Goal: Task Accomplishment & Management: Complete application form

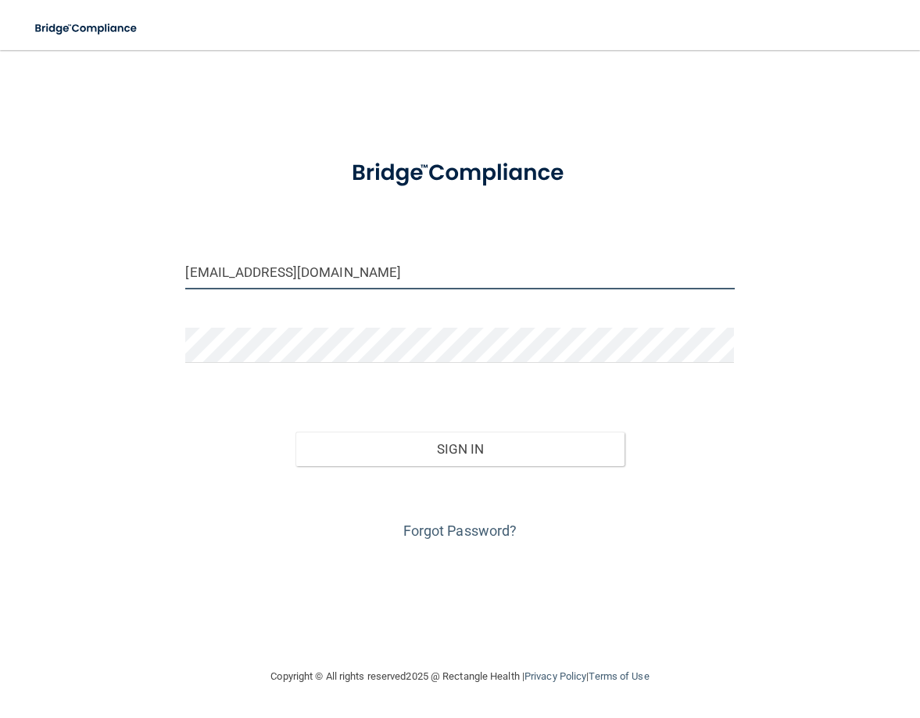
click at [411, 272] on input "[EMAIL_ADDRESS][DOMAIN_NAME]" at bounding box center [459, 271] width 549 height 35
drag, startPoint x: 442, startPoint y: 273, endPoint x: -23, endPoint y: 302, distance: 465.4
click at [0, 302] on html "Toggle navigation Manage My Enterprise Manage My Location [EMAIL_ADDRESS][DOMAI…" at bounding box center [460, 359] width 920 height 718
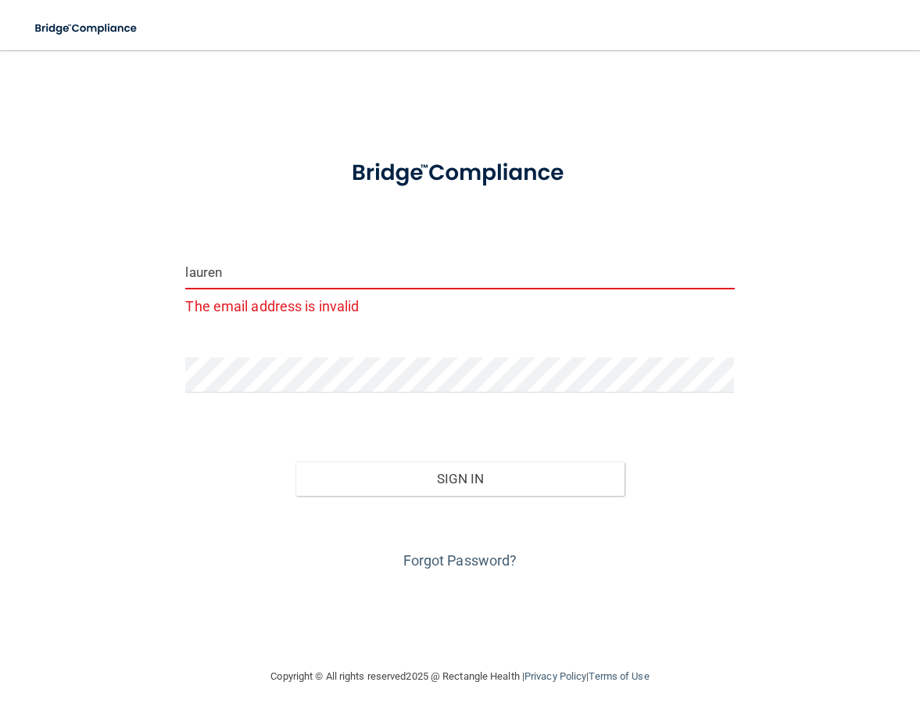
type input "[EMAIL_ADDRESS][PERSON_NAME][DOMAIN_NAME]"
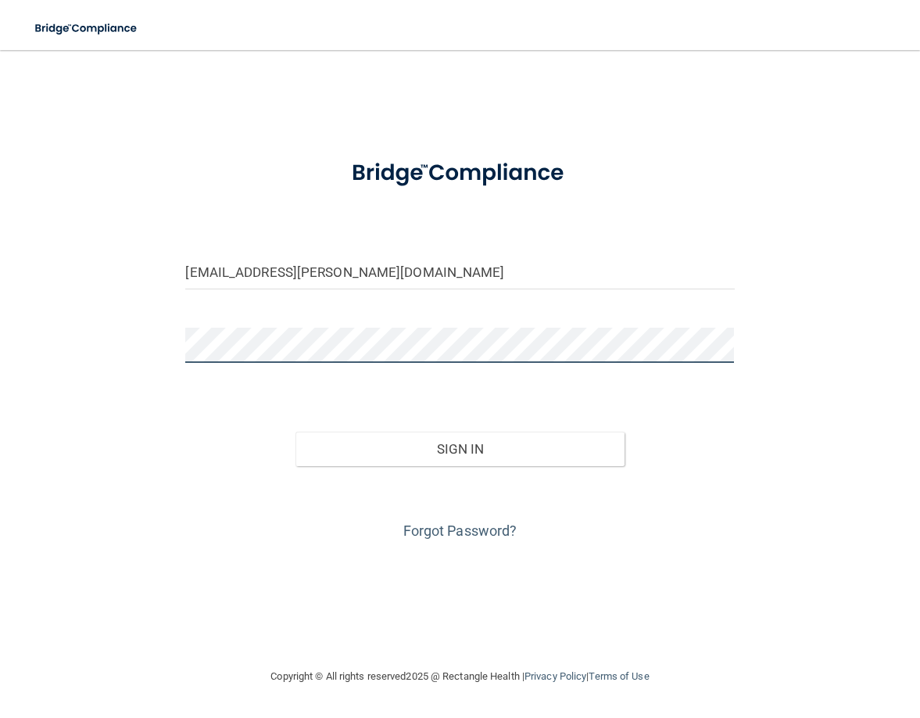
click at [0, 307] on html "Toggle navigation Manage My Enterprise Manage My Location [EMAIL_ADDRESS][PERSO…" at bounding box center [460, 359] width 920 height 718
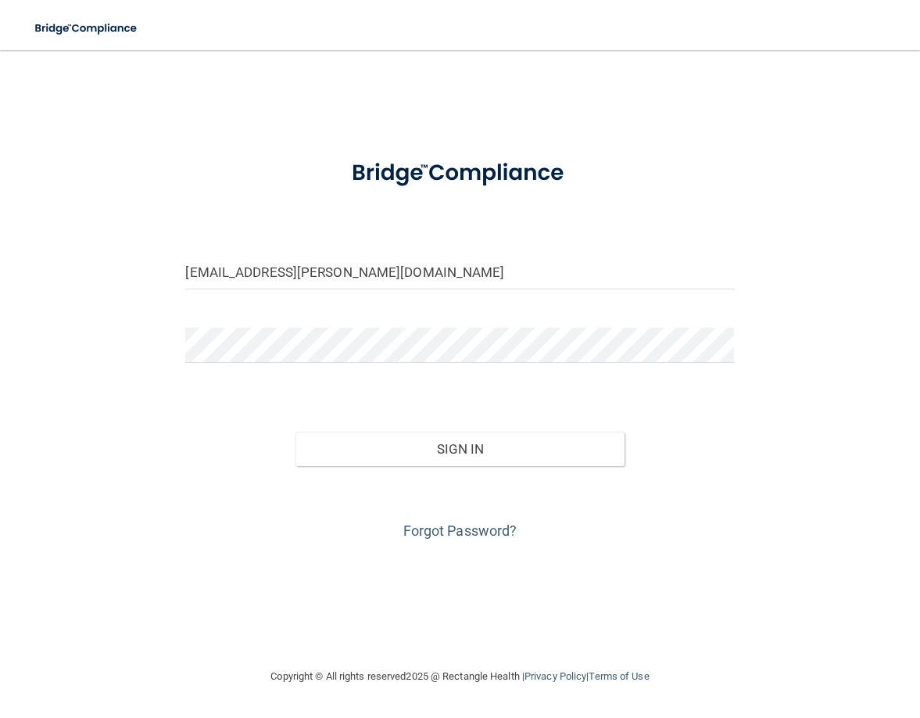
click at [120, 415] on div "[EMAIL_ADDRESS][PERSON_NAME][DOMAIN_NAME] Invalid email/password. You don't hav…" at bounding box center [460, 359] width 858 height 586
click at [541, 455] on button "Sign In" at bounding box center [460, 449] width 329 height 34
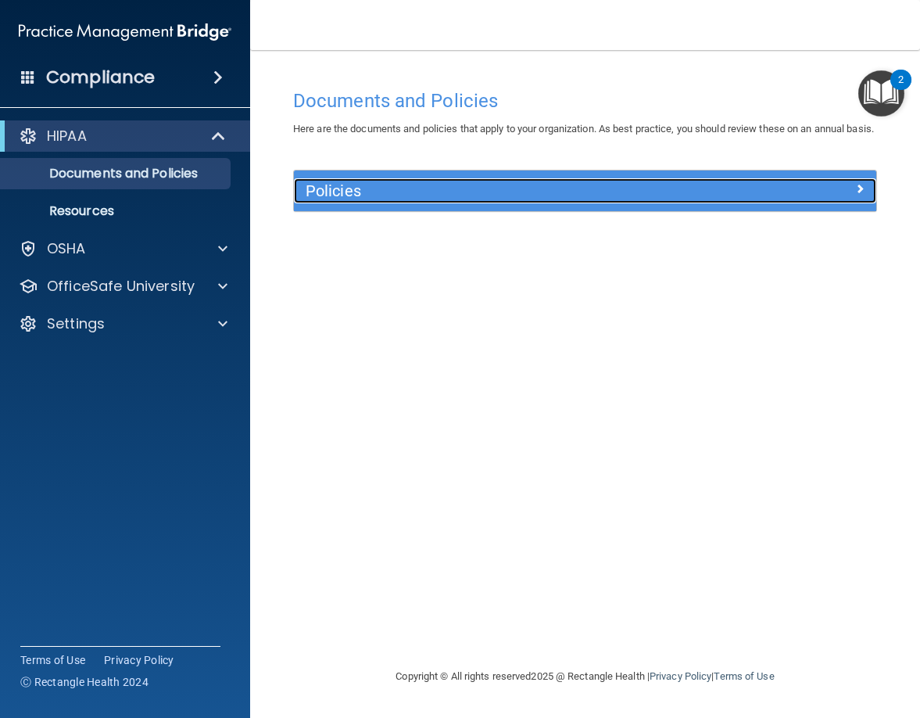
click at [515, 199] on h5 "Policies" at bounding box center [513, 190] width 414 height 17
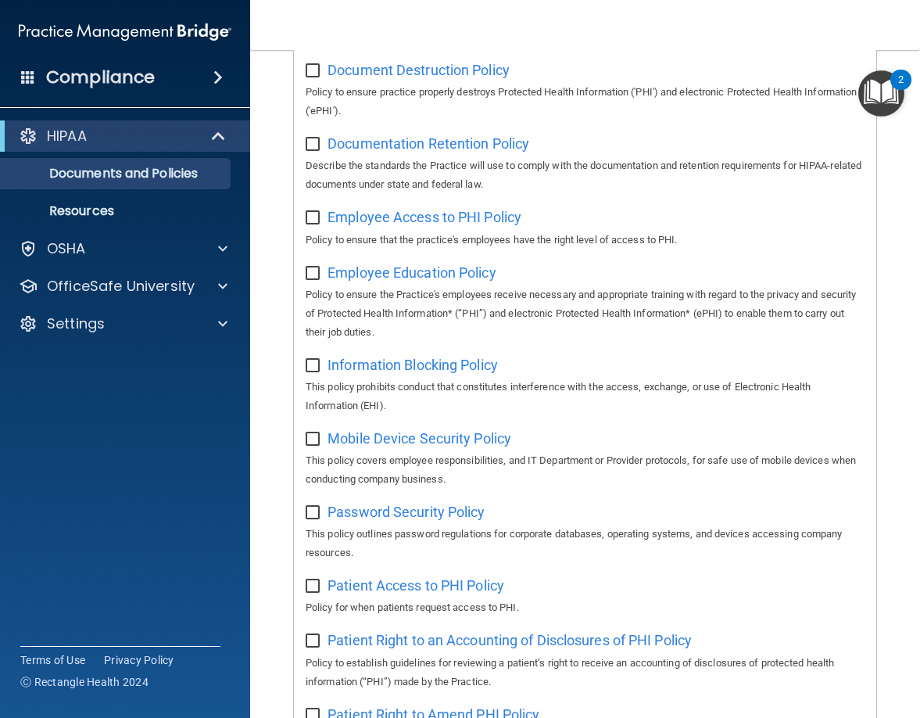
scroll to position [156, 0]
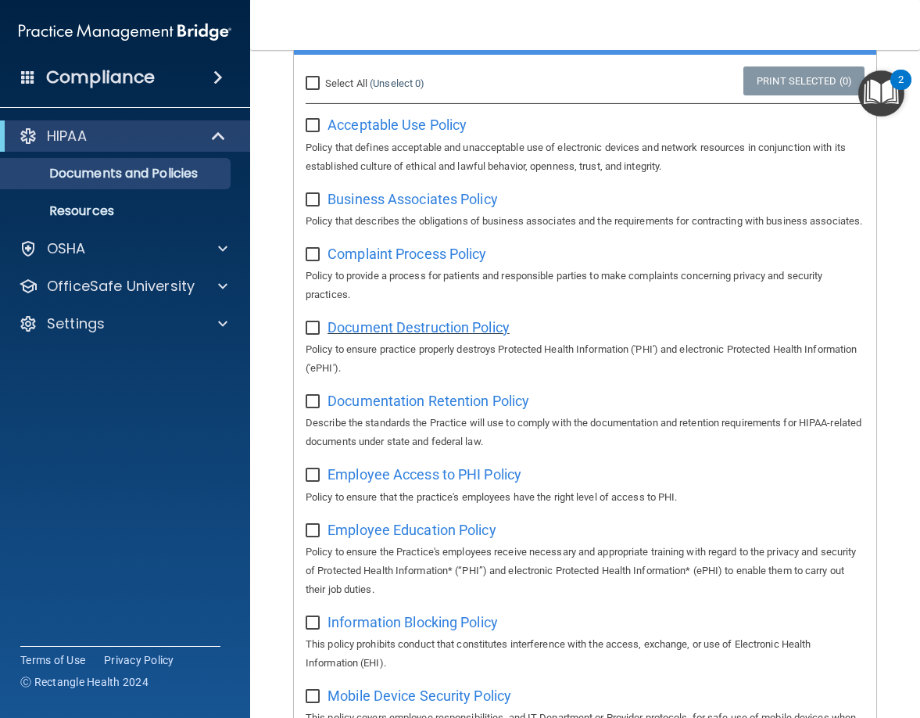
click at [400, 335] on span "Document Destruction Policy" at bounding box center [419, 327] width 182 height 16
click at [479, 409] on span "Documentation Retention Policy" at bounding box center [429, 401] width 202 height 16
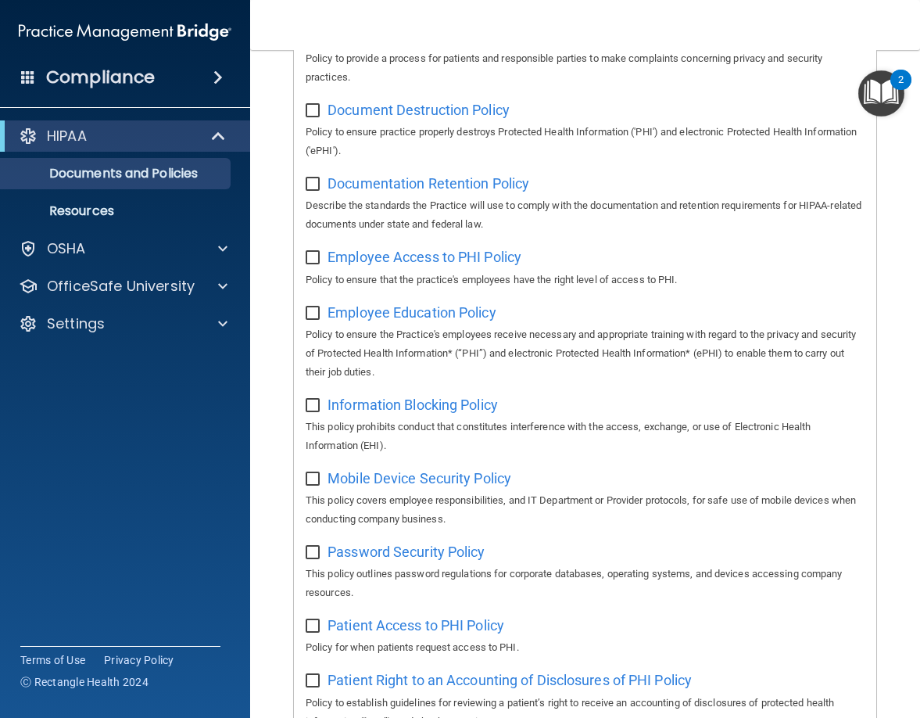
scroll to position [391, 0]
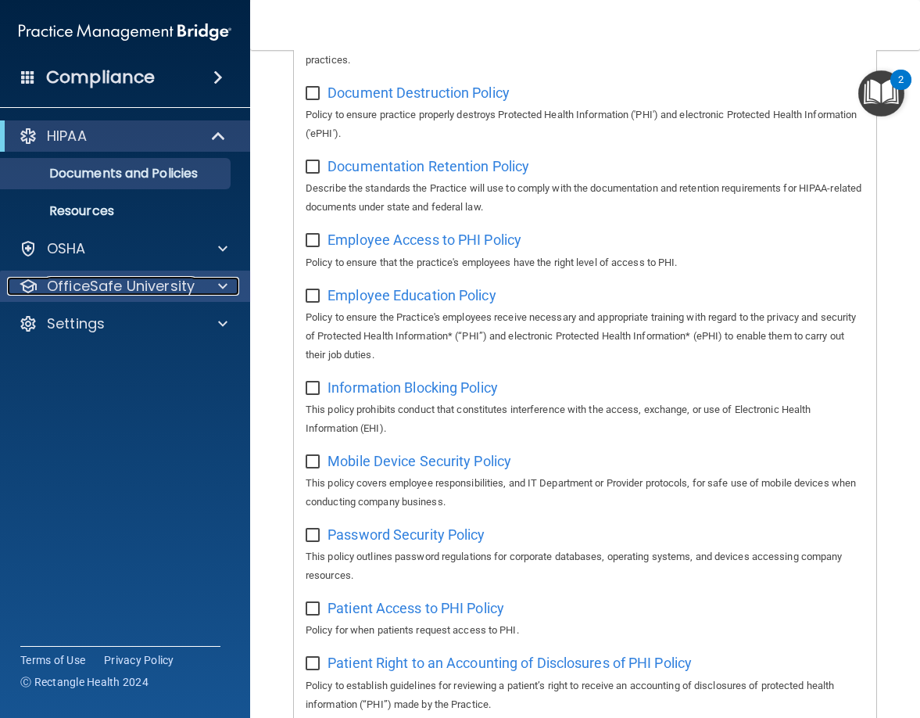
click at [221, 292] on span at bounding box center [222, 286] width 9 height 19
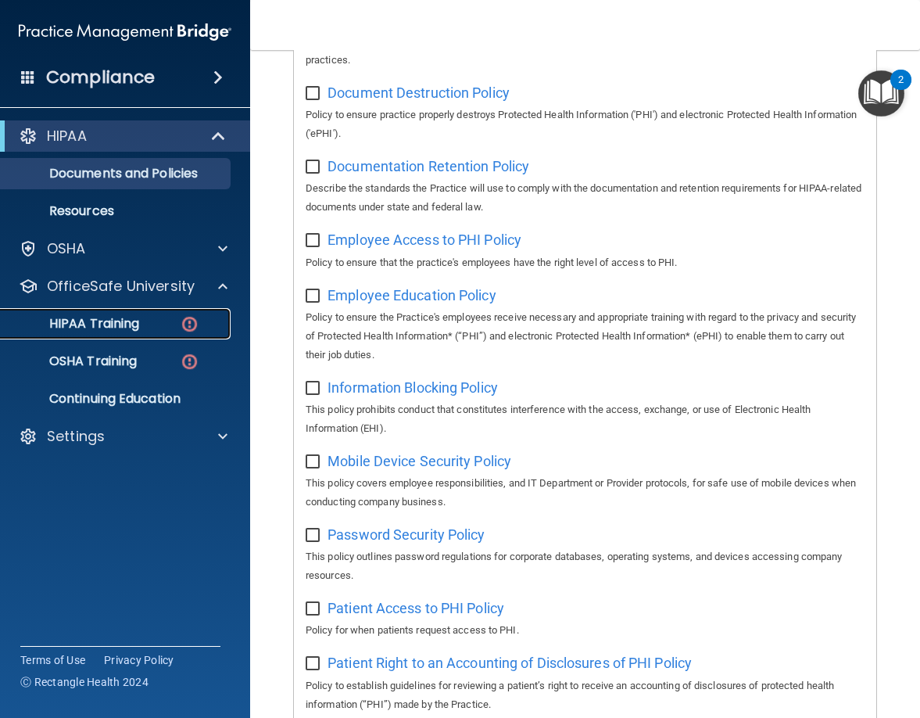
click at [174, 326] on div "HIPAA Training" at bounding box center [116, 324] width 213 height 16
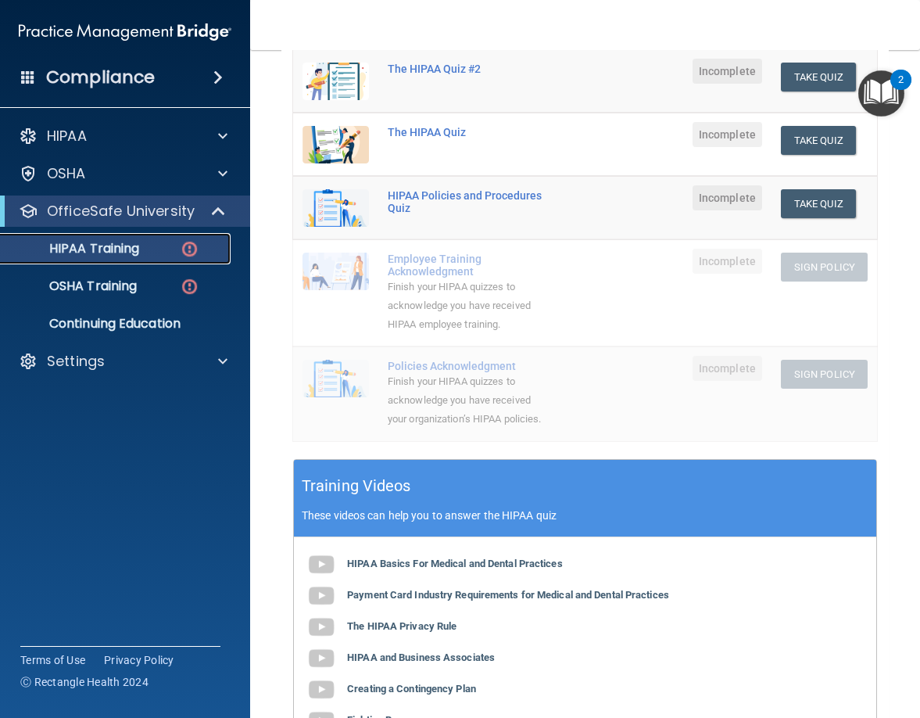
scroll to position [102, 0]
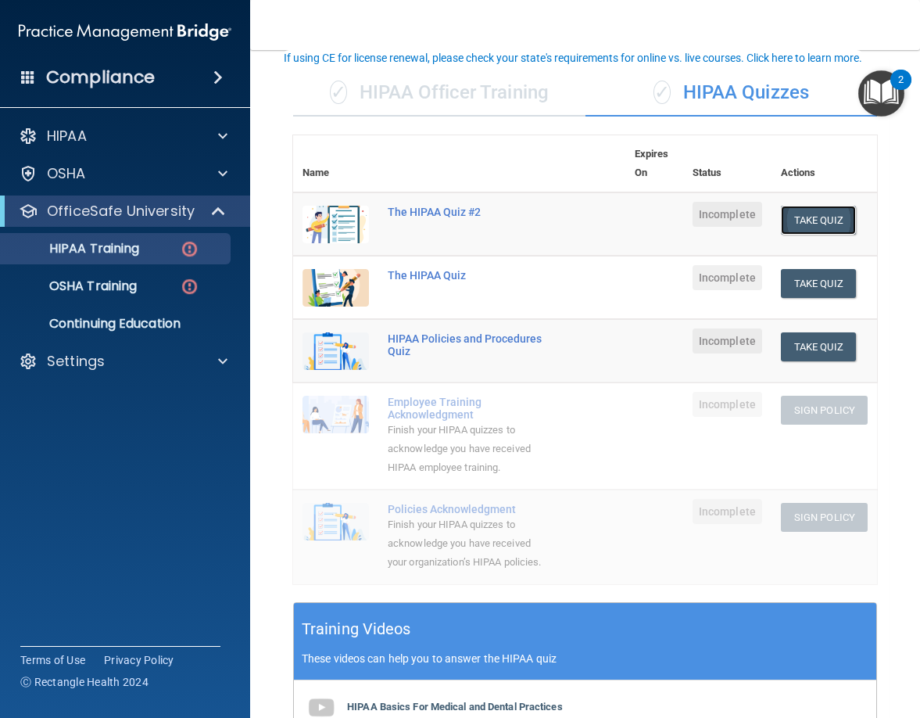
click at [799, 217] on button "Take Quiz" at bounding box center [818, 220] width 75 height 29
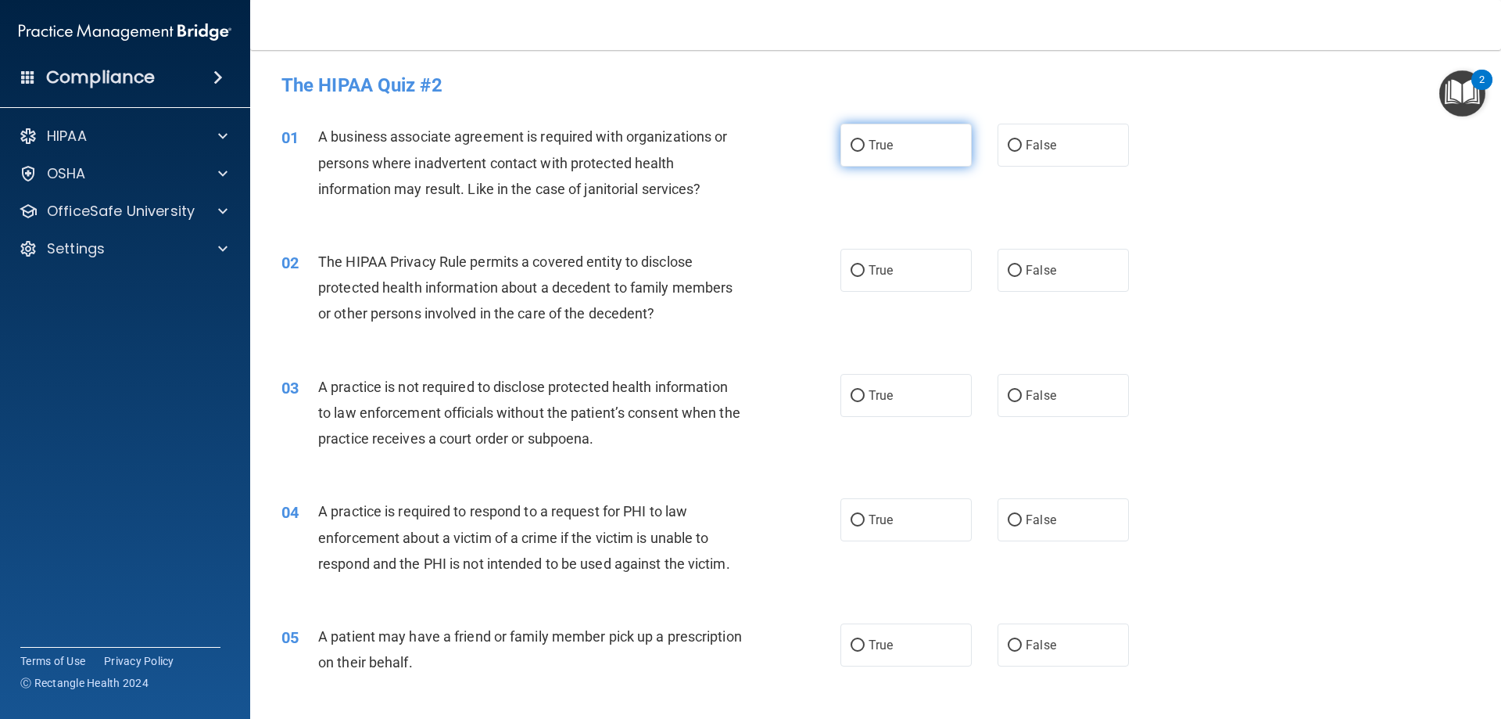
click at [889, 144] on label "True" at bounding box center [906, 145] width 131 height 43
click at [865, 144] on input "True" at bounding box center [858, 146] width 14 height 12
radio input "true"
click at [920, 273] on input "False" at bounding box center [1015, 271] width 14 height 12
radio input "true"
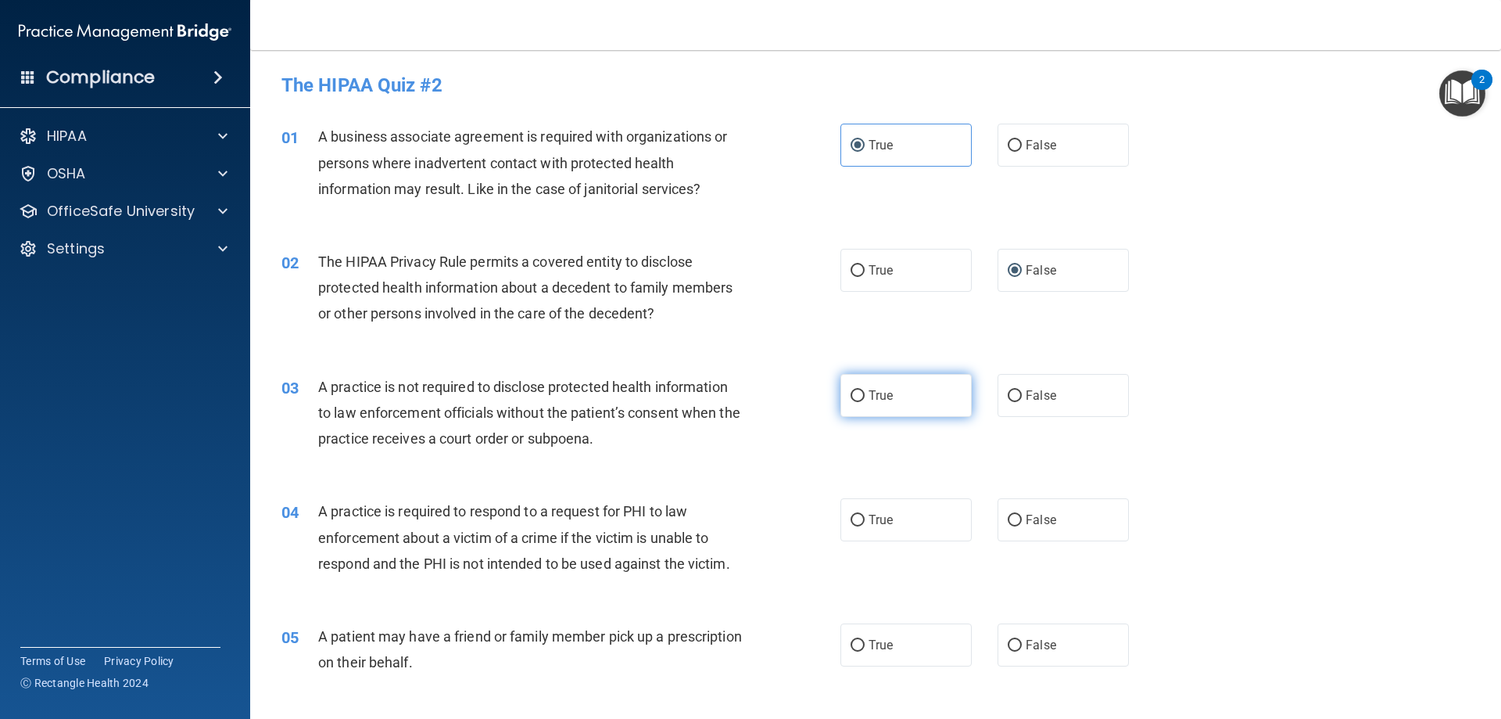
click at [855, 397] on input "True" at bounding box center [858, 396] width 14 height 12
radio input "true"
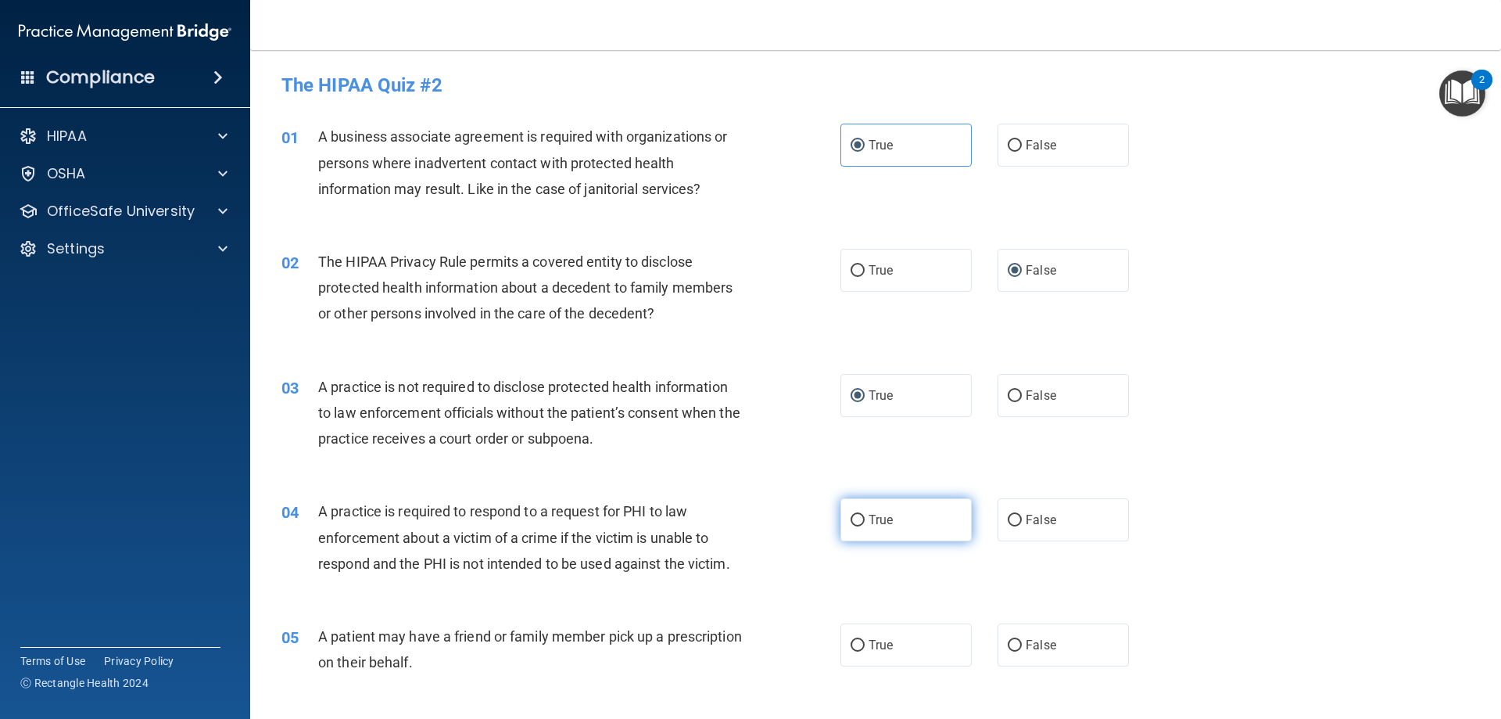
click at [905, 507] on label "True" at bounding box center [906, 519] width 131 height 43
click at [865, 515] on input "True" at bounding box center [858, 521] width 14 height 12
radio input "true"
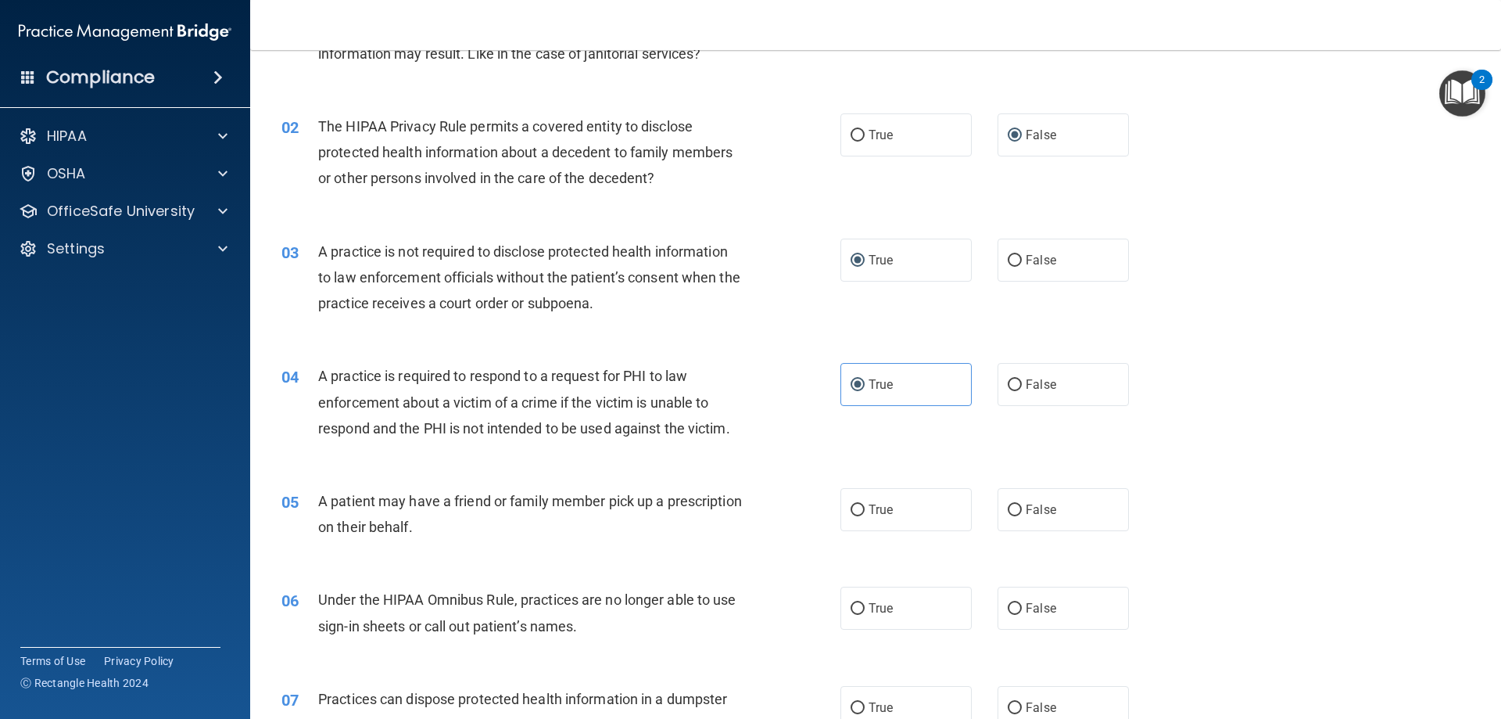
scroll to position [156, 0]
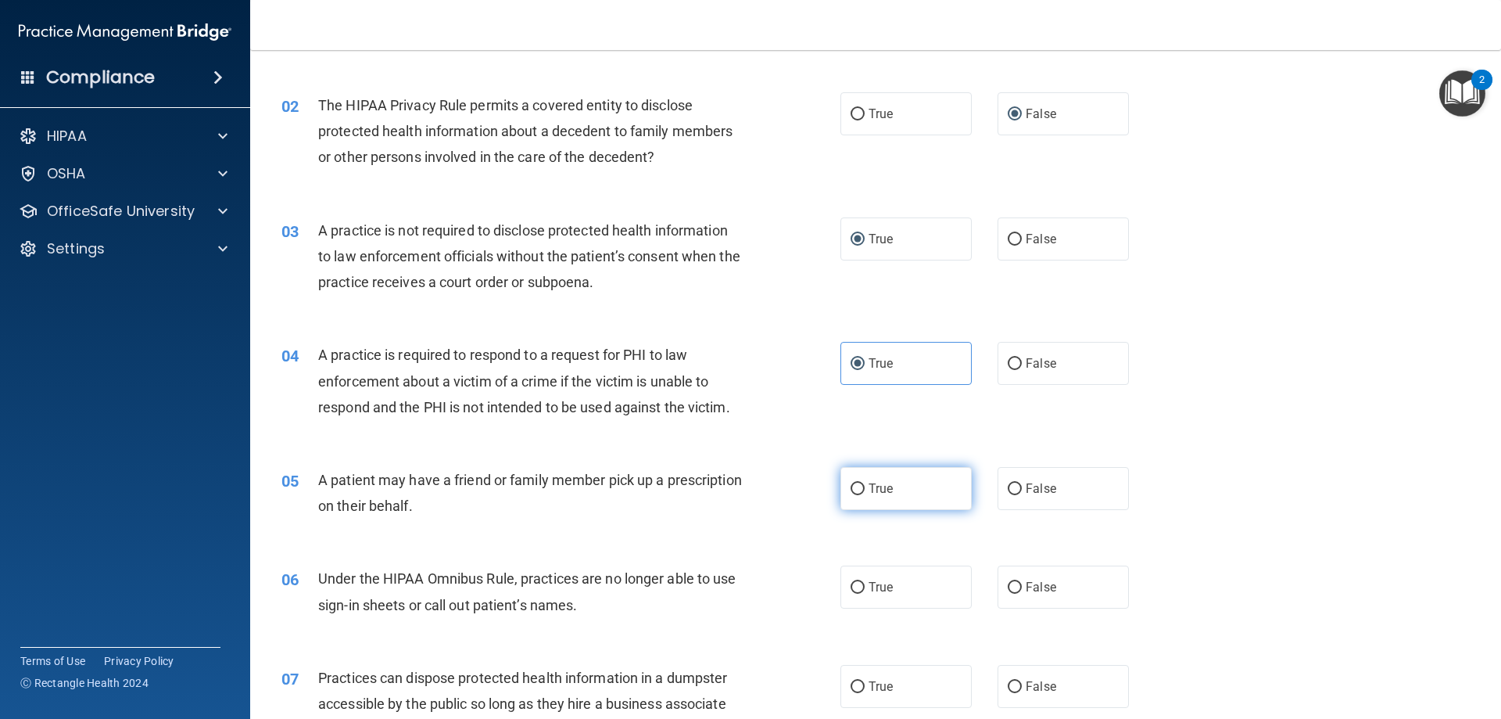
click at [875, 498] on label "True" at bounding box center [906, 488] width 131 height 43
click at [865, 495] on input "True" at bounding box center [858, 489] width 14 height 12
radio input "true"
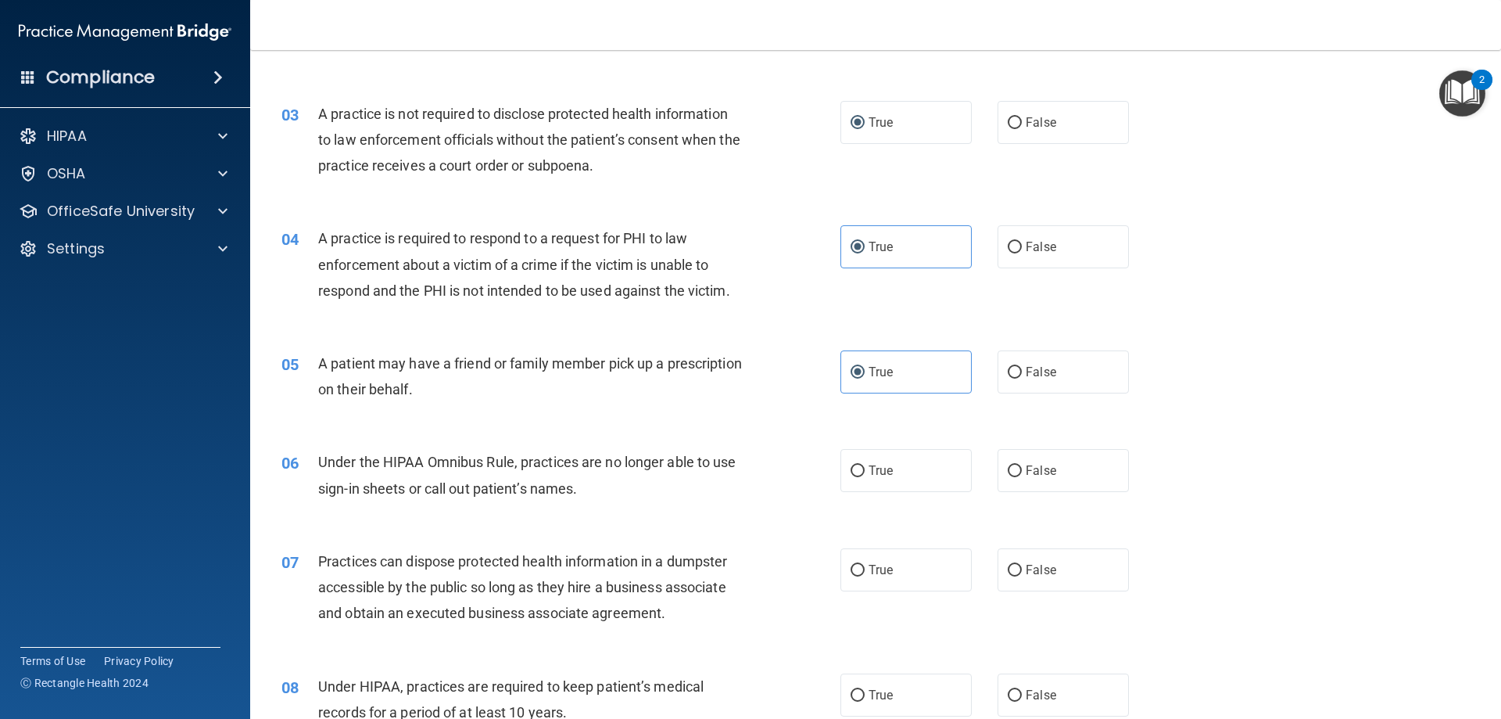
scroll to position [235, 0]
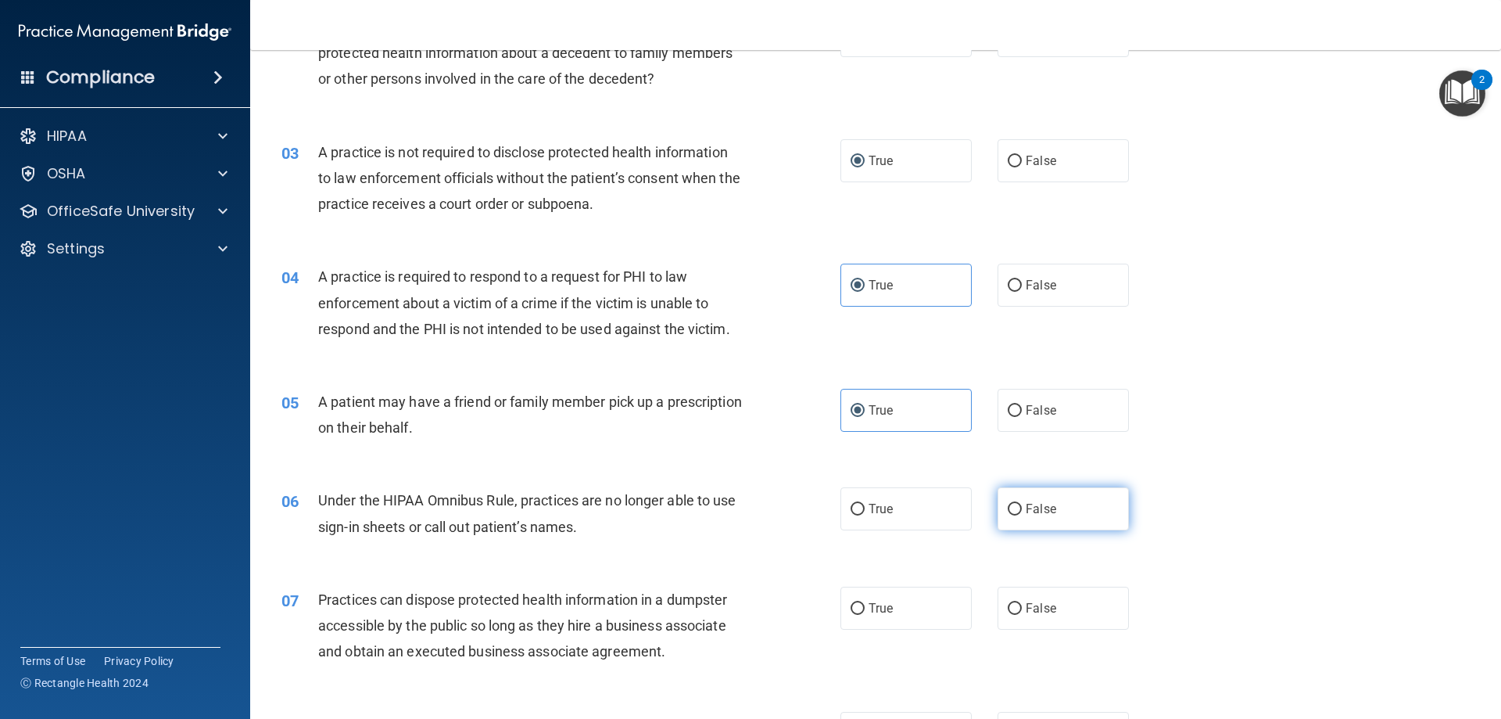
click at [920, 515] on span "False" at bounding box center [1041, 508] width 30 height 15
click at [920, 515] on input "False" at bounding box center [1015, 510] width 14 height 12
radio input "true"
click at [920, 515] on span "False" at bounding box center [1041, 508] width 30 height 15
click at [920, 515] on input "False" at bounding box center [1015, 510] width 14 height 12
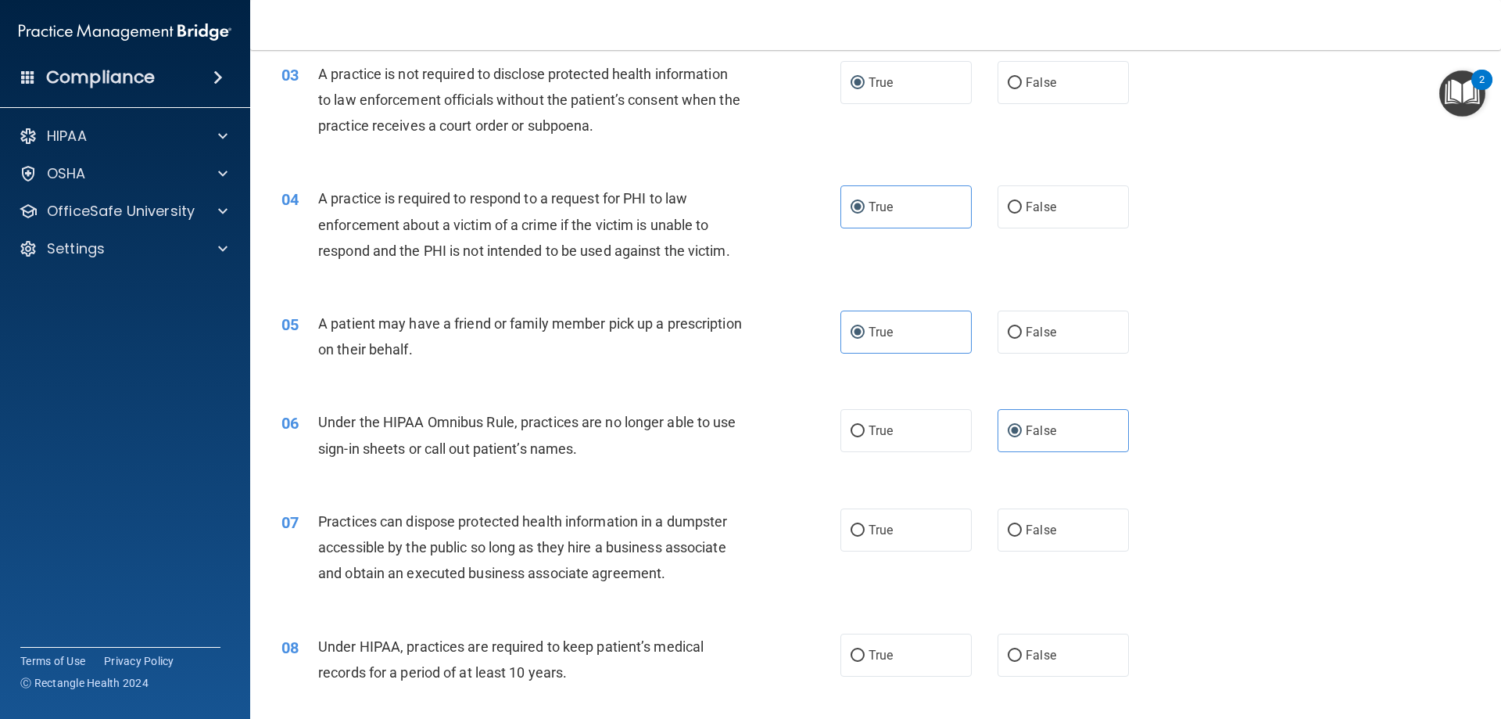
scroll to position [469, 0]
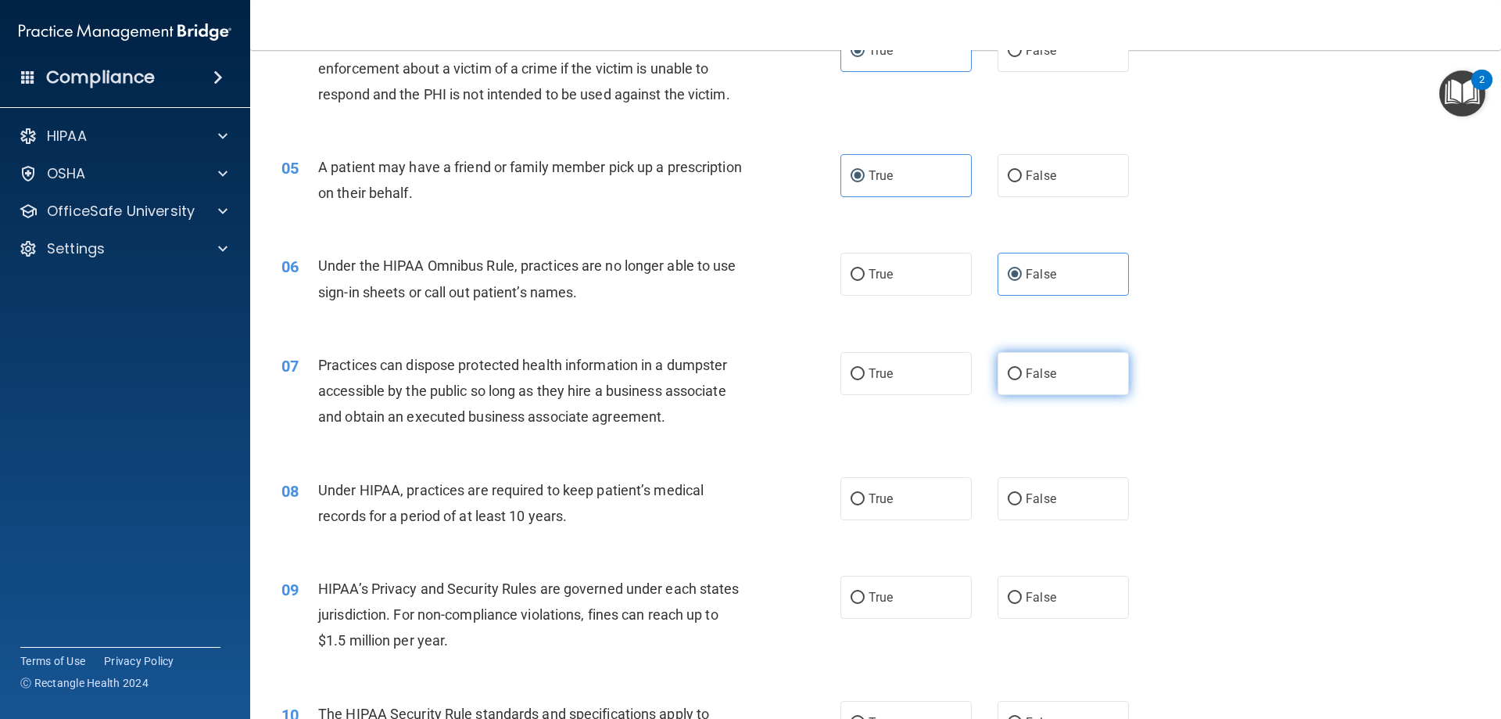
click at [920, 379] on label "False" at bounding box center [1063, 373] width 131 height 43
click at [920, 379] on input "False" at bounding box center [1015, 374] width 14 height 12
radio input "true"
click at [920, 505] on span "False" at bounding box center [1041, 498] width 30 height 15
click at [920, 505] on input "False" at bounding box center [1015, 499] width 14 height 12
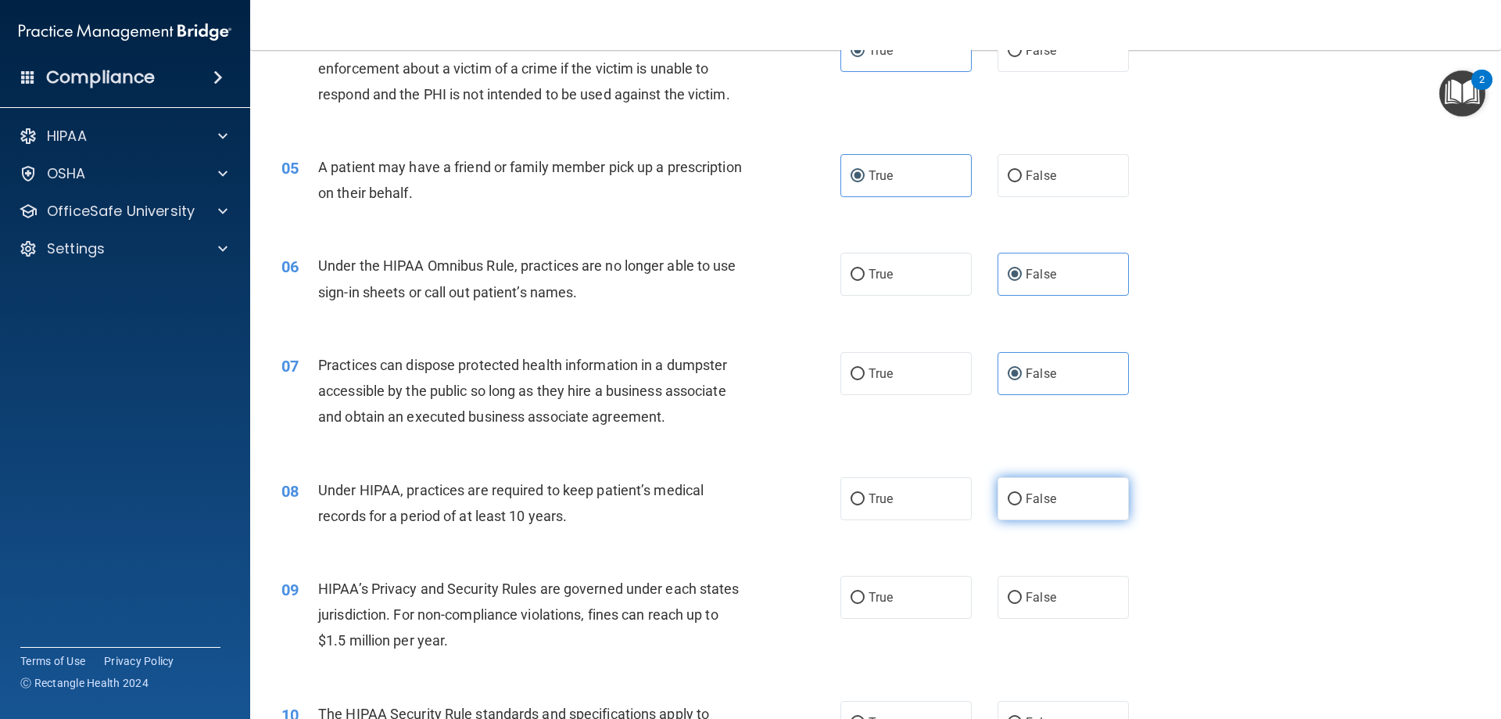
radio input "true"
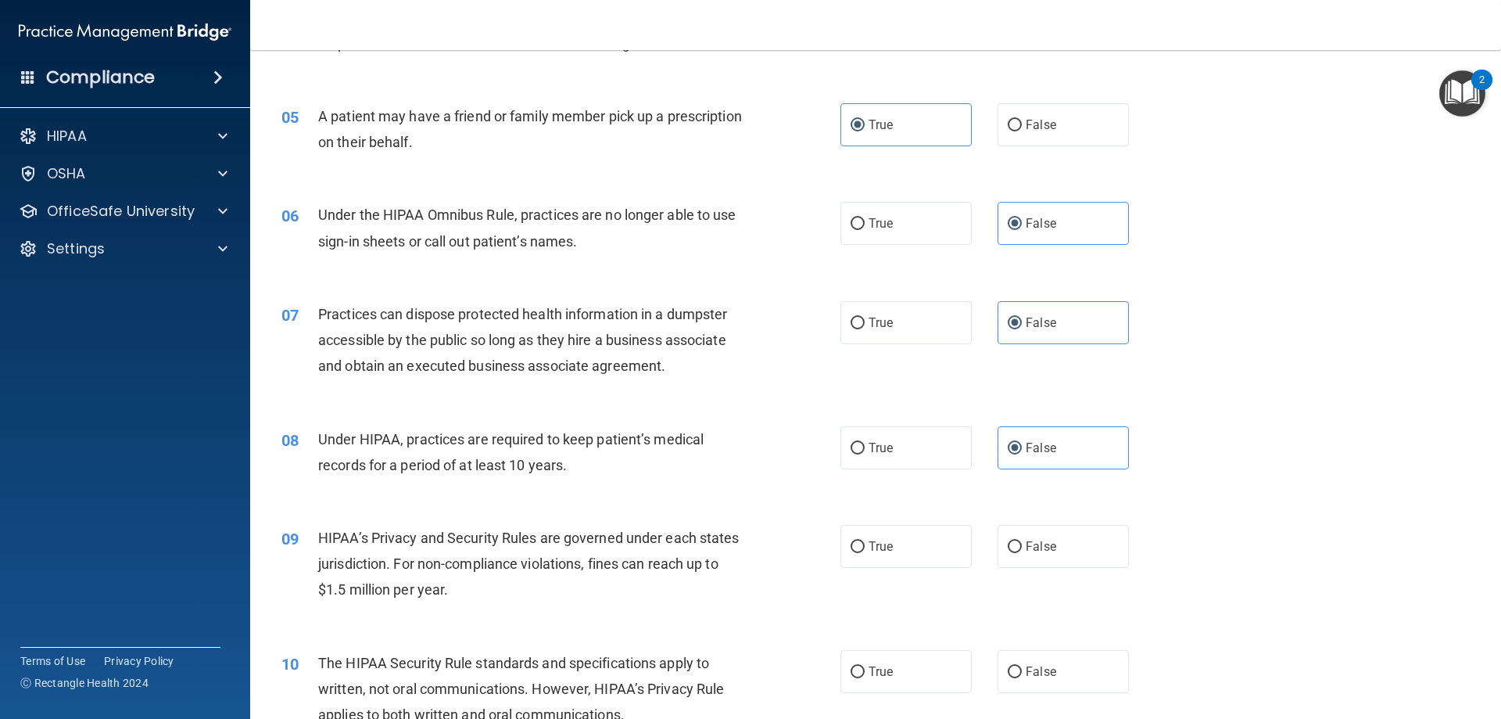
scroll to position [547, 0]
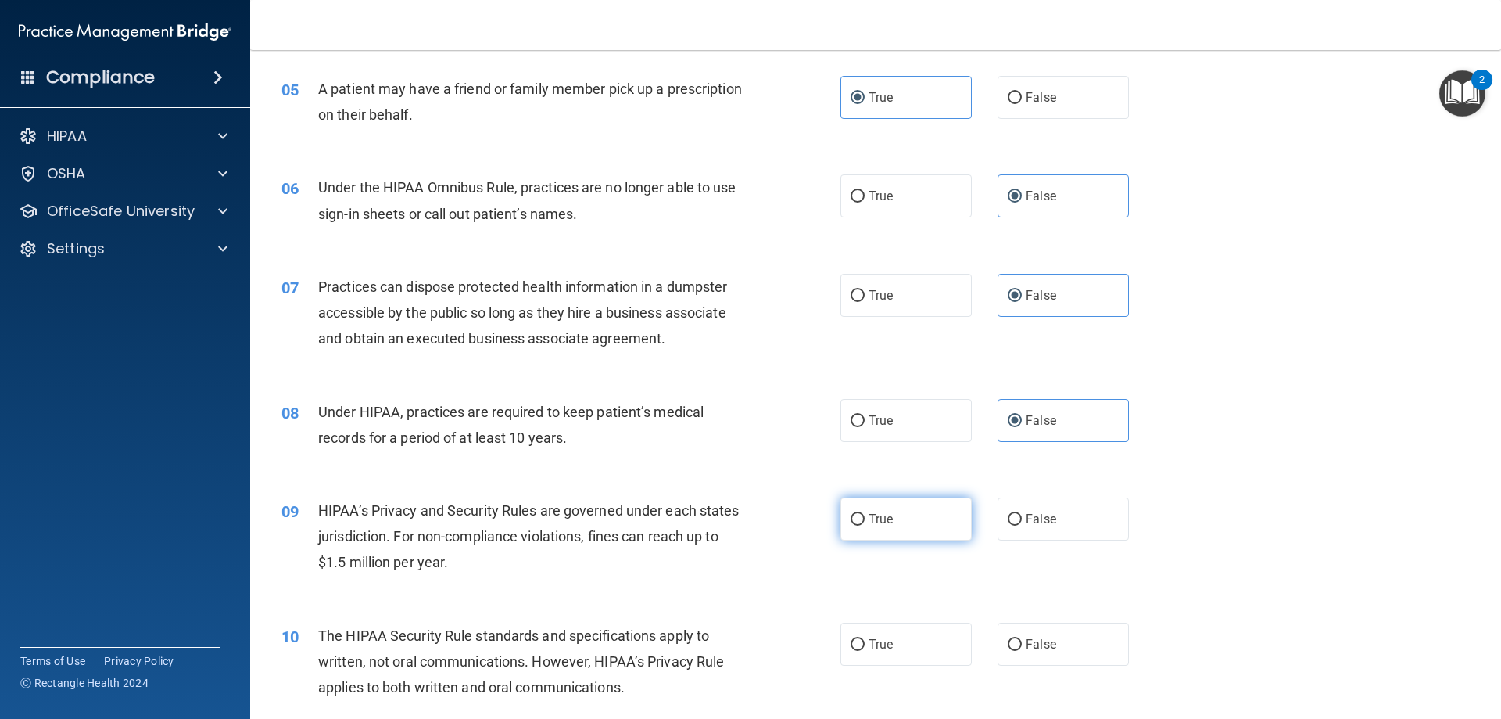
click at [866, 510] on label "True" at bounding box center [906, 518] width 131 height 43
click at [865, 514] on input "True" at bounding box center [858, 520] width 14 height 12
radio input "true"
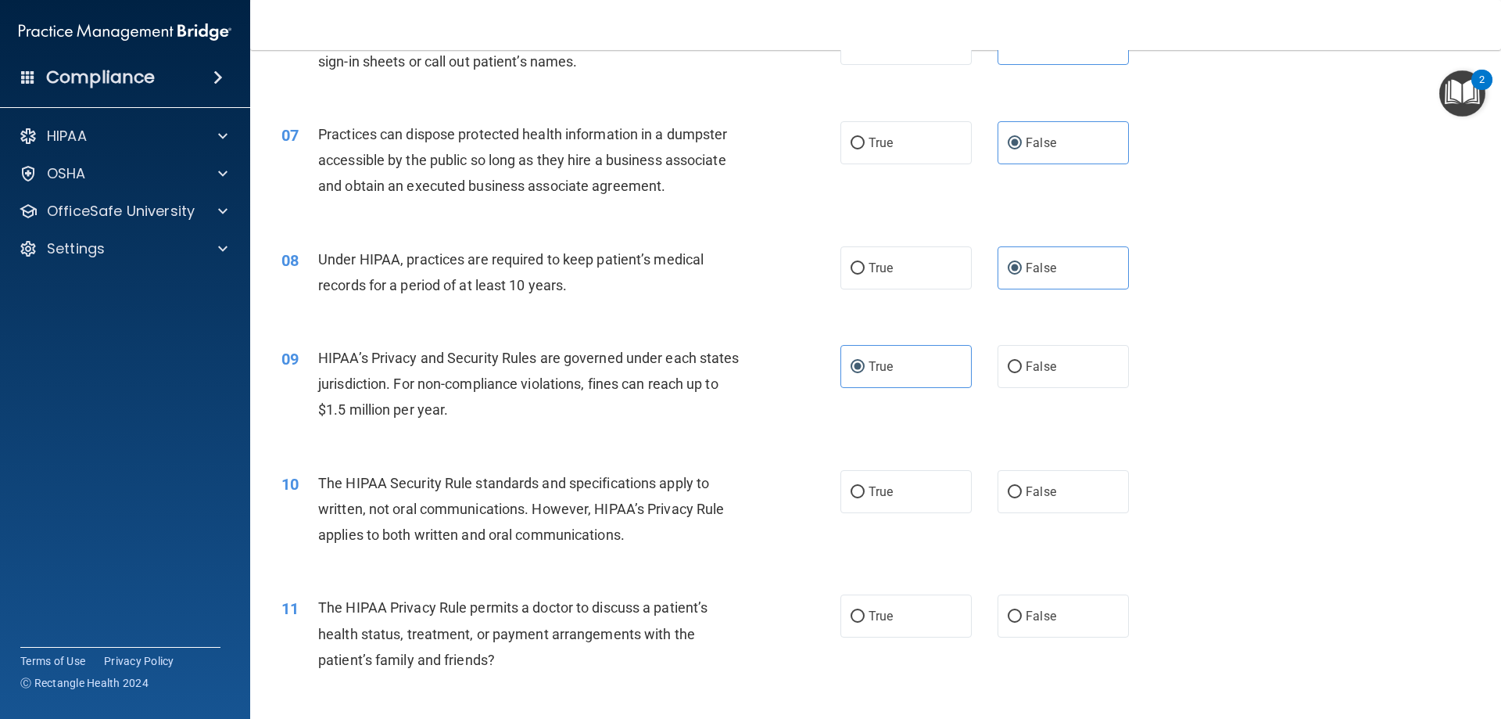
scroll to position [782, 0]
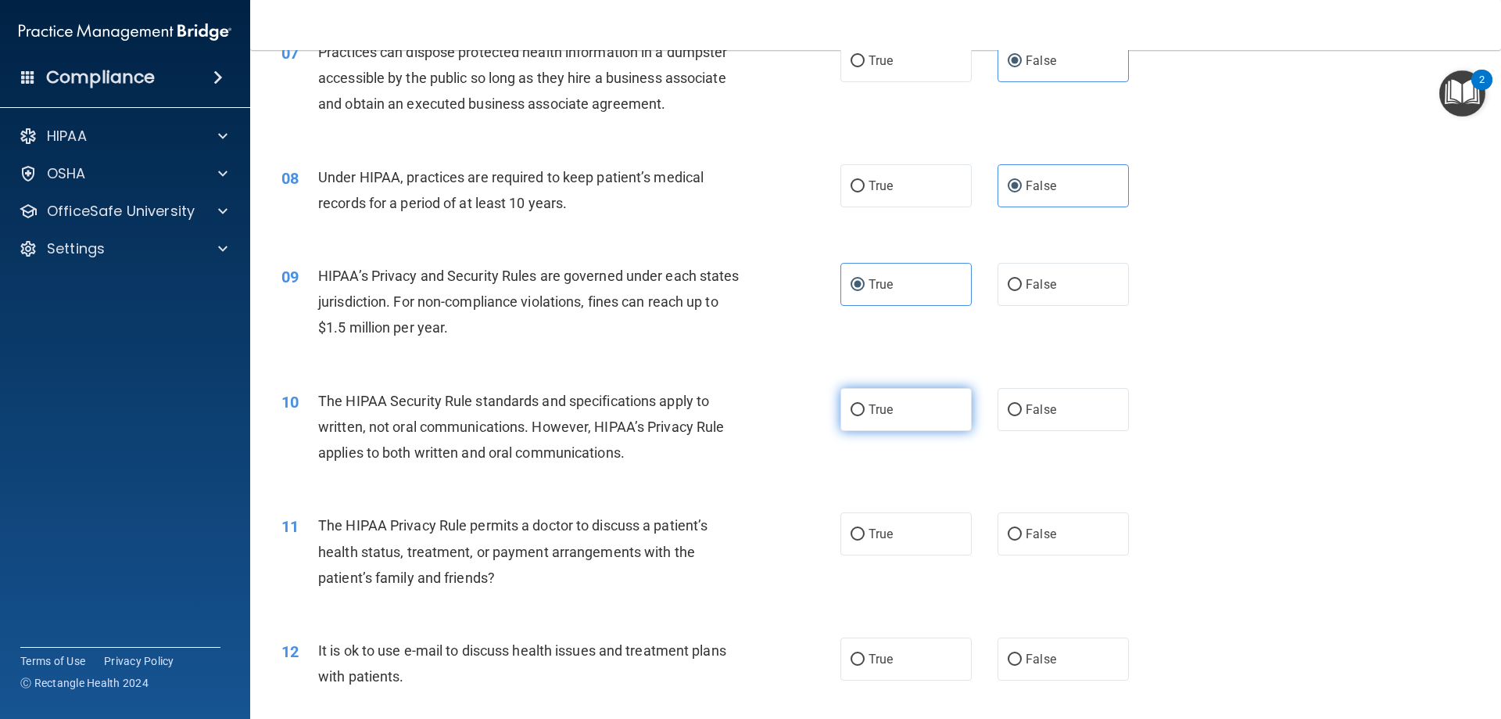
click at [895, 410] on label "True" at bounding box center [906, 409] width 131 height 43
click at [865, 410] on input "True" at bounding box center [858, 410] width 14 height 12
radio input "true"
click at [920, 550] on label "False" at bounding box center [1063, 533] width 131 height 43
click at [920, 540] on input "False" at bounding box center [1015, 535] width 14 height 12
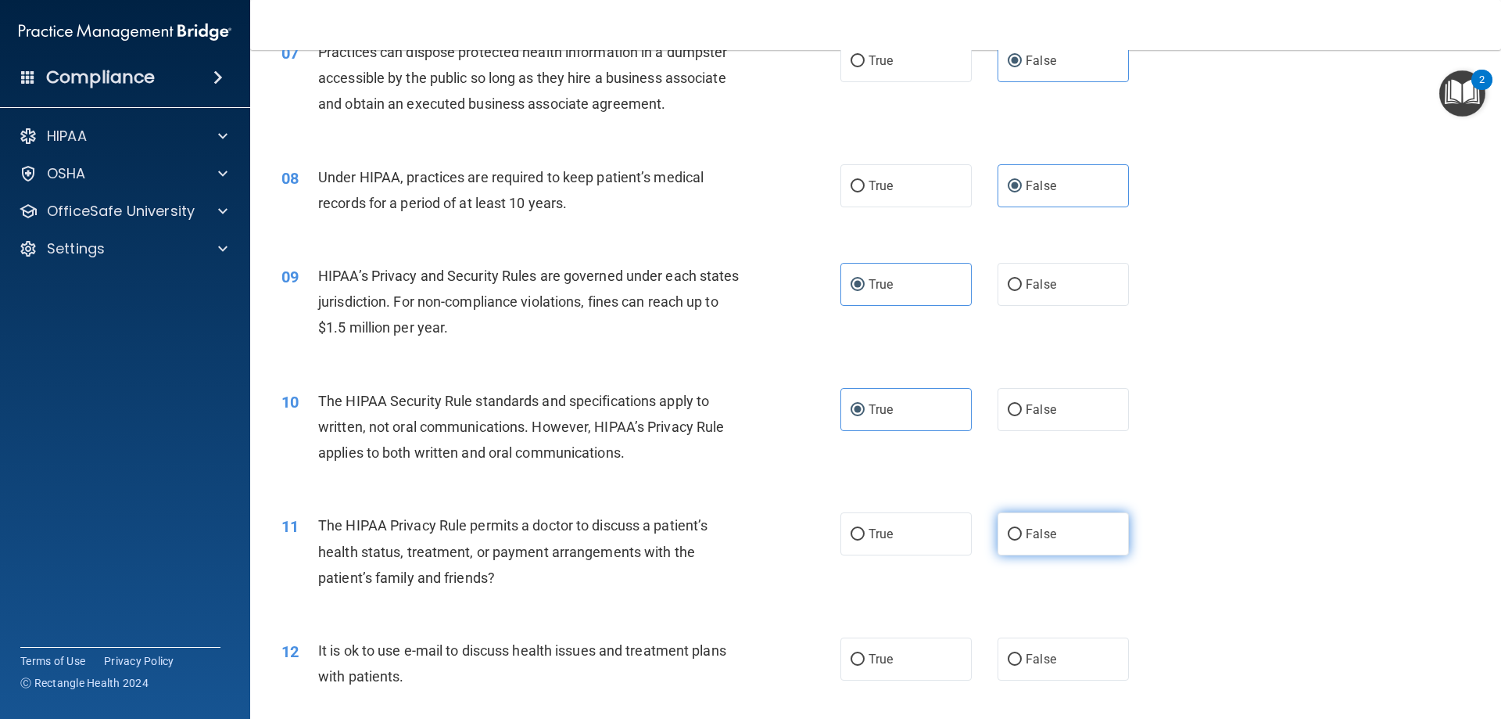
radio input "true"
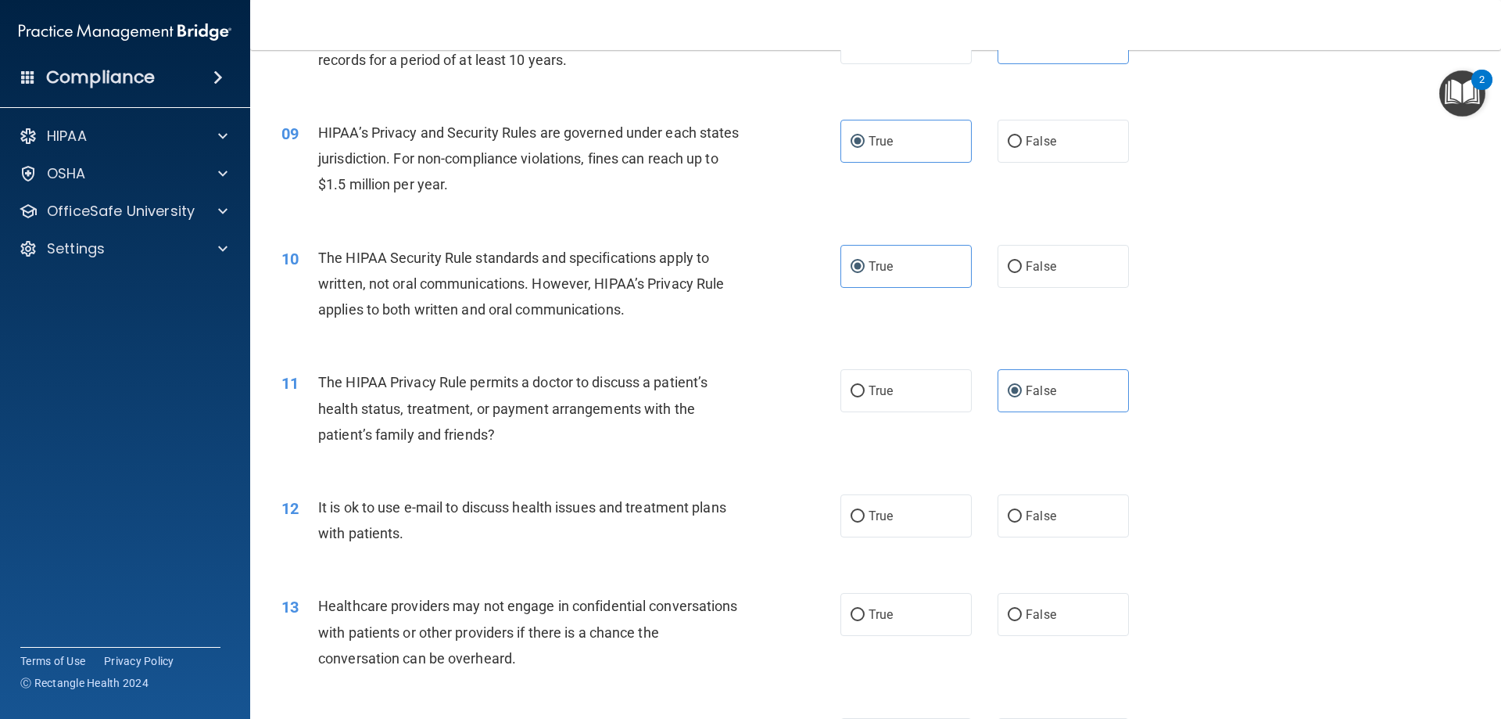
scroll to position [938, 0]
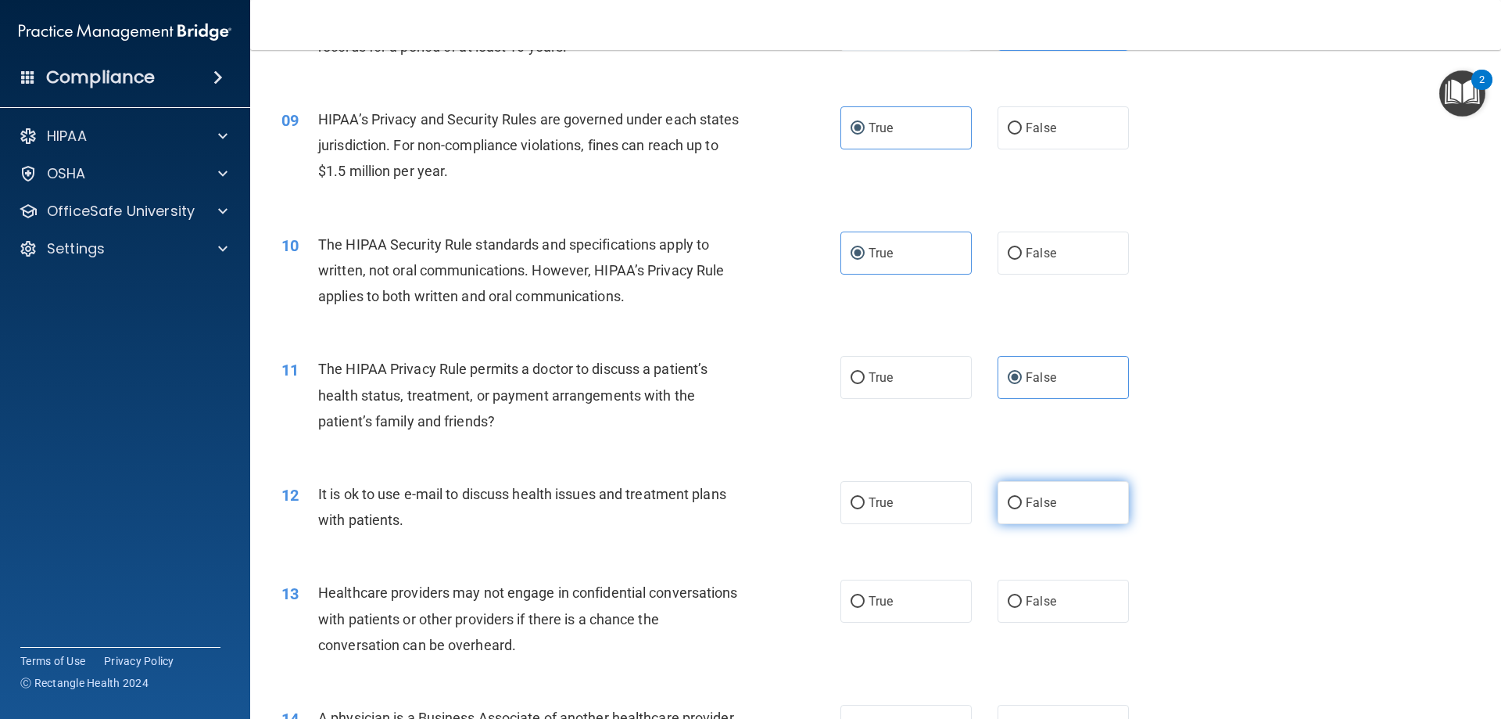
click at [920, 505] on label "False" at bounding box center [1063, 502] width 131 height 43
click at [920, 505] on input "False" at bounding box center [1015, 503] width 14 height 12
radio input "true"
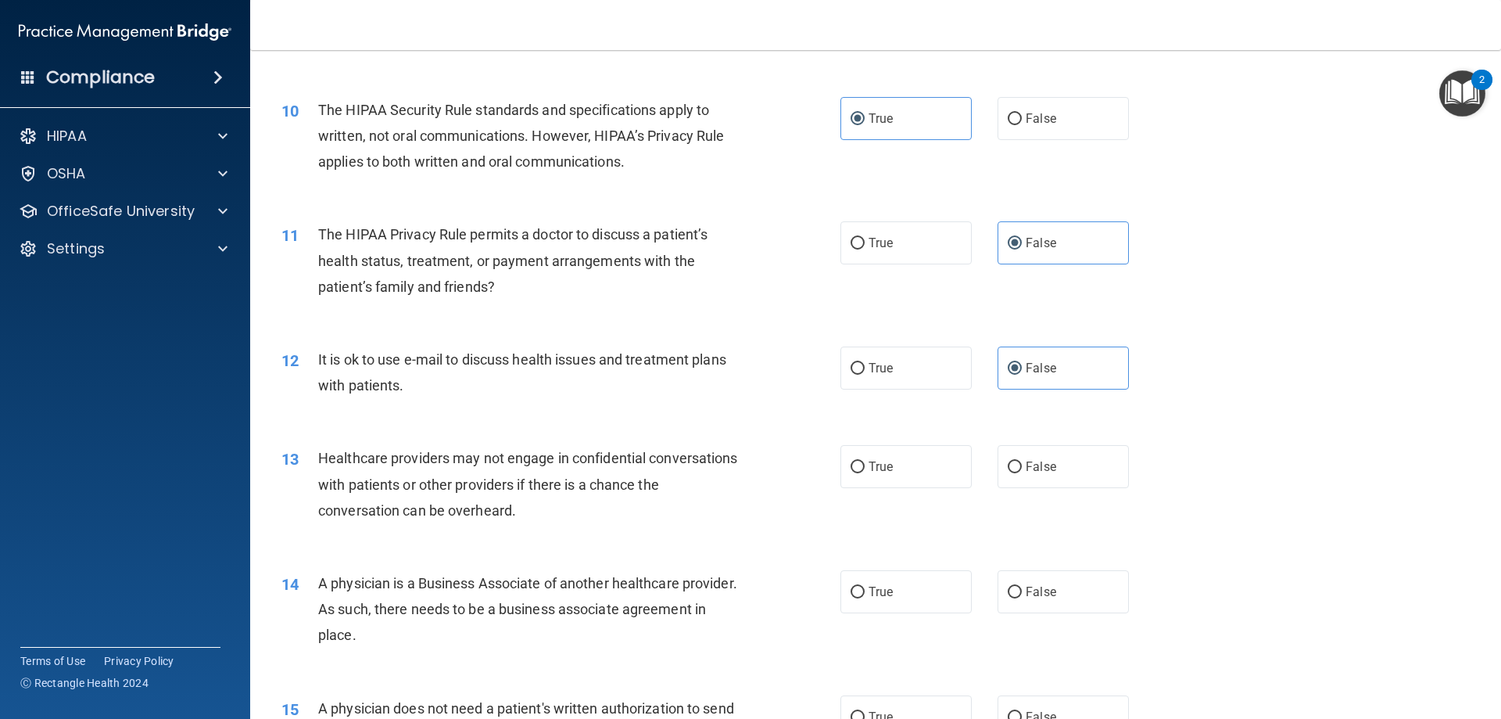
scroll to position [1095, 0]
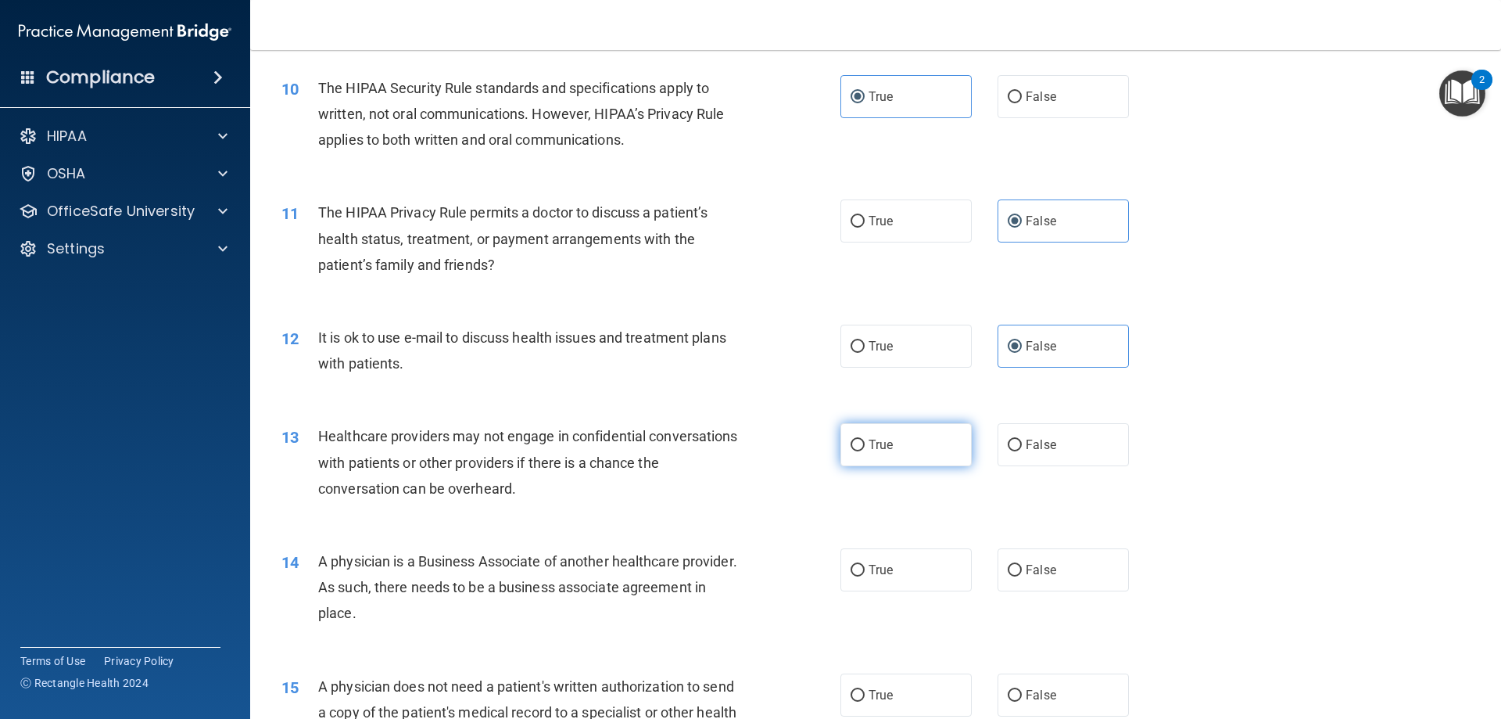
click at [851, 446] on input "True" at bounding box center [858, 445] width 14 height 12
radio input "true"
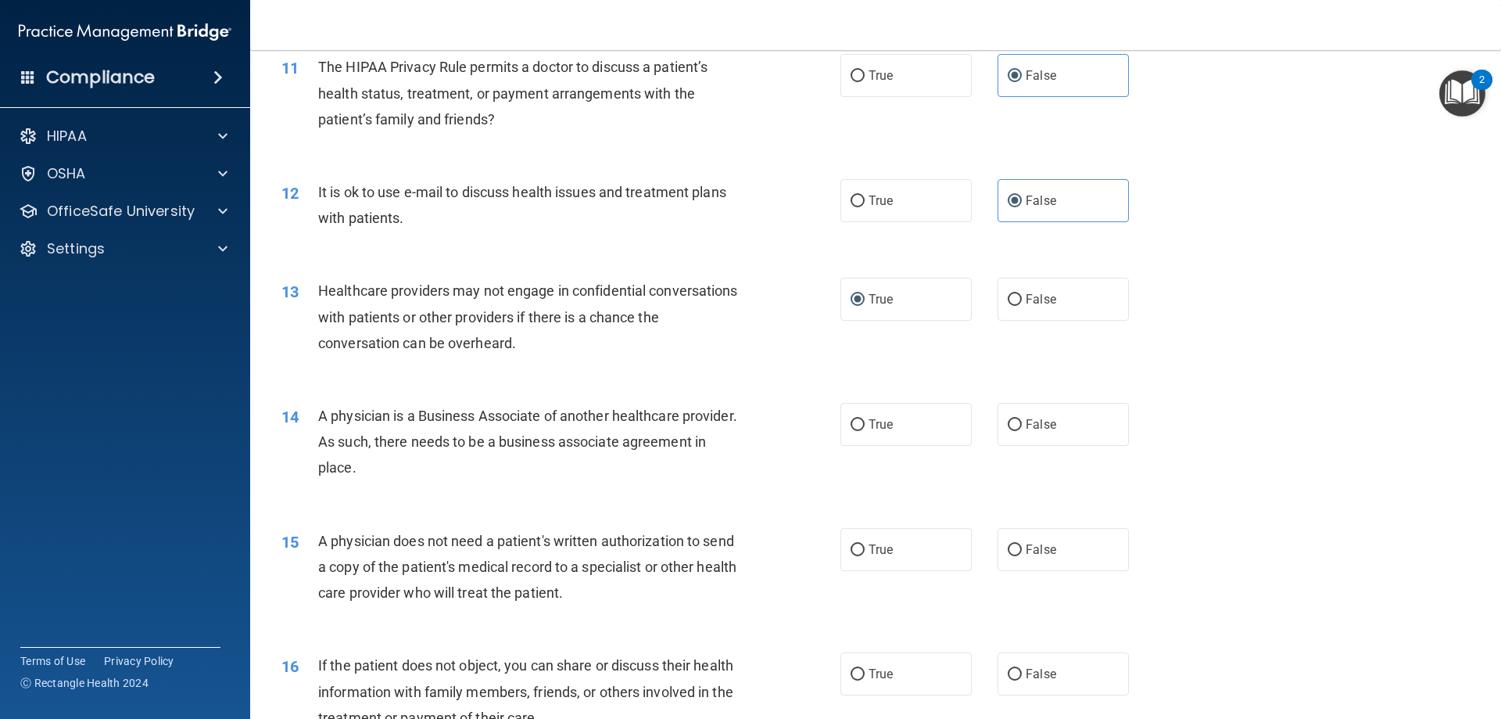
scroll to position [1251, 0]
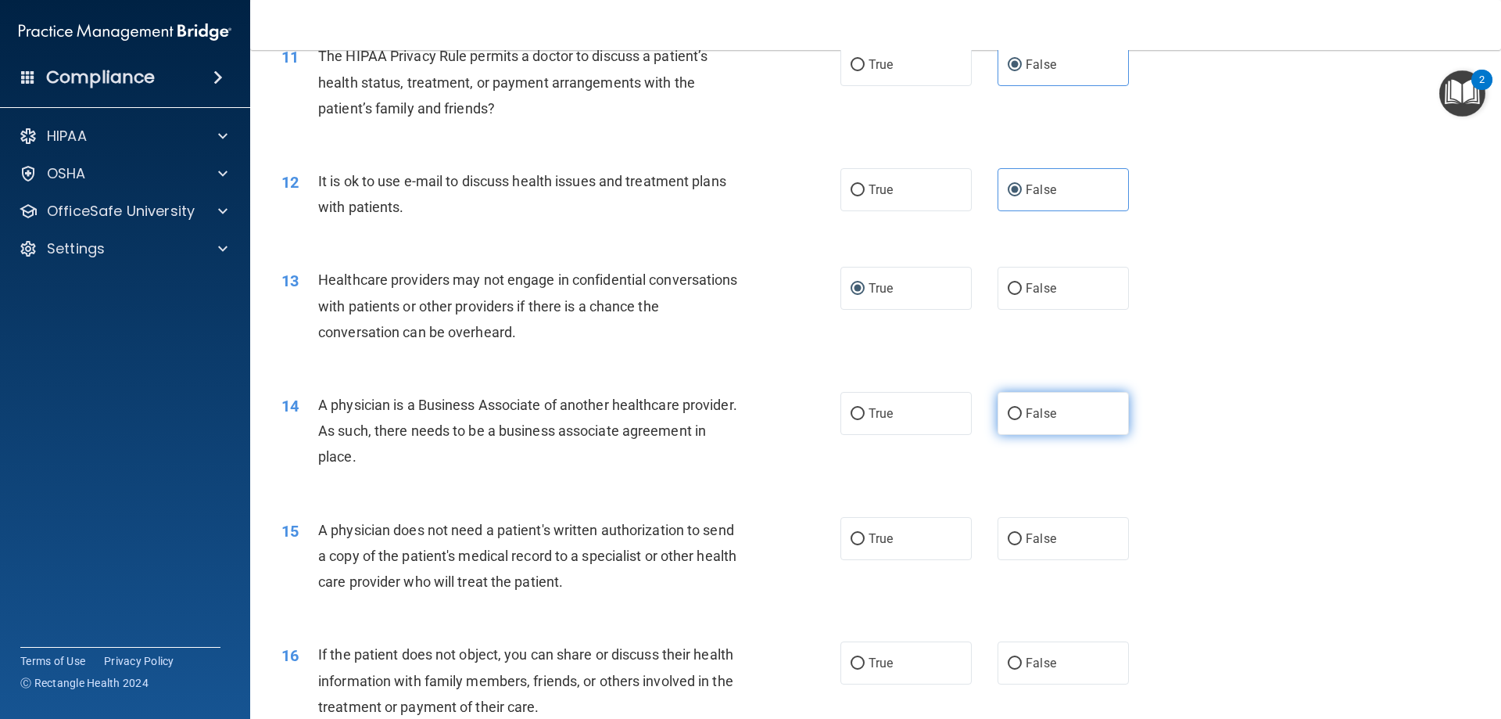
click at [920, 414] on input "False" at bounding box center [1015, 414] width 14 height 12
radio input "true"
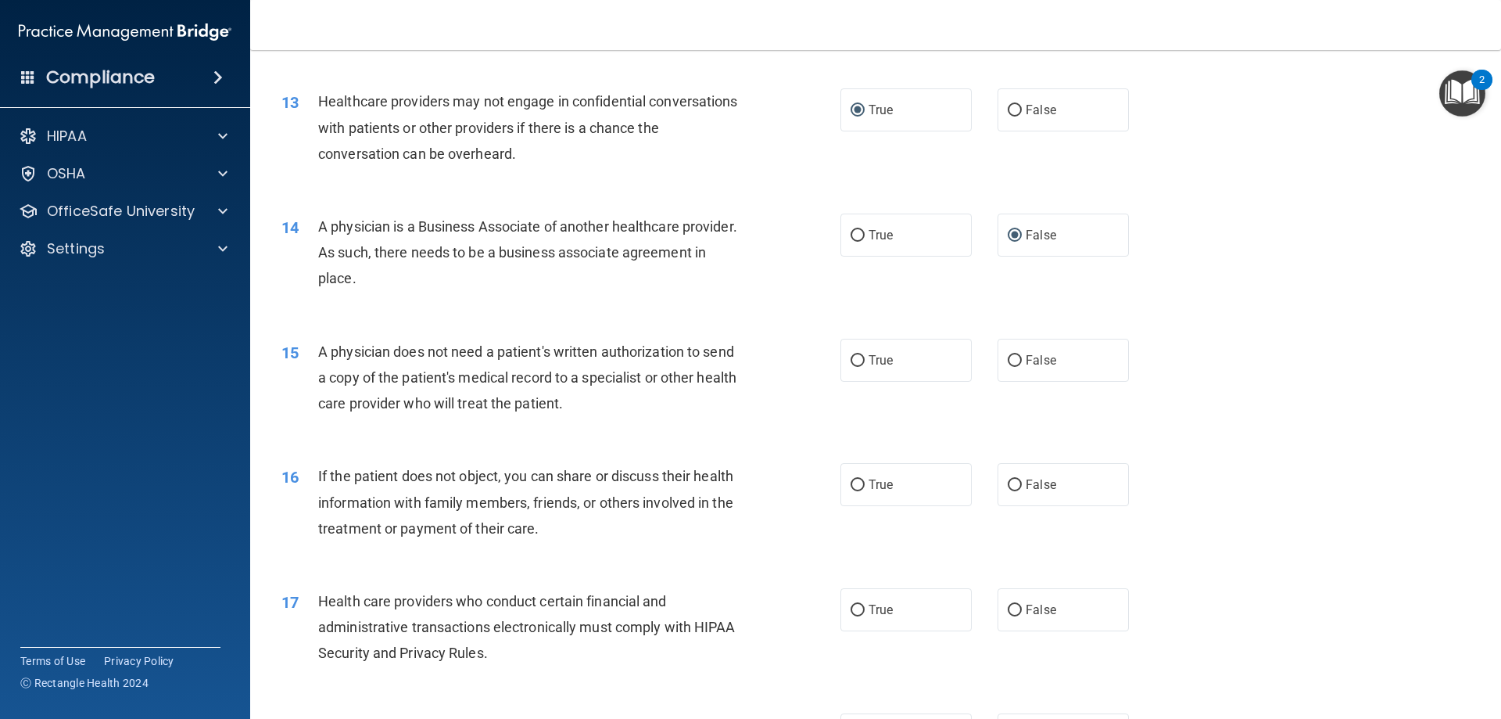
scroll to position [1514, 0]
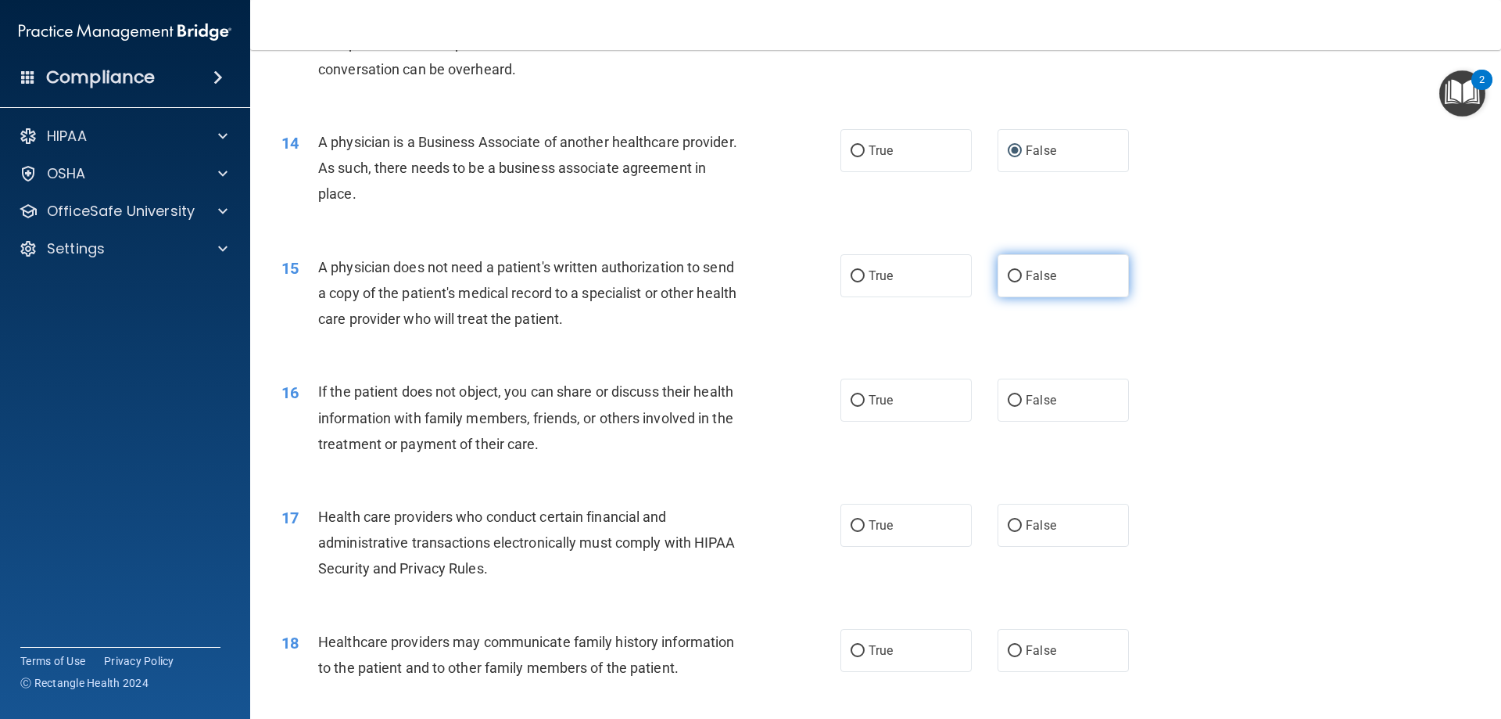
click at [920, 260] on label "False" at bounding box center [1063, 275] width 131 height 43
click at [920, 271] on input "False" at bounding box center [1015, 277] width 14 height 12
radio input "true"
click at [920, 407] on label "False" at bounding box center [1063, 399] width 131 height 43
click at [920, 407] on input "False" at bounding box center [1015, 401] width 14 height 12
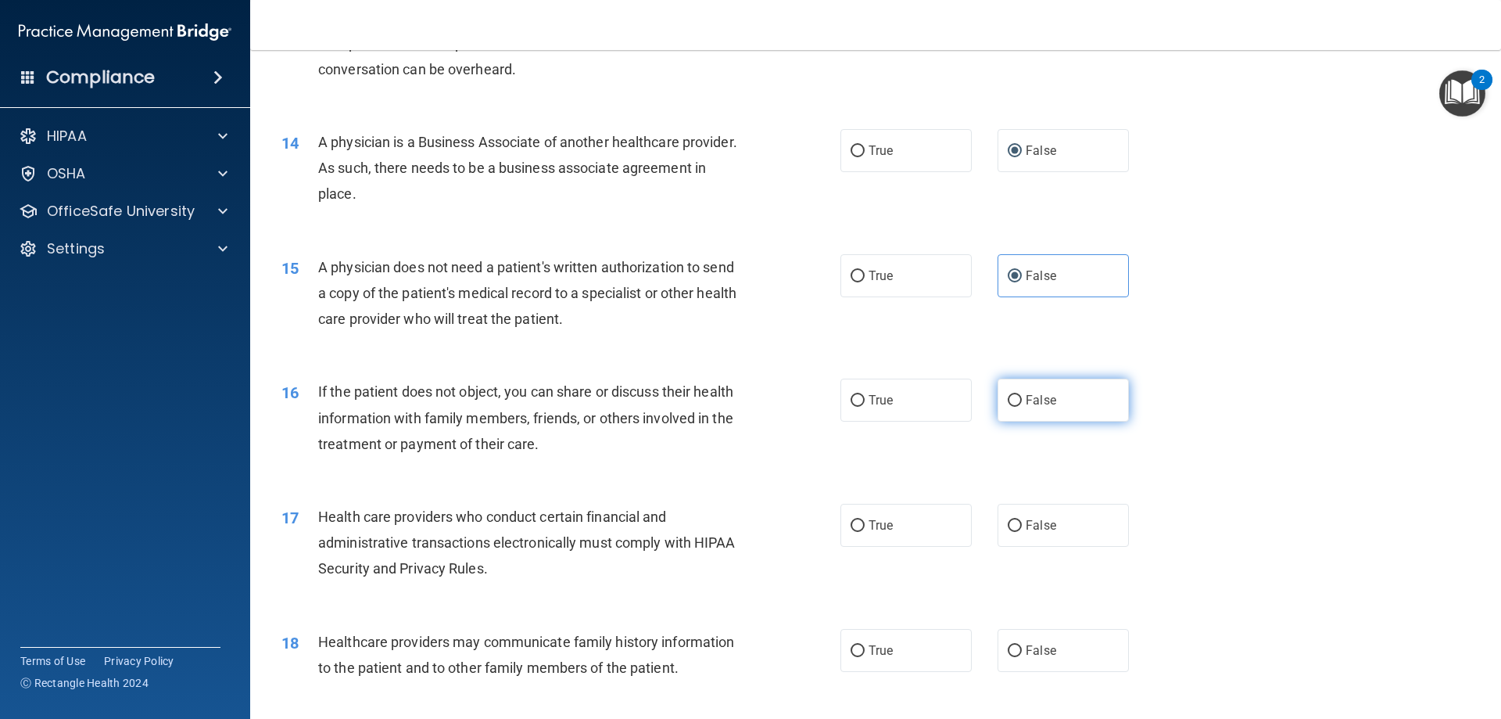
radio input "true"
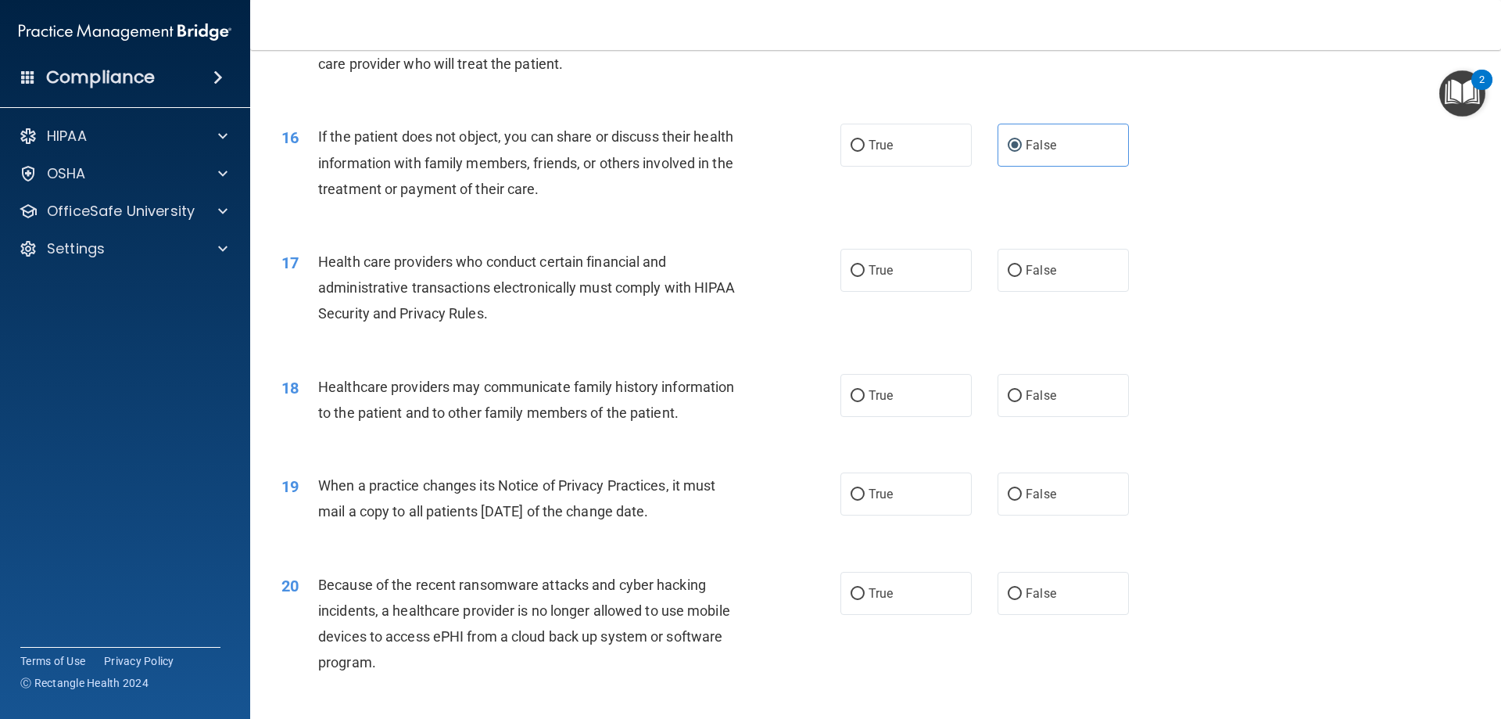
scroll to position [1827, 0]
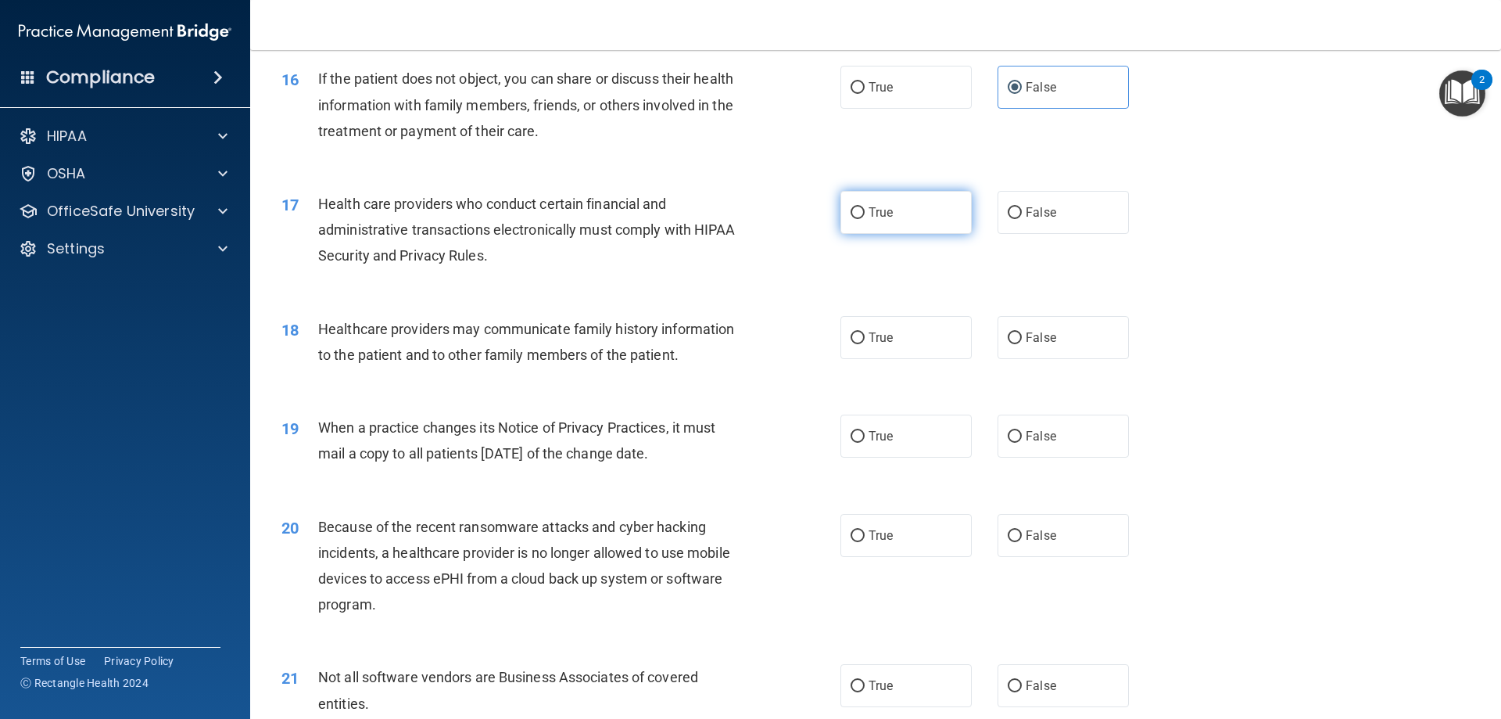
click at [869, 217] on span "True" at bounding box center [881, 212] width 24 height 15
click at [865, 217] on input "True" at bounding box center [858, 213] width 14 height 12
radio input "true"
click at [870, 217] on span "True" at bounding box center [881, 212] width 24 height 15
click at [865, 217] on input "True" at bounding box center [858, 213] width 14 height 12
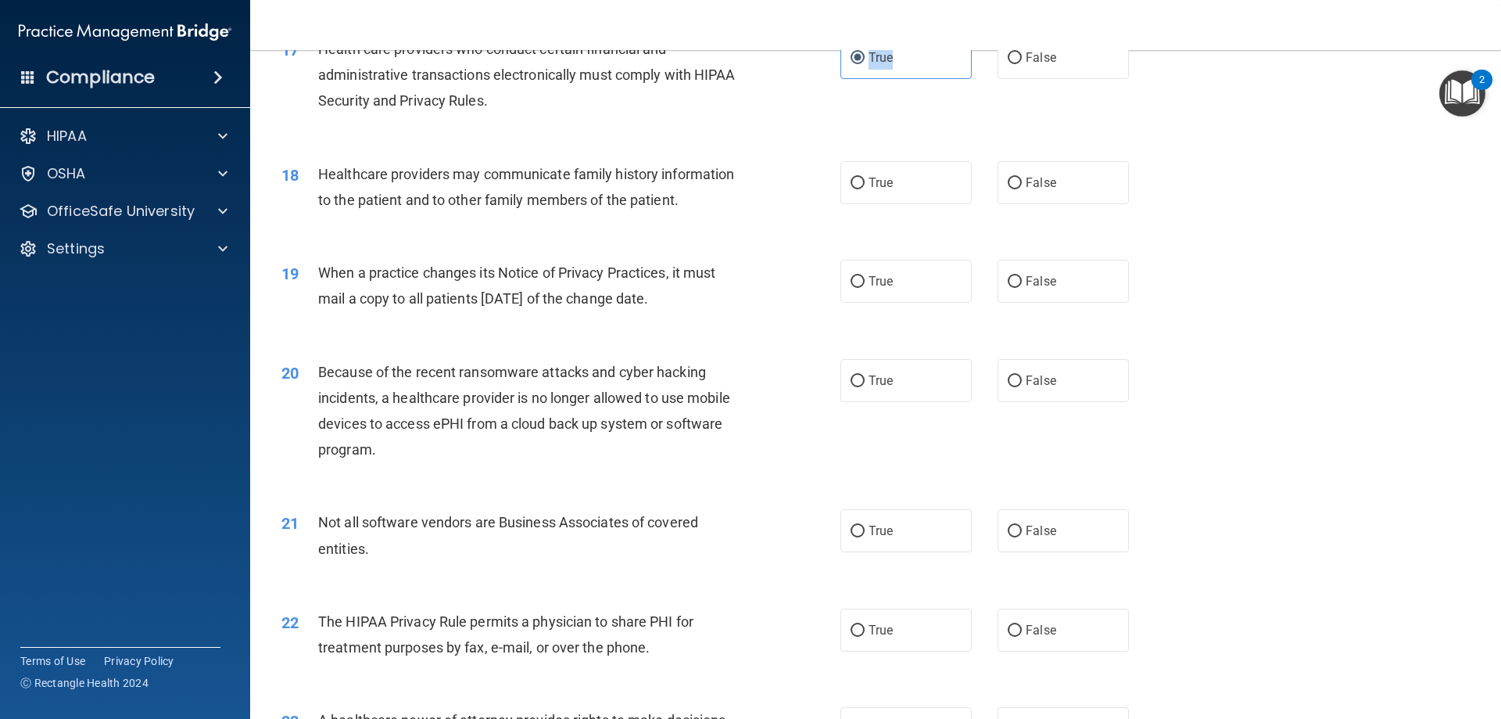
scroll to position [1983, 0]
click at [640, 221] on div "18 Healthcare providers may communicate family history information to the patie…" at bounding box center [876, 189] width 1212 height 99
click at [920, 186] on label "True" at bounding box center [906, 181] width 131 height 43
click at [865, 186] on input "True" at bounding box center [858, 182] width 14 height 12
radio input "true"
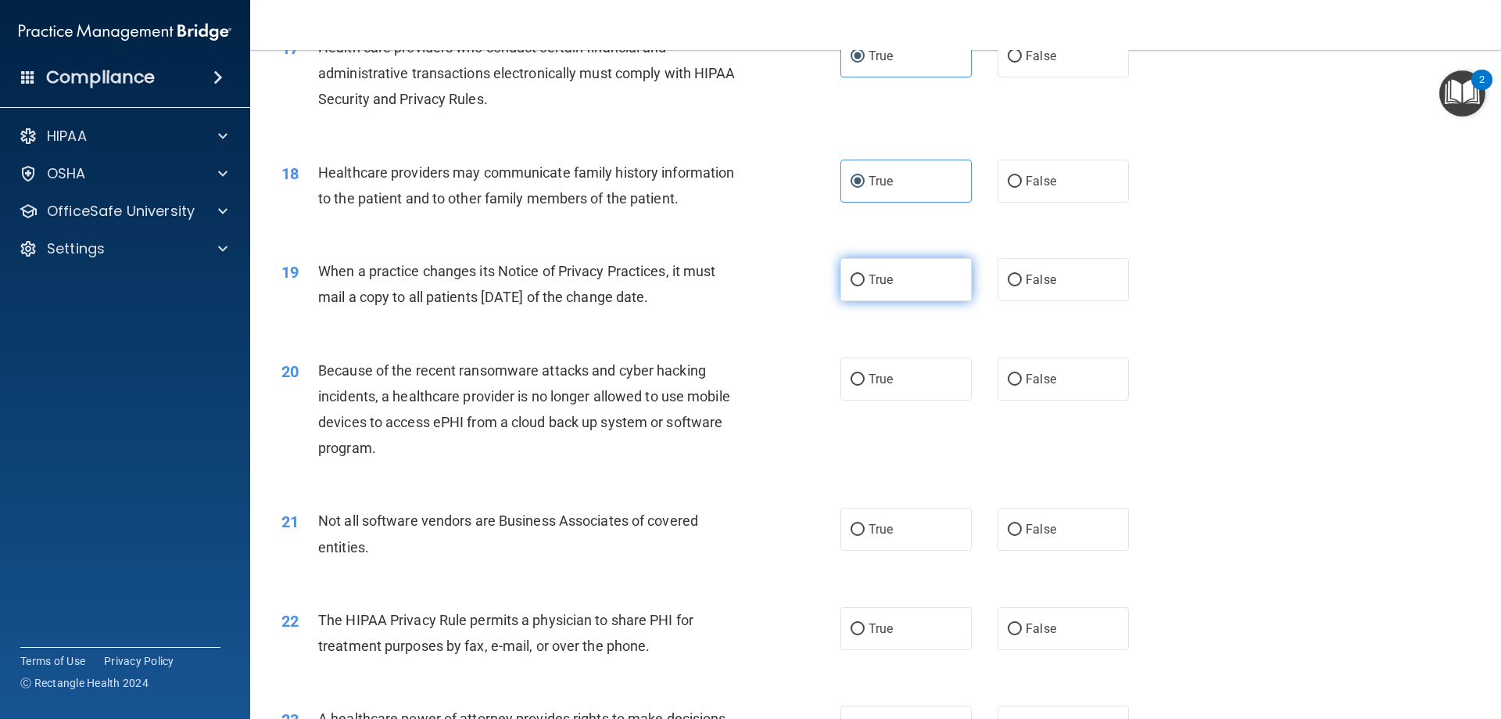
click at [918, 298] on label "True" at bounding box center [906, 279] width 131 height 43
click at [865, 286] on input "True" at bounding box center [858, 280] width 14 height 12
radio input "true"
click at [920, 376] on span "False" at bounding box center [1041, 378] width 30 height 15
click at [920, 376] on input "False" at bounding box center [1015, 380] width 14 height 12
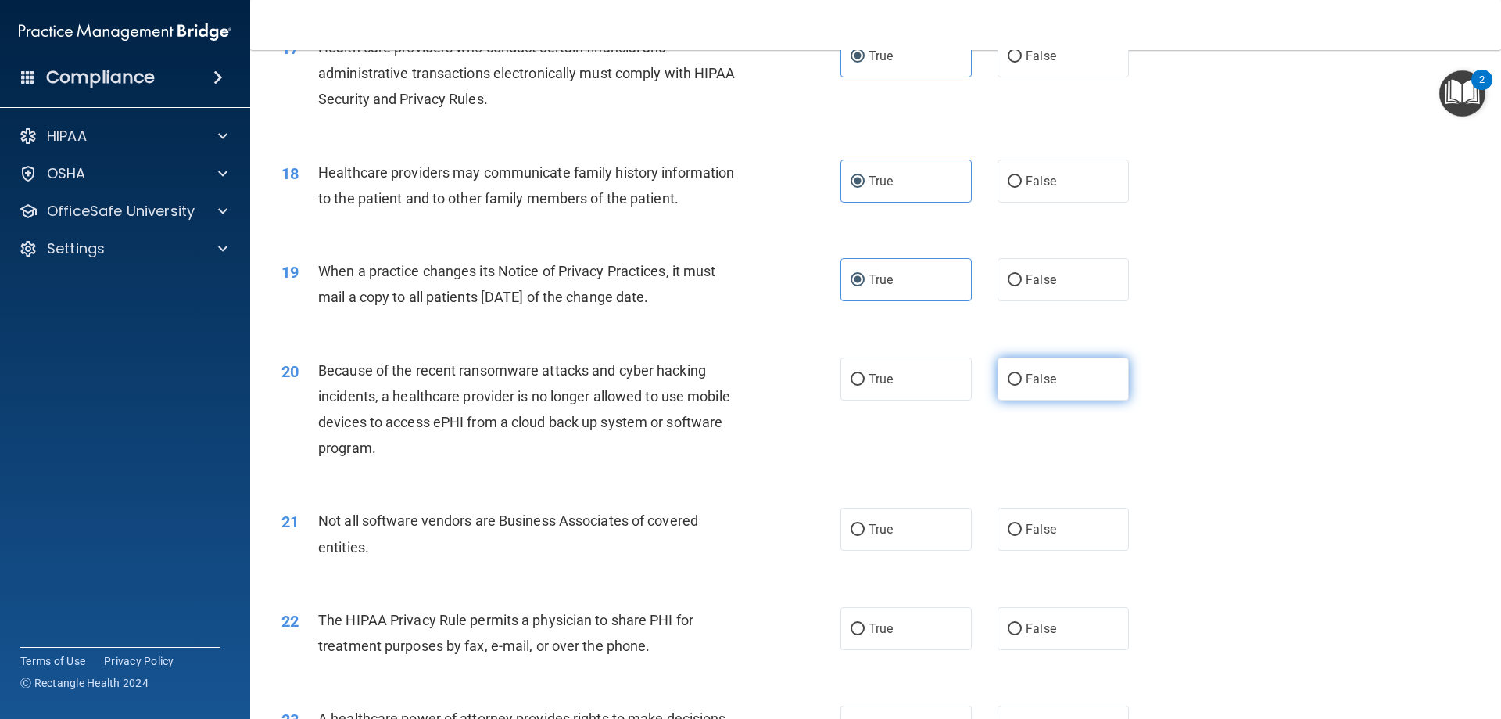
radio input "true"
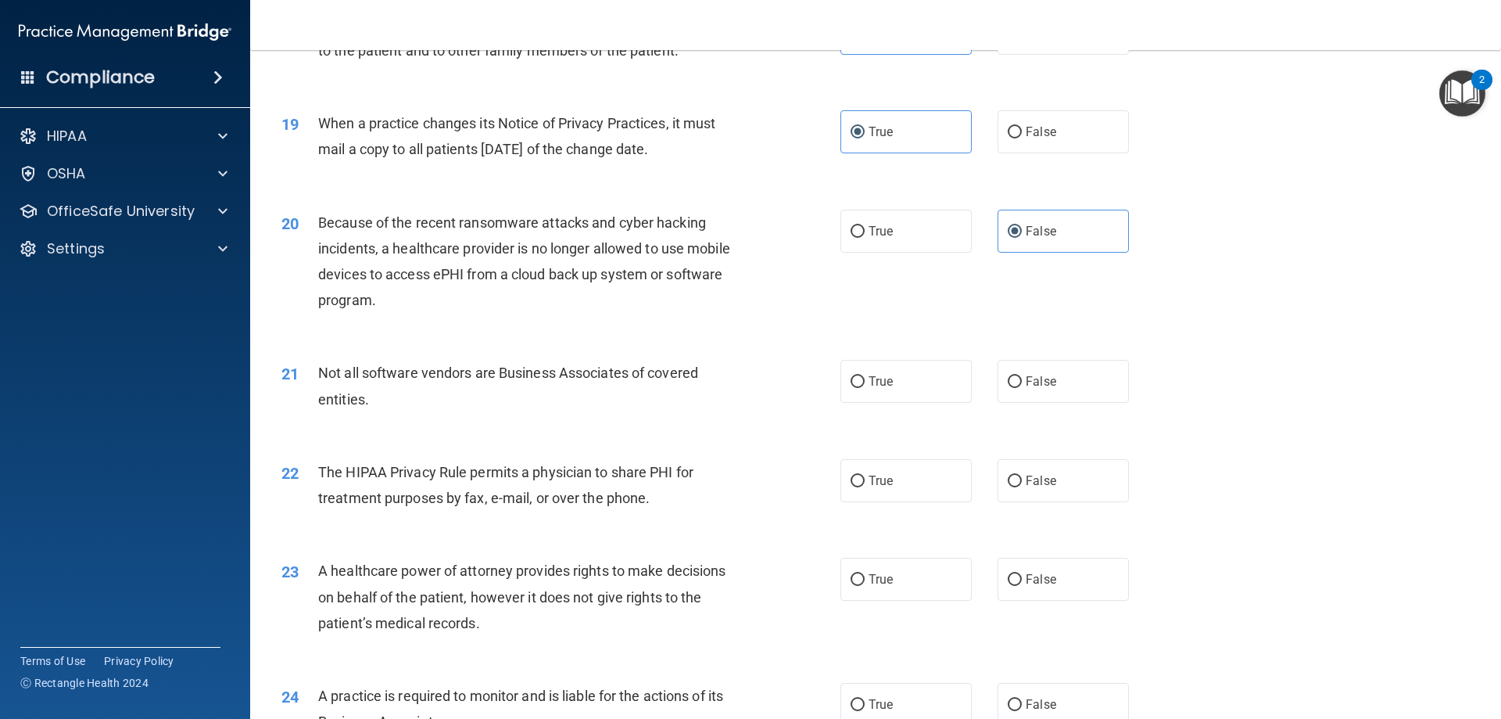
scroll to position [2139, 0]
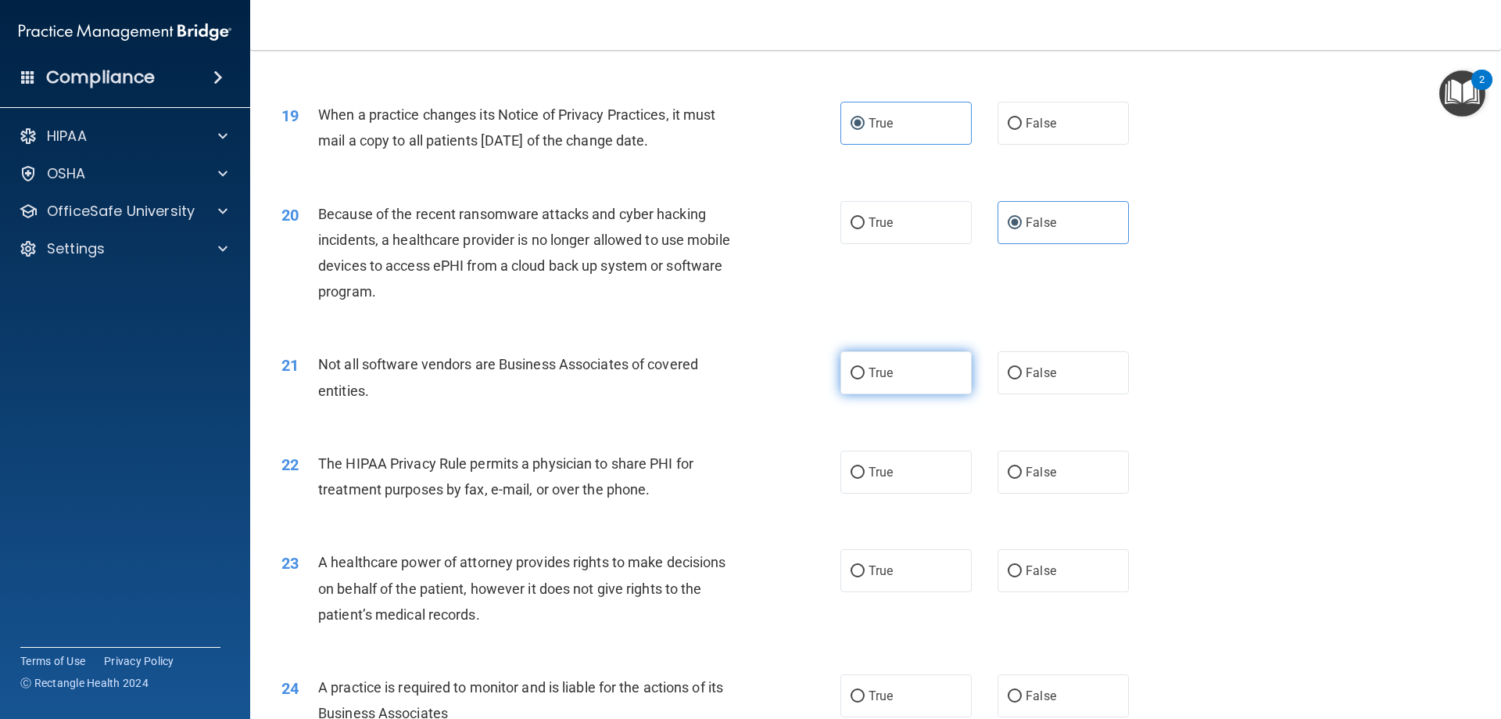
click at [920, 380] on label "True" at bounding box center [906, 372] width 131 height 43
click at [865, 379] on input "True" at bounding box center [858, 374] width 14 height 12
radio input "true"
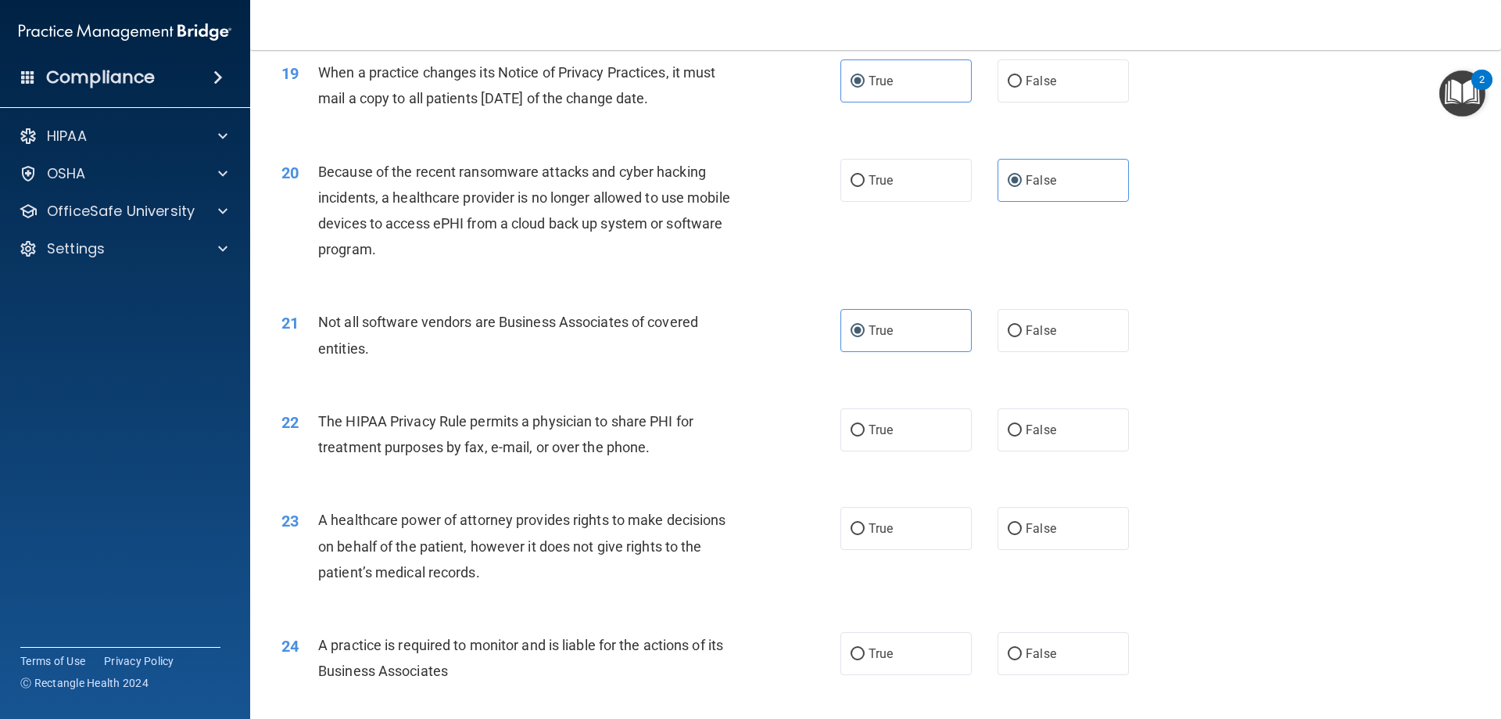
scroll to position [2218, 0]
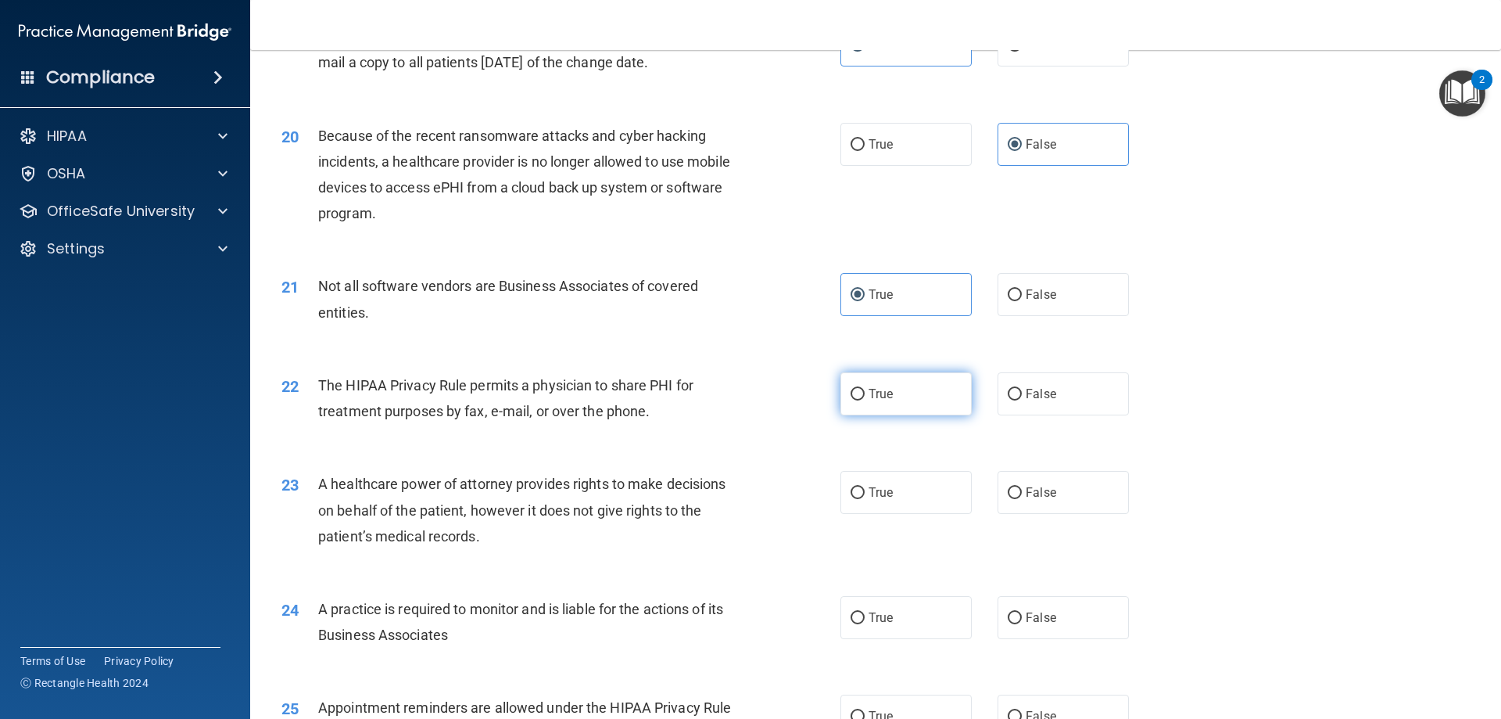
click at [895, 402] on label "True" at bounding box center [906, 393] width 131 height 43
click at [865, 400] on input "True" at bounding box center [858, 395] width 14 height 12
radio input "true"
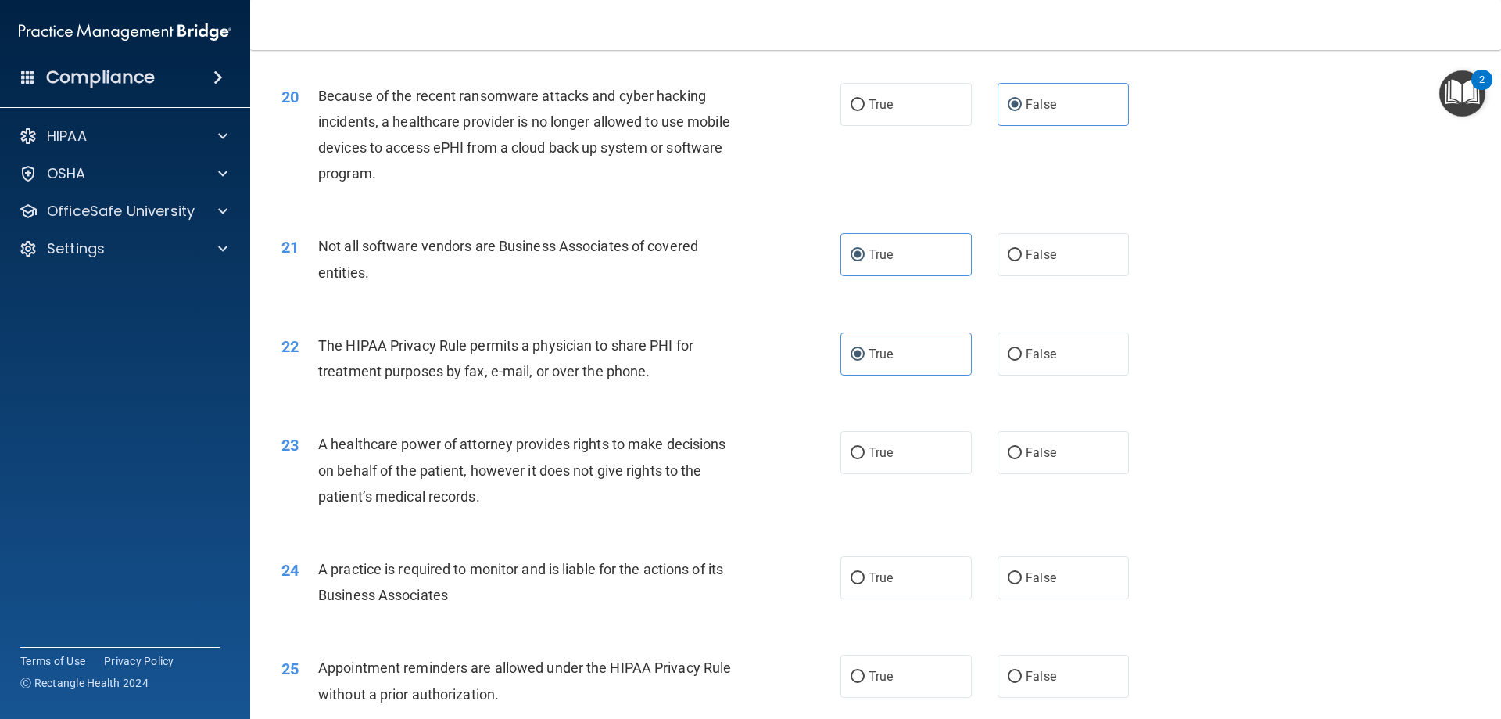
scroll to position [2296, 0]
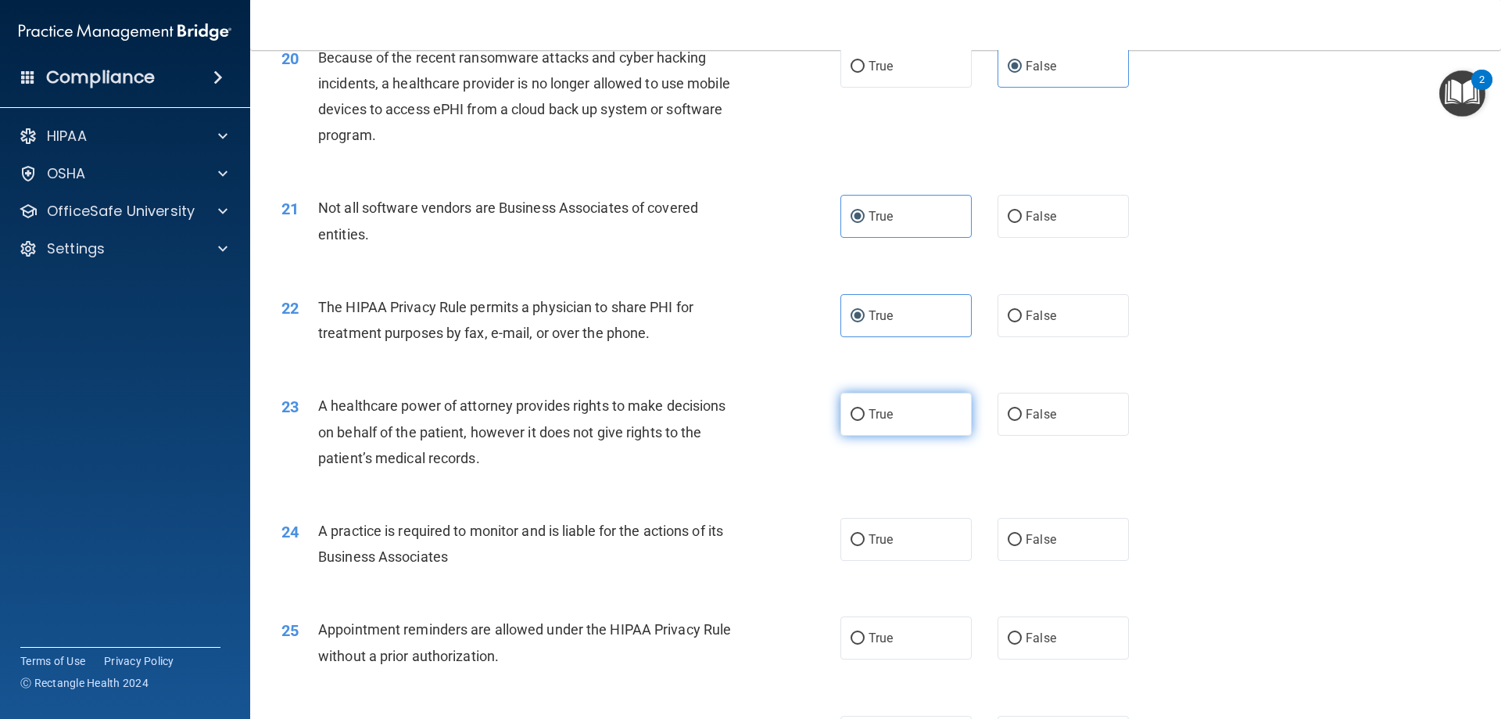
click at [909, 418] on label "True" at bounding box center [906, 414] width 131 height 43
click at [865, 418] on input "True" at bounding box center [858, 415] width 14 height 12
radio input "true"
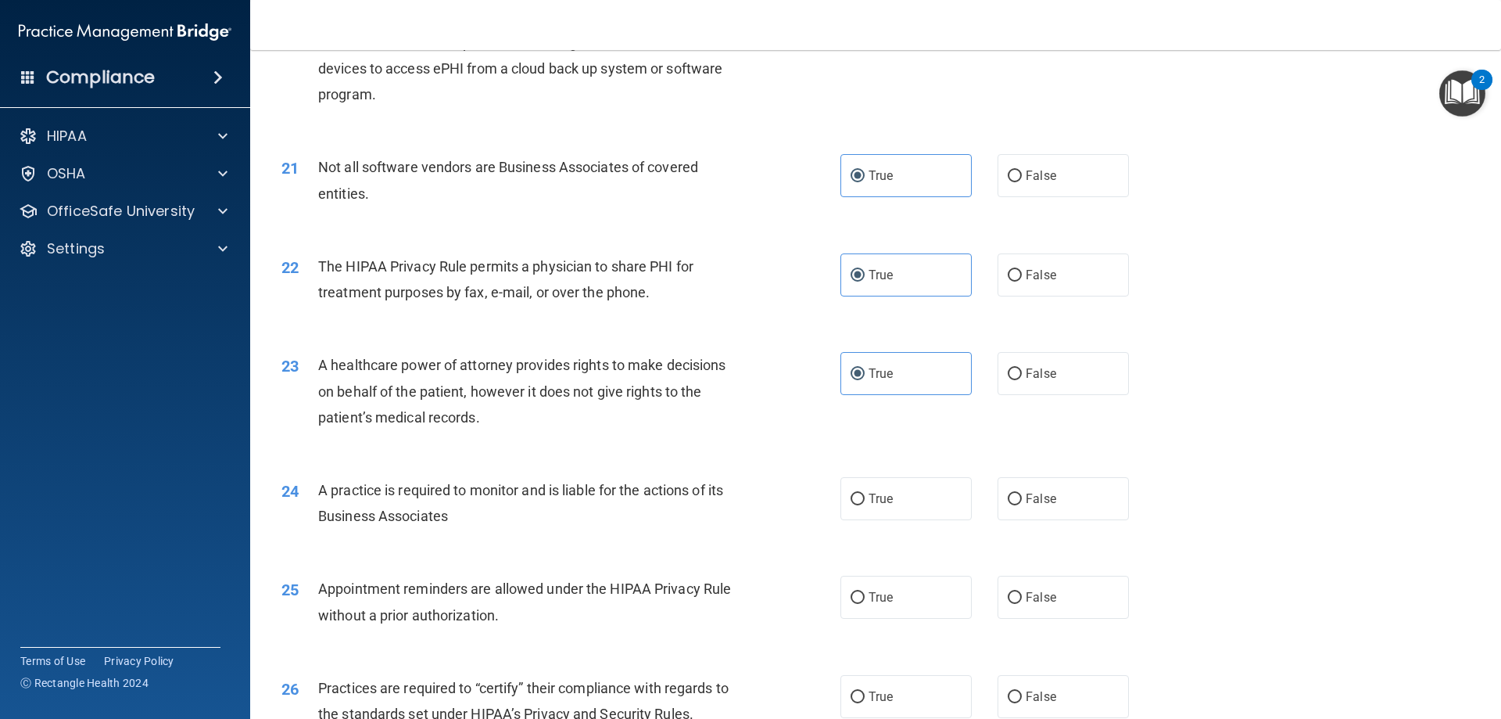
scroll to position [2374, 0]
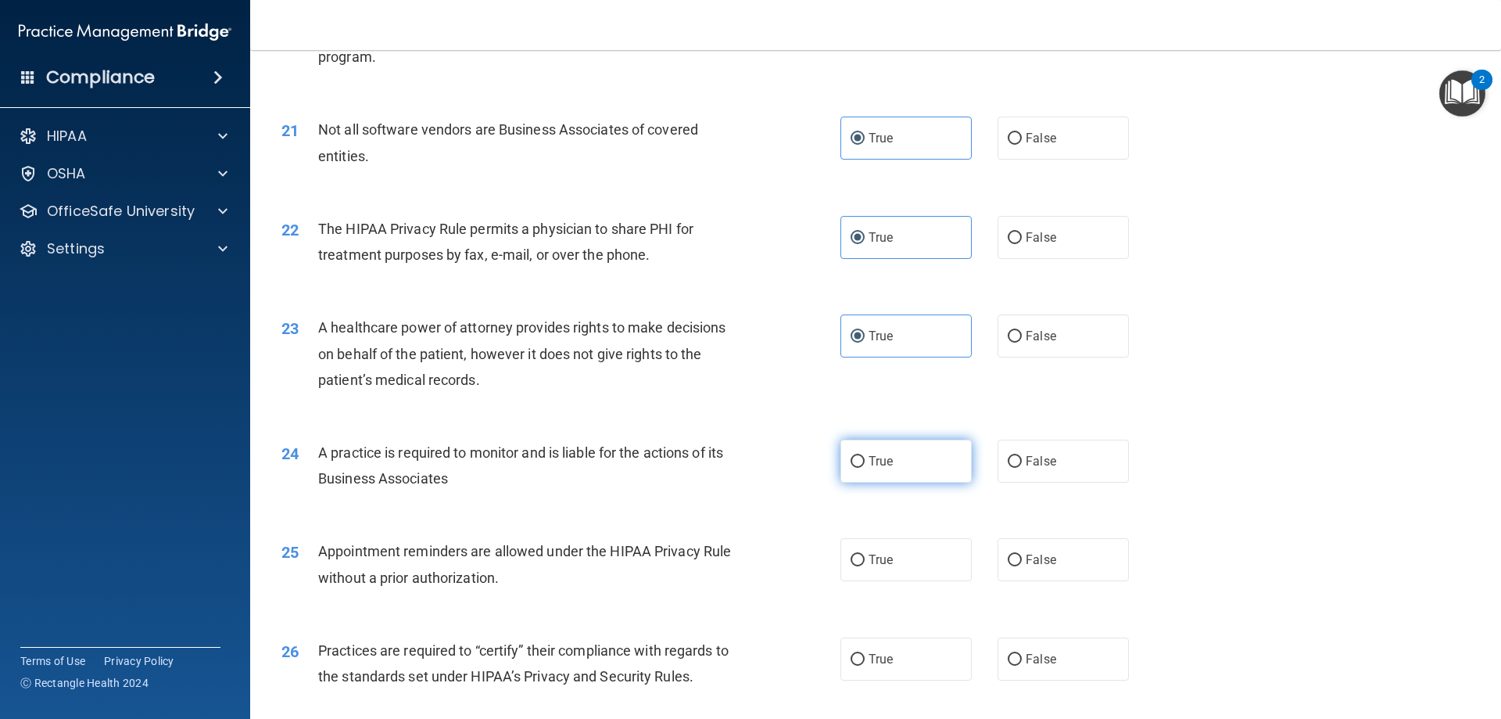
click at [869, 464] on span "True" at bounding box center [881, 461] width 24 height 15
click at [864, 464] on input "True" at bounding box center [858, 462] width 14 height 12
radio input "true"
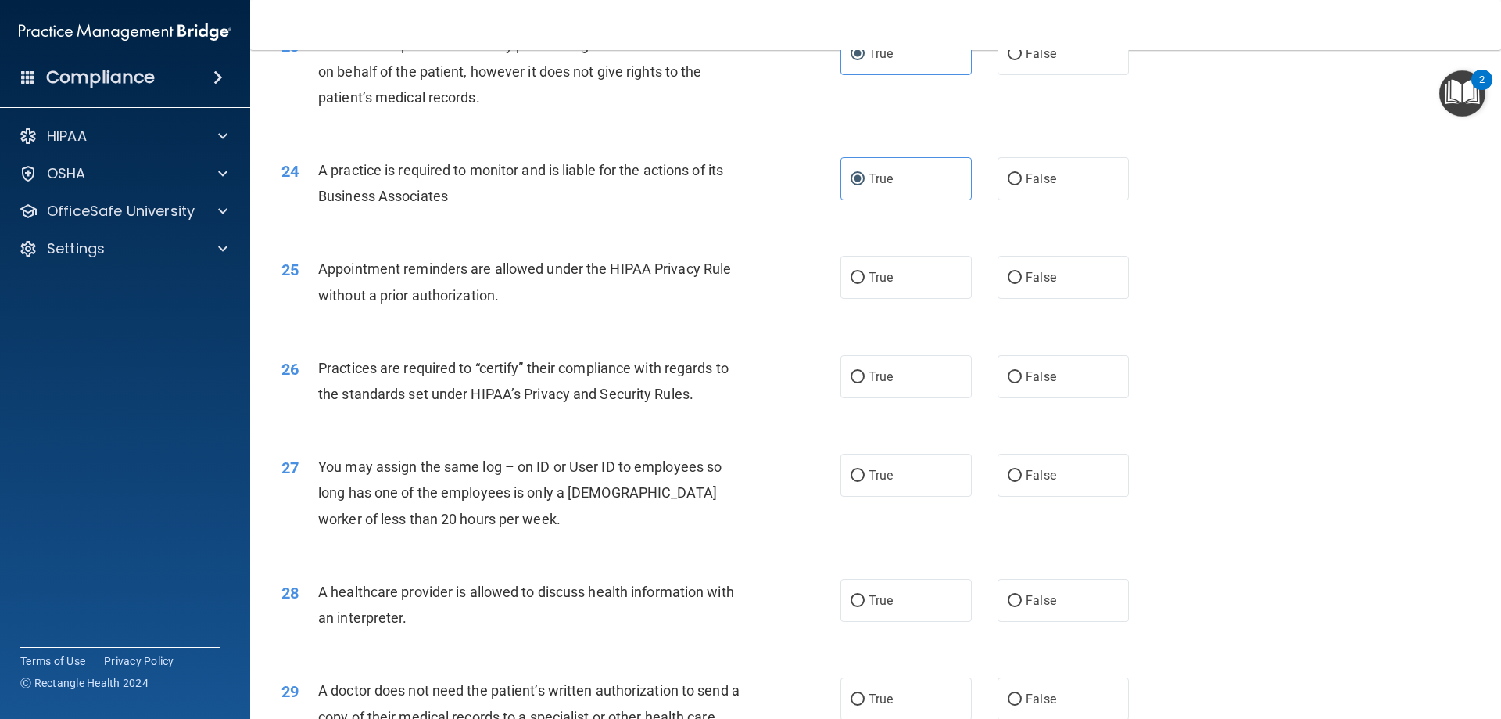
scroll to position [2687, 0]
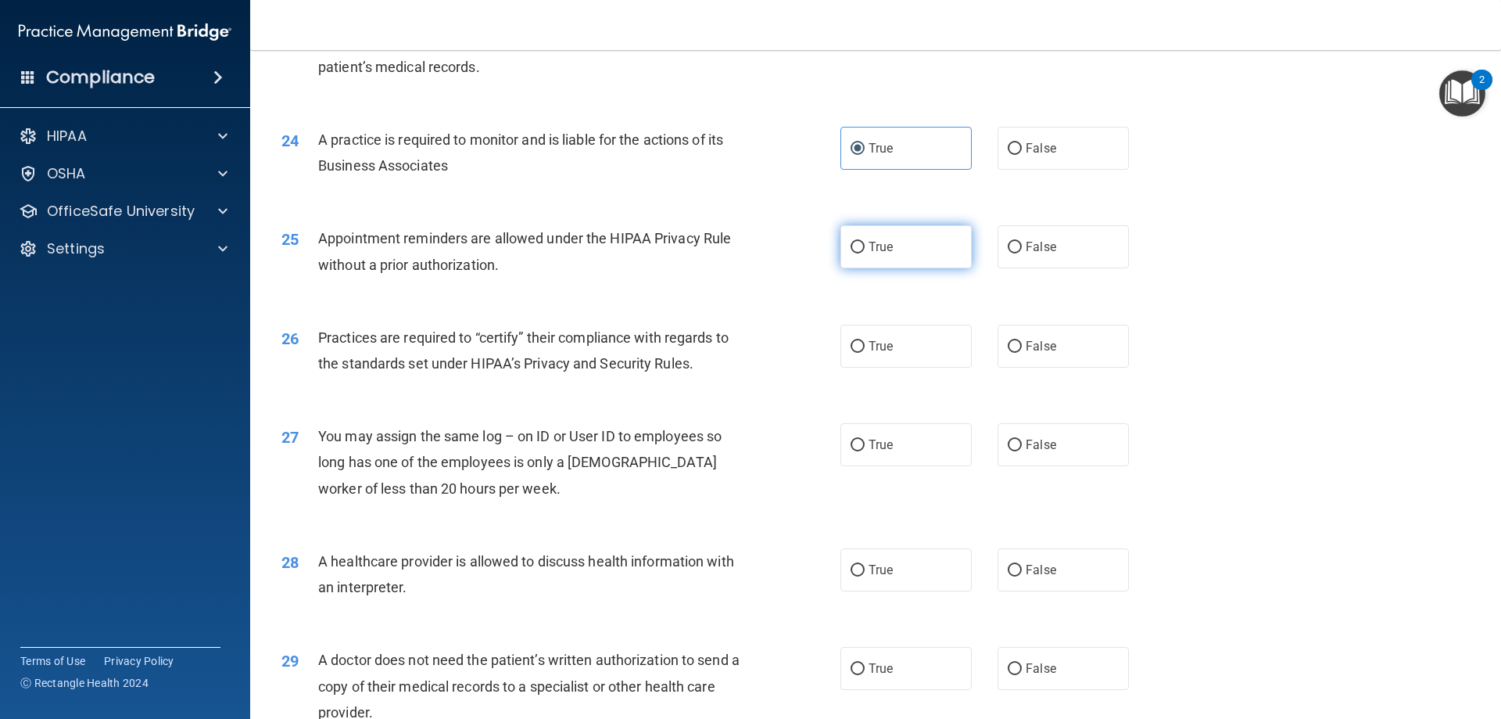
click at [861, 246] on label "True" at bounding box center [906, 246] width 131 height 43
click at [861, 246] on input "True" at bounding box center [858, 248] width 14 height 12
radio input "true"
click at [861, 246] on label "True" at bounding box center [906, 246] width 131 height 43
click at [861, 246] on input "True" at bounding box center [858, 248] width 14 height 12
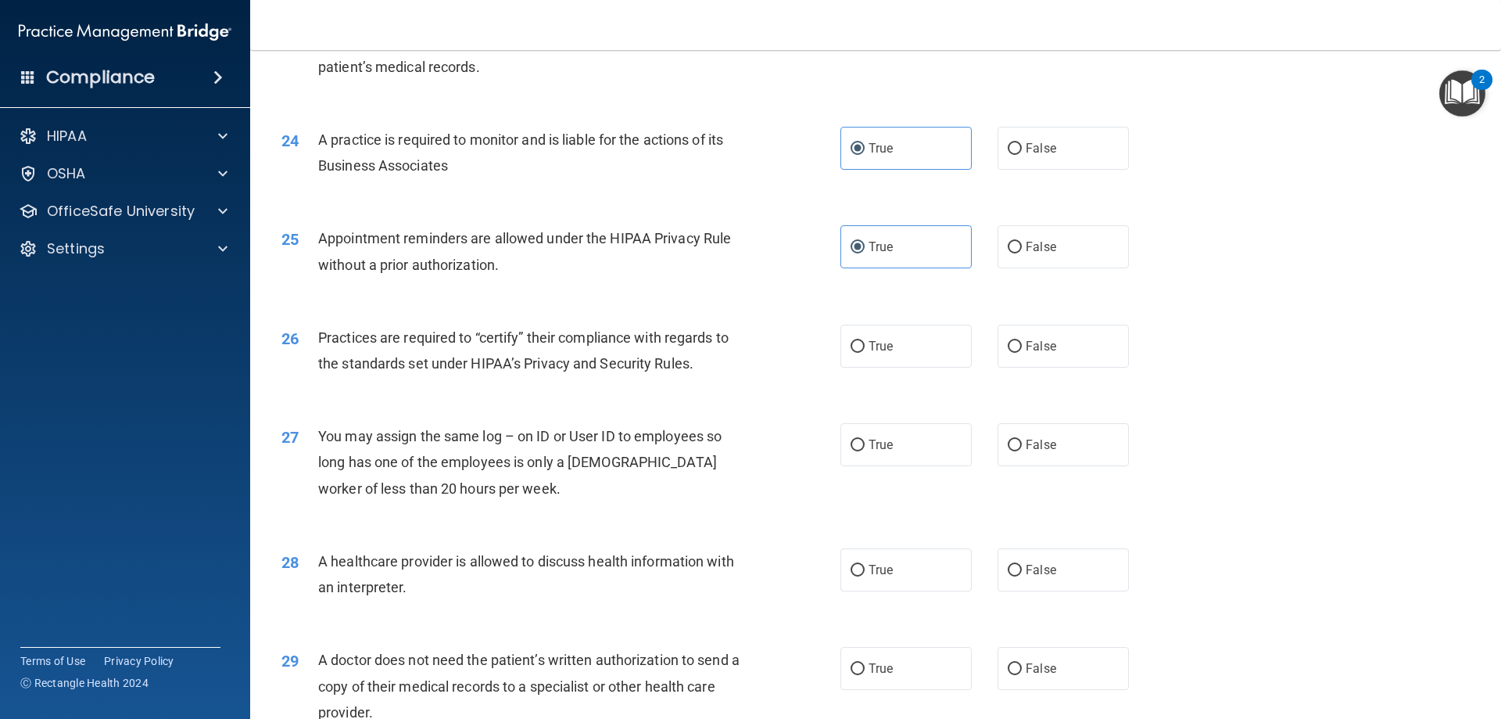
click at [497, 360] on span "Practices are required to “certify” their compliance with regards to the standa…" at bounding box center [523, 350] width 411 height 42
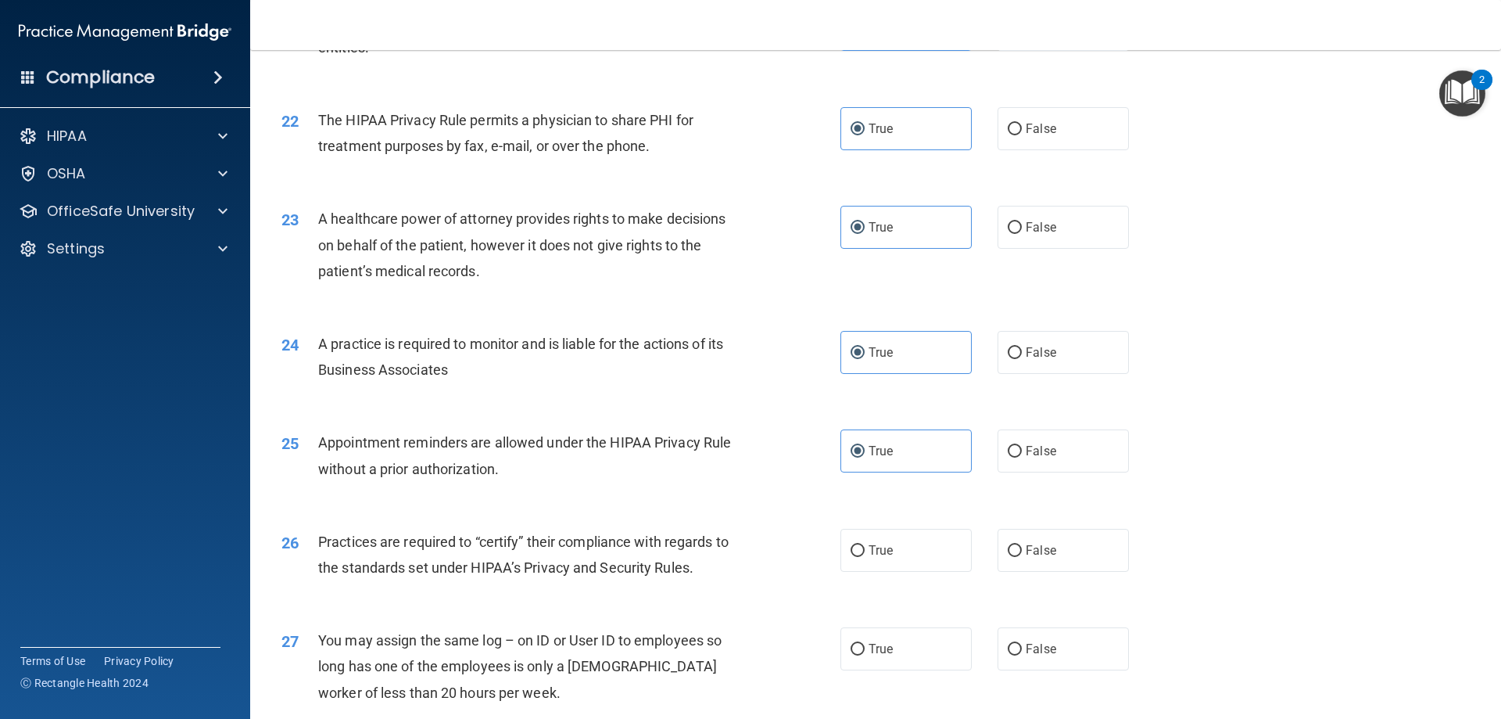
scroll to position [2530, 0]
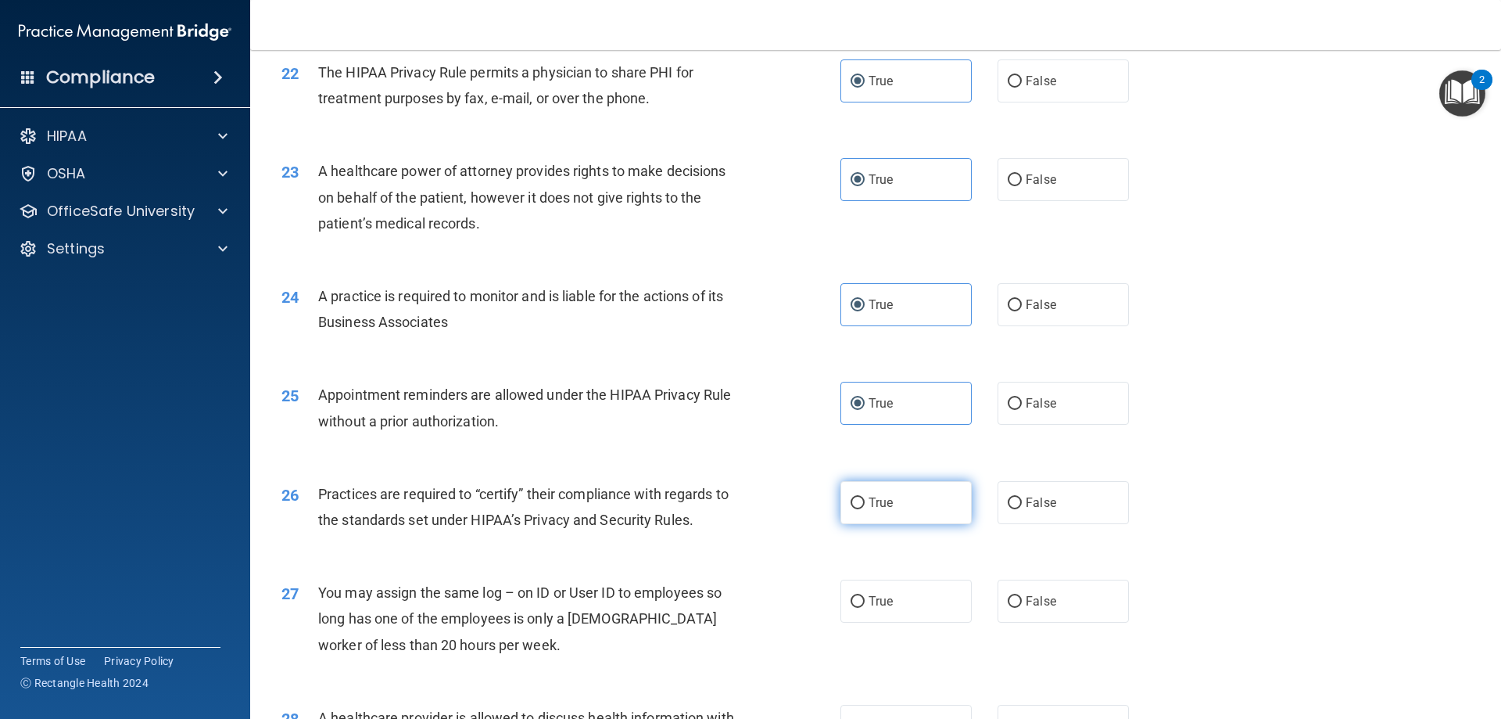
click at [877, 497] on span "True" at bounding box center [881, 502] width 24 height 15
click at [865, 497] on input "True" at bounding box center [858, 503] width 14 height 12
radio input "true"
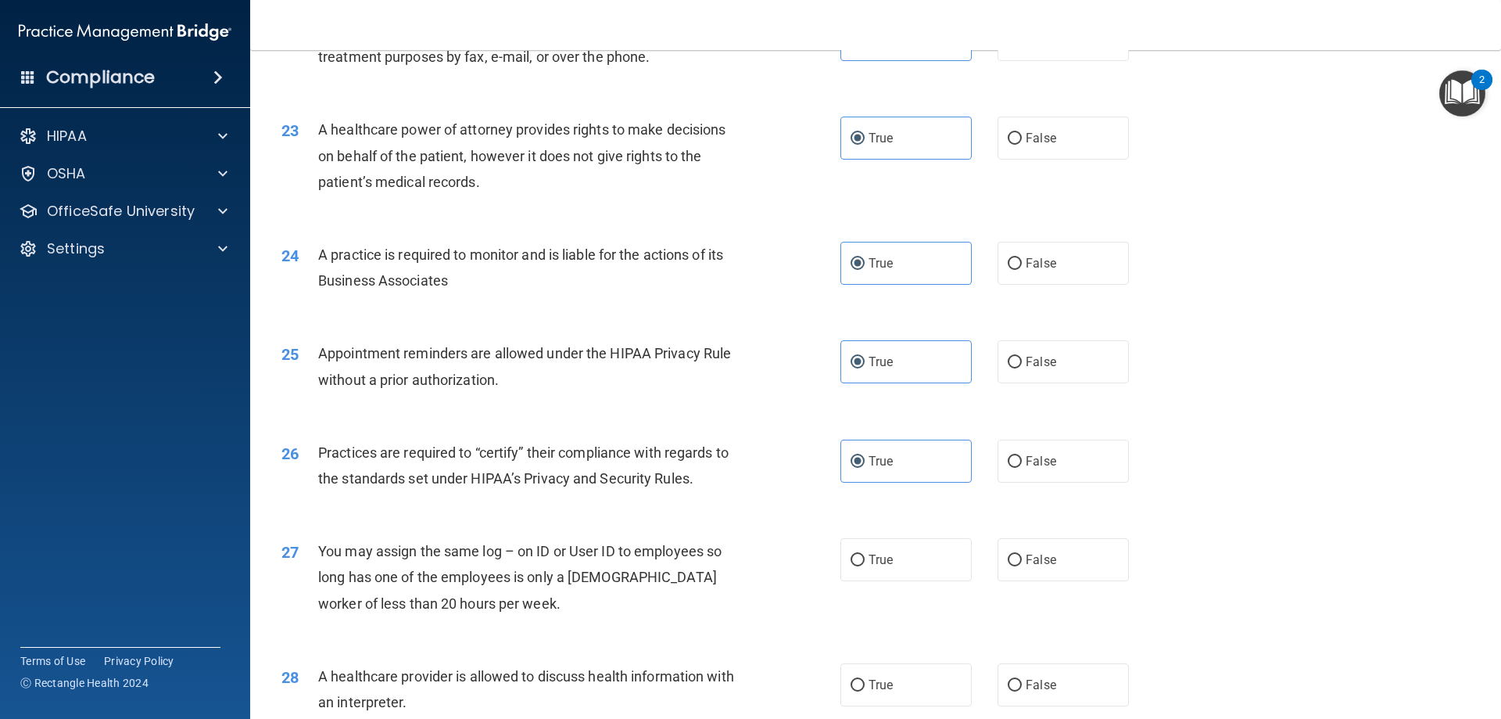
scroll to position [2608, 0]
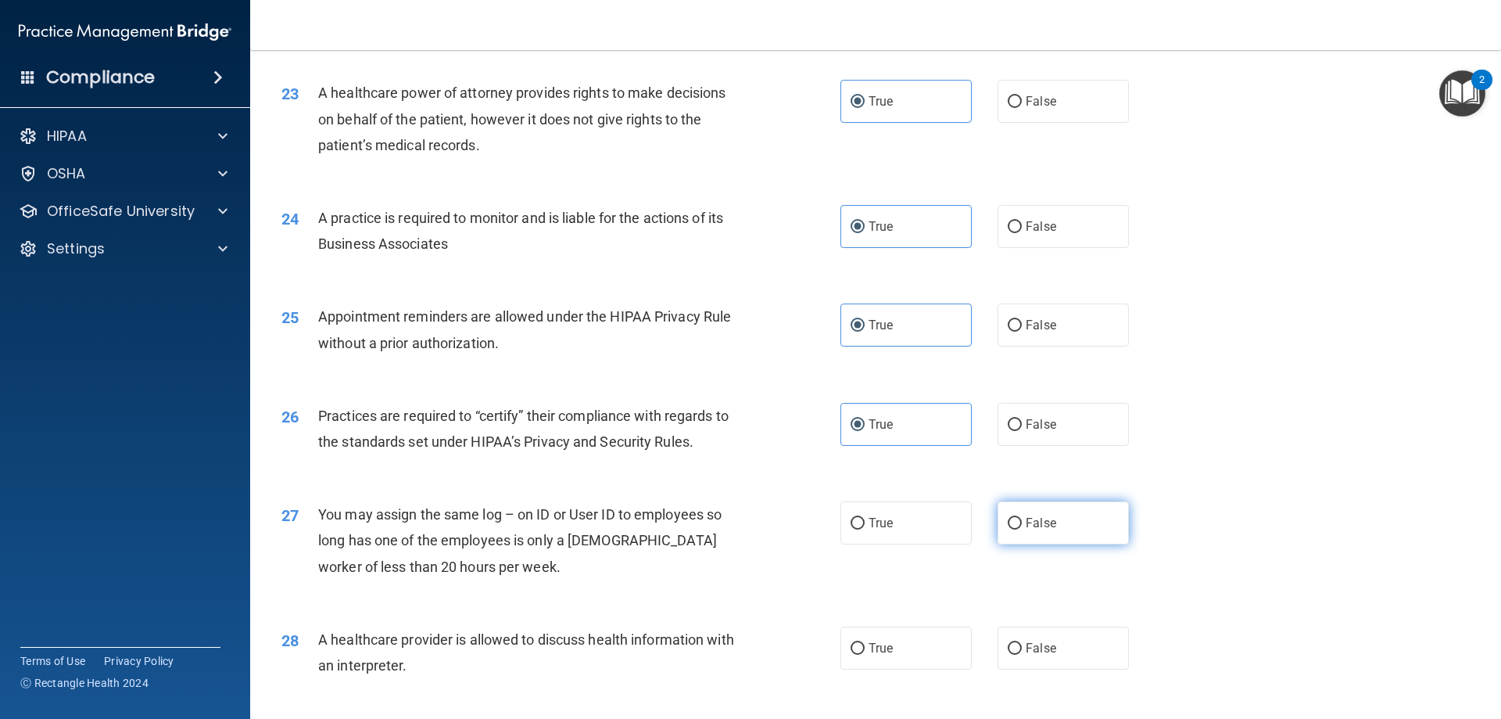
click at [920, 535] on label "False" at bounding box center [1063, 522] width 131 height 43
click at [920, 529] on input "False" at bounding box center [1015, 524] width 14 height 12
radio input "true"
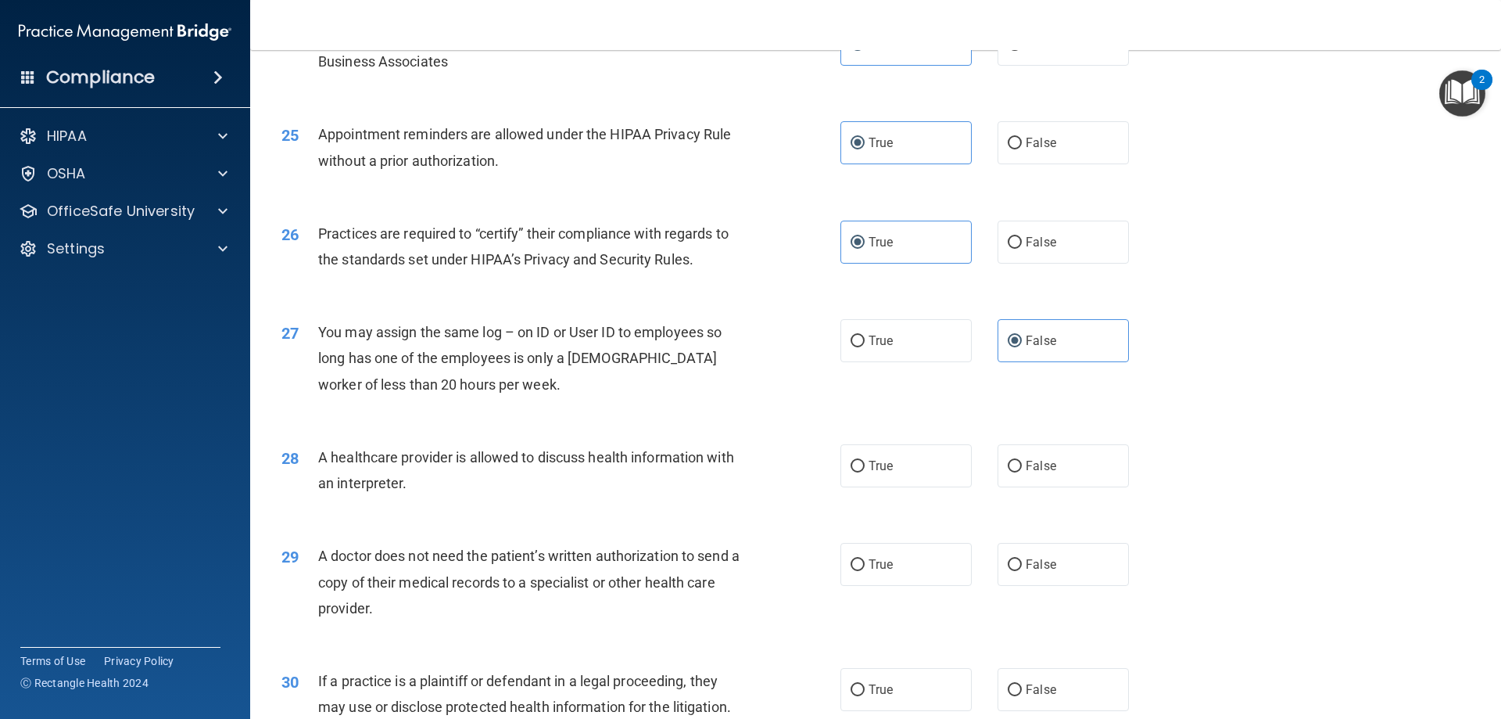
scroll to position [2843, 0]
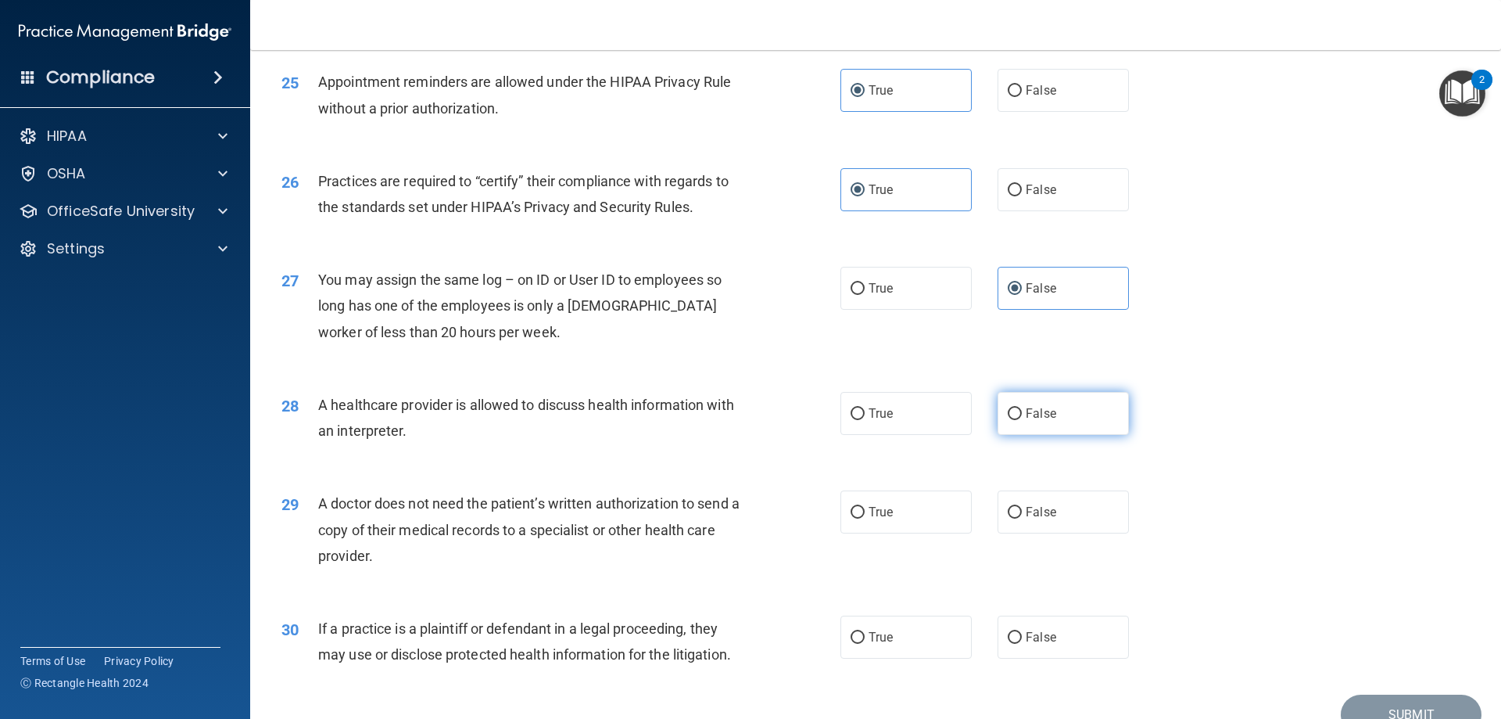
click at [920, 425] on label "False" at bounding box center [1063, 413] width 131 height 43
click at [920, 420] on input "False" at bounding box center [1015, 414] width 14 height 12
radio input "true"
click at [920, 522] on label "False" at bounding box center [1063, 511] width 131 height 43
click at [920, 518] on input "False" at bounding box center [1015, 513] width 14 height 12
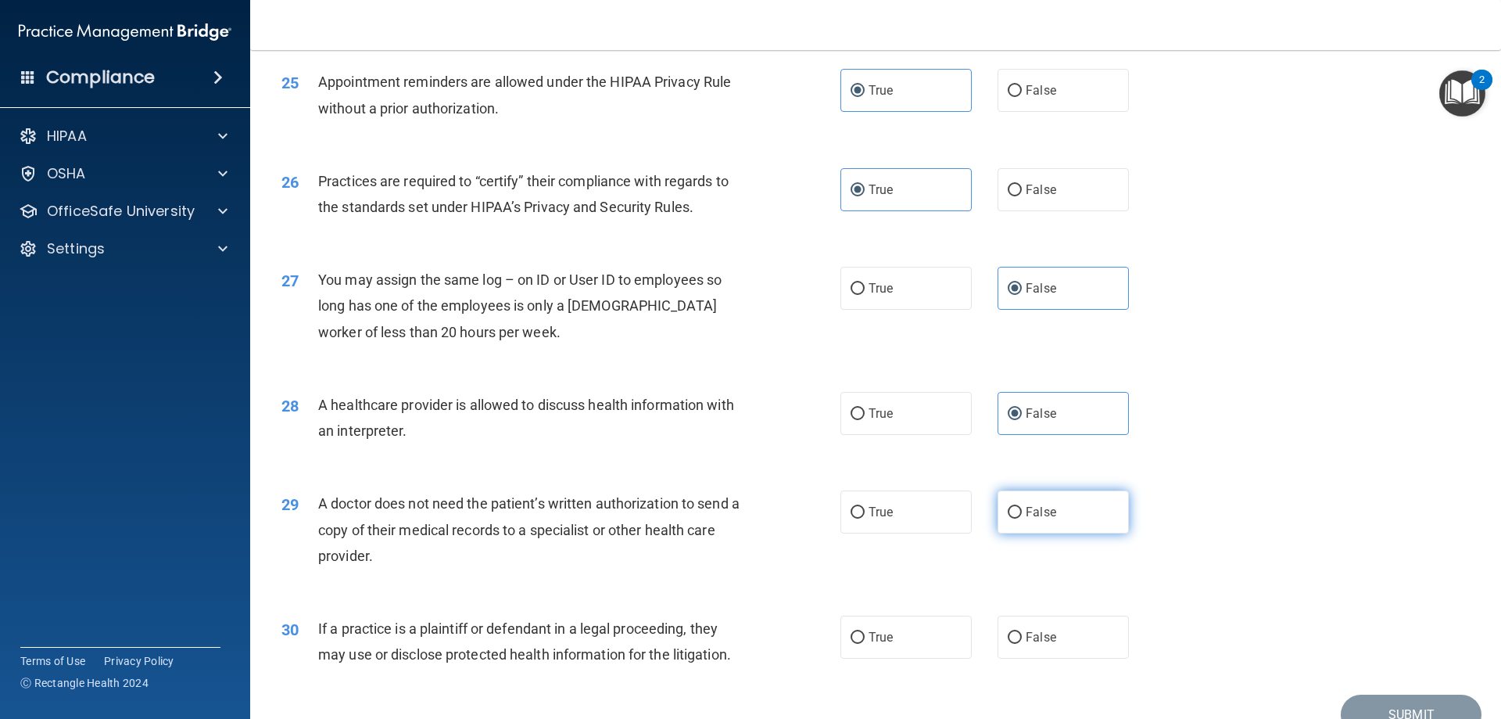
radio input "true"
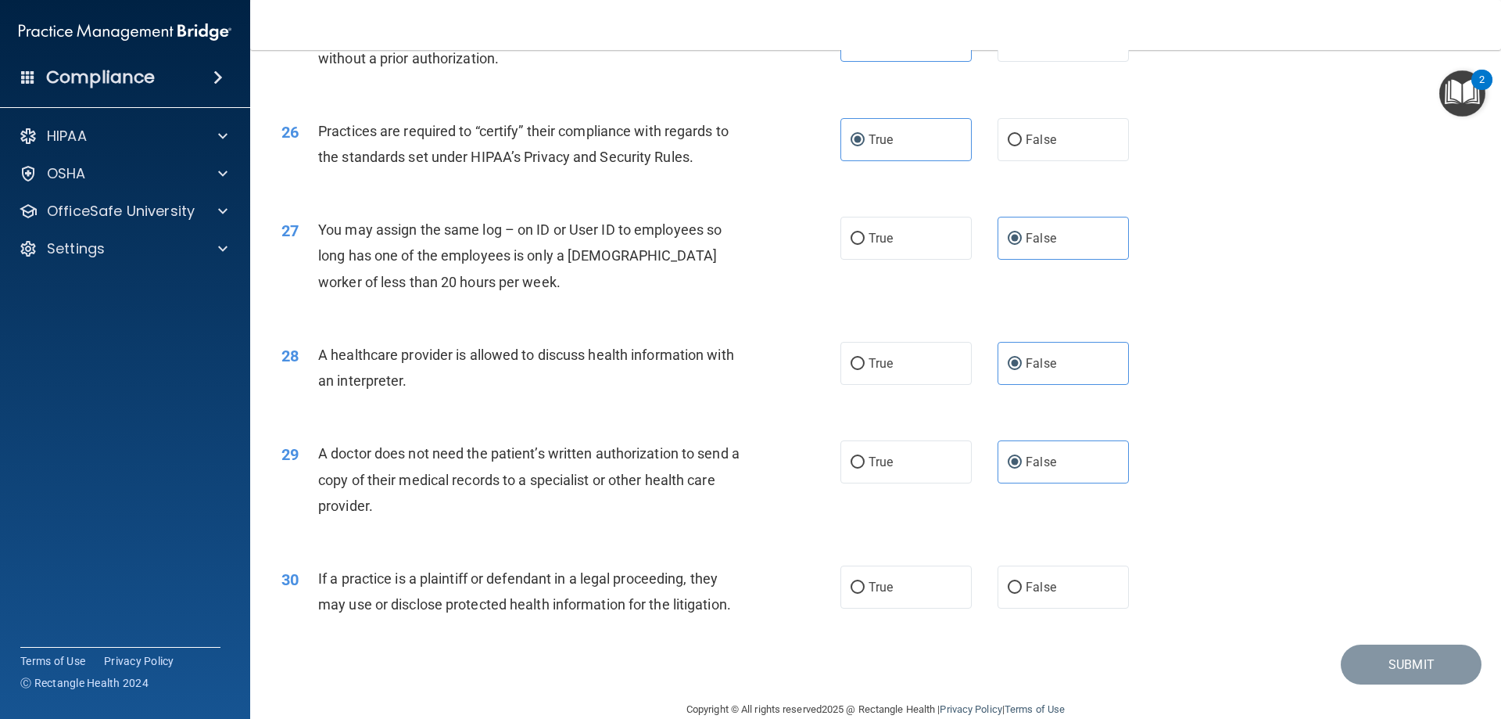
scroll to position [2921, 0]
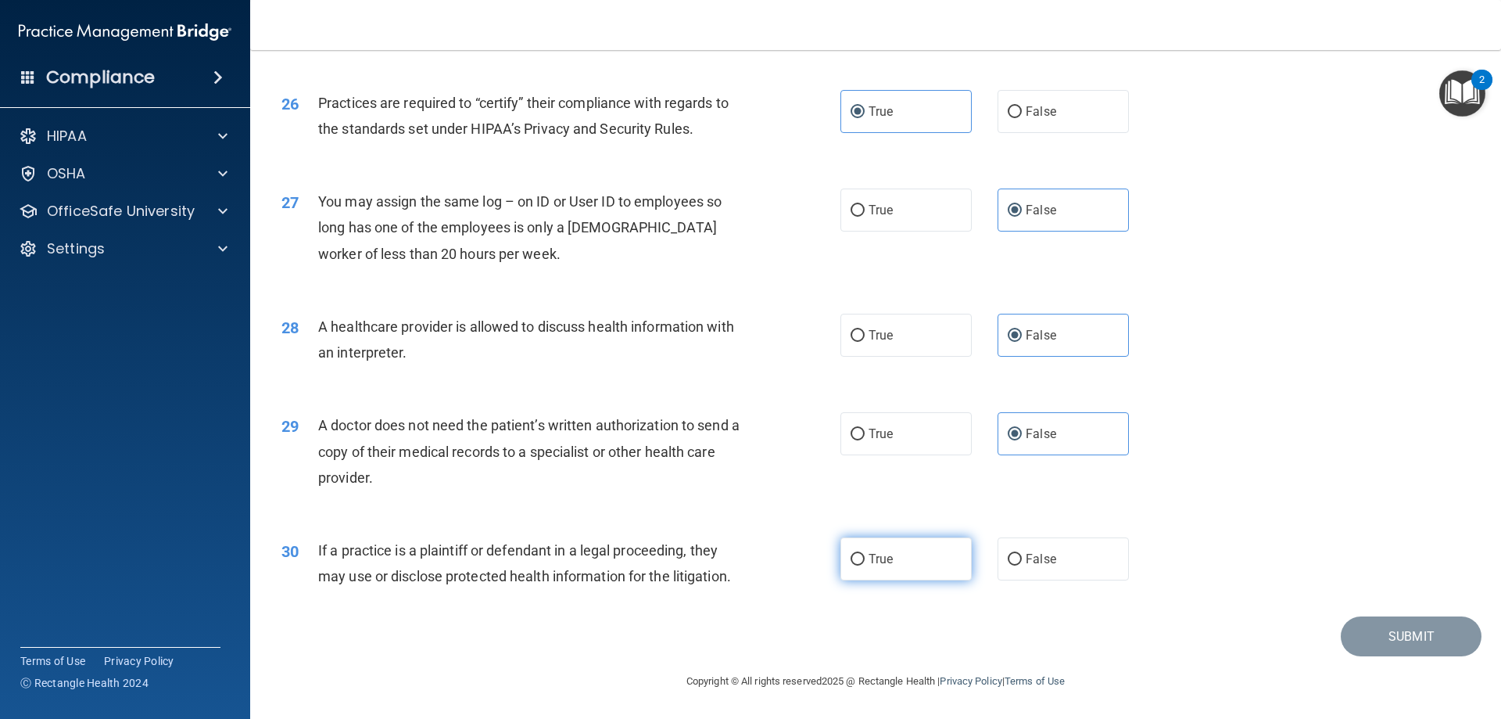
click at [920, 568] on label "True" at bounding box center [906, 558] width 131 height 43
click at [865, 565] on input "True" at bounding box center [858, 560] width 14 height 12
radio input "true"
click at [920, 642] on button "Submit" at bounding box center [1411, 636] width 141 height 40
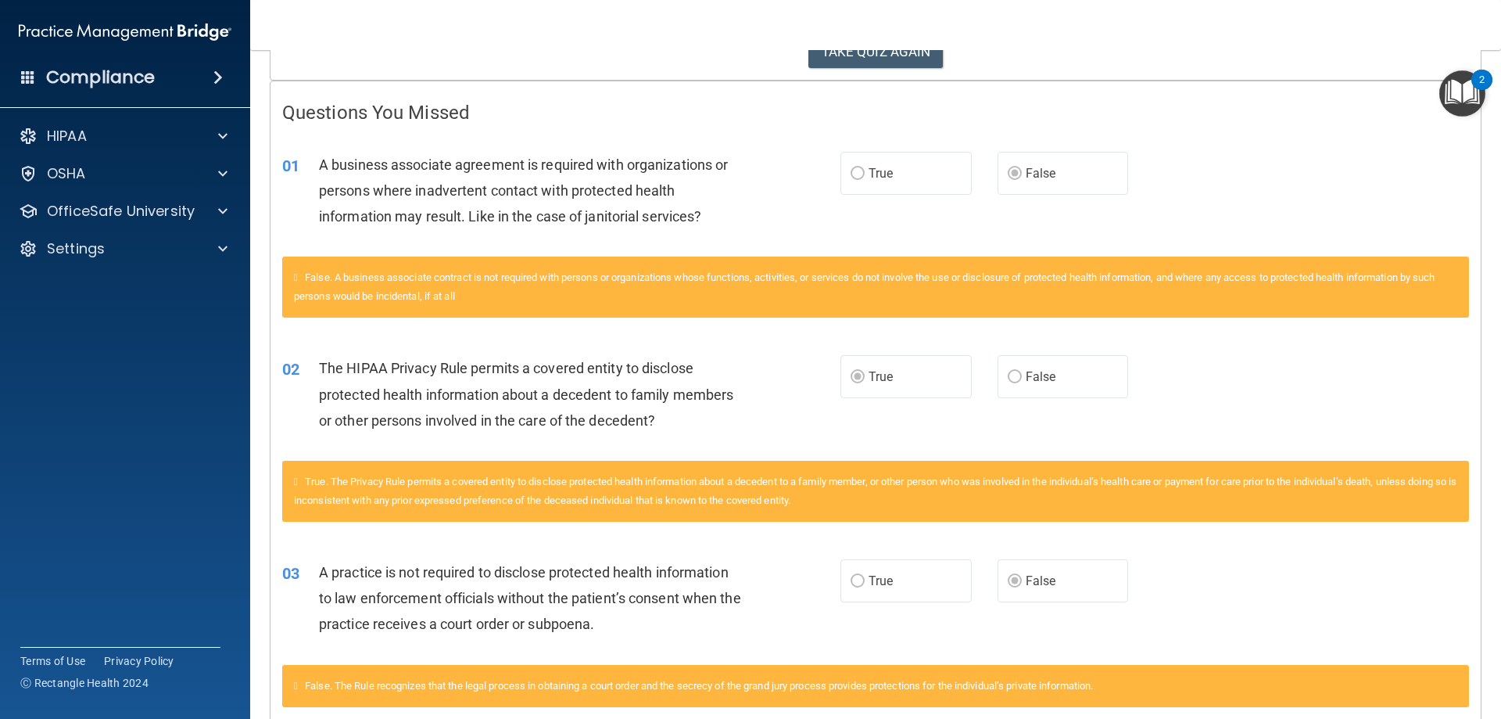
scroll to position [78, 0]
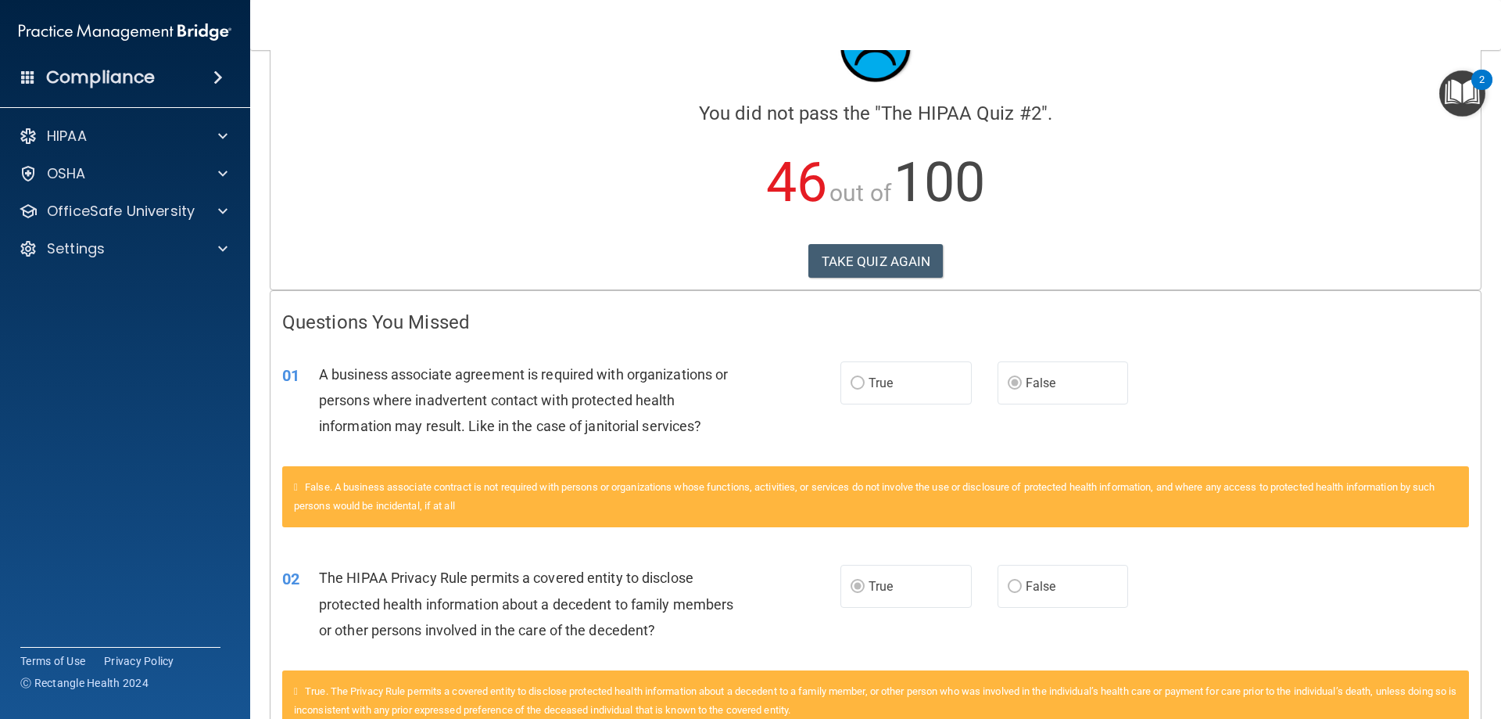
click at [572, 488] on span "False. A business associate contract is not required with persons or organizati…" at bounding box center [865, 496] width 1142 height 30
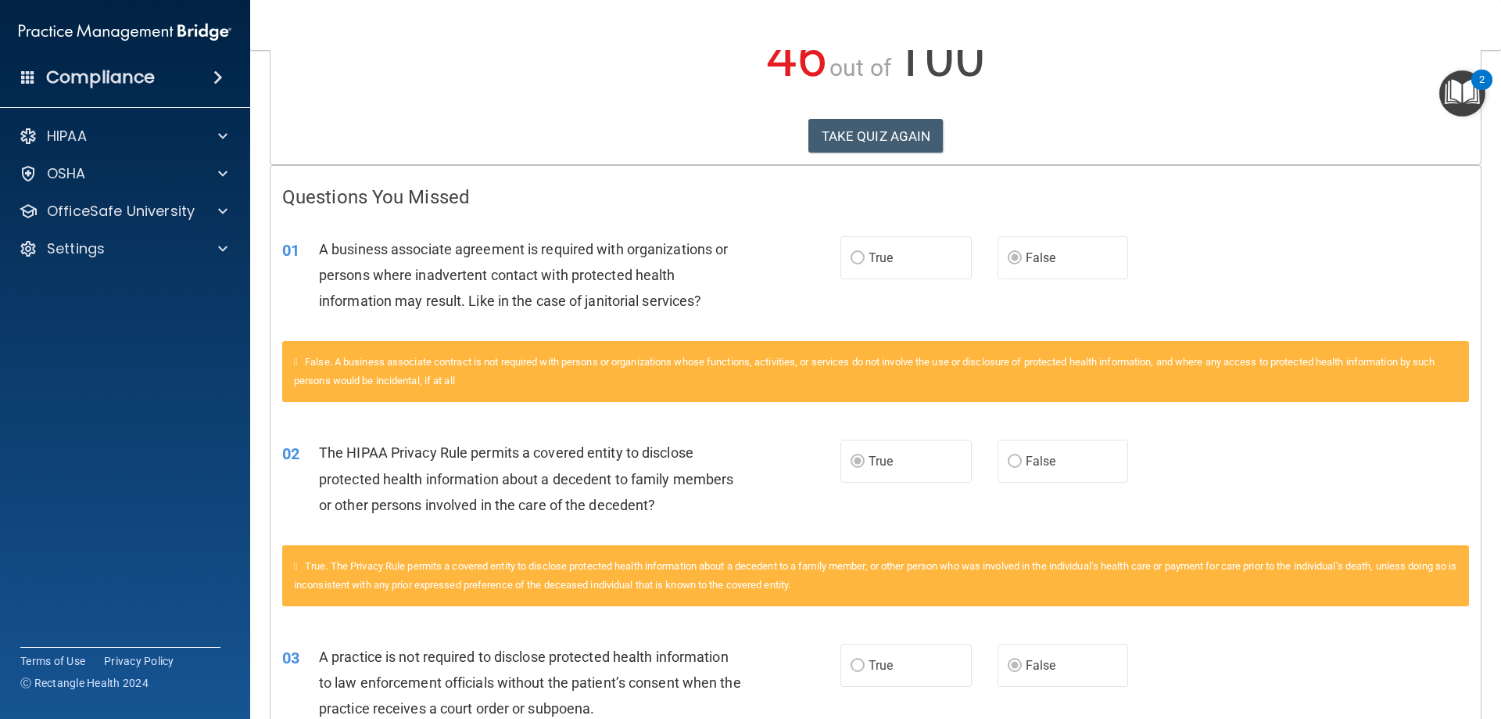
scroll to position [0, 0]
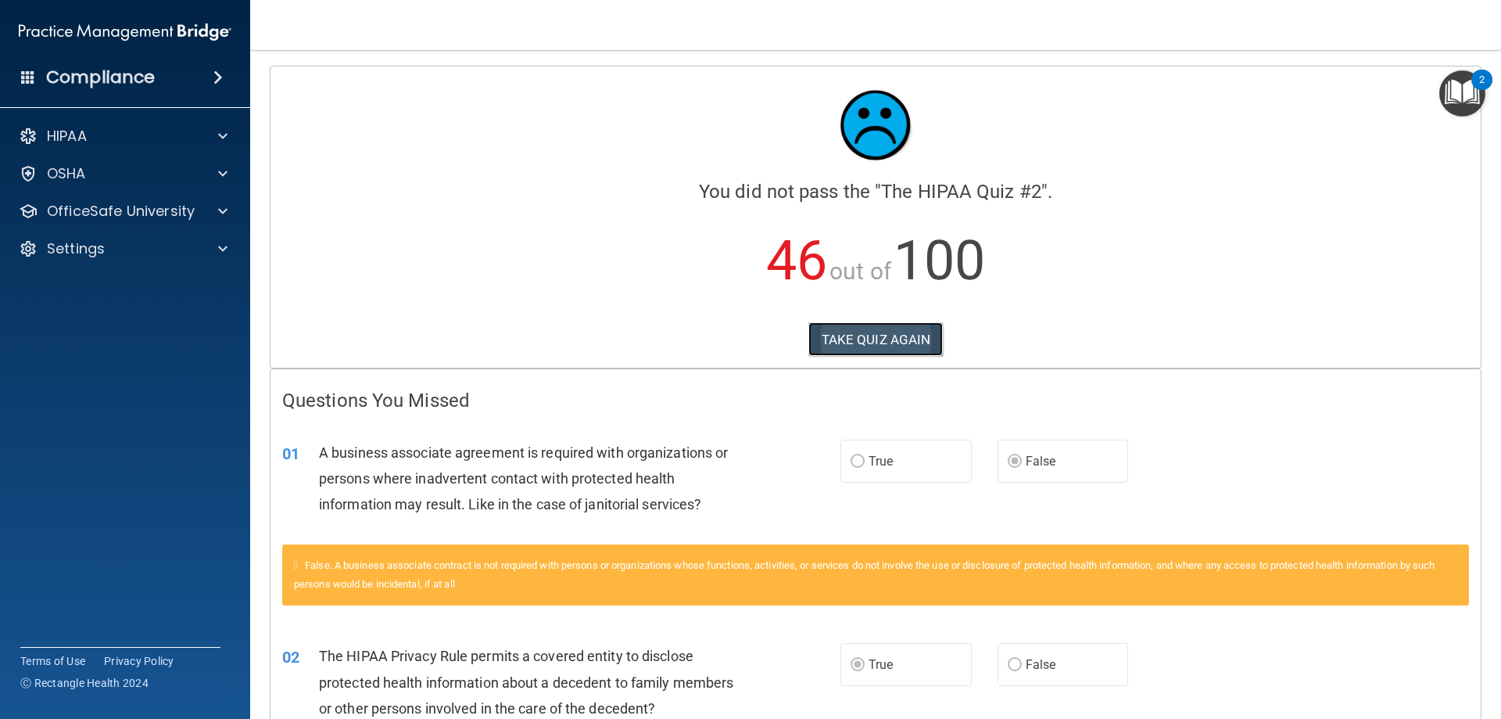
click at [884, 355] on button "TAKE QUIZ AGAIN" at bounding box center [876, 339] width 135 height 34
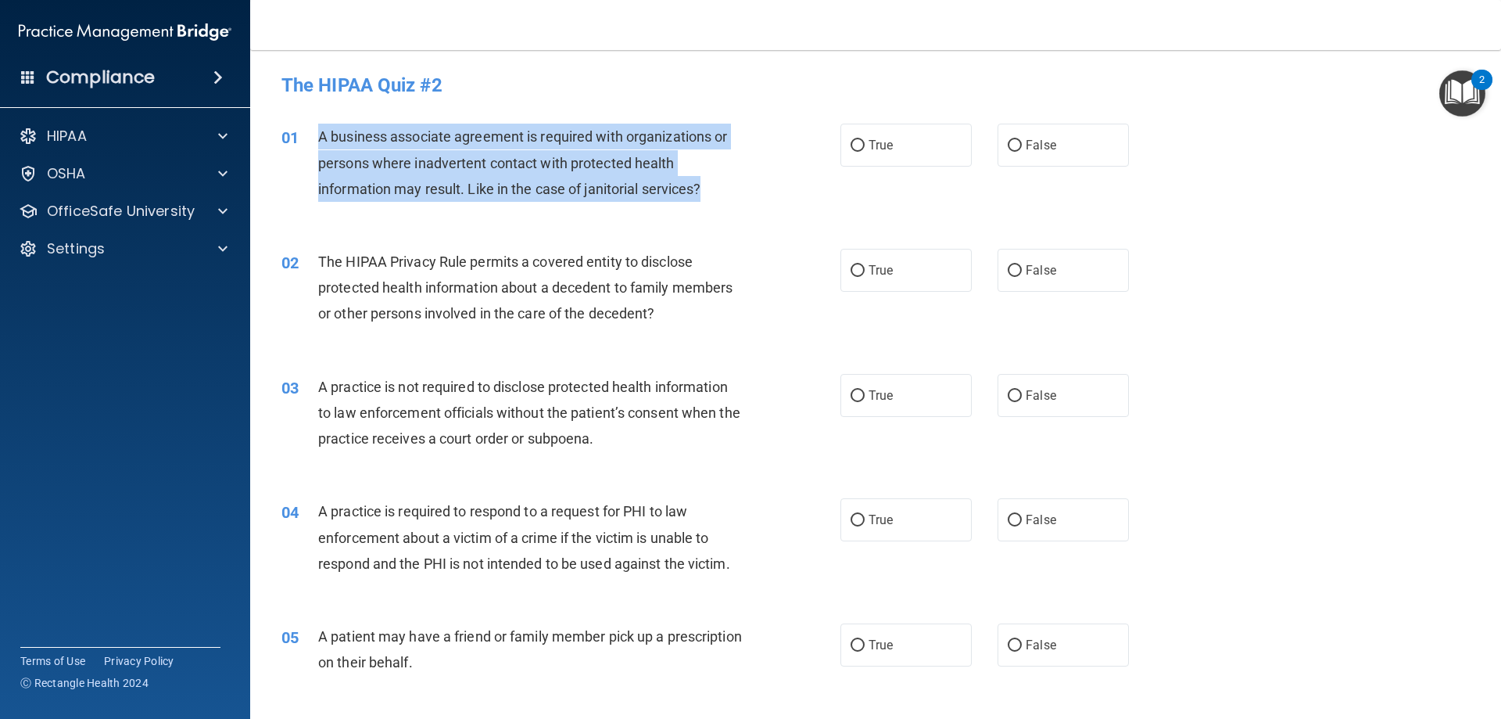
drag, startPoint x: 318, startPoint y: 139, endPoint x: 720, endPoint y: 193, distance: 405.5
click at [720, 193] on div "A business associate agreement is required with organizations or persons where …" at bounding box center [536, 163] width 437 height 78
copy span "A business associate agreement is required with organizations or persons where …"
click at [682, 192] on span "A business associate agreement is required with organizations or persons where …" at bounding box center [522, 162] width 409 height 68
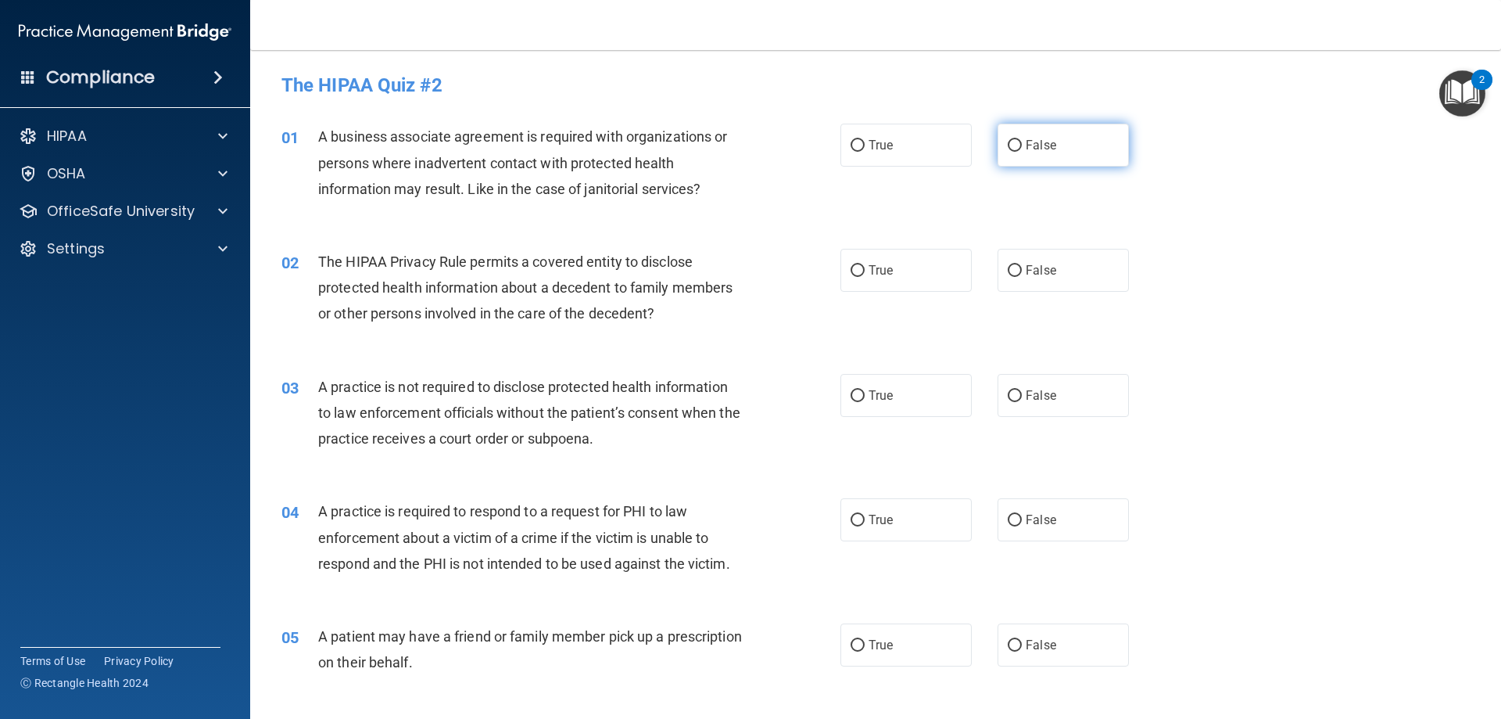
click at [920, 139] on label "False" at bounding box center [1063, 145] width 131 height 43
click at [920, 140] on input "False" at bounding box center [1015, 146] width 14 height 12
radio input "true"
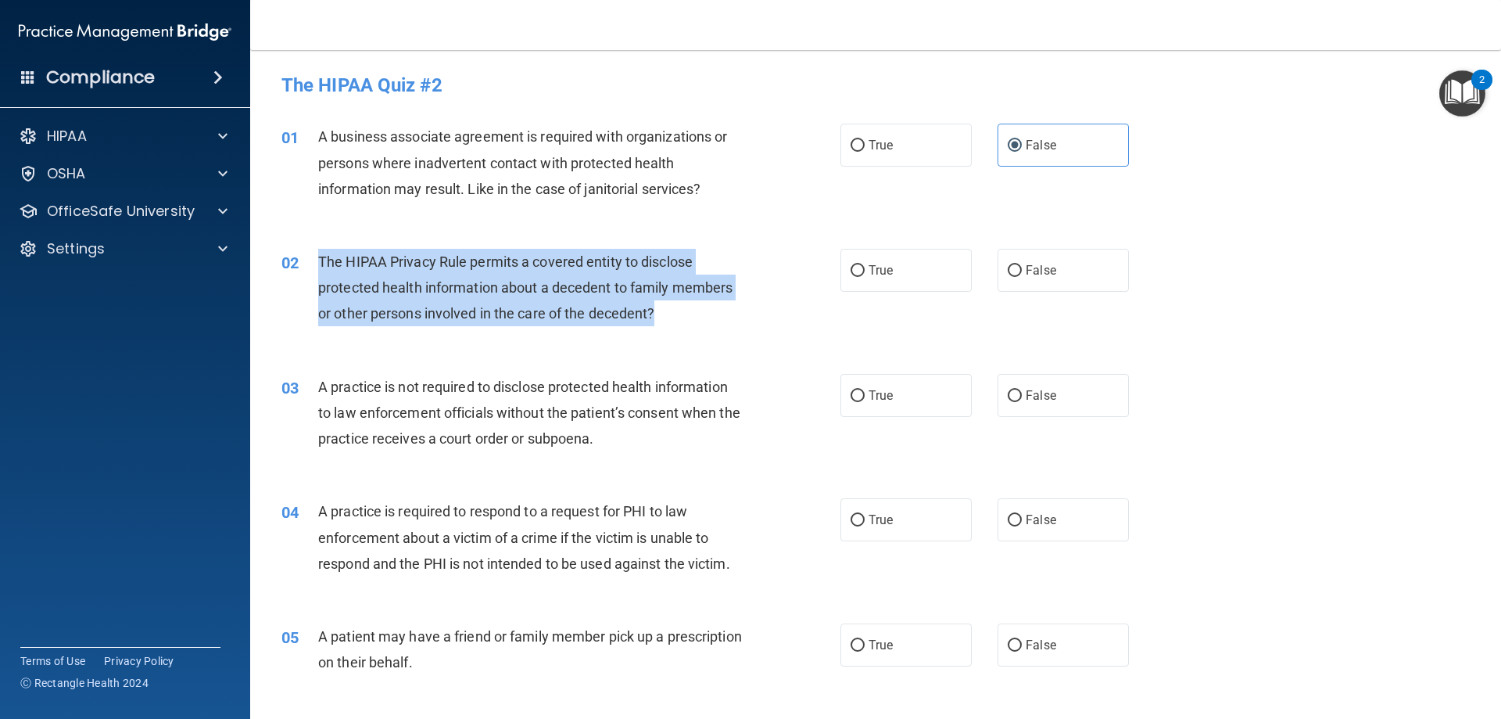
drag, startPoint x: 318, startPoint y: 260, endPoint x: 656, endPoint y: 314, distance: 342.1
click at [656, 314] on span "The HIPAA Privacy Rule permits a covered entity to disclose protected health in…" at bounding box center [525, 287] width 414 height 68
copy span "The HIPAA Privacy Rule permits a covered entity to disclose protected health in…"
click at [571, 292] on span "The HIPAA Privacy Rule permits a covered entity to disclose protected health in…" at bounding box center [525, 287] width 414 height 68
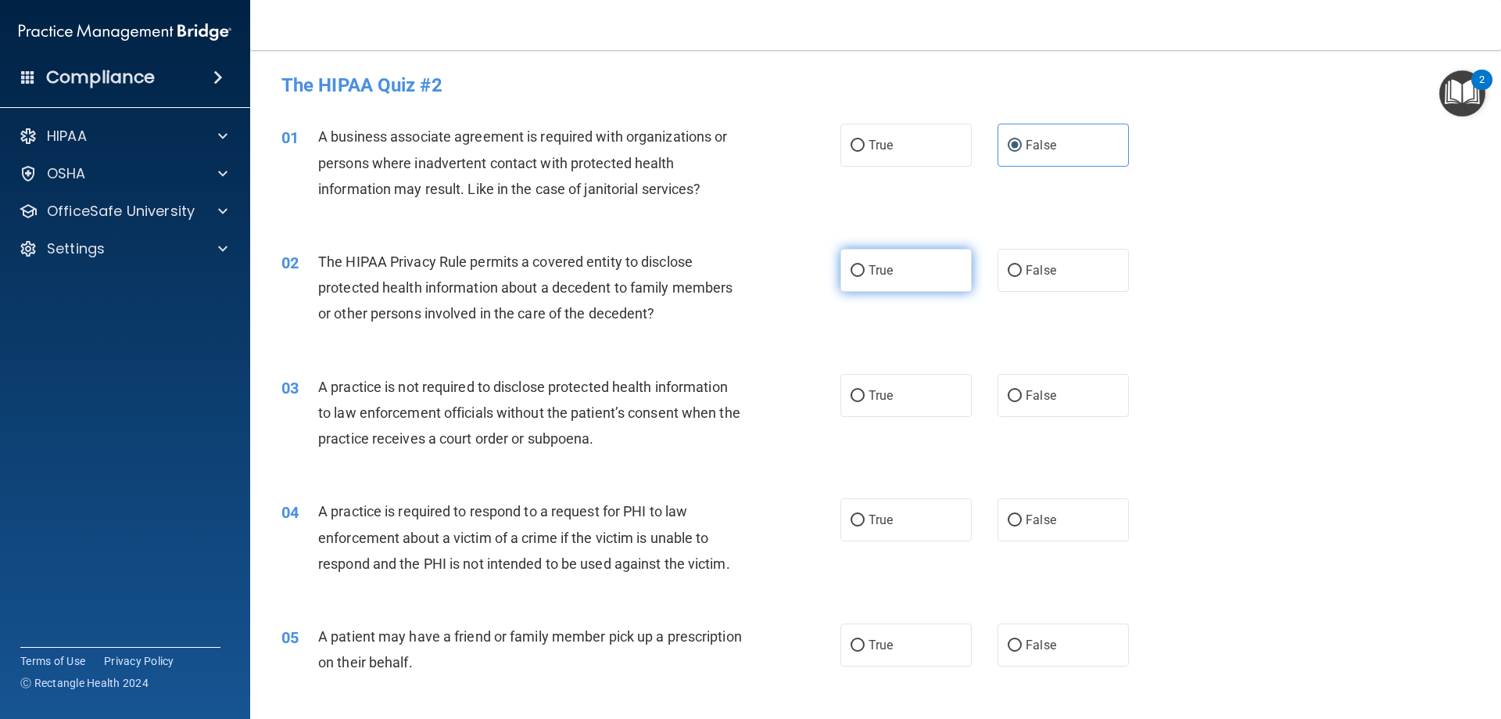
click at [876, 274] on span "True" at bounding box center [881, 270] width 24 height 15
click at [865, 274] on input "True" at bounding box center [858, 271] width 14 height 12
radio input "true"
click at [920, 407] on label "True" at bounding box center [906, 395] width 131 height 43
click at [865, 402] on input "True" at bounding box center [858, 396] width 14 height 12
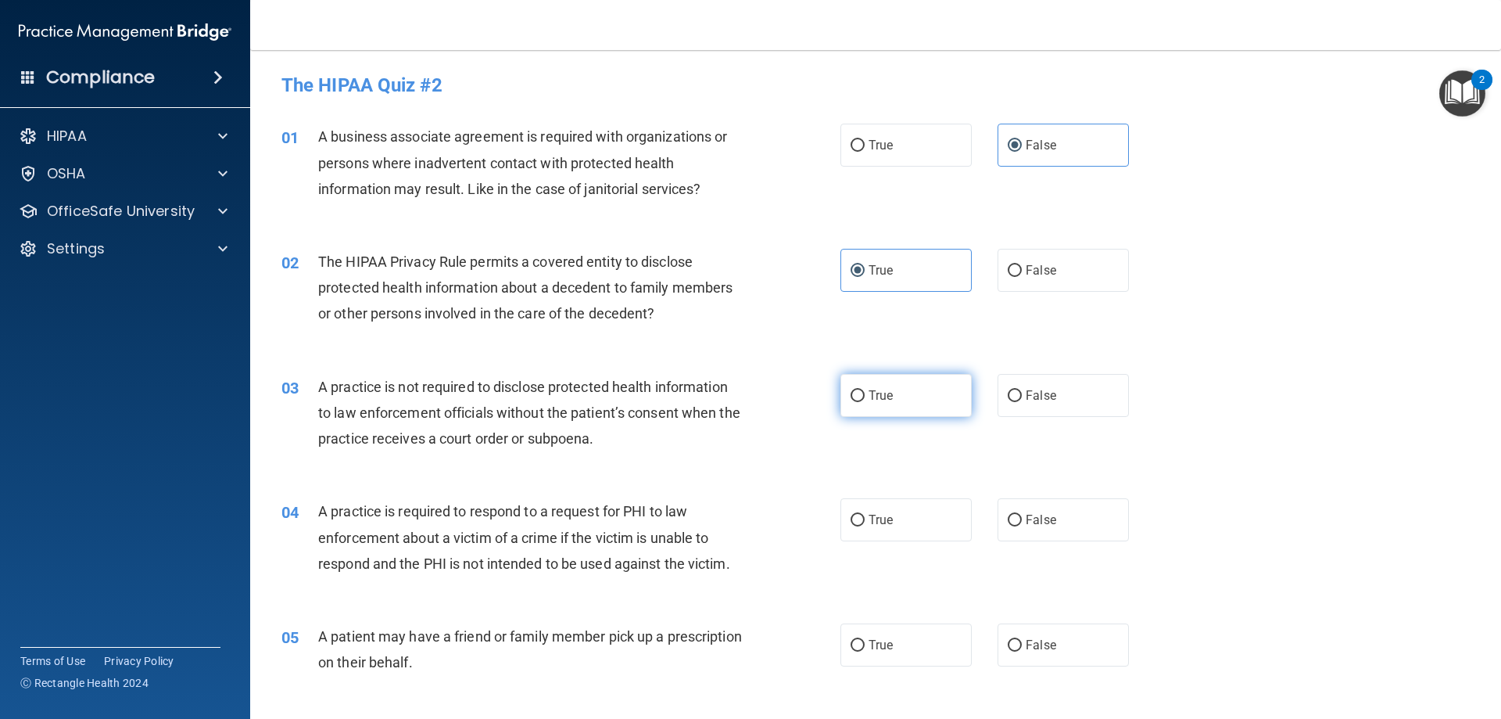
radio input "true"
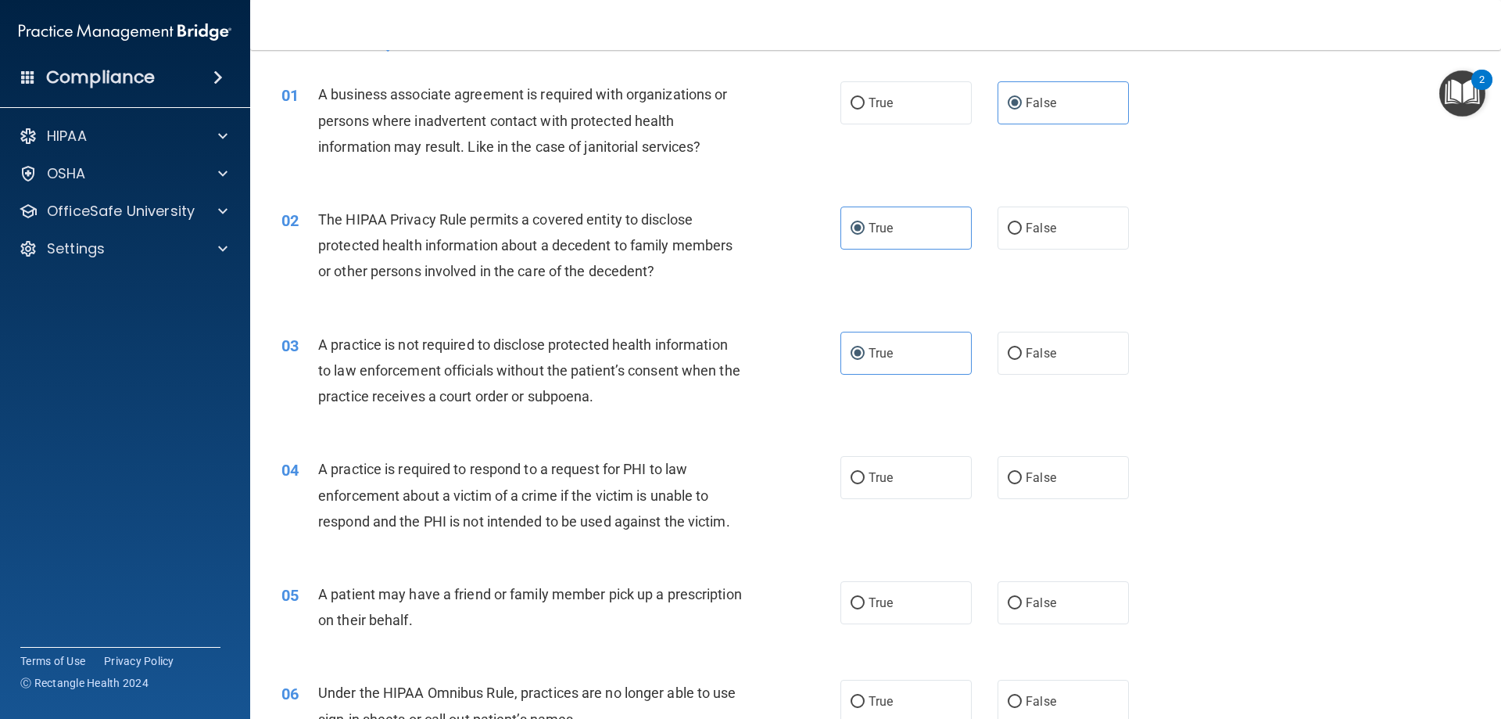
scroll to position [78, 0]
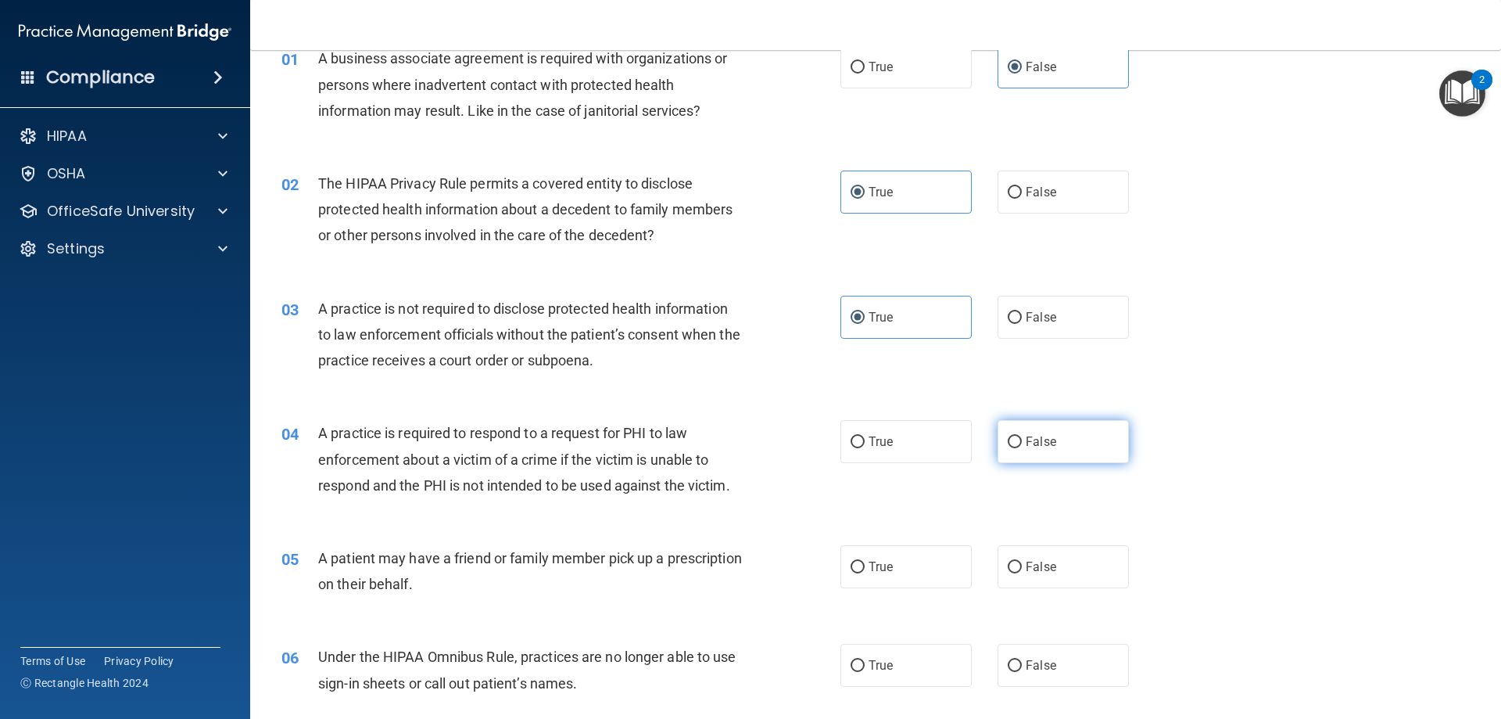
click at [920, 445] on input "False" at bounding box center [1015, 442] width 14 height 12
radio input "true"
click at [920, 565] on label "False" at bounding box center [1063, 566] width 131 height 43
click at [920, 565] on input "False" at bounding box center [1015, 567] width 14 height 12
radio input "true"
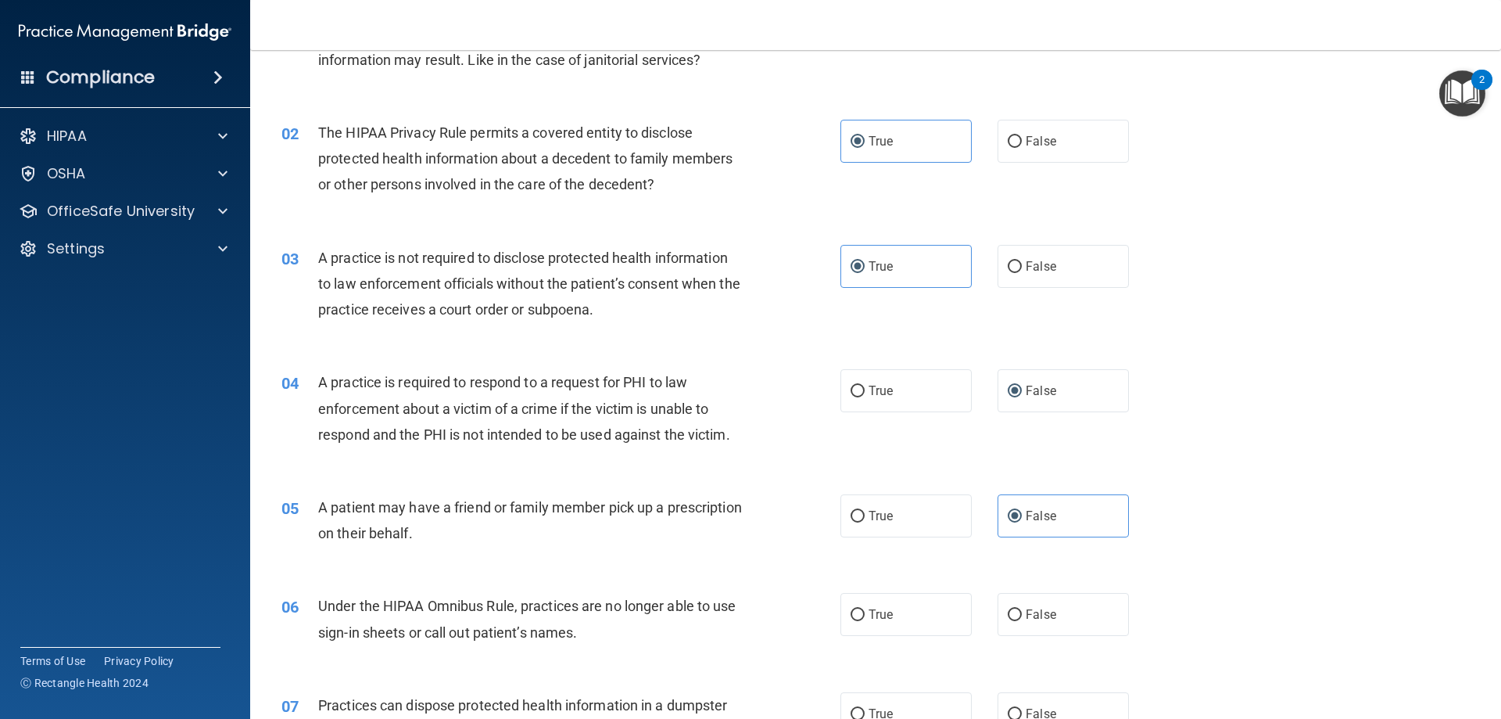
scroll to position [156, 0]
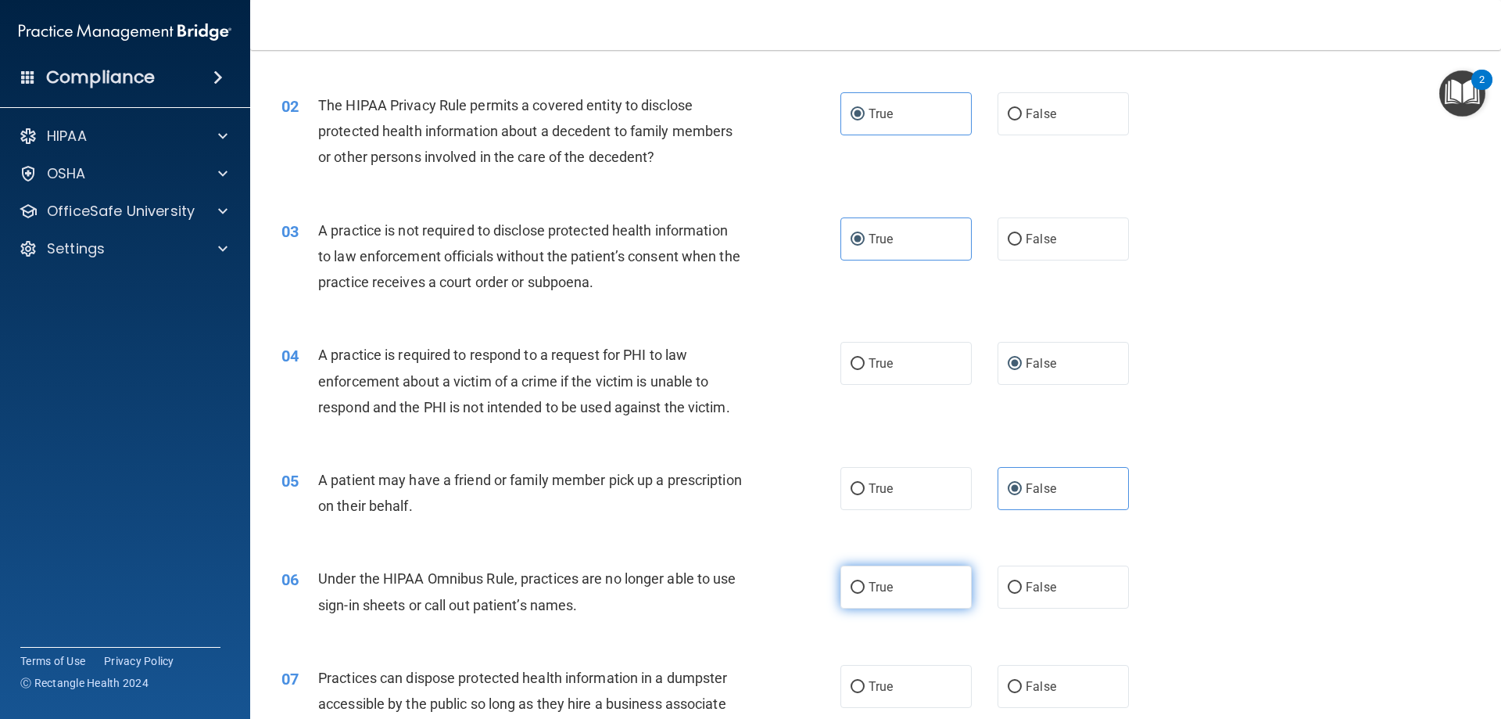
click at [898, 583] on label "True" at bounding box center [906, 586] width 131 height 43
click at [865, 583] on input "True" at bounding box center [858, 588] width 14 height 12
radio input "true"
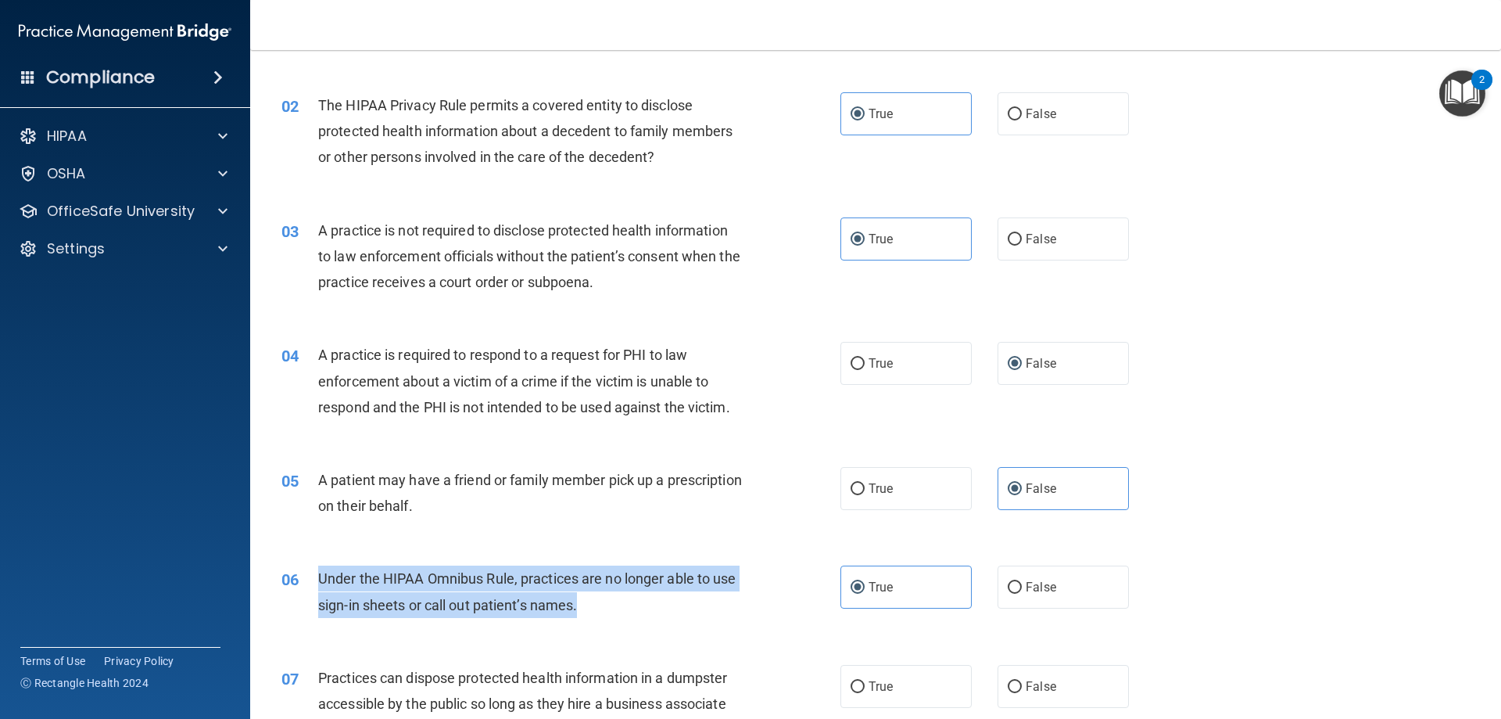
drag, startPoint x: 318, startPoint y: 577, endPoint x: 662, endPoint y: 608, distance: 344.6
click at [662, 608] on div "Under the HIPAA Omnibus Rule, practices are no longer able to use sign-in sheet…" at bounding box center [536, 591] width 437 height 52
copy span "Under the HIPAA Omnibus Rule, practices are no longer able to use sign-in sheet…"
click at [920, 586] on input "False" at bounding box center [1015, 588] width 14 height 12
radio input "true"
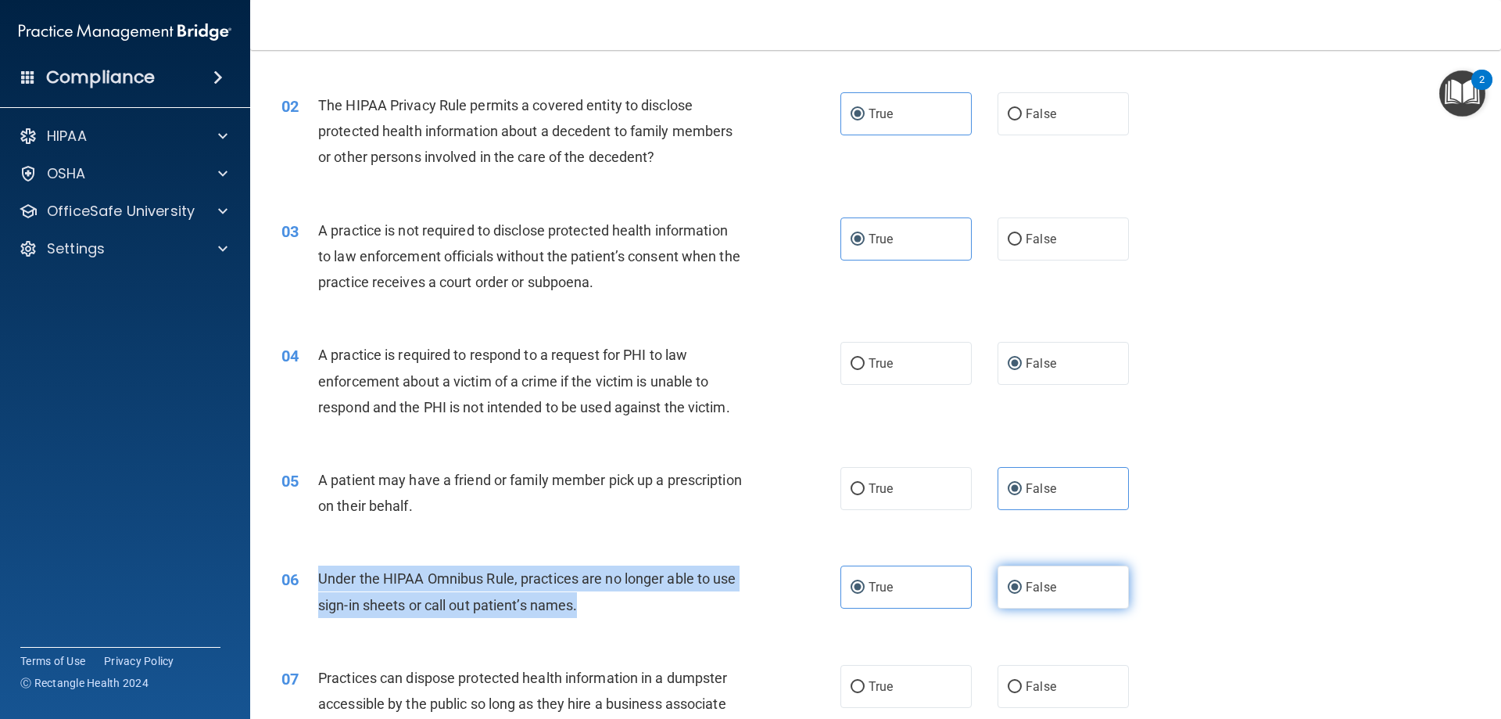
radio input "false"
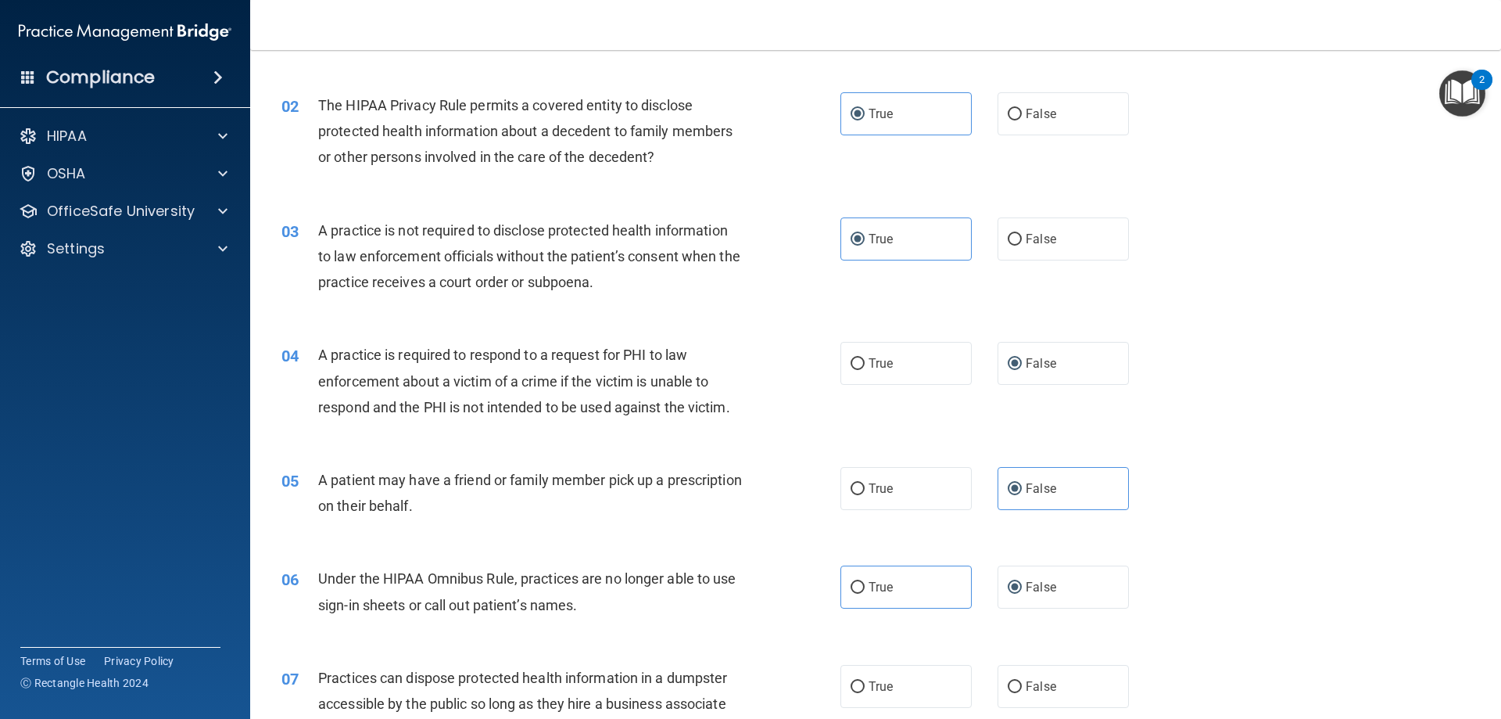
click at [920, 529] on div "05 A patient may have a friend or family member pick up a prescription on their…" at bounding box center [876, 496] width 1212 height 99
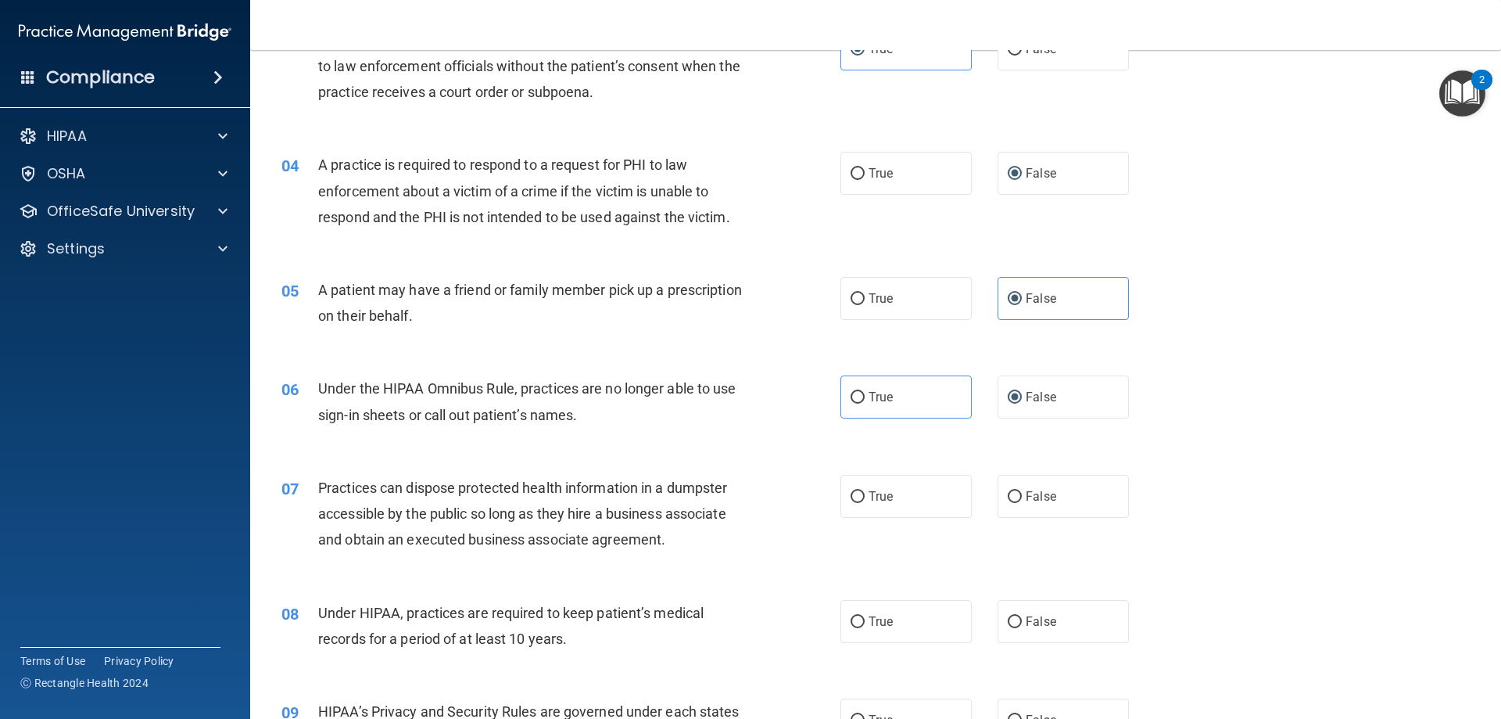
scroll to position [391, 0]
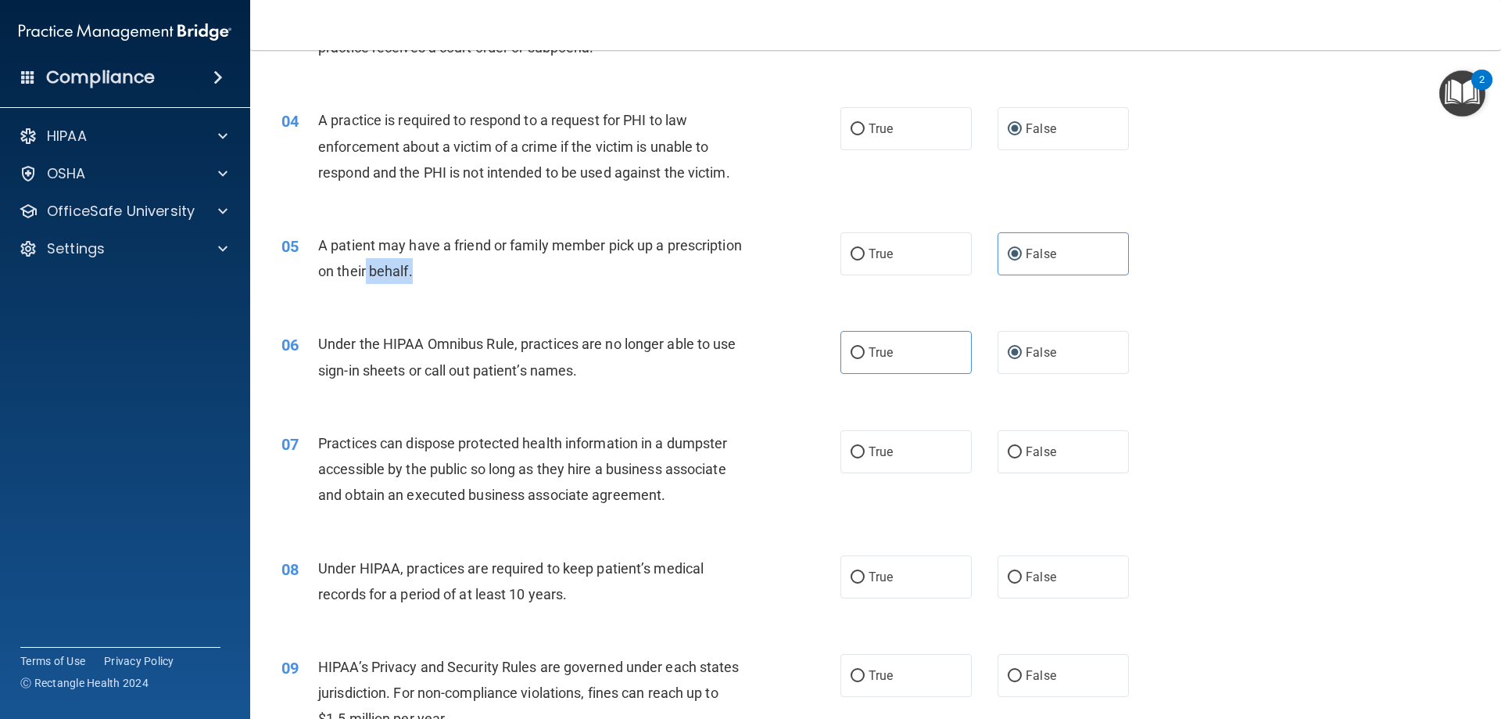
drag, startPoint x: 511, startPoint y: 272, endPoint x: 445, endPoint y: 262, distance: 66.5
click at [445, 262] on div "A patient may have a friend or family member pick up a prescription on their be…" at bounding box center [536, 258] width 437 height 52
click at [533, 265] on div "A patient may have a friend or family member pick up a prescription on their be…" at bounding box center [536, 258] width 437 height 52
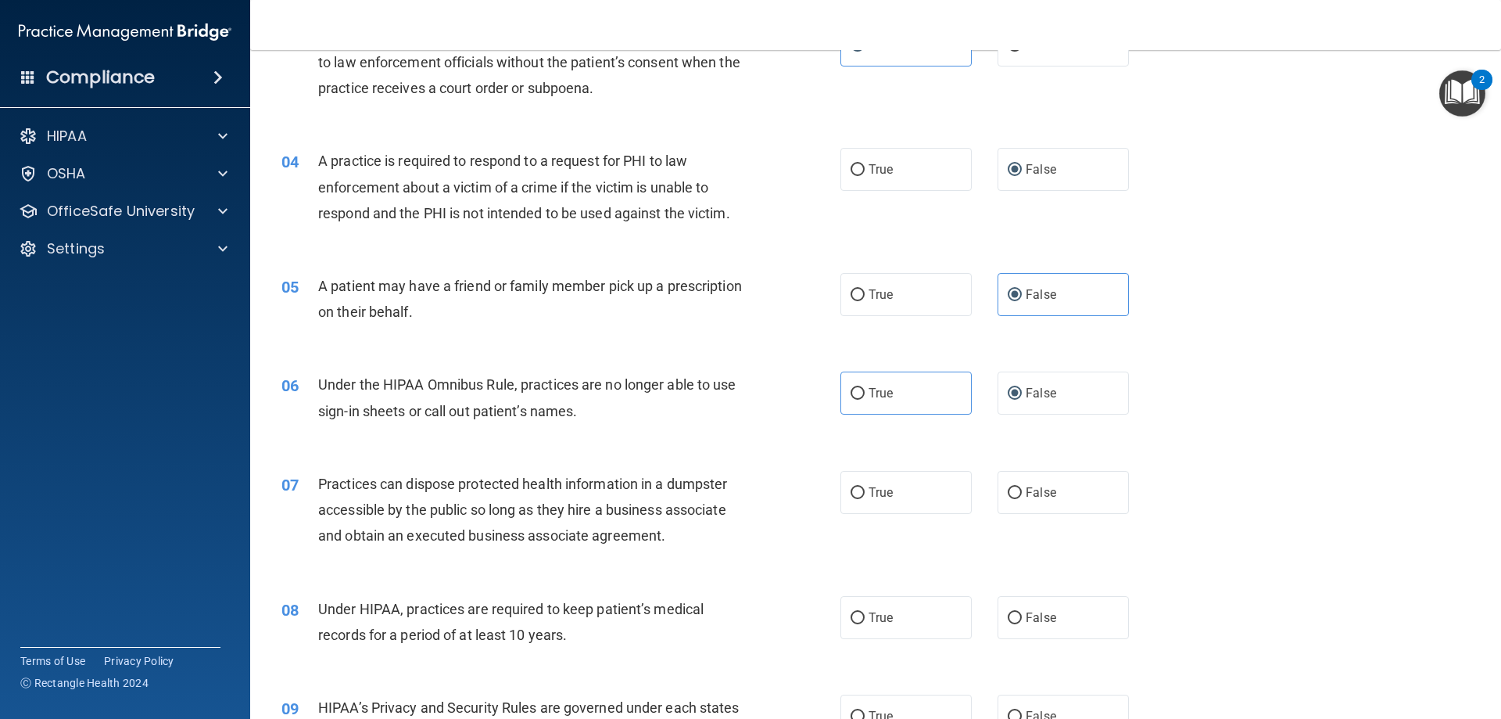
scroll to position [313, 0]
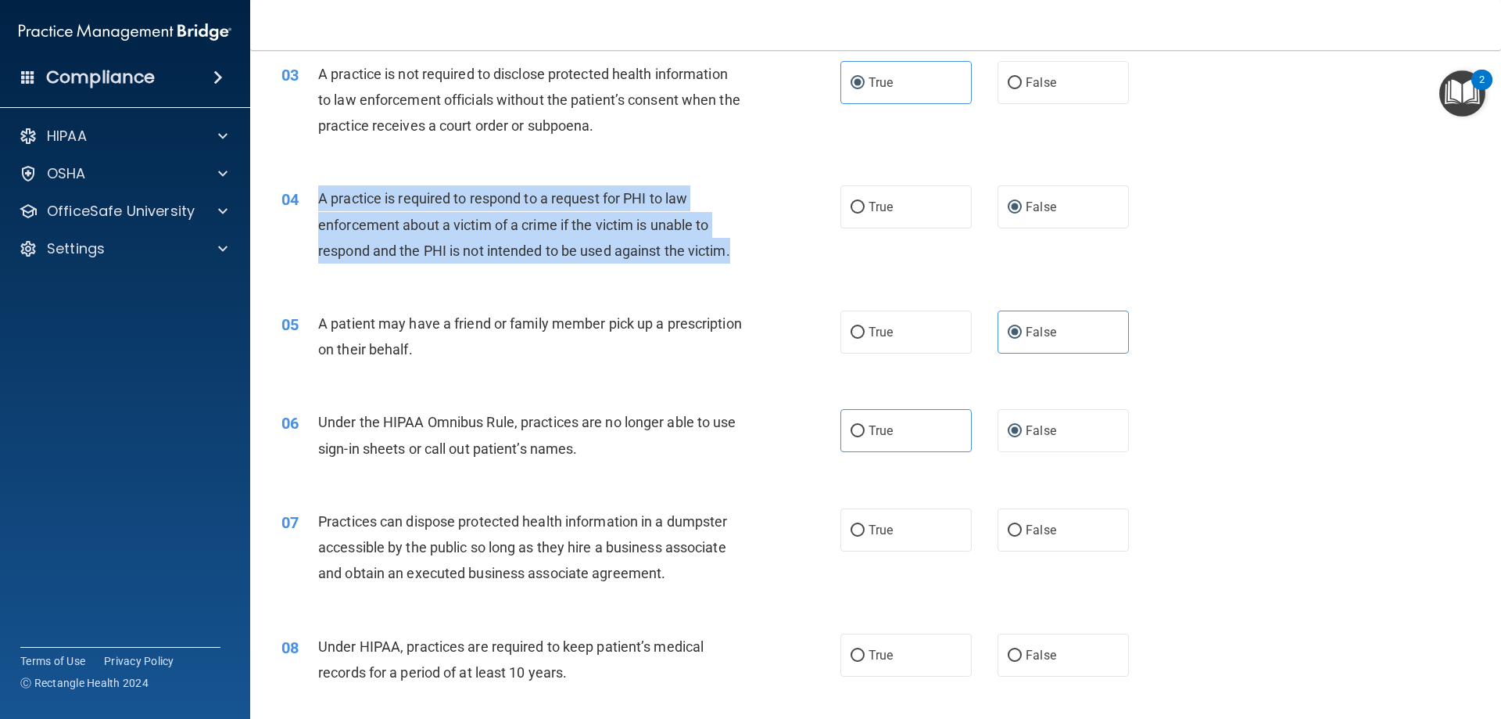
drag, startPoint x: 319, startPoint y: 197, endPoint x: 755, endPoint y: 249, distance: 438.7
click at [755, 249] on div "04 A practice is required to respond to a request for PHI to law enforcement ab…" at bounding box center [561, 228] width 606 height 86
copy span "A practice is required to respond to a request for PHI to law enforcement about…"
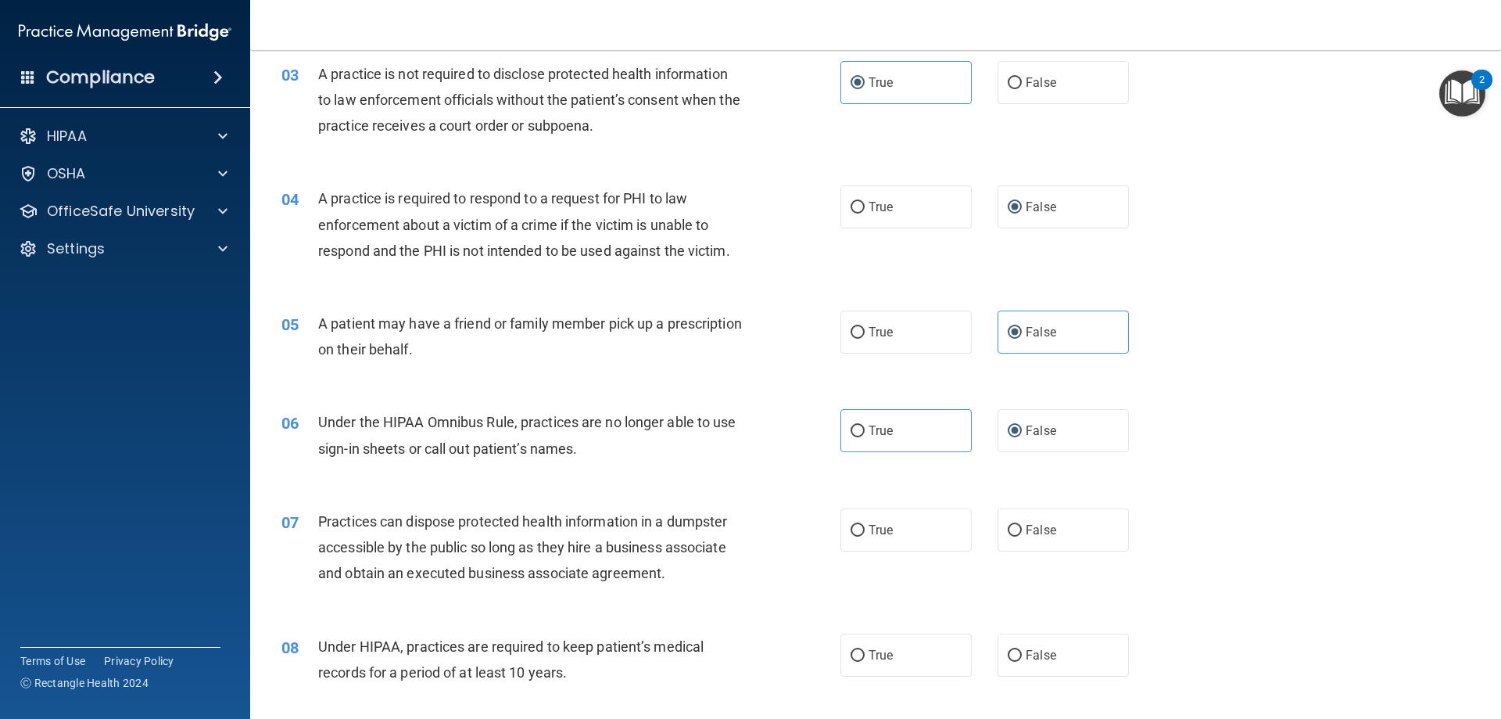
click at [629, 317] on span "A patient may have a friend or family member pick up a prescription on their be…" at bounding box center [530, 336] width 424 height 42
click at [901, 217] on label "True" at bounding box center [906, 206] width 131 height 43
click at [865, 213] on input "True" at bounding box center [858, 208] width 14 height 12
radio input "true"
radio input "false"
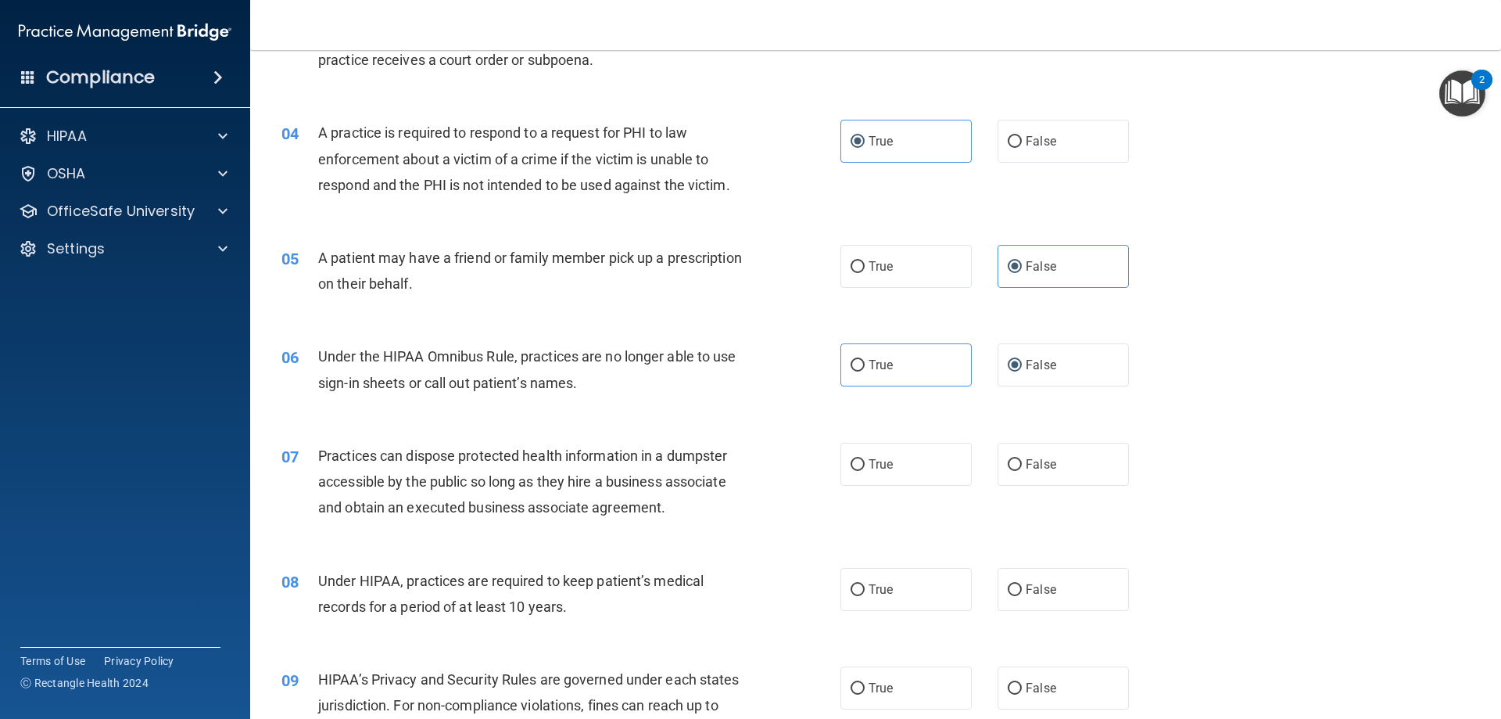
scroll to position [469, 0]
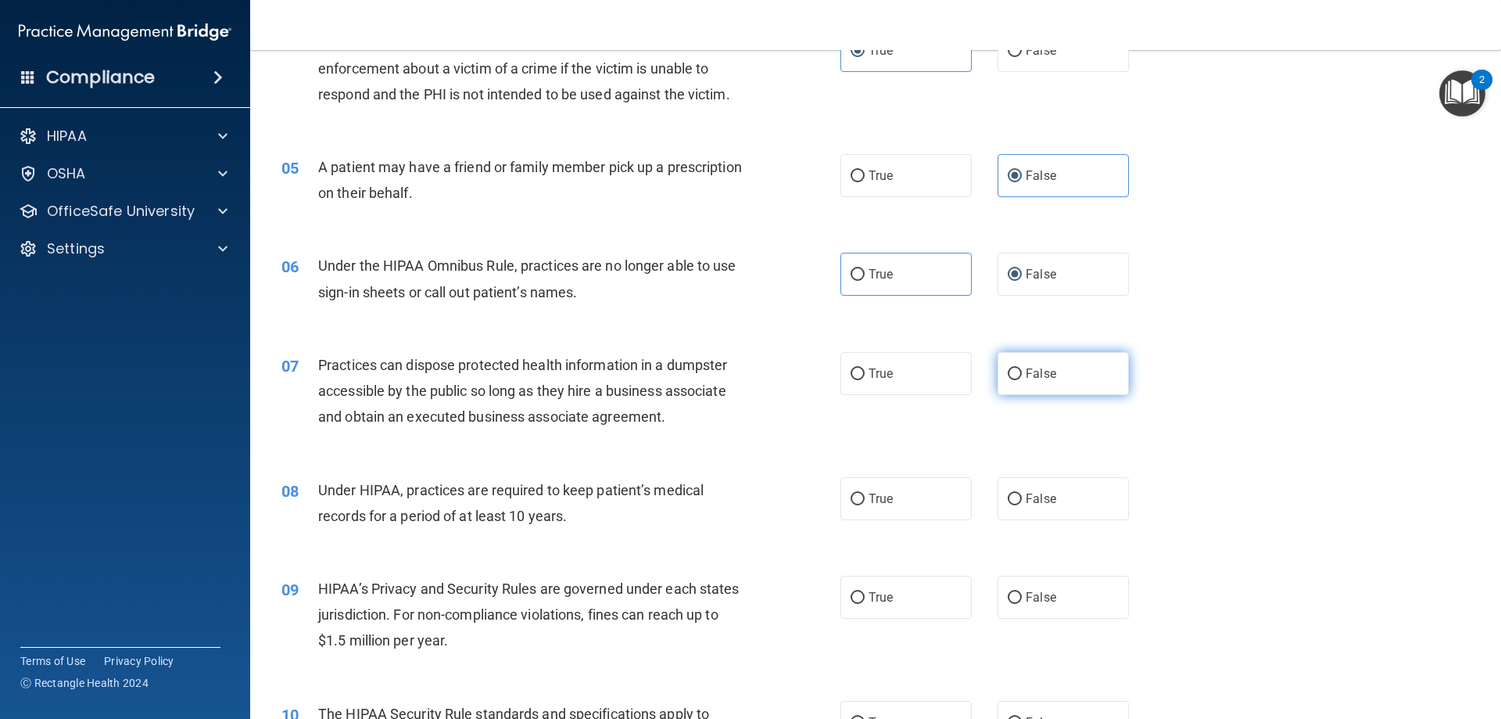
click at [920, 377] on span "False" at bounding box center [1041, 373] width 30 height 15
click at [920, 377] on input "False" at bounding box center [1015, 374] width 14 height 12
radio input "true"
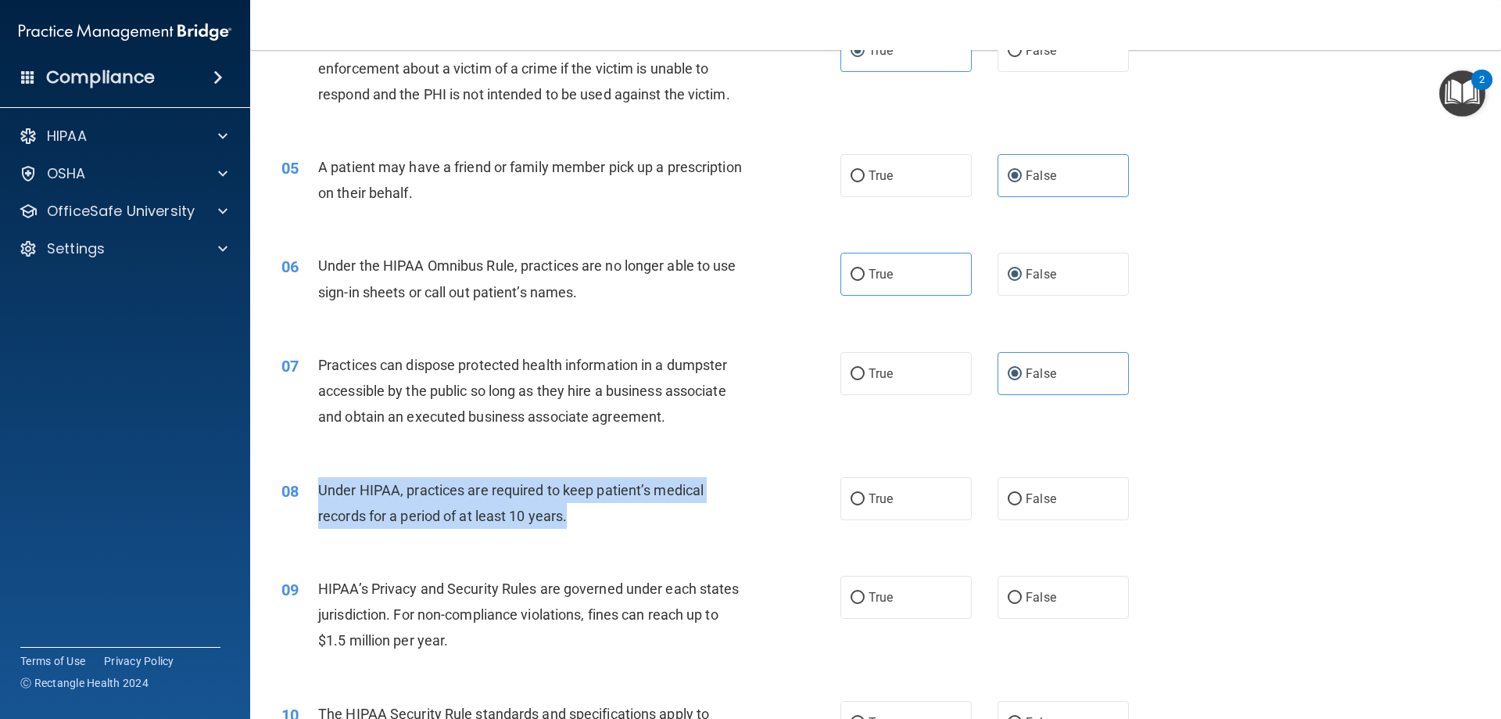
drag, startPoint x: 592, startPoint y: 525, endPoint x: 315, endPoint y: 487, distance: 279.4
click at [315, 487] on div "08 Under HIPAA, practices are required to keep patient’s medical records for a …" at bounding box center [561, 506] width 606 height 59
copy div "Under HIPAA, practices are required to keep patient’s medical records for a per…"
click at [920, 493] on span "False" at bounding box center [1041, 498] width 30 height 15
click at [920, 493] on input "False" at bounding box center [1015, 499] width 14 height 12
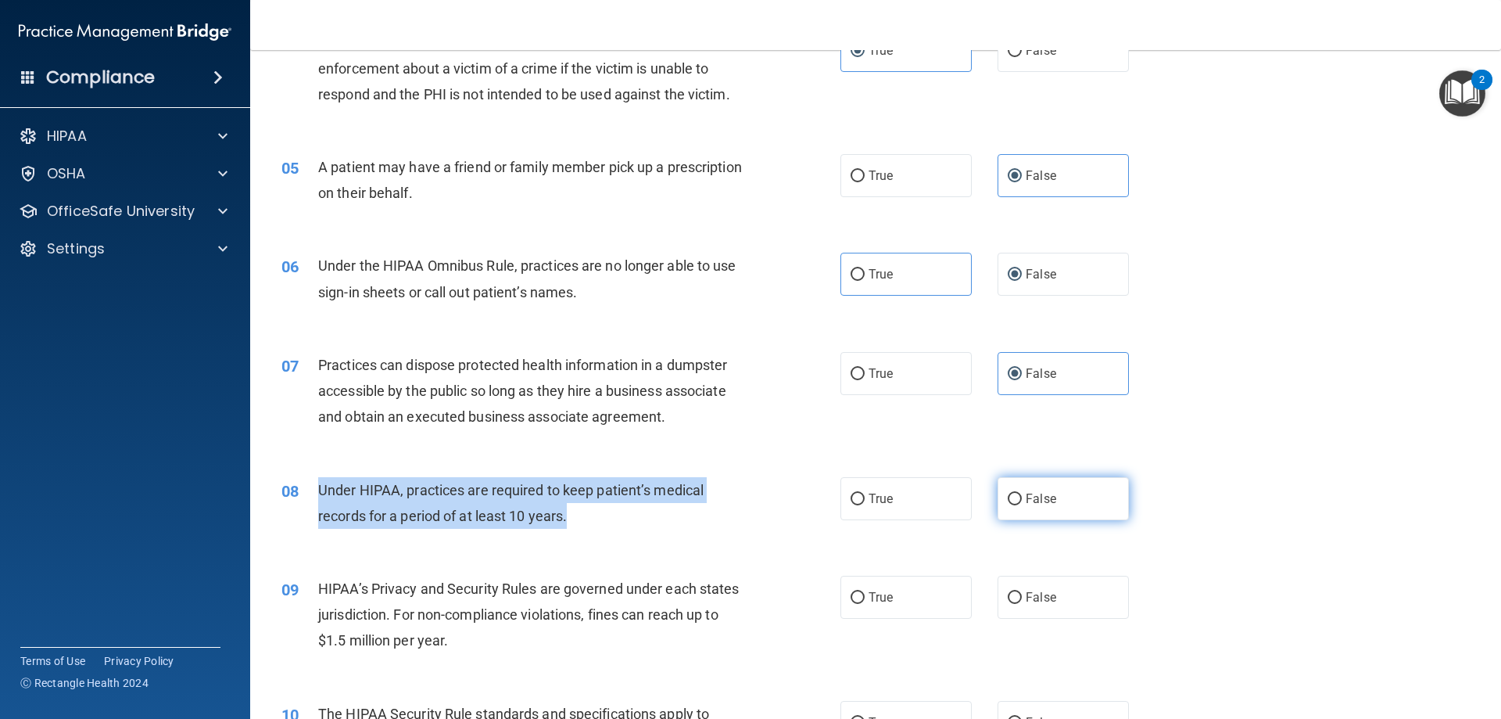
radio input "true"
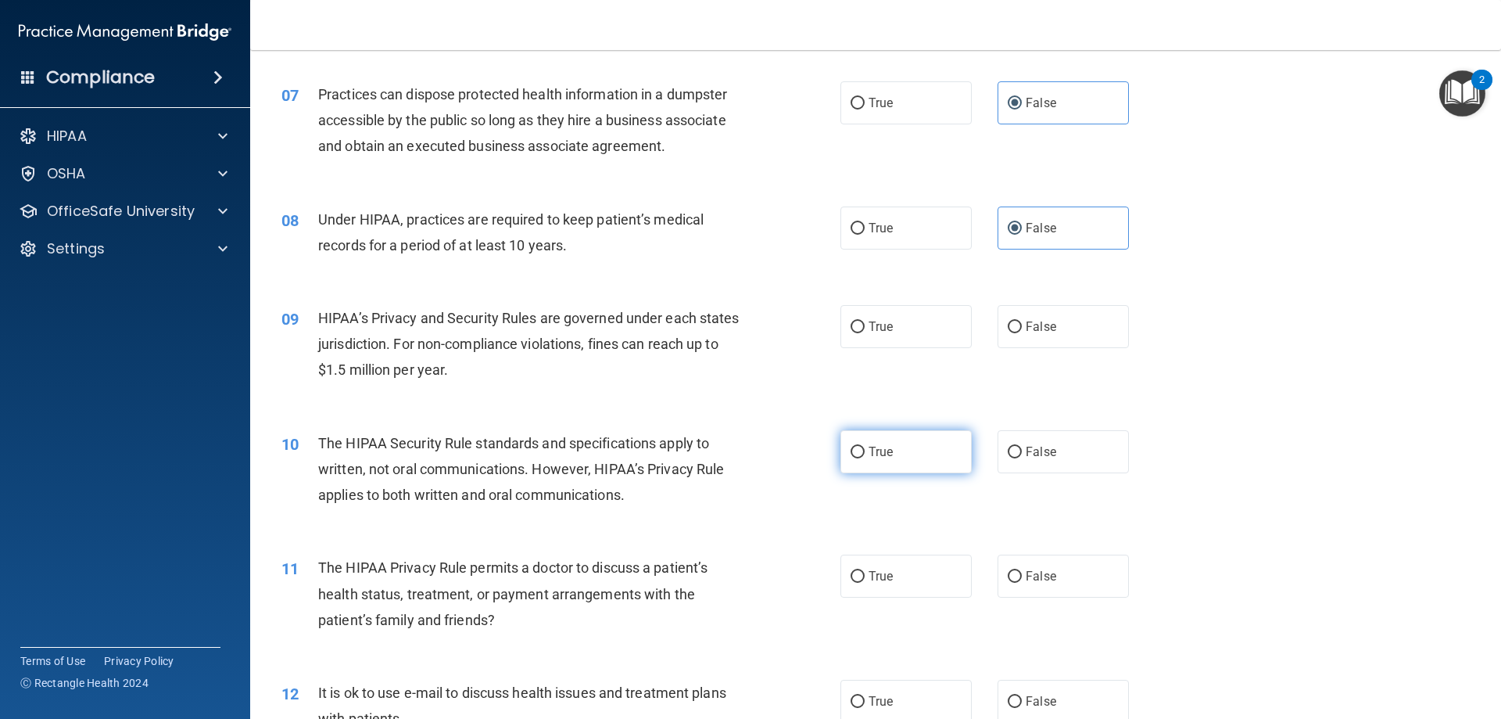
scroll to position [704, 0]
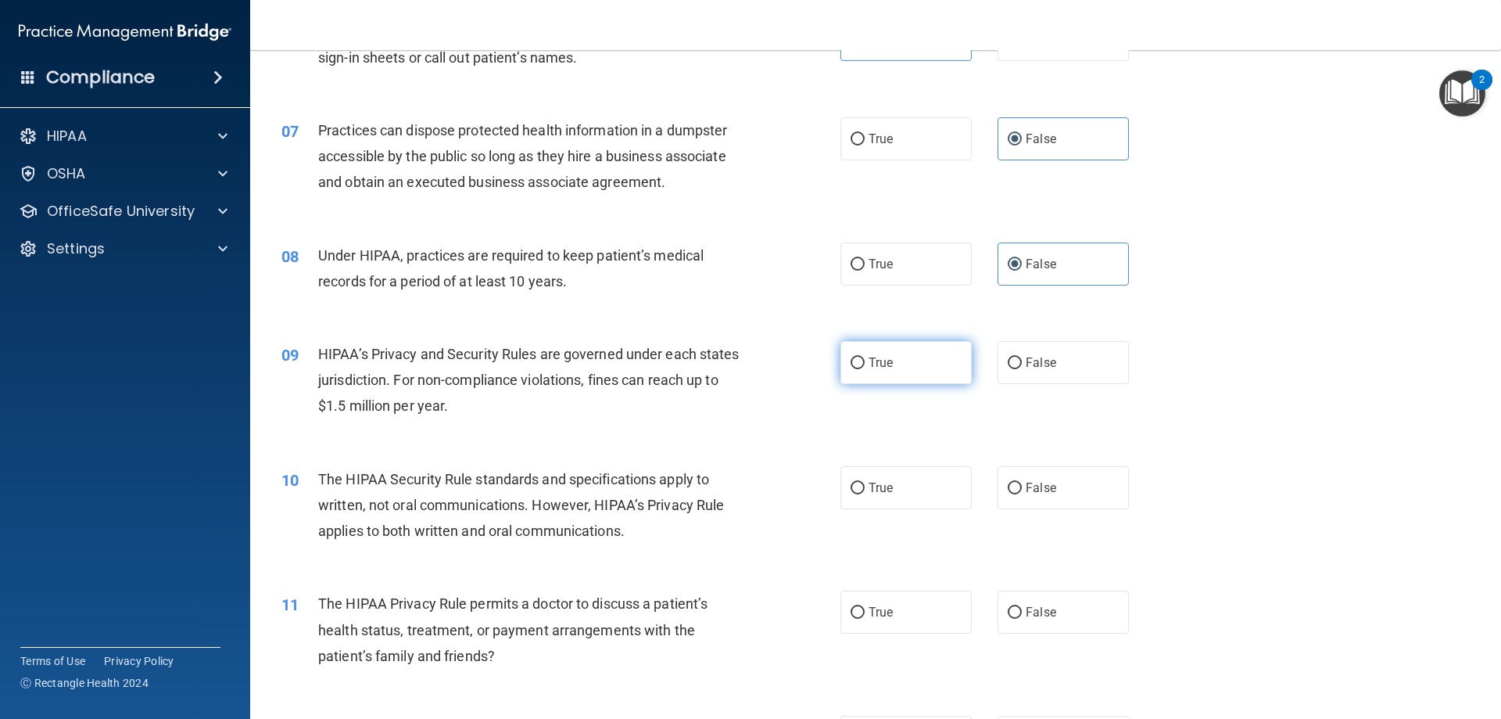
click at [901, 361] on label "True" at bounding box center [906, 362] width 131 height 43
click at [865, 361] on input "True" at bounding box center [858, 363] width 14 height 12
radio input "true"
click at [920, 500] on label "False" at bounding box center [1063, 487] width 131 height 43
click at [920, 494] on input "False" at bounding box center [1015, 488] width 14 height 12
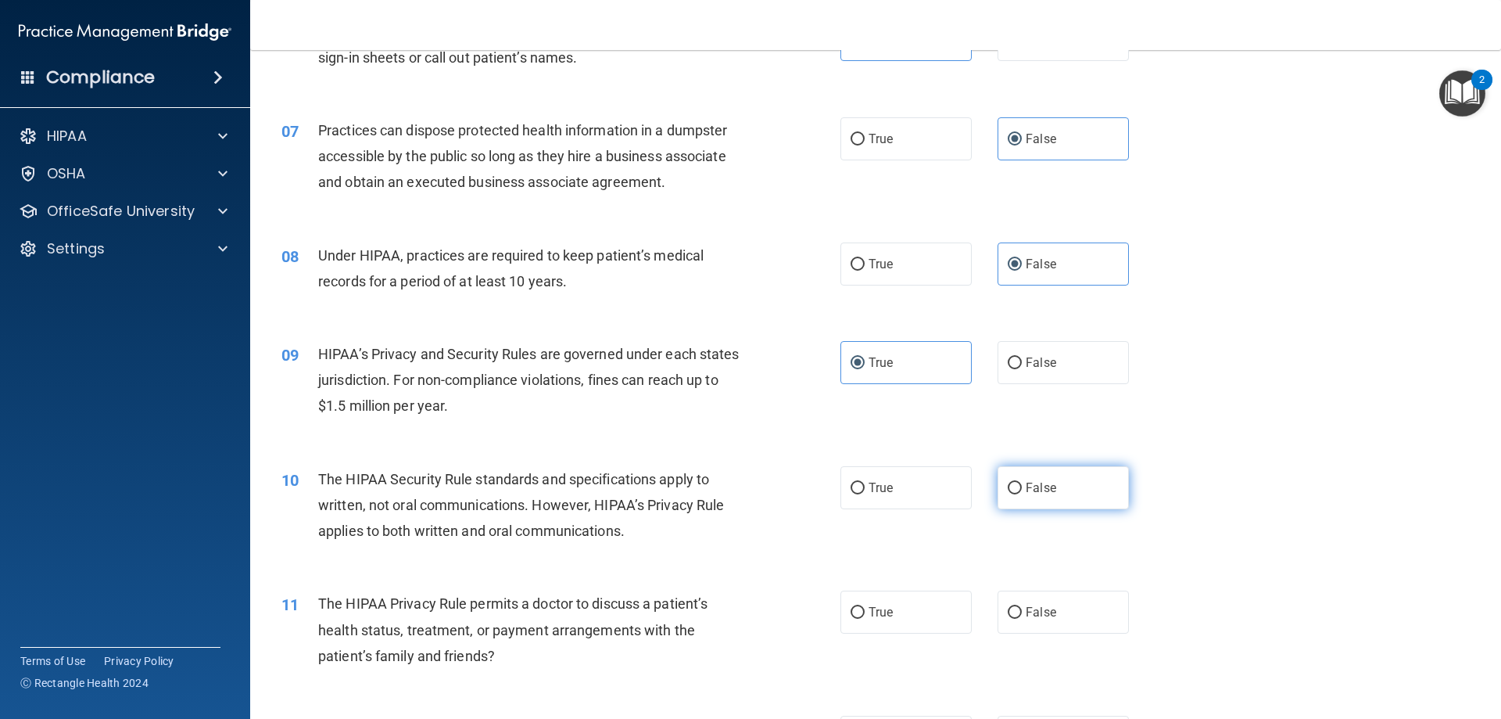
radio input "true"
click at [902, 485] on label "True" at bounding box center [906, 487] width 131 height 43
click at [865, 485] on input "True" at bounding box center [858, 488] width 14 height 12
radio input "true"
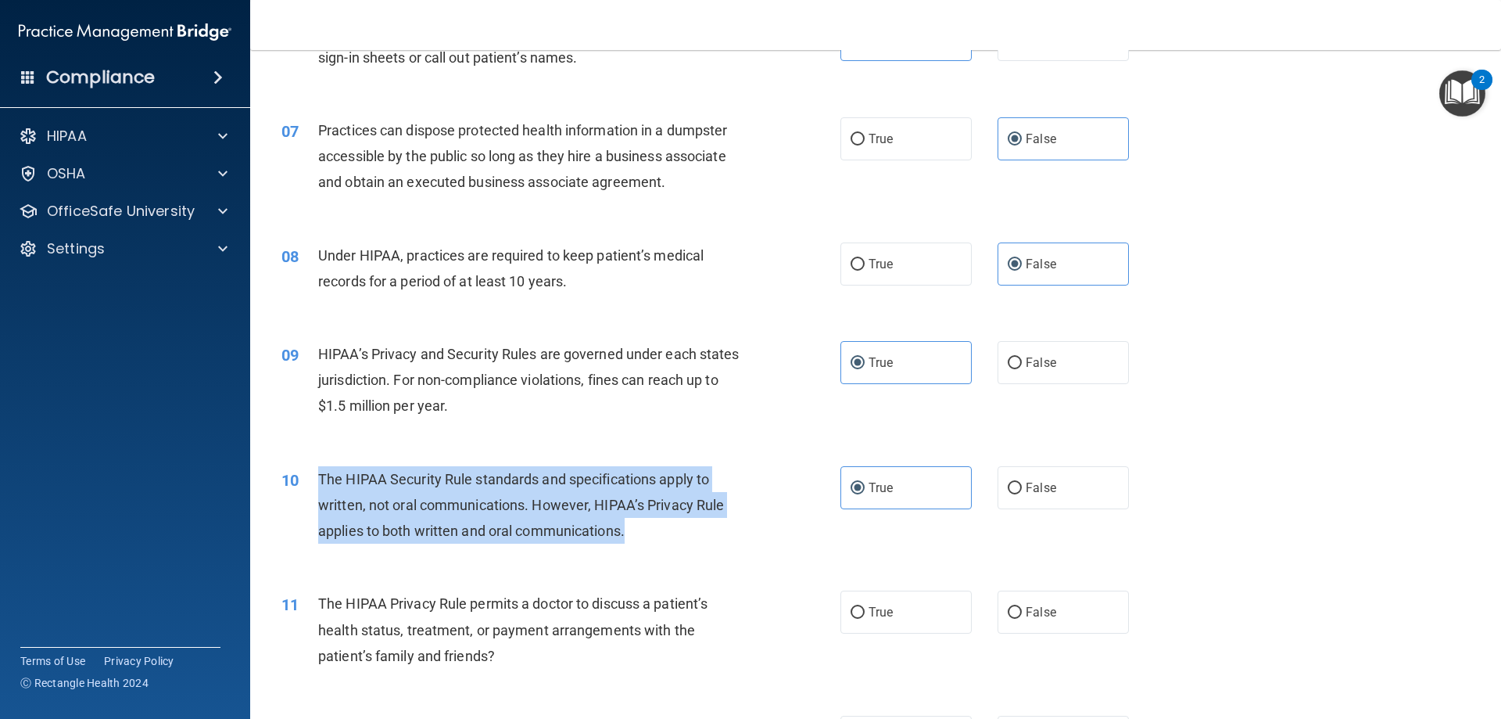
drag, startPoint x: 320, startPoint y: 475, endPoint x: 636, endPoint y: 532, distance: 321.8
click at [636, 532] on div "The HIPAA Security Rule standards and specifications apply to written, not oral…" at bounding box center [536, 505] width 437 height 78
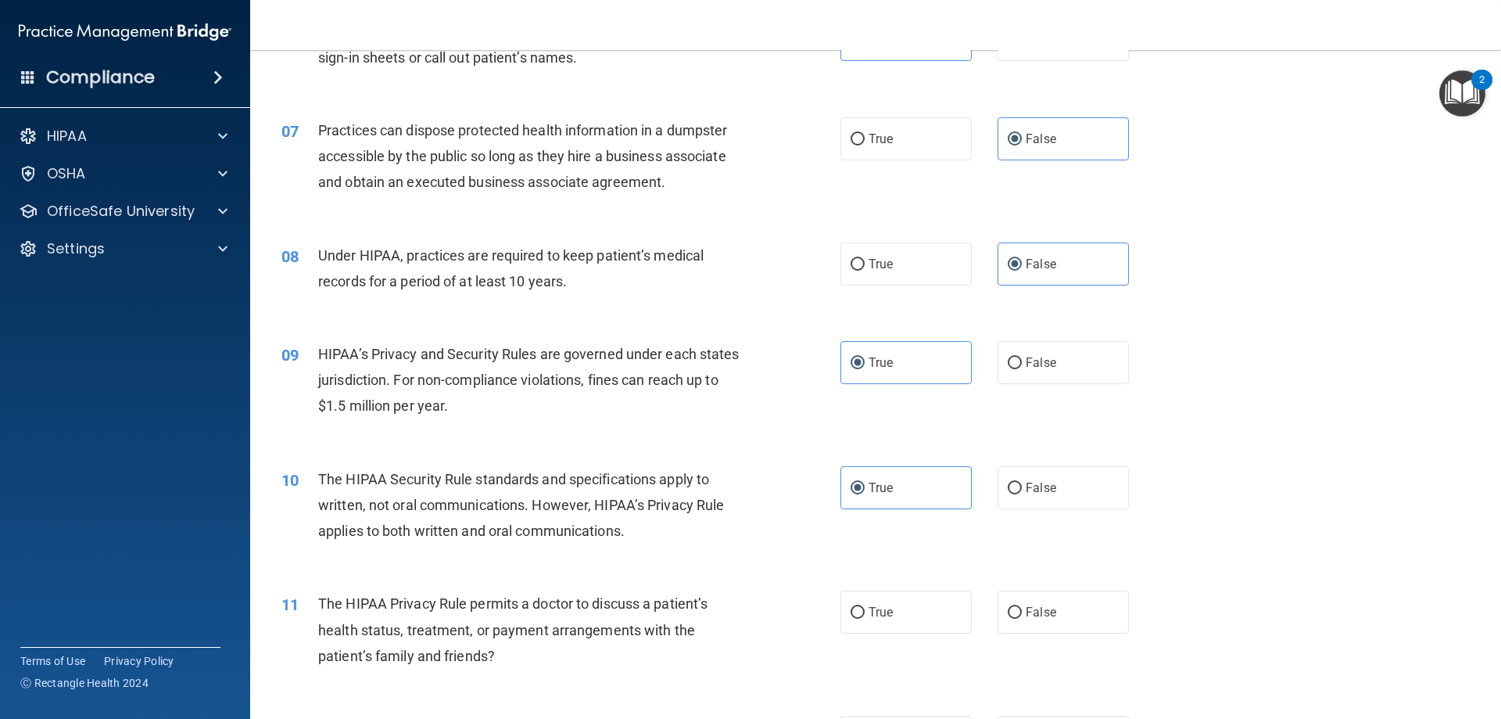
drag, startPoint x: 506, startPoint y: 506, endPoint x: 342, endPoint y: 489, distance: 165.1
click at [371, 492] on div "The HIPAA Security Rule standards and specifications apply to written, not oral…" at bounding box center [536, 505] width 437 height 78
click at [321, 468] on div "The HIPAA Security Rule standards and specifications apply to written, not oral…" at bounding box center [536, 505] width 437 height 78
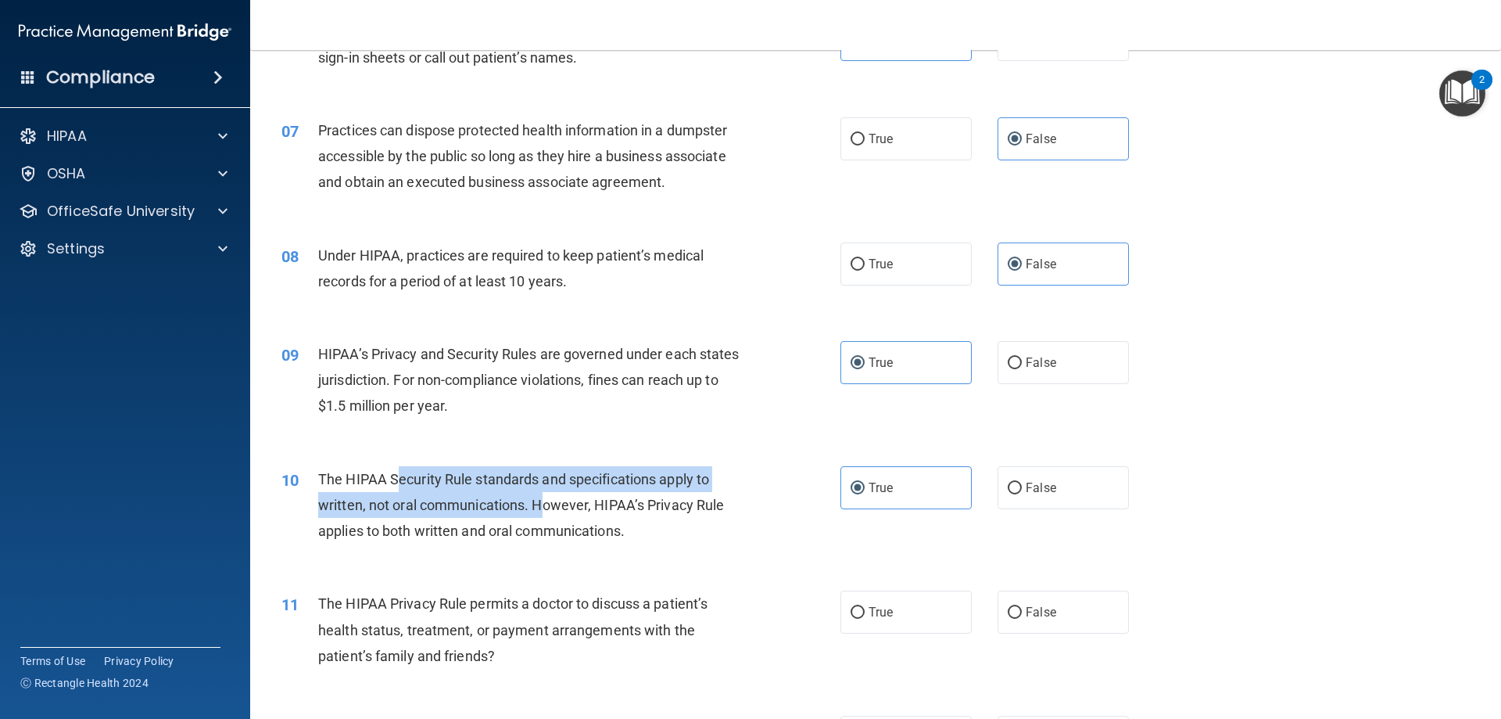
drag, startPoint x: 418, startPoint y: 484, endPoint x: 543, endPoint y: 507, distance: 127.9
click at [543, 507] on span "The HIPAA Security Rule standards and specifications apply to written, not oral…" at bounding box center [521, 505] width 406 height 68
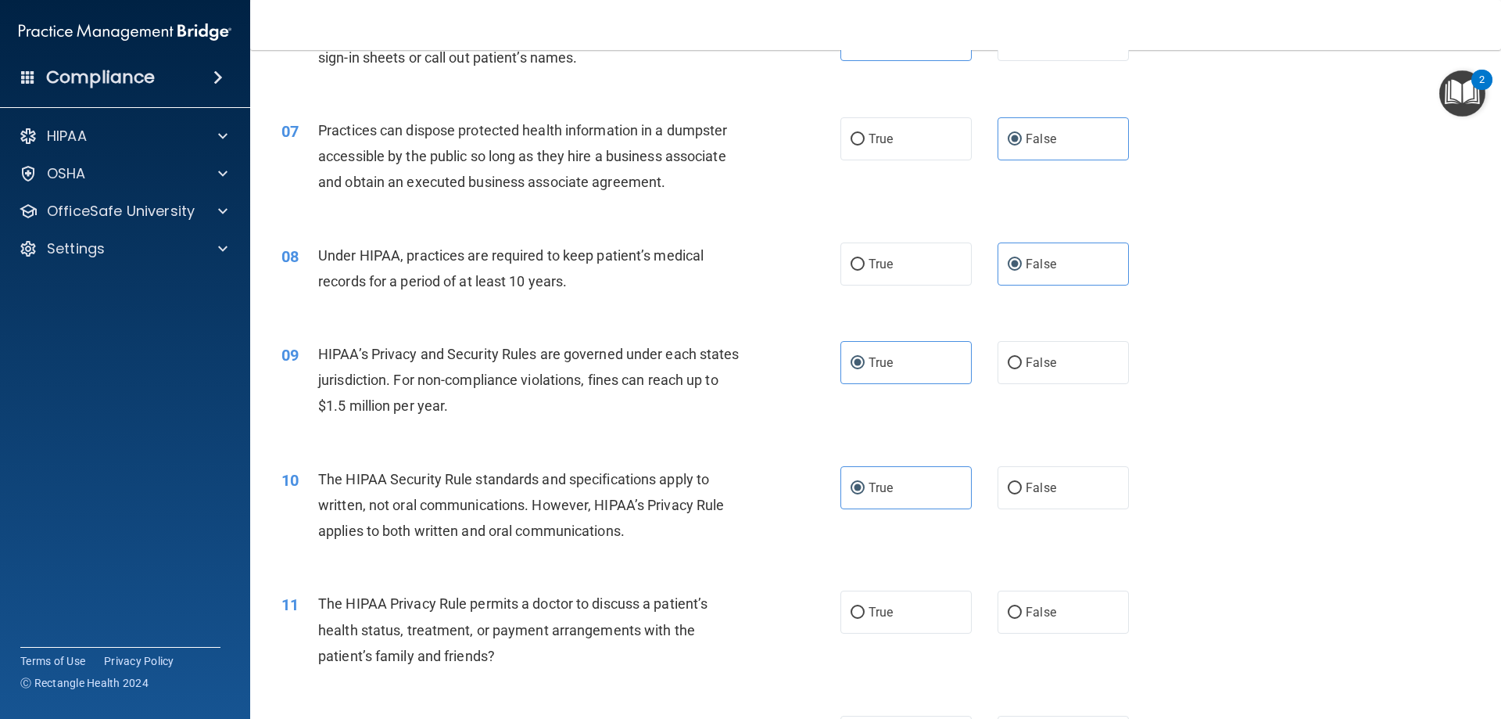
click at [606, 529] on span "The HIPAA Security Rule standards and specifications apply to written, not oral…" at bounding box center [521, 505] width 406 height 68
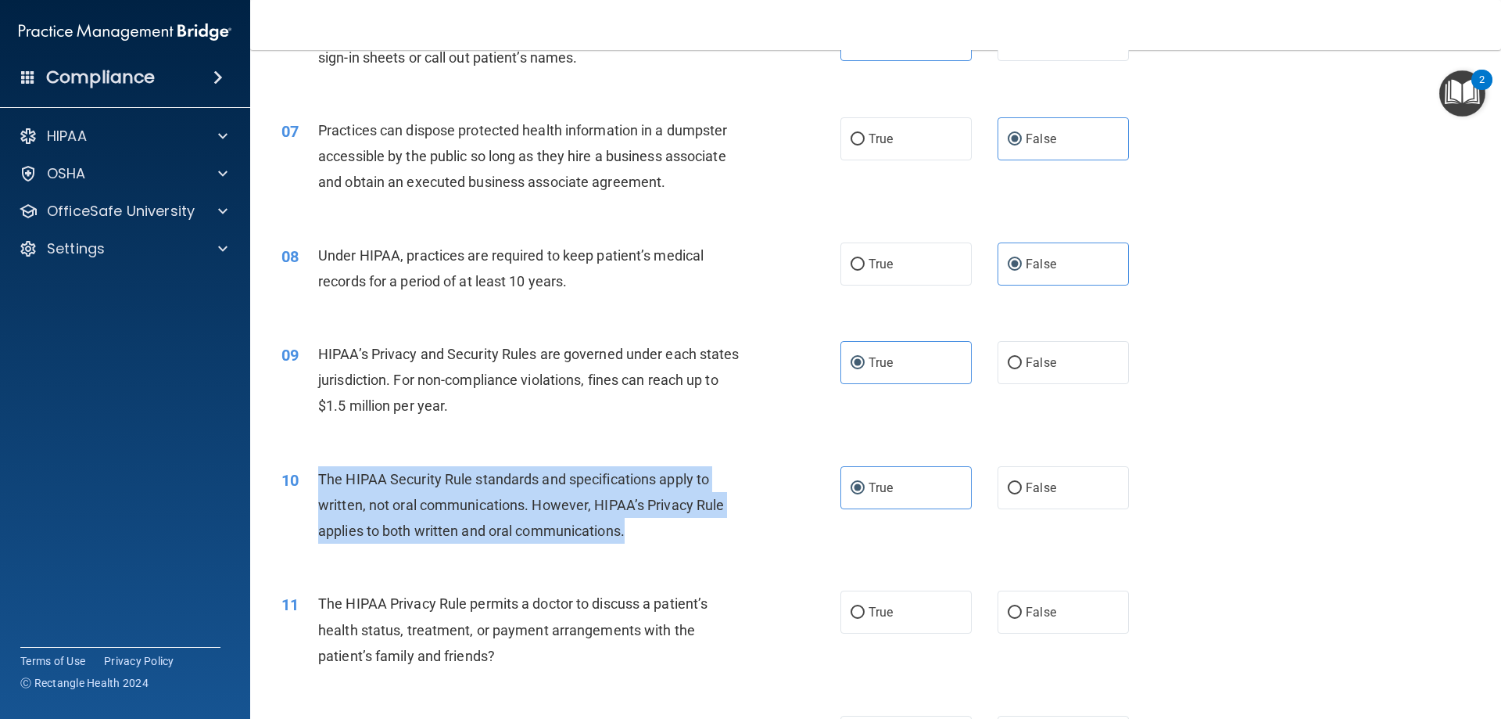
drag, startPoint x: 664, startPoint y: 538, endPoint x: 314, endPoint y: 475, distance: 355.8
click at [314, 475] on div "10 The HIPAA Security Rule standards and specifications apply to written, not o…" at bounding box center [561, 509] width 606 height 86
copy div "The HIPAA Security Rule standards and specifications apply to written, not oral…"
click at [529, 509] on span "The HIPAA Security Rule standards and specifications apply to written, not oral…" at bounding box center [521, 505] width 406 height 68
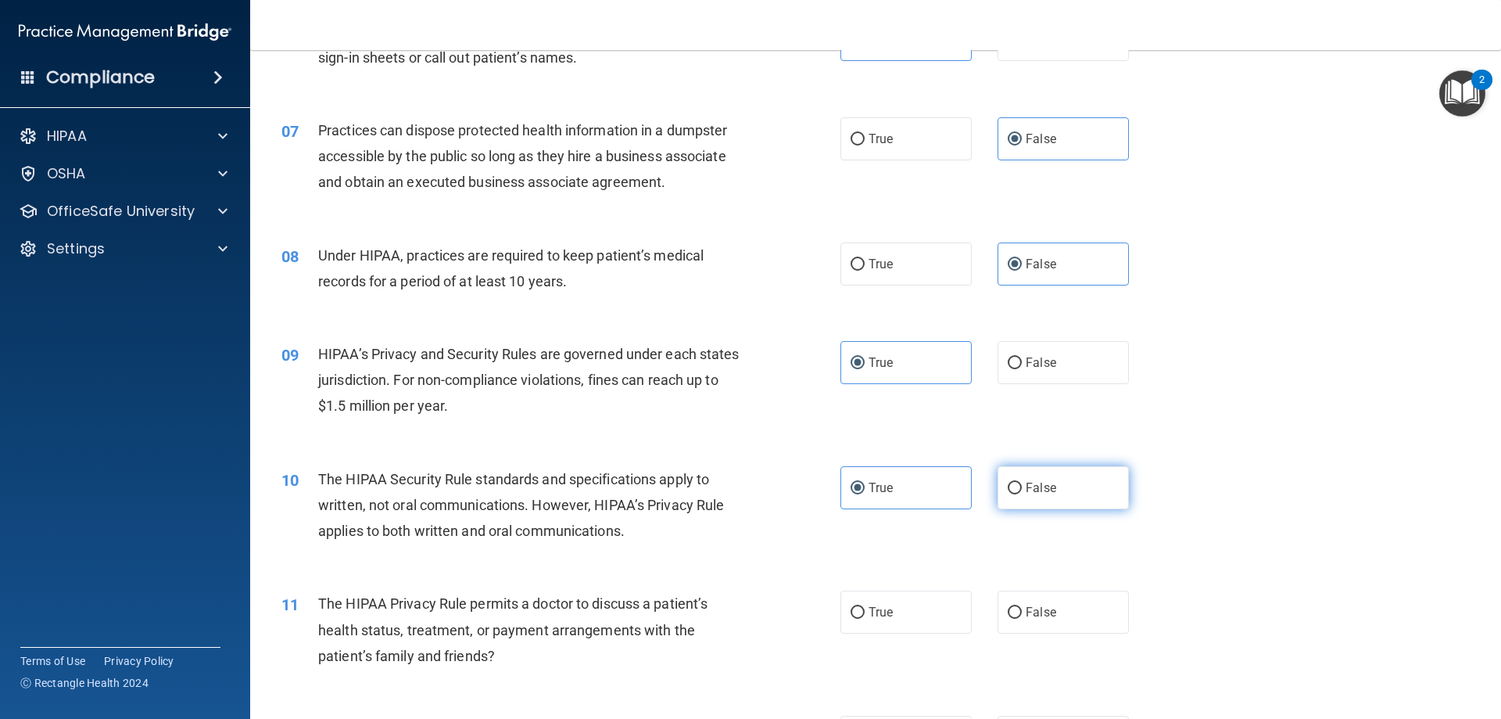
click at [920, 495] on label "False" at bounding box center [1063, 487] width 131 height 43
click at [920, 494] on input "False" at bounding box center [1015, 488] width 14 height 12
radio input "true"
radio input "false"
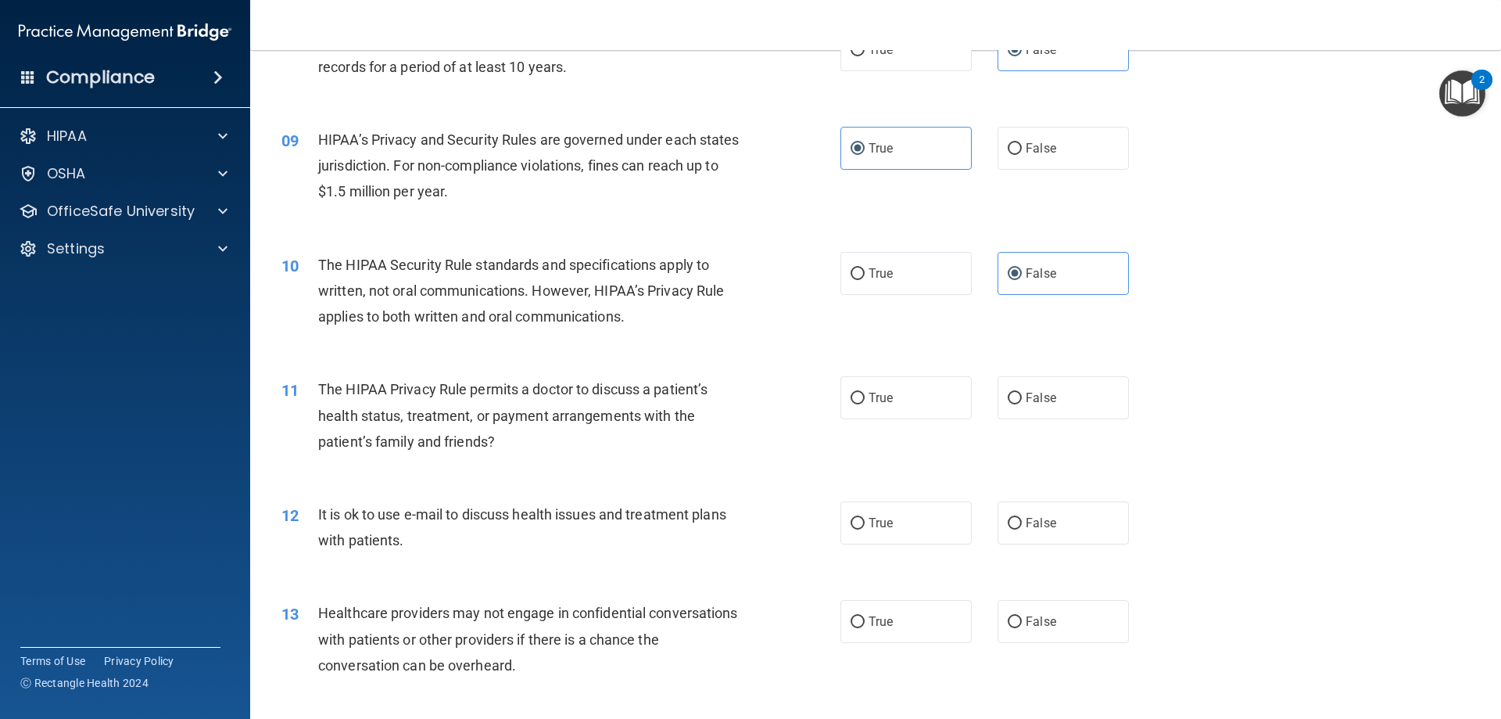
scroll to position [938, 0]
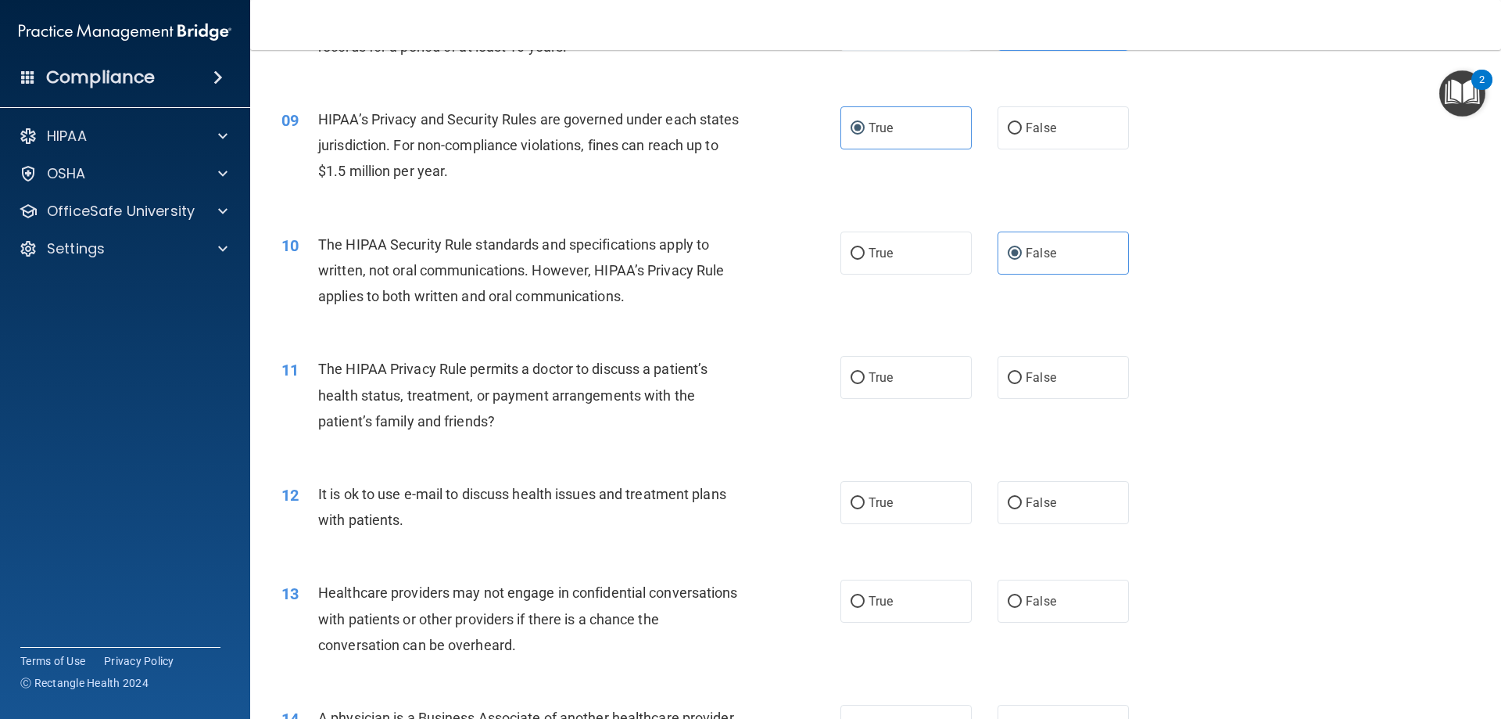
click at [538, 428] on div "The HIPAA Privacy Rule permits a doctor to discuss a patient’s health status, t…" at bounding box center [536, 395] width 437 height 78
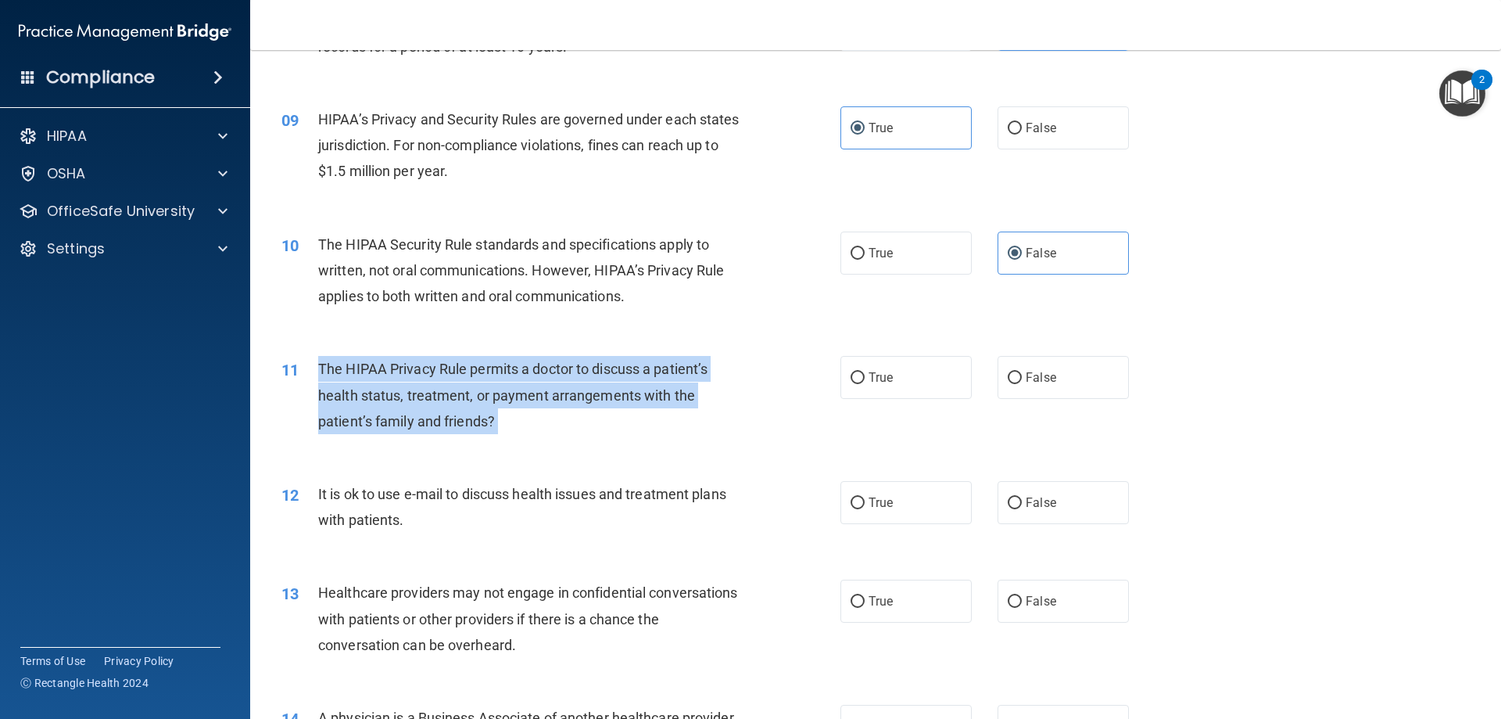
drag, startPoint x: 538, startPoint y: 428, endPoint x: 321, endPoint y: 367, distance: 225.0
click at [321, 367] on div "The HIPAA Privacy Rule permits a doctor to discuss a patient’s health status, t…" at bounding box center [536, 395] width 437 height 78
copy ng-form "The HIPAA Privacy Rule permits a doctor to discuss a patient’s health status, t…"
click at [665, 436] on div "11 The HIPAA Privacy Rule permits a doctor to discuss a patient’s health status…" at bounding box center [561, 399] width 606 height 86
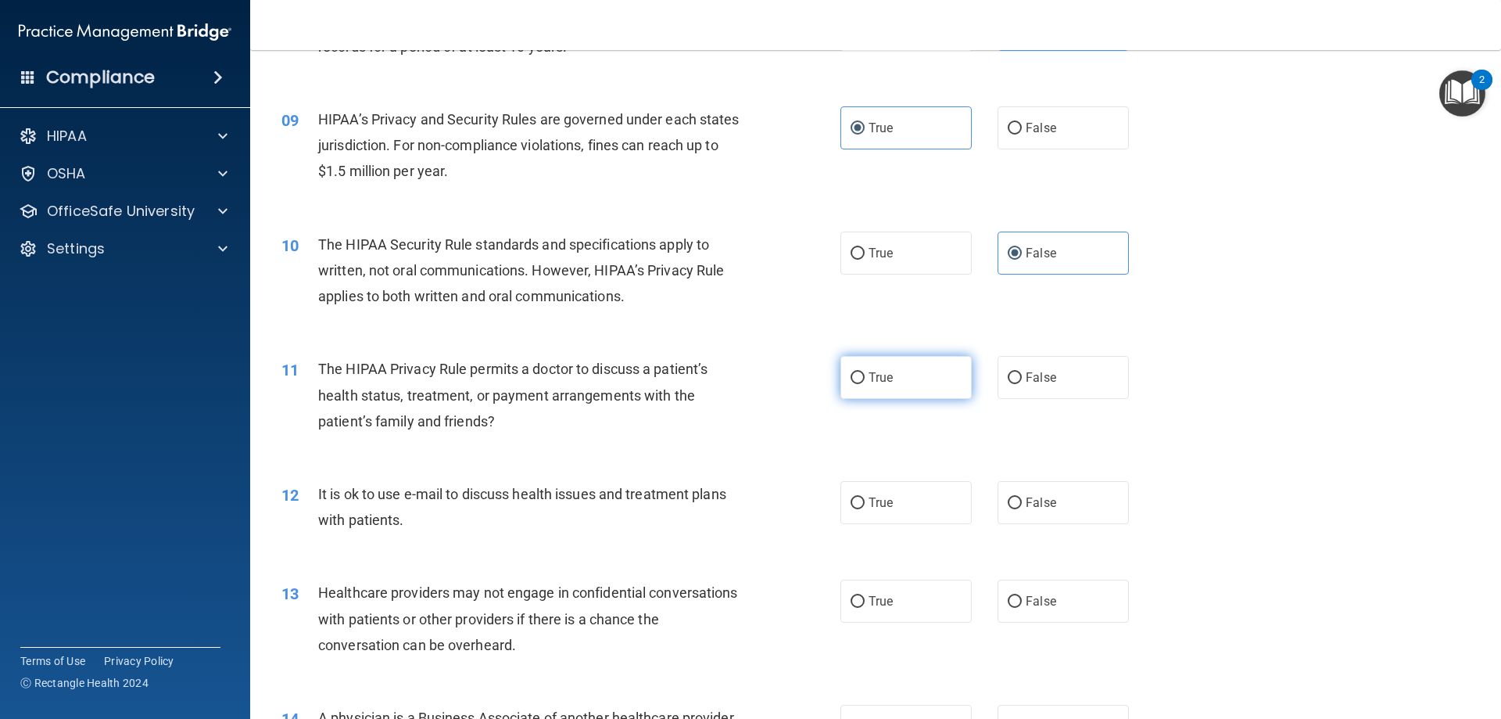
click at [847, 389] on label "True" at bounding box center [906, 377] width 131 height 43
click at [851, 384] on input "True" at bounding box center [858, 378] width 14 height 12
radio input "true"
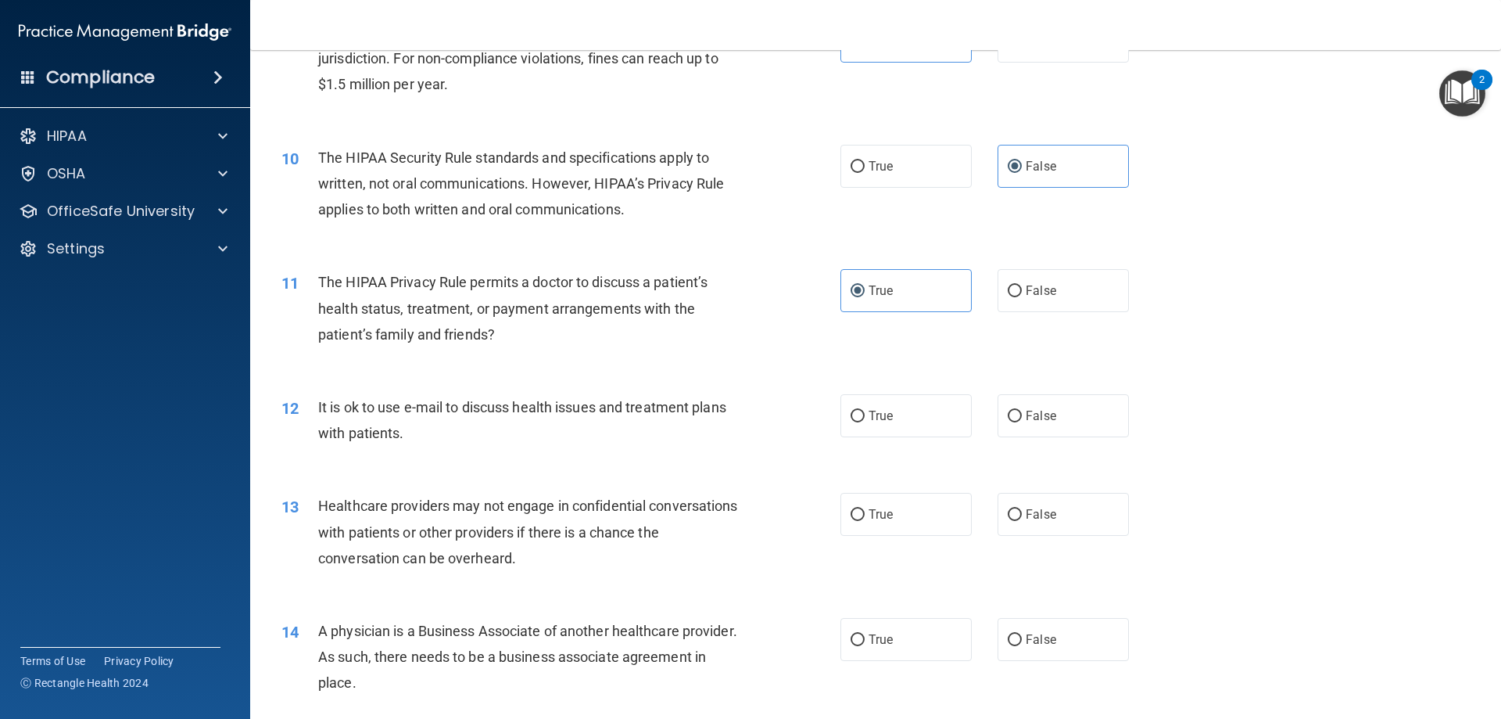
scroll to position [1173, 0]
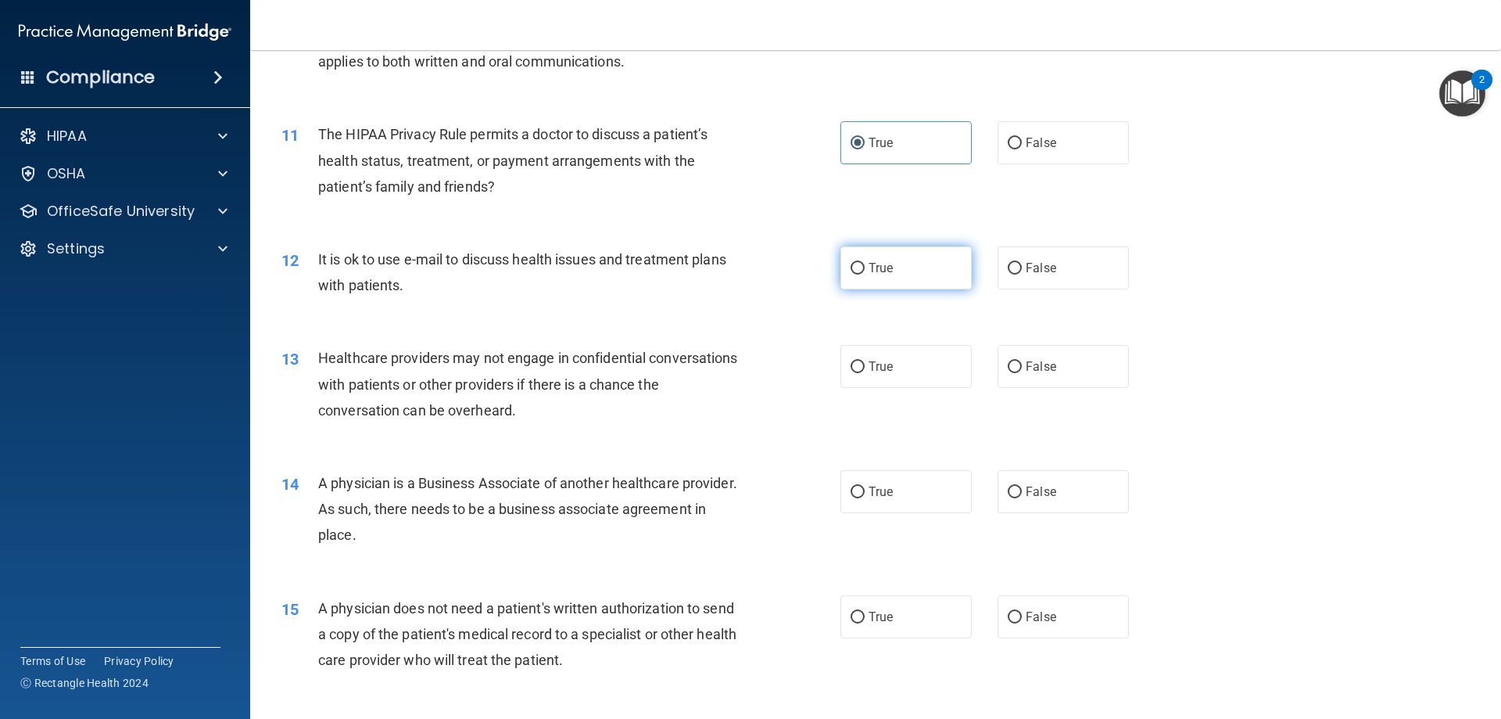
click at [920, 278] on label "True" at bounding box center [906, 267] width 131 height 43
click at [865, 274] on input "True" at bounding box center [858, 269] width 14 height 12
radio input "true"
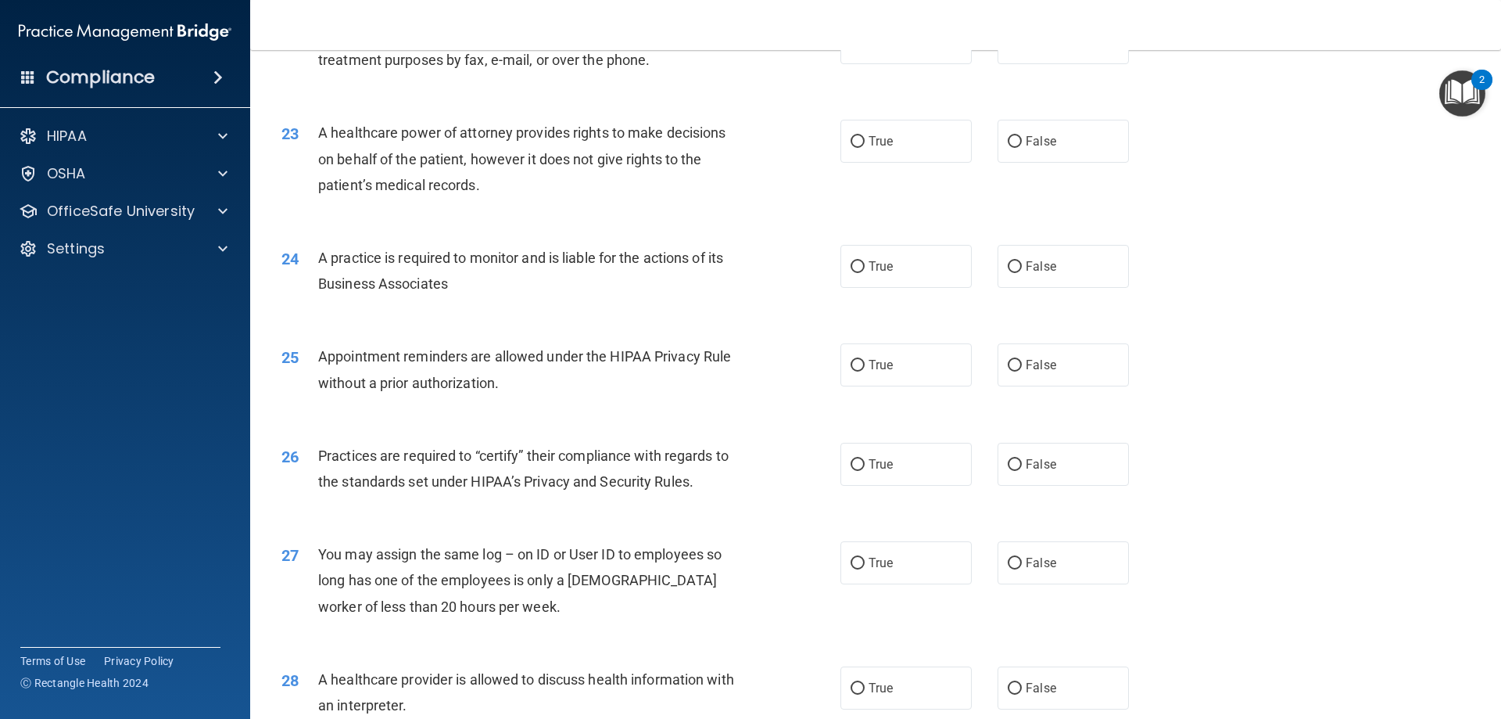
scroll to position [2530, 0]
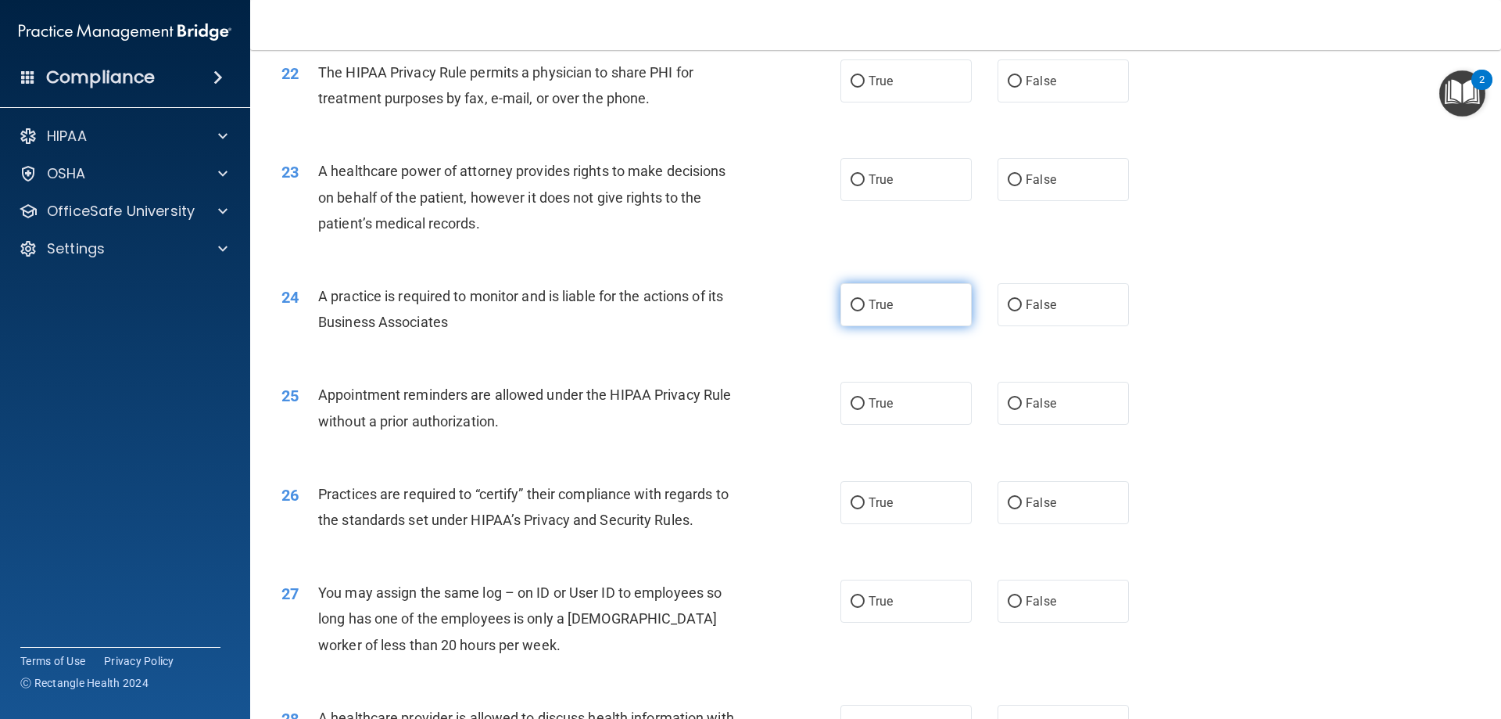
click at [869, 310] on span "True" at bounding box center [881, 304] width 24 height 15
click at [865, 310] on input "True" at bounding box center [858, 305] width 14 height 12
radio input "true"
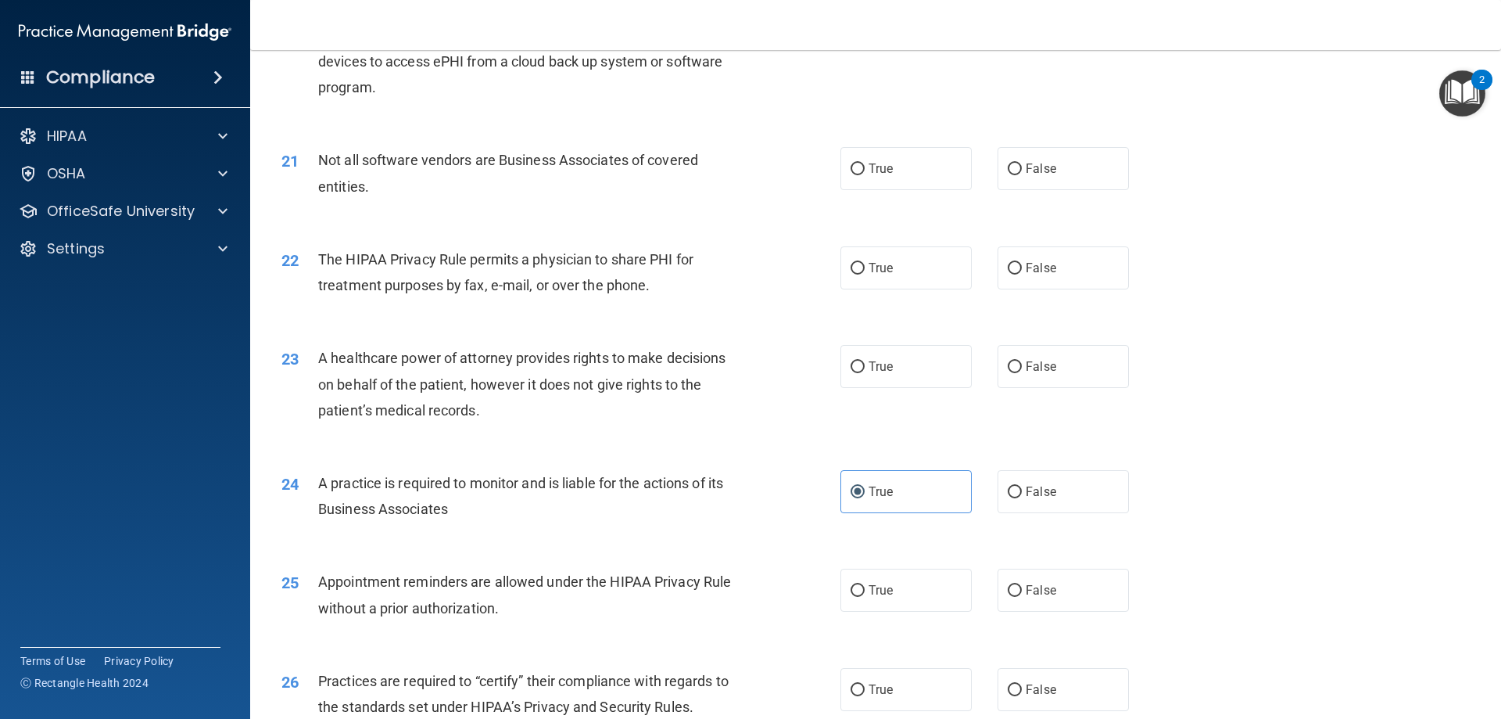
scroll to position [2296, 0]
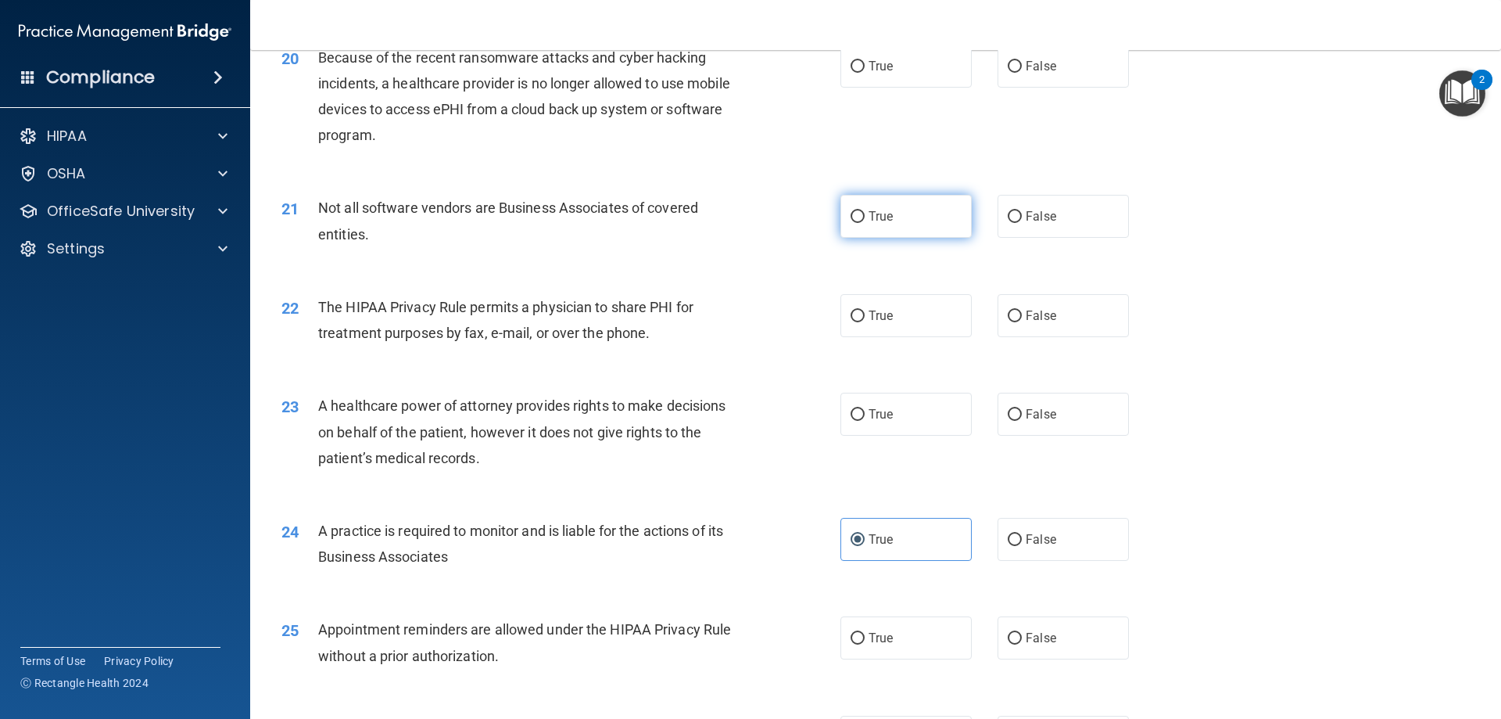
click at [902, 229] on label "True" at bounding box center [906, 216] width 131 height 43
click at [865, 223] on input "True" at bounding box center [858, 217] width 14 height 12
radio input "true"
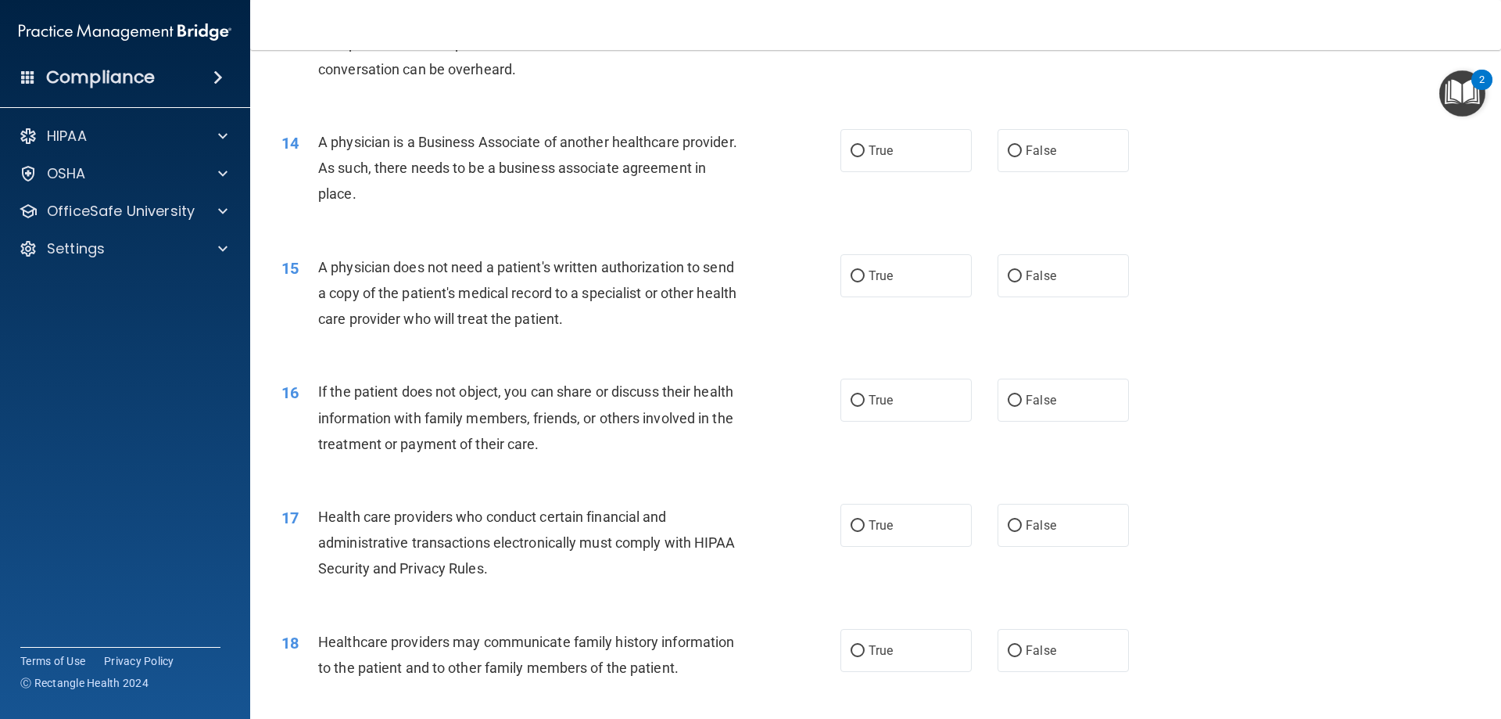
scroll to position [1279, 0]
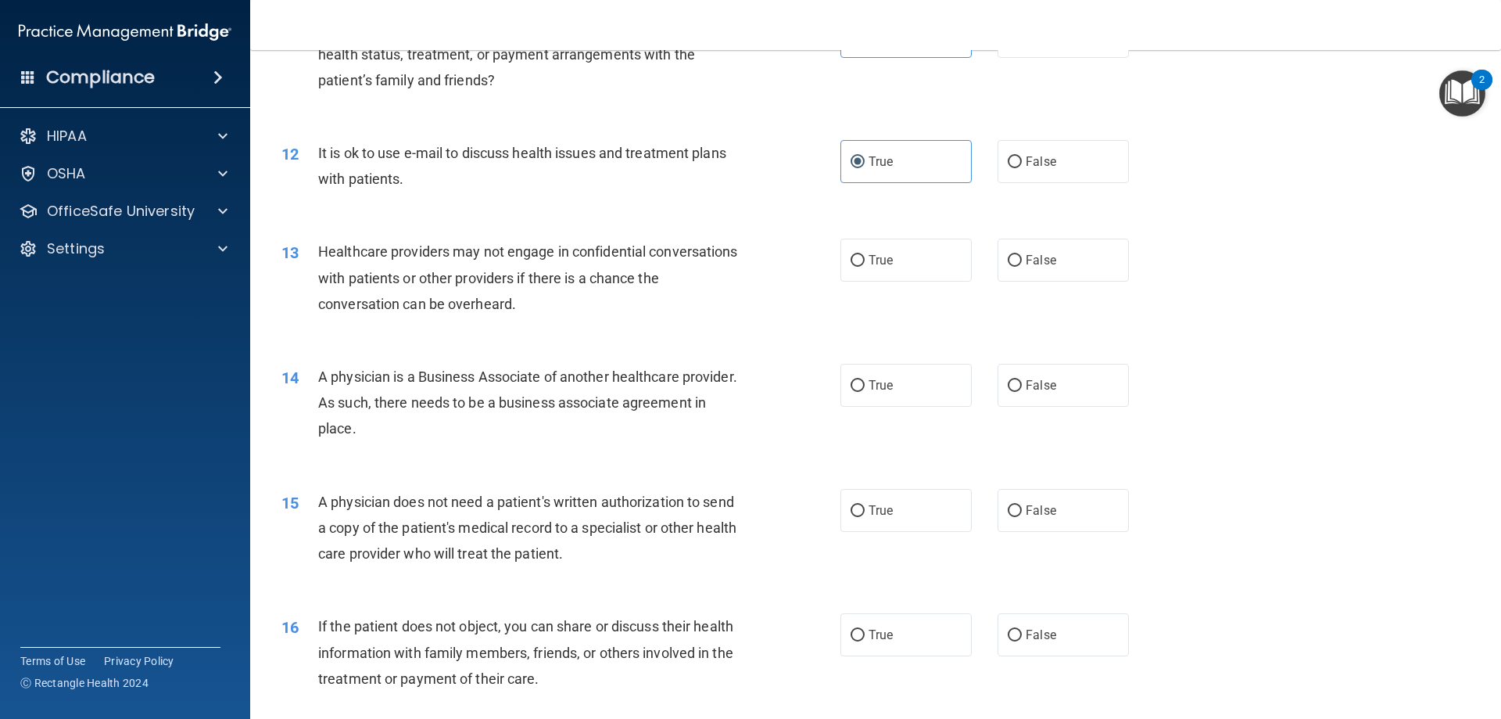
click at [557, 312] on div "Healthcare providers may not engage in confidential conversations with patients…" at bounding box center [536, 277] width 437 height 78
click at [869, 640] on span "True" at bounding box center [881, 634] width 24 height 15
click at [865, 640] on input "True" at bounding box center [858, 635] width 14 height 12
radio input "true"
click at [920, 258] on label "True" at bounding box center [906, 259] width 131 height 43
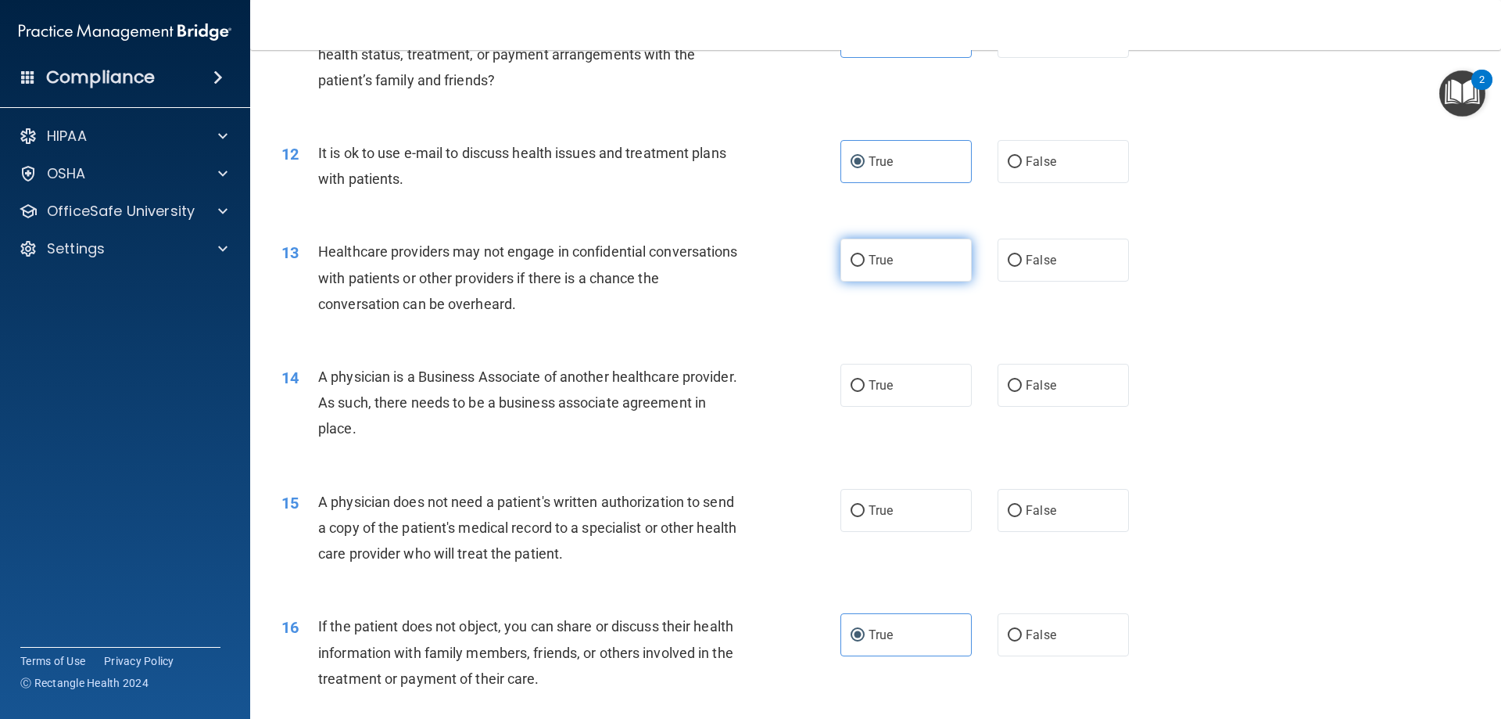
click at [865, 258] on input "True" at bounding box center [858, 261] width 14 height 12
radio input "true"
click at [920, 386] on label "False" at bounding box center [1063, 385] width 131 height 43
click at [920, 386] on input "False" at bounding box center [1015, 386] width 14 height 12
radio input "true"
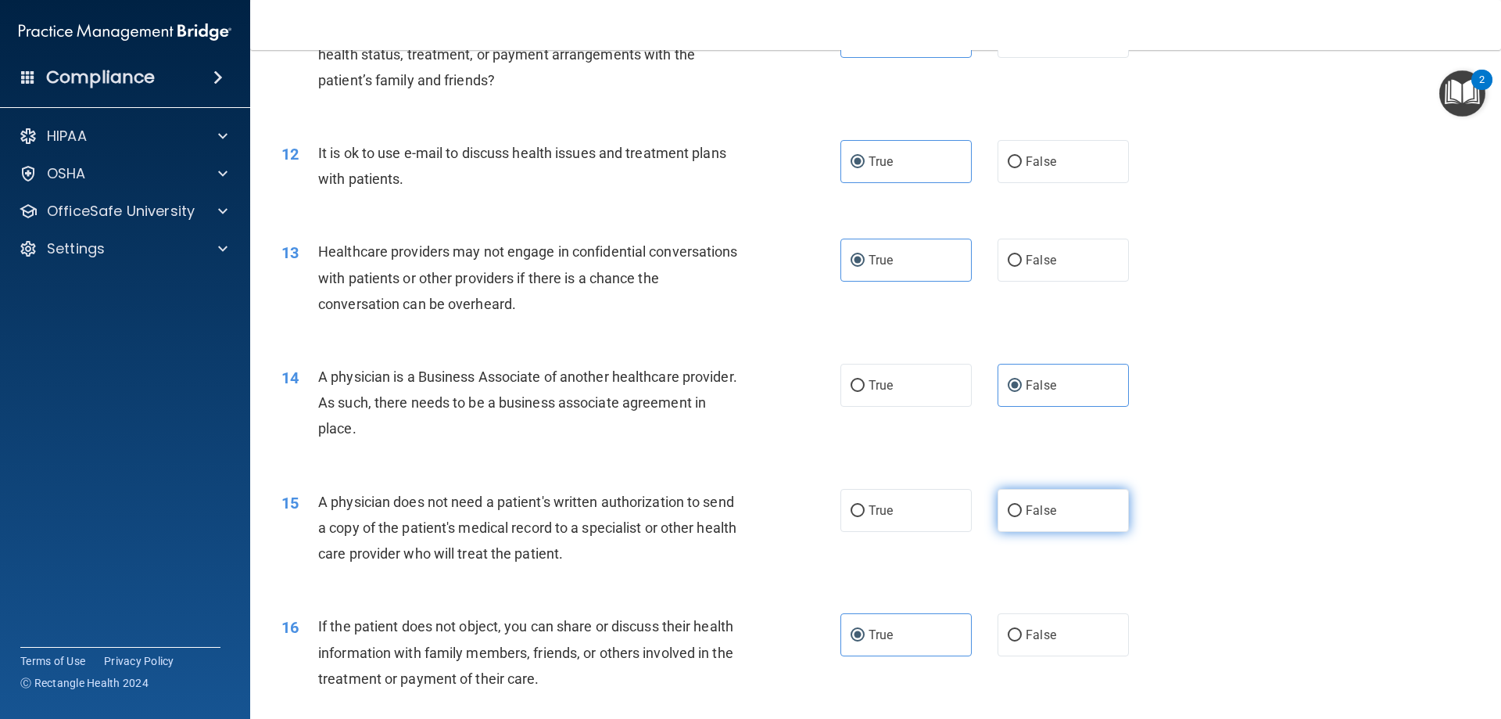
click at [920, 499] on label "False" at bounding box center [1063, 510] width 131 height 43
click at [920, 505] on input "False" at bounding box center [1015, 511] width 14 height 12
radio input "true"
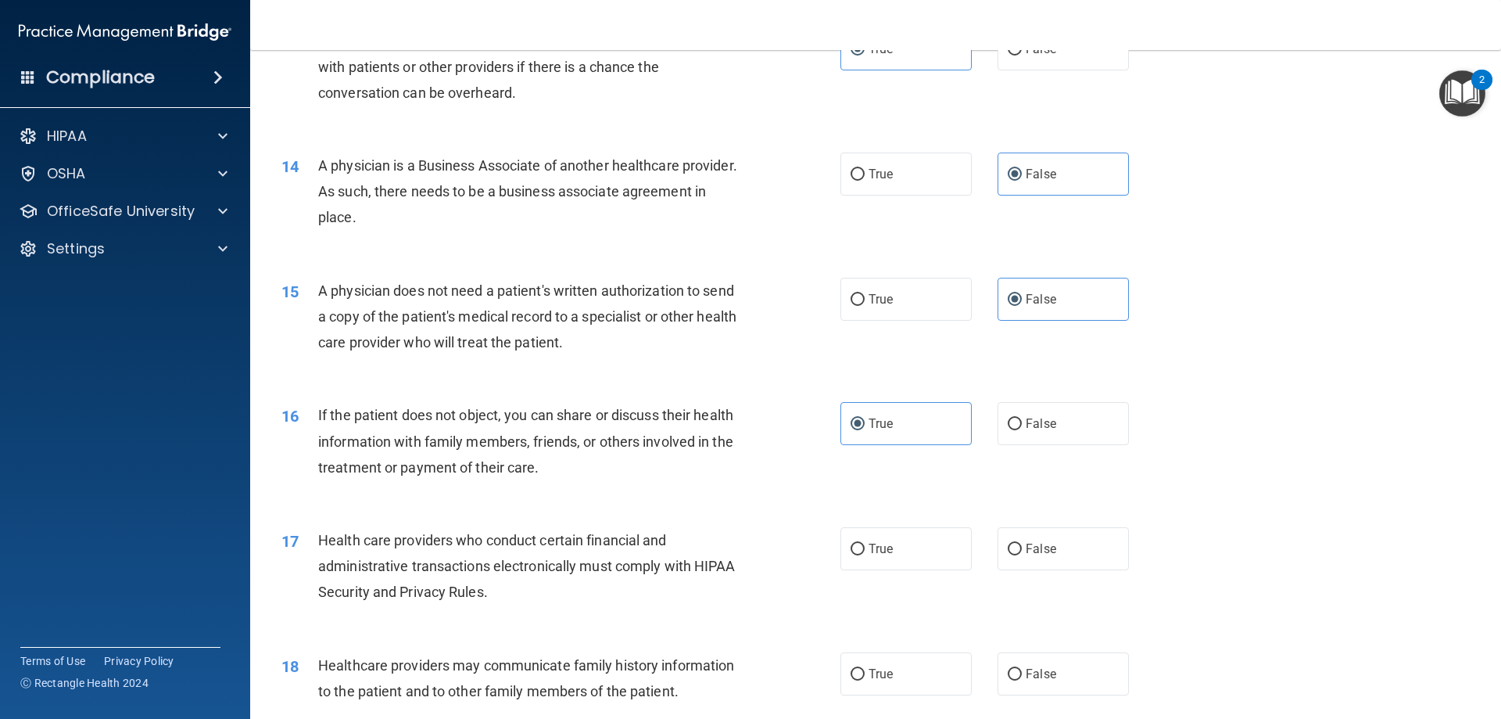
scroll to position [1514, 0]
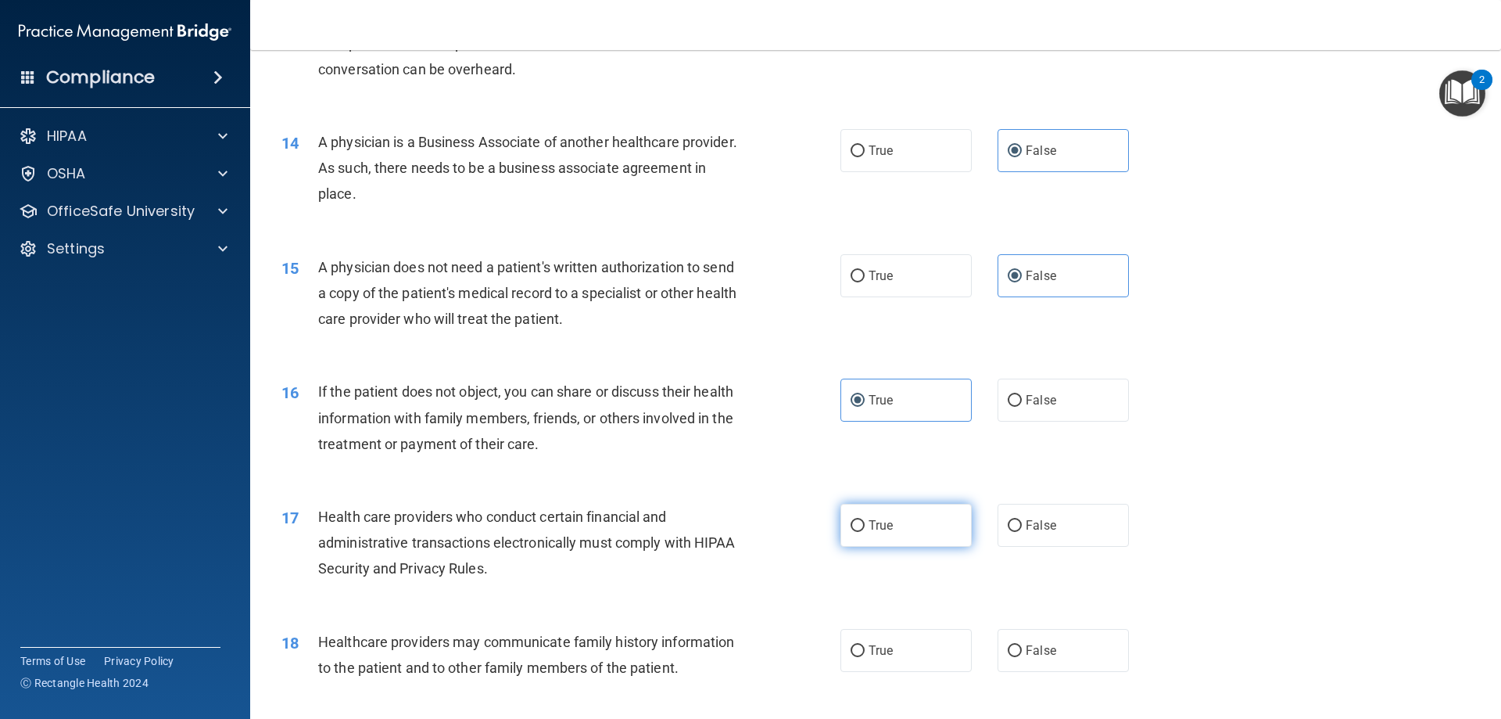
click at [889, 534] on label "True" at bounding box center [906, 525] width 131 height 43
click at [865, 532] on input "True" at bounding box center [858, 526] width 14 height 12
radio input "true"
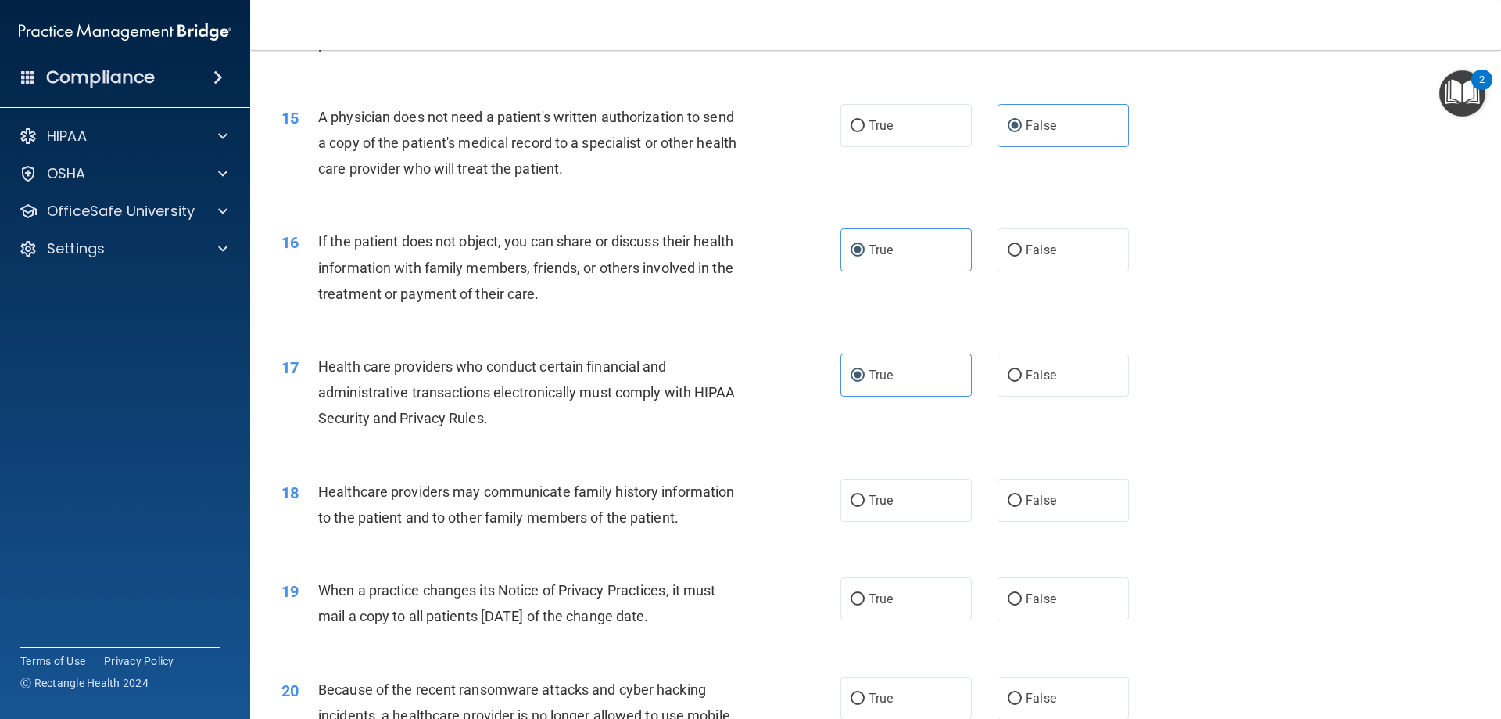
scroll to position [1670, 0]
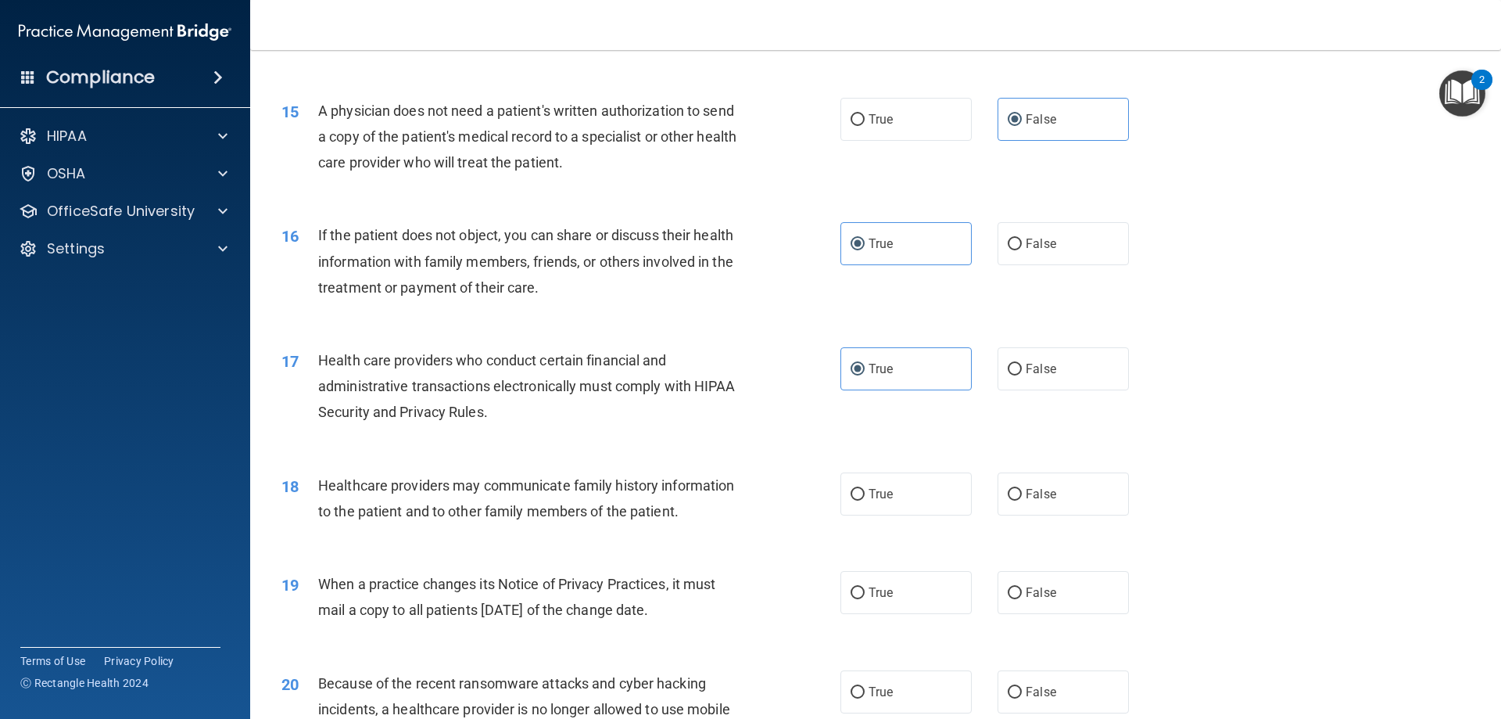
click at [920, 469] on div "18 Healthcare providers may communicate family history information to the patie…" at bounding box center [876, 502] width 1212 height 99
click at [900, 480] on label "True" at bounding box center [906, 493] width 131 height 43
click at [865, 489] on input "True" at bounding box center [858, 495] width 14 height 12
radio input "true"
click at [714, 615] on div "When a practice changes its Notice of Privacy Practices, it must mail a copy to…" at bounding box center [536, 597] width 437 height 52
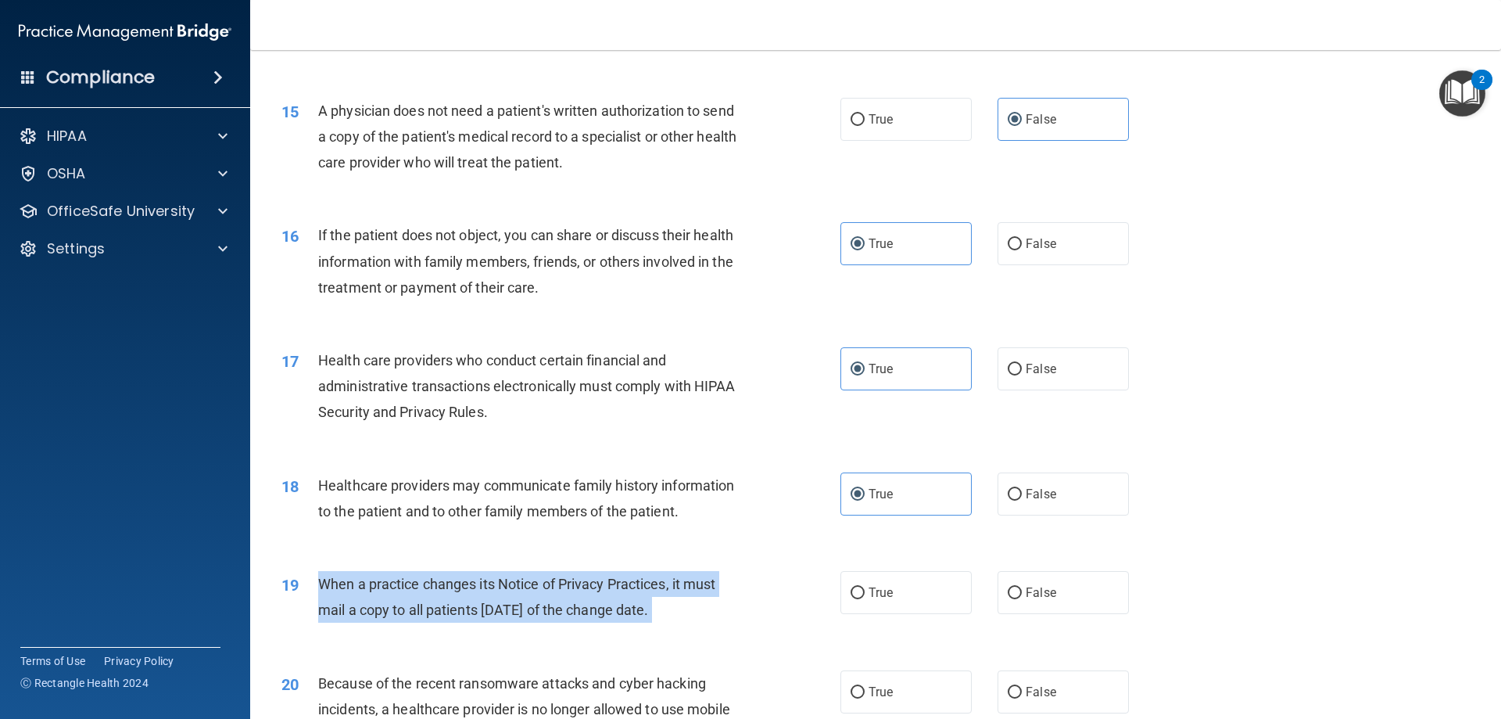
drag, startPoint x: 714, startPoint y: 615, endPoint x: 314, endPoint y: 589, distance: 400.4
click at [314, 589] on div "19 When a practice changes its Notice of Privacy Practices, it must mail a copy…" at bounding box center [561, 600] width 606 height 59
copy ng-form "When a practice changes its Notice of Privacy Practices, it must mail a copy to…"
click at [920, 603] on label "False" at bounding box center [1063, 592] width 131 height 43
click at [920, 599] on input "False" at bounding box center [1015, 593] width 14 height 12
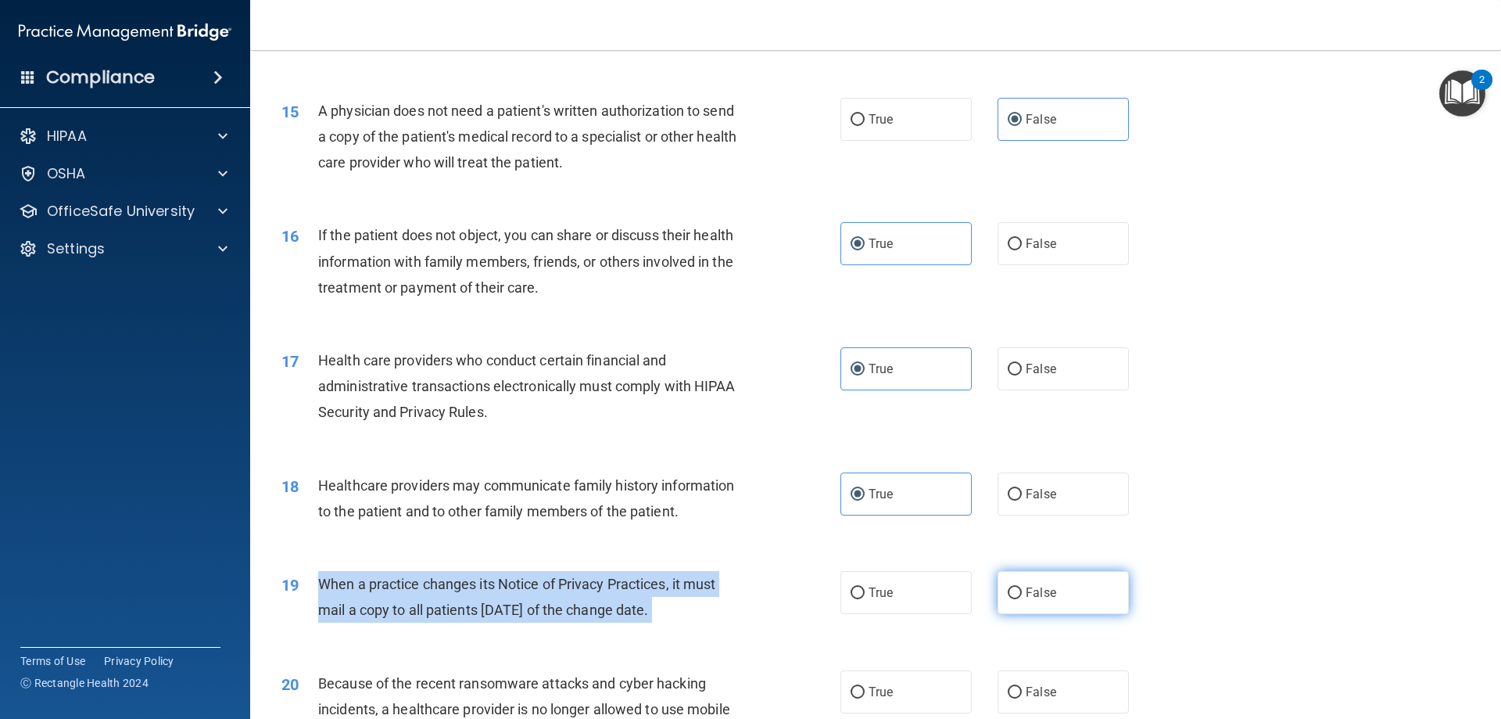
radio input "true"
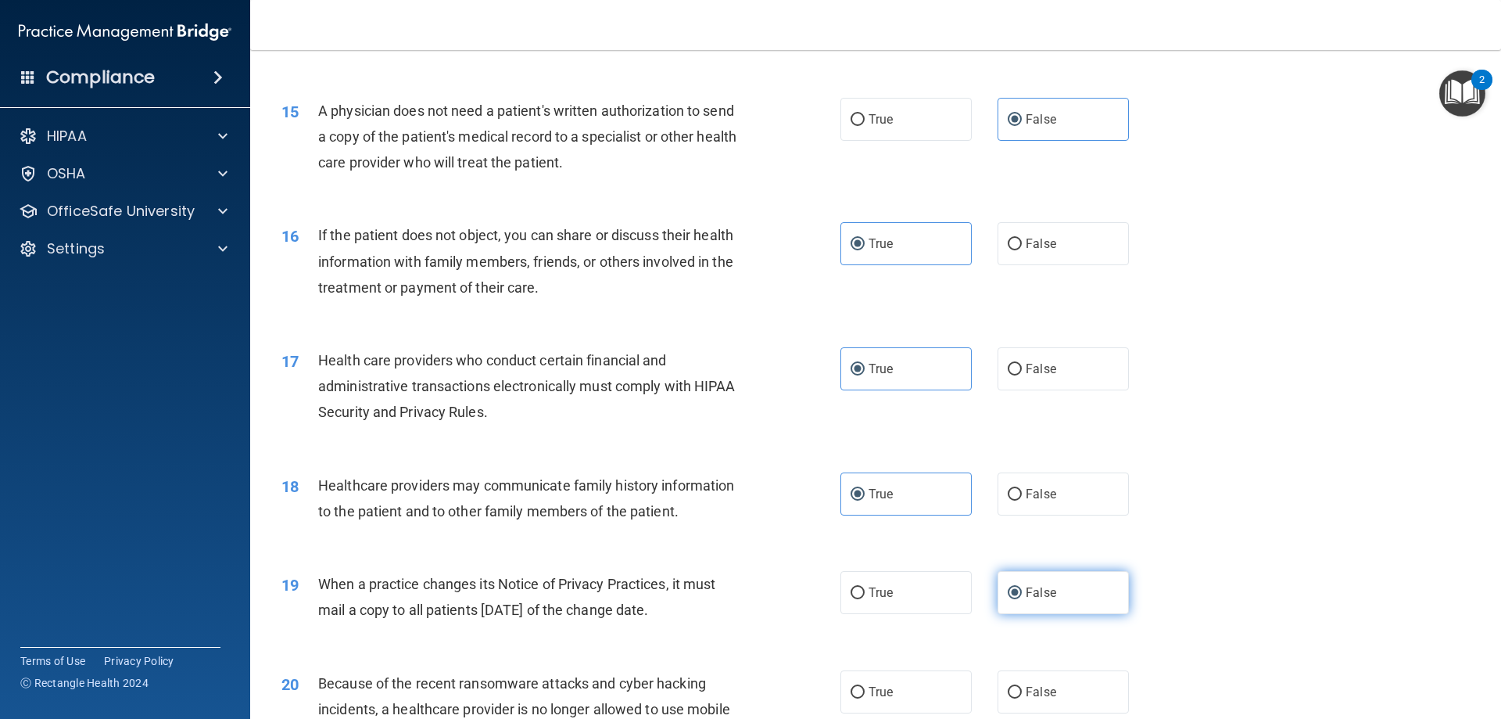
click at [920, 603] on label "False" at bounding box center [1063, 592] width 131 height 43
click at [920, 599] on input "False" at bounding box center [1015, 593] width 14 height 12
click at [920, 562] on div "19 When a practice changes its Notice of Privacy Practices, it must mail a copy…" at bounding box center [876, 600] width 1212 height 99
click at [920, 566] on div "19 When a practice changes its Notice of Privacy Practices, it must mail a copy…" at bounding box center [876, 600] width 1212 height 99
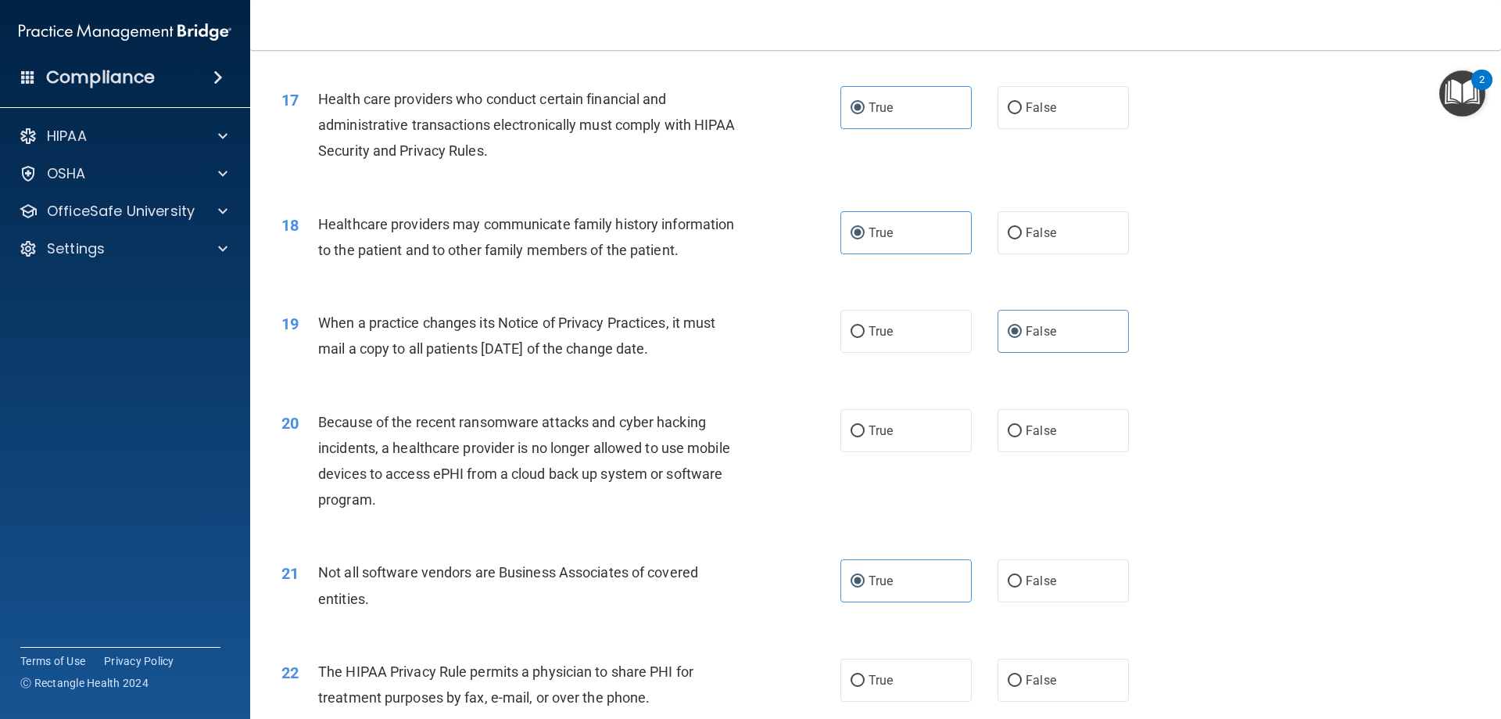
scroll to position [1983, 0]
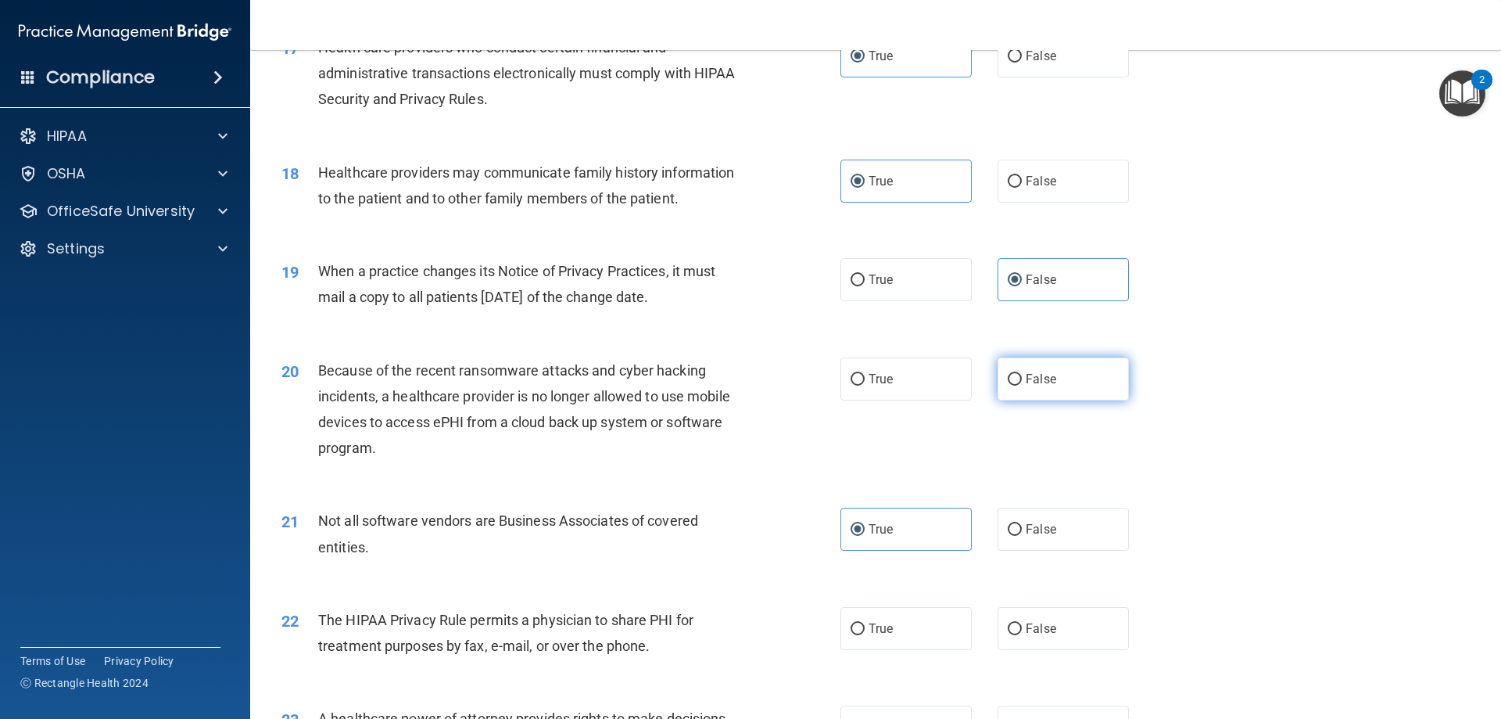
click at [920, 370] on label "False" at bounding box center [1063, 378] width 131 height 43
click at [920, 374] on input "False" at bounding box center [1015, 380] width 14 height 12
radio input "true"
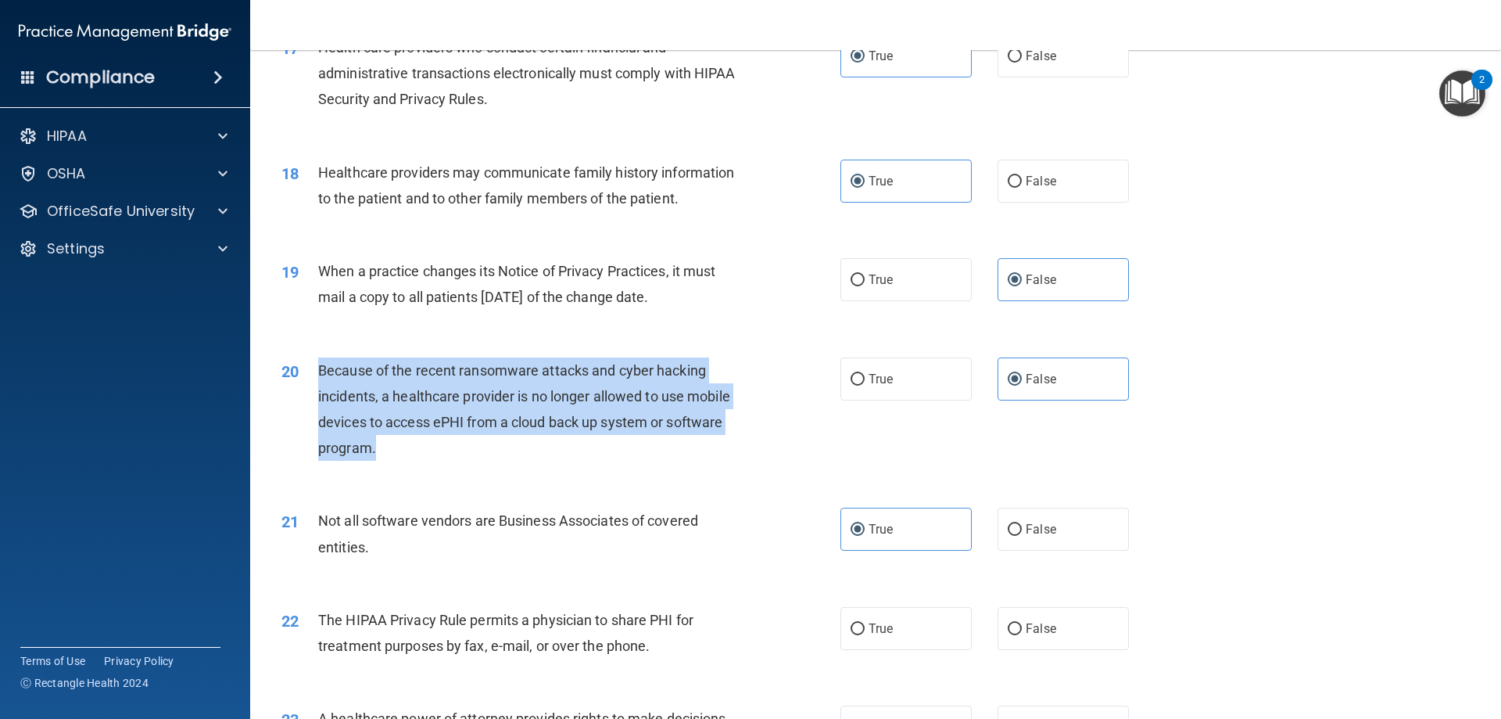
drag, startPoint x: 378, startPoint y: 451, endPoint x: 298, endPoint y: 363, distance: 119.6
click at [298, 363] on div "20 Because of the recent ransomware attacks and cyber hacking incidents, a heal…" at bounding box center [561, 413] width 606 height 112
copy div "Because of the recent ransomware attacks and cyber hacking incidents, a healthc…"
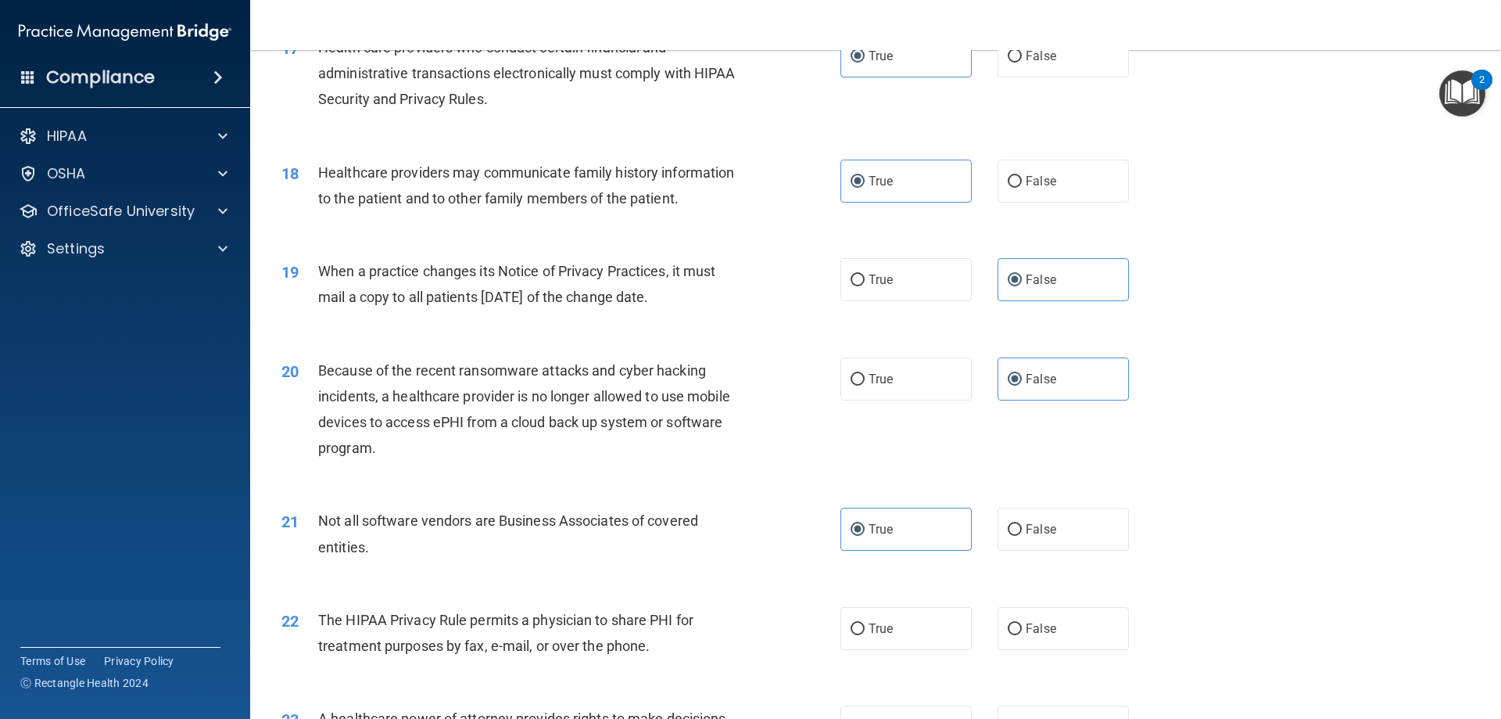
click at [920, 436] on div "20 Because of the recent ransomware attacks and cyber hacking incidents, a heal…" at bounding box center [876, 413] width 1212 height 151
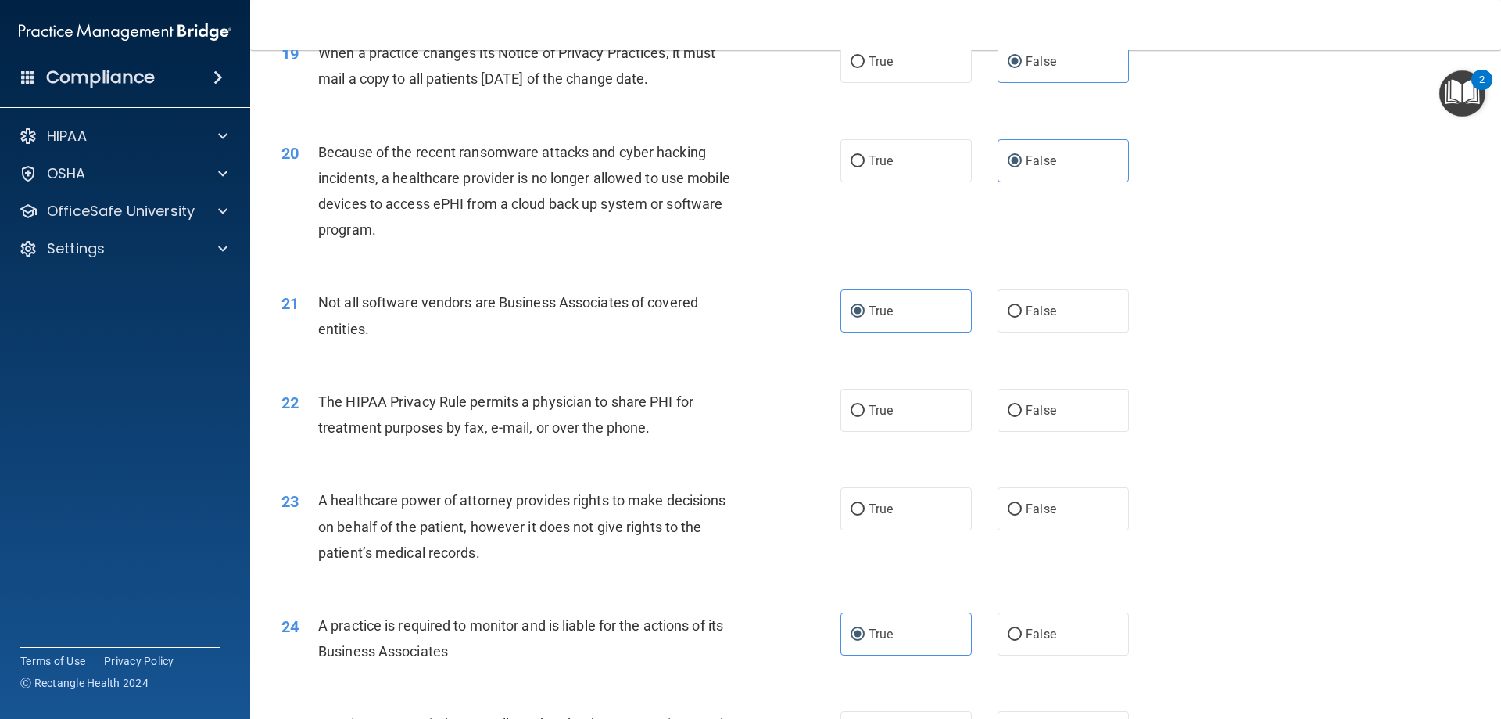
scroll to position [2218, 0]
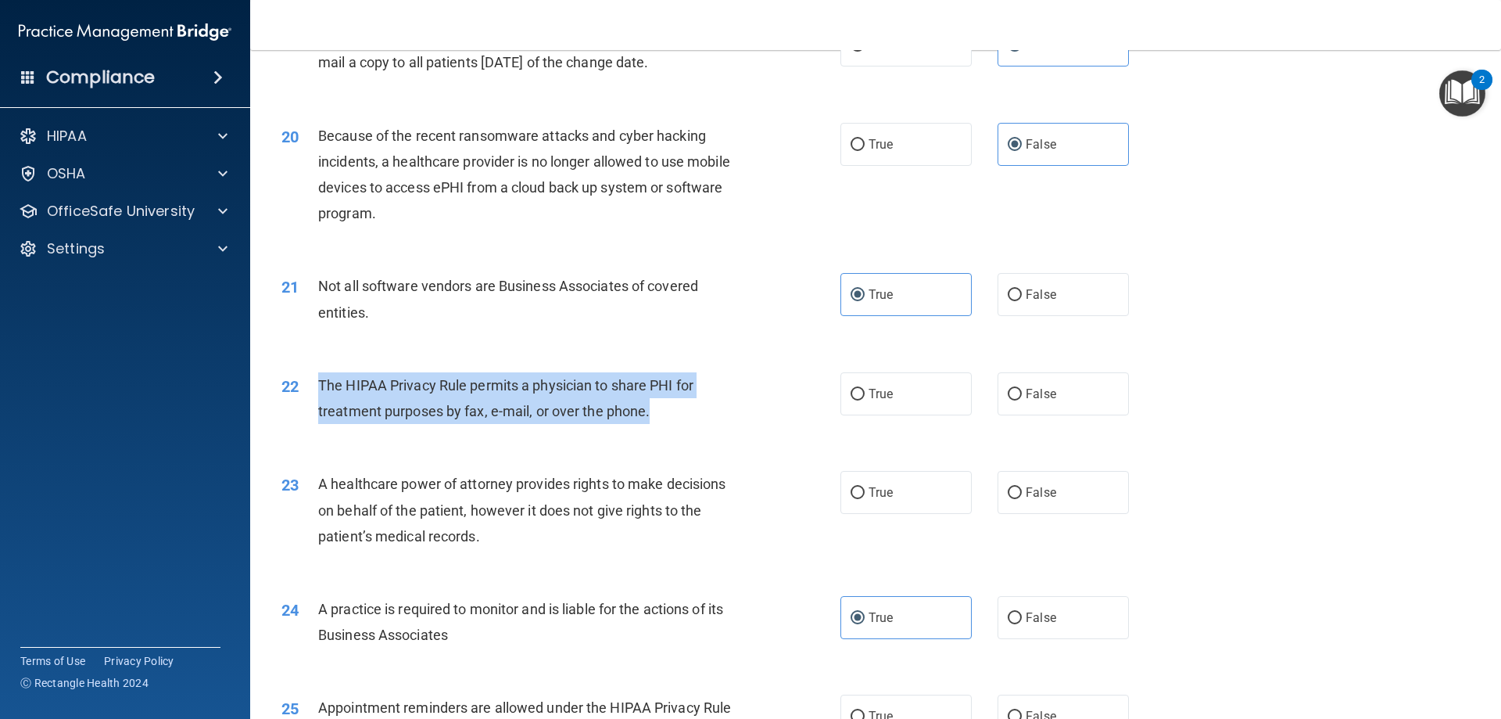
drag, startPoint x: 658, startPoint y: 415, endPoint x: 317, endPoint y: 391, distance: 341.8
click at [318, 391] on div "The HIPAA Privacy Rule permits a physician to share PHI for treatment purposes …" at bounding box center [536, 398] width 437 height 52
copy span "The HIPAA Privacy Rule permits a physician to share PHI for treatment purposes …"
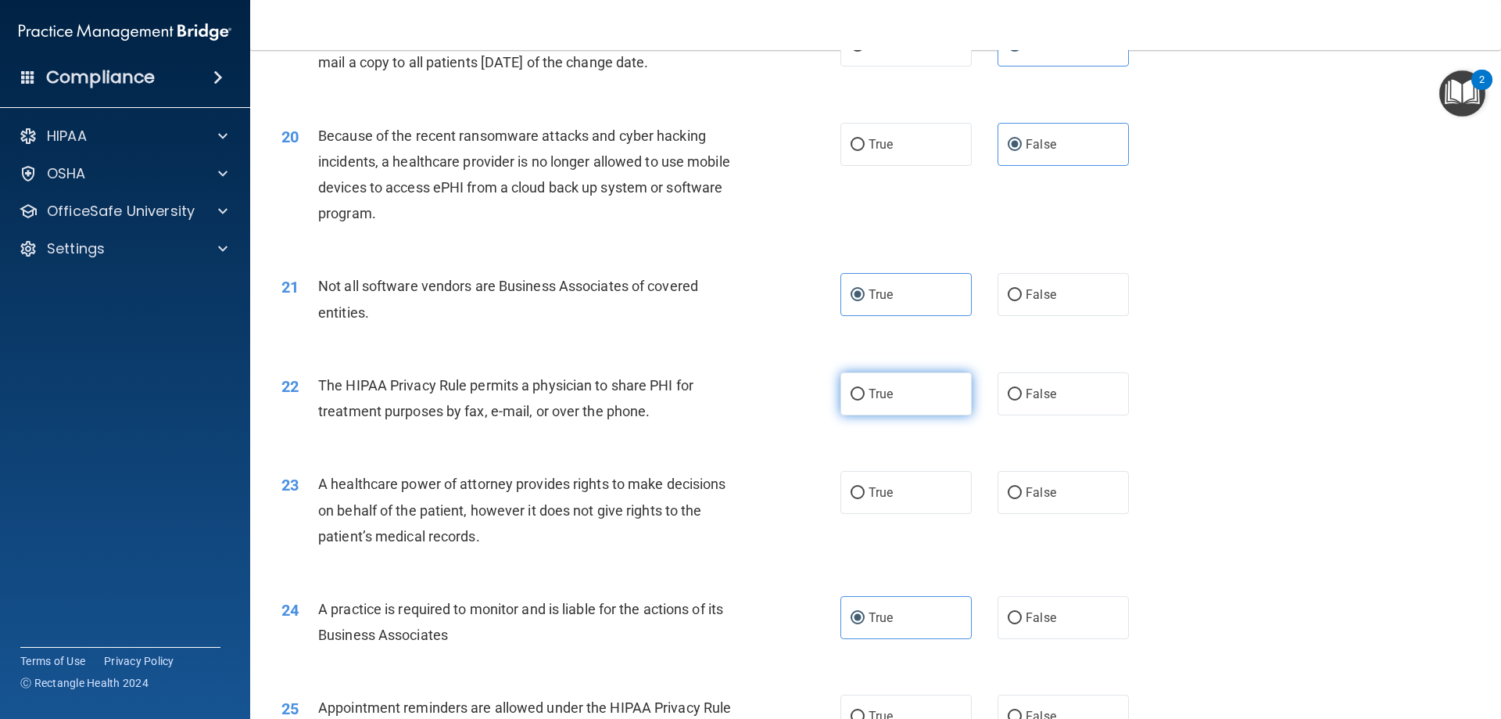
click at [870, 391] on span "True" at bounding box center [881, 393] width 24 height 15
click at [865, 391] on input "True" at bounding box center [858, 395] width 14 height 12
radio input "true"
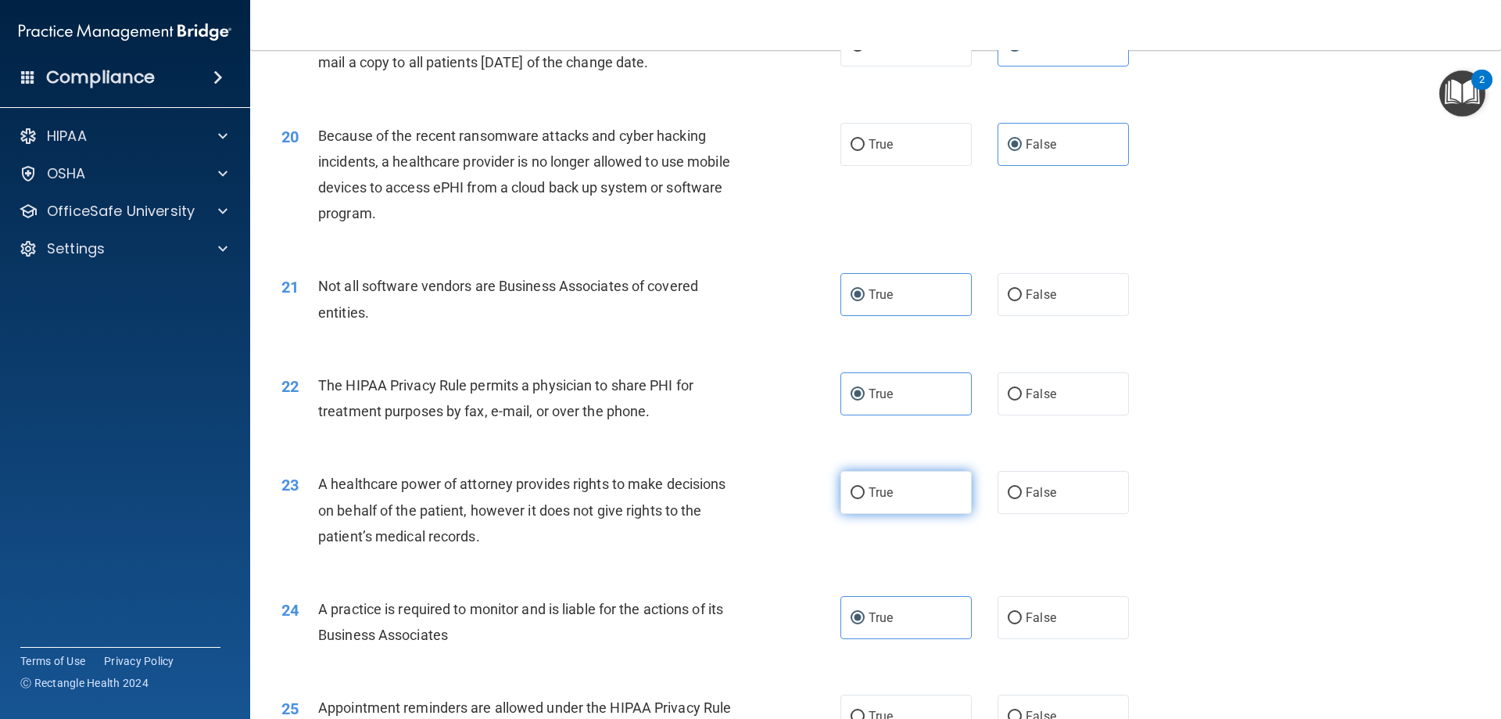
click at [890, 479] on label "True" at bounding box center [906, 492] width 131 height 43
click at [865, 487] on input "True" at bounding box center [858, 493] width 14 height 12
radio input "true"
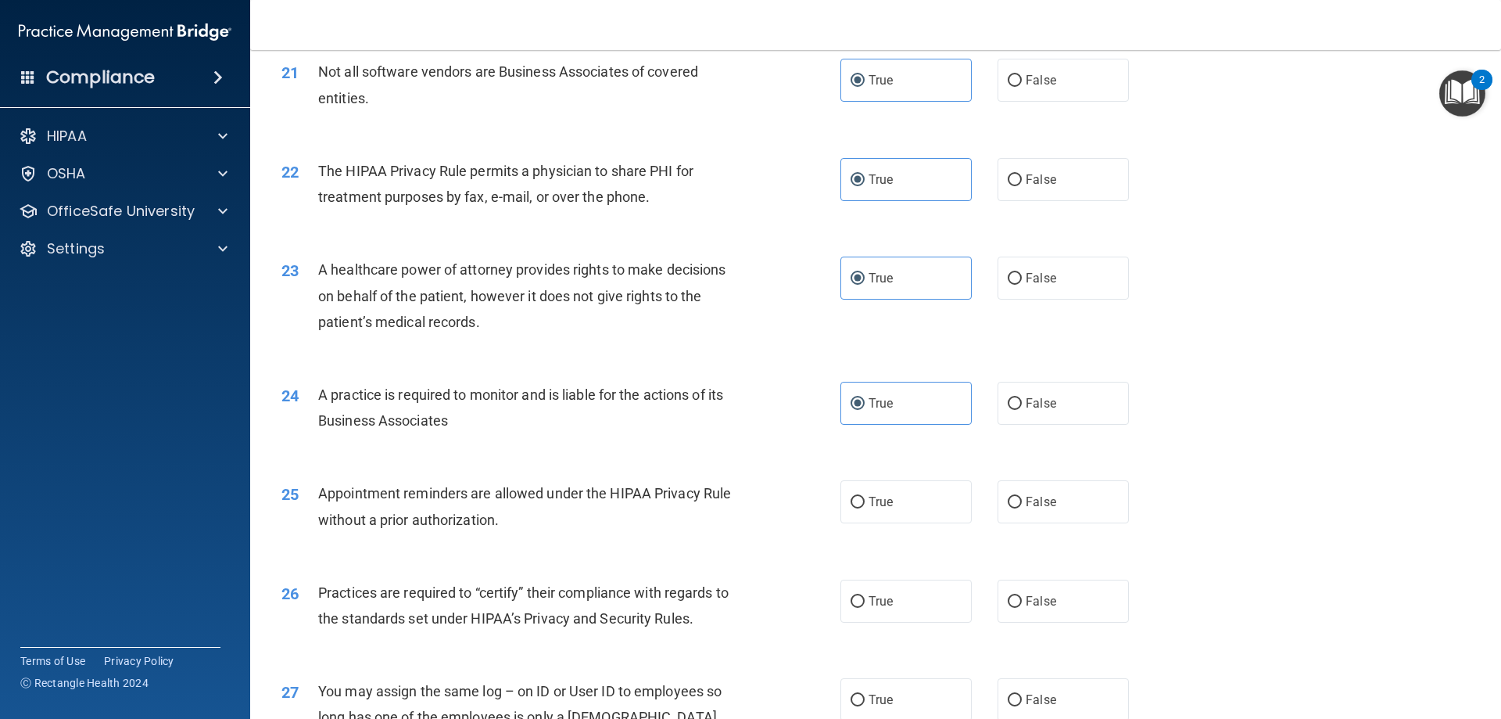
scroll to position [2452, 0]
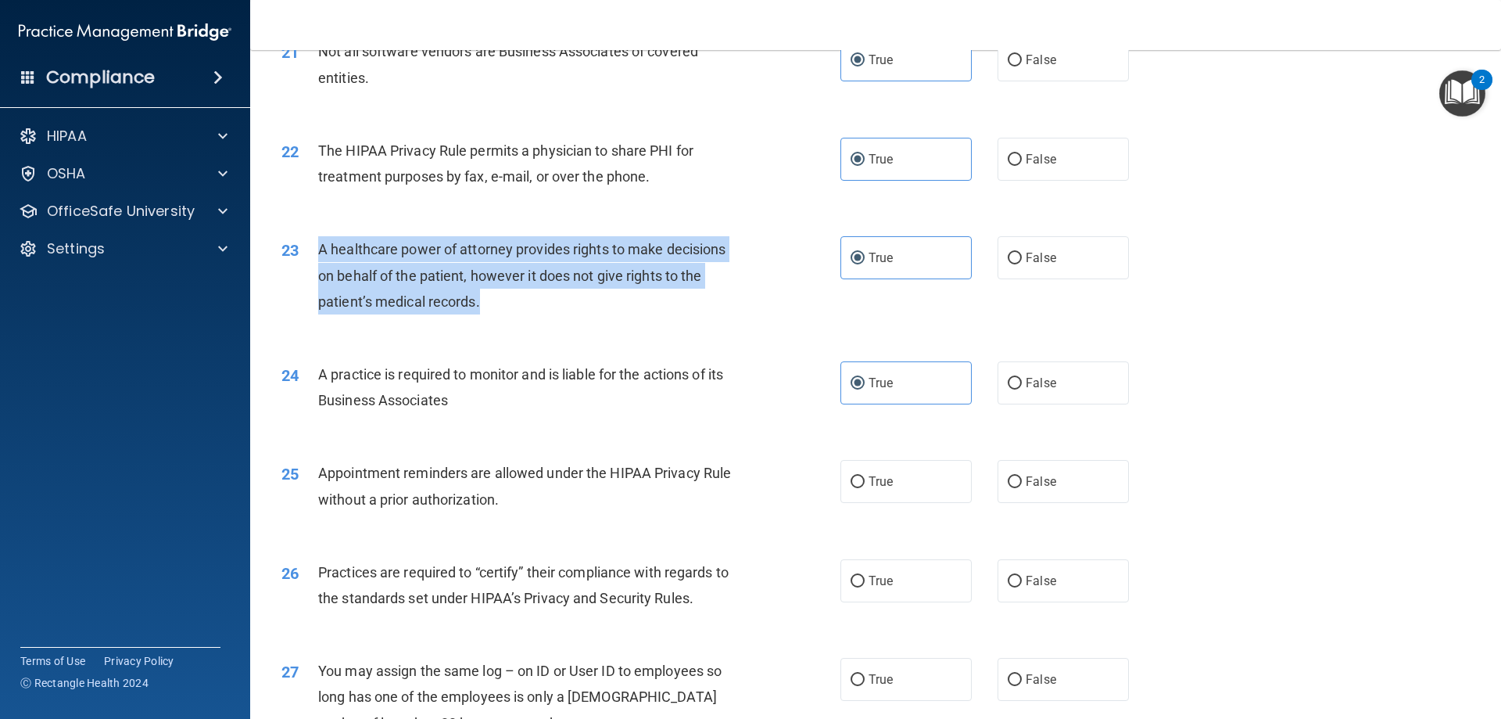
drag, startPoint x: 510, startPoint y: 298, endPoint x: 316, endPoint y: 251, distance: 199.5
click at [316, 251] on div "23 A healthcare power of attorney provides rights to make decisions on behalf o…" at bounding box center [561, 279] width 606 height 86
click at [920, 252] on div "True False" at bounding box center [998, 257] width 315 height 43
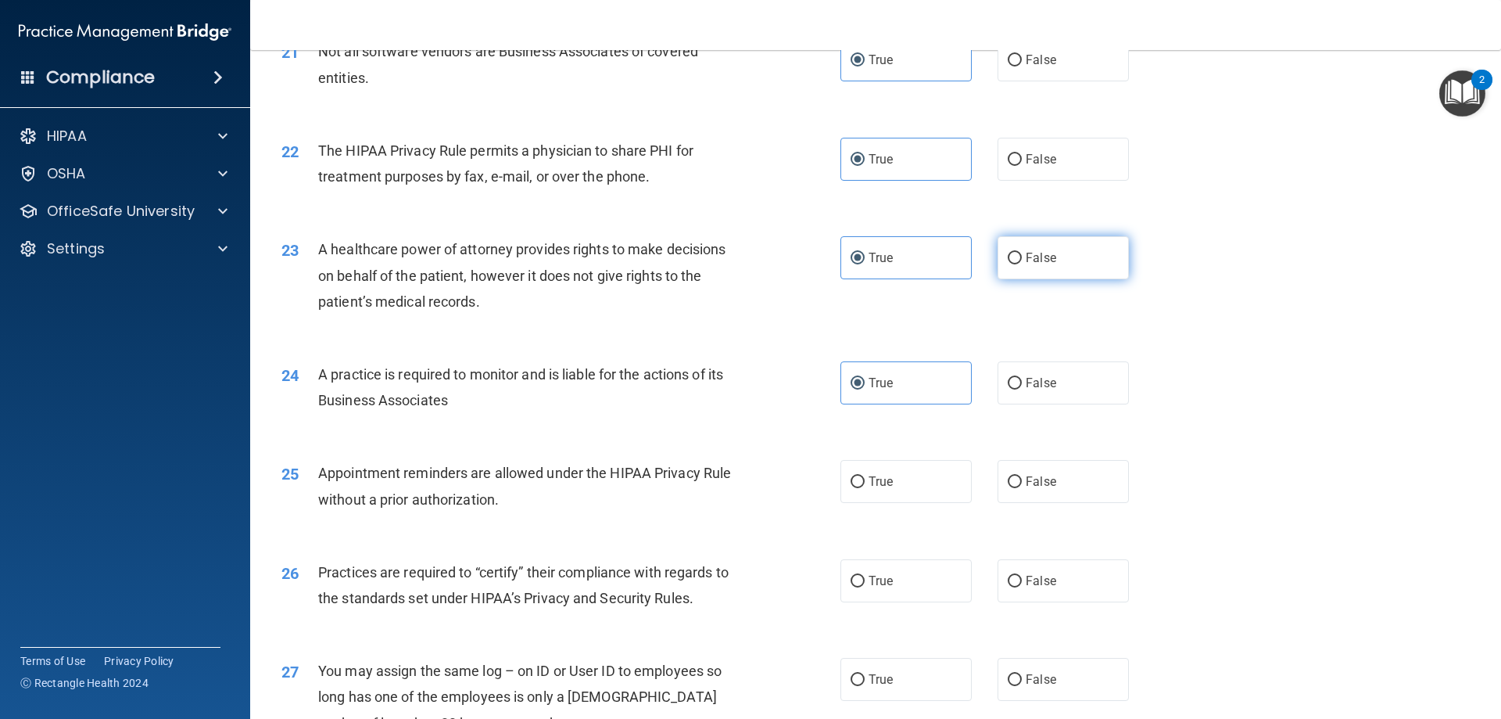
click at [920, 261] on label "False" at bounding box center [1063, 257] width 131 height 43
click at [920, 261] on input "False" at bounding box center [1015, 259] width 14 height 12
radio input "true"
radio input "false"
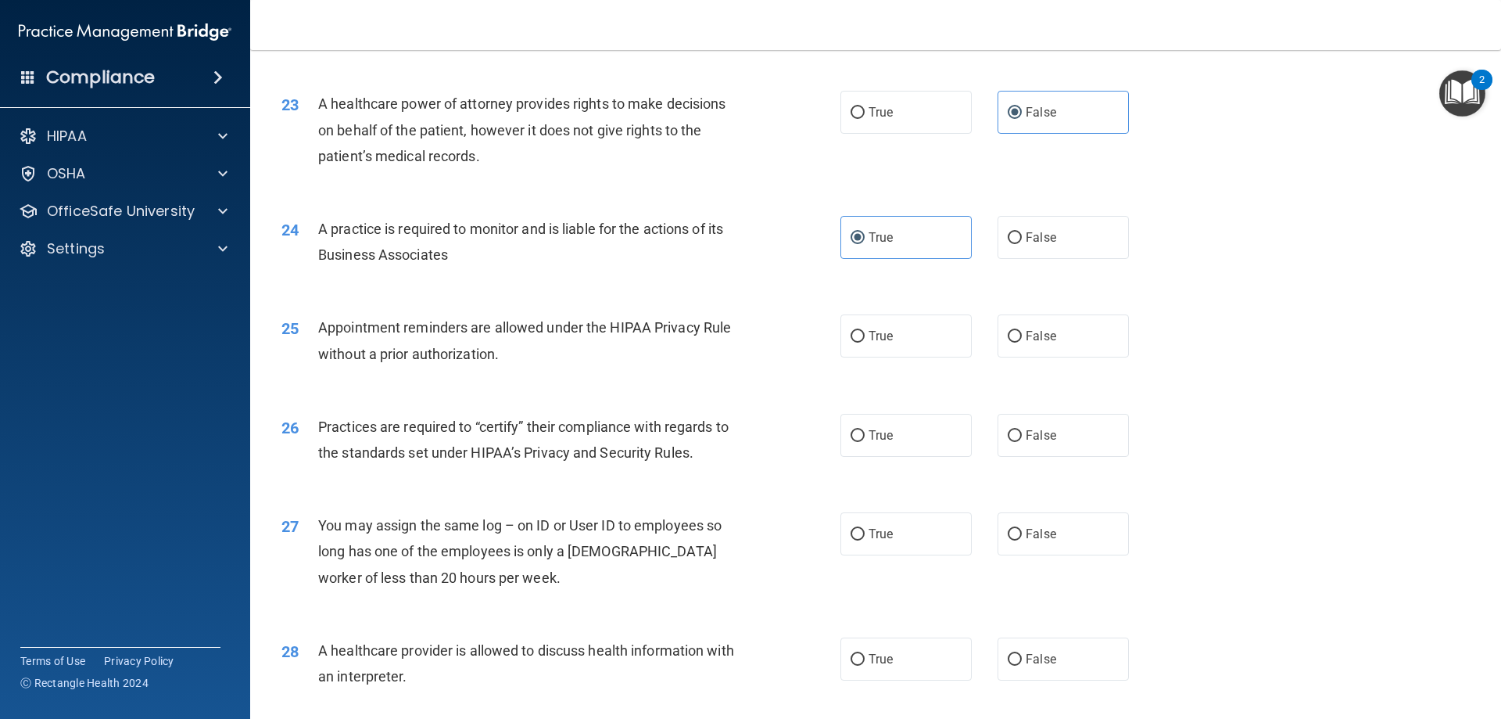
scroll to position [2608, 0]
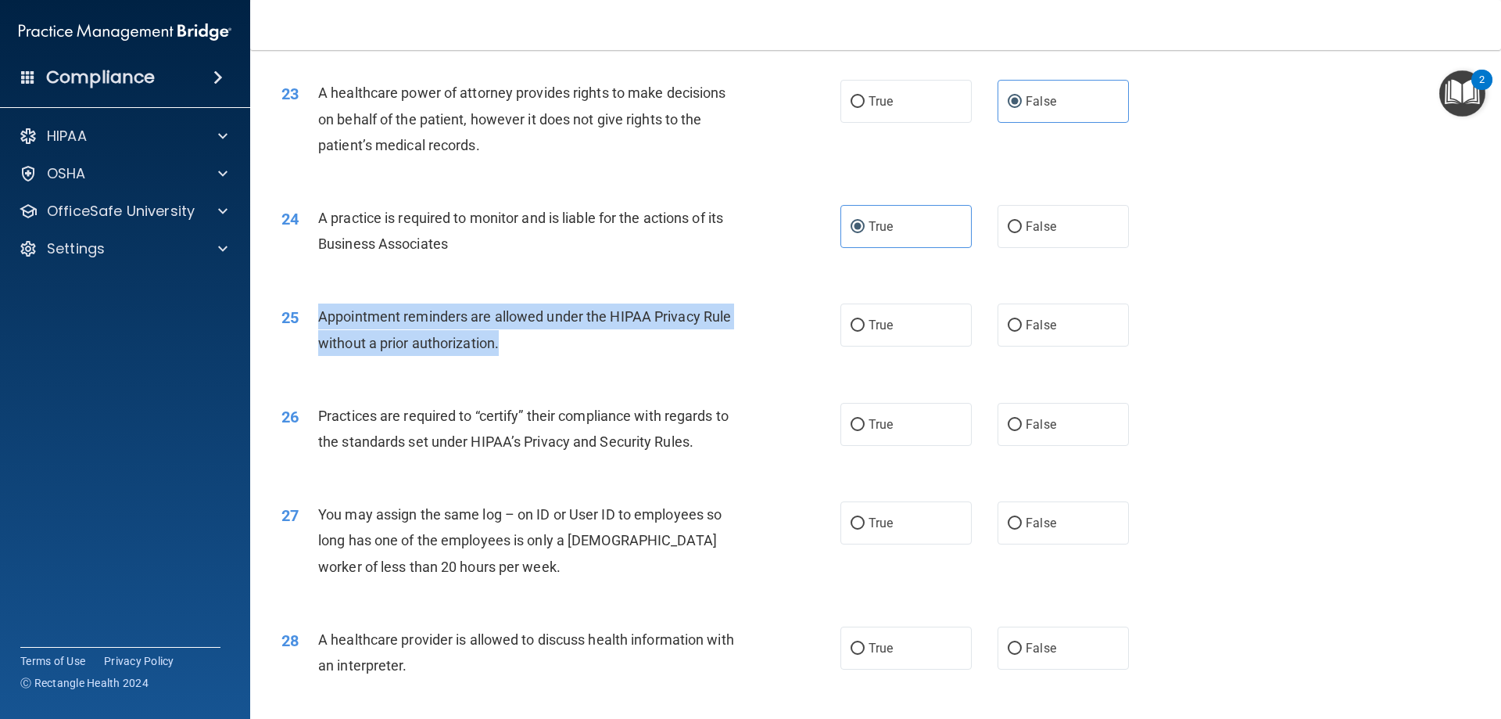
drag, startPoint x: 545, startPoint y: 358, endPoint x: 311, endPoint y: 316, distance: 237.6
click at [311, 316] on div "25 Appointment reminders are allowed under the HIPAA Privacy Rule without a pri…" at bounding box center [561, 332] width 606 height 59
click at [851, 325] on input "True" at bounding box center [858, 326] width 14 height 12
radio input "true"
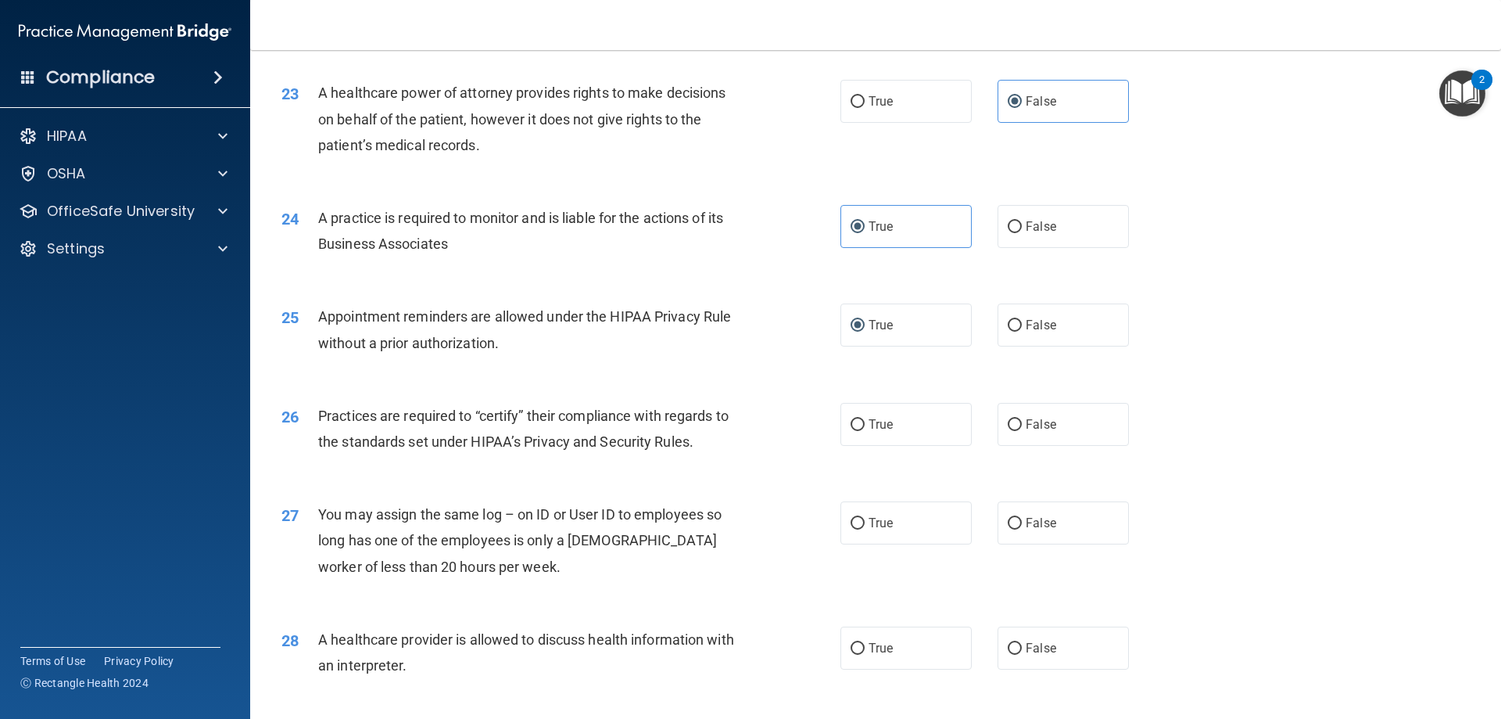
click at [651, 371] on div "25 Appointment reminders are allowed under the HIPAA Privacy Rule without a pri…" at bounding box center [876, 333] width 1212 height 99
click at [905, 426] on label "True" at bounding box center [906, 424] width 131 height 43
click at [865, 426] on input "True" at bounding box center [858, 425] width 14 height 12
radio input "true"
drag, startPoint x: 483, startPoint y: 572, endPoint x: 371, endPoint y: 561, distance: 113.1
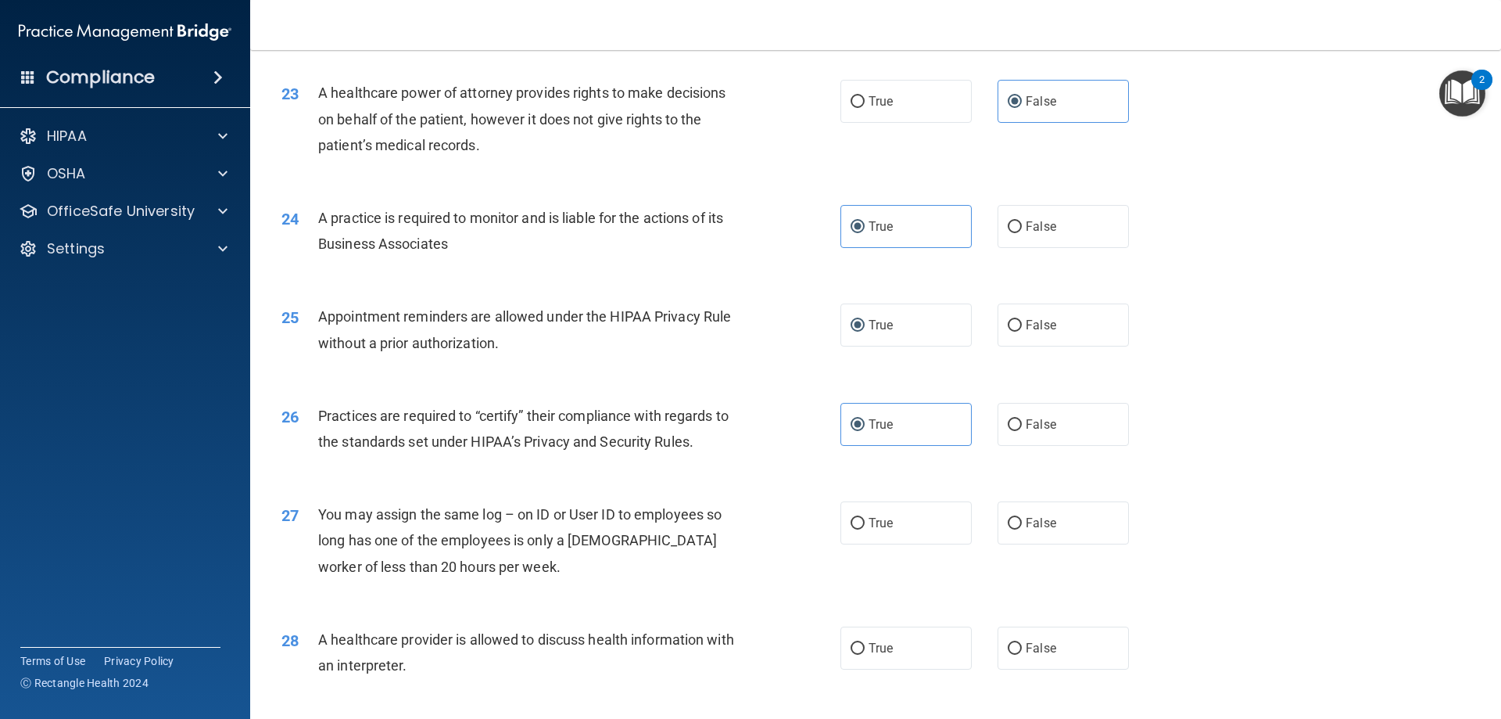
click at [477, 571] on div "You may assign the same log – on ID or User ID to employees so long has one of …" at bounding box center [536, 540] width 437 height 78
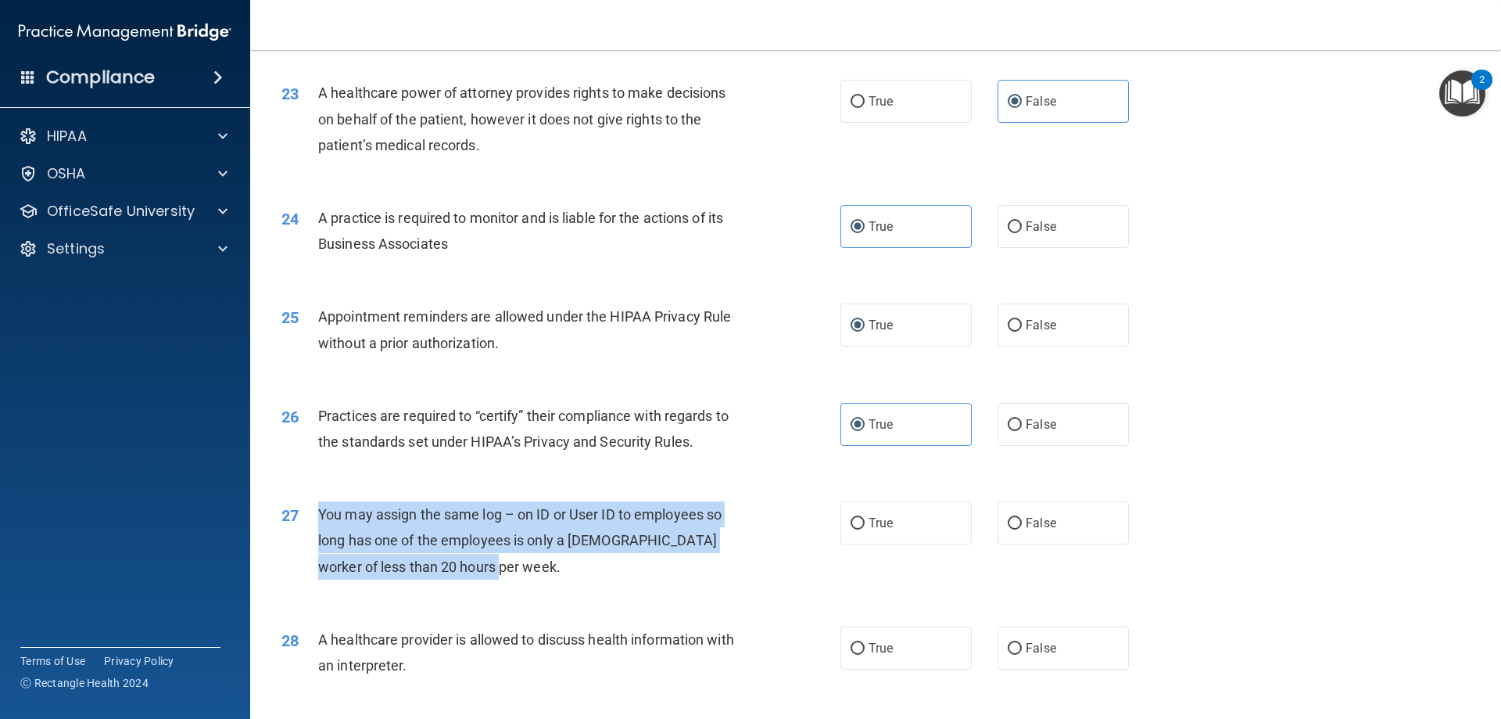
drag, startPoint x: 371, startPoint y: 561, endPoint x: 310, endPoint y: 523, distance: 72.0
click at [310, 523] on div "27 You may assign the same log – on ID or User ID to employees so long has one …" at bounding box center [561, 544] width 606 height 86
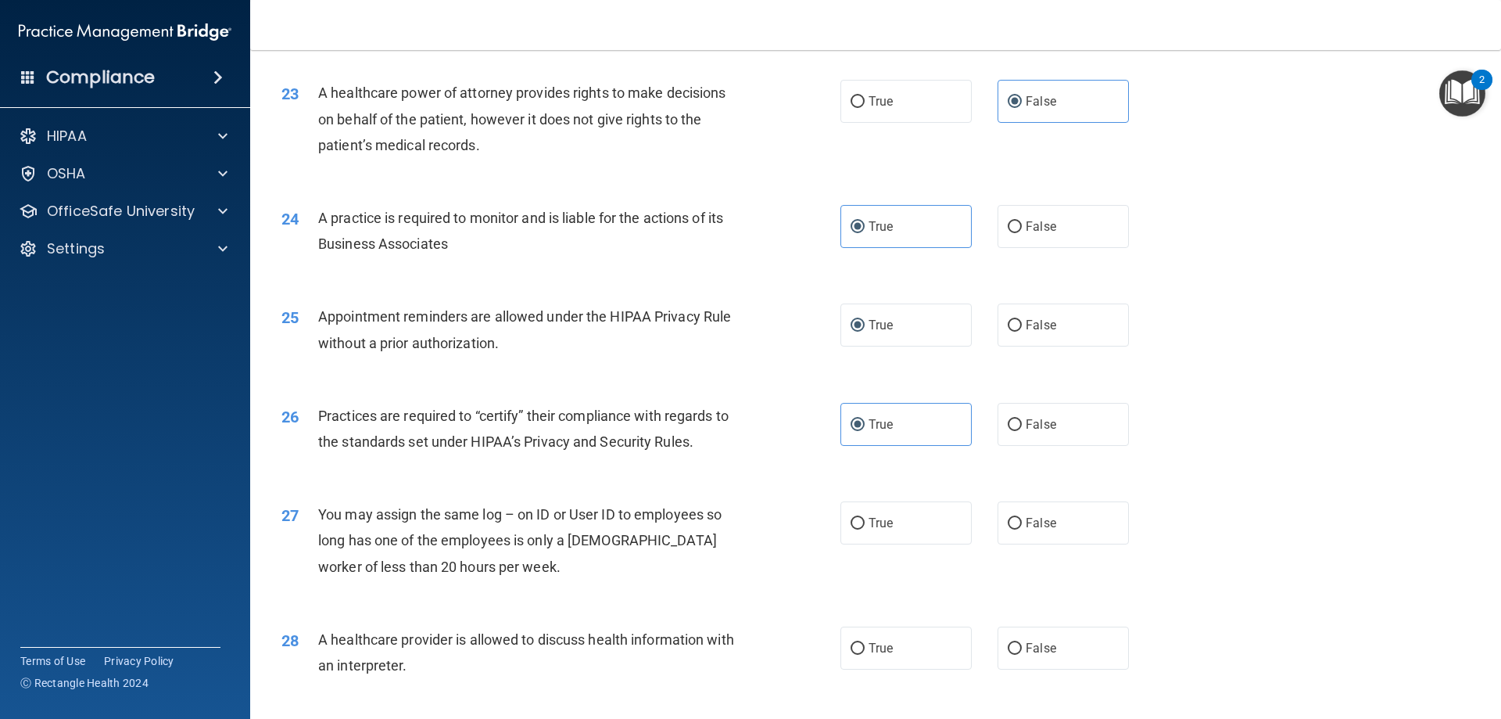
click at [634, 600] on div "27 You may assign the same log – on ID or User ID to employees so long has one …" at bounding box center [876, 544] width 1212 height 125
click at [920, 517] on span "False" at bounding box center [1041, 522] width 30 height 15
click at [920, 518] on input "False" at bounding box center [1015, 524] width 14 height 12
radio input "true"
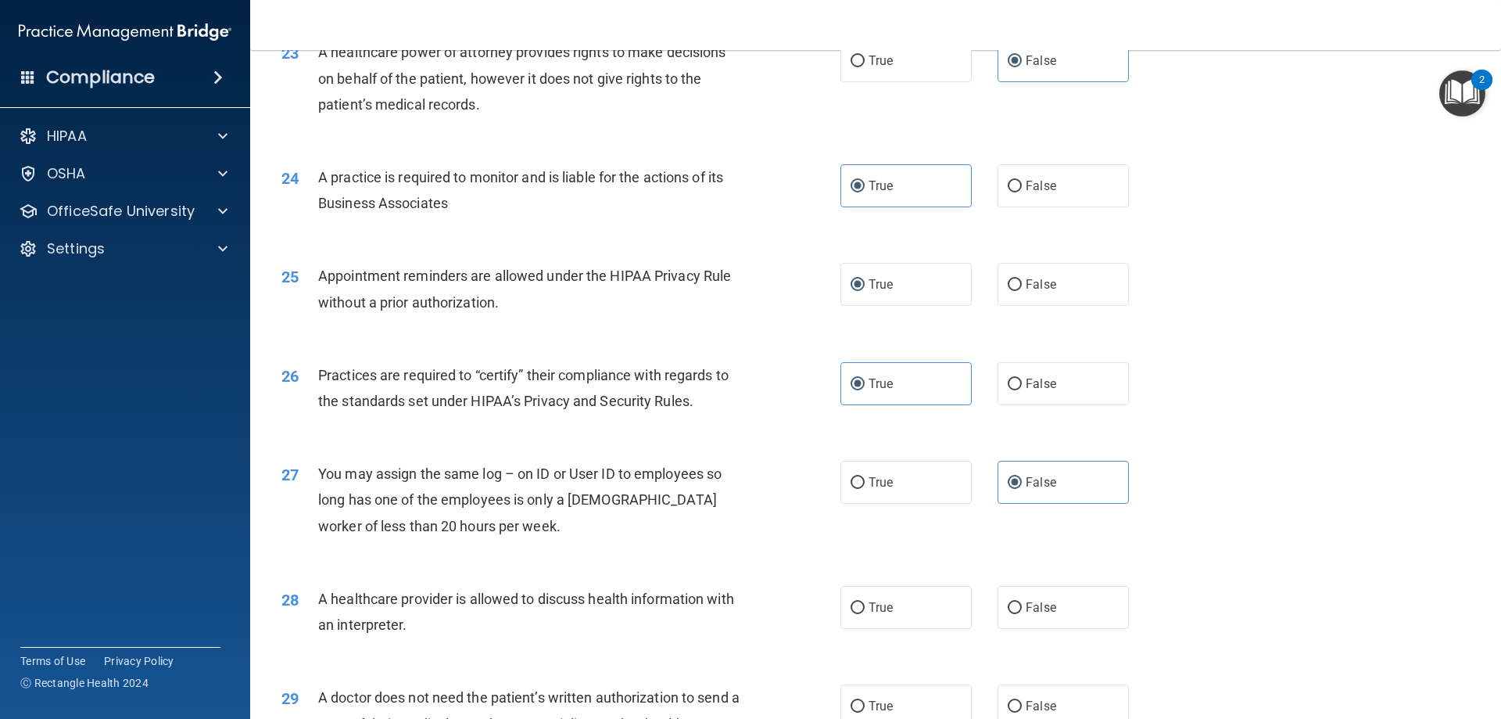
scroll to position [2687, 0]
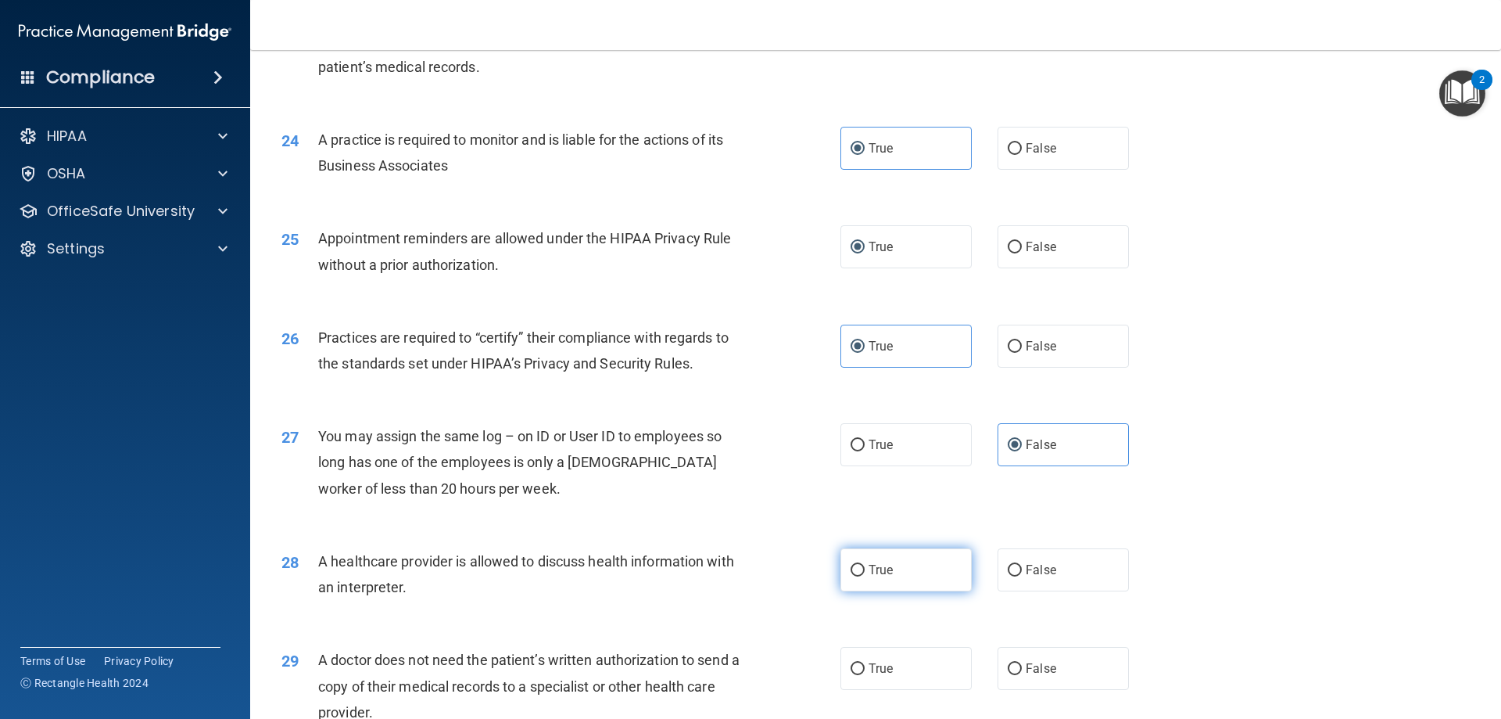
click at [908, 559] on label "True" at bounding box center [906, 569] width 131 height 43
click at [865, 565] on input "True" at bounding box center [858, 571] width 14 height 12
radio input "true"
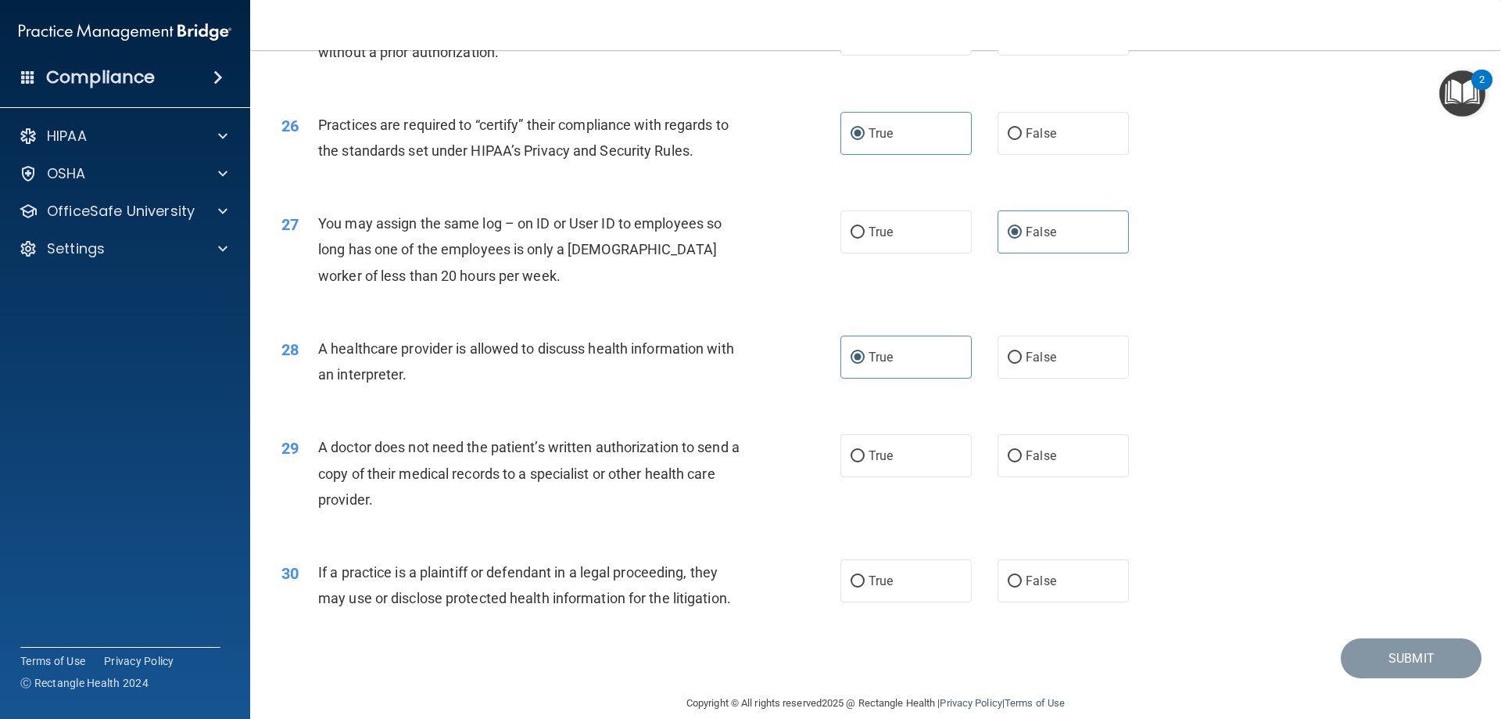
scroll to position [2921, 0]
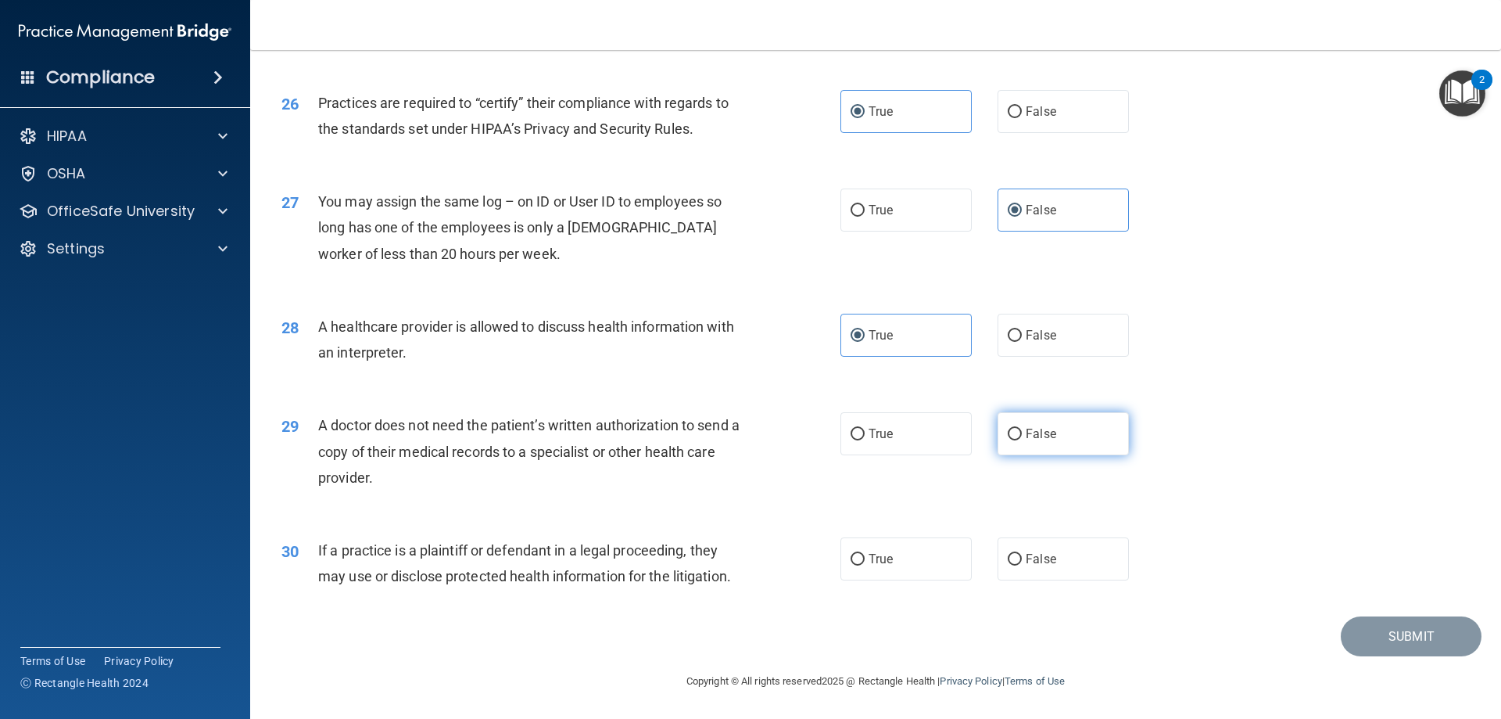
click at [920, 451] on label "False" at bounding box center [1063, 433] width 131 height 43
click at [920, 440] on input "False" at bounding box center [1015, 434] width 14 height 12
radio input "true"
click at [920, 451] on label "False" at bounding box center [1063, 433] width 131 height 43
click at [920, 440] on input "False" at bounding box center [1015, 434] width 14 height 12
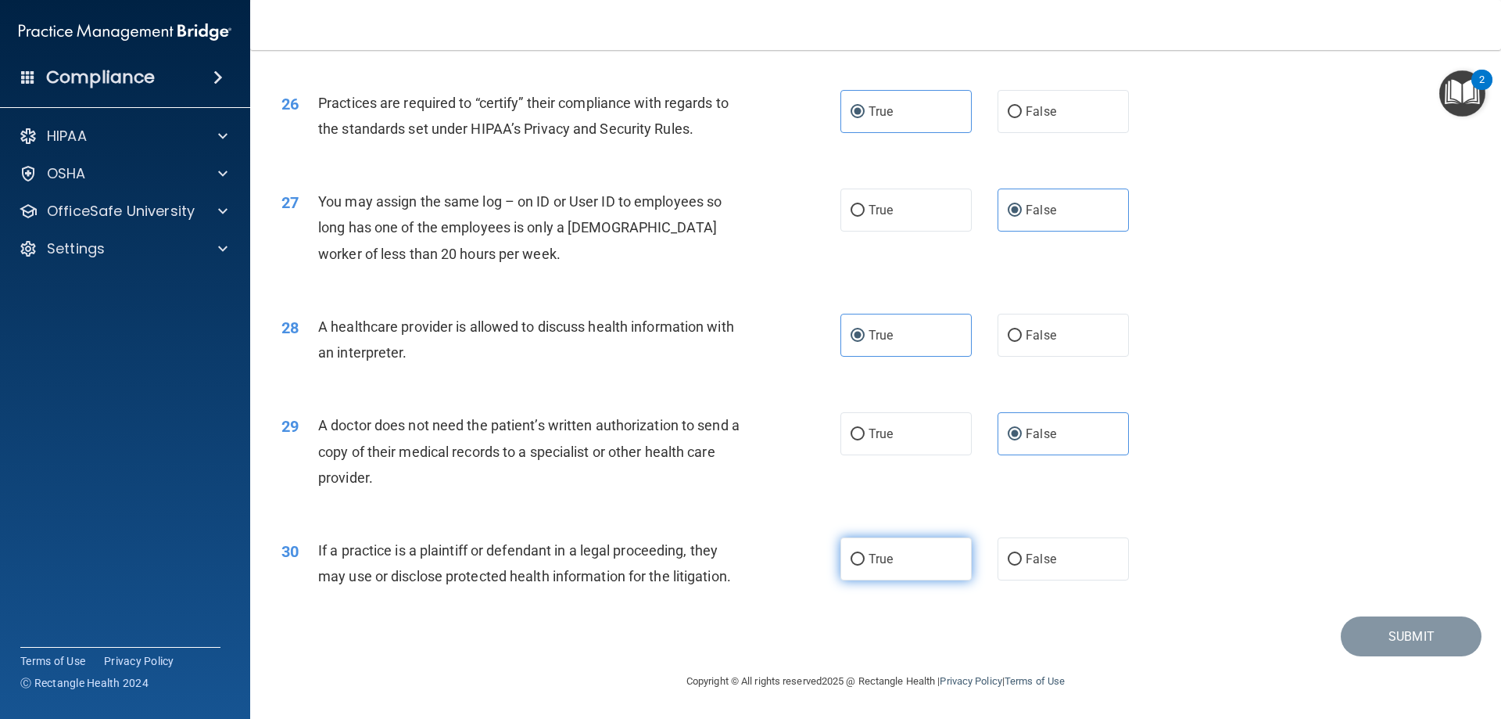
click at [876, 561] on span "True" at bounding box center [881, 558] width 24 height 15
click at [865, 561] on input "True" at bounding box center [858, 560] width 14 height 12
radio input "true"
click at [920, 629] on button "Submit" at bounding box center [1411, 636] width 141 height 40
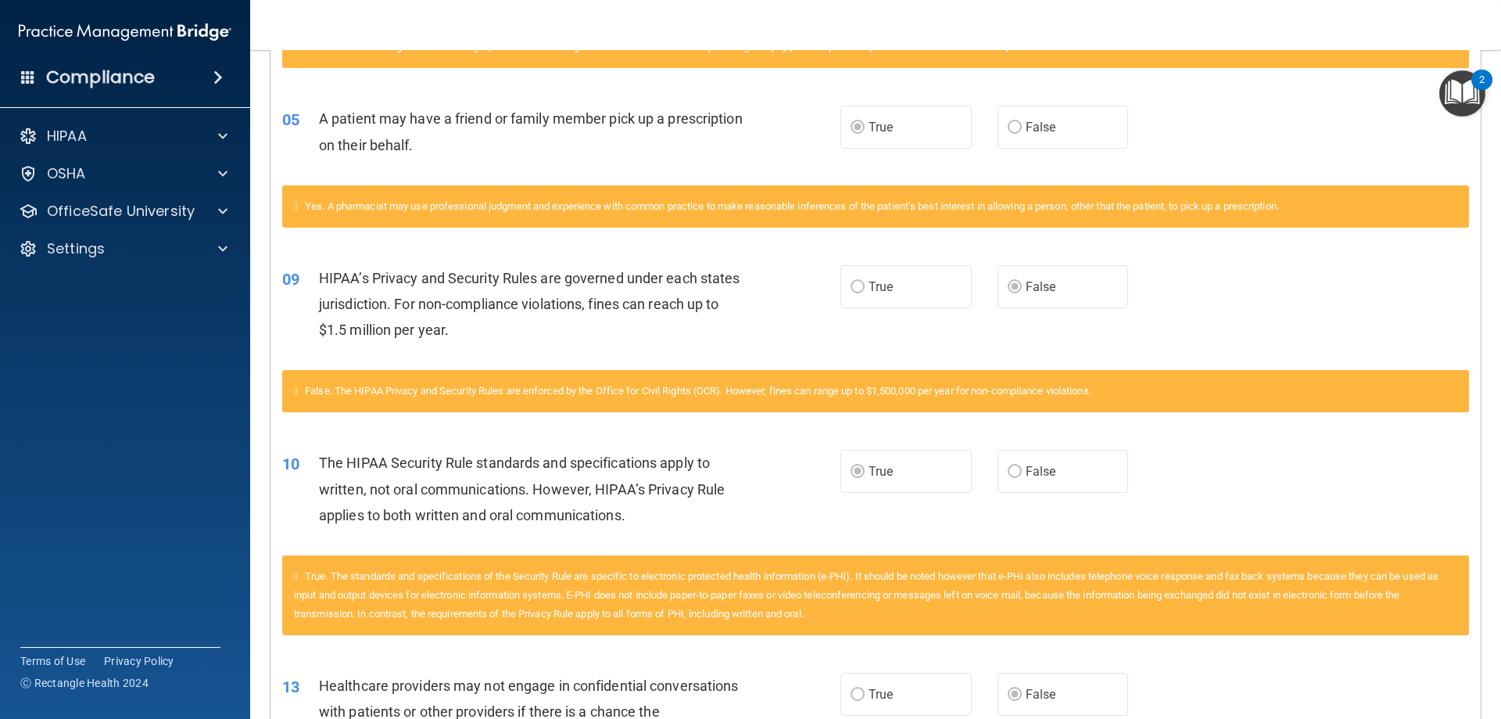
scroll to position [597, 0]
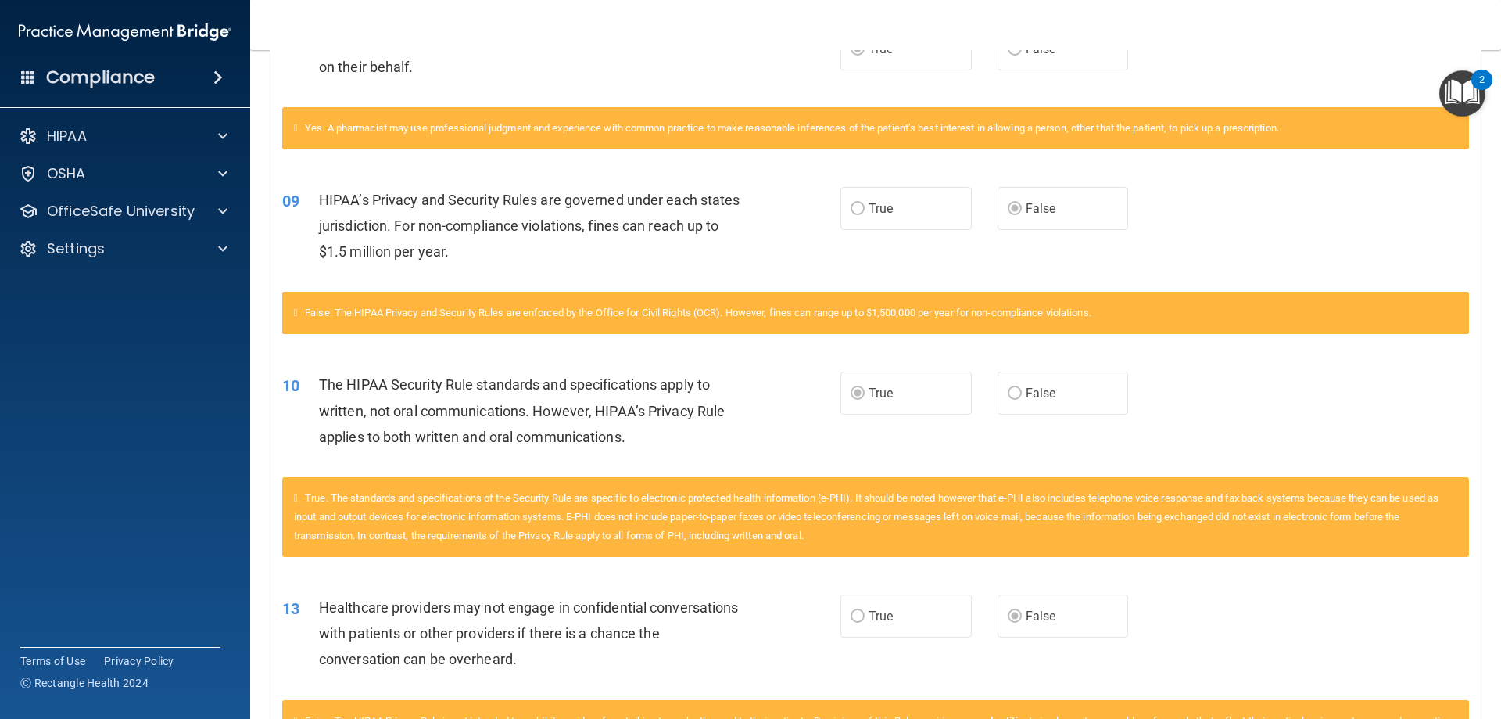
click at [298, 498] on icon at bounding box center [296, 498] width 4 height 10
click at [345, 498] on span "True. The standards and specifications of the Security Rule are specific to ele…" at bounding box center [866, 516] width 1145 height 49
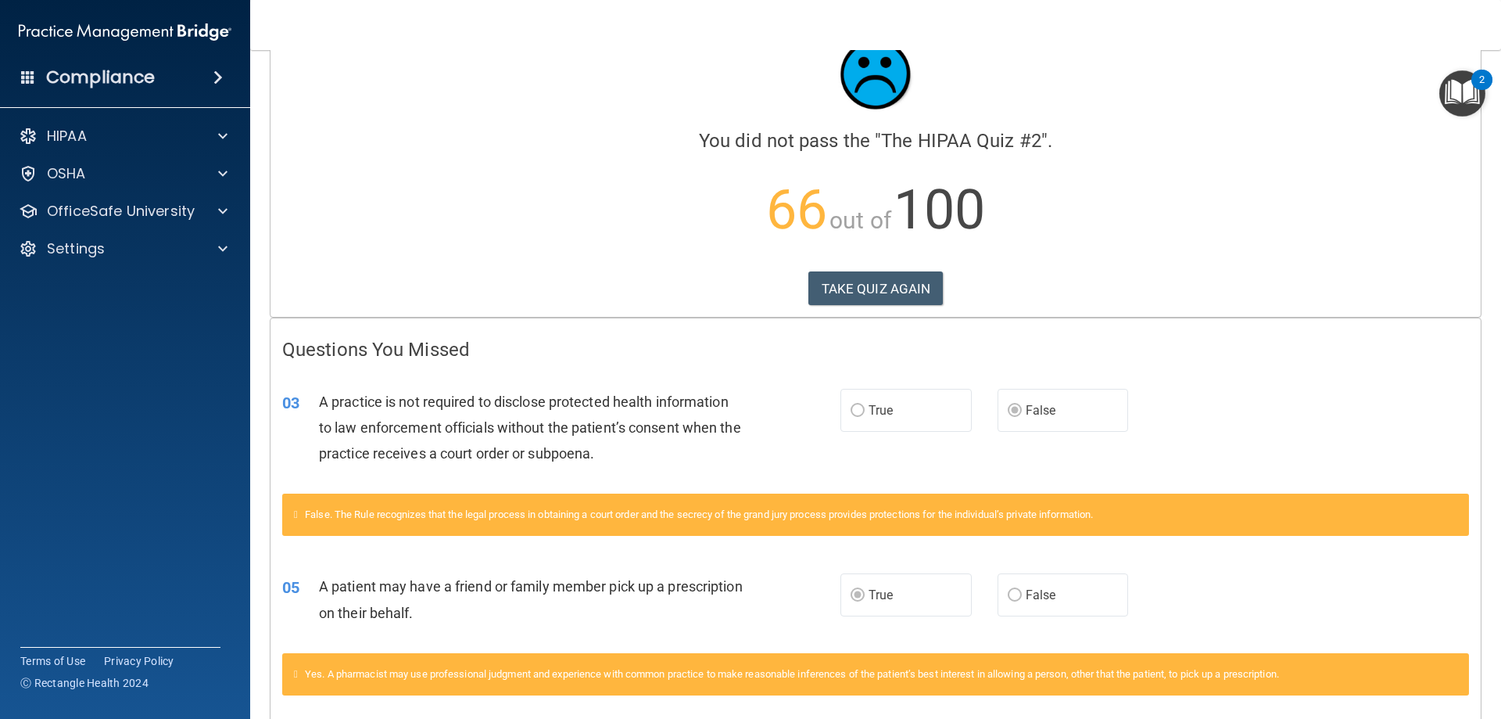
scroll to position [0, 0]
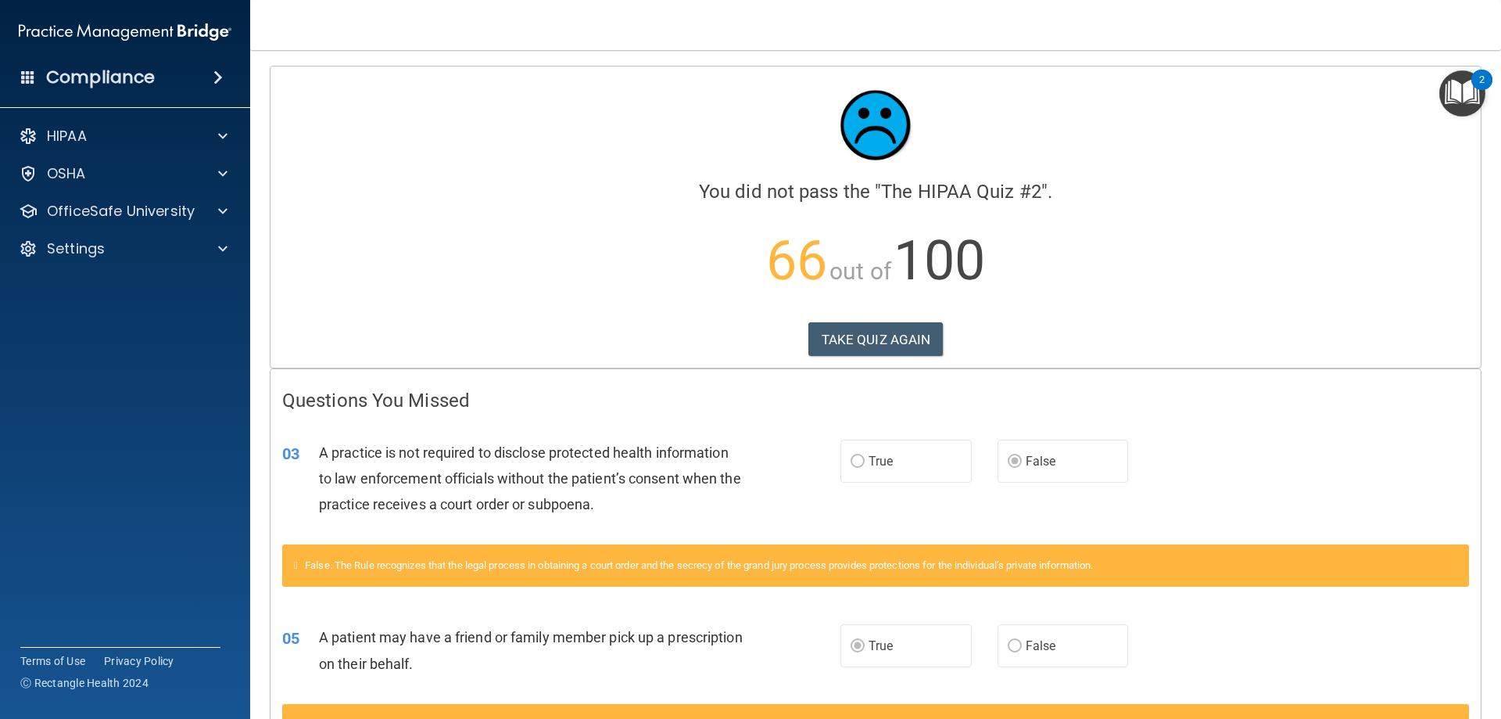
click at [847, 360] on div "Calculating your score.... You did not pass the " The HIPAA Quiz #2 ". 66 out o…" at bounding box center [876, 216] width 1210 height 301
click at [844, 329] on button "TAKE QUIZ AGAIN" at bounding box center [876, 339] width 135 height 34
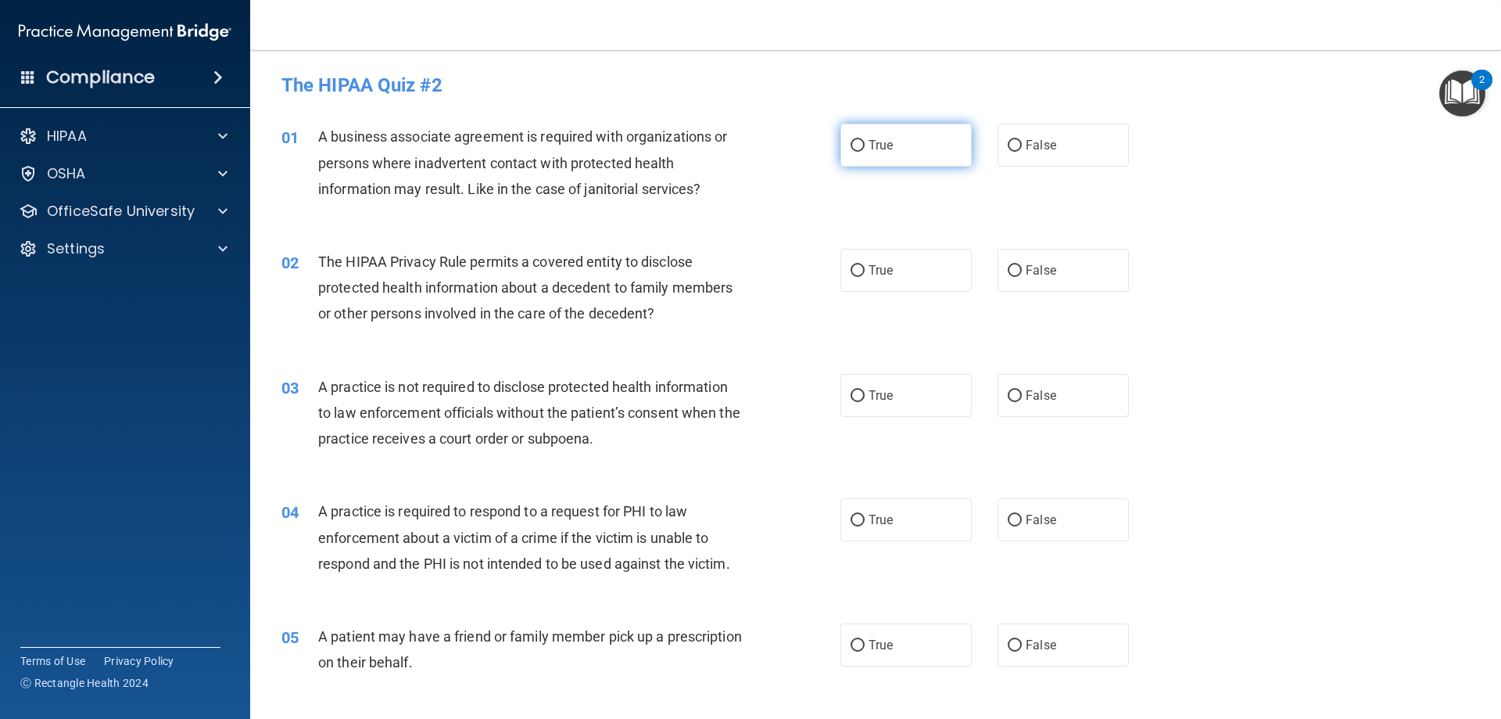
click at [869, 146] on span "True" at bounding box center [881, 145] width 24 height 15
click at [865, 146] on input "True" at bounding box center [858, 146] width 14 height 12
radio input "true"
click at [920, 282] on label "True" at bounding box center [906, 270] width 131 height 43
click at [865, 277] on input "True" at bounding box center [858, 271] width 14 height 12
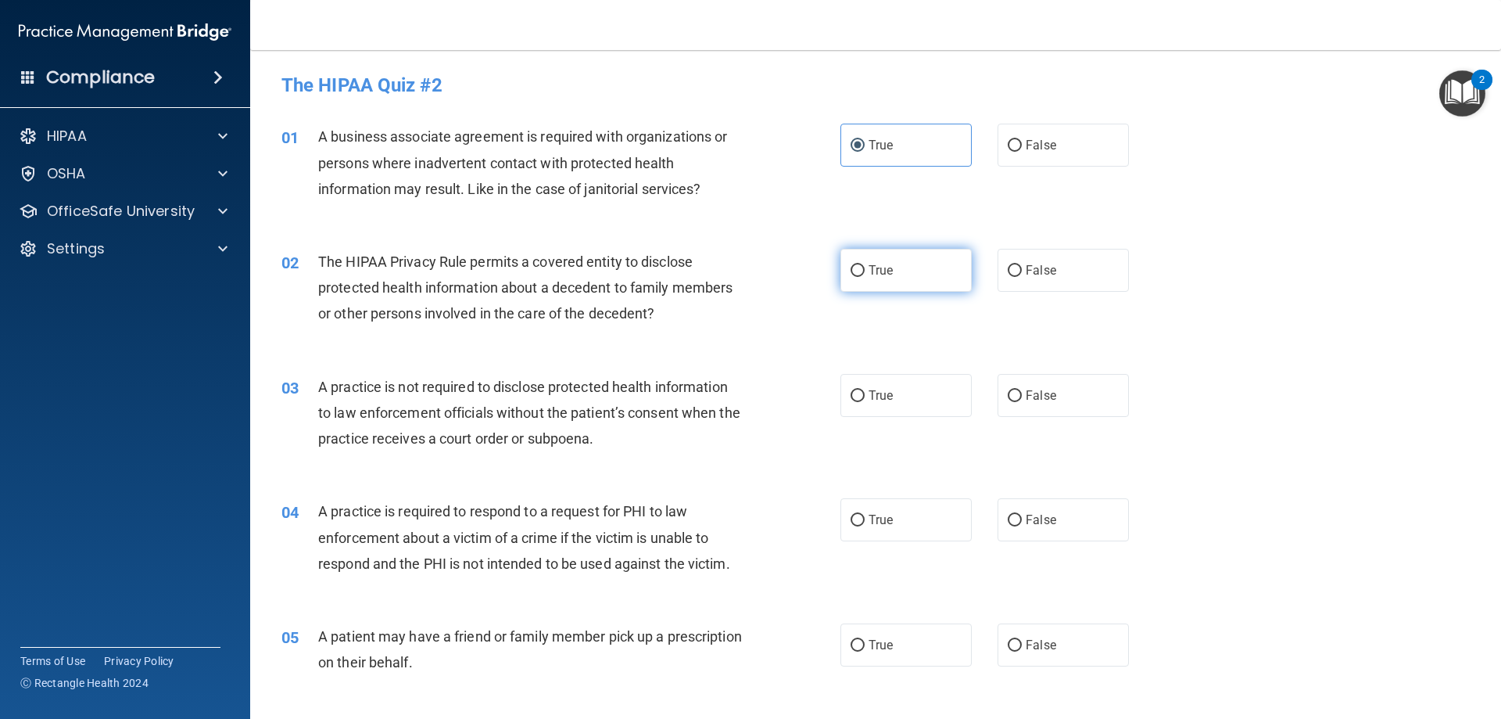
radio input "true"
click at [872, 397] on span "True" at bounding box center [881, 395] width 24 height 15
click at [865, 397] on input "True" at bounding box center [858, 396] width 14 height 12
radio input "true"
click at [920, 522] on label "True" at bounding box center [906, 519] width 131 height 43
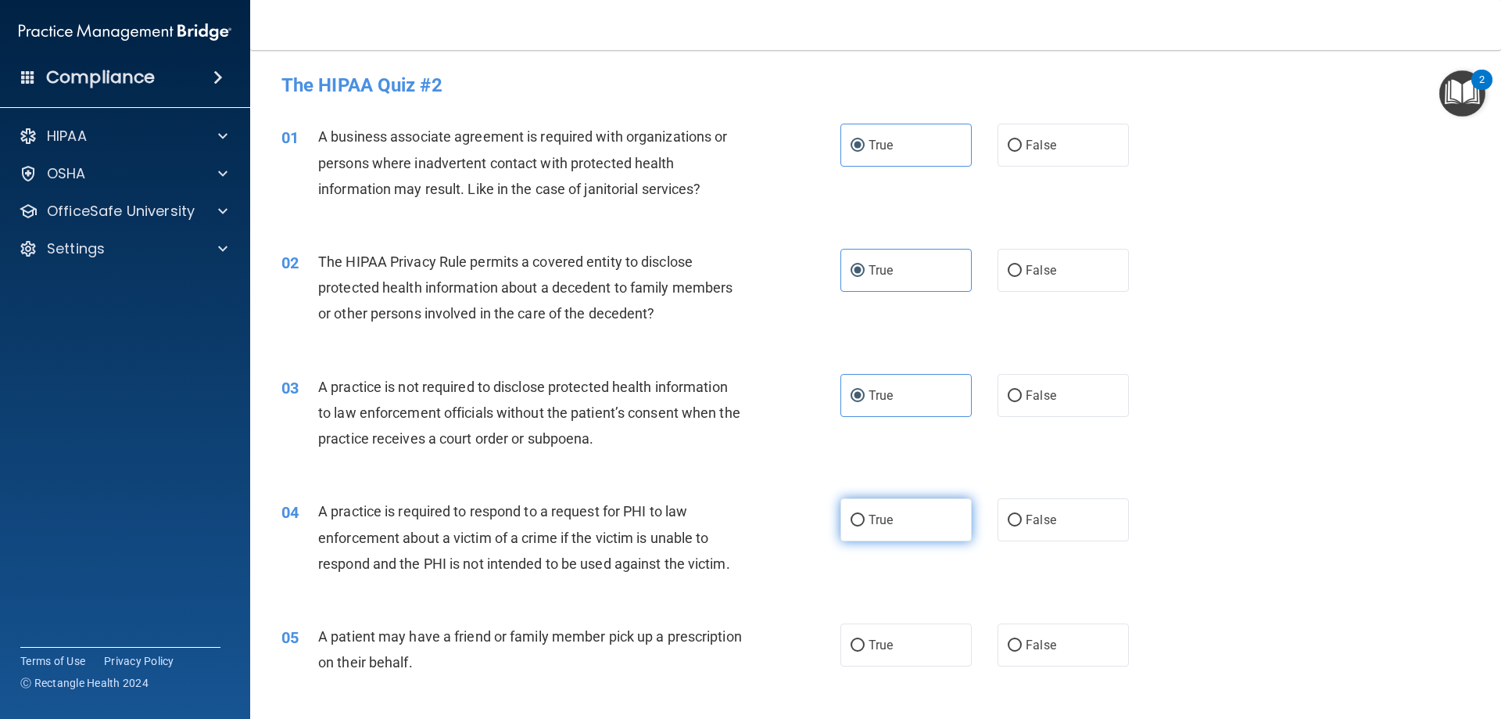
click at [865, 522] on input "True" at bounding box center [858, 521] width 14 height 12
radio input "true"
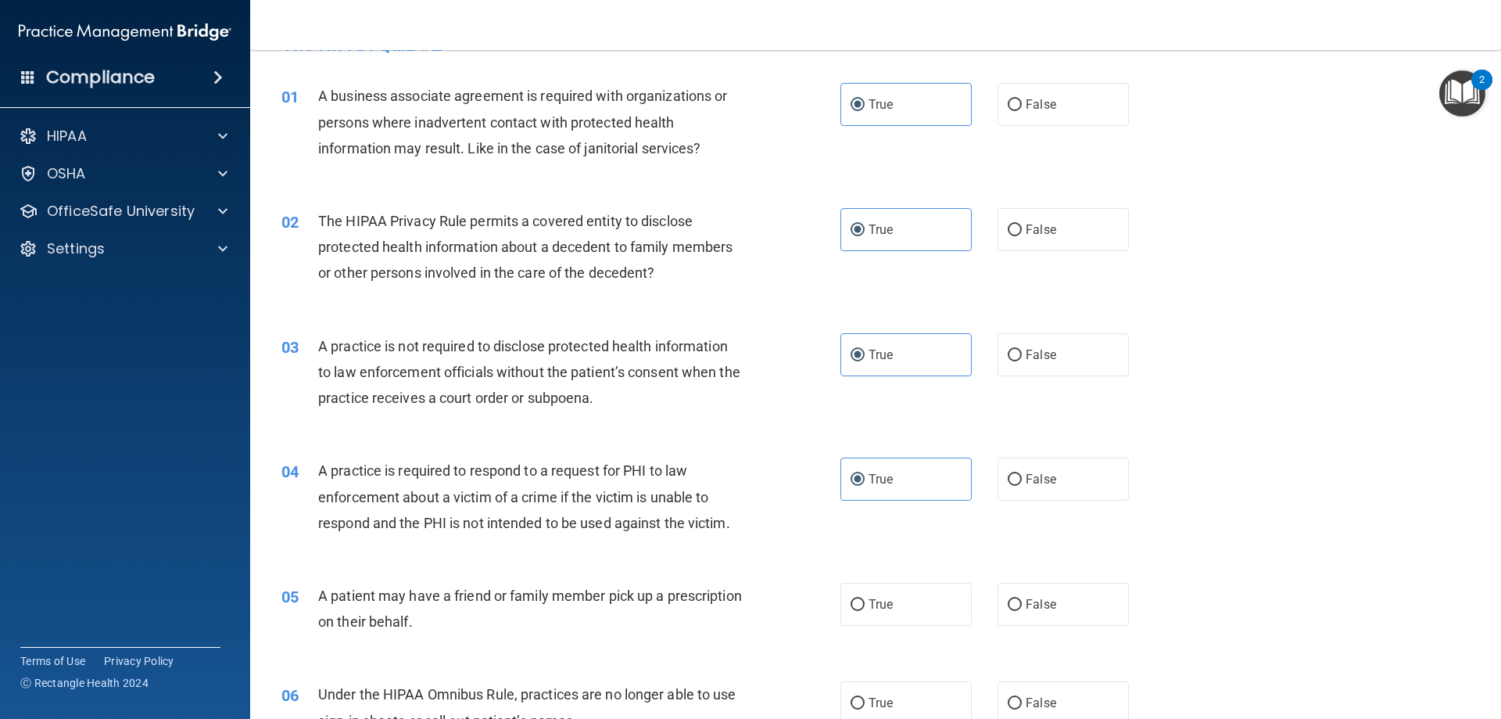
scroll to position [78, 0]
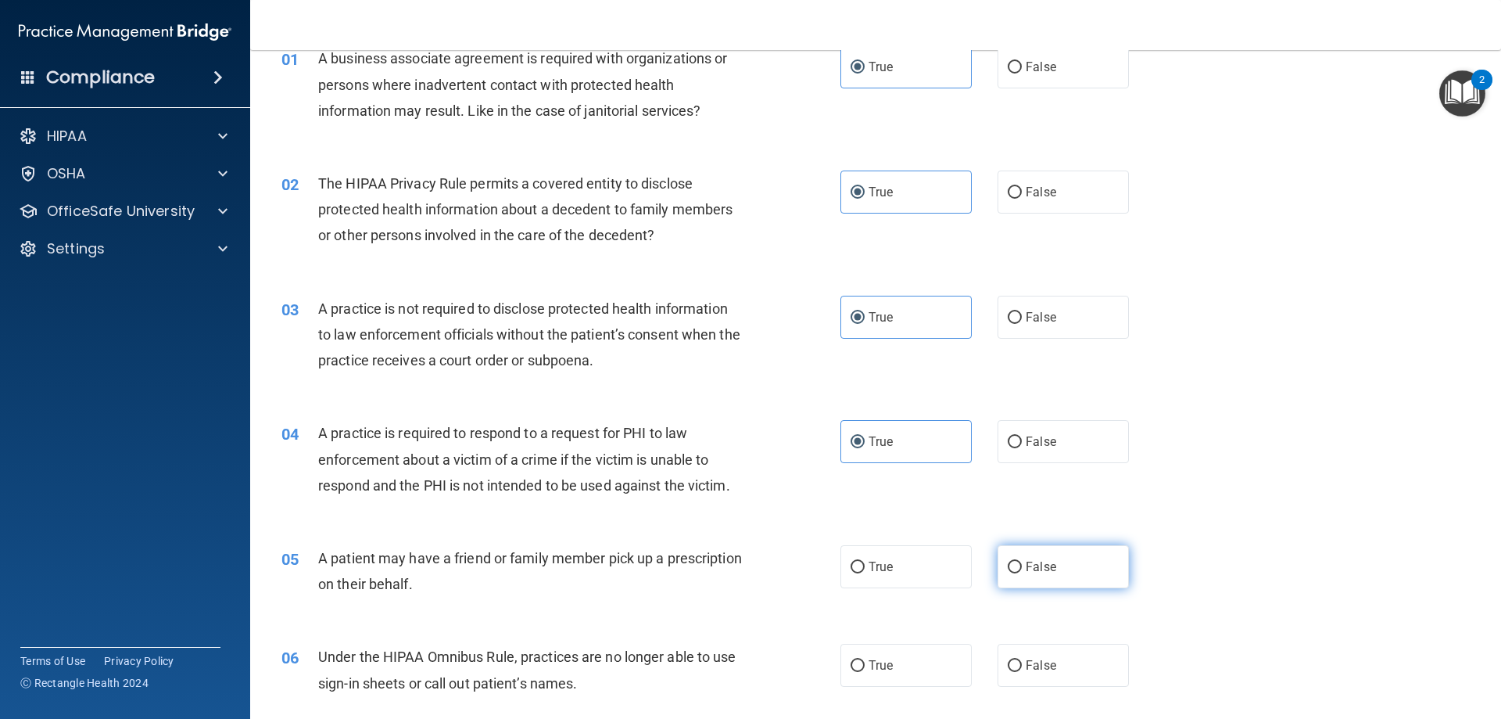
click at [920, 574] on label "False" at bounding box center [1063, 566] width 131 height 43
click at [920, 573] on input "False" at bounding box center [1015, 567] width 14 height 12
radio input "true"
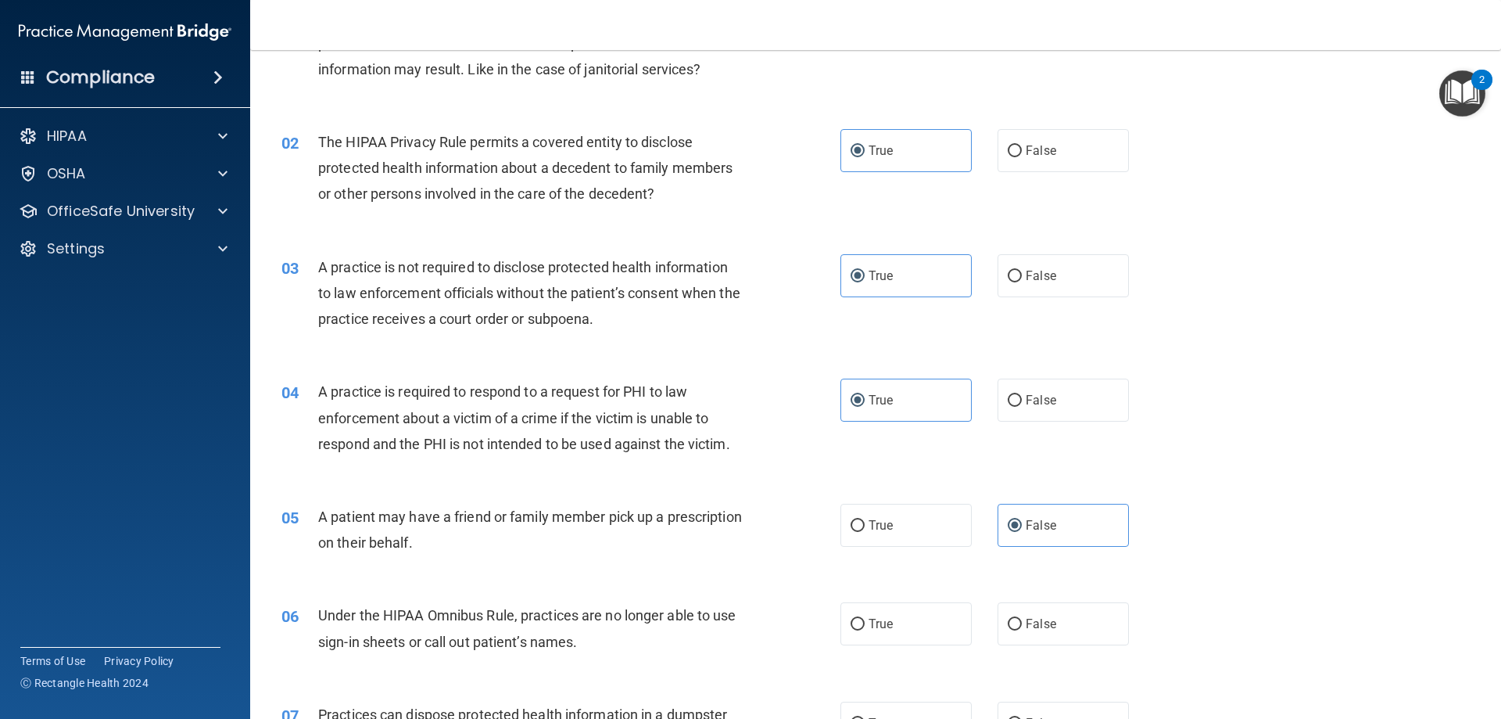
scroll to position [156, 0]
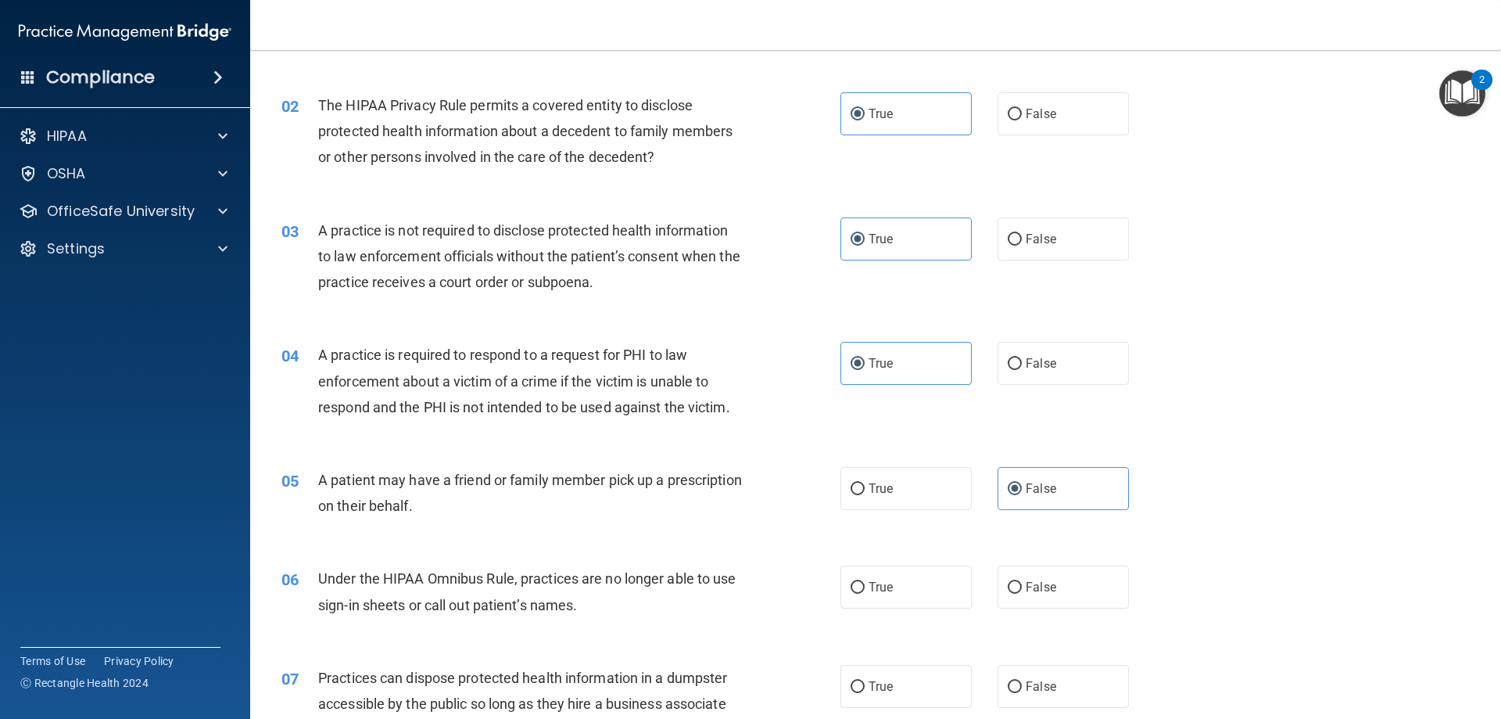
click at [586, 611] on div "Under the HIPAA Omnibus Rule, practices are no longer able to use sign-in sheet…" at bounding box center [536, 591] width 437 height 52
click at [591, 602] on div "Under the HIPAA Omnibus Rule, practices are no longer able to use sign-in sheet…" at bounding box center [536, 591] width 437 height 52
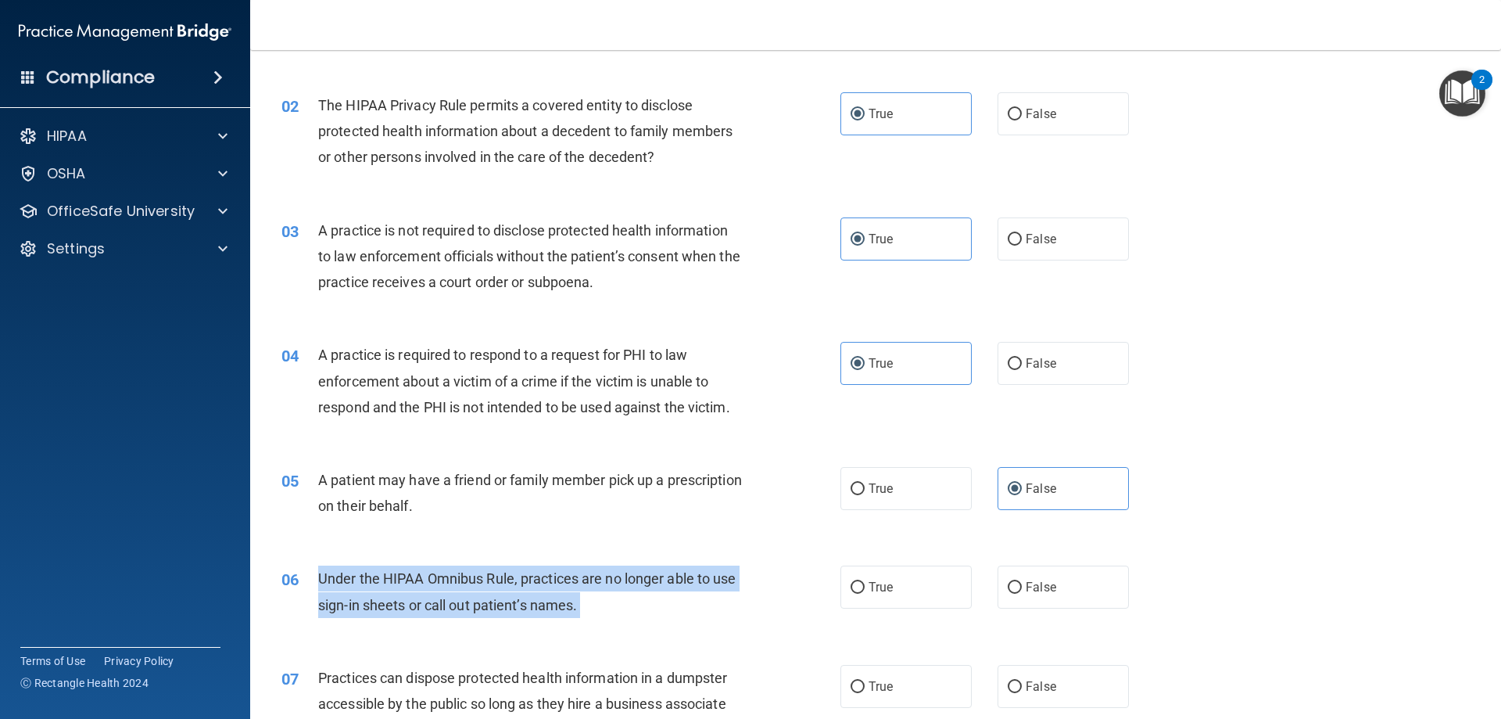
drag, startPoint x: 586, startPoint y: 602, endPoint x: 340, endPoint y: 575, distance: 247.8
click at [340, 575] on div "Under the HIPAA Omnibus Rule, practices are no longer able to use sign-in sheet…" at bounding box center [536, 591] width 437 height 52
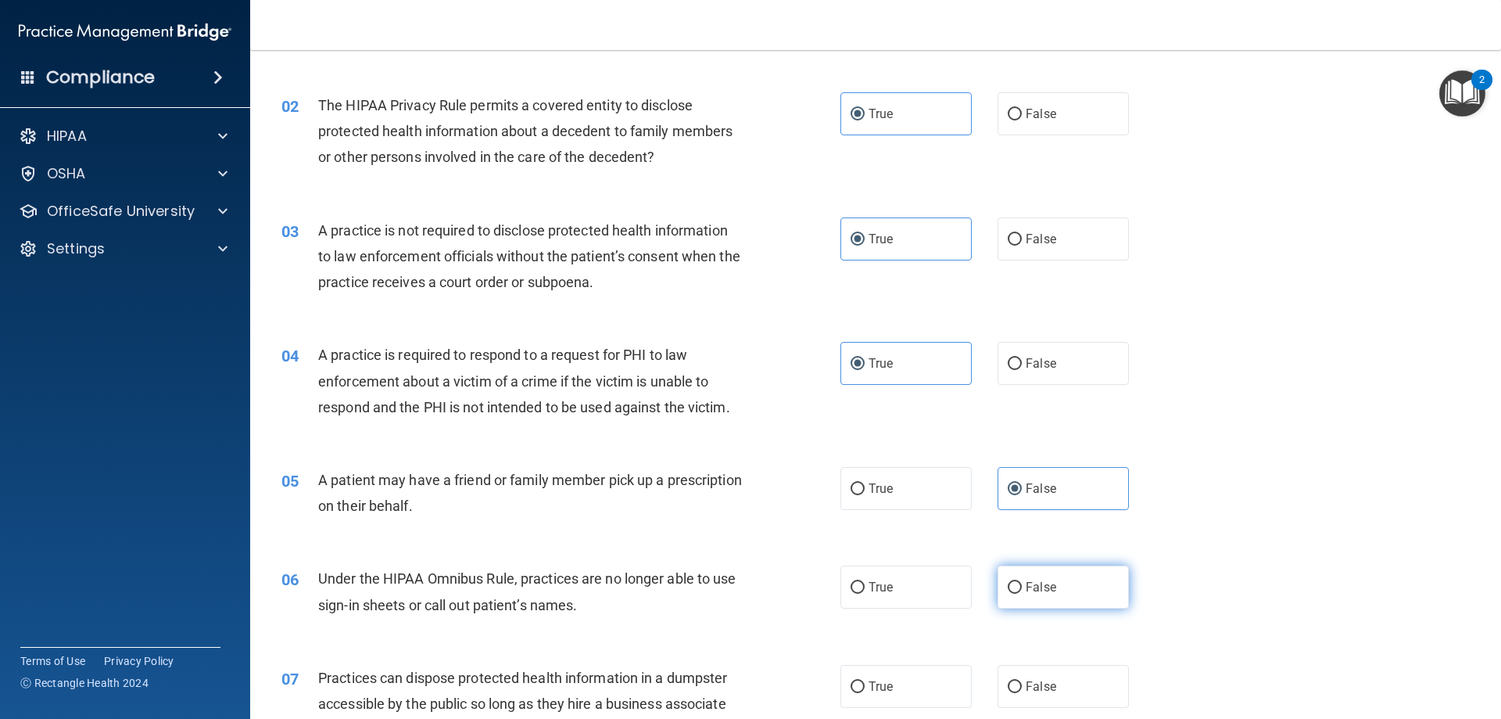
click at [920, 601] on label "False" at bounding box center [1063, 586] width 131 height 43
click at [920, 593] on input "False" at bounding box center [1015, 588] width 14 height 12
radio input "true"
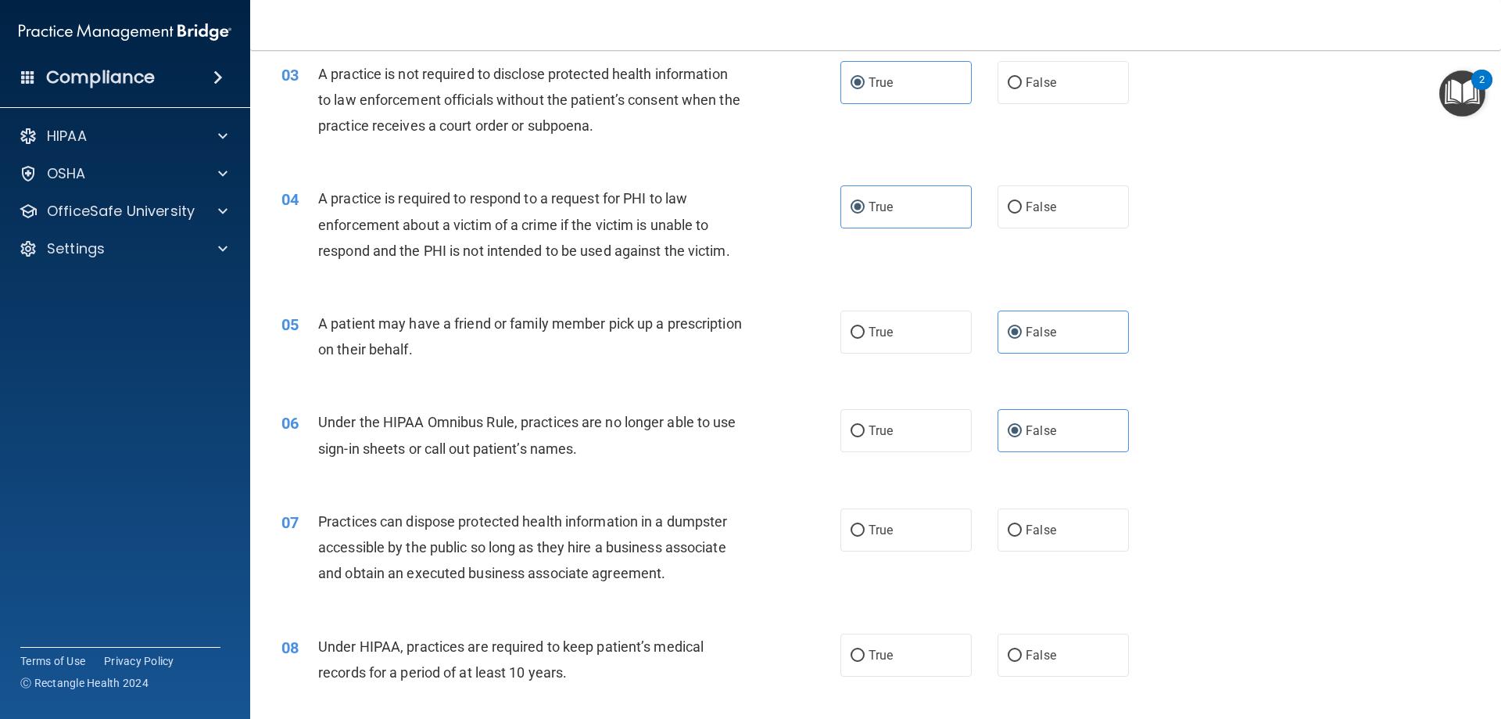
scroll to position [391, 0]
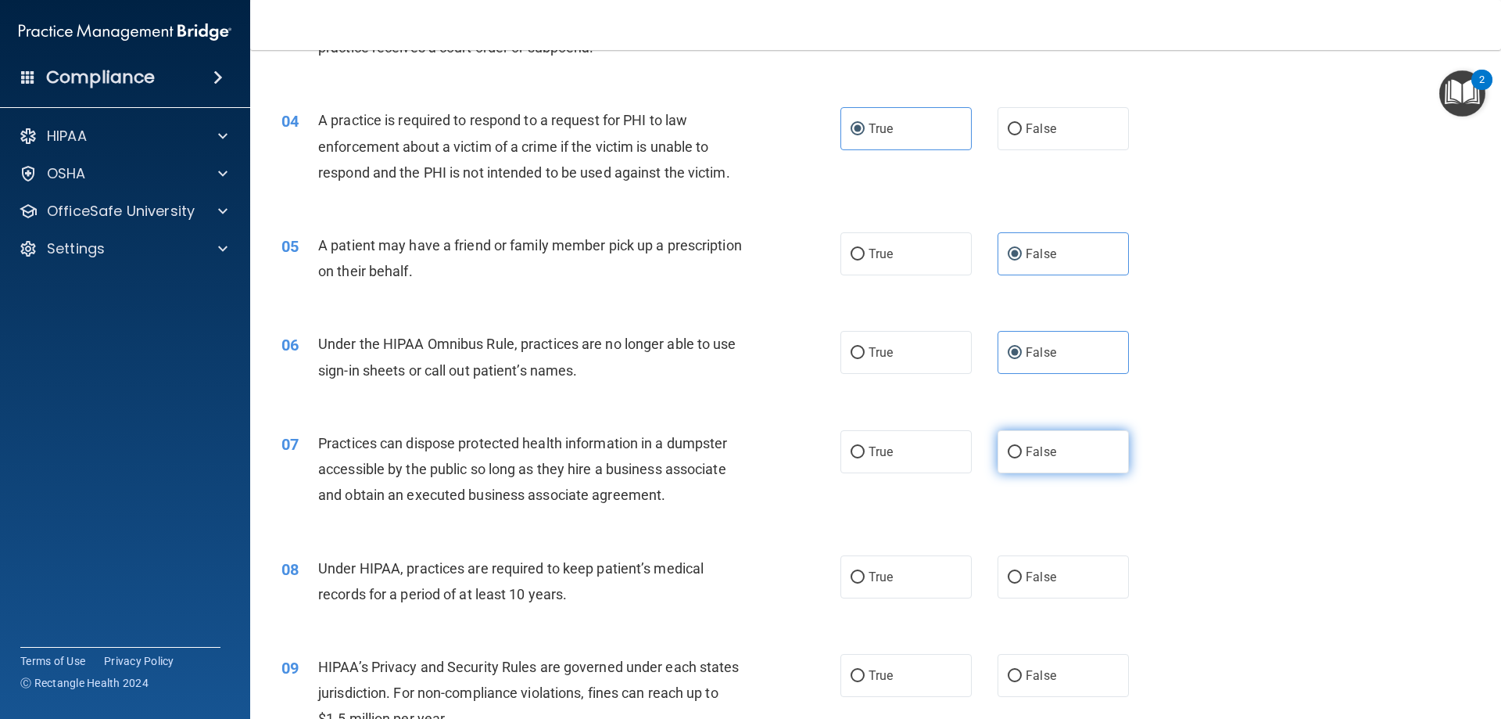
click at [920, 450] on label "False" at bounding box center [1063, 451] width 131 height 43
click at [920, 450] on input "False" at bounding box center [1015, 452] width 14 height 12
radio input "true"
click at [920, 586] on label "False" at bounding box center [1063, 576] width 131 height 43
click at [920, 583] on input "False" at bounding box center [1015, 578] width 14 height 12
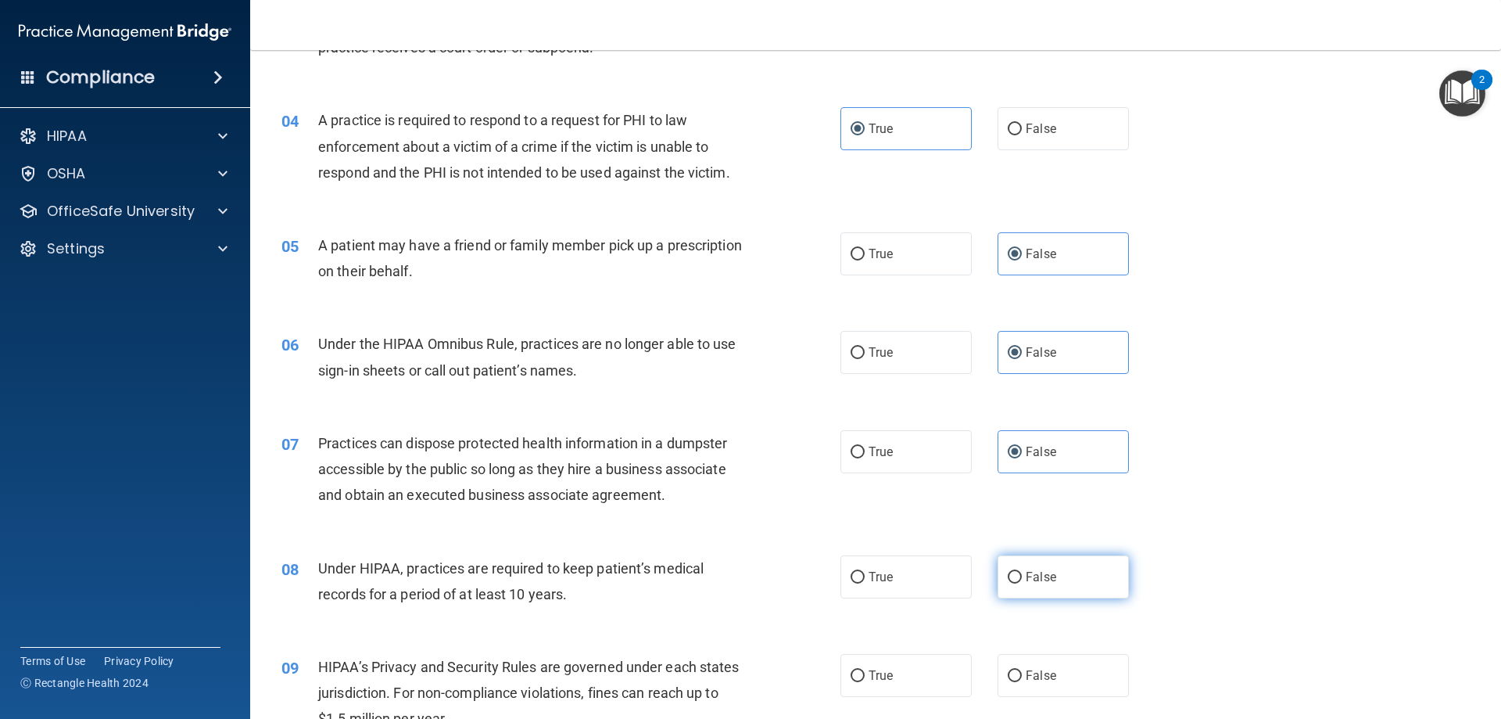
radio input "true"
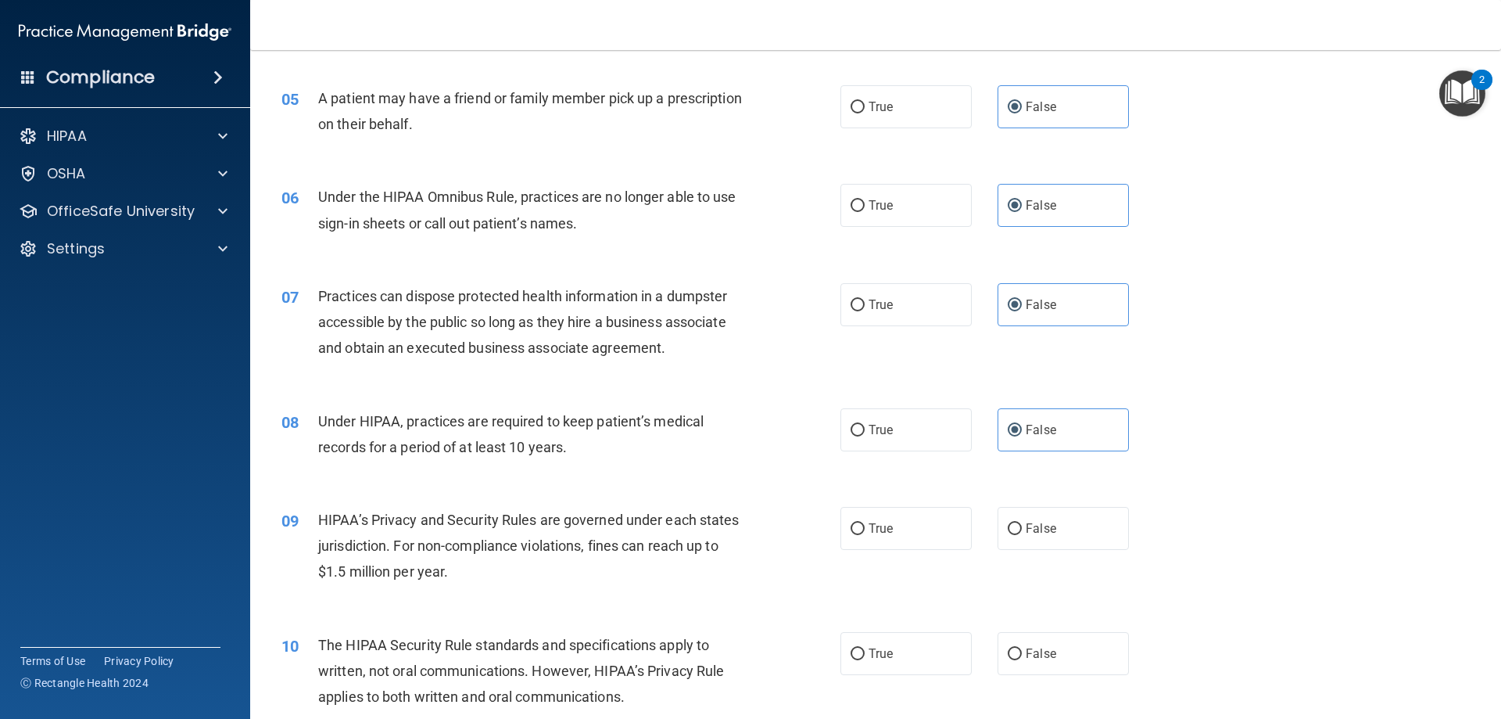
scroll to position [547, 0]
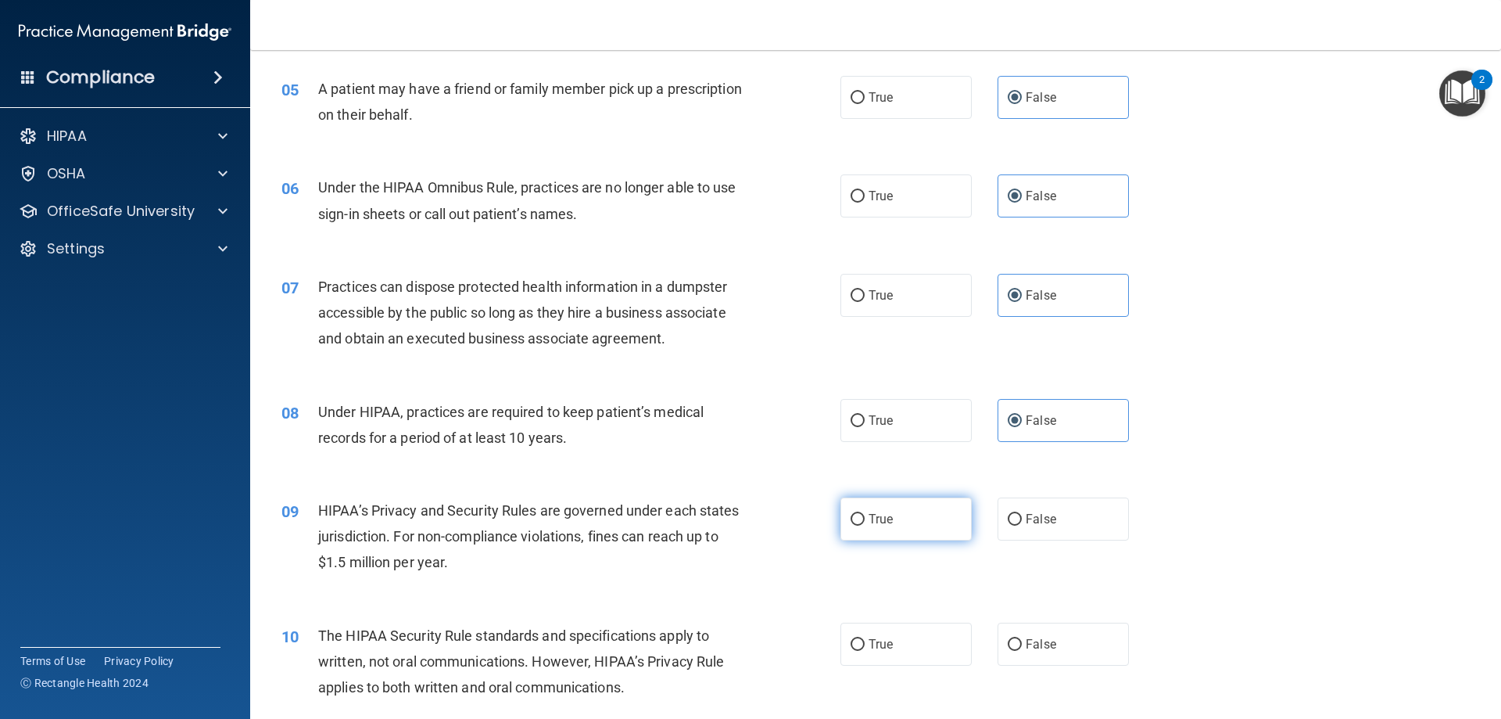
click at [862, 519] on label "True" at bounding box center [906, 518] width 131 height 43
click at [862, 519] on input "True" at bounding box center [858, 520] width 14 height 12
radio input "true"
click at [862, 519] on label "True" at bounding box center [906, 518] width 131 height 43
click at [862, 519] on input "True" at bounding box center [858, 520] width 14 height 12
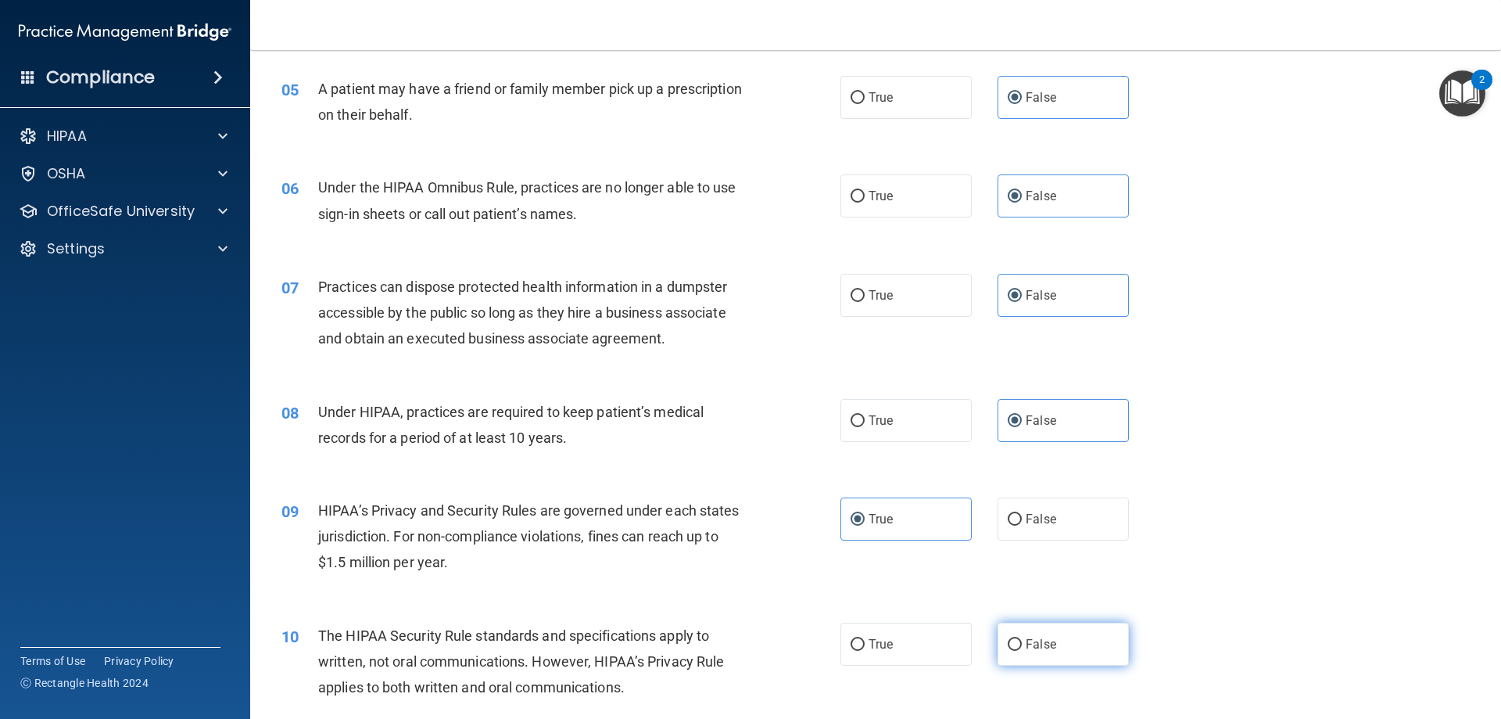
click at [920, 629] on label "False" at bounding box center [1063, 643] width 131 height 43
click at [920, 639] on input "False" at bounding box center [1015, 645] width 14 height 12
radio input "true"
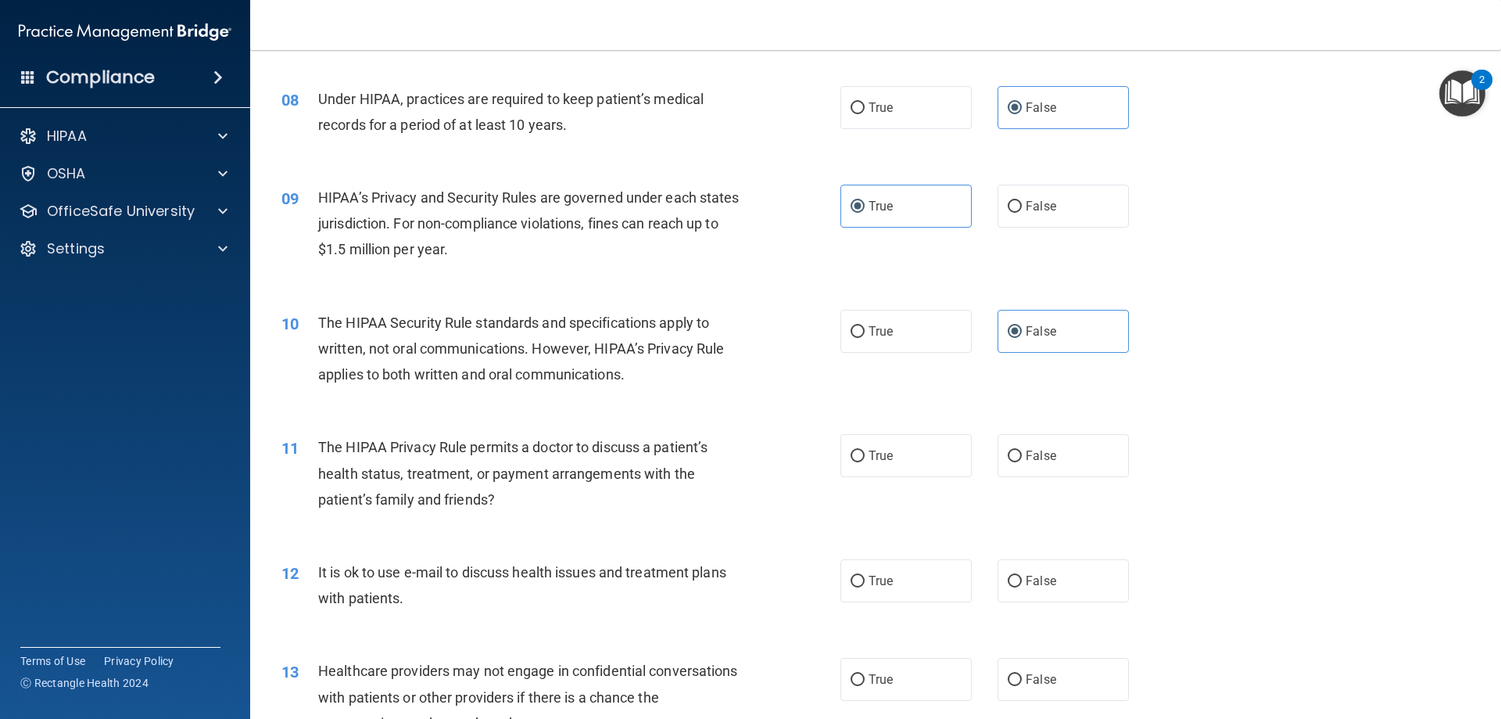
scroll to position [938, 0]
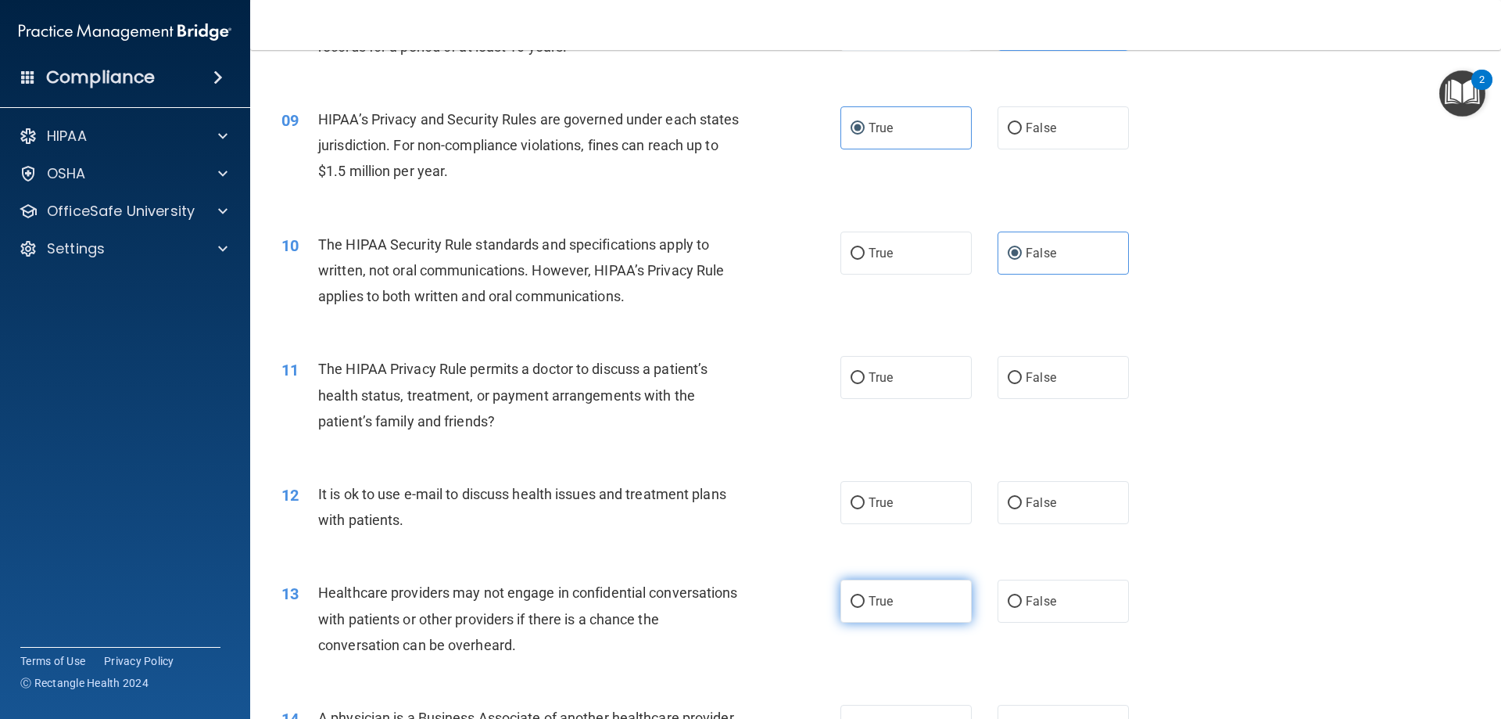
click at [920, 601] on label "True" at bounding box center [906, 600] width 131 height 43
click at [865, 601] on input "True" at bounding box center [858, 602] width 14 height 12
radio input "true"
click at [920, 498] on span "False" at bounding box center [1041, 502] width 30 height 15
click at [920, 498] on input "False" at bounding box center [1015, 503] width 14 height 12
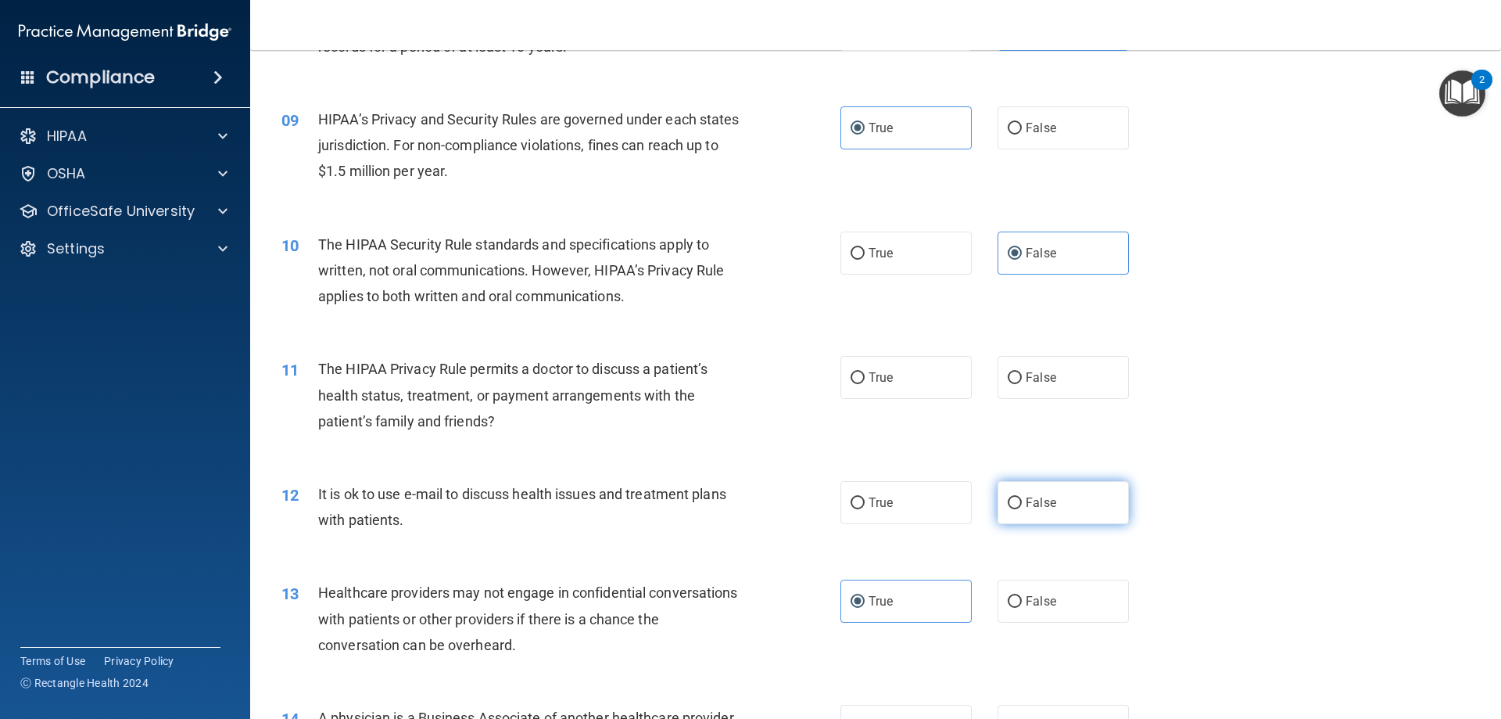
radio input "true"
click at [920, 378] on label "False" at bounding box center [1063, 377] width 131 height 43
click at [920, 378] on input "False" at bounding box center [1015, 378] width 14 height 12
radio input "true"
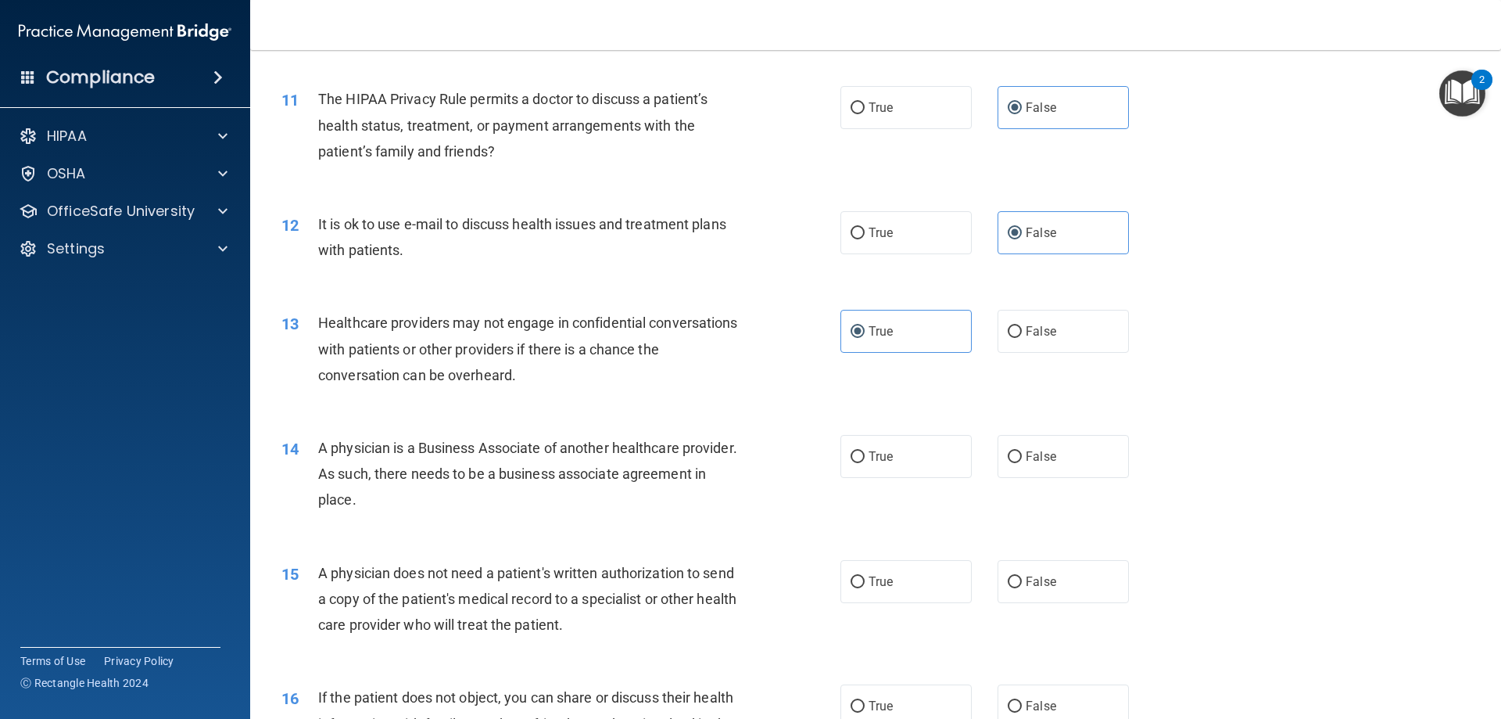
scroll to position [1251, 0]
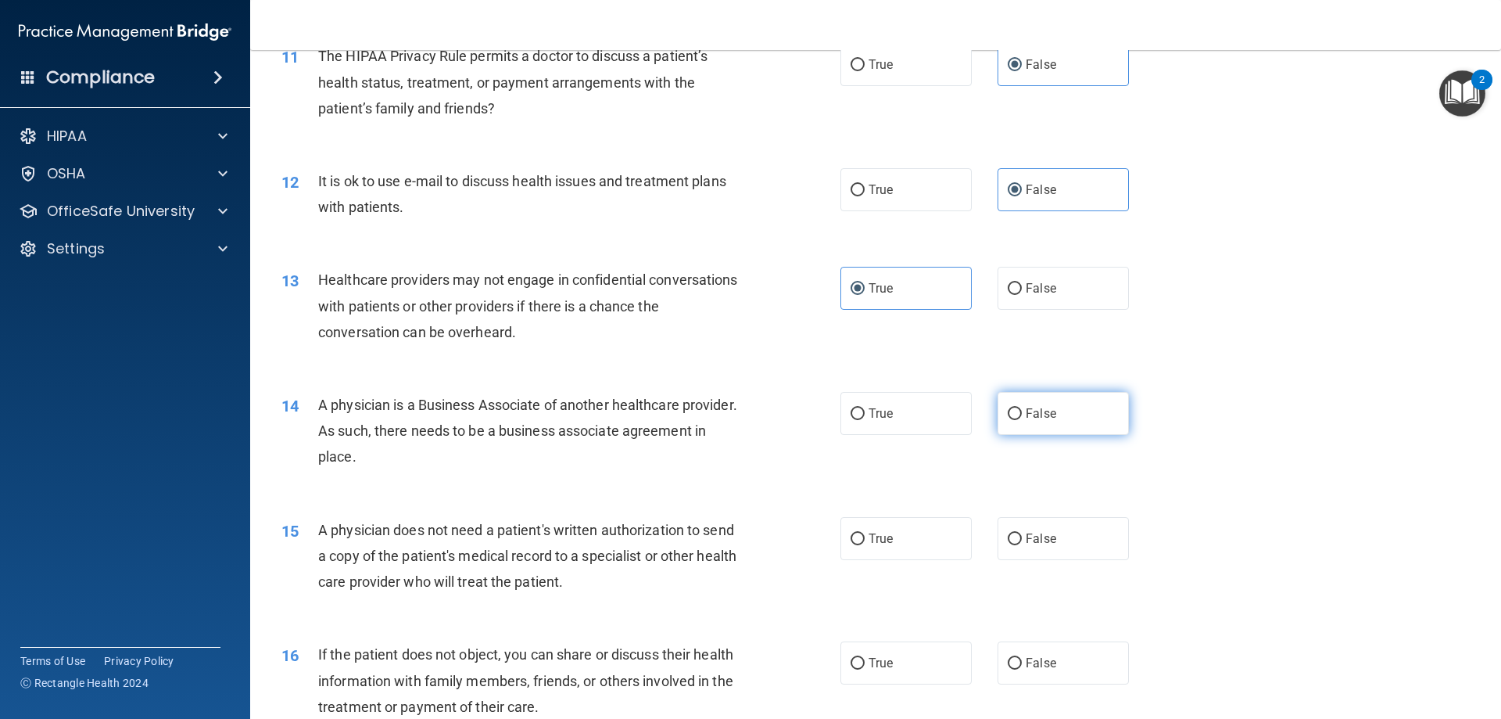
click at [920, 407] on span "False" at bounding box center [1041, 413] width 30 height 15
click at [920, 408] on input "False" at bounding box center [1015, 414] width 14 height 12
radio input "true"
click at [920, 542] on span "False" at bounding box center [1041, 538] width 30 height 15
click at [920, 542] on input "False" at bounding box center [1015, 539] width 14 height 12
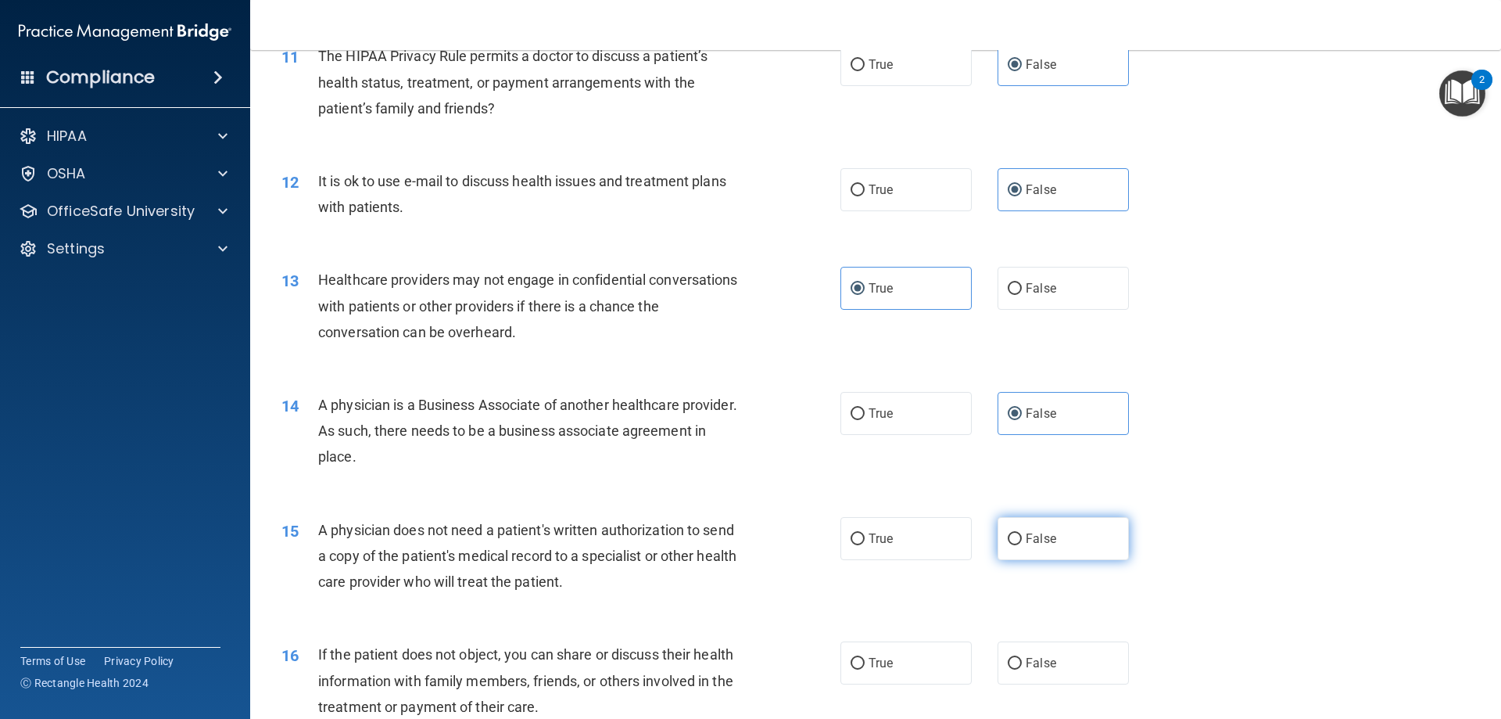
radio input "true"
click at [920, 542] on span "False" at bounding box center [1041, 538] width 30 height 15
click at [920, 542] on input "False" at bounding box center [1015, 539] width 14 height 12
click at [920, 598] on div "15 A physician does not need a patient's written authorization to send a copy o…" at bounding box center [876, 559] width 1212 height 125
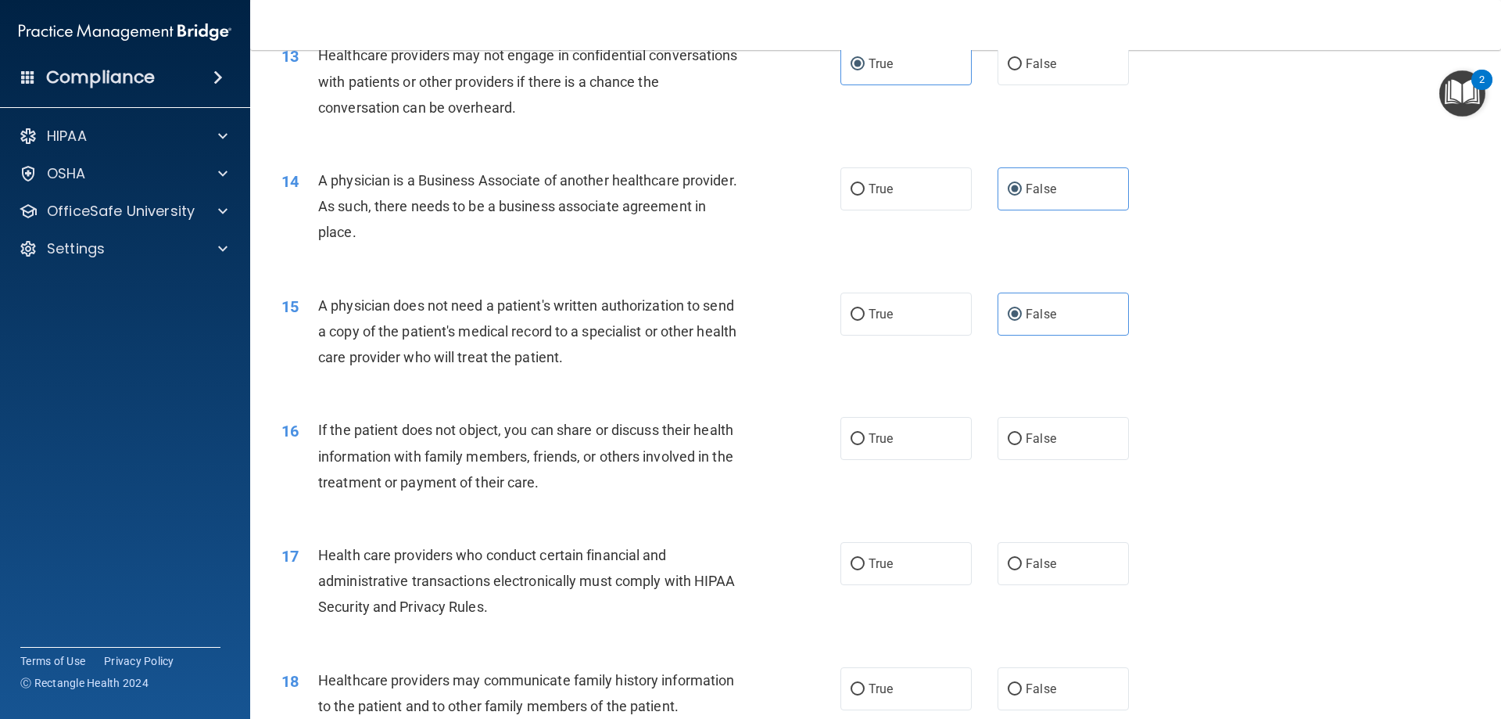
scroll to position [1486, 0]
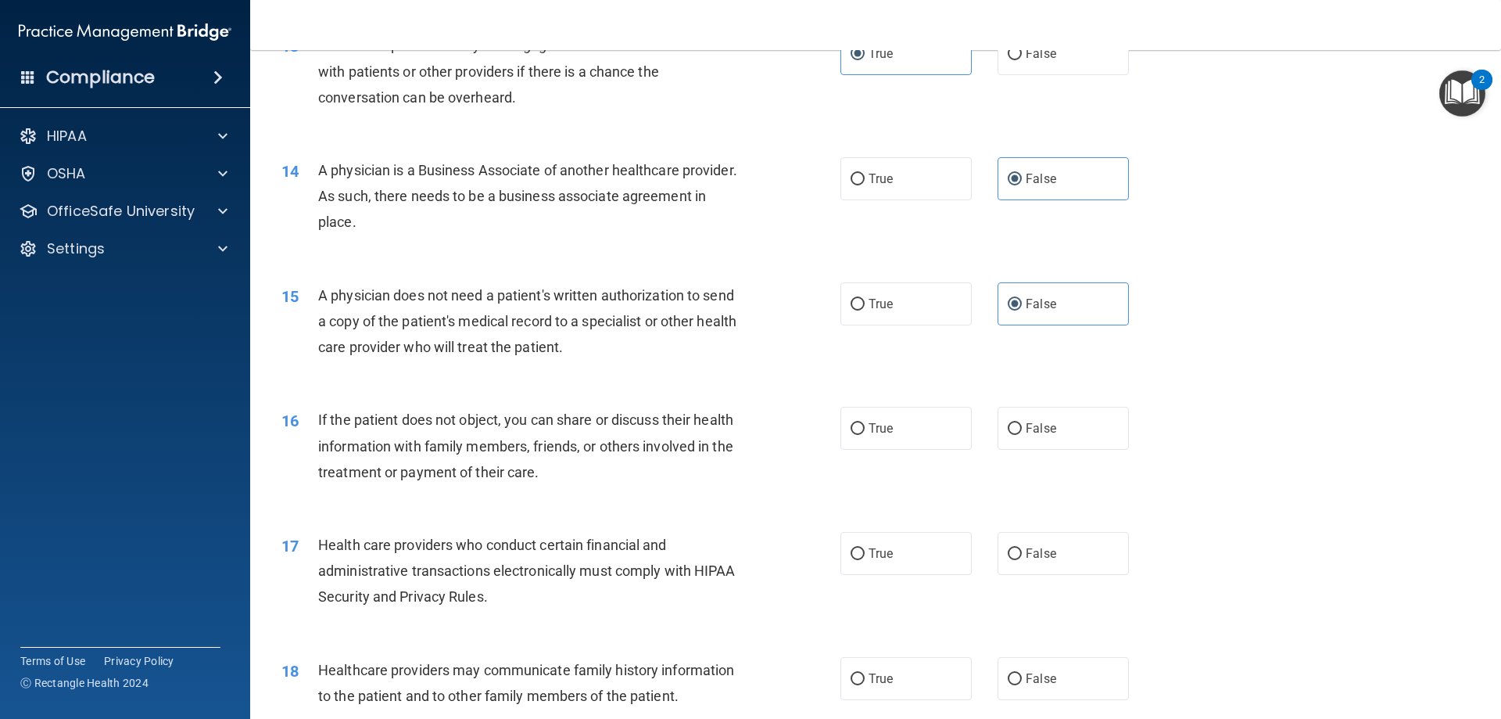
click at [809, 434] on div "16 If the patient does not object, you can share or discuss their health inform…" at bounding box center [561, 450] width 606 height 86
click at [874, 434] on span "True" at bounding box center [881, 428] width 24 height 15
click at [865, 434] on input "True" at bounding box center [858, 429] width 14 height 12
radio input "true"
click at [874, 434] on span "True" at bounding box center [881, 428] width 24 height 15
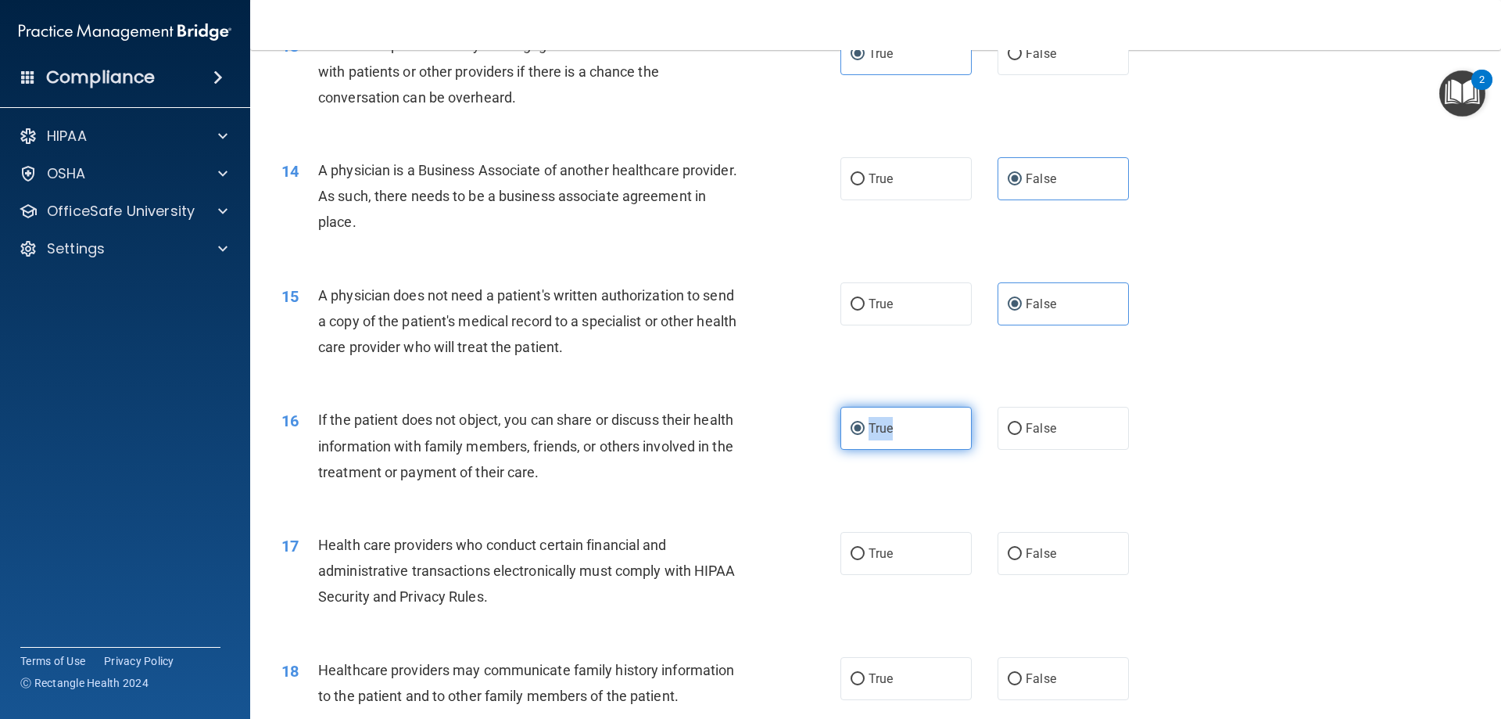
click at [865, 434] on input "True" at bounding box center [858, 429] width 14 height 12
click at [920, 534] on div "17 Health care providers who conduct certain financial and administrative trans…" at bounding box center [876, 574] width 1212 height 125
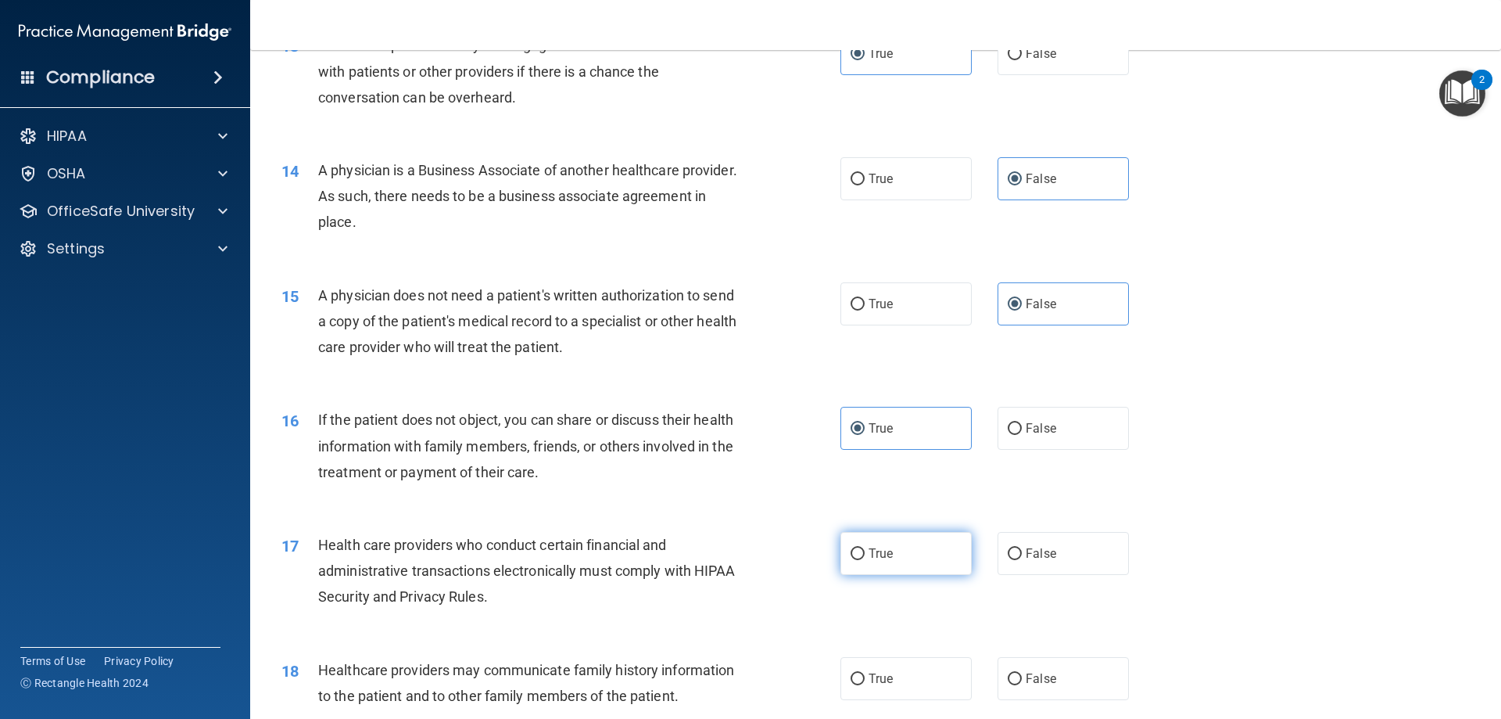
click at [885, 564] on label "True" at bounding box center [906, 553] width 131 height 43
click at [865, 560] on input "True" at bounding box center [858, 554] width 14 height 12
radio input "true"
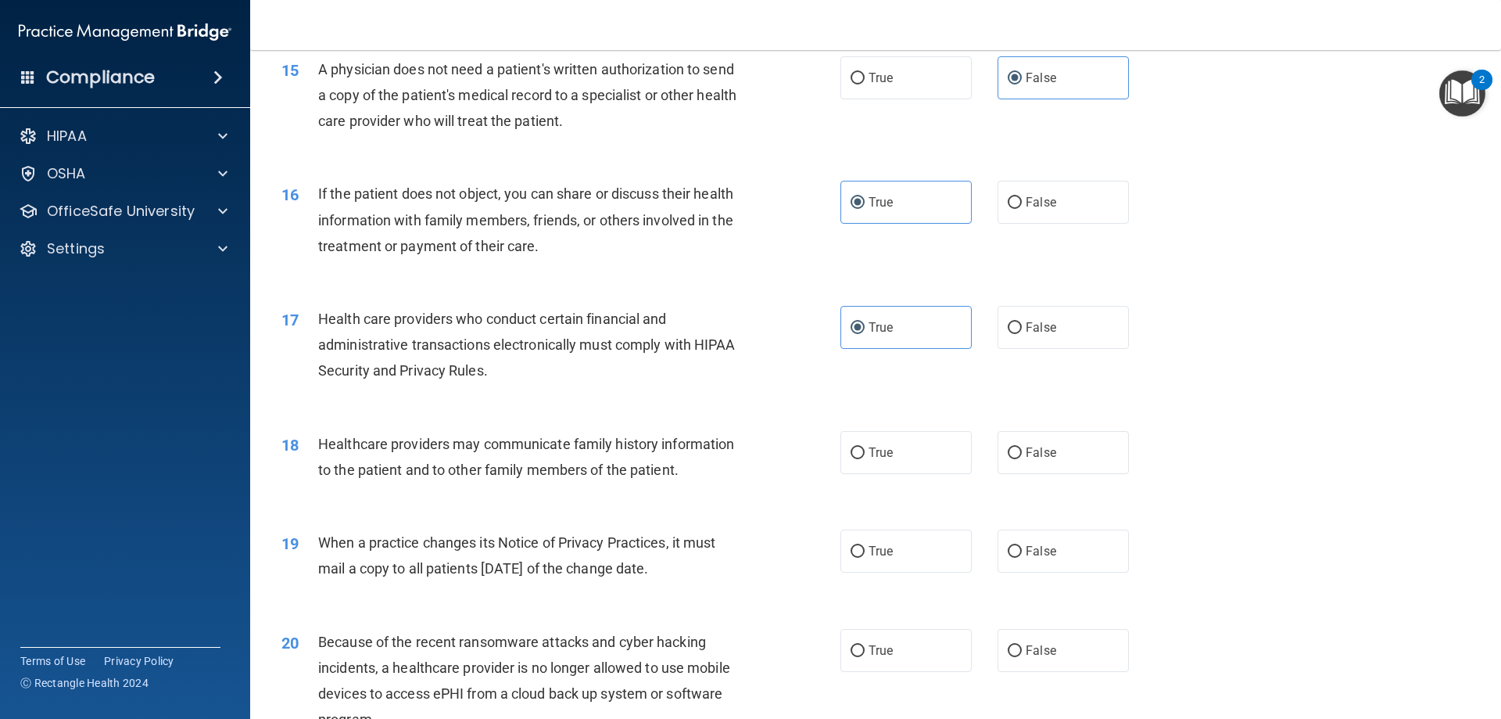
scroll to position [1720, 0]
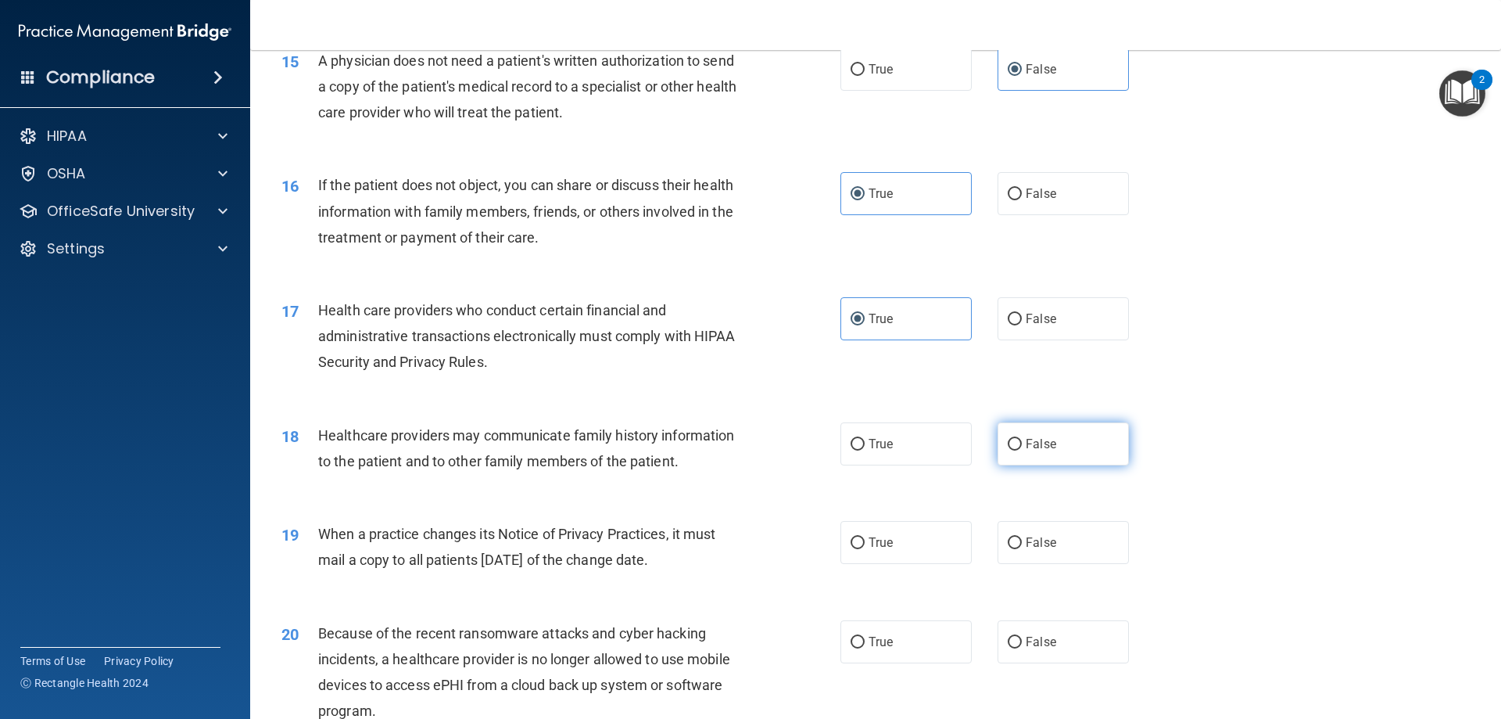
click at [920, 450] on label "False" at bounding box center [1063, 443] width 131 height 43
click at [920, 450] on input "False" at bounding box center [1015, 445] width 14 height 12
radio input "true"
click at [920, 538] on label "False" at bounding box center [1063, 542] width 131 height 43
click at [920, 538] on input "False" at bounding box center [1015, 543] width 14 height 12
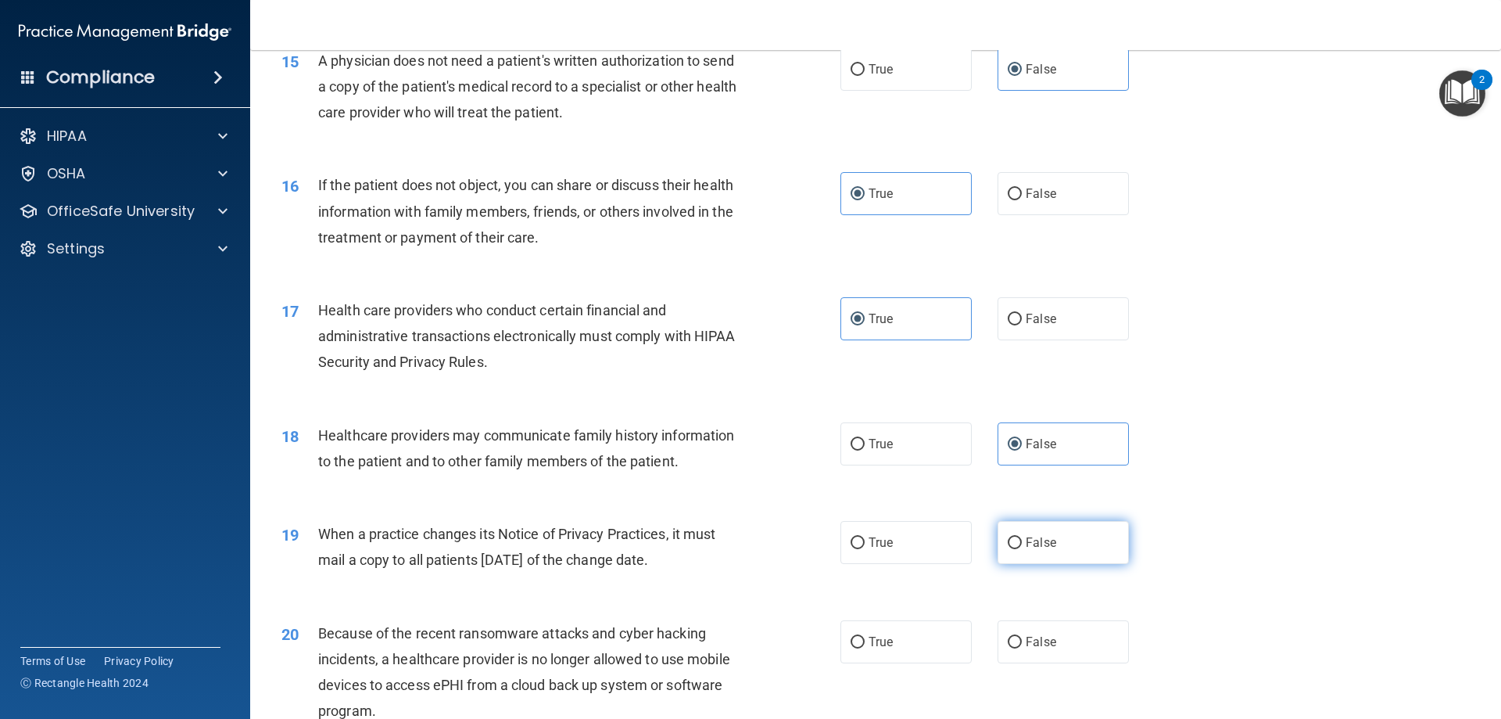
radio input "true"
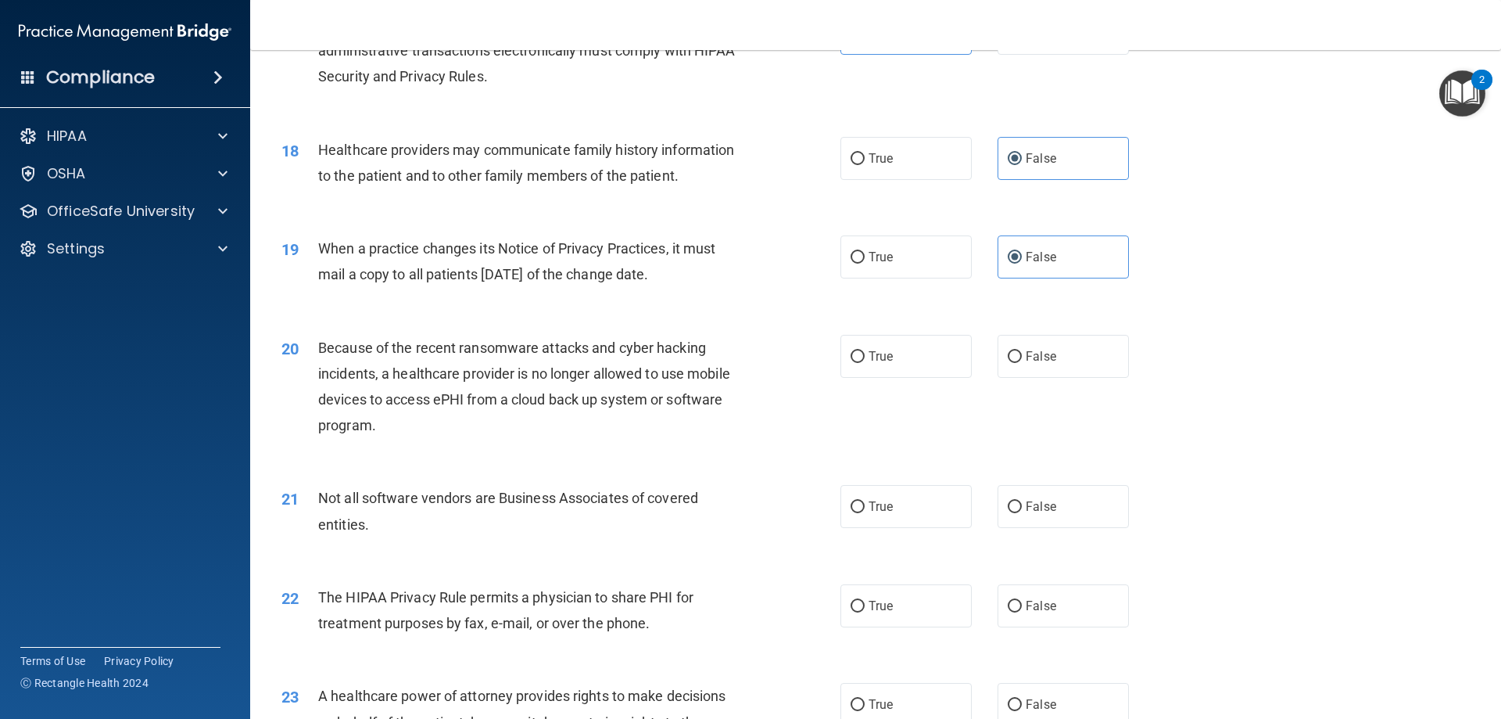
scroll to position [2033, 0]
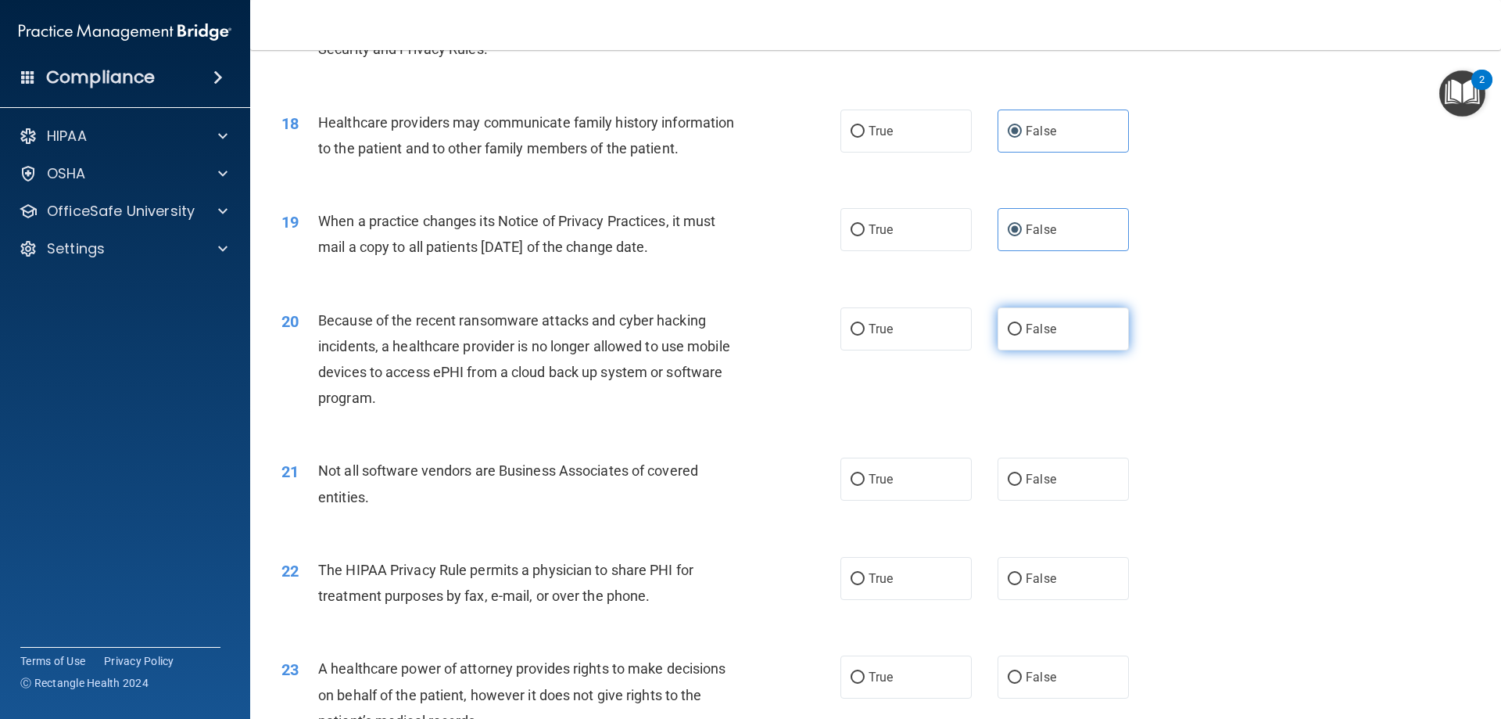
click at [920, 321] on span "False" at bounding box center [1041, 328] width 30 height 15
click at [920, 324] on input "False" at bounding box center [1015, 330] width 14 height 12
radio input "true"
click at [920, 496] on label "True" at bounding box center [906, 478] width 131 height 43
click at [865, 486] on input "True" at bounding box center [858, 480] width 14 height 12
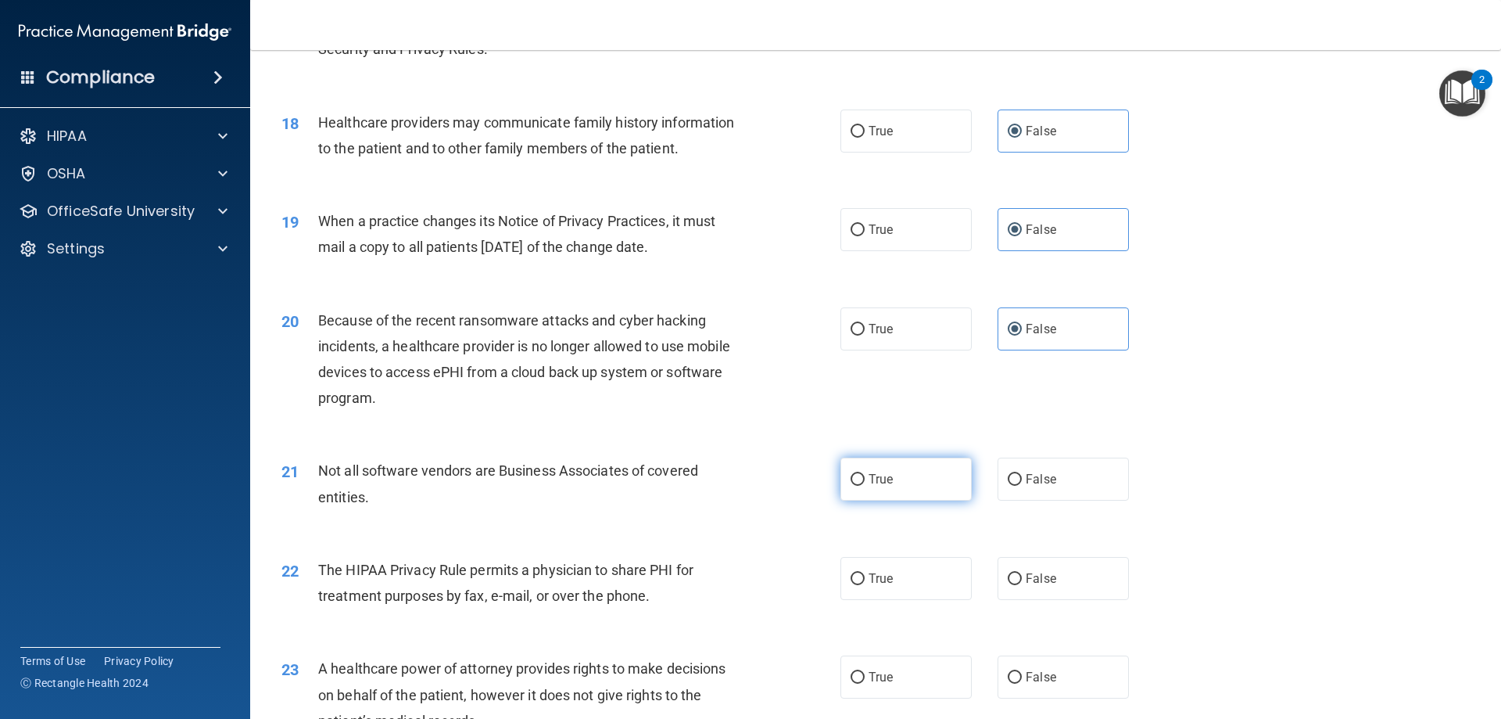
radio input "true"
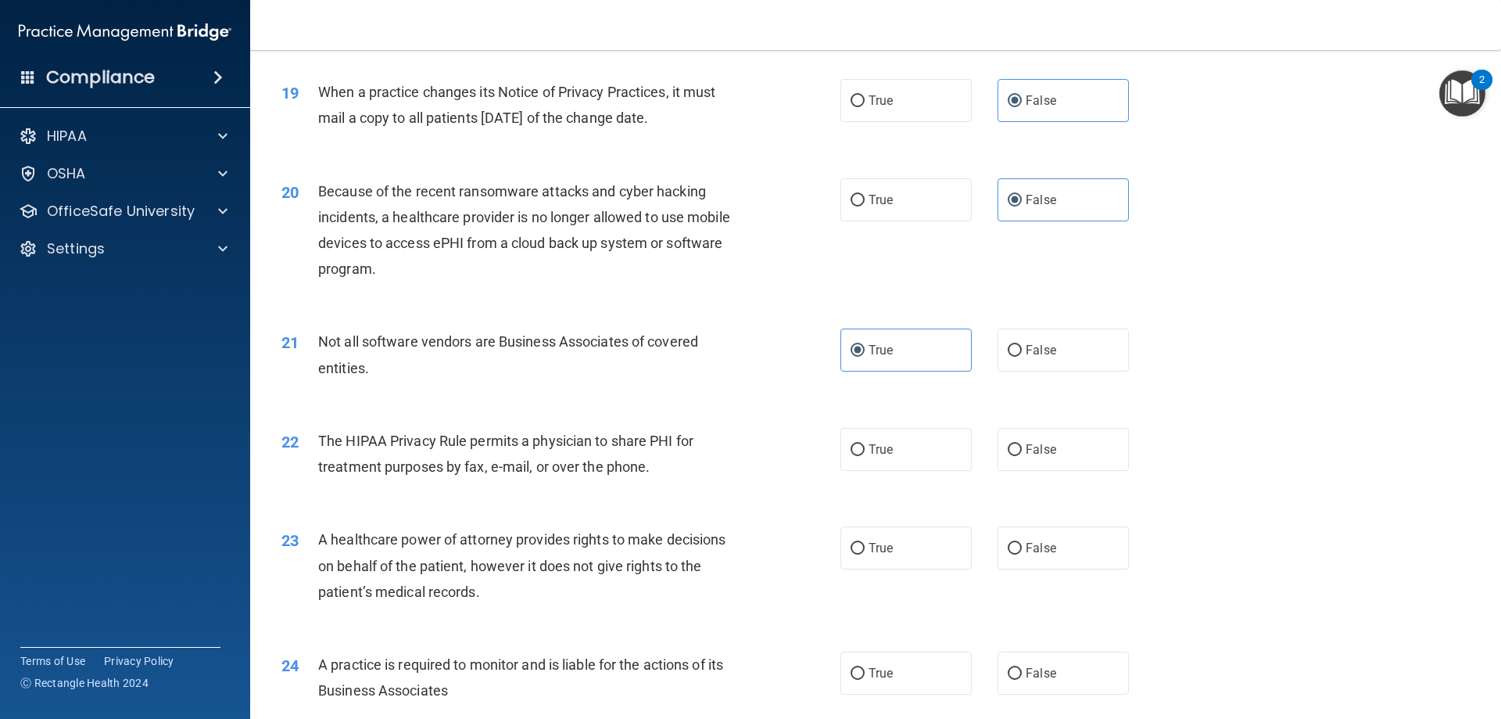
scroll to position [2189, 0]
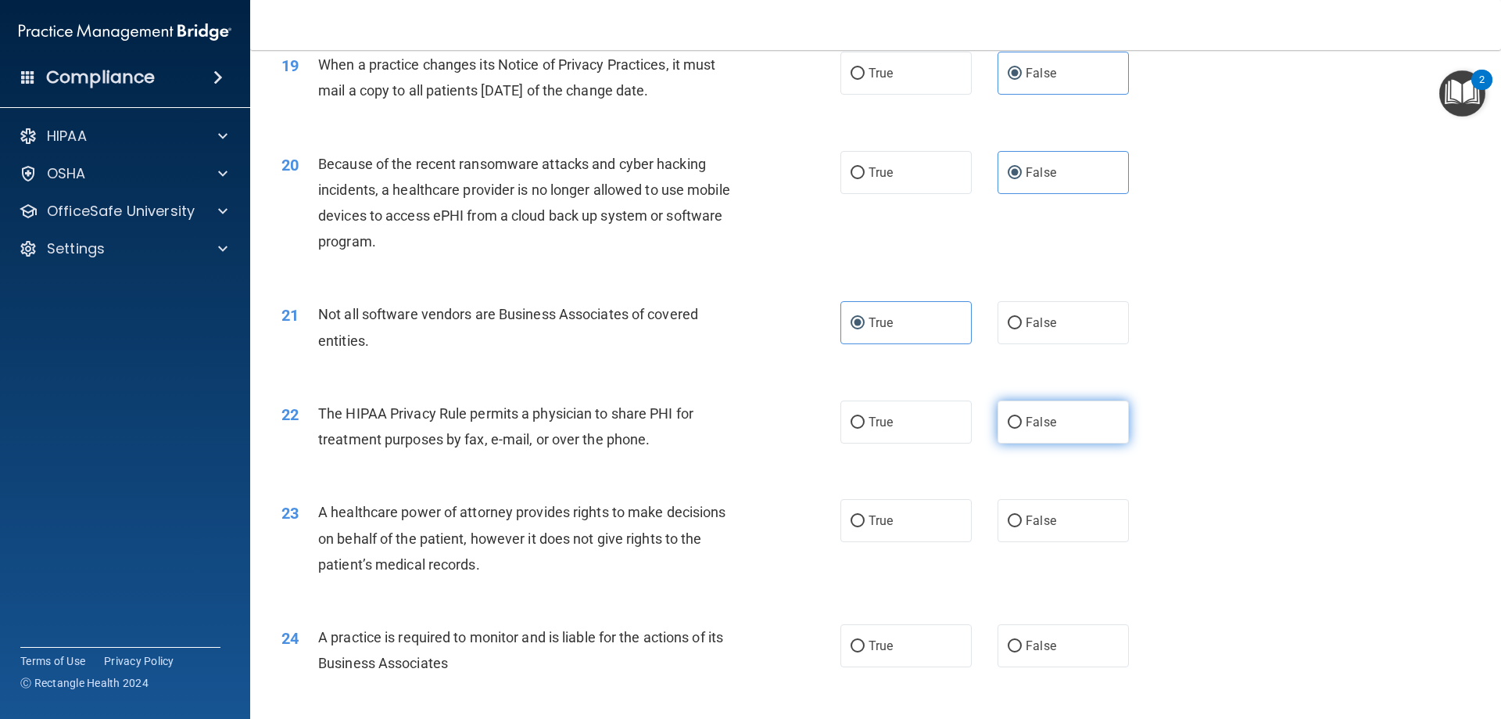
click at [920, 422] on span "False" at bounding box center [1041, 421] width 30 height 15
click at [920, 422] on input "False" at bounding box center [1015, 423] width 14 height 12
radio input "true"
click at [878, 518] on span "True" at bounding box center [881, 520] width 24 height 15
click at [865, 518] on input "True" at bounding box center [858, 521] width 14 height 12
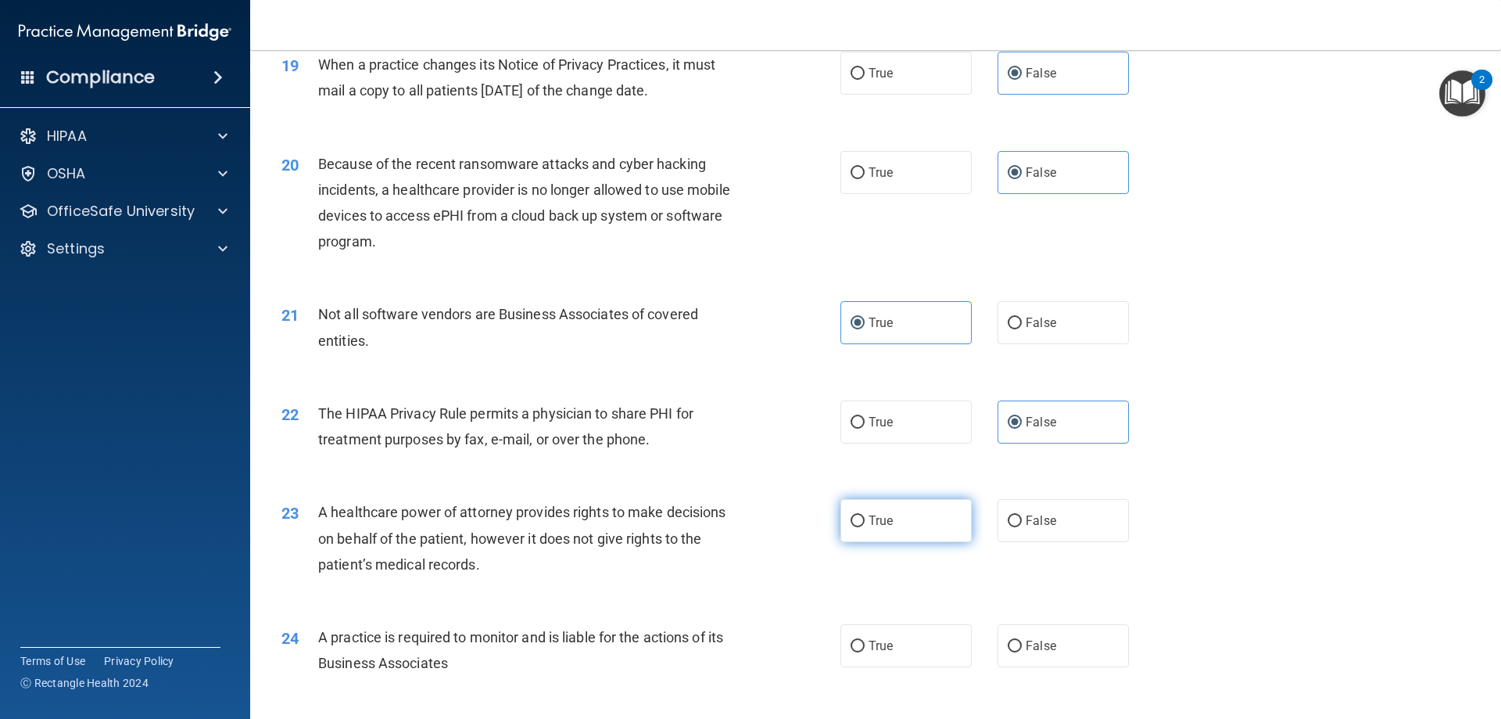
radio input "true"
click at [878, 518] on span "True" at bounding box center [881, 520] width 24 height 15
click at [865, 518] on input "True" at bounding box center [858, 521] width 14 height 12
click at [703, 587] on div "23 A healthcare power of attorney provides rights to make decisions on behalf o…" at bounding box center [876, 541] width 1212 height 125
click at [869, 646] on span "True" at bounding box center [881, 645] width 24 height 15
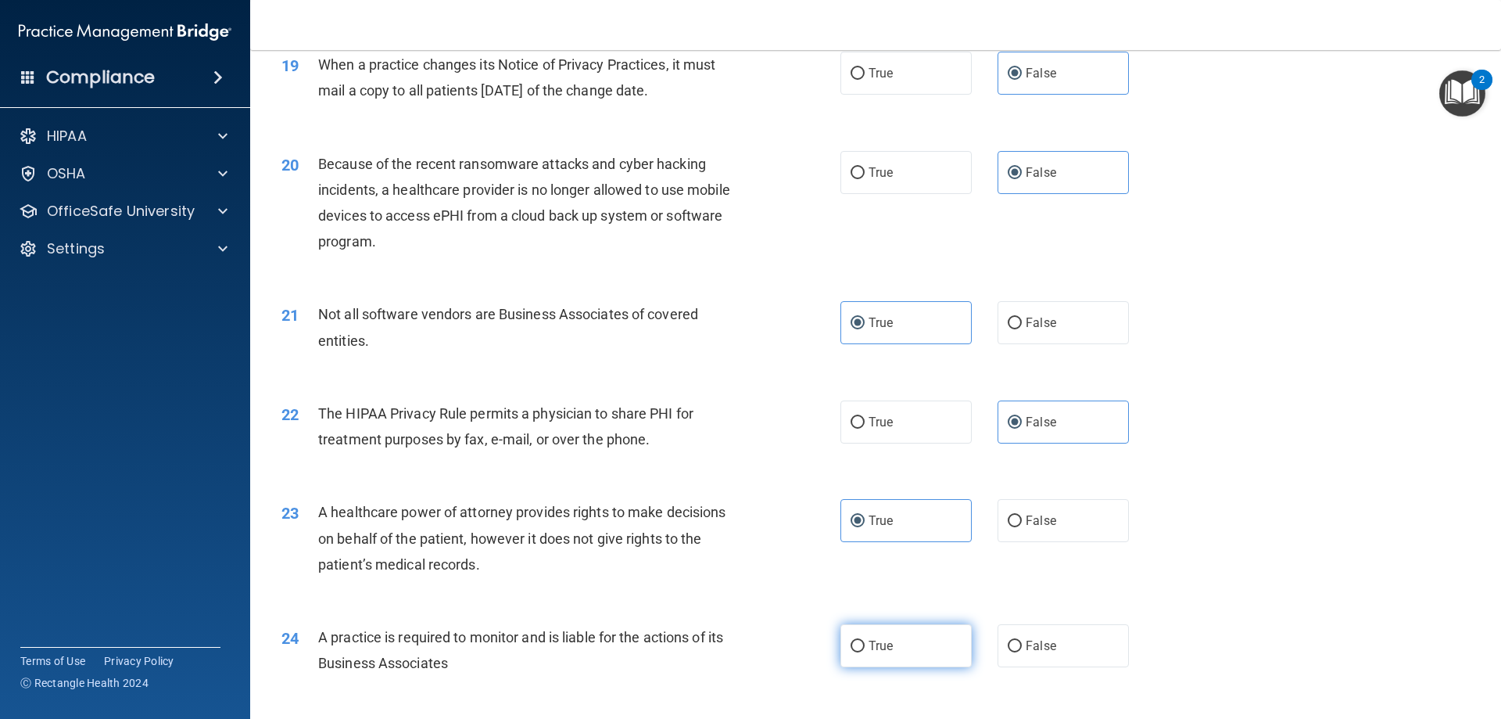
click at [865, 646] on input "True" at bounding box center [858, 646] width 14 height 12
radio input "true"
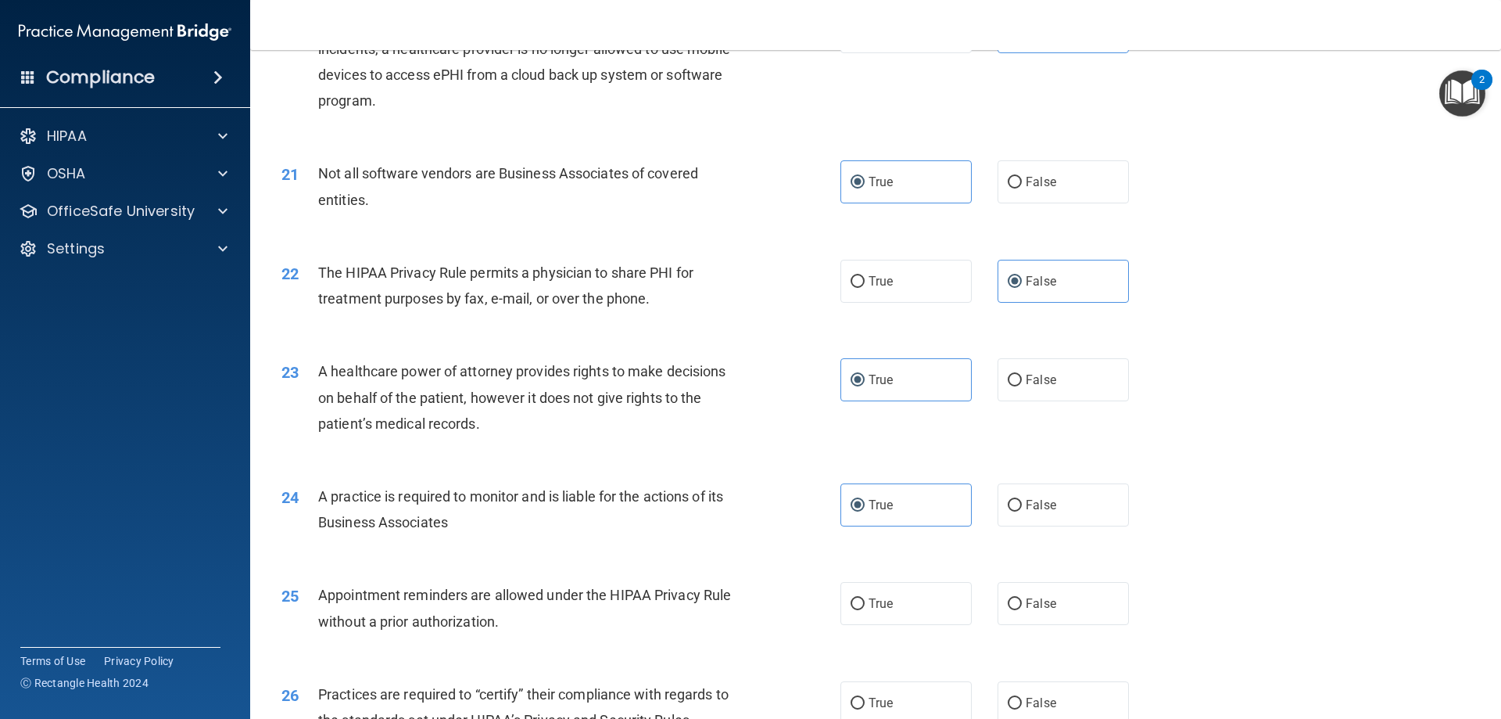
scroll to position [2346, 0]
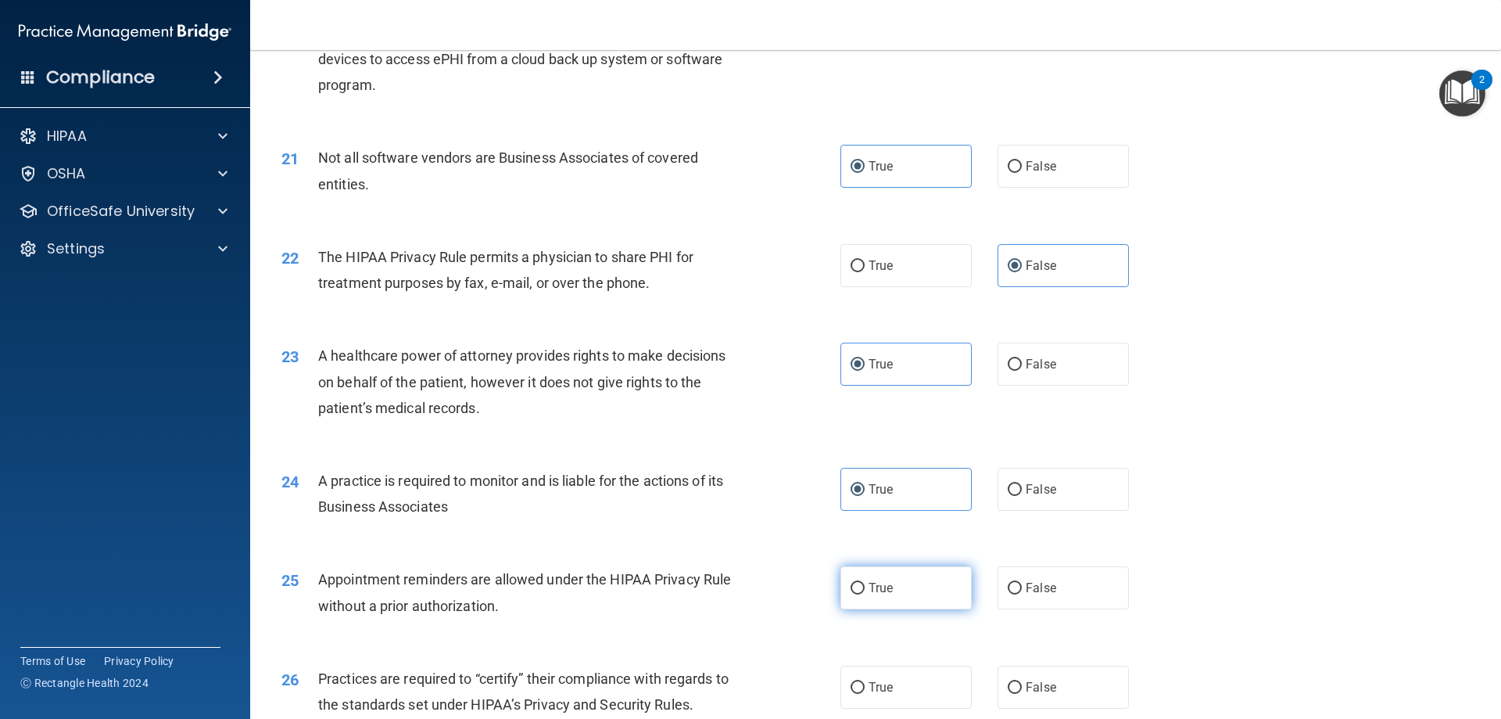
click at [920, 577] on label "True" at bounding box center [906, 587] width 131 height 43
click at [865, 583] on input "True" at bounding box center [858, 589] width 14 height 12
radio input "true"
click at [920, 445] on div "23 A healthcare power of attorney provides rights to make decisions on behalf o…" at bounding box center [876, 385] width 1212 height 125
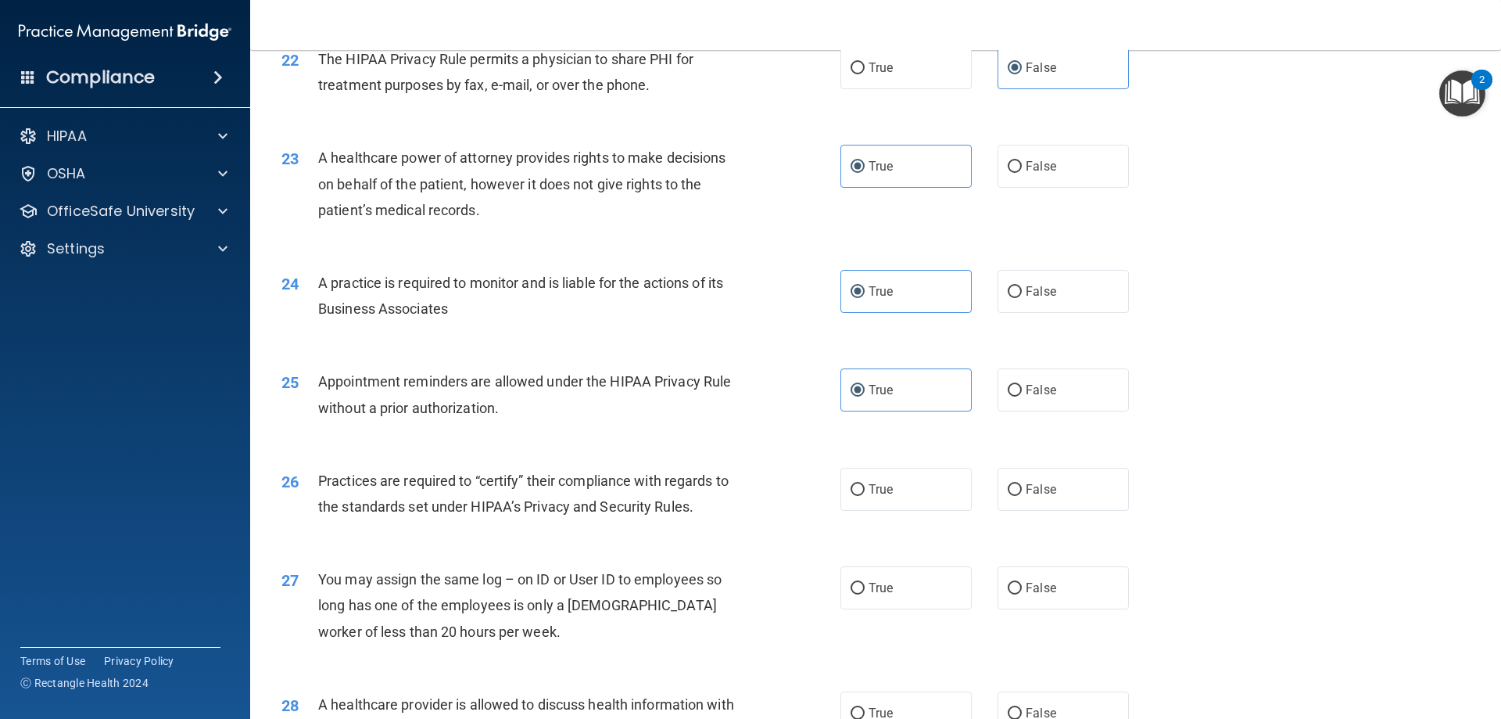
scroll to position [2580, 0]
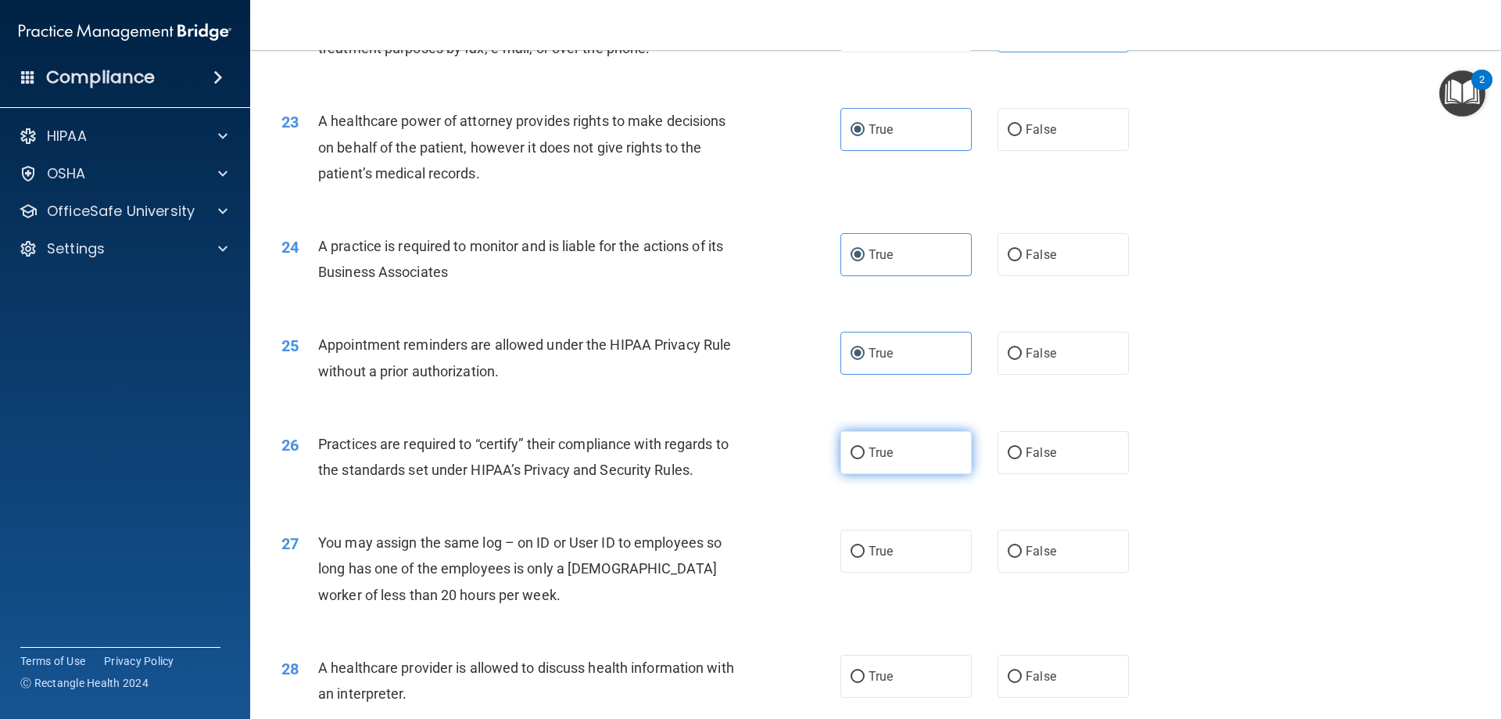
click at [910, 471] on label "True" at bounding box center [906, 452] width 131 height 43
click at [865, 459] on input "True" at bounding box center [858, 453] width 14 height 12
radio input "true"
click at [920, 553] on span "False" at bounding box center [1041, 550] width 30 height 15
click at [920, 553] on input "False" at bounding box center [1015, 552] width 14 height 12
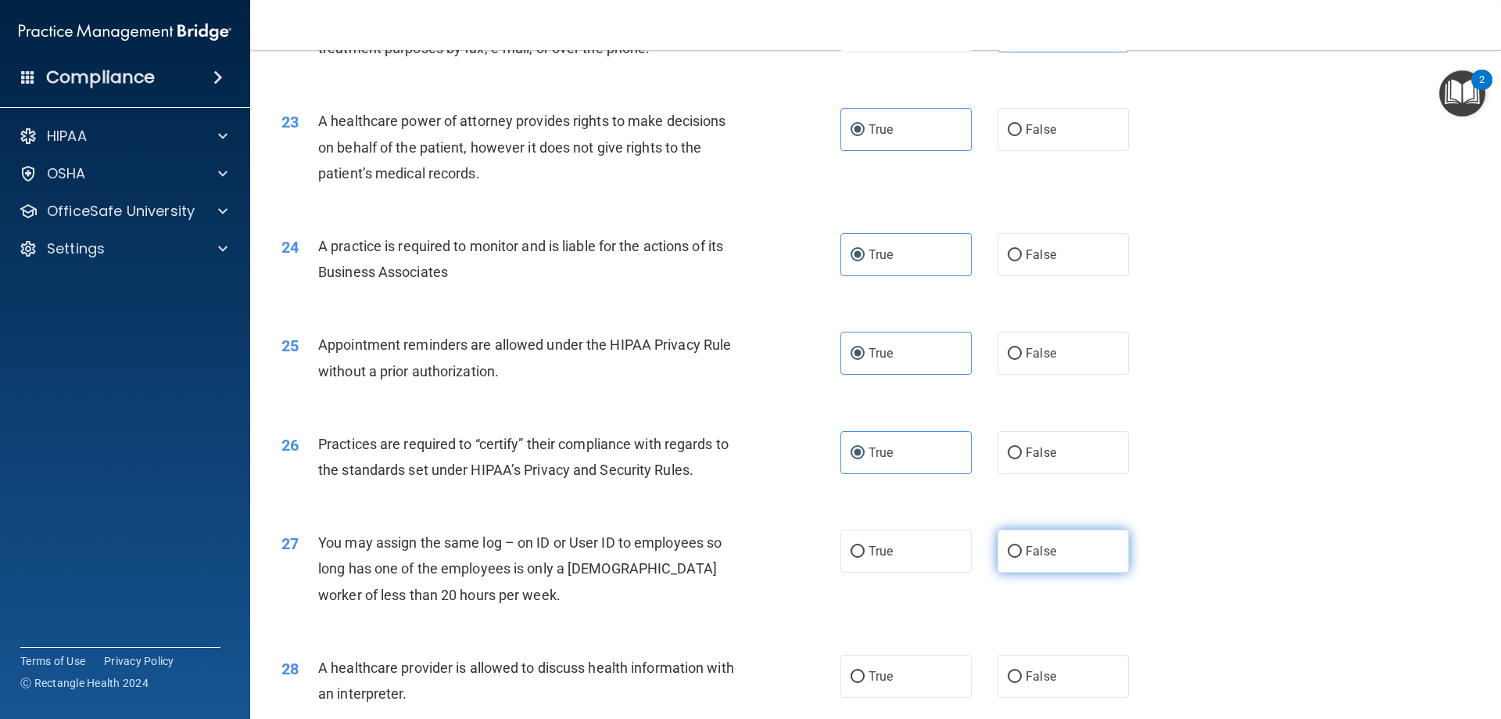
radio input "true"
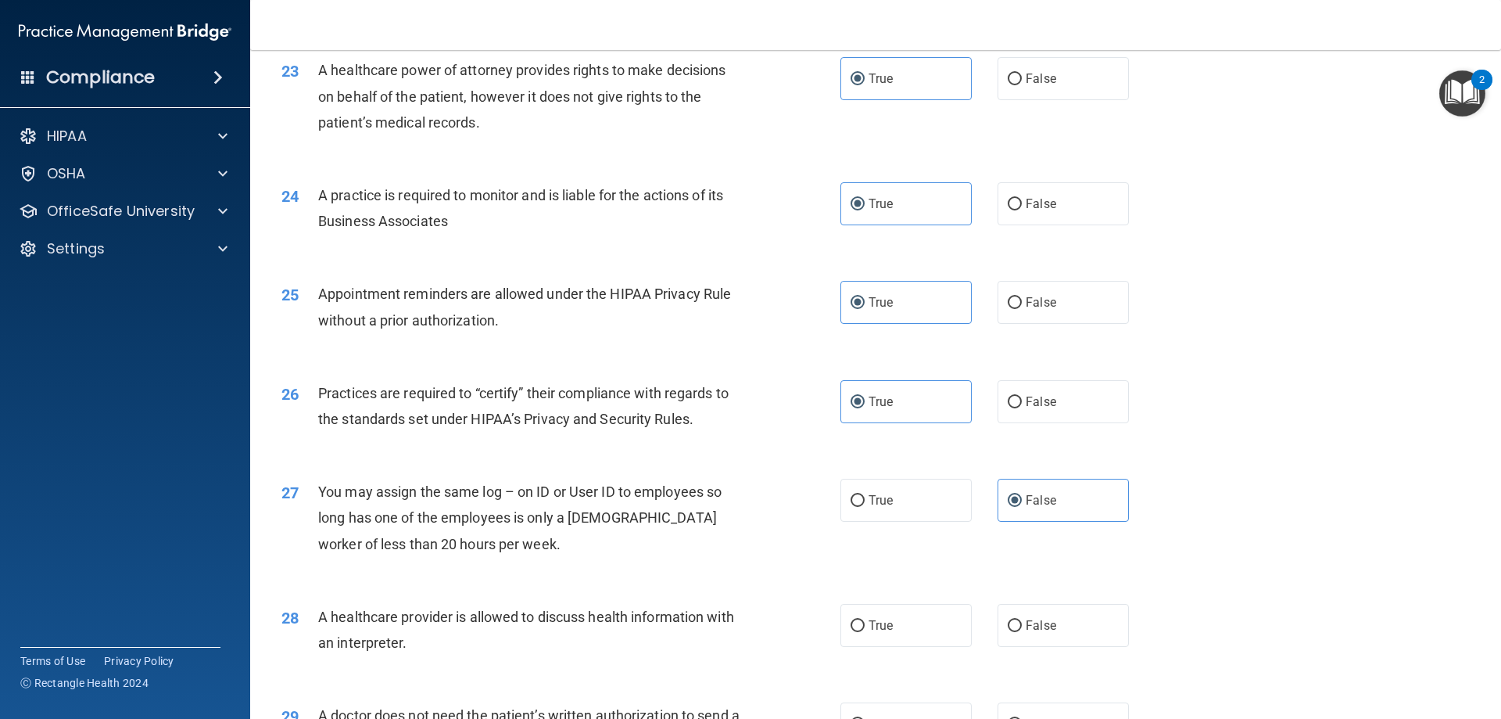
scroll to position [2659, 0]
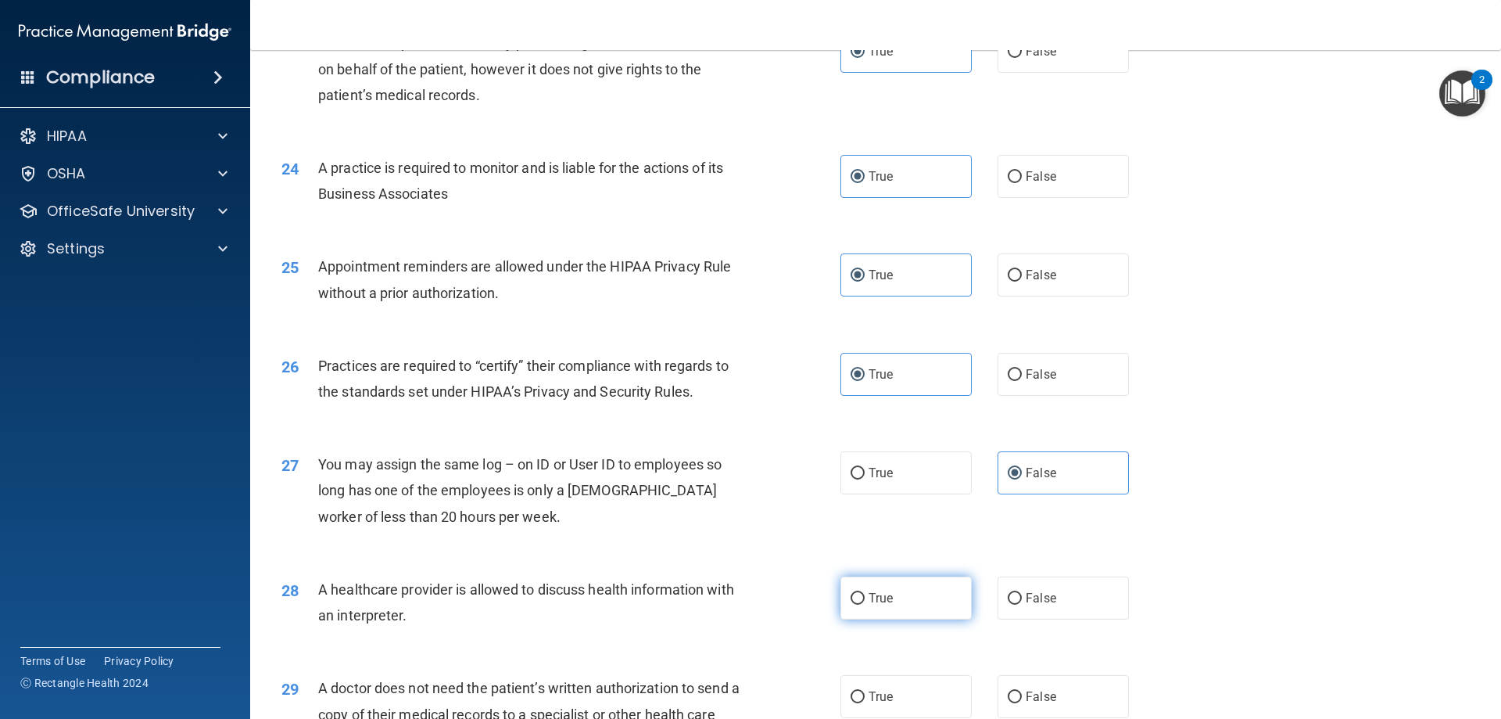
click at [889, 595] on label "True" at bounding box center [906, 597] width 131 height 43
click at [865, 595] on input "True" at bounding box center [858, 599] width 14 height 12
radio input "true"
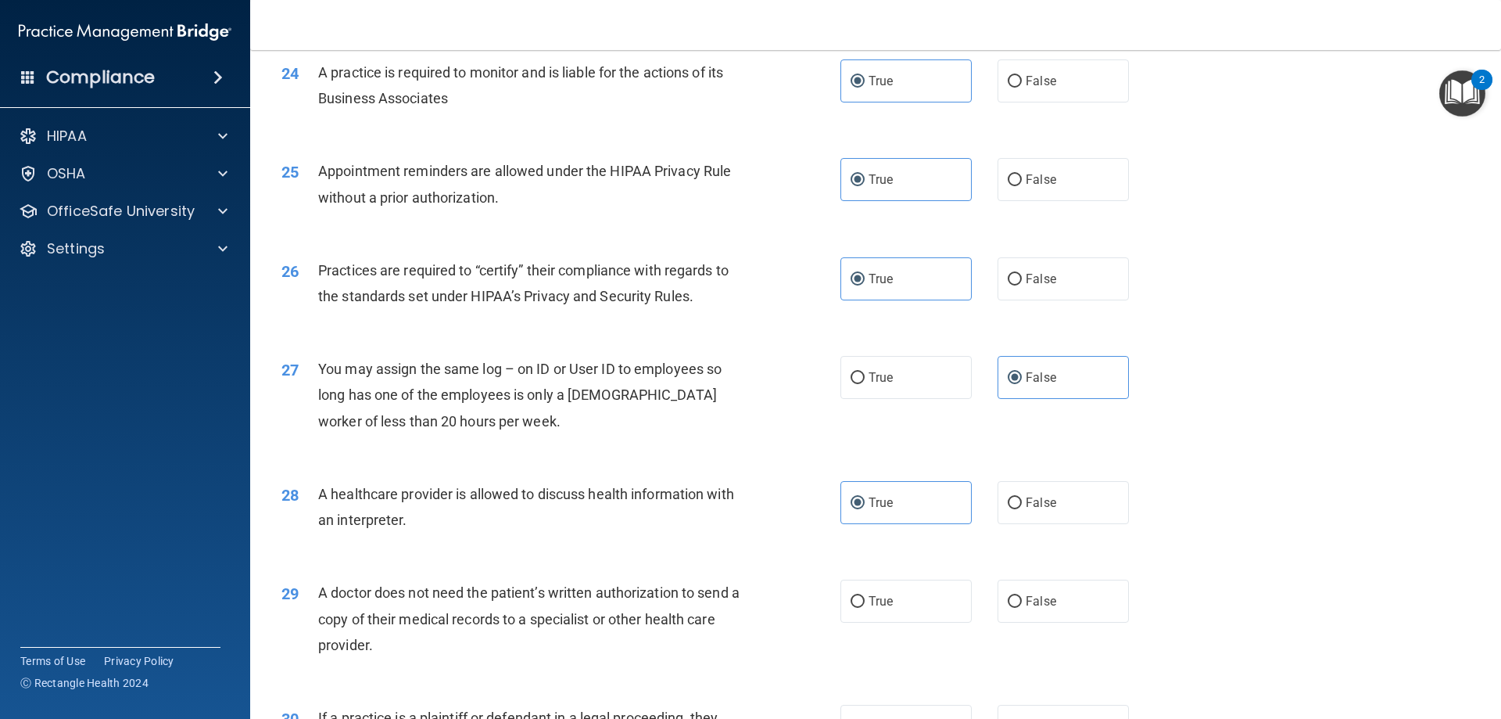
scroll to position [2815, 0]
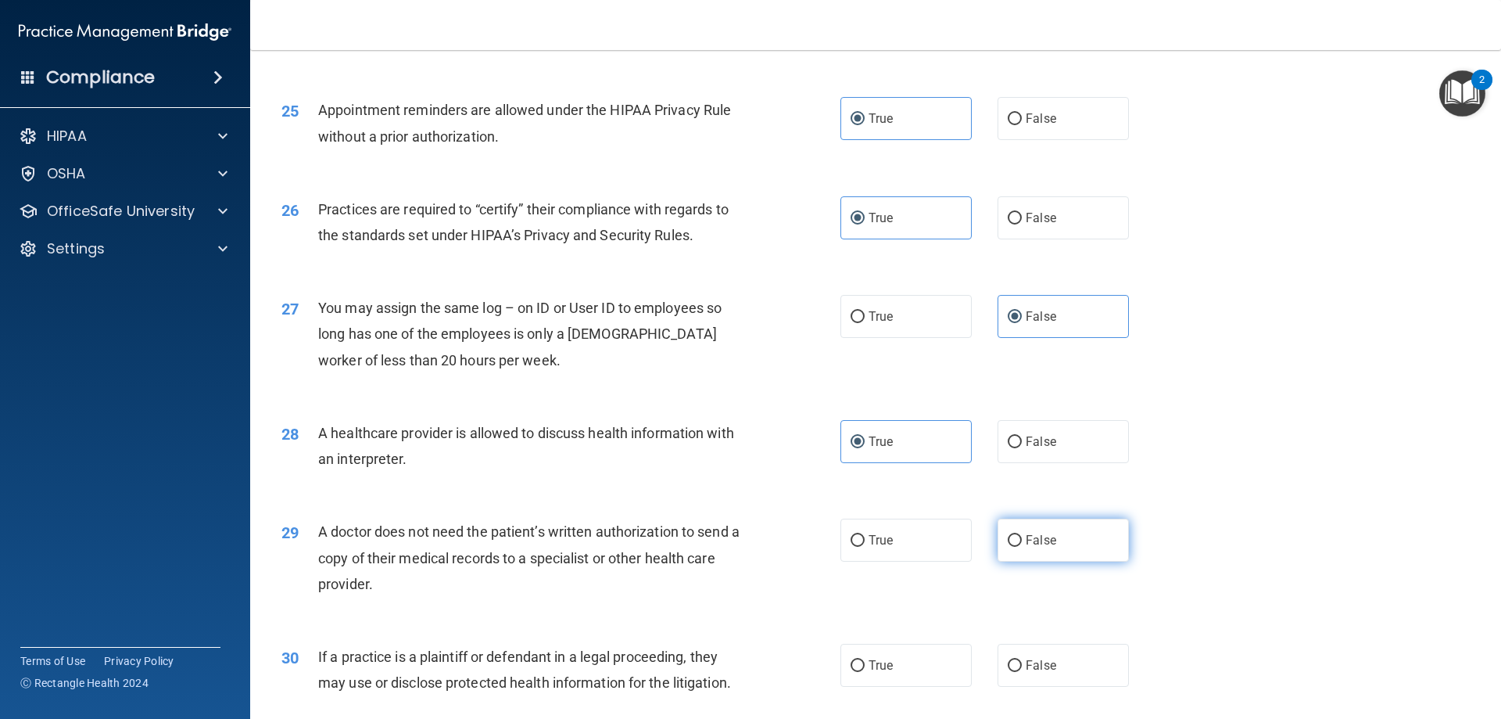
click at [920, 542] on span "False" at bounding box center [1041, 539] width 30 height 15
click at [920, 542] on input "False" at bounding box center [1015, 541] width 14 height 12
radio input "true"
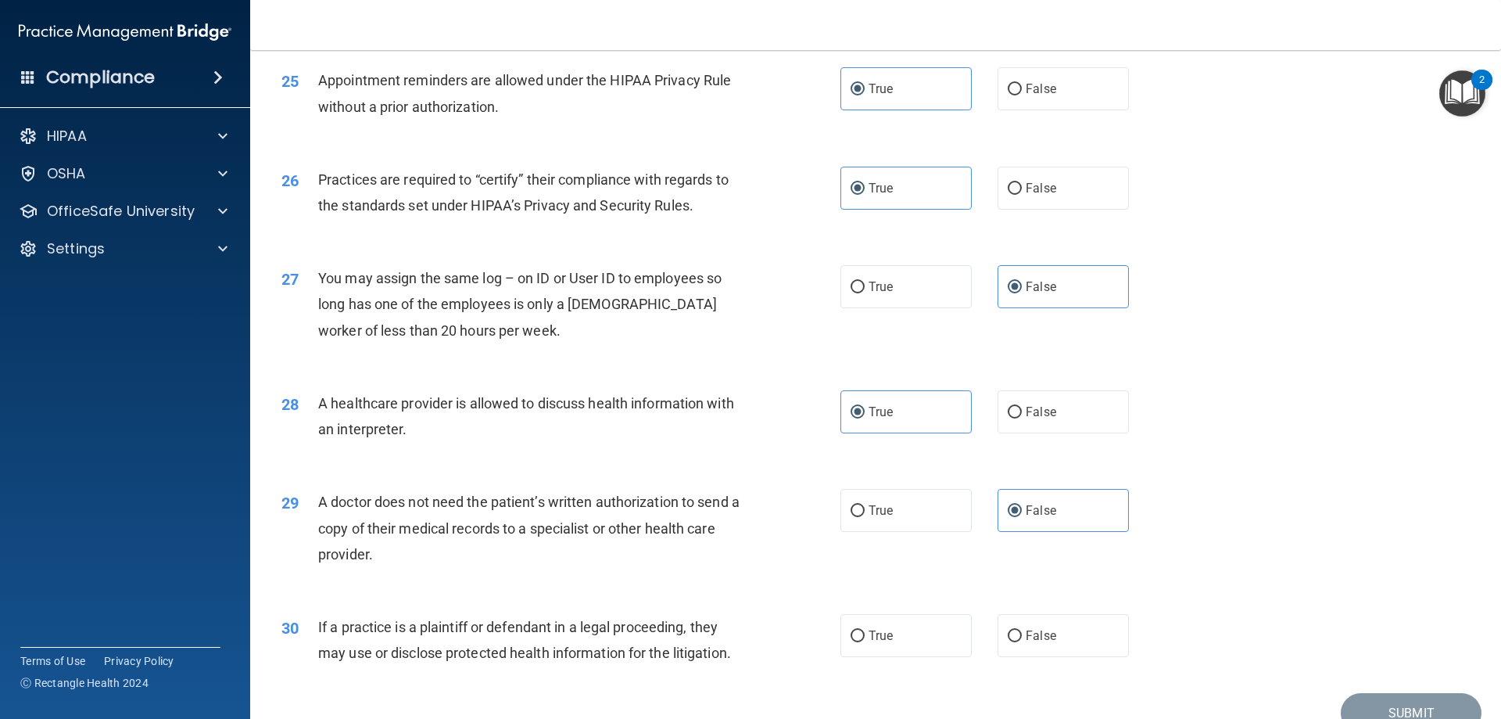
scroll to position [2893, 0]
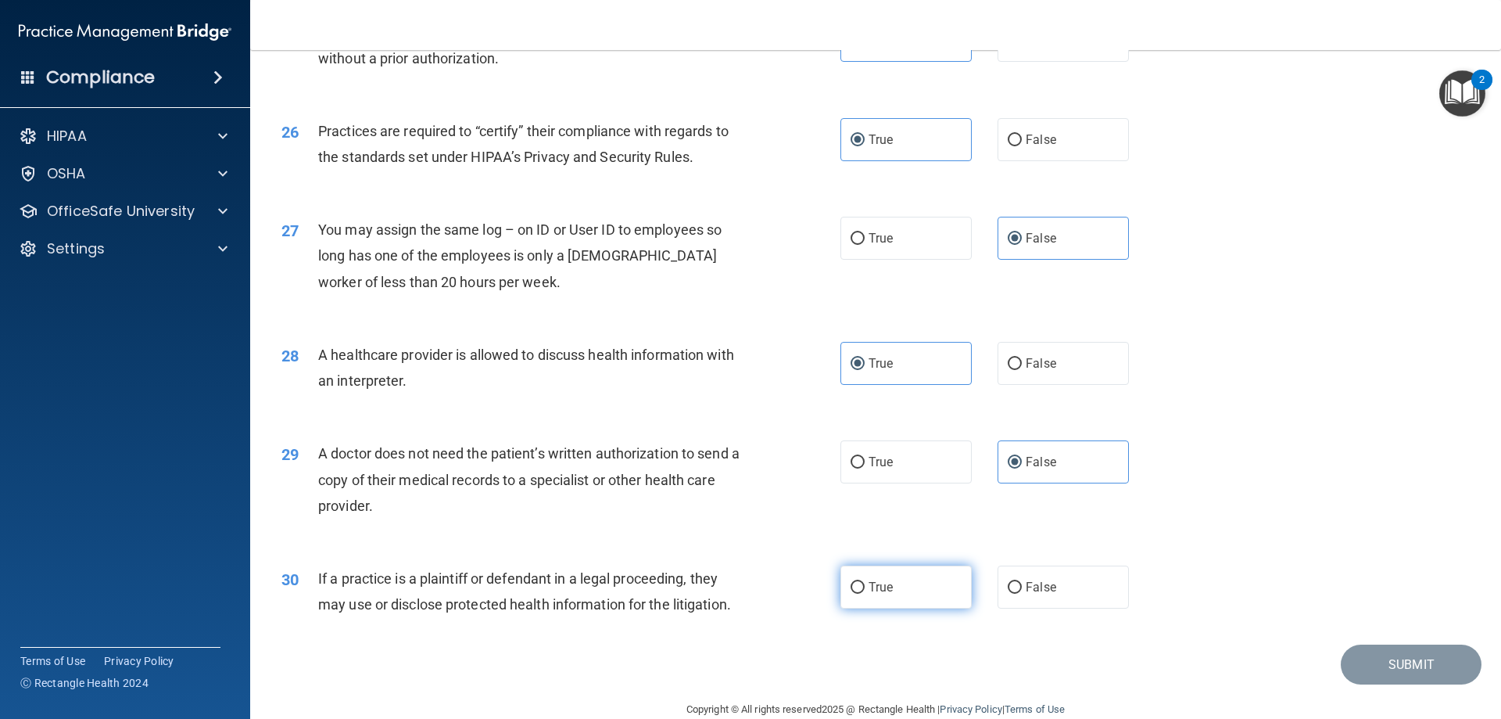
click at [880, 572] on label "True" at bounding box center [906, 586] width 131 height 43
click at [865, 582] on input "True" at bounding box center [858, 588] width 14 height 12
radio input "true"
click at [920, 659] on button "Submit" at bounding box center [1411, 664] width 141 height 40
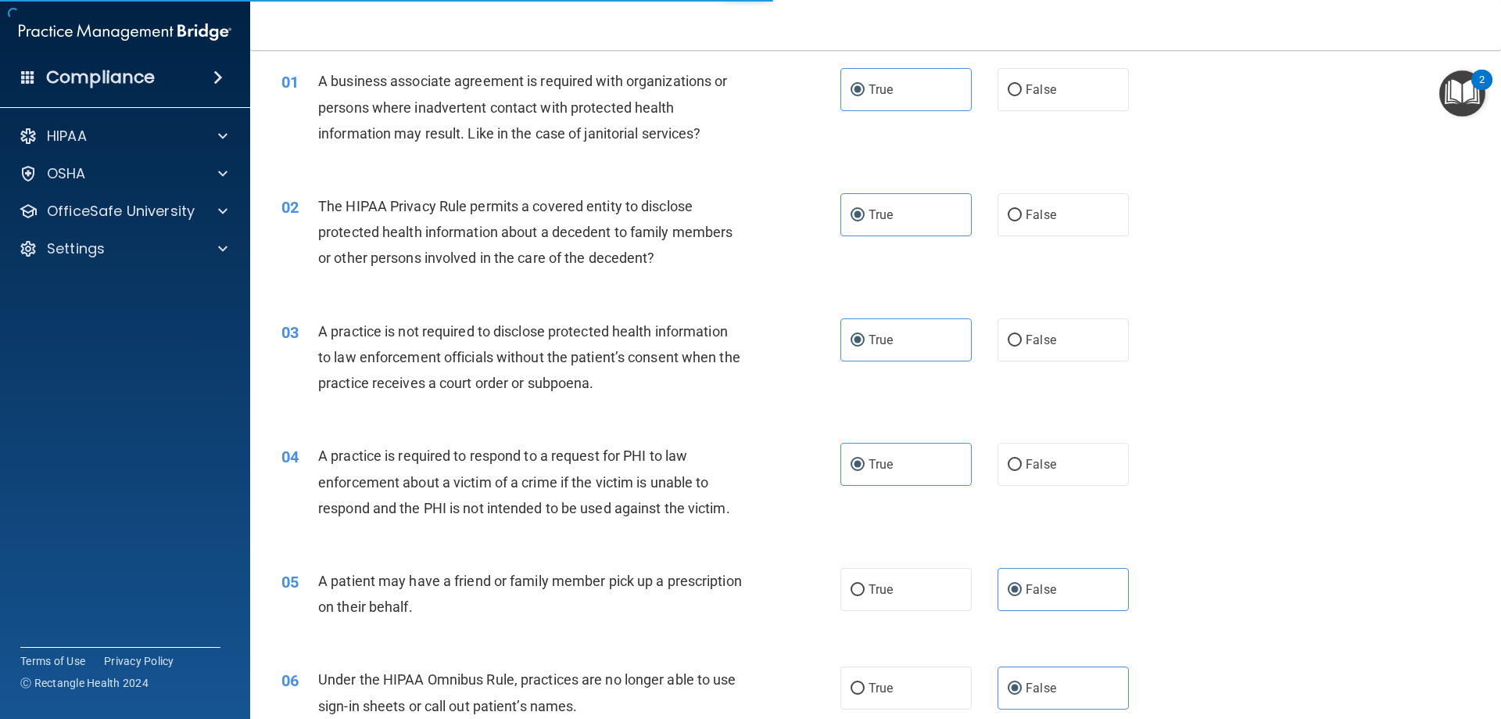
scroll to position [0, 0]
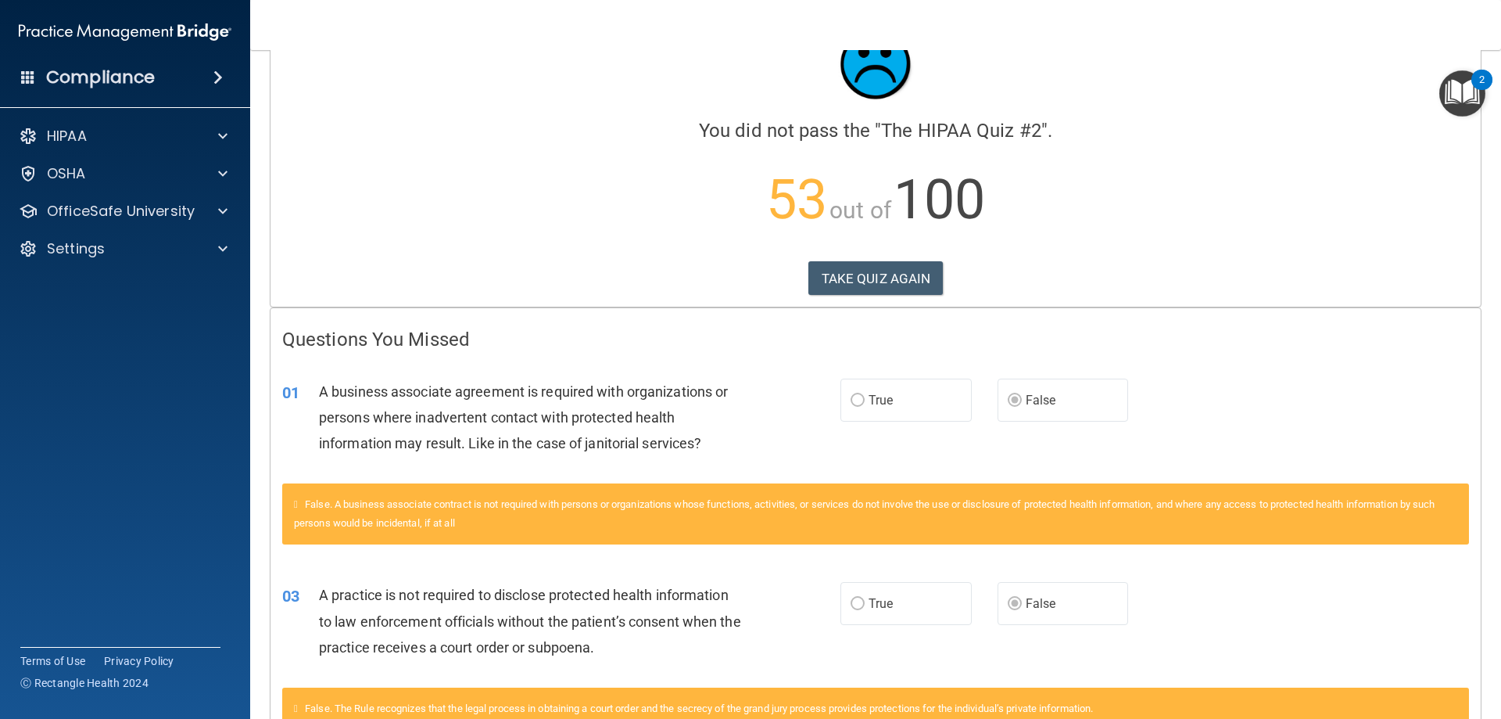
scroll to position [78, 0]
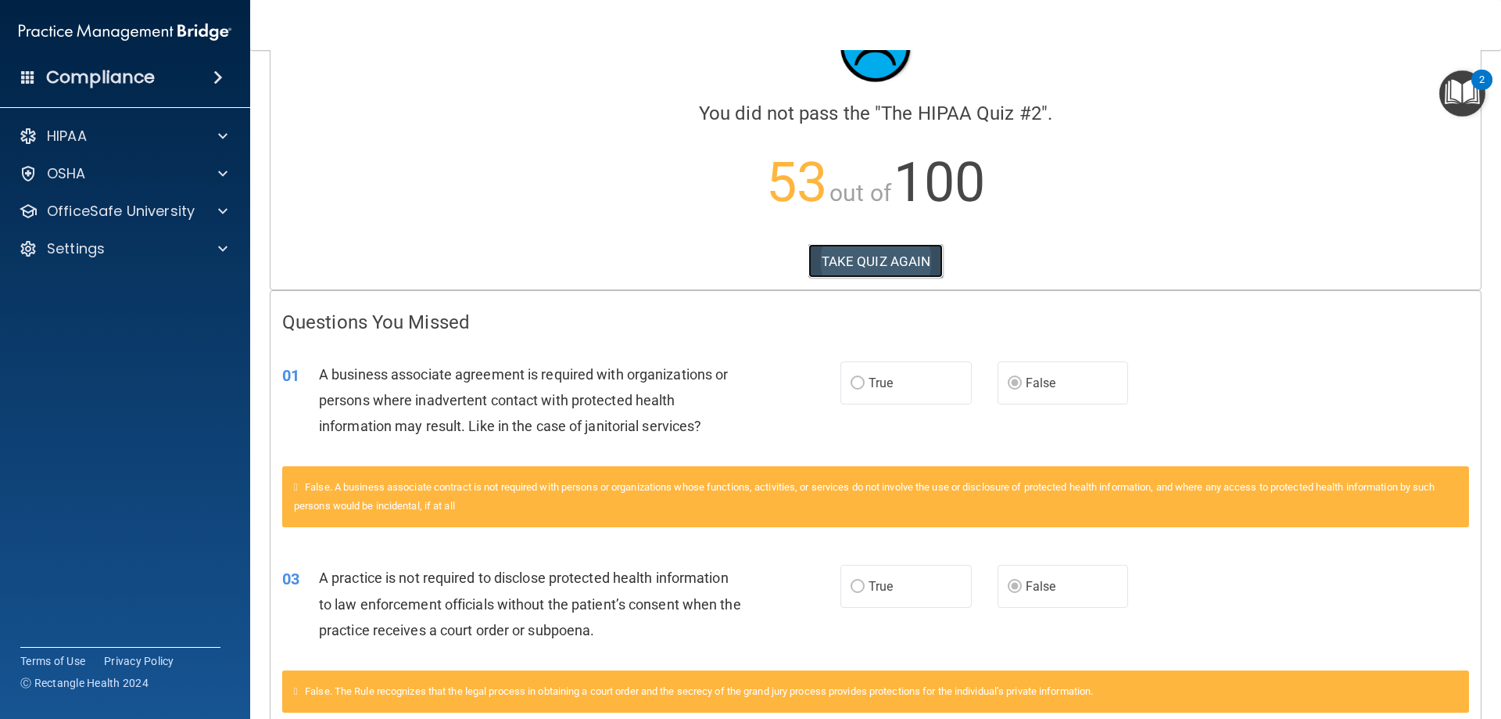
click at [855, 266] on button "TAKE QUIZ AGAIN" at bounding box center [876, 261] width 135 height 34
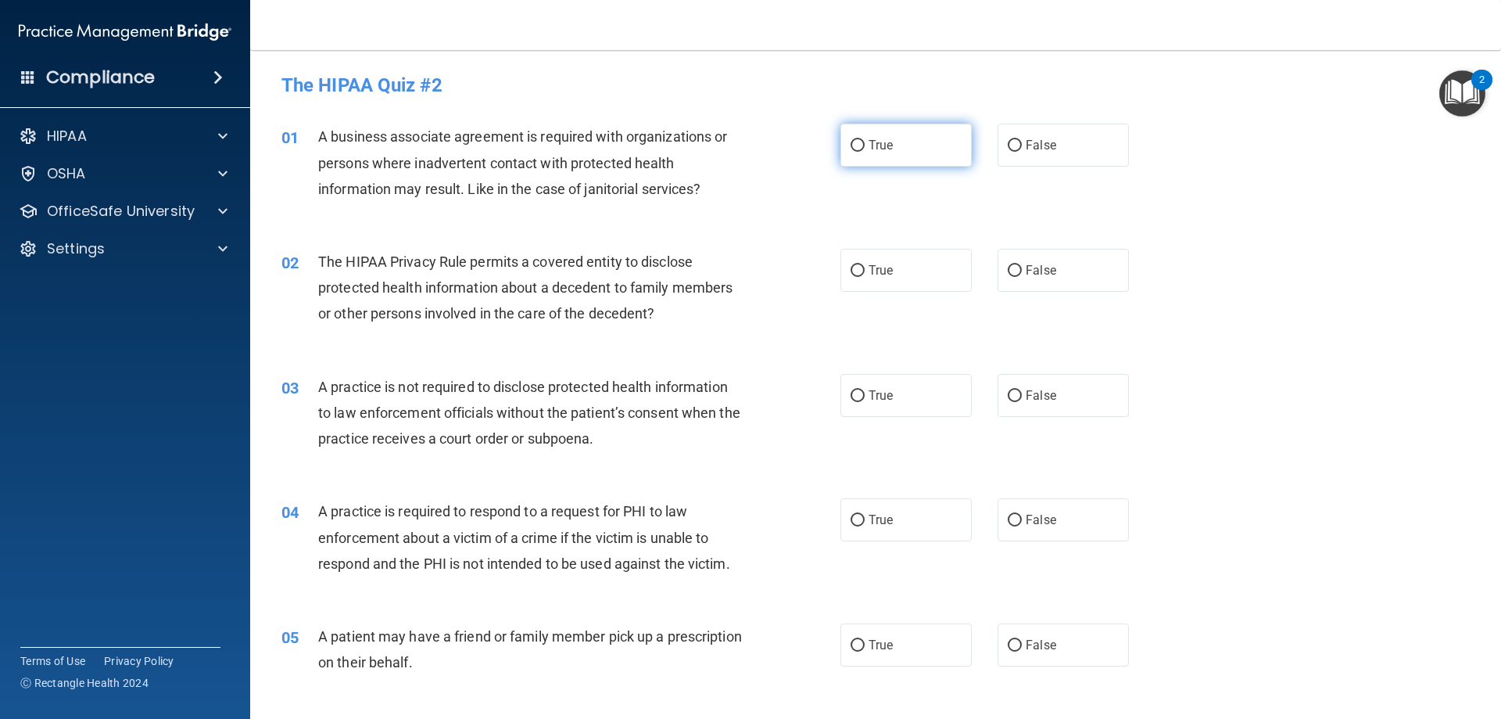
click at [904, 164] on label "True" at bounding box center [906, 145] width 131 height 43
click at [865, 152] on input "True" at bounding box center [858, 146] width 14 height 12
radio input "true"
click at [859, 267] on input "True" at bounding box center [858, 271] width 14 height 12
radio input "true"
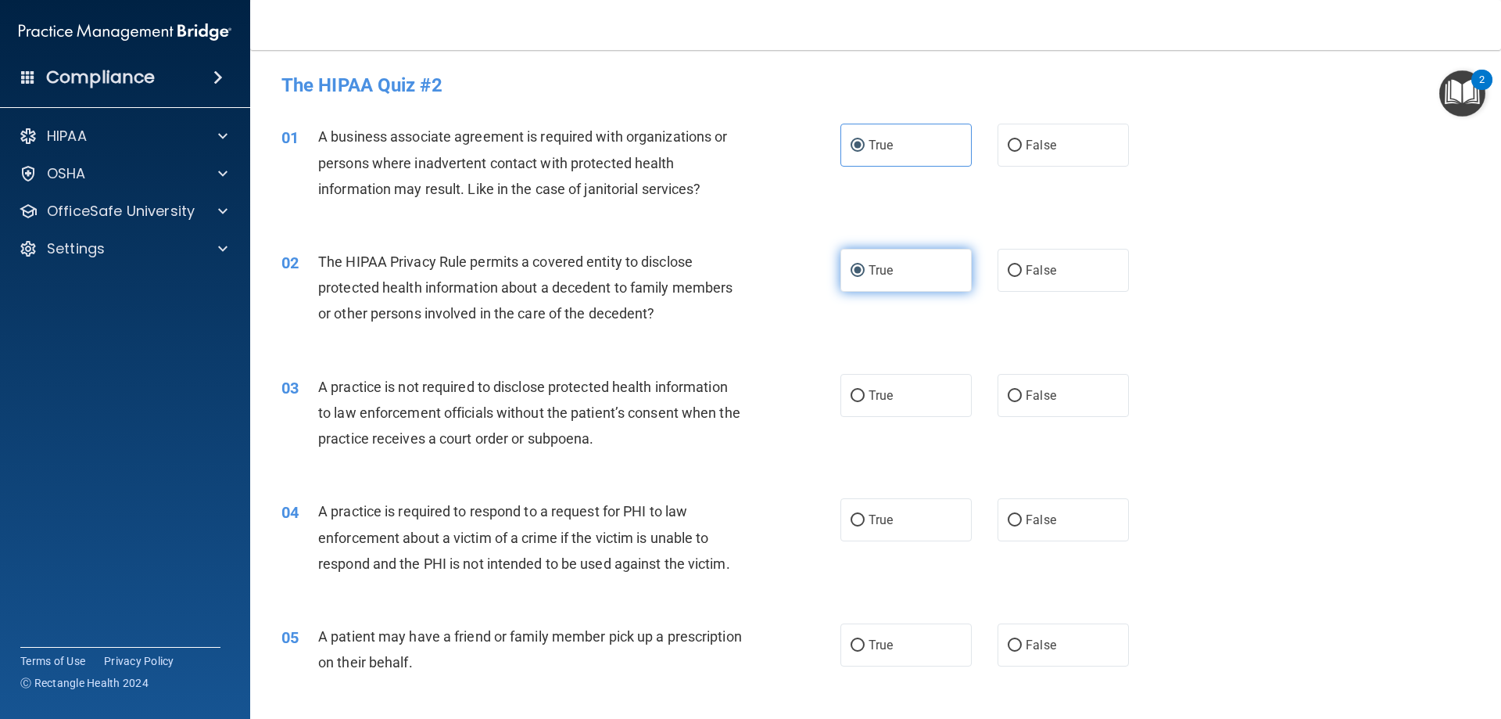
click at [859, 267] on input "True" at bounding box center [858, 271] width 14 height 12
click at [867, 403] on label "True" at bounding box center [906, 395] width 131 height 43
click at [865, 402] on input "True" at bounding box center [858, 396] width 14 height 12
radio input "true"
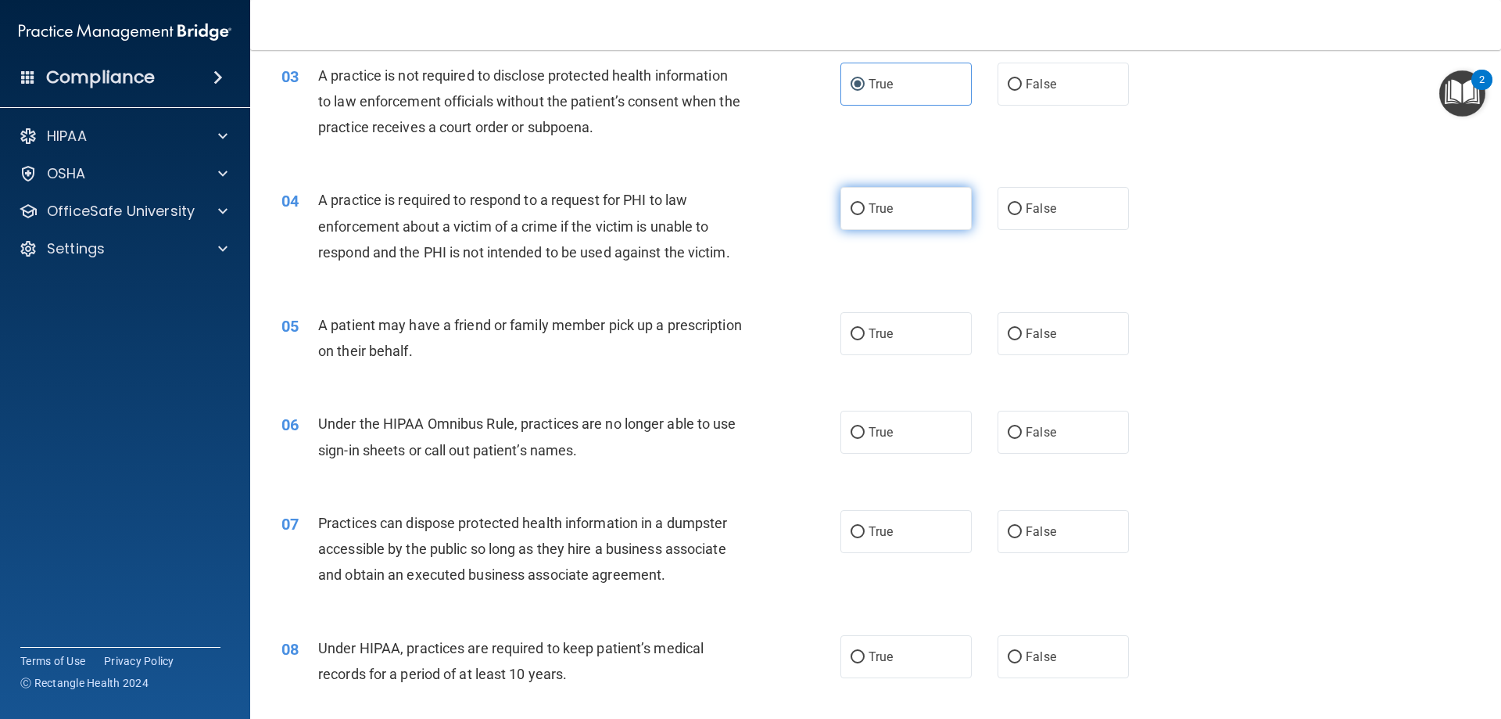
scroll to position [235, 0]
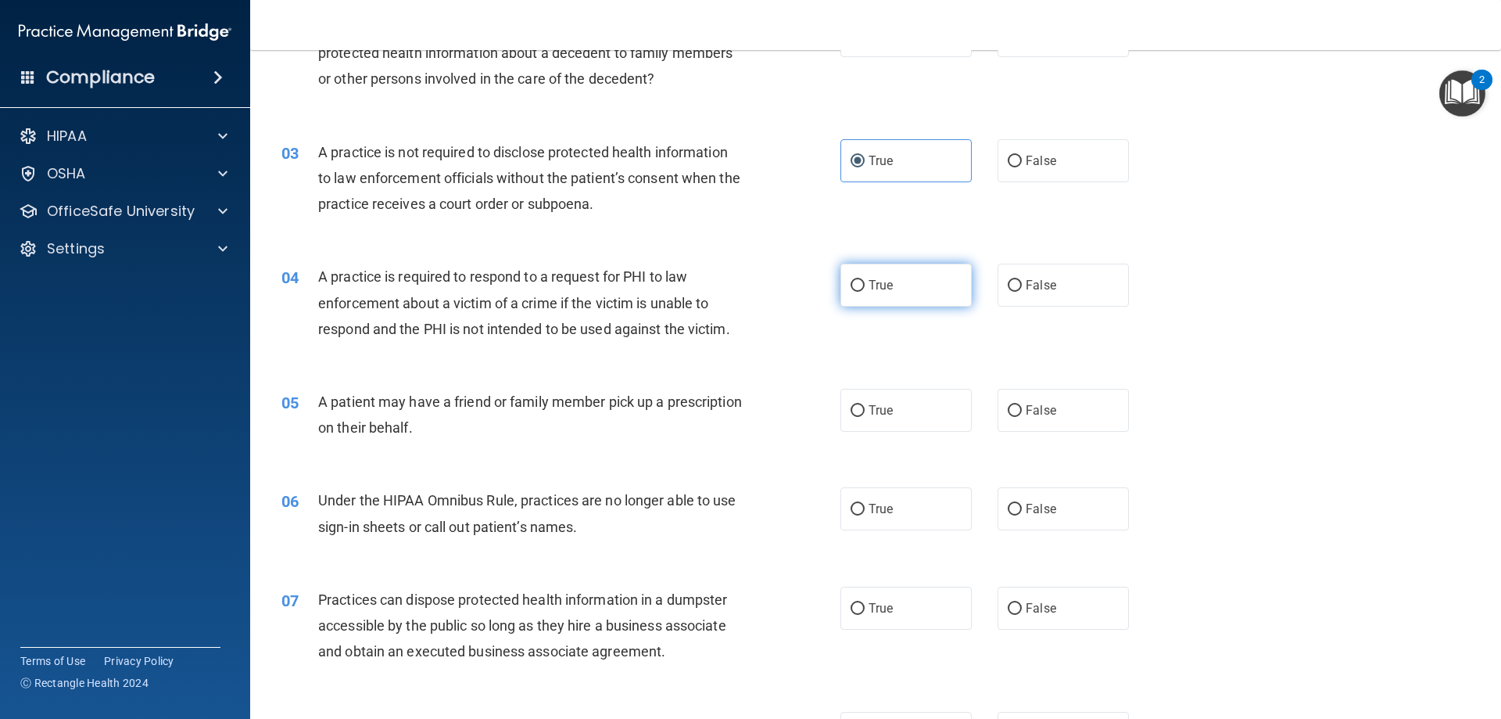
drag, startPoint x: 887, startPoint y: 285, endPoint x: 883, endPoint y: 295, distance: 10.9
click at [887, 287] on span "True" at bounding box center [881, 285] width 24 height 15
click at [865, 287] on input "True" at bounding box center [858, 286] width 14 height 12
radio input "true"
click at [882, 413] on span "True" at bounding box center [881, 410] width 24 height 15
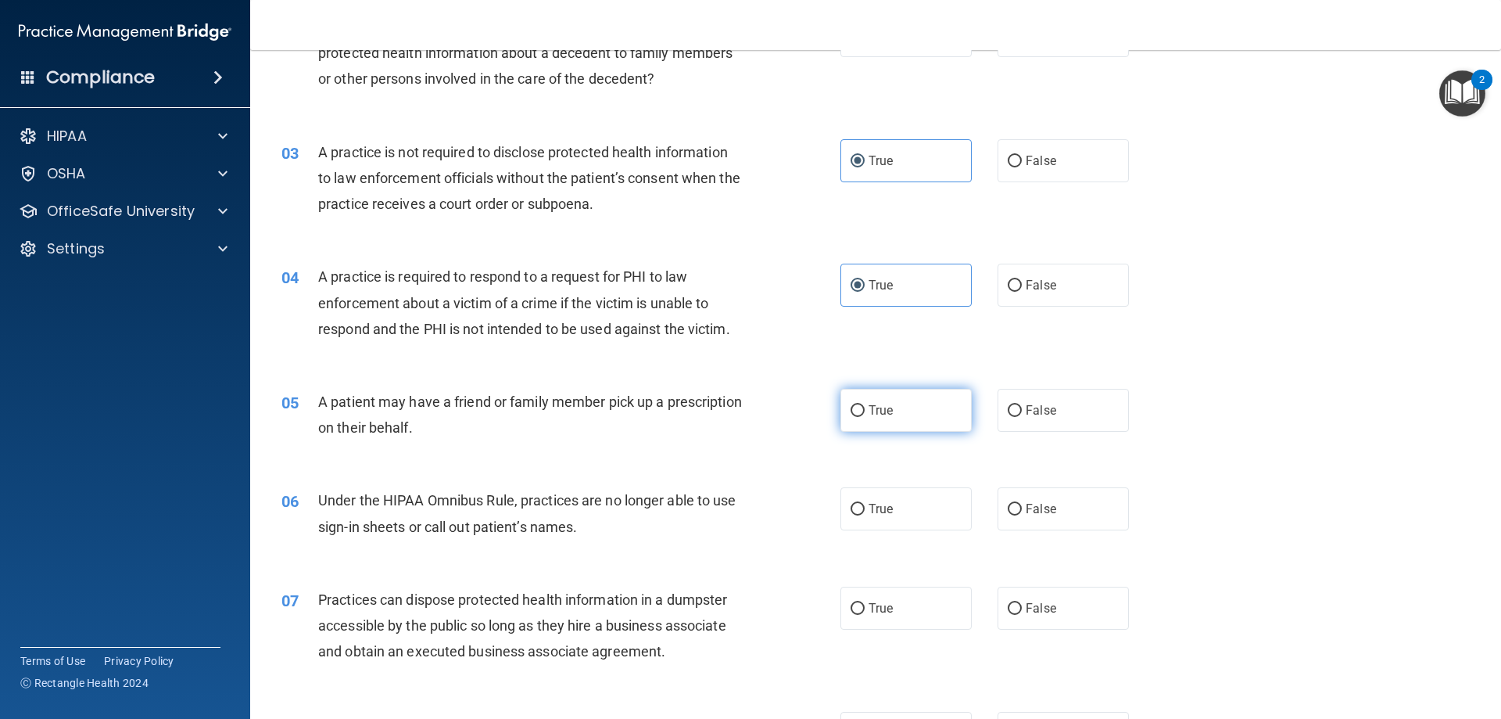
click at [865, 413] on input "True" at bounding box center [858, 411] width 14 height 12
radio input "true"
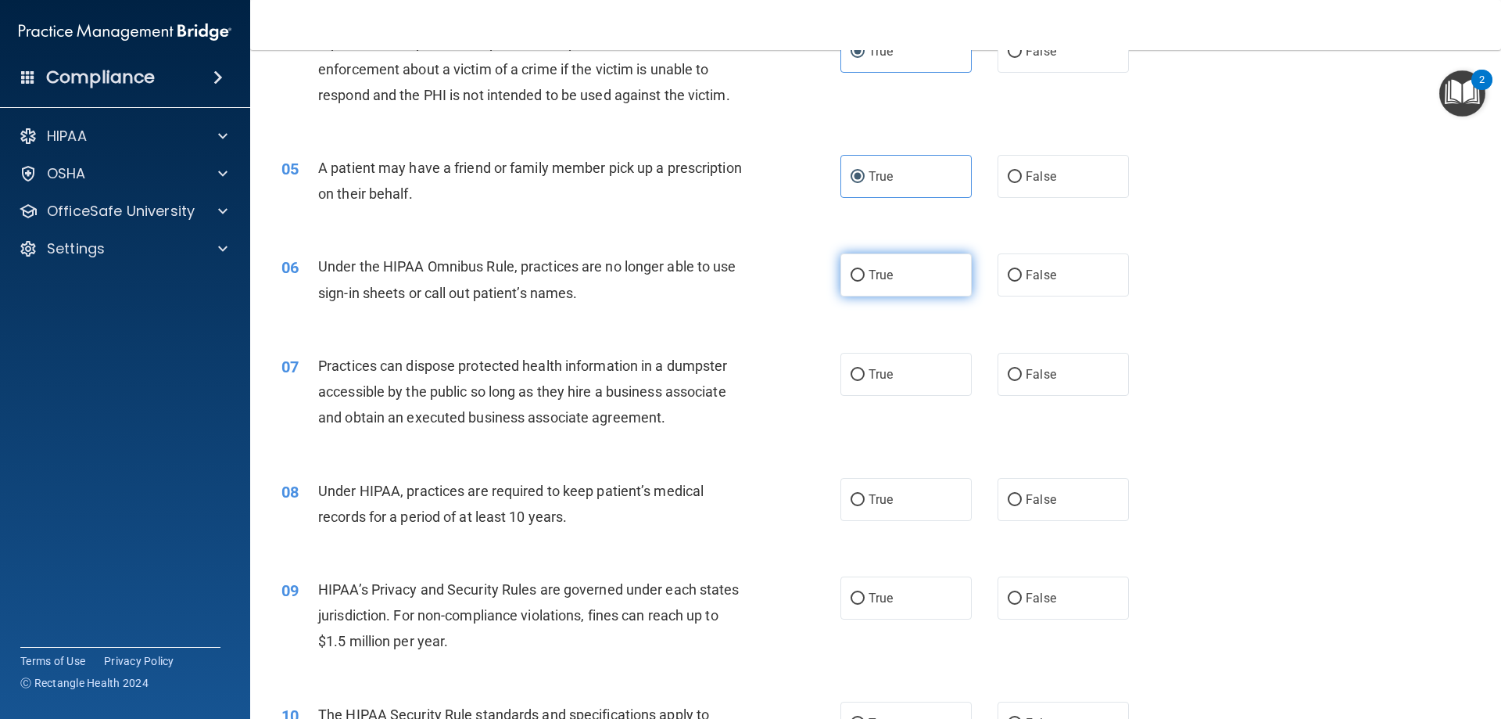
scroll to position [469, 0]
click at [912, 242] on div "06 Under the HIPAA Omnibus Rule, practices are no longer able to use sign-in sh…" at bounding box center [876, 282] width 1212 height 99
click at [913, 289] on label "True" at bounding box center [906, 274] width 131 height 43
click at [865, 281] on input "True" at bounding box center [858, 275] width 14 height 12
radio input "true"
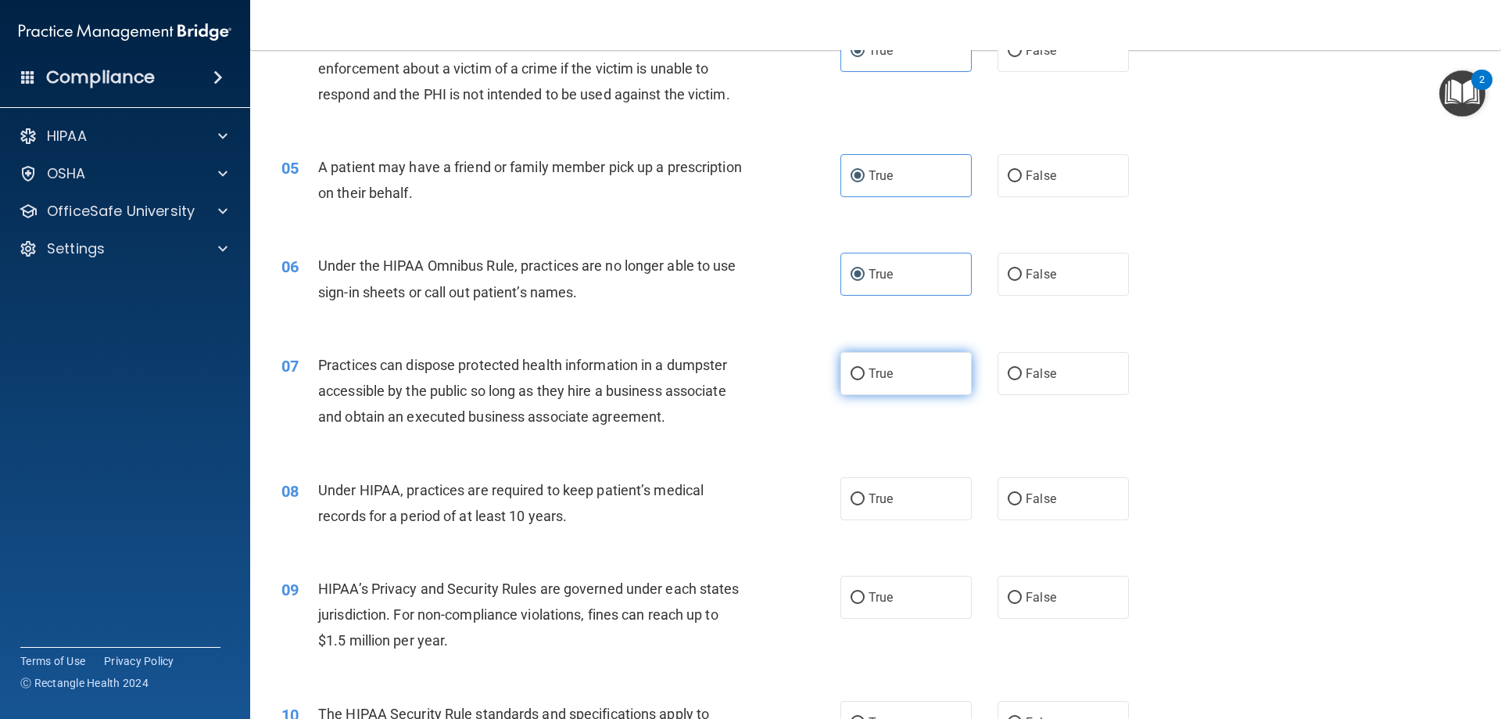
click at [893, 380] on label "True" at bounding box center [906, 373] width 131 height 43
click at [865, 380] on input "True" at bounding box center [858, 374] width 14 height 12
radio input "true"
drag, startPoint x: 877, startPoint y: 473, endPoint x: 882, endPoint y: 529, distance: 56.6
click at [877, 479] on div "08 Under HIPAA, practices are required to keep patient’s medical records for a …" at bounding box center [876, 506] width 1212 height 99
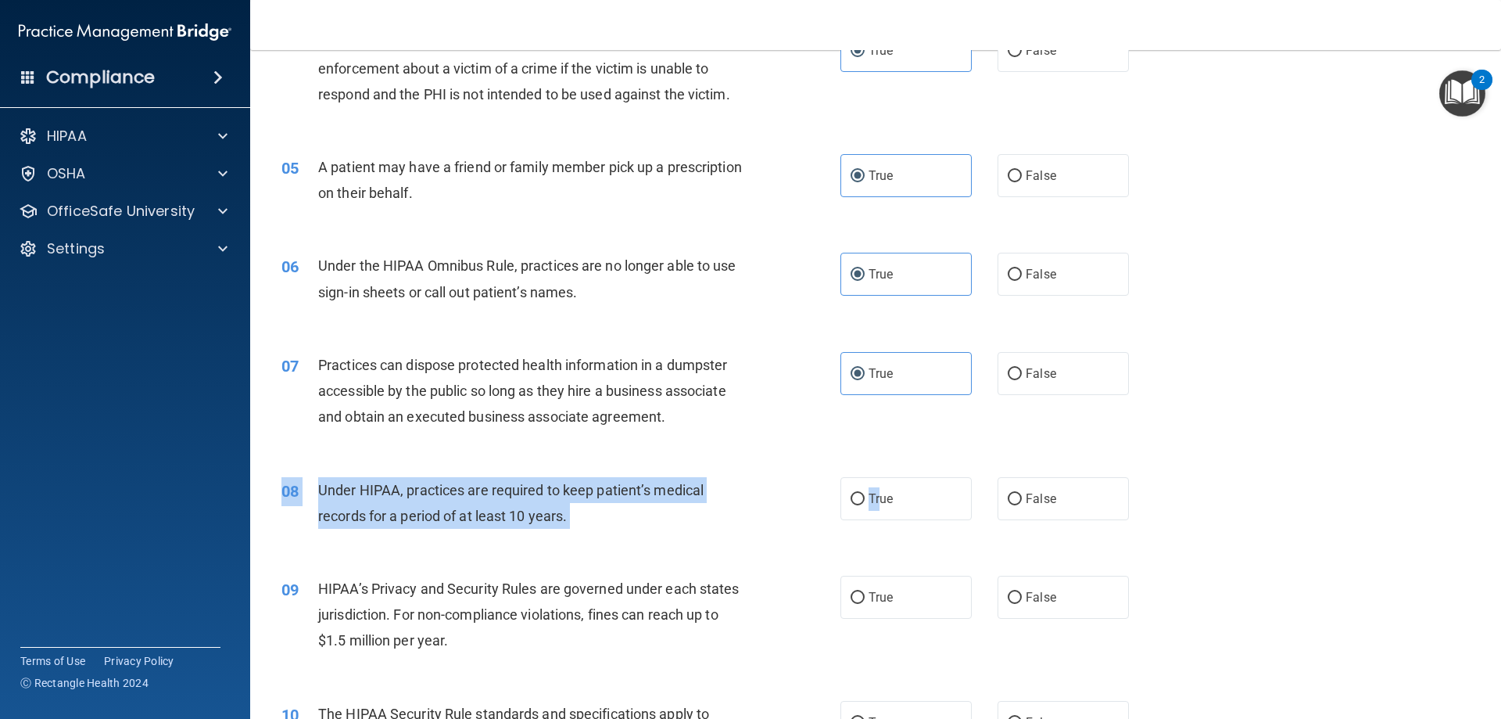
click at [881, 521] on div "08 Under HIPAA, practices are required to keep patient’s medical records for a …" at bounding box center [876, 506] width 1212 height 99
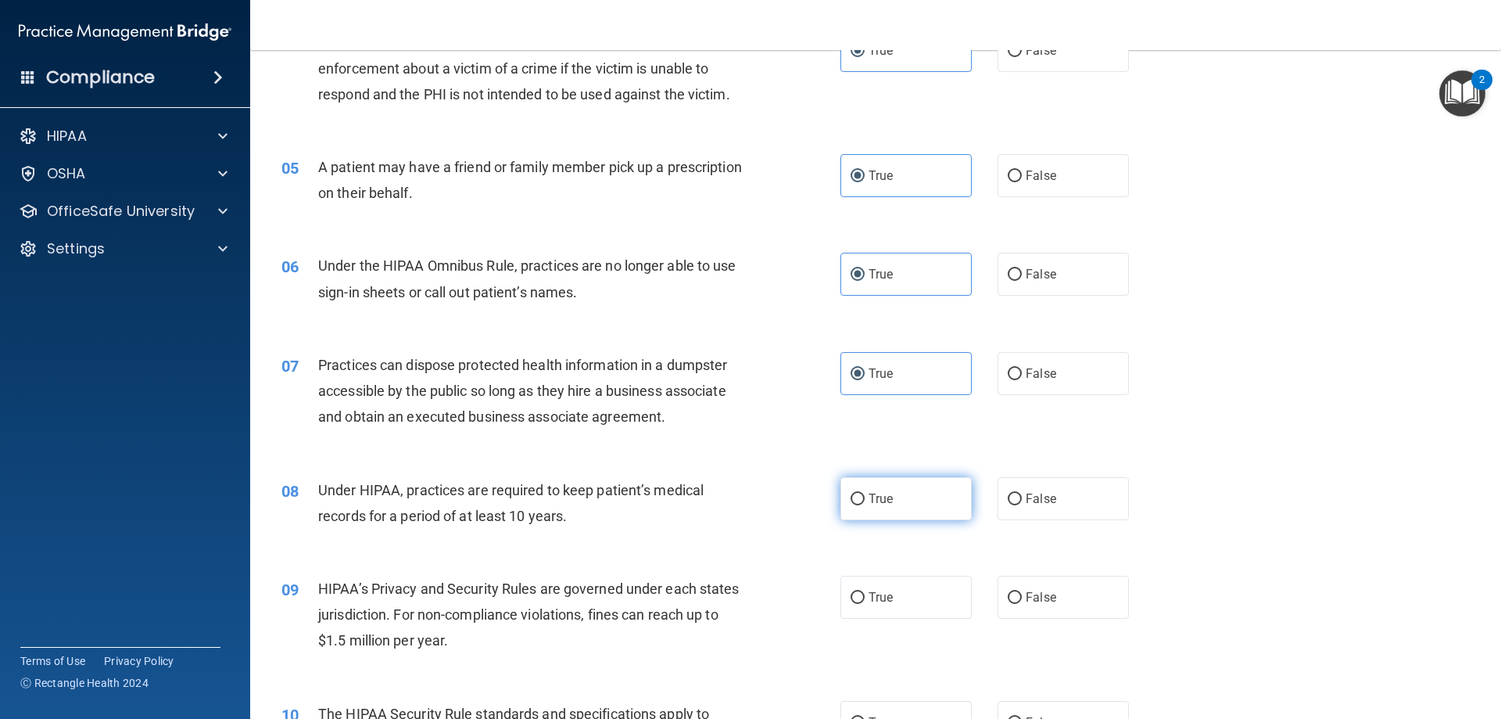
click at [908, 505] on label "True" at bounding box center [906, 498] width 131 height 43
click at [865, 505] on input "True" at bounding box center [858, 499] width 14 height 12
radio input "true"
click at [877, 601] on span "True" at bounding box center [881, 597] width 24 height 15
click at [865, 601] on input "True" at bounding box center [858, 598] width 14 height 12
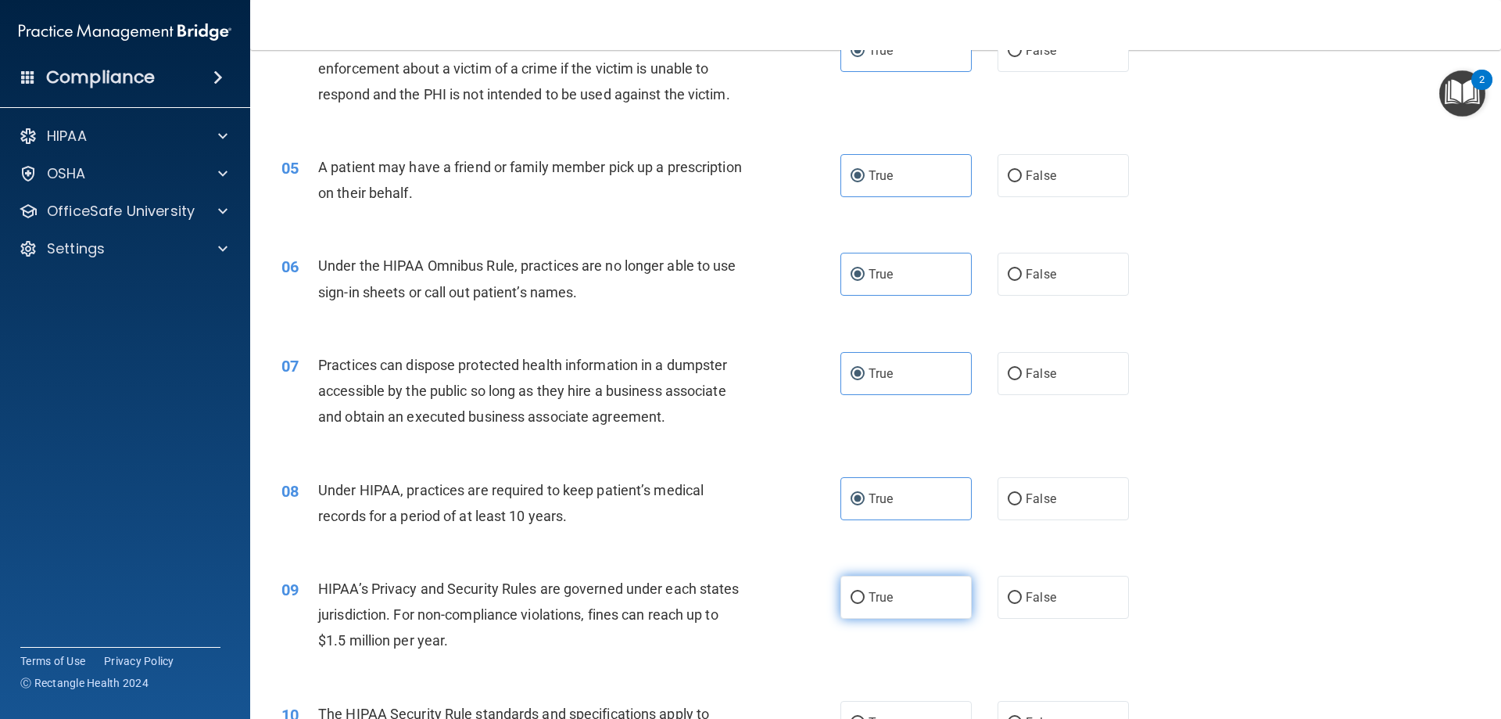
radio input "true"
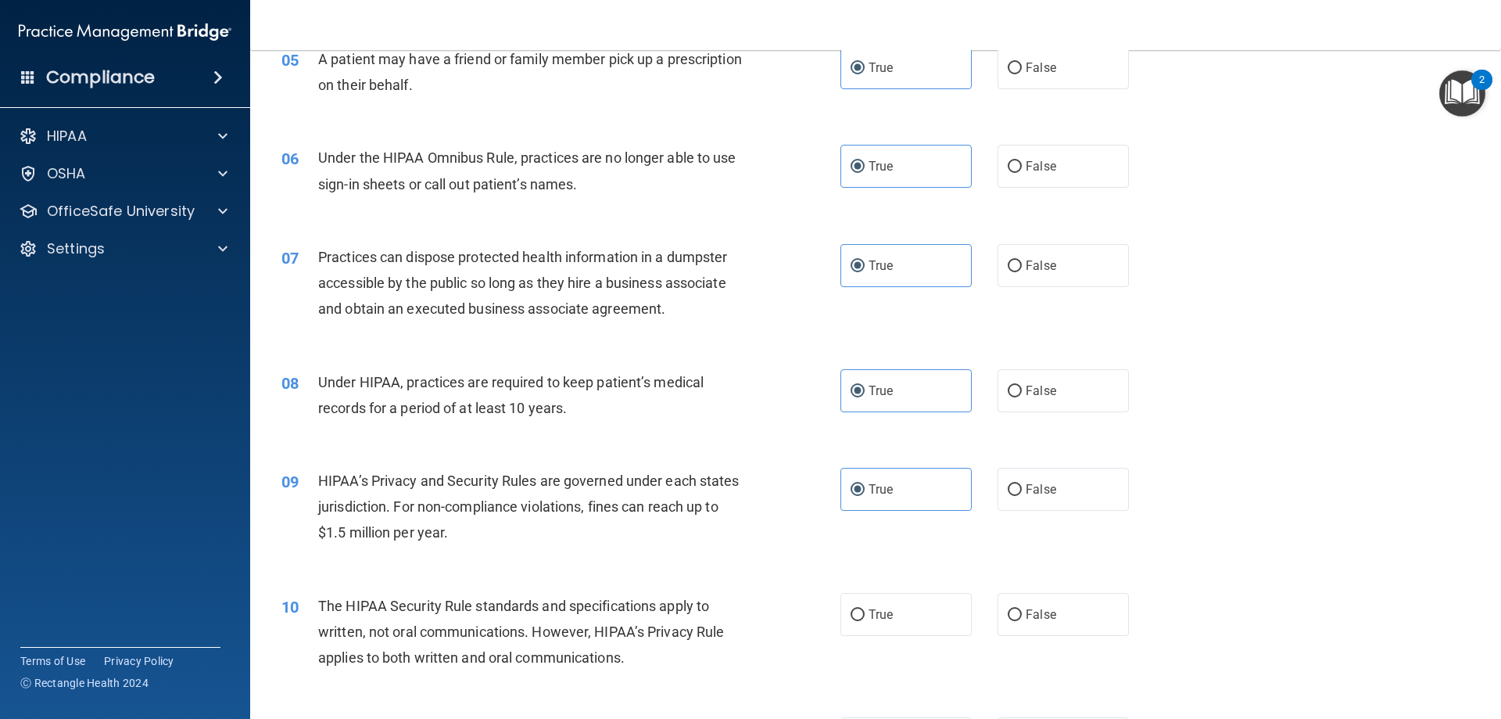
scroll to position [782, 0]
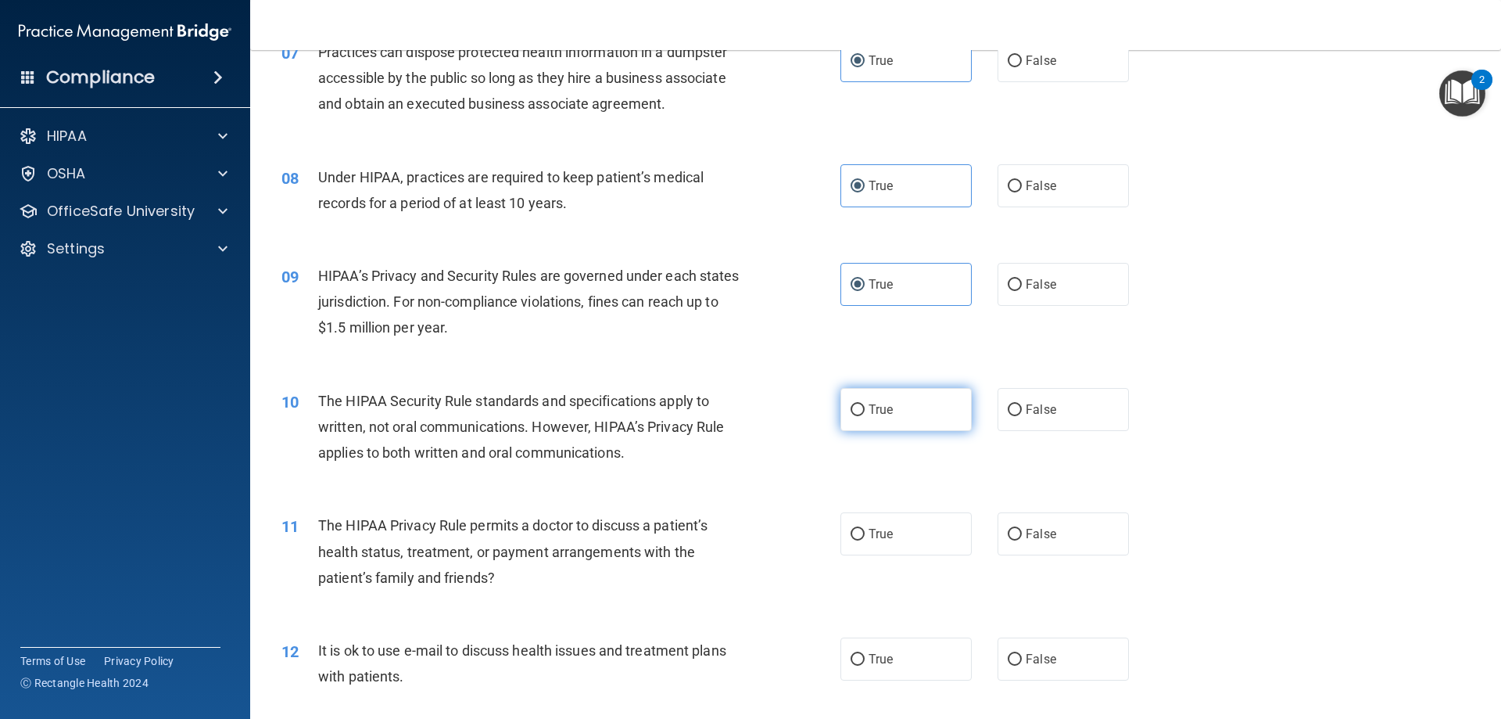
click at [905, 423] on label "True" at bounding box center [906, 409] width 131 height 43
click at [865, 416] on input "True" at bounding box center [858, 410] width 14 height 12
radio input "true"
click at [905, 423] on label "True" at bounding box center [906, 409] width 131 height 43
click at [865, 416] on input "True" at bounding box center [858, 410] width 14 height 12
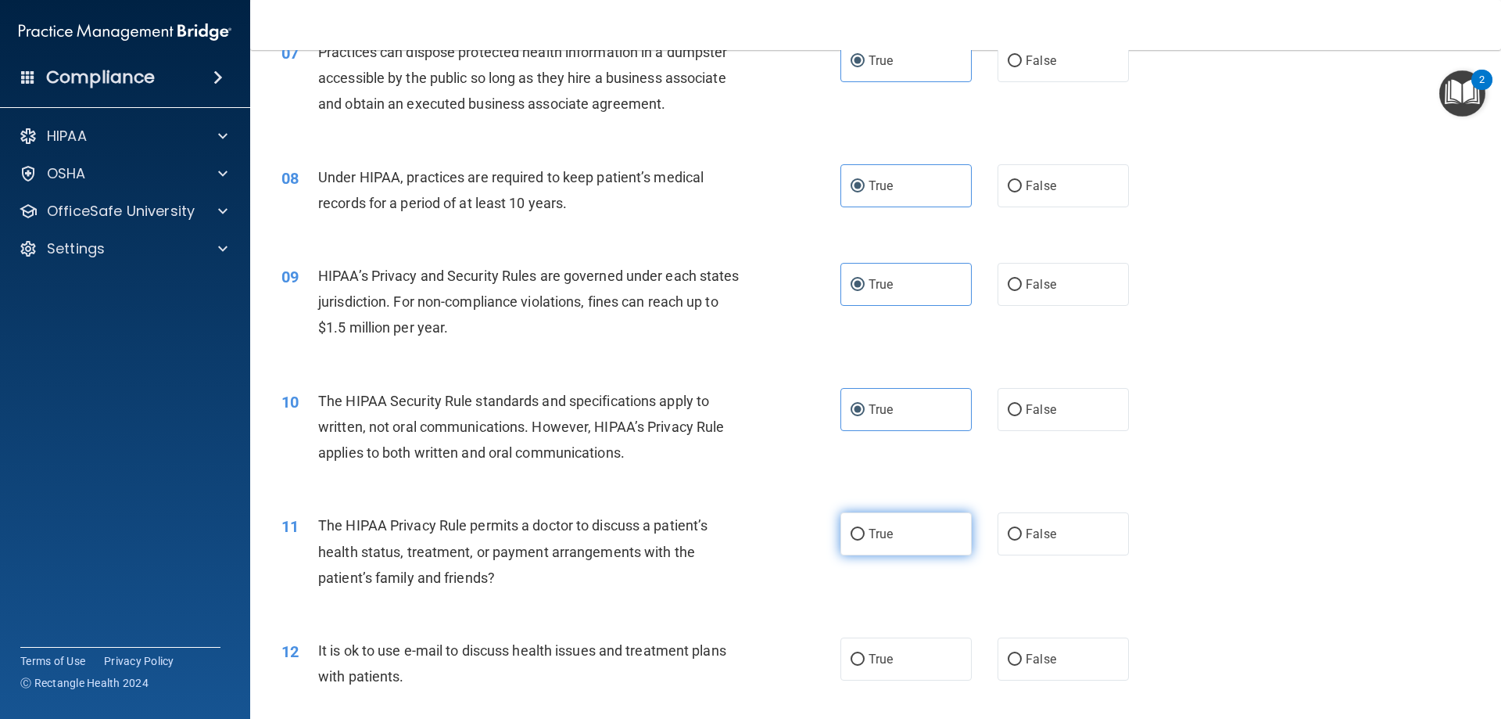
click at [895, 529] on label "True" at bounding box center [906, 533] width 131 height 43
click at [865, 529] on input "True" at bounding box center [858, 535] width 14 height 12
radio input "true"
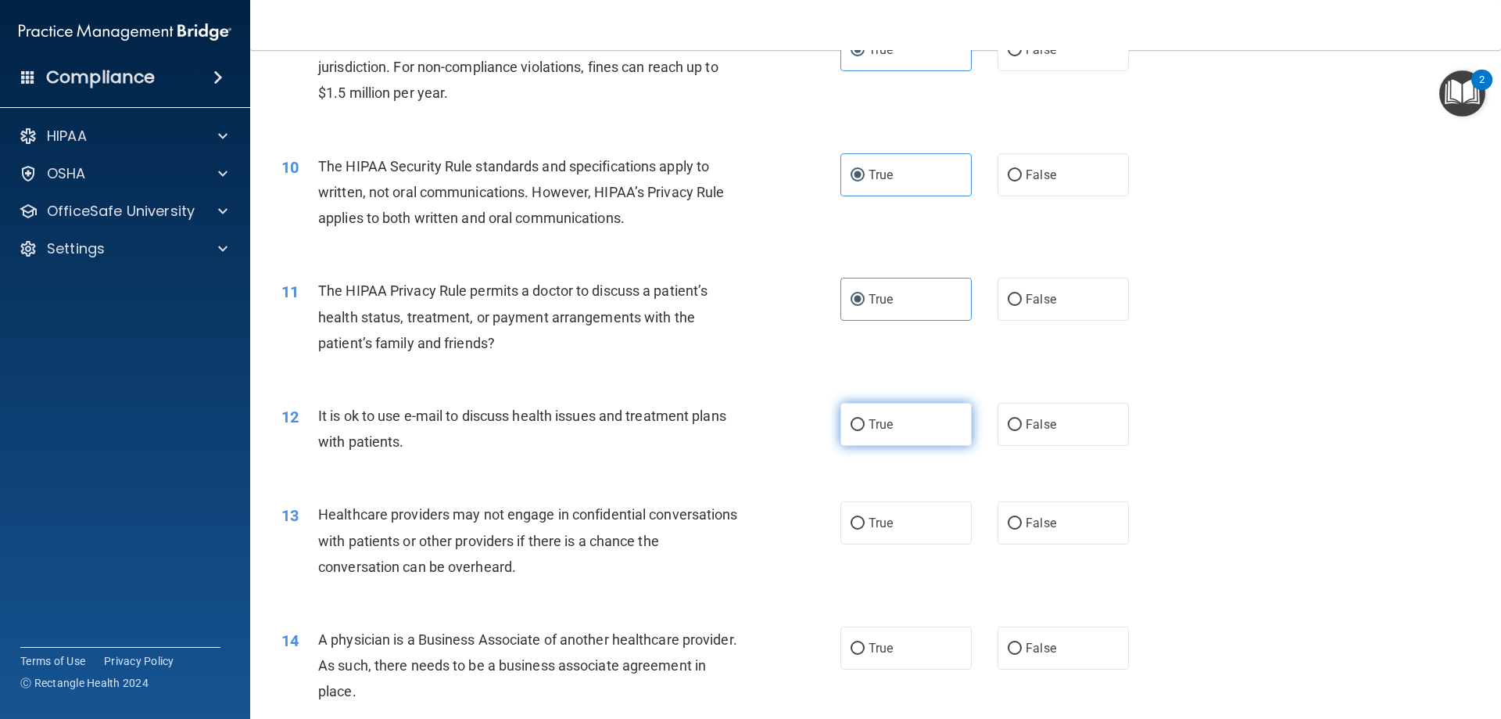
click at [898, 413] on label "True" at bounding box center [906, 424] width 131 height 43
click at [865, 419] on input "True" at bounding box center [858, 425] width 14 height 12
radio input "true"
click at [916, 528] on label "True" at bounding box center [906, 522] width 131 height 43
click at [865, 528] on input "True" at bounding box center [858, 524] width 14 height 12
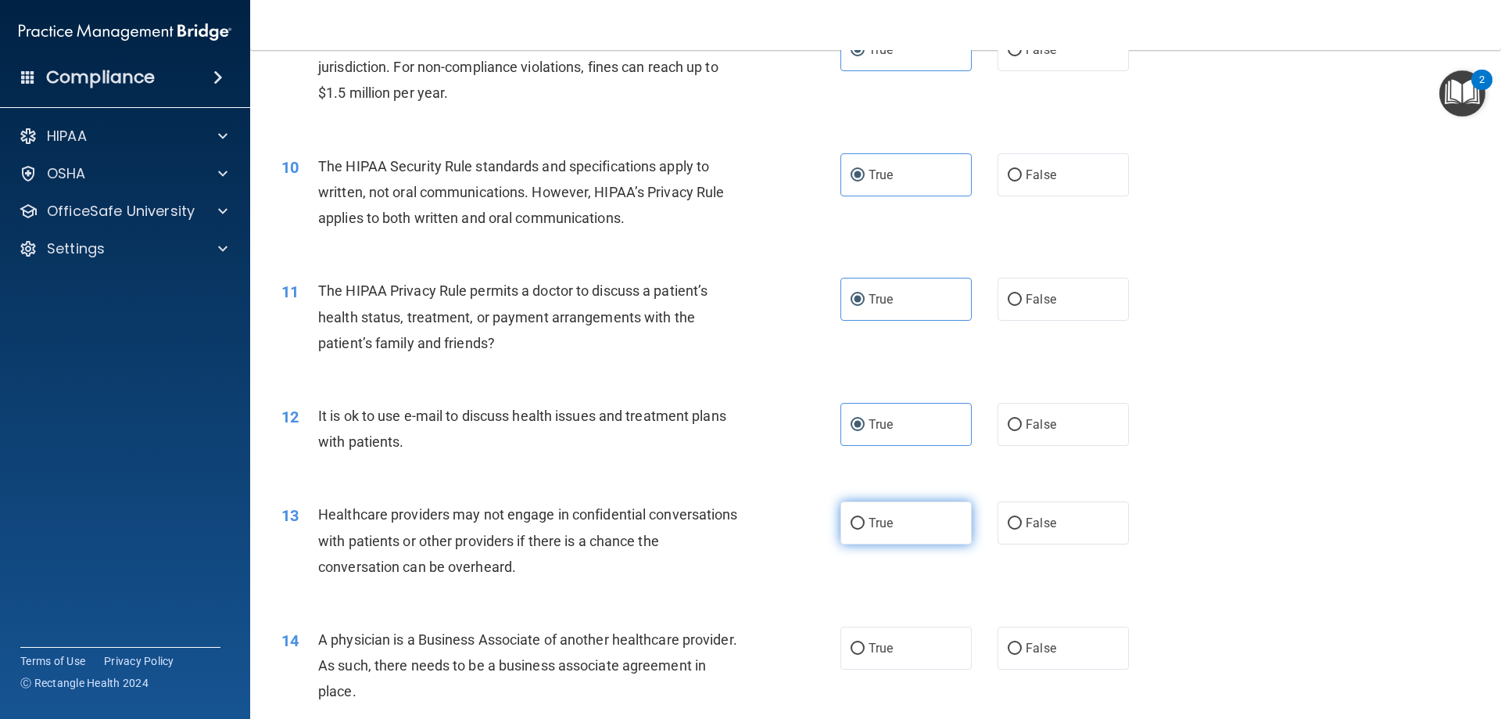
radio input "true"
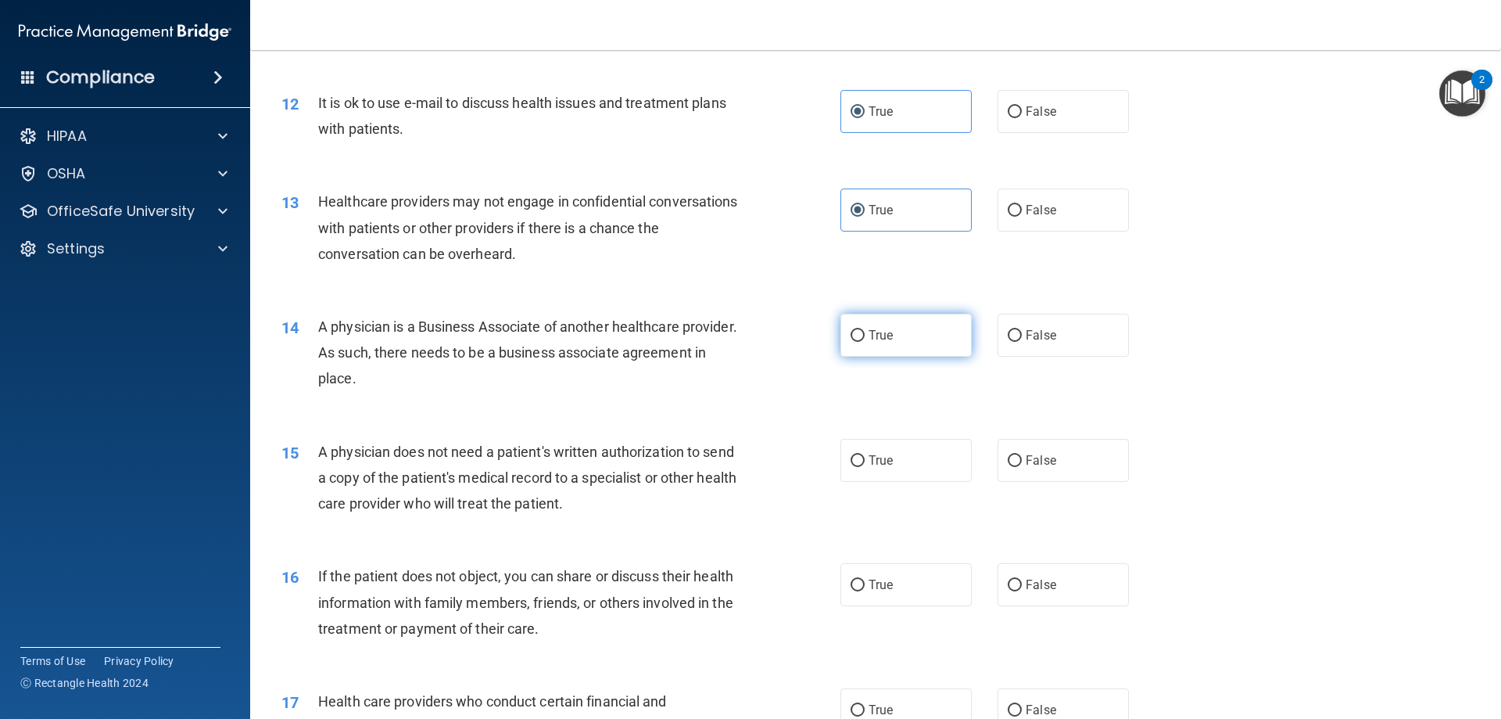
click at [920, 347] on label "True" at bounding box center [906, 335] width 131 height 43
click at [865, 342] on input "True" at bounding box center [858, 336] width 14 height 12
radio input "true"
click at [920, 476] on label "True" at bounding box center [906, 460] width 131 height 43
click at [865, 467] on input "True" at bounding box center [858, 461] width 14 height 12
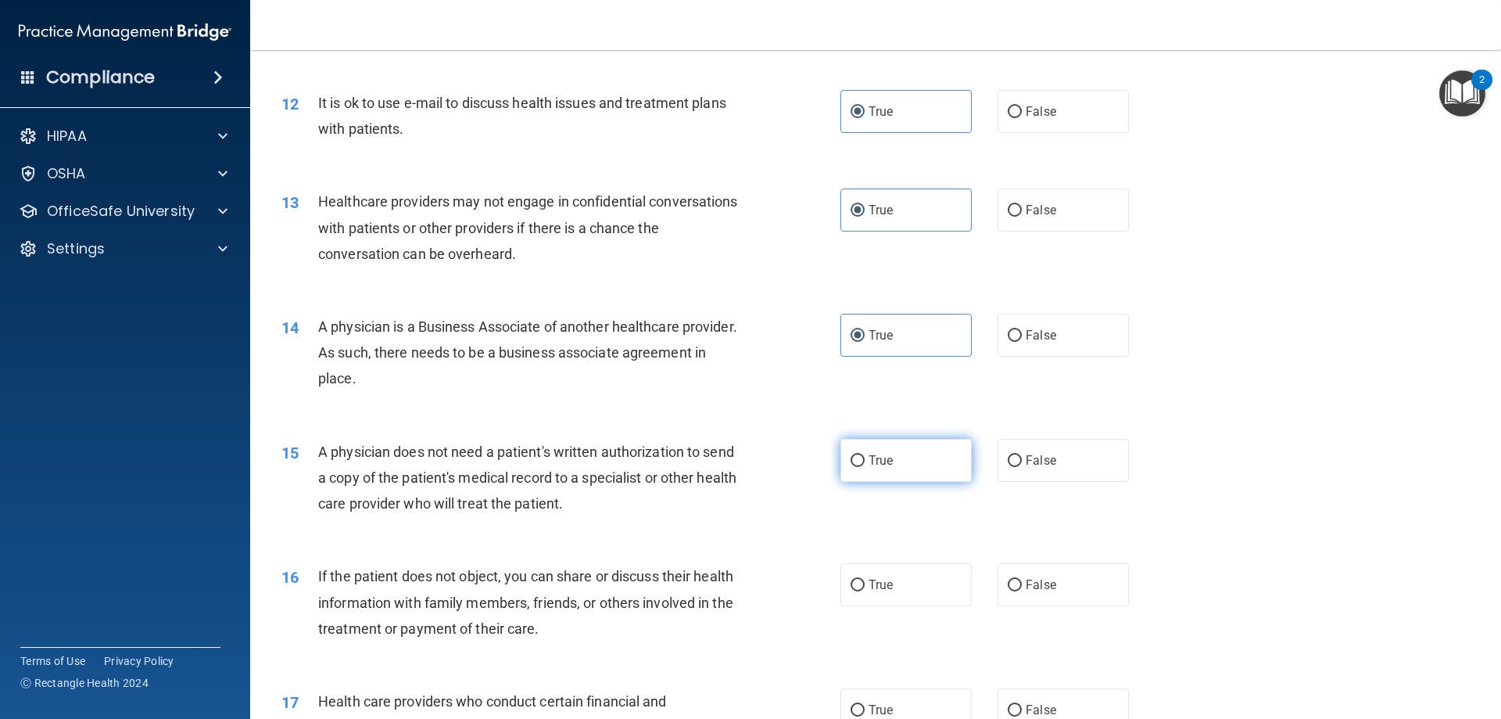
radio input "true"
click at [897, 592] on label "True" at bounding box center [906, 584] width 131 height 43
click at [865, 591] on input "True" at bounding box center [858, 585] width 14 height 12
radio input "true"
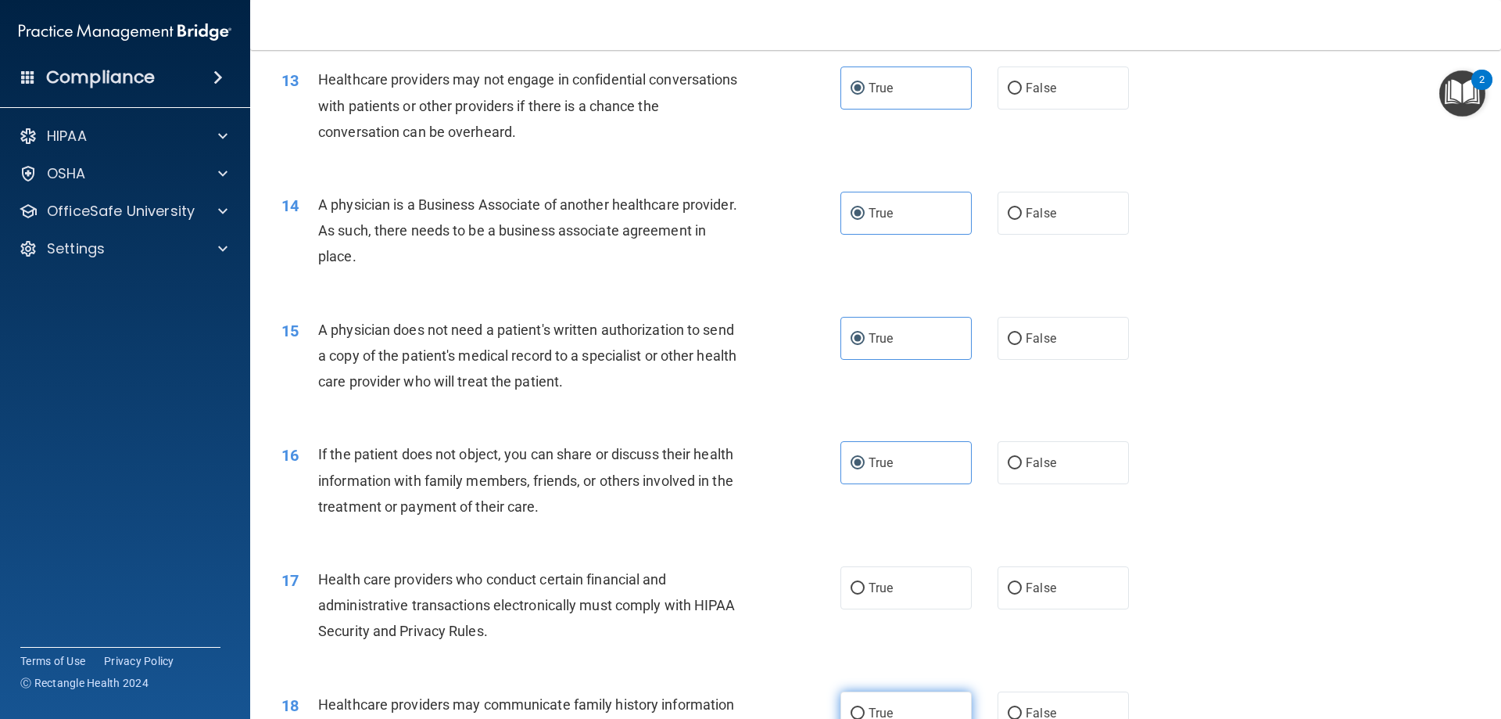
scroll to position [1720, 0]
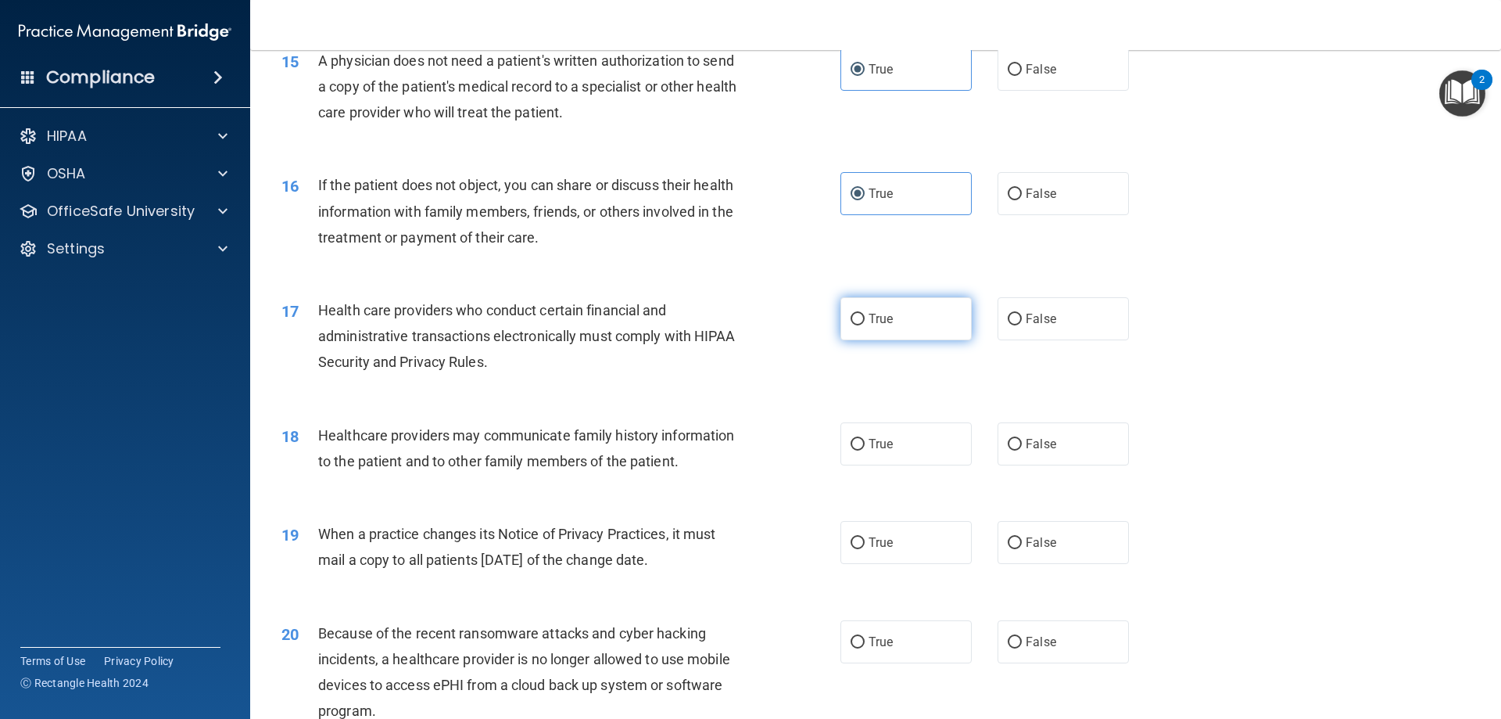
click at [916, 331] on label "True" at bounding box center [906, 318] width 131 height 43
click at [865, 325] on input "True" at bounding box center [858, 320] width 14 height 12
radio input "true"
click at [914, 454] on label "True" at bounding box center [906, 443] width 131 height 43
click at [865, 450] on input "True" at bounding box center [858, 445] width 14 height 12
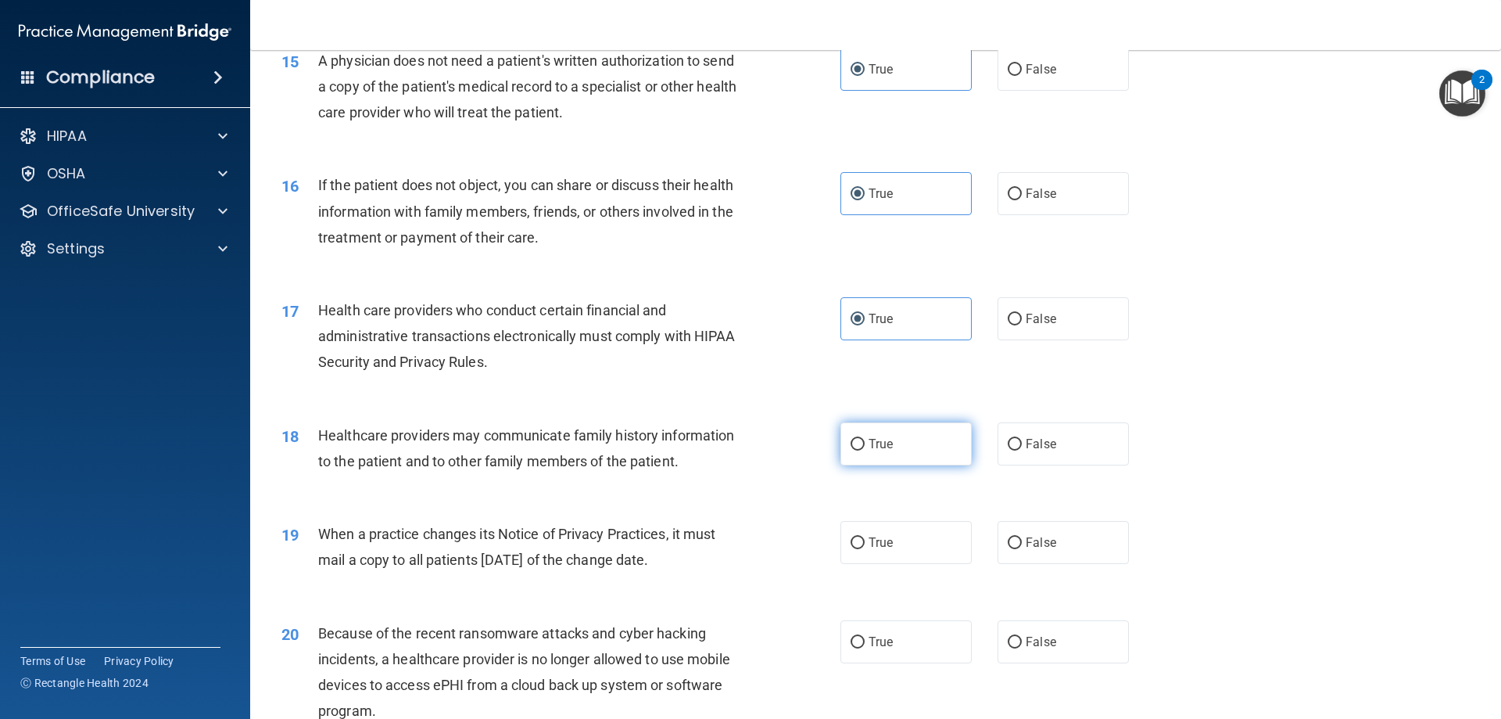
radio input "true"
click at [920, 549] on label "True" at bounding box center [906, 542] width 131 height 43
click at [865, 549] on input "True" at bounding box center [858, 543] width 14 height 12
radio input "true"
click at [902, 623] on label "True" at bounding box center [906, 641] width 131 height 43
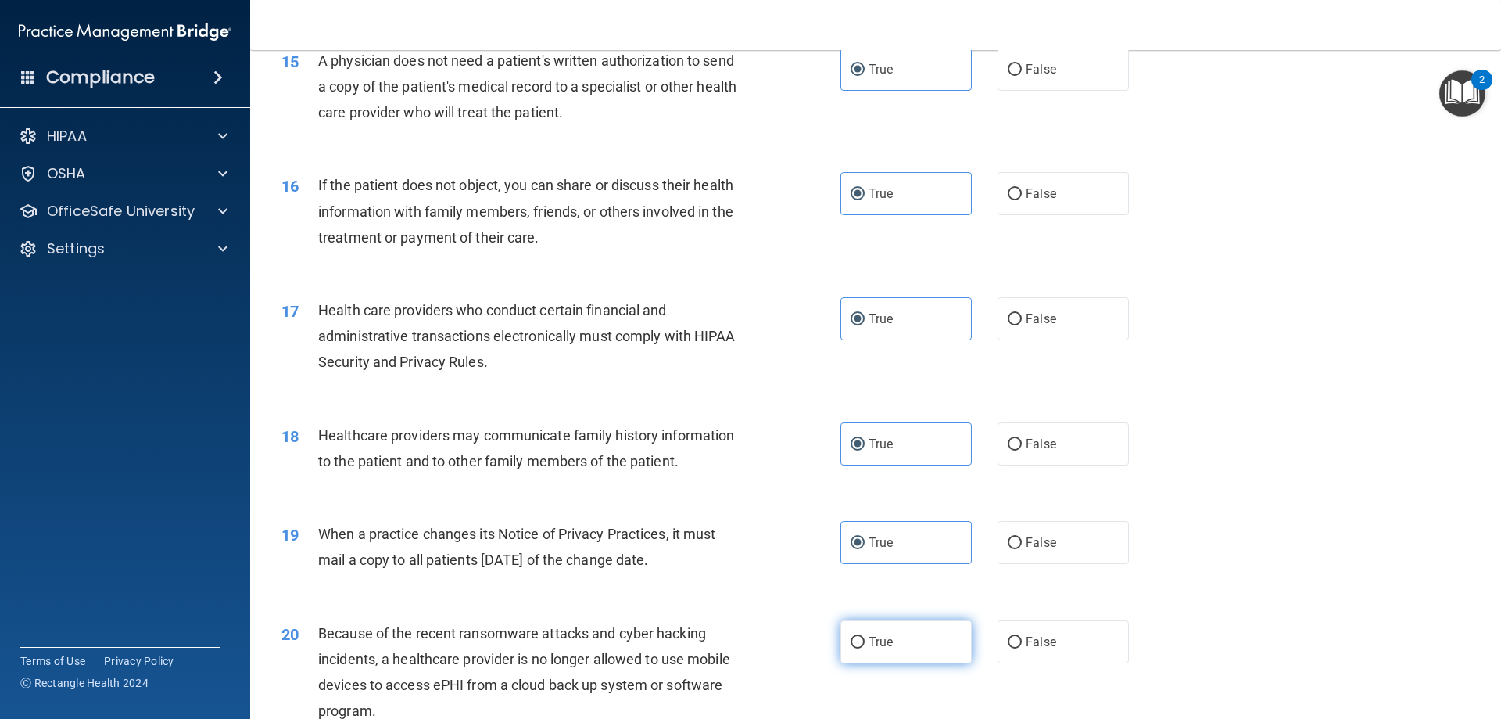
click at [865, 636] on input "True" at bounding box center [858, 642] width 14 height 12
radio input "true"
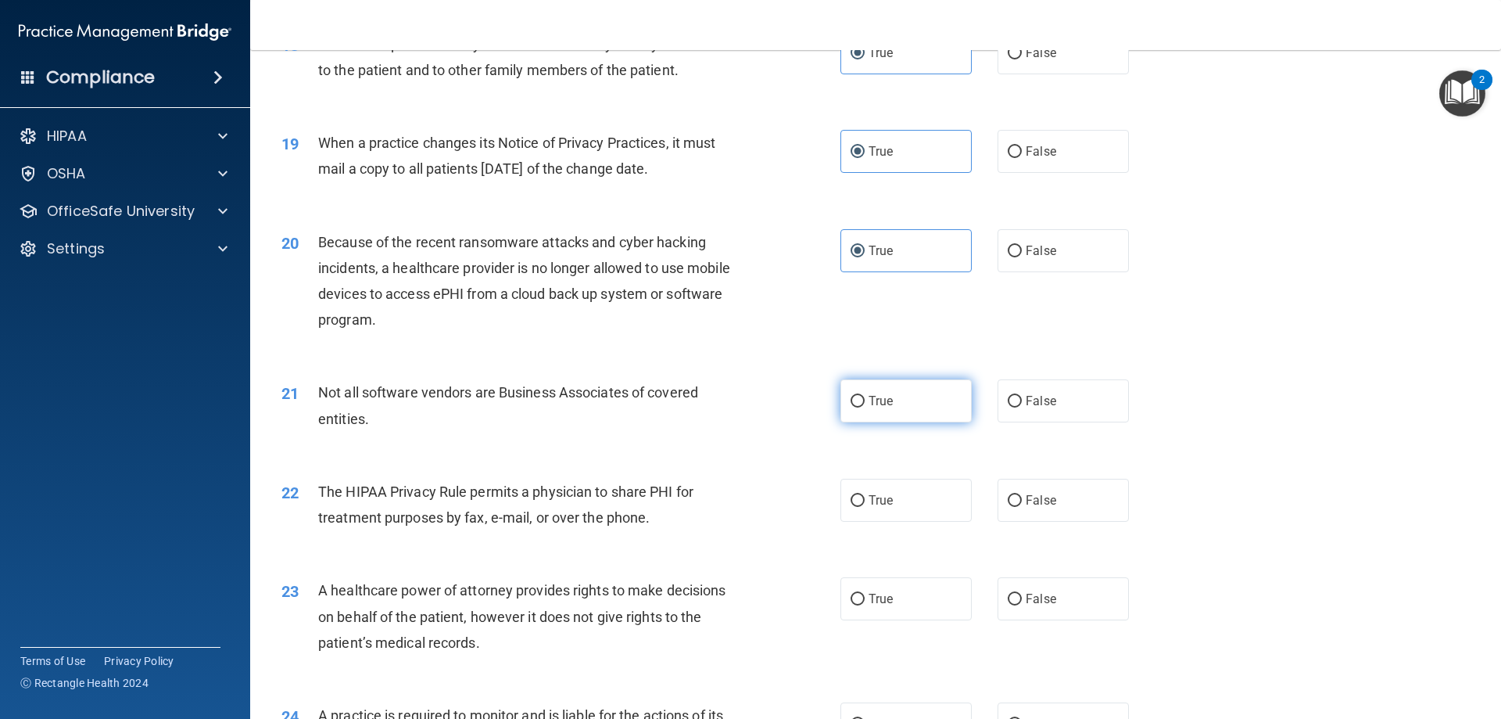
click at [908, 391] on label "True" at bounding box center [906, 400] width 131 height 43
click at [865, 396] on input "True" at bounding box center [858, 402] width 14 height 12
radio input "true"
drag, startPoint x: 912, startPoint y: 491, endPoint x: 912, endPoint y: 594, distance: 103.2
click at [912, 493] on label "True" at bounding box center [906, 500] width 131 height 43
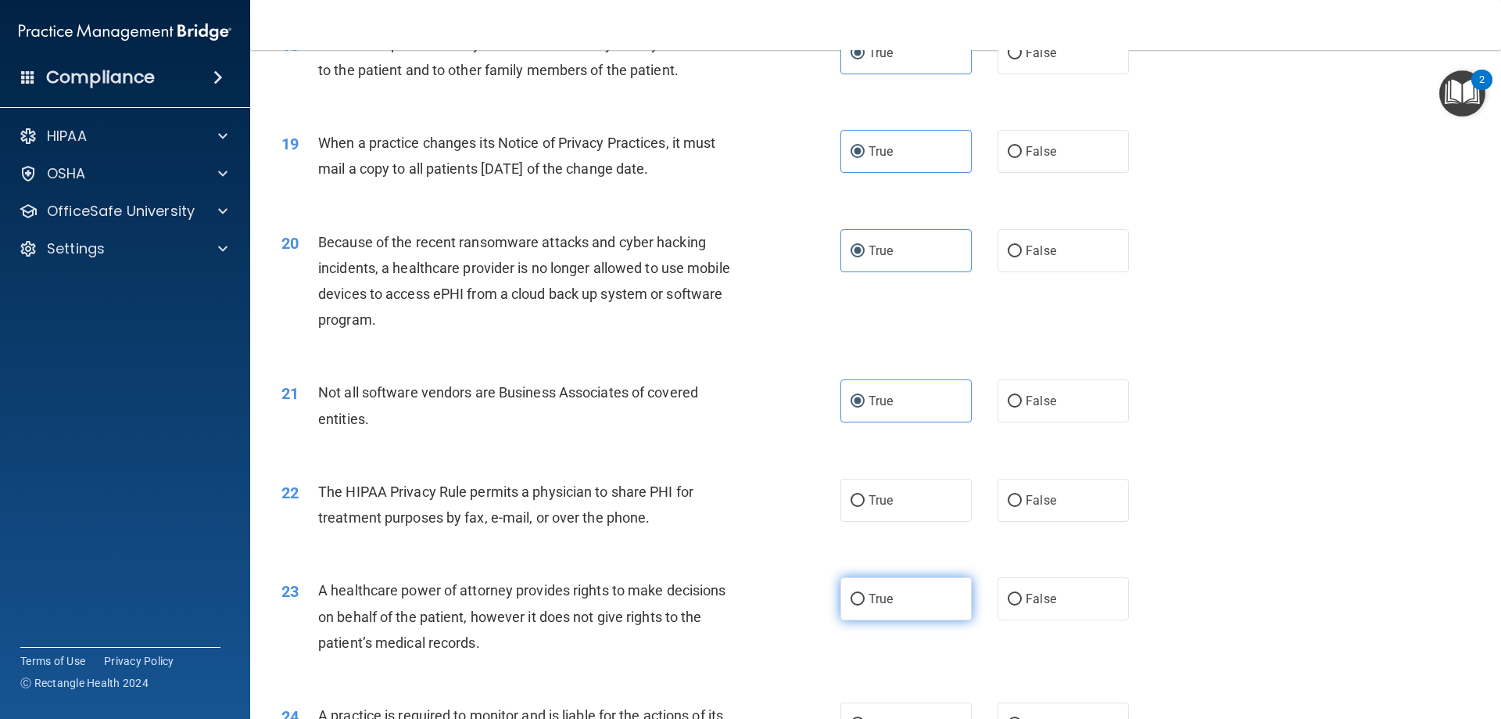
click at [865, 495] on input "True" at bounding box center [858, 501] width 14 height 12
radio input "true"
click at [909, 599] on label "True" at bounding box center [906, 598] width 131 height 43
click at [865, 599] on input "True" at bounding box center [858, 599] width 14 height 12
radio input "true"
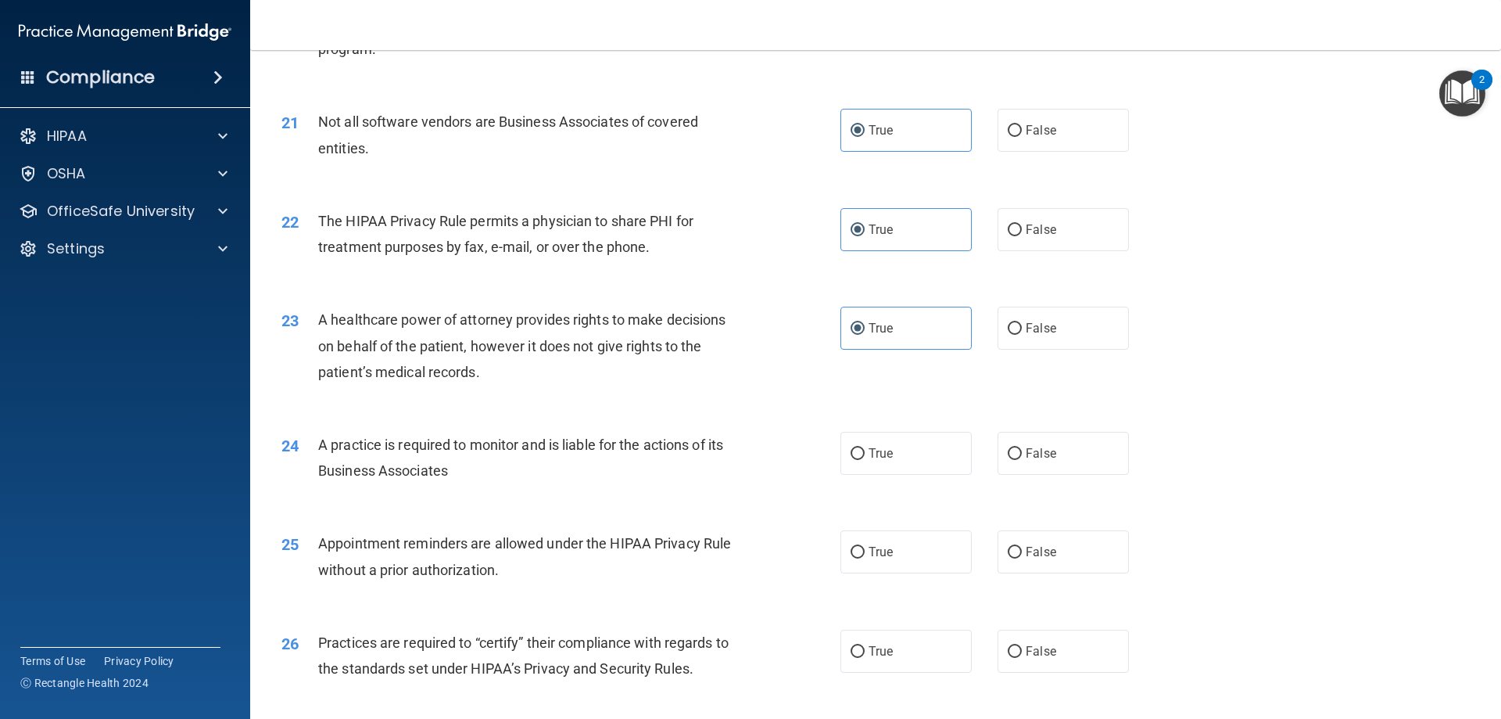
scroll to position [2659, 0]
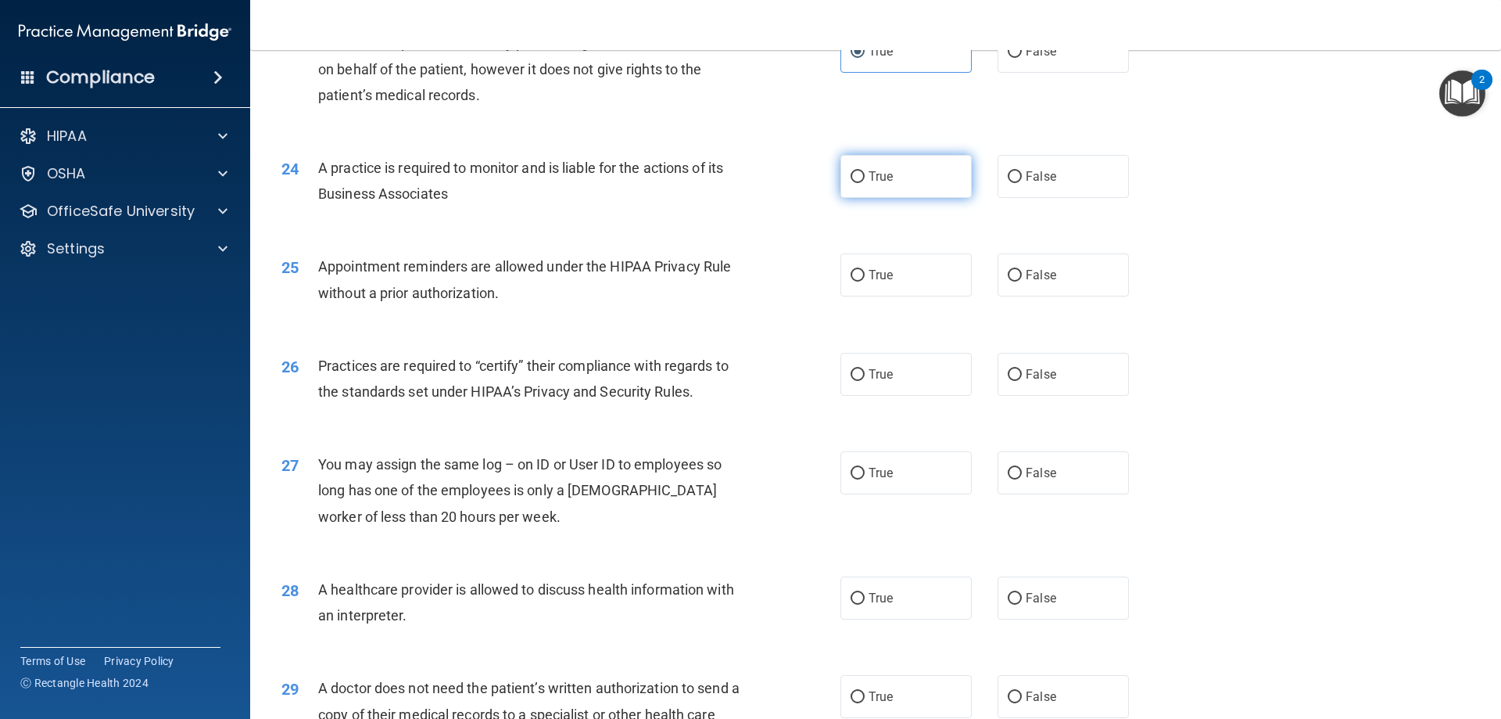
click at [913, 188] on label "True" at bounding box center [906, 176] width 131 height 43
click at [865, 183] on input "True" at bounding box center [858, 177] width 14 height 12
radio input "true"
drag, startPoint x: 919, startPoint y: 249, endPoint x: 921, endPoint y: 267, distance: 18.9
click at [920, 254] on div "25 Appointment reminders are allowed under the HIPAA Privacy Rule without a pri…" at bounding box center [876, 283] width 1212 height 99
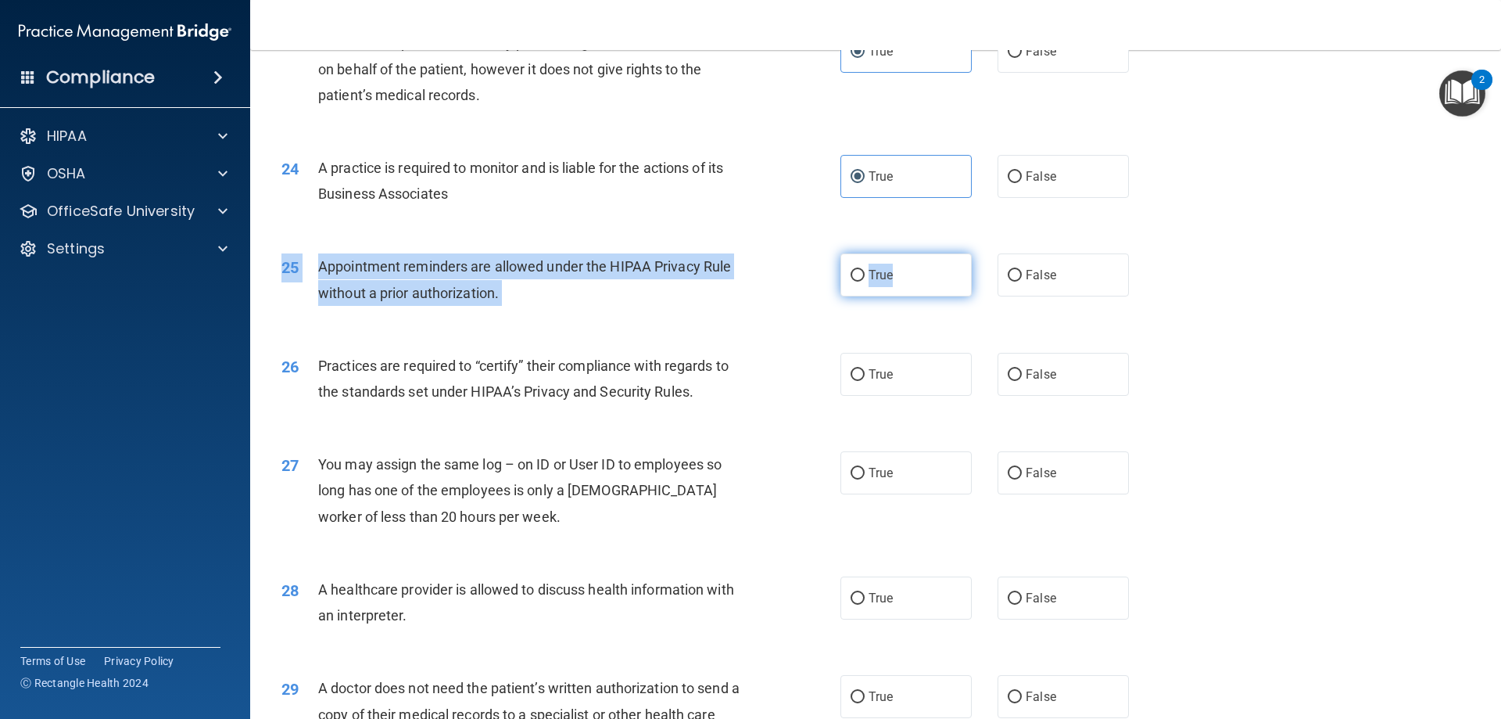
click at [920, 269] on label "True" at bounding box center [906, 274] width 131 height 43
click at [865, 270] on input "True" at bounding box center [858, 276] width 14 height 12
radio input "true"
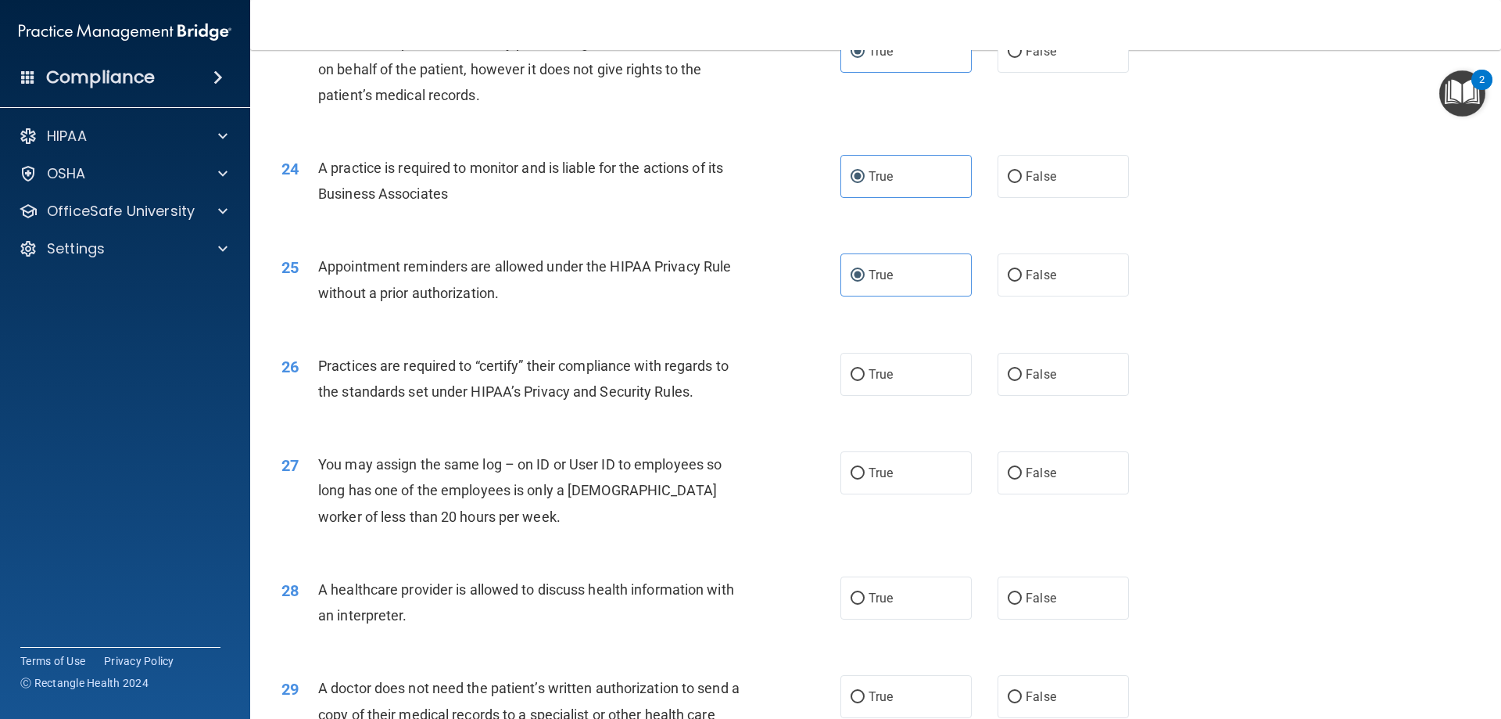
click at [905, 407] on div "26 Practices are required to “certify” their compliance with regards to the sta…" at bounding box center [876, 382] width 1212 height 99
click at [904, 384] on label "True" at bounding box center [906, 374] width 131 height 43
click at [865, 381] on input "True" at bounding box center [858, 375] width 14 height 12
radio input "true"
drag, startPoint x: 906, startPoint y: 474, endPoint x: 885, endPoint y: 602, distance: 130.0
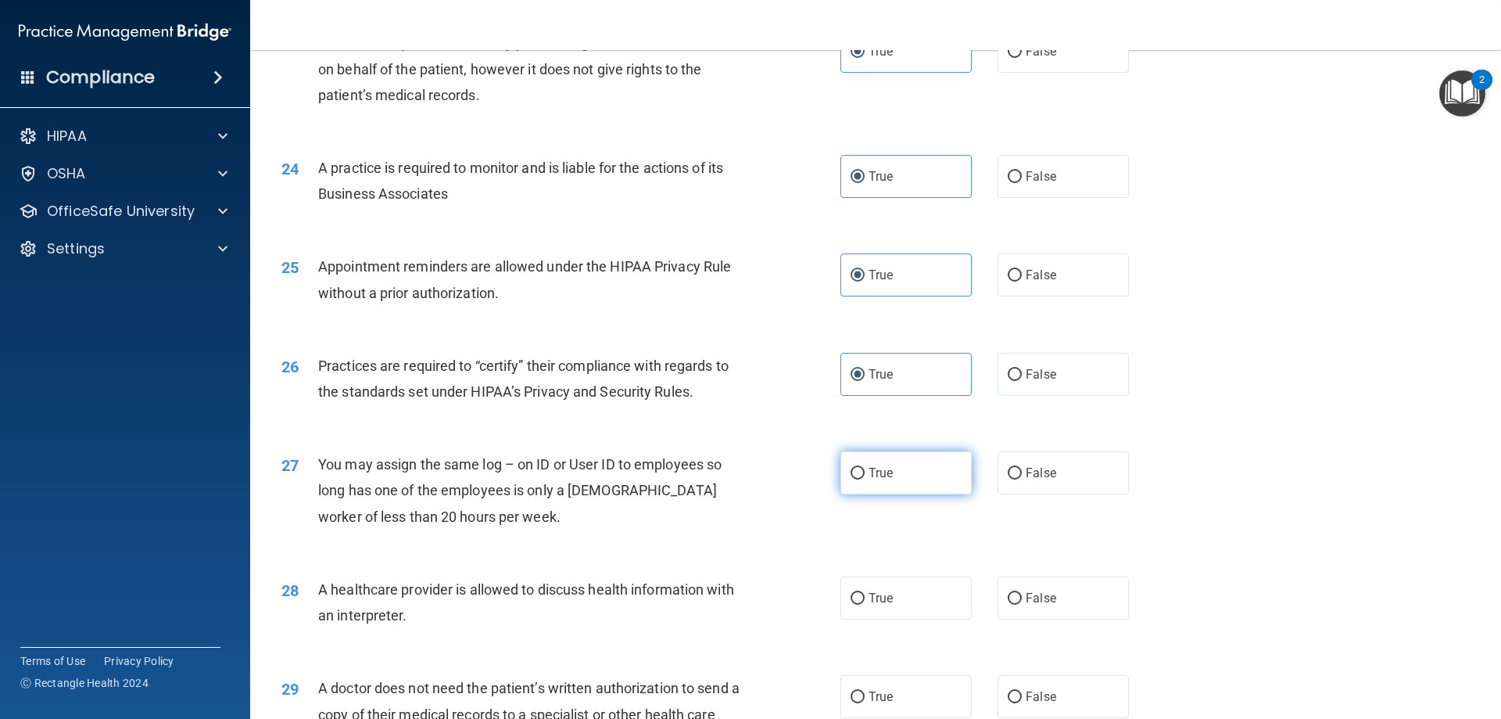
click at [907, 475] on label "True" at bounding box center [906, 472] width 131 height 43
click at [865, 475] on input "True" at bounding box center [858, 474] width 14 height 12
radio input "true"
click at [882, 609] on label "True" at bounding box center [906, 597] width 131 height 43
click at [865, 604] on input "True" at bounding box center [858, 599] width 14 height 12
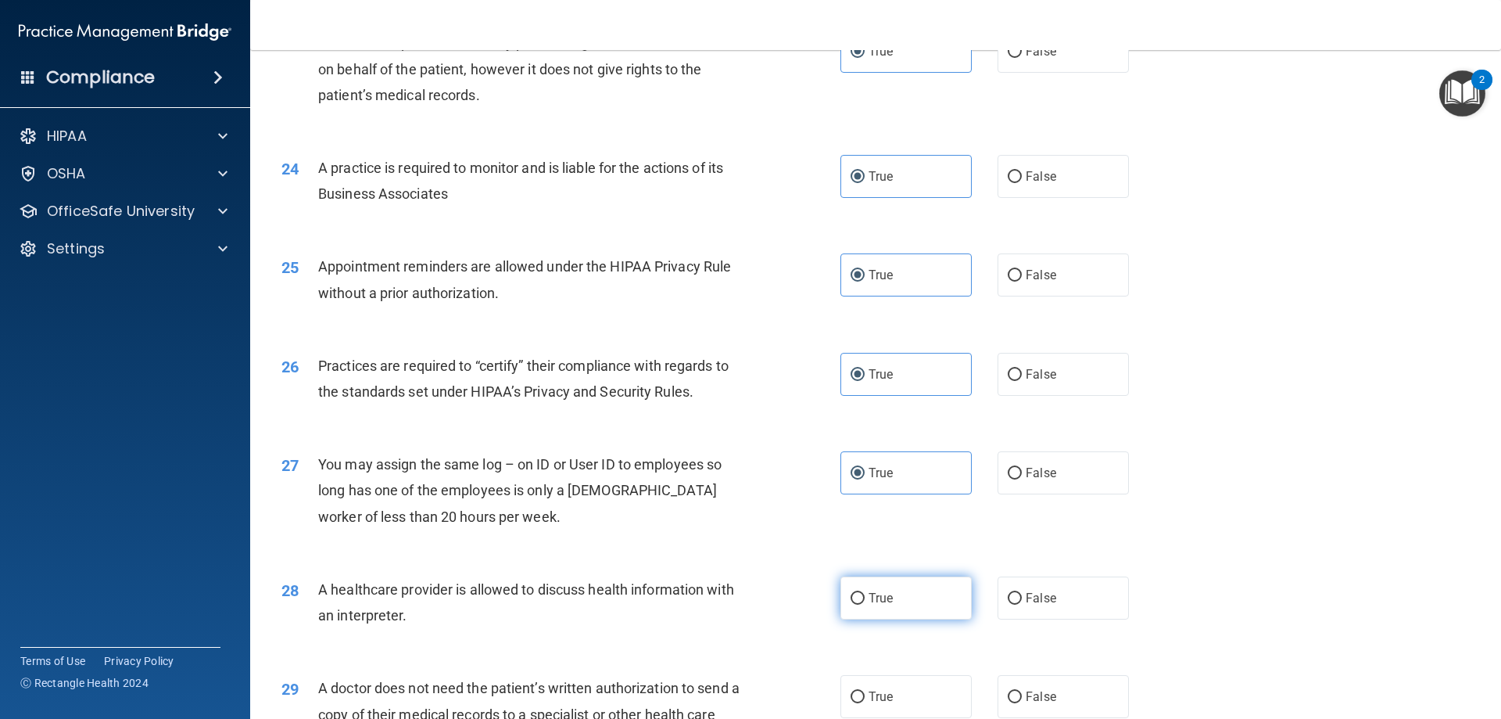
radio input "true"
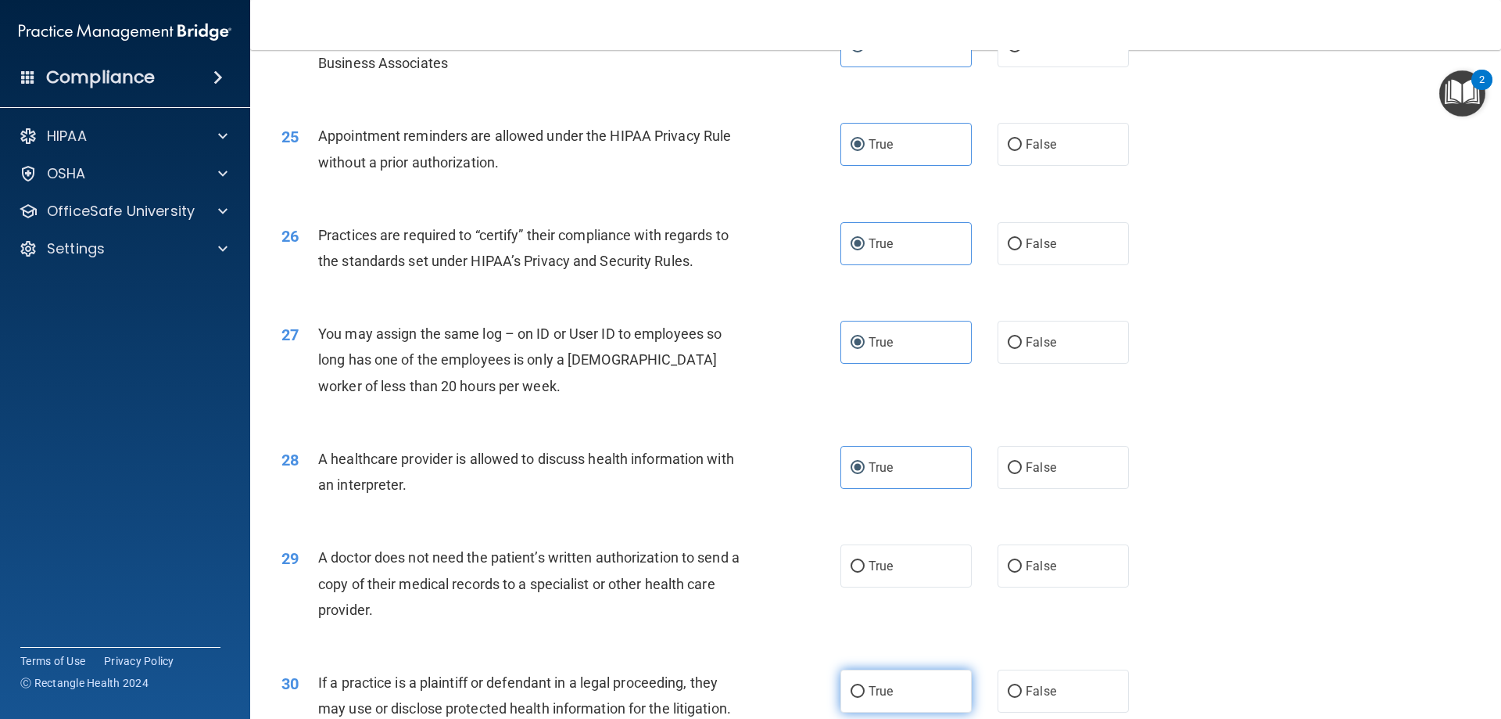
scroll to position [2921, 0]
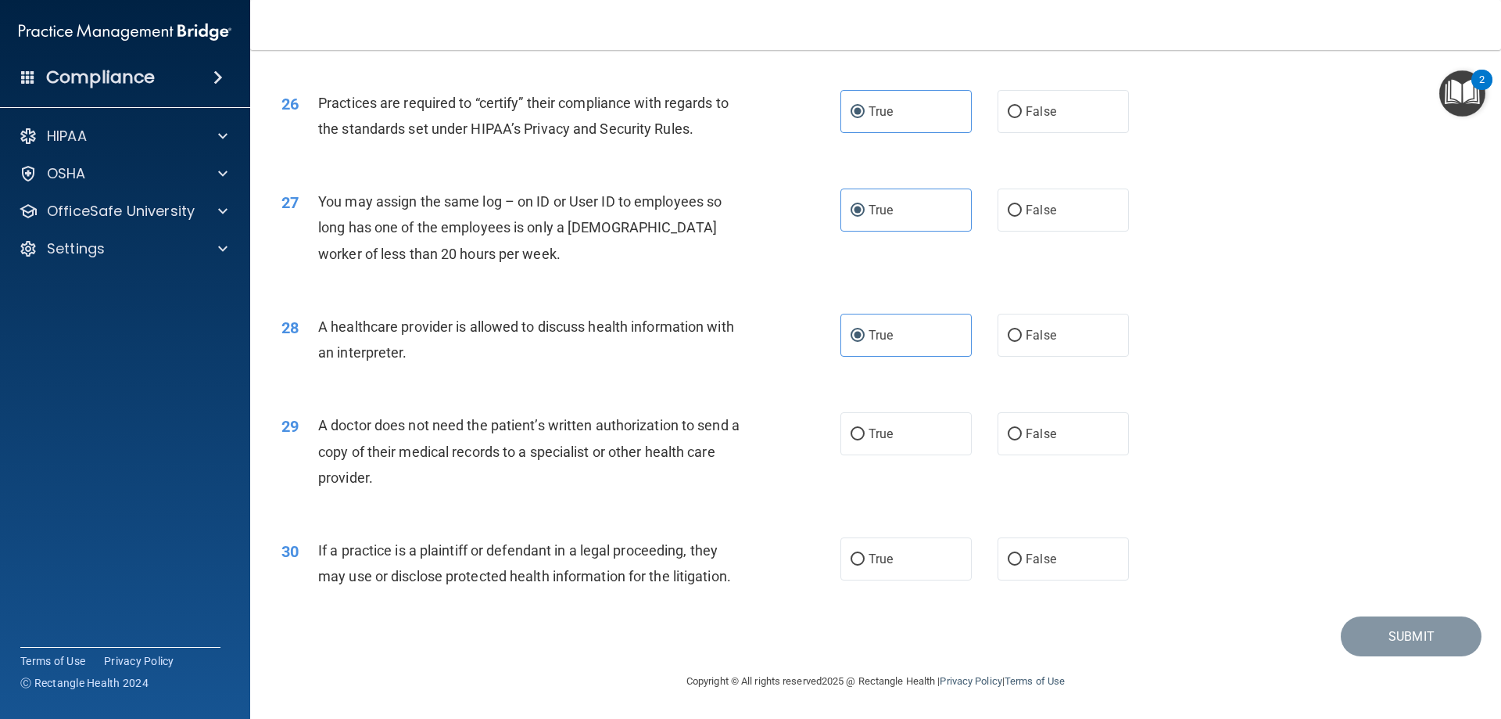
click at [884, 402] on div "29 A doctor does not need the patient’s written authorization to send a copy of…" at bounding box center [876, 455] width 1212 height 125
click at [902, 428] on label "True" at bounding box center [906, 433] width 131 height 43
click at [865, 428] on input "True" at bounding box center [858, 434] width 14 height 12
radio input "true"
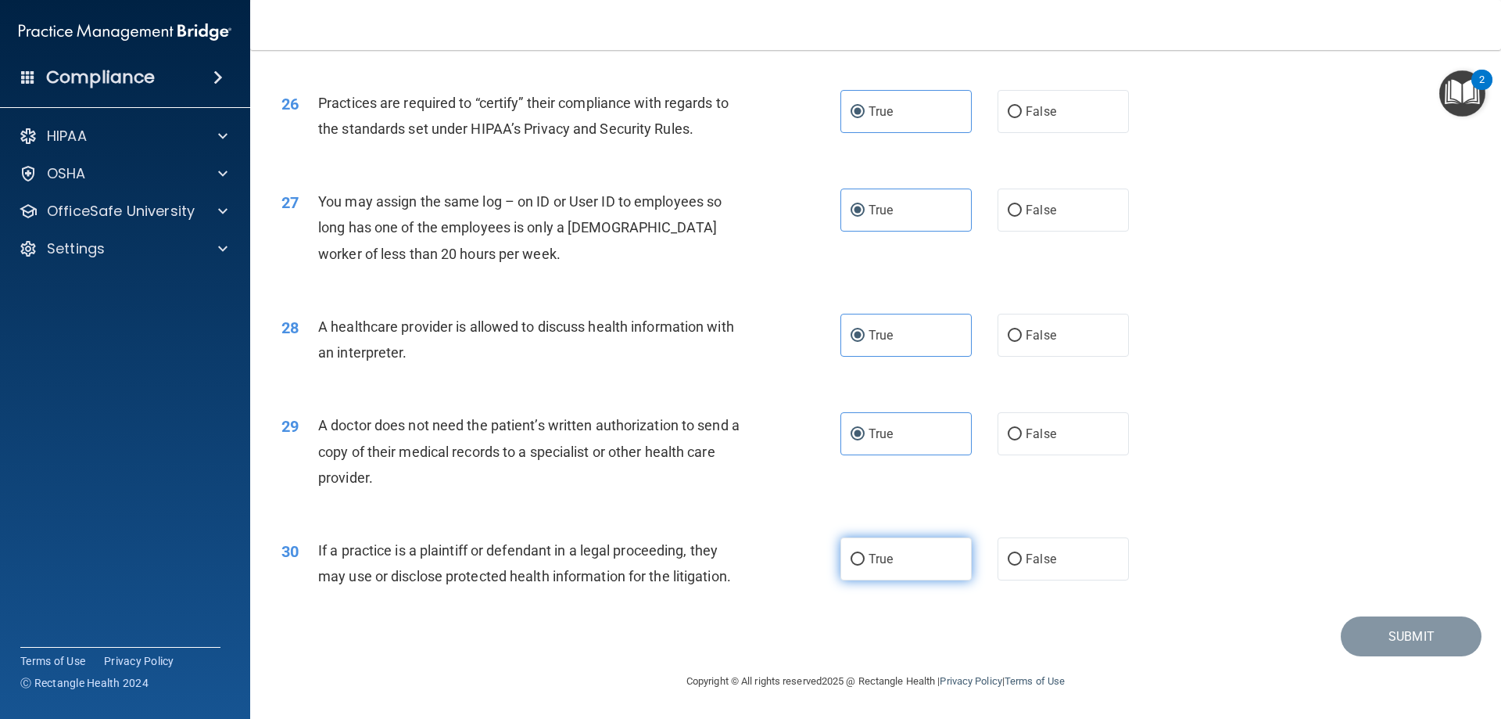
click at [905, 569] on label "True" at bounding box center [906, 558] width 131 height 43
click at [865, 565] on input "True" at bounding box center [858, 560] width 14 height 12
radio input "true"
click at [920, 648] on button "Submit" at bounding box center [1411, 636] width 141 height 40
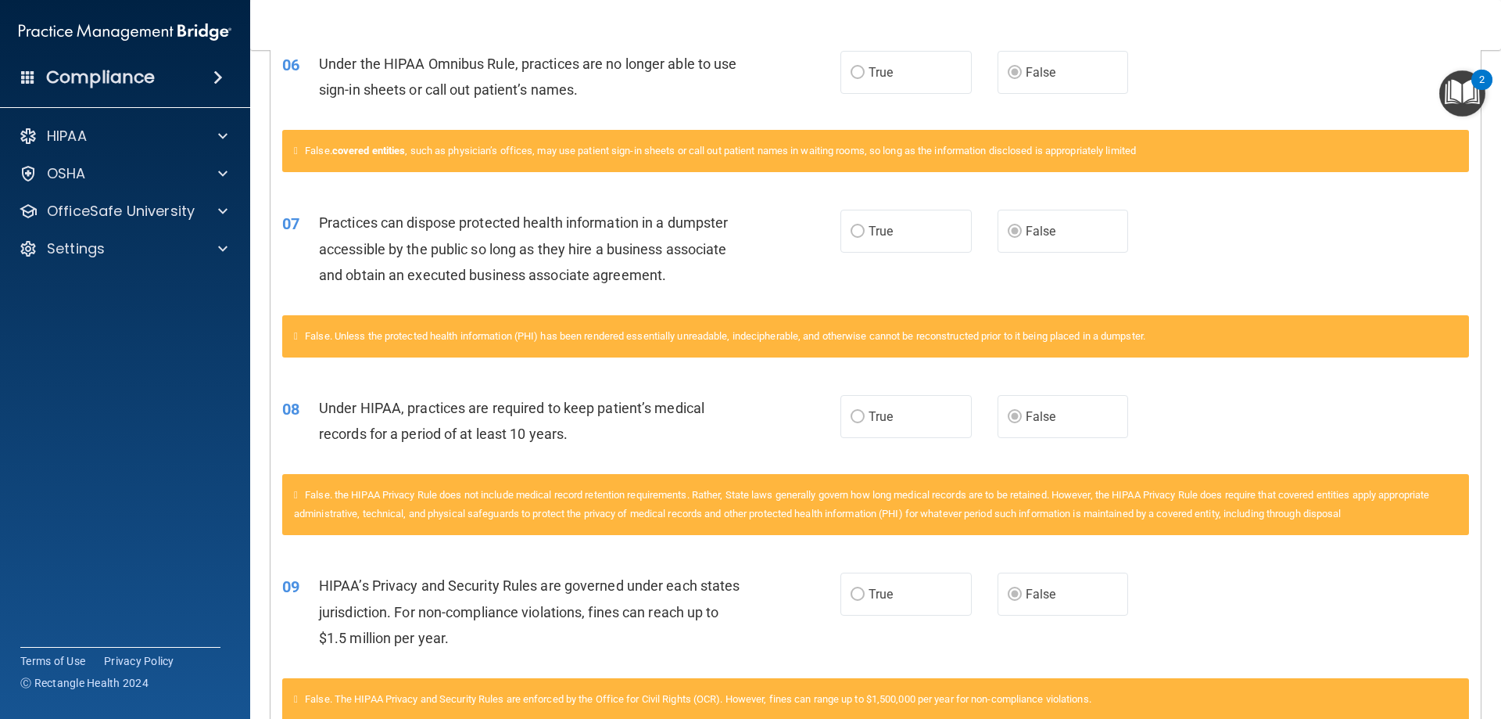
scroll to position [457, 0]
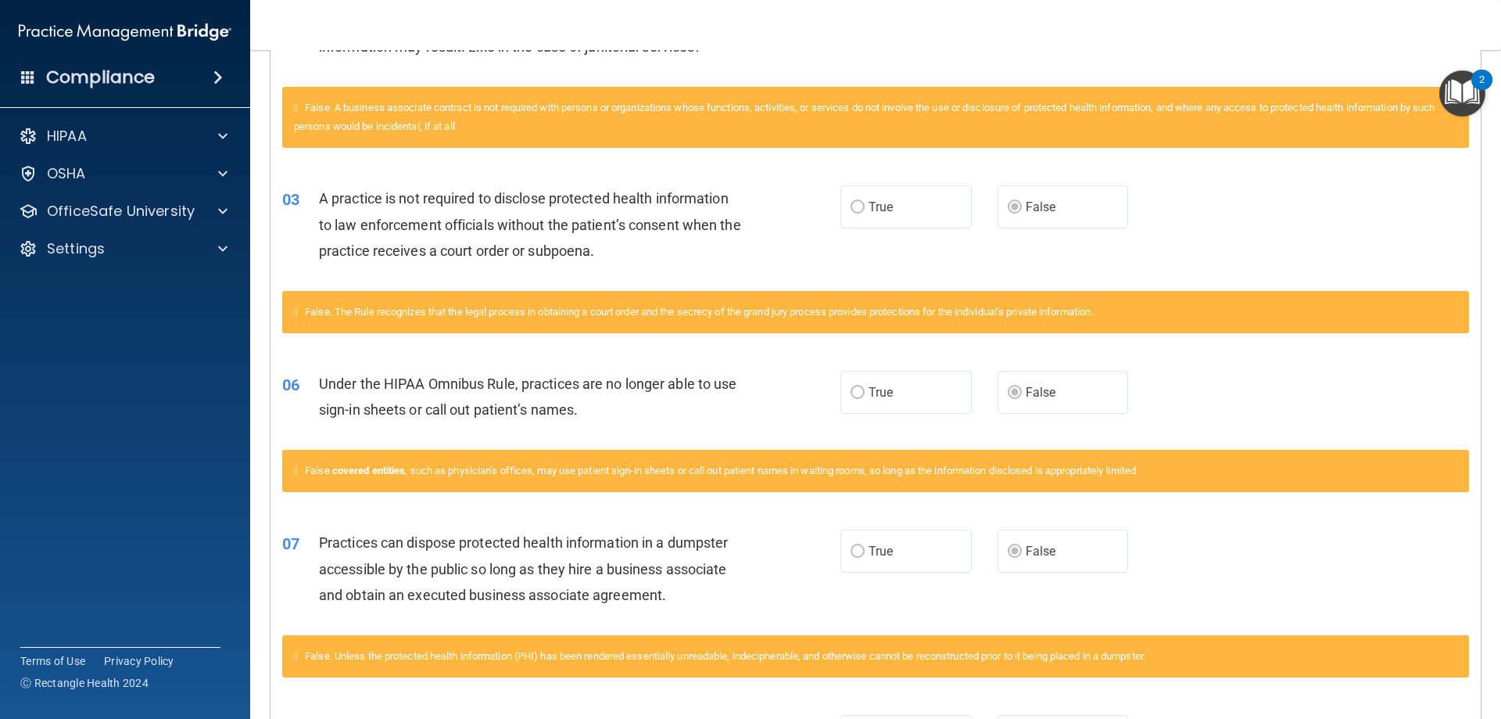
click at [920, 84] on img "Open Resource Center, 2 new notifications" at bounding box center [1463, 93] width 46 height 46
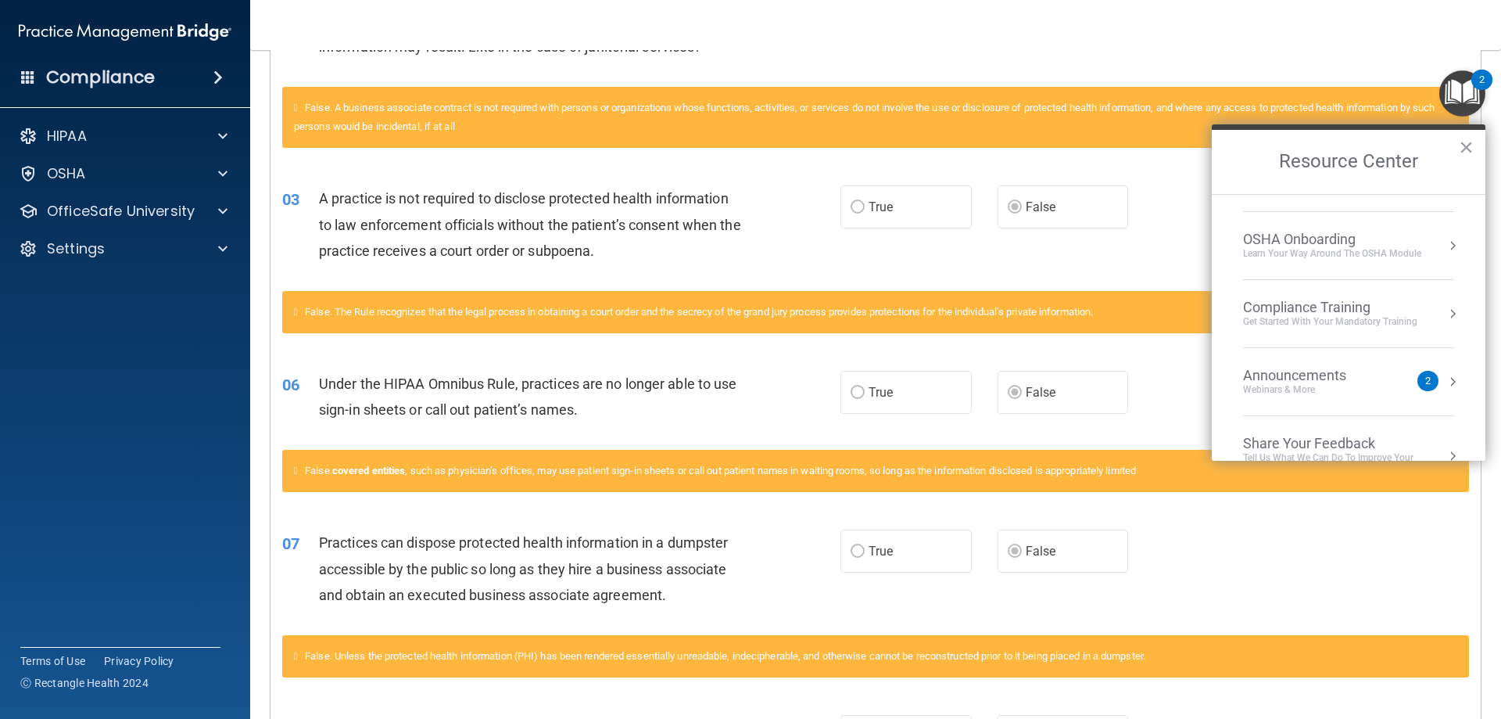
scroll to position [78, 0]
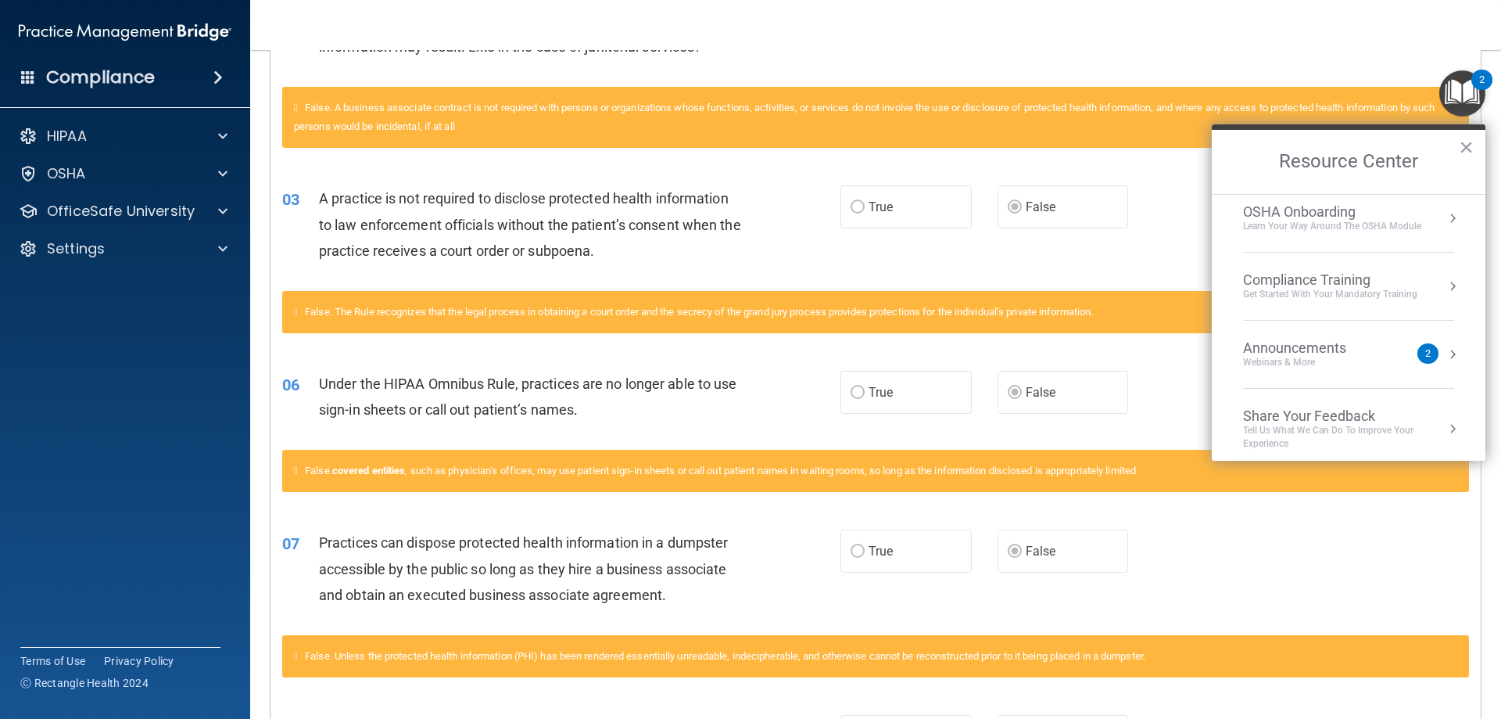
click at [920, 319] on li "Compliance Training Get Started with your mandatory training" at bounding box center [1348, 287] width 211 height 68
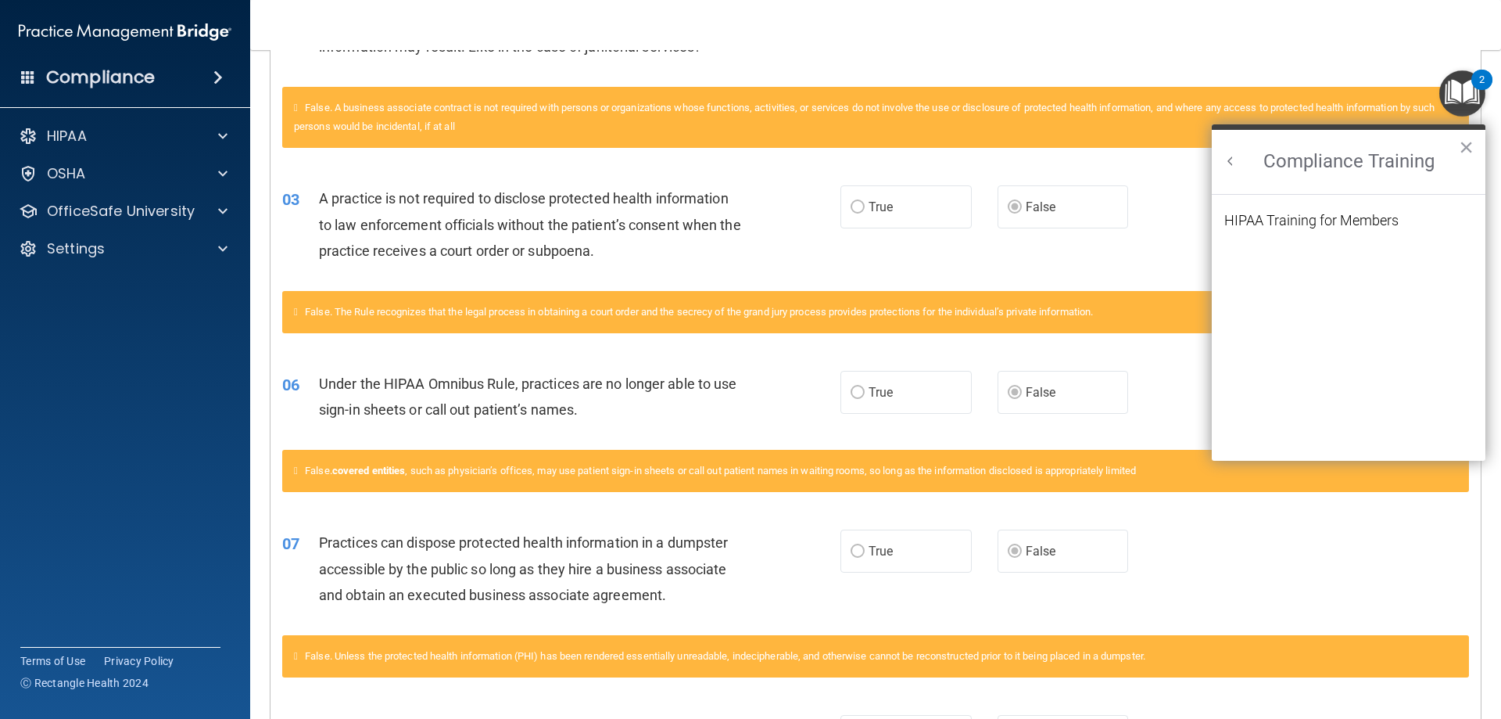
scroll to position [0, 0]
click at [920, 155] on button "Back to Resource Center Home" at bounding box center [1231, 161] width 16 height 16
click at [920, 155] on div "Compliance Training × No results found. Try searching a different keyword or ch…" at bounding box center [1349, 292] width 274 height 336
click at [920, 432] on button "Resource Center" at bounding box center [1453, 433] width 16 height 16
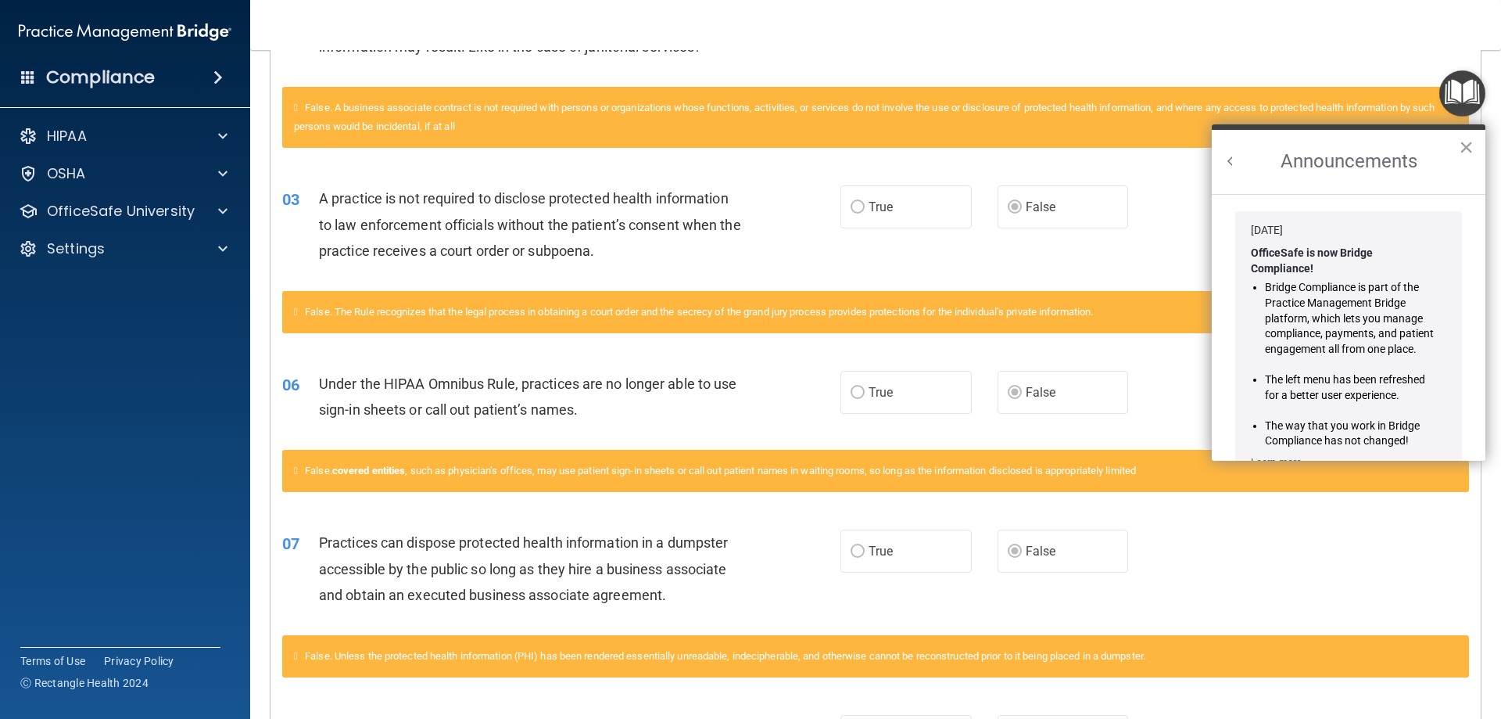
click at [920, 165] on button "Back to Resource Center Home" at bounding box center [1231, 161] width 16 height 16
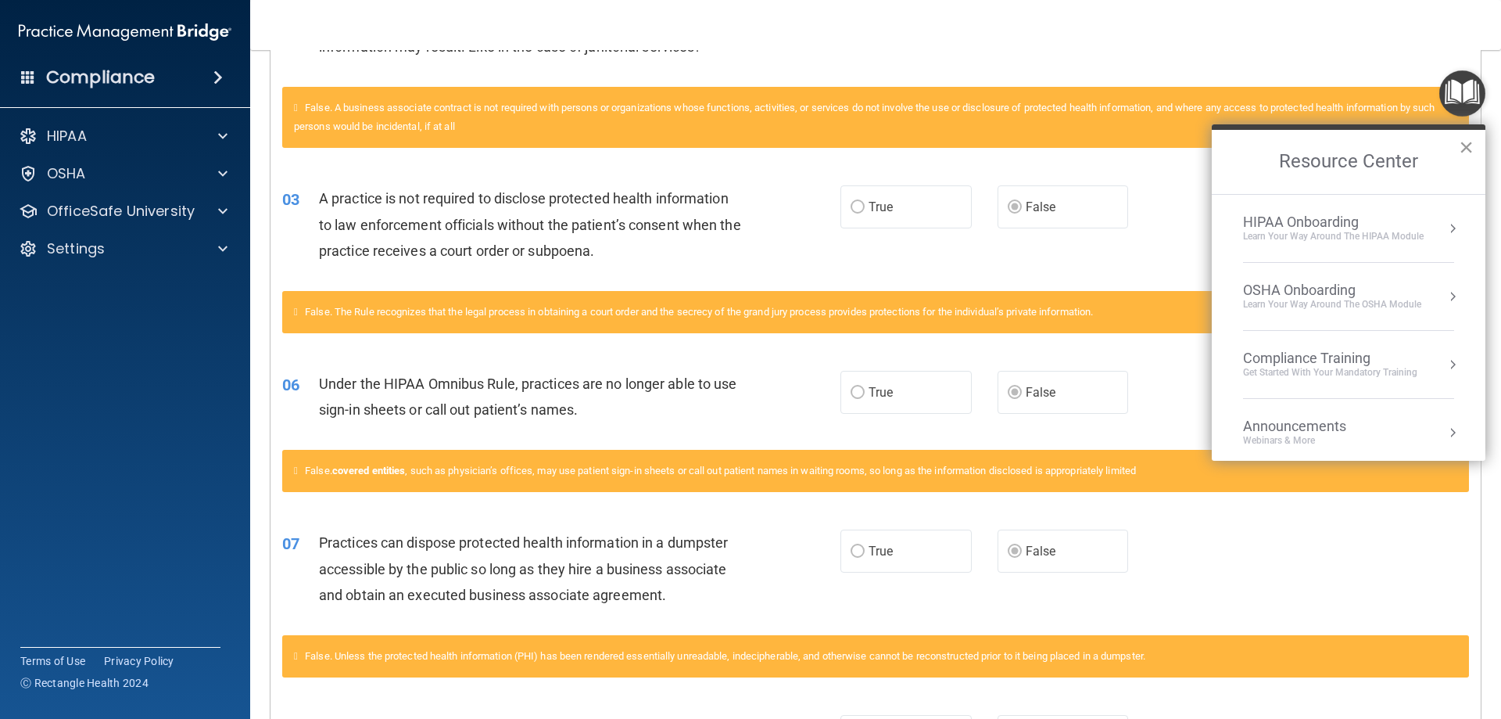
click at [920, 149] on button "×" at bounding box center [1466, 146] width 15 height 25
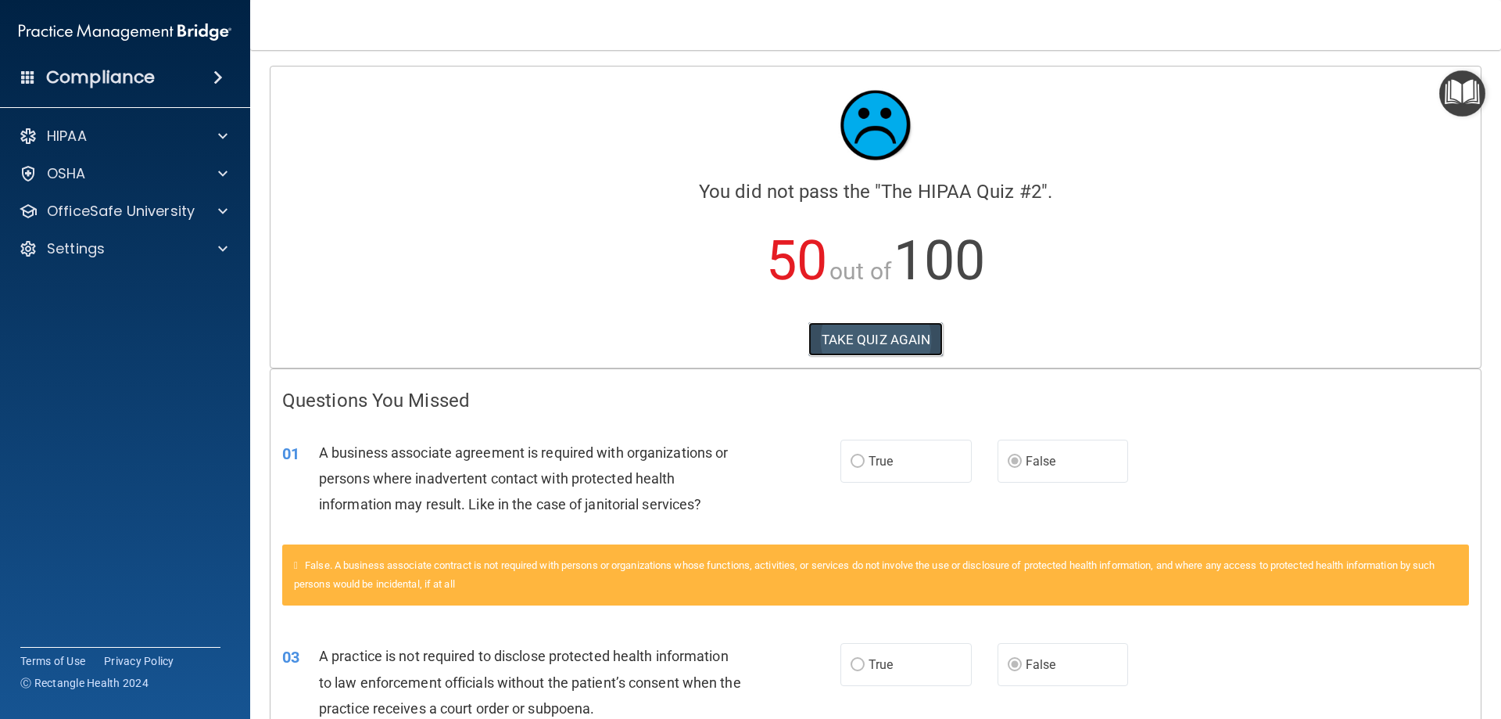
click at [906, 338] on button "TAKE QUIZ AGAIN" at bounding box center [876, 339] width 135 height 34
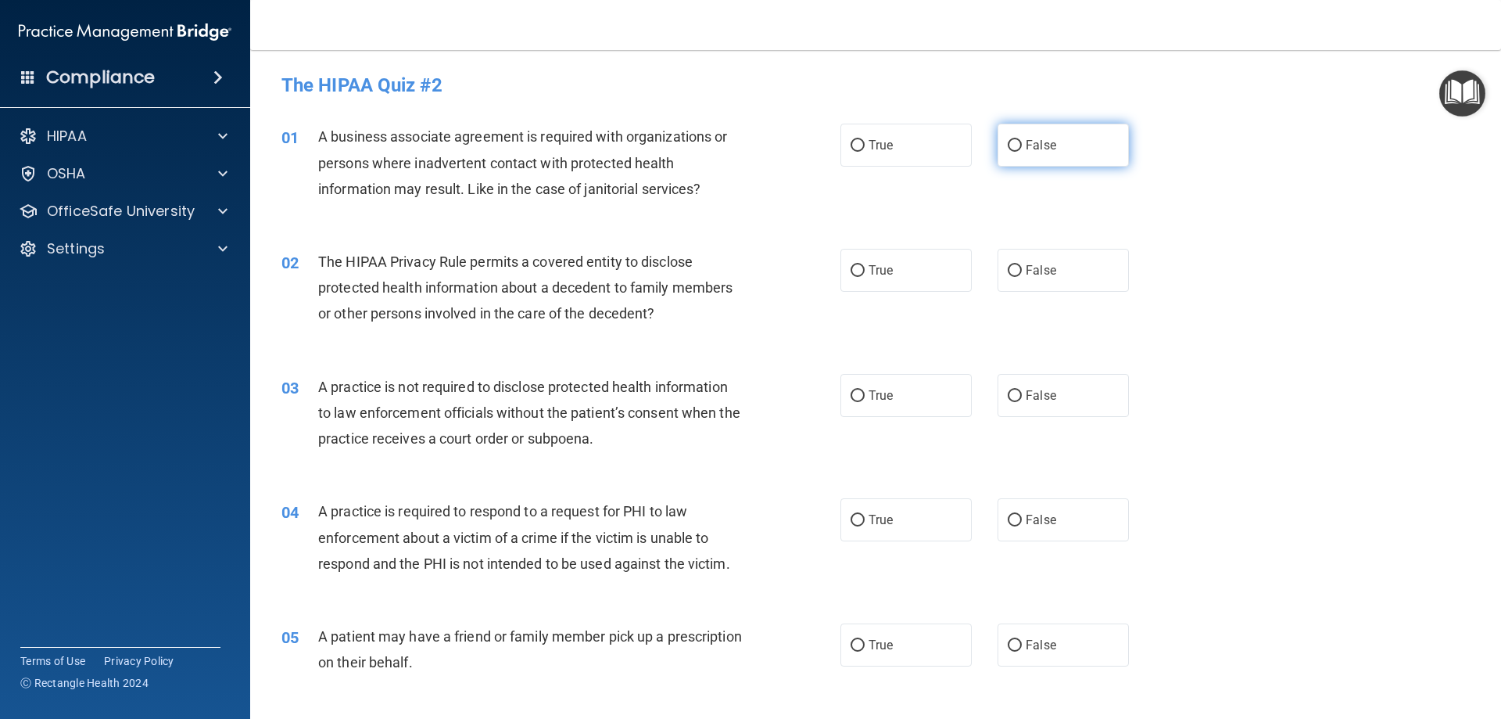
click at [920, 140] on input "False" at bounding box center [1015, 146] width 14 height 12
radio input "true"
click at [916, 252] on label "True" at bounding box center [906, 270] width 131 height 43
click at [865, 265] on input "True" at bounding box center [858, 271] width 14 height 12
radio input "true"
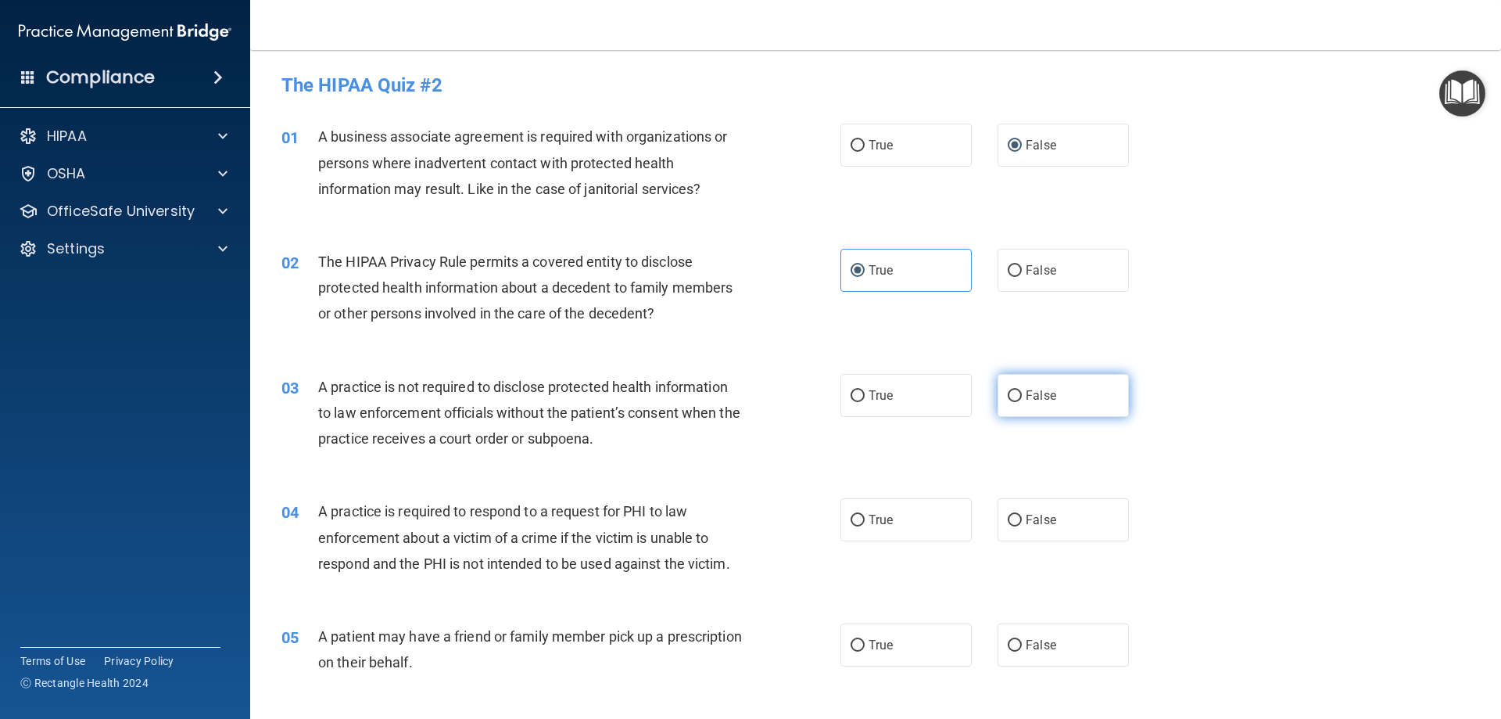
click at [920, 394] on input "False" at bounding box center [1015, 396] width 14 height 12
radio input "true"
click at [920, 393] on label "True" at bounding box center [906, 395] width 131 height 43
click at [865, 393] on input "True" at bounding box center [858, 396] width 14 height 12
radio input "true"
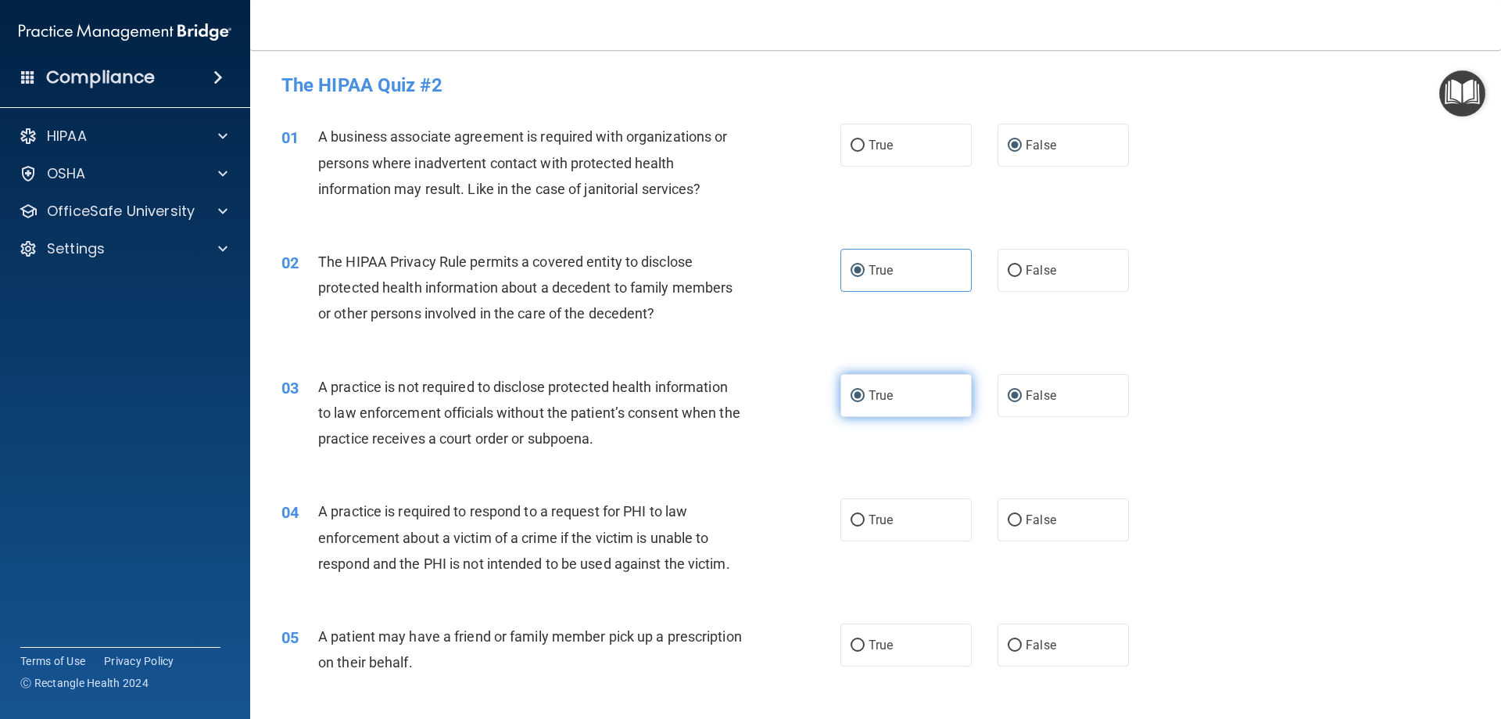
radio input "false"
click at [920, 393] on label "True" at bounding box center [906, 395] width 131 height 43
click at [865, 393] on input "True" at bounding box center [858, 396] width 14 height 12
click at [914, 519] on label "True" at bounding box center [906, 519] width 131 height 43
click at [865, 519] on input "True" at bounding box center [858, 521] width 14 height 12
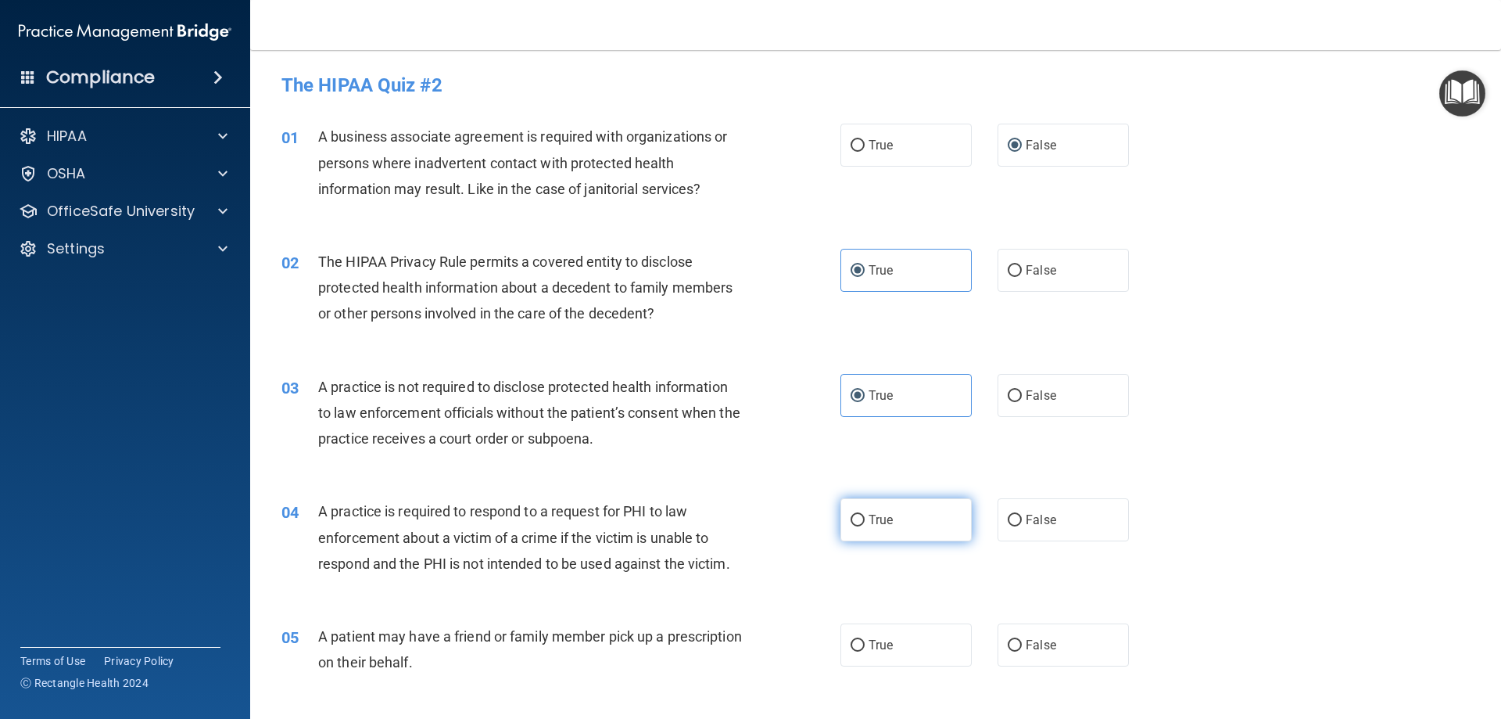
radio input "true"
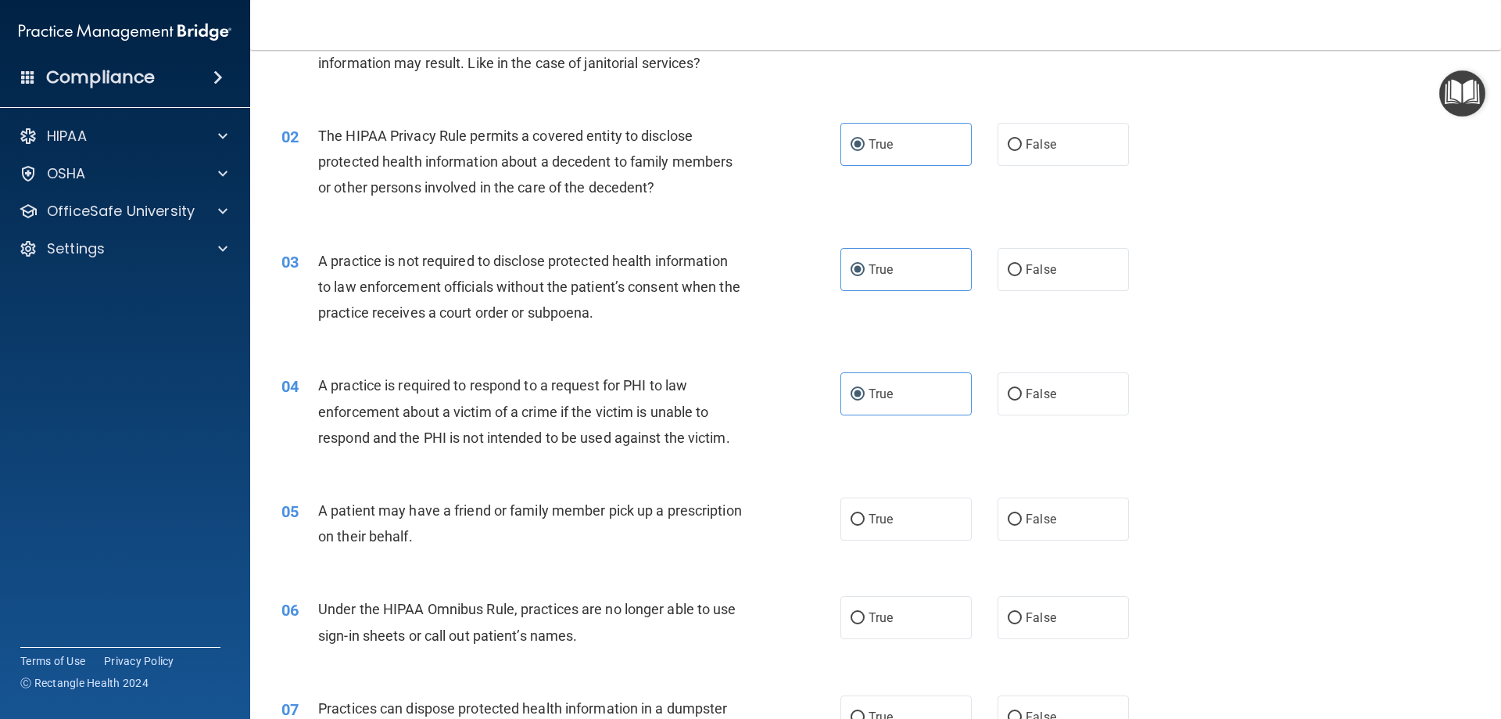
scroll to position [156, 0]
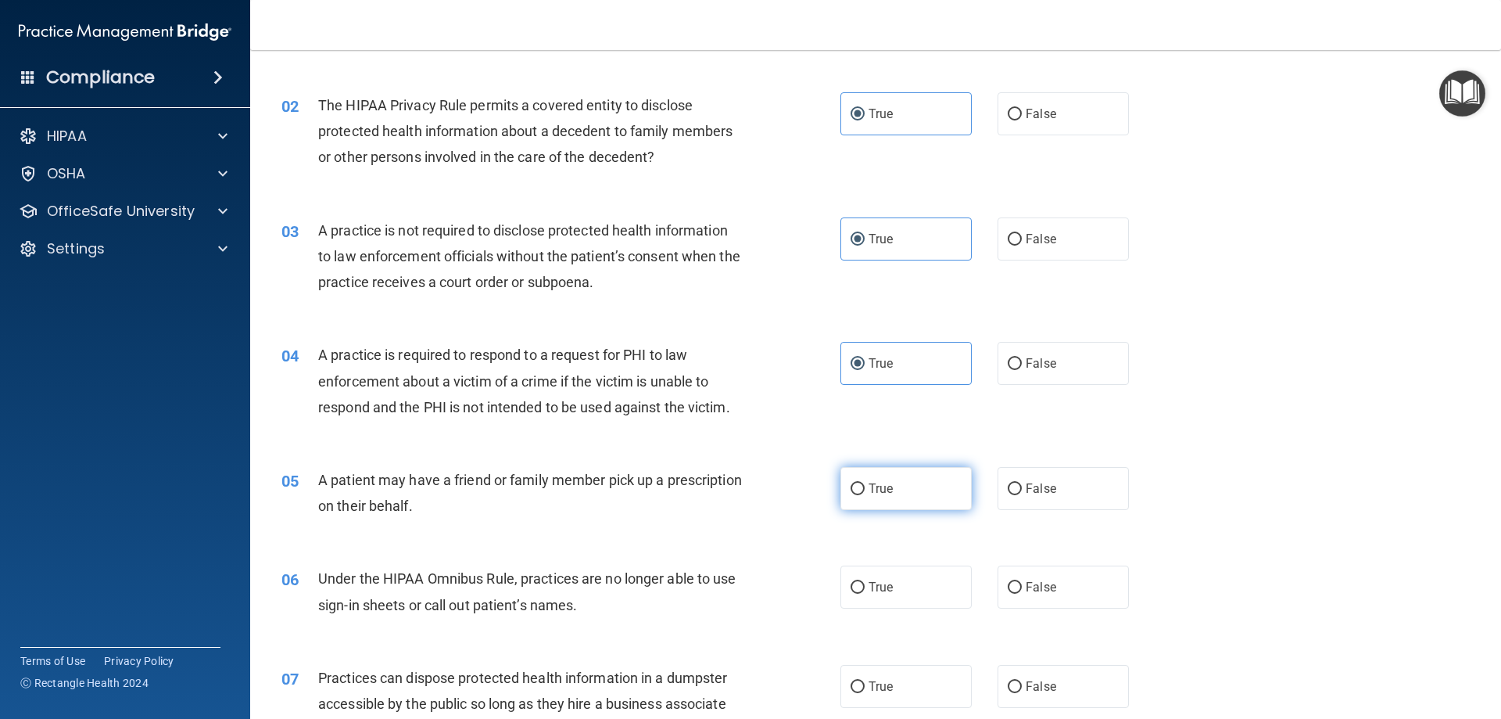
click at [905, 486] on label "True" at bounding box center [906, 488] width 131 height 43
click at [865, 486] on input "True" at bounding box center [858, 489] width 14 height 12
radio input "true"
click at [920, 599] on label "False" at bounding box center [1063, 586] width 131 height 43
click at [920, 593] on input "False" at bounding box center [1015, 588] width 14 height 12
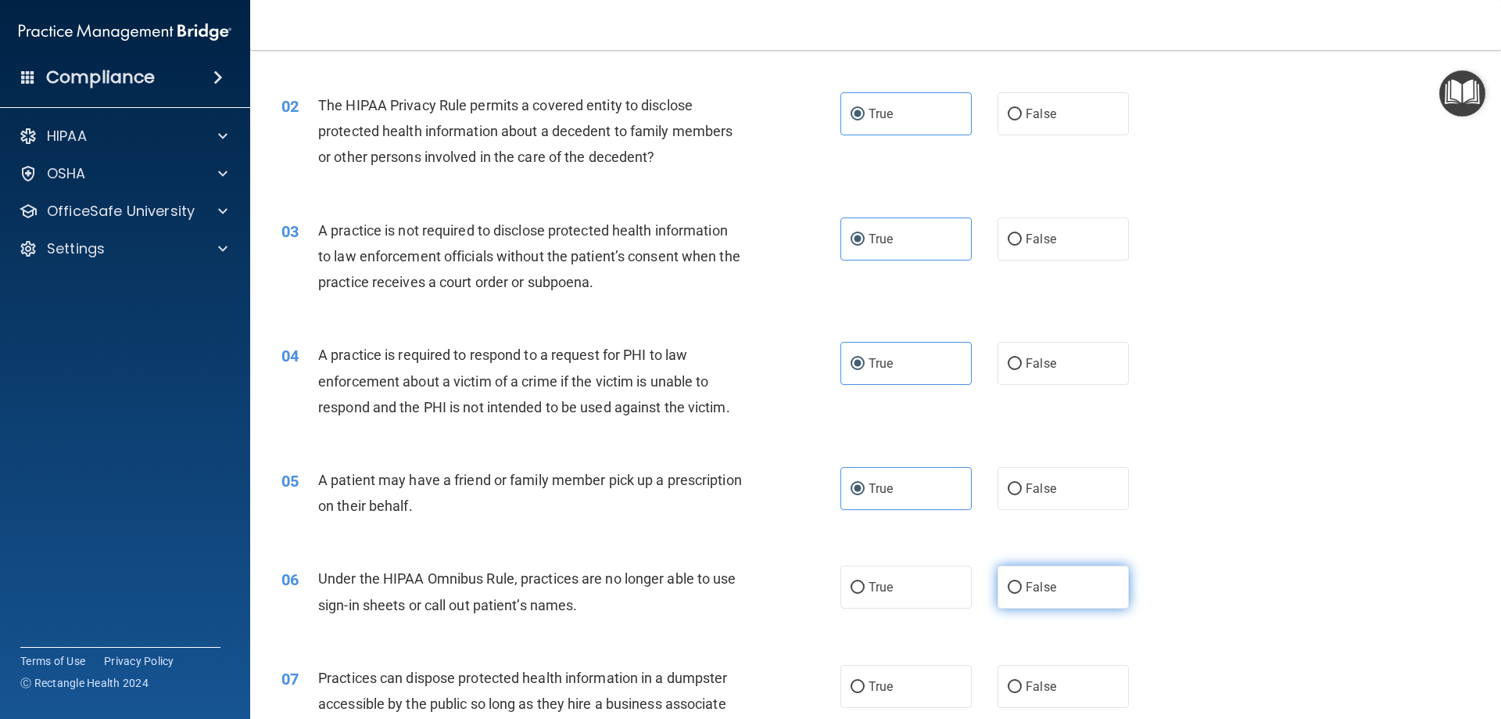
radio input "true"
click at [920, 683] on span "False" at bounding box center [1041, 686] width 30 height 15
click at [920, 683] on input "False" at bounding box center [1015, 687] width 14 height 12
radio input "true"
click at [920, 683] on span "False" at bounding box center [1041, 686] width 30 height 15
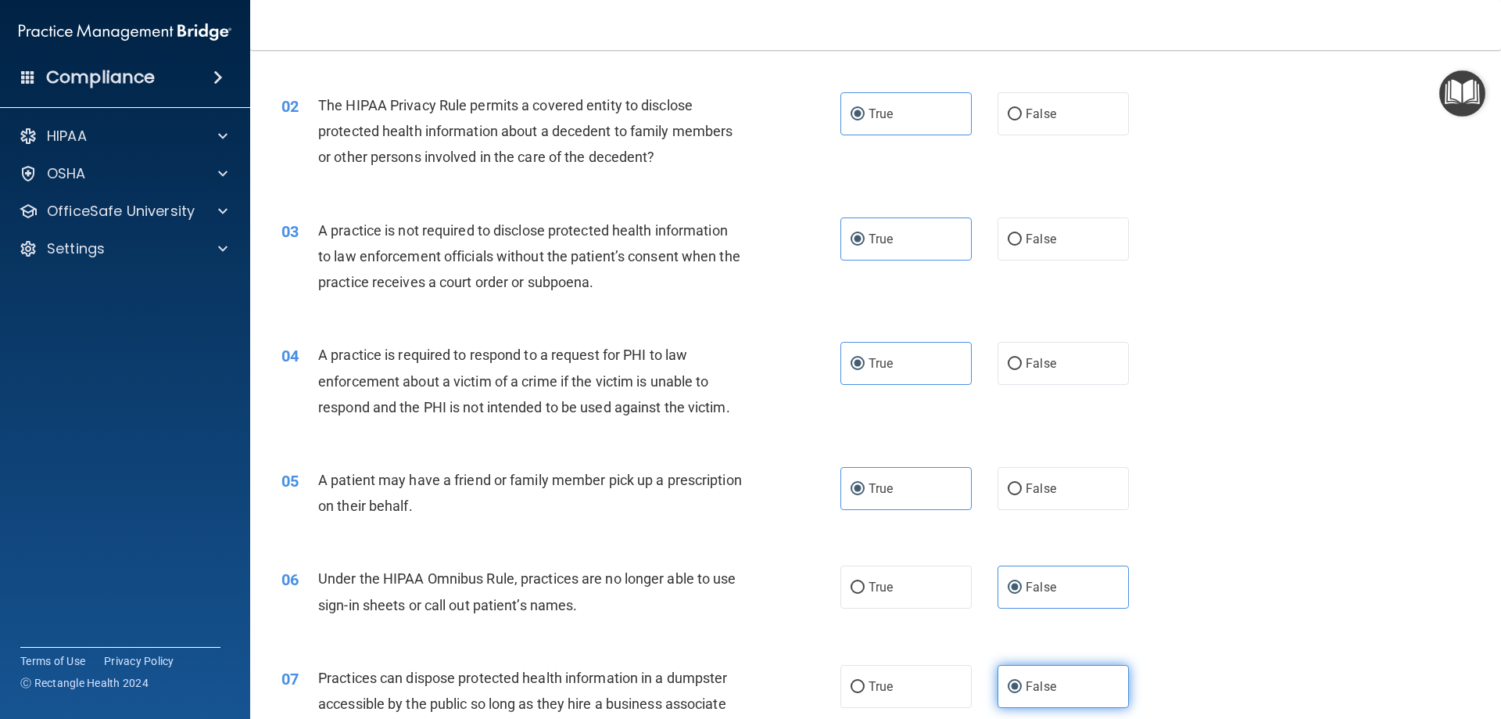
click at [920, 683] on input "False" at bounding box center [1015, 687] width 14 height 12
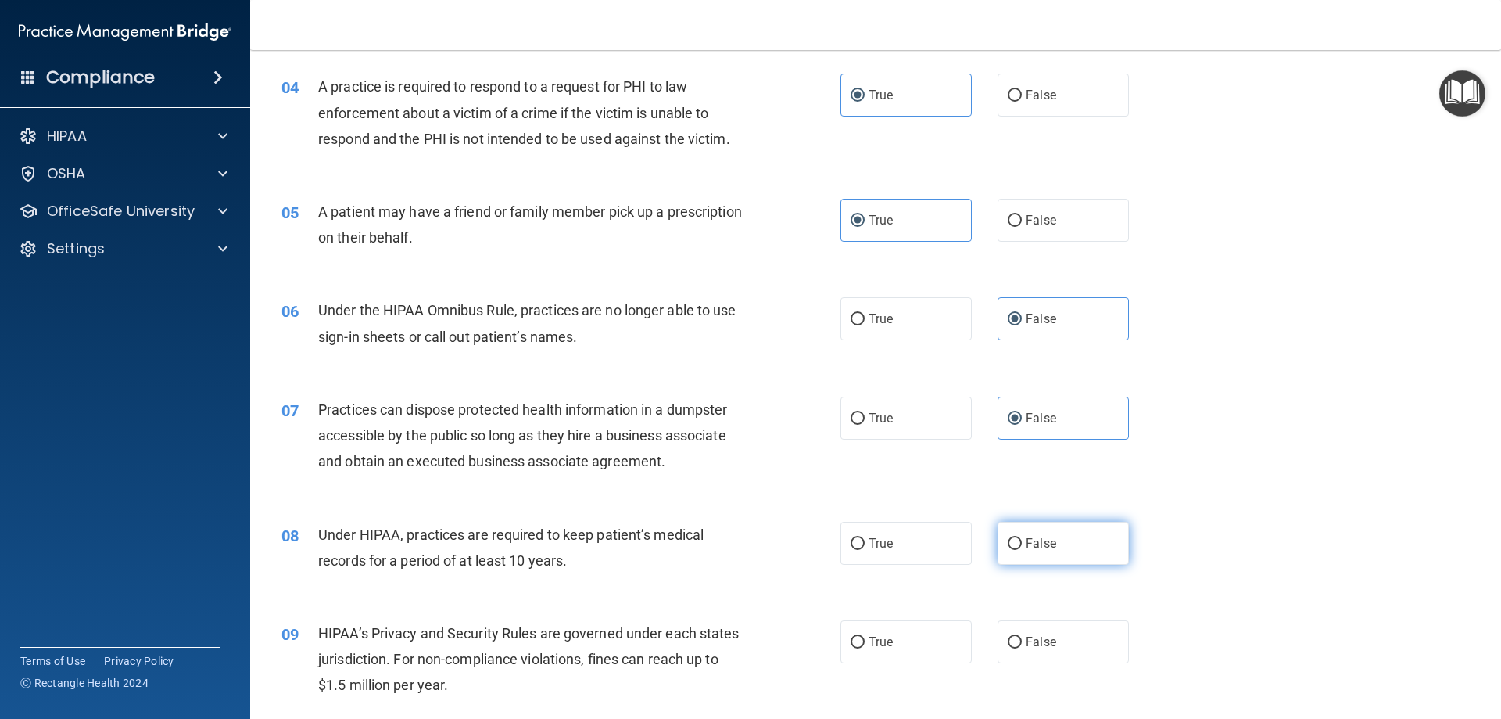
scroll to position [469, 0]
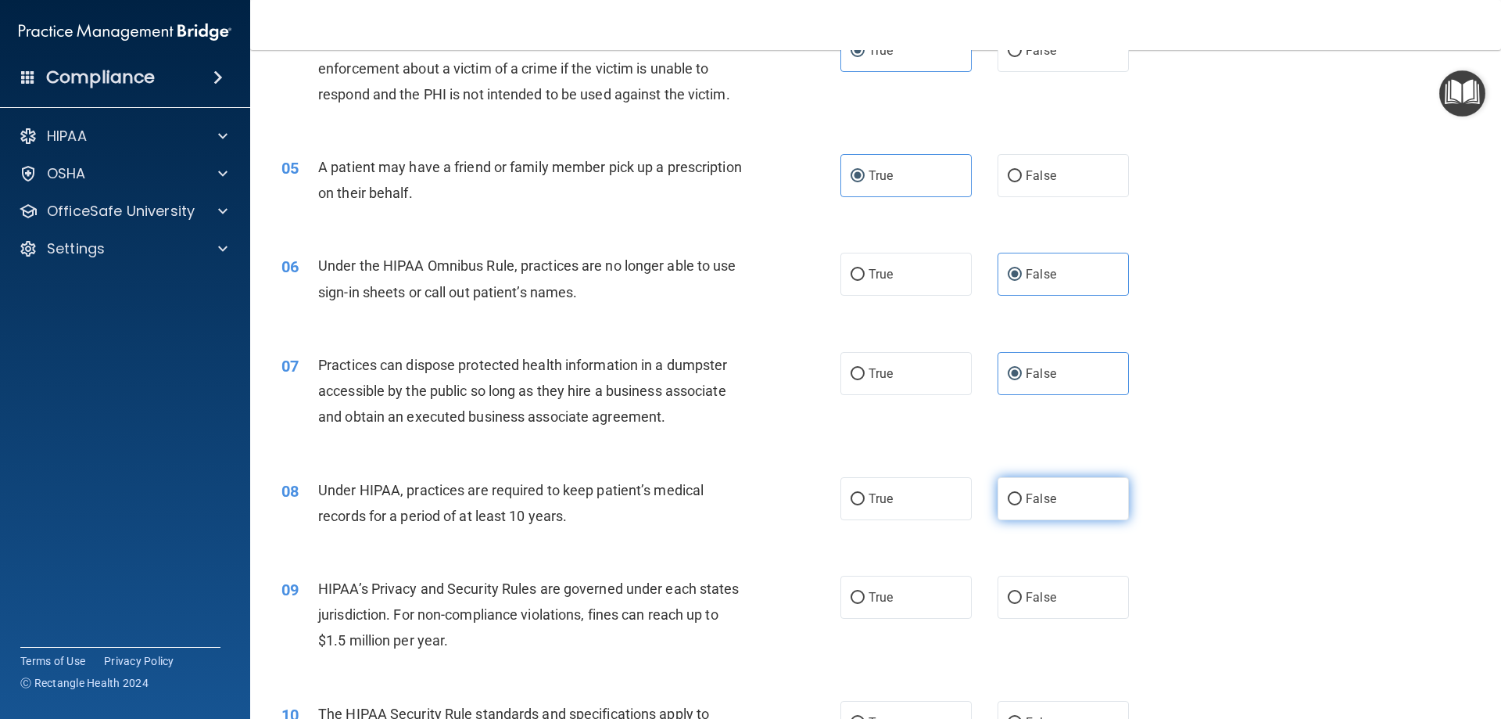
click at [920, 507] on label "False" at bounding box center [1063, 498] width 131 height 43
click at [920, 505] on input "False" at bounding box center [1015, 499] width 14 height 12
radio input "true"
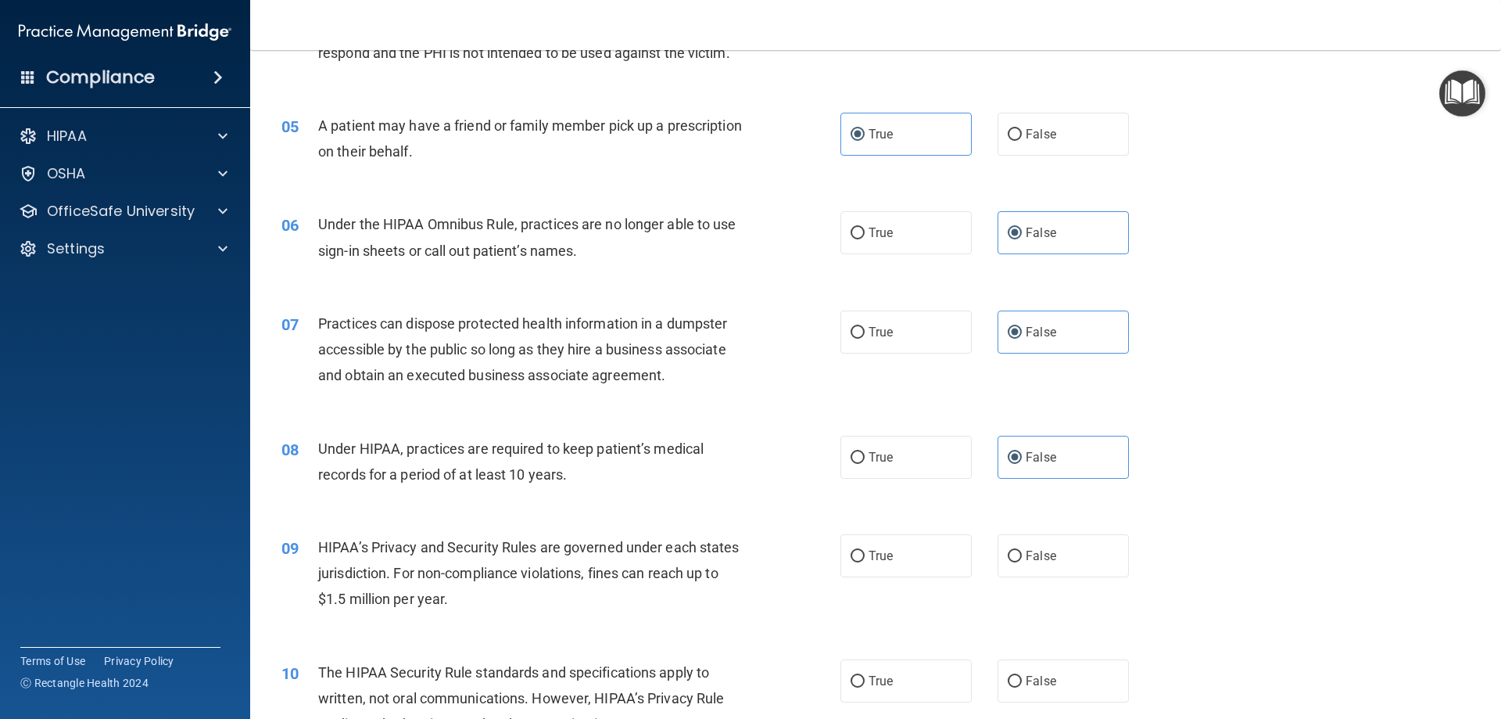
scroll to position [547, 0]
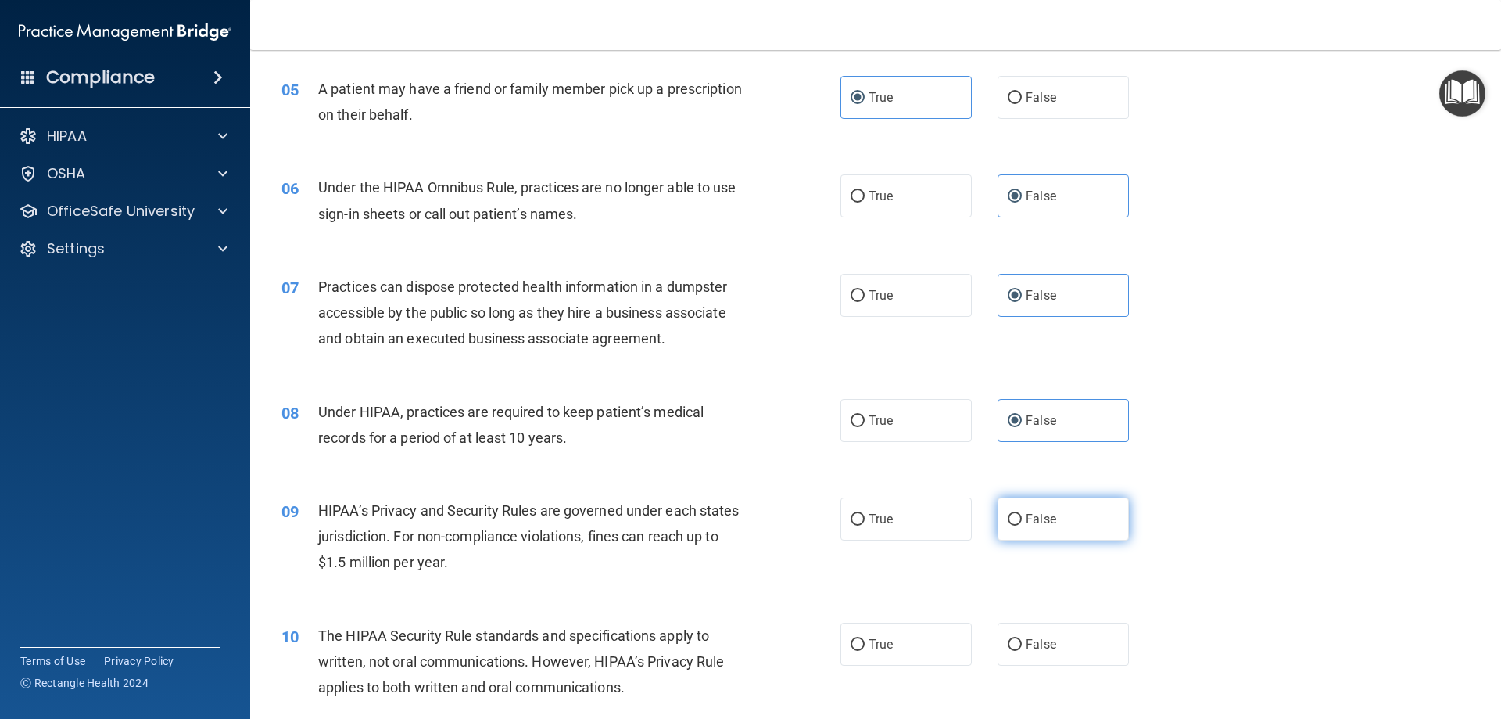
click at [920, 507] on label "False" at bounding box center [1063, 518] width 131 height 43
click at [920, 514] on input "False" at bounding box center [1015, 520] width 14 height 12
radio input "true"
click at [868, 654] on label "True" at bounding box center [906, 643] width 131 height 43
click at [865, 651] on input "True" at bounding box center [858, 645] width 14 height 12
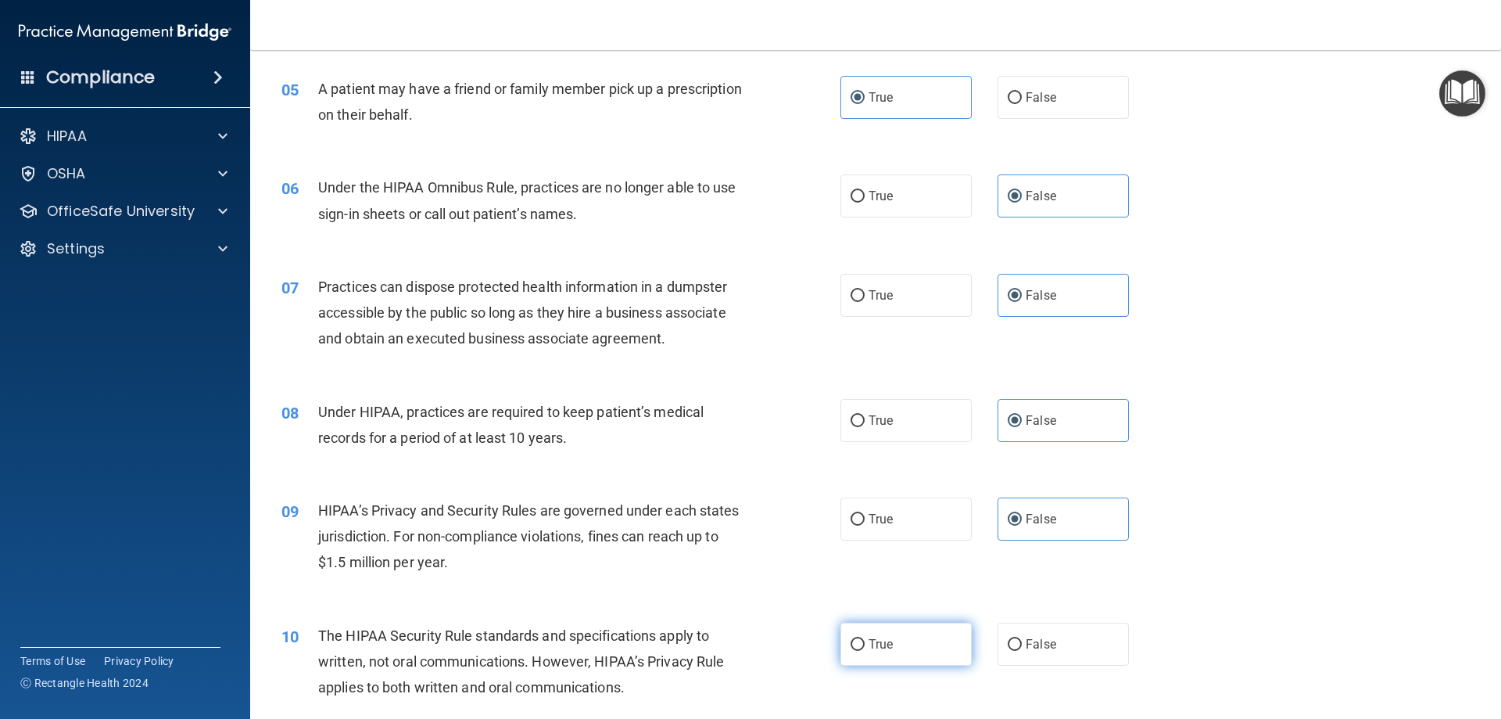
radio input "true"
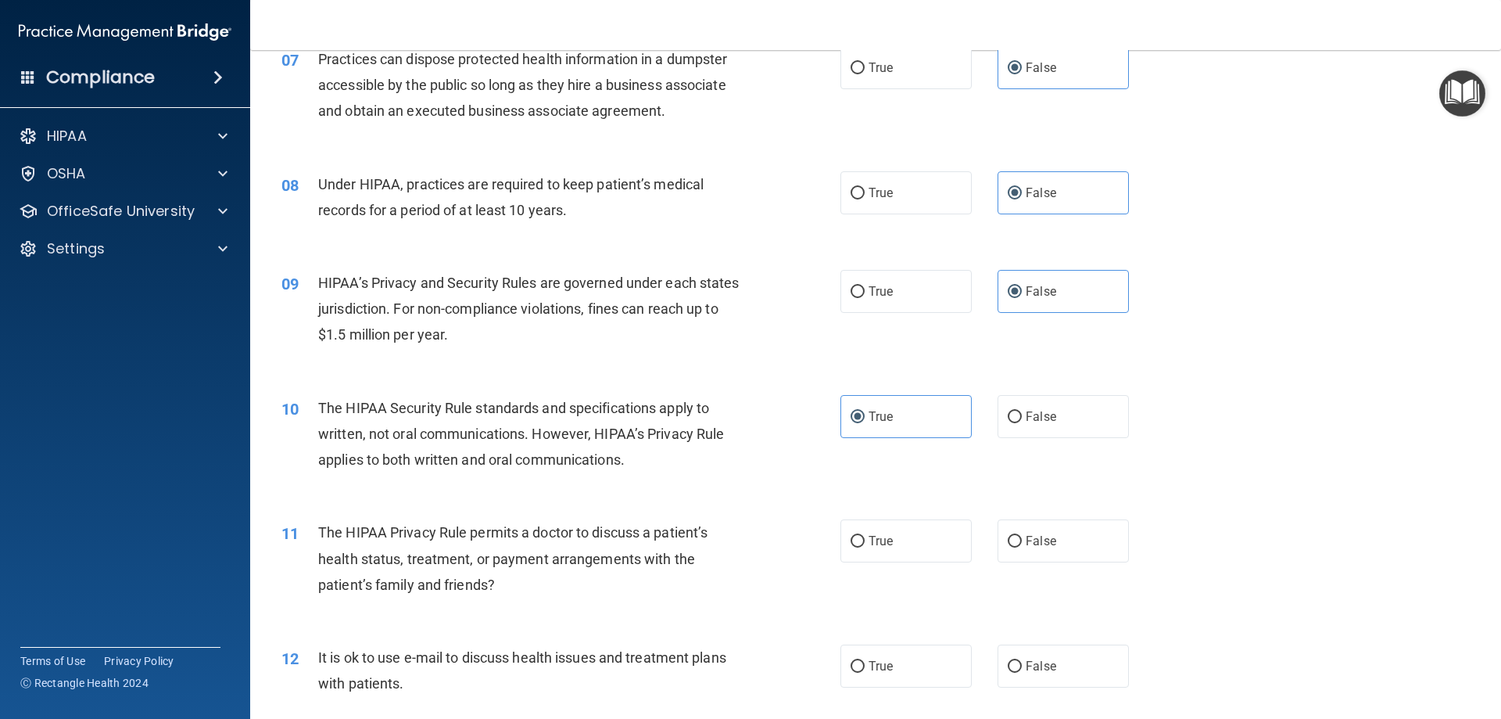
scroll to position [782, 0]
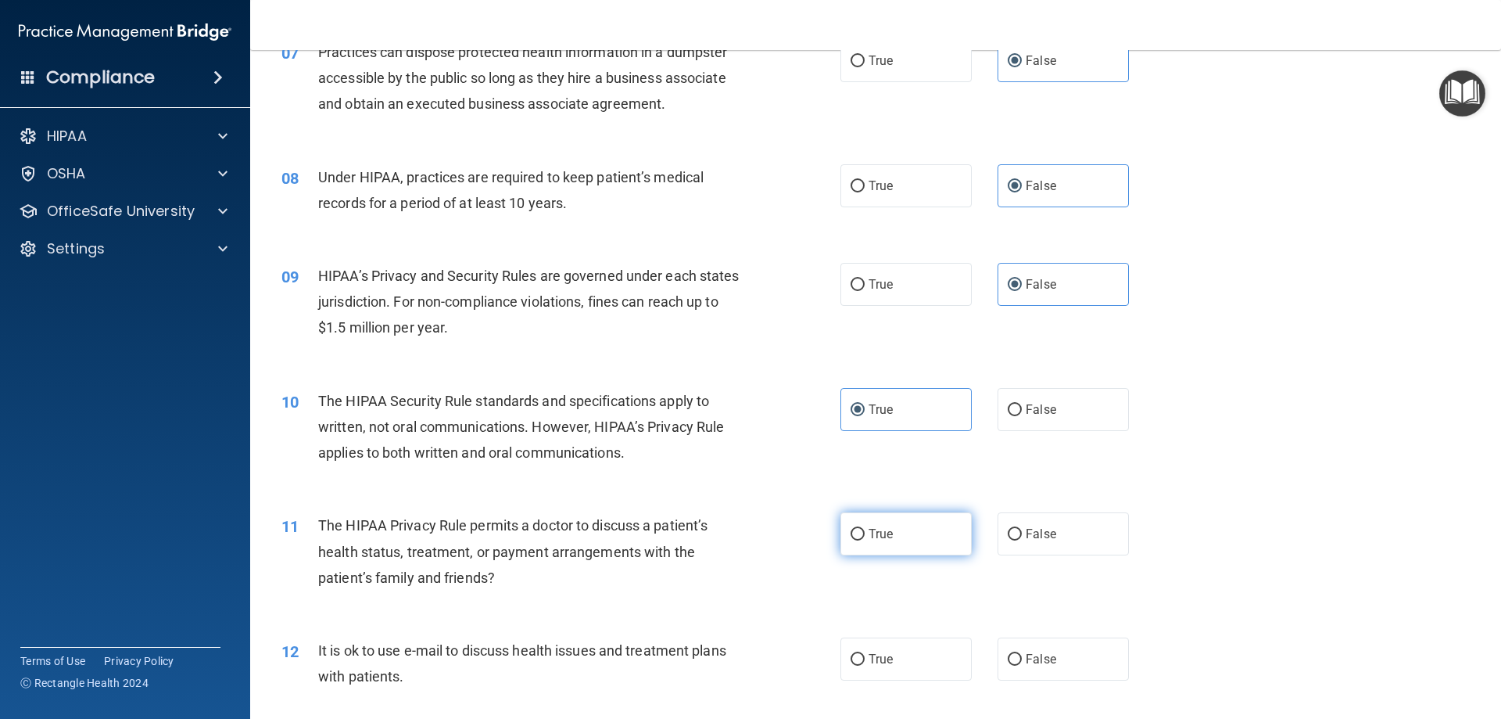
click at [907, 525] on label "True" at bounding box center [906, 533] width 131 height 43
click at [865, 529] on input "True" at bounding box center [858, 535] width 14 height 12
radio input "true"
click at [881, 663] on span "True" at bounding box center [881, 658] width 24 height 15
click at [865, 663] on input "True" at bounding box center [858, 660] width 14 height 12
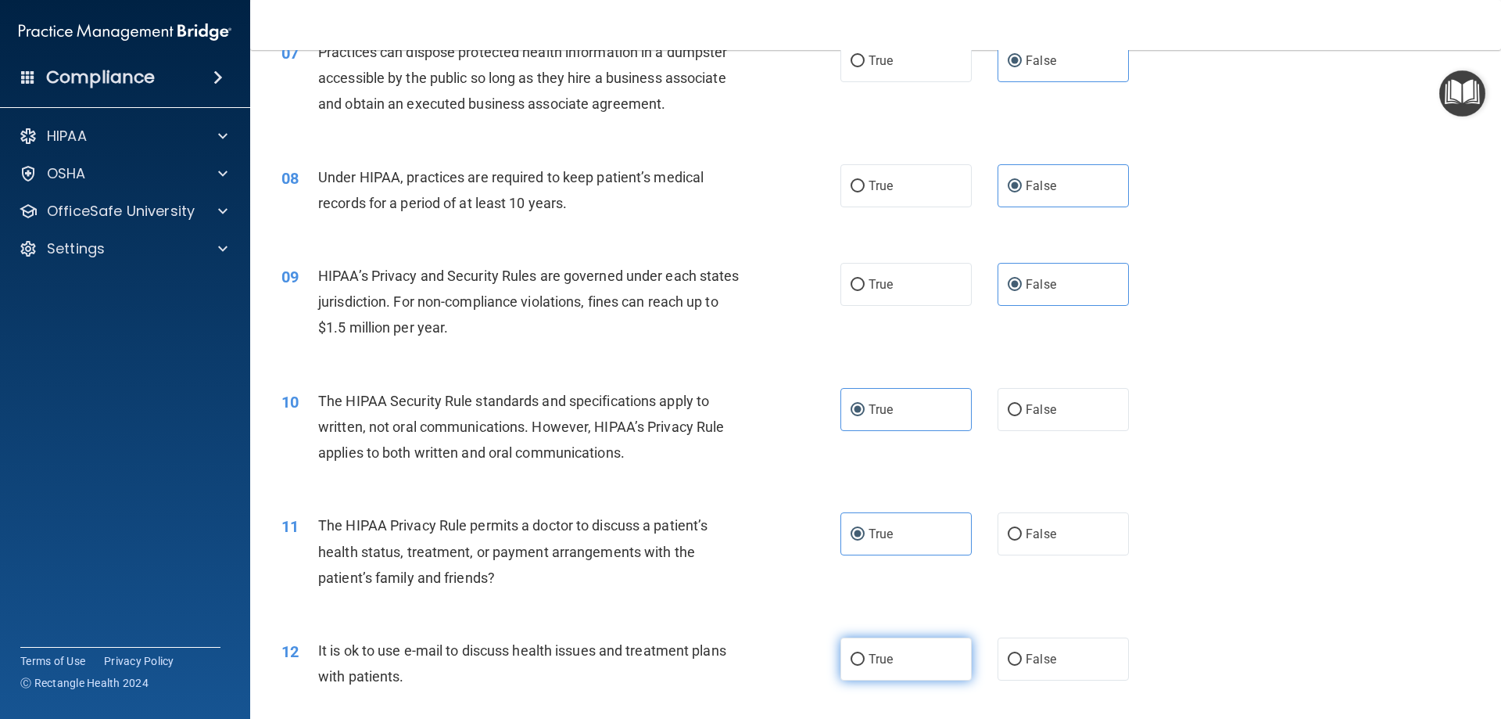
radio input "true"
click at [881, 663] on span "True" at bounding box center [881, 658] width 24 height 15
click at [865, 663] on input "True" at bounding box center [858, 660] width 14 height 12
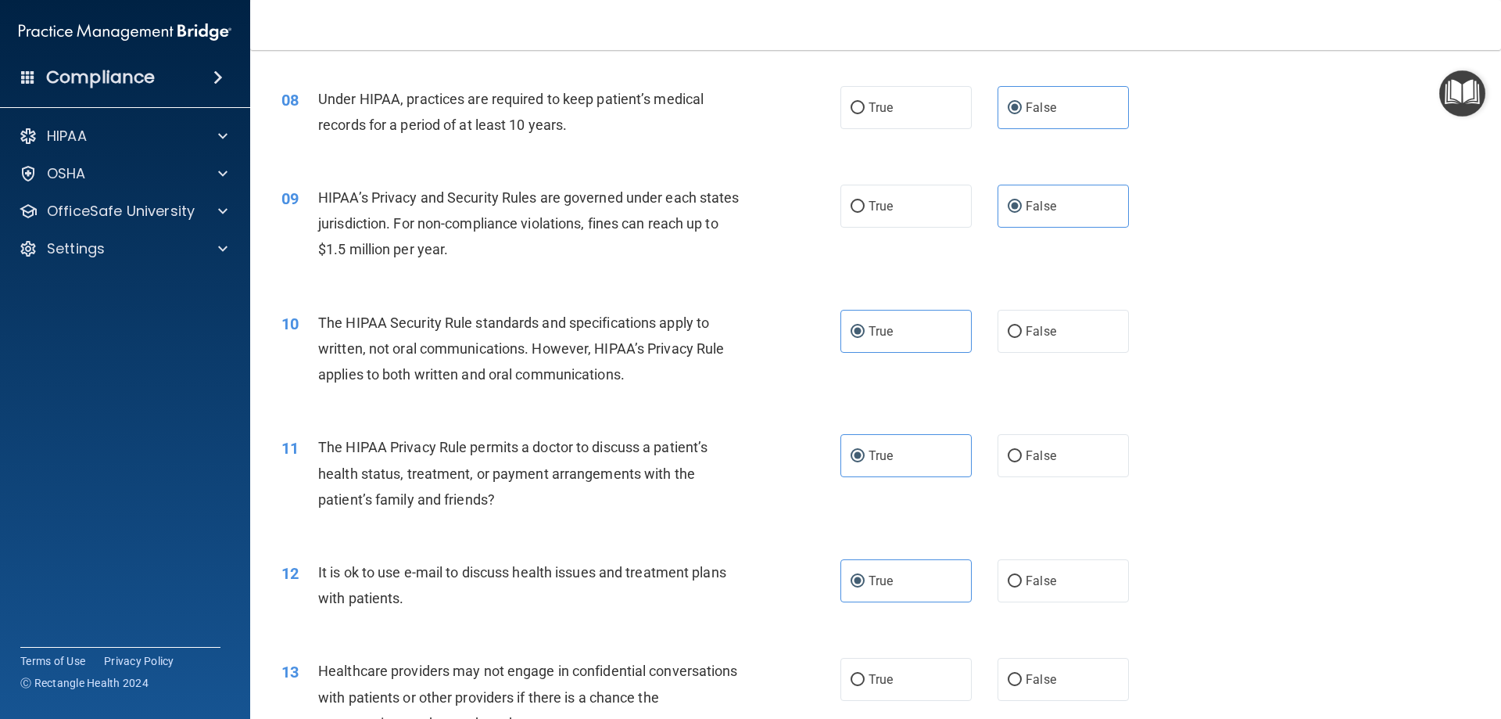
click at [912, 497] on div "11 The HIPAA Privacy Rule permits a doctor to discuss a patient’s health status…" at bounding box center [876, 476] width 1212 height 125
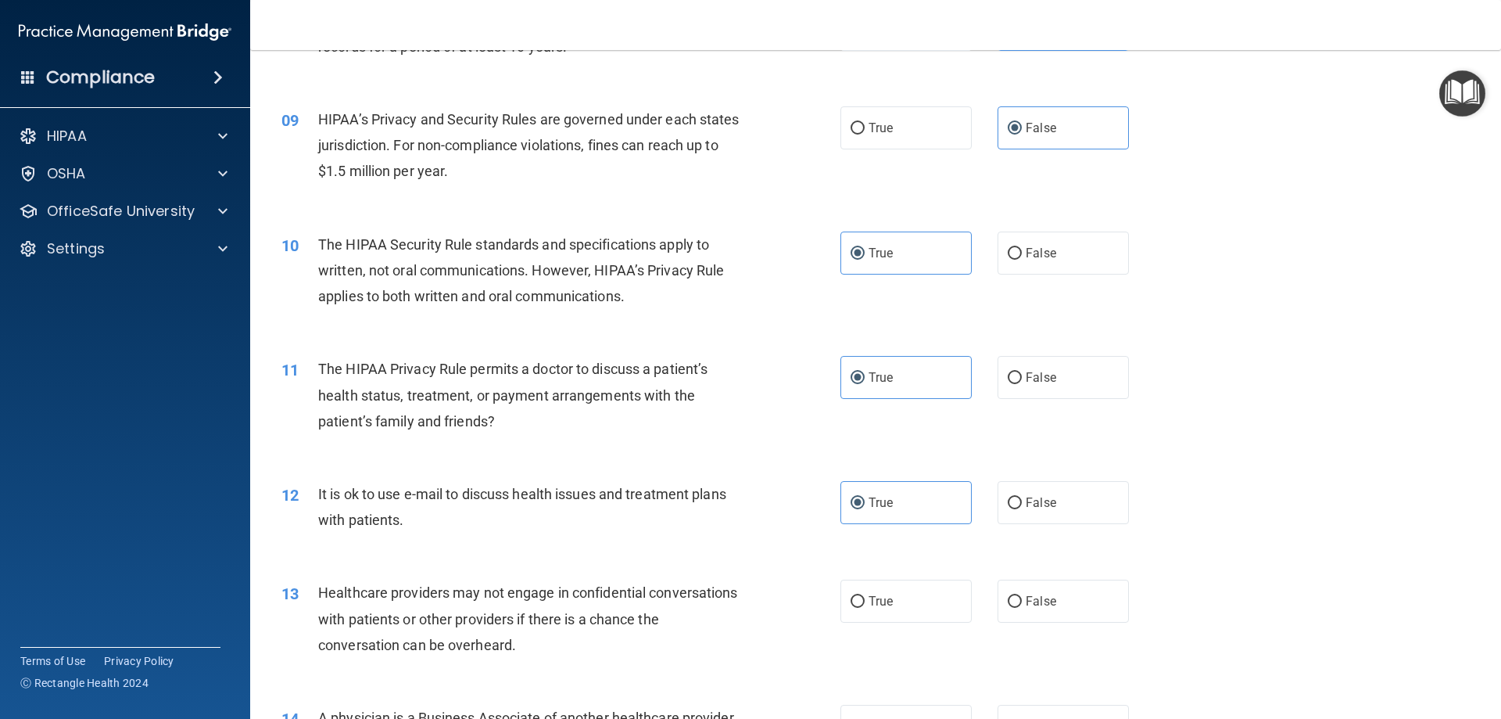
scroll to position [1016, 0]
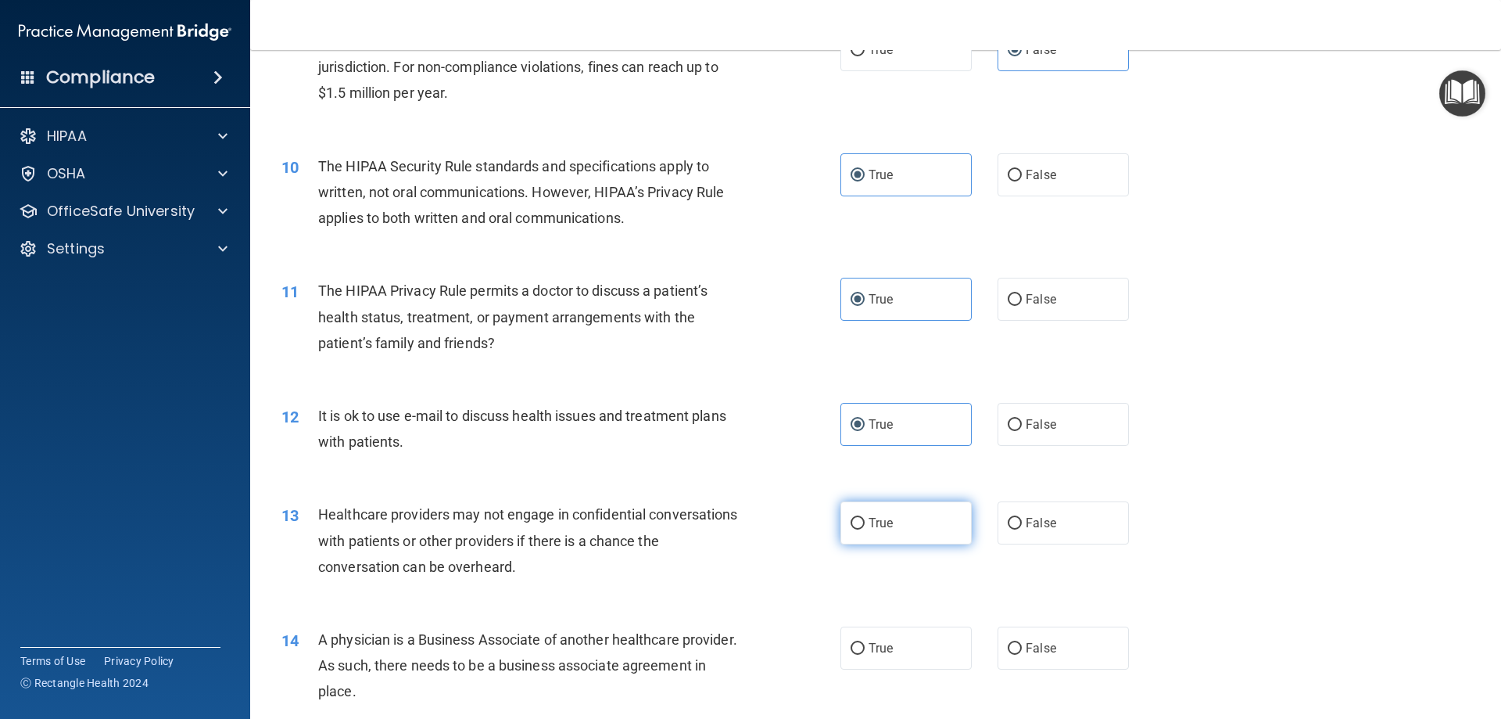
click at [903, 540] on label "True" at bounding box center [906, 522] width 131 height 43
click at [865, 529] on input "True" at bounding box center [858, 524] width 14 height 12
radio input "true"
click at [920, 519] on span "False" at bounding box center [1041, 522] width 30 height 15
click at [920, 519] on input "False" at bounding box center [1015, 524] width 14 height 12
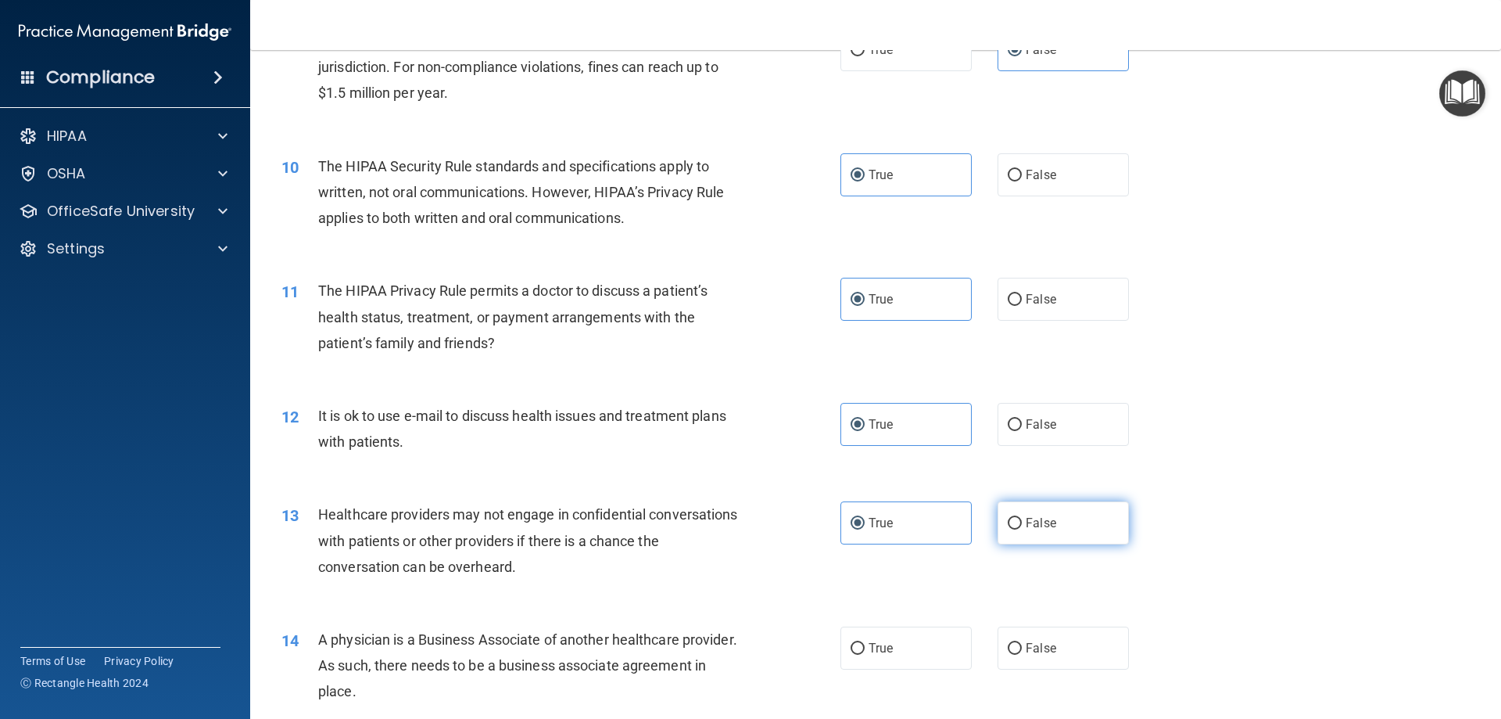
radio input "true"
radio input "false"
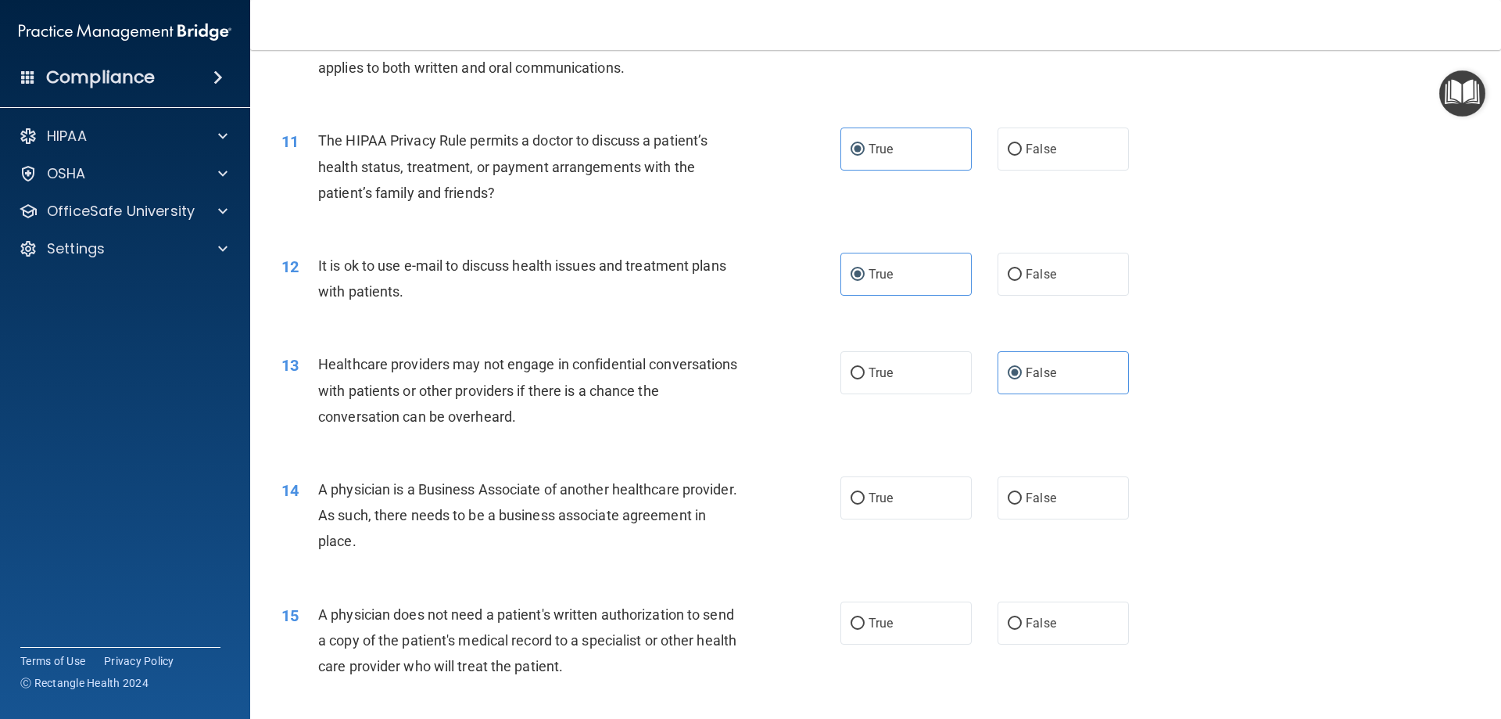
scroll to position [1173, 0]
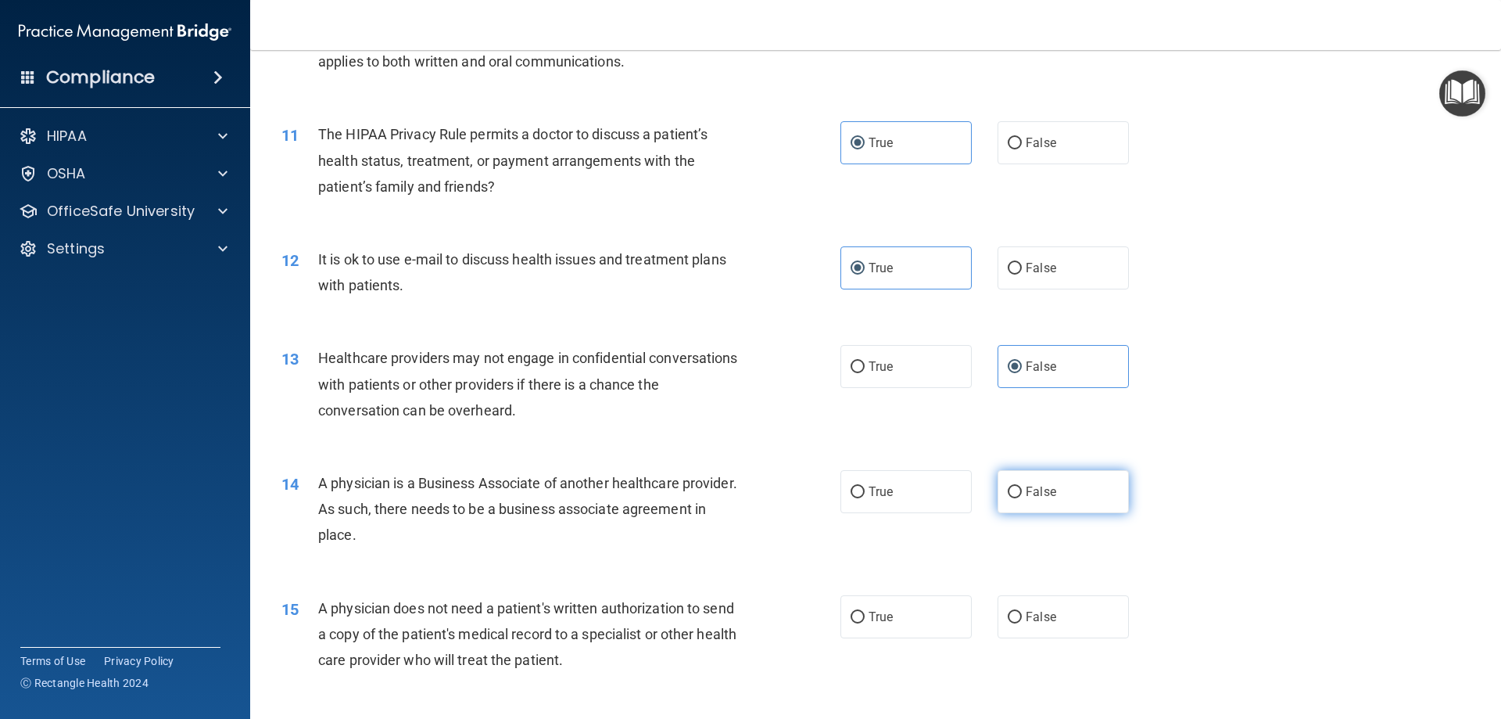
click at [920, 497] on span "False" at bounding box center [1041, 491] width 30 height 15
click at [920, 497] on input "False" at bounding box center [1015, 492] width 14 height 12
radio input "true"
click at [905, 612] on label "True" at bounding box center [906, 616] width 131 height 43
click at [865, 612] on input "True" at bounding box center [858, 617] width 14 height 12
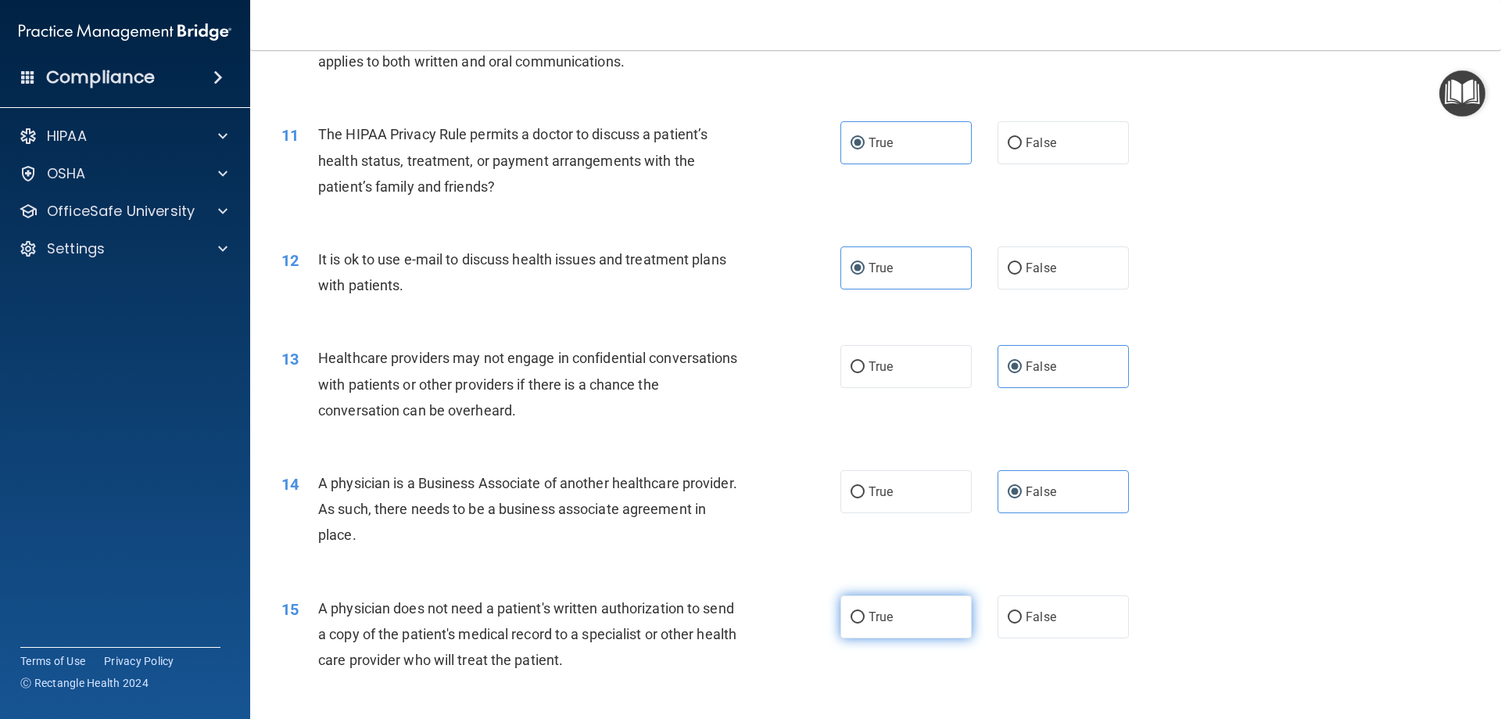
radio input "true"
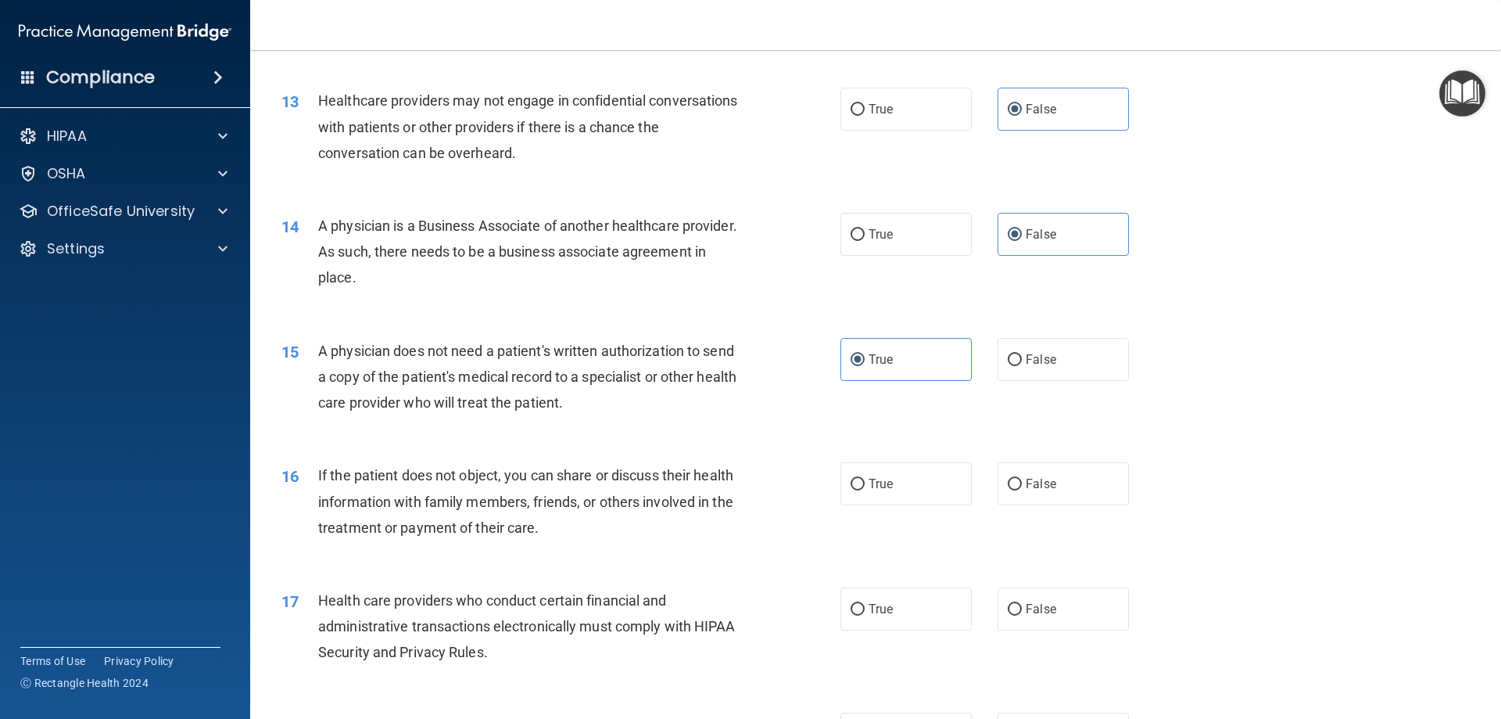
scroll to position [1486, 0]
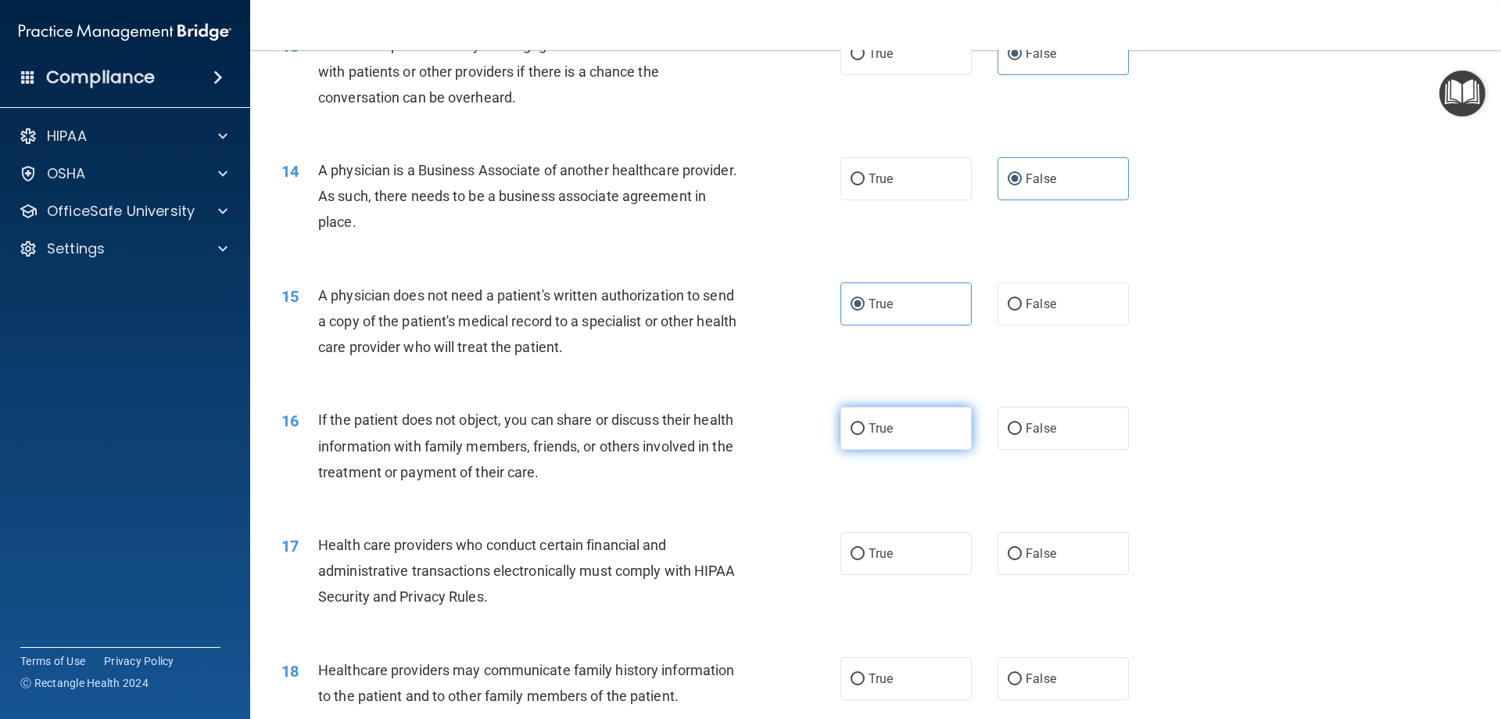
click at [907, 415] on label "True" at bounding box center [906, 428] width 131 height 43
click at [865, 423] on input "True" at bounding box center [858, 429] width 14 height 12
radio input "true"
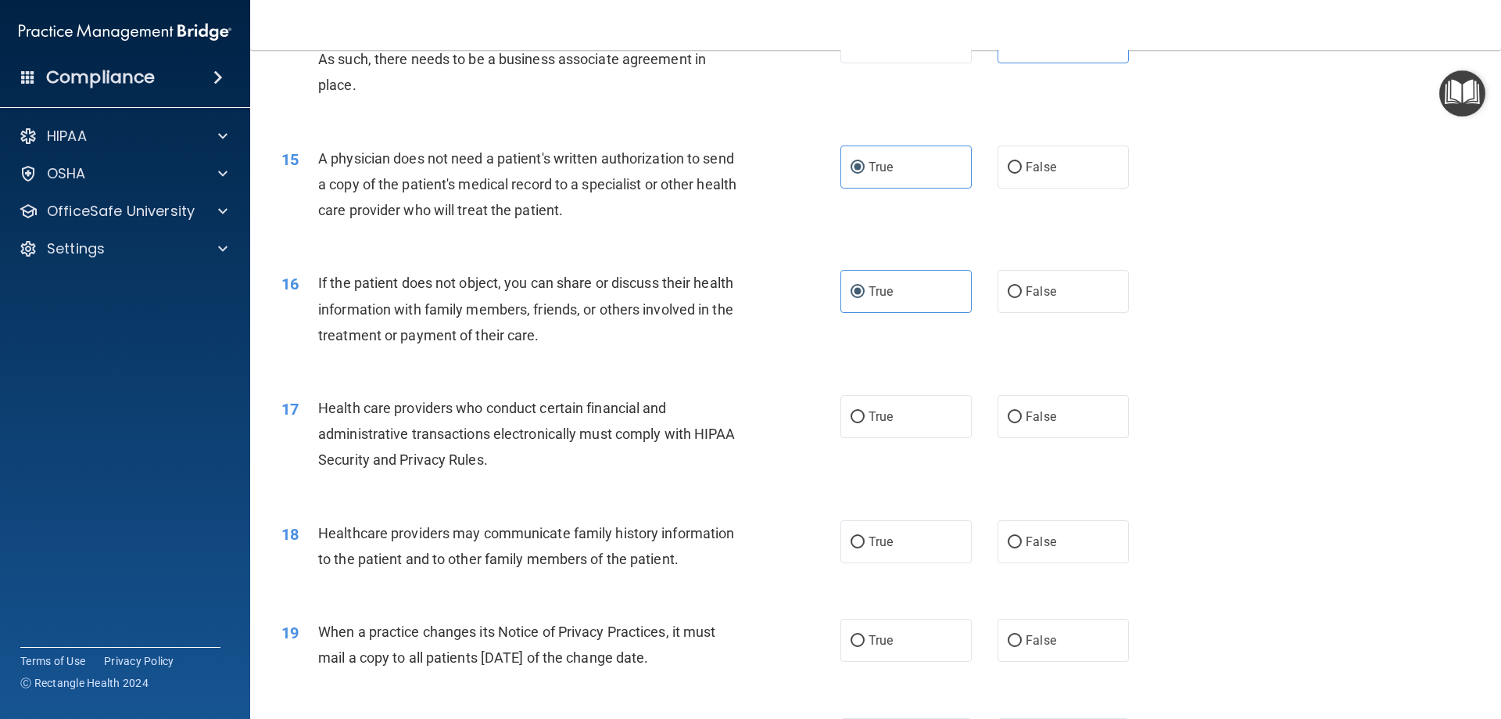
scroll to position [1642, 0]
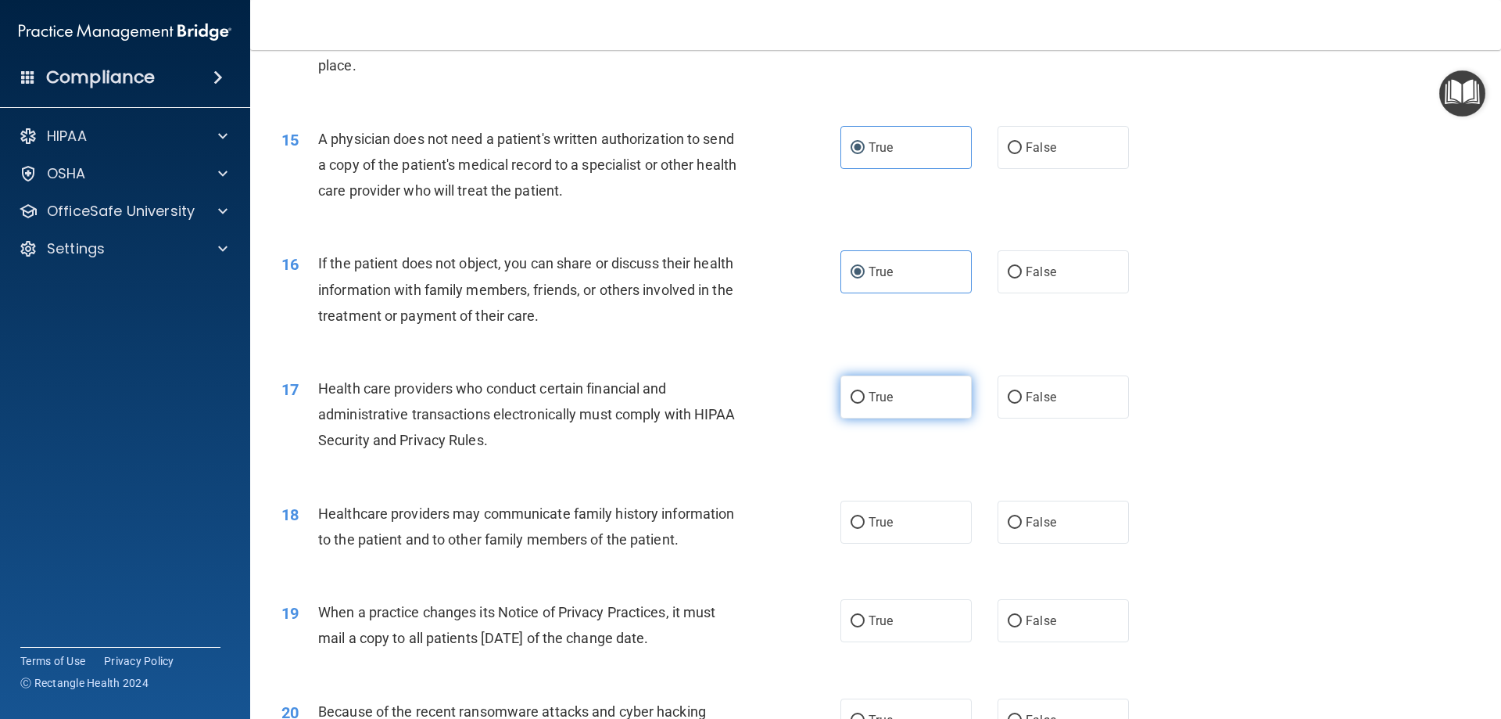
click at [877, 409] on label "True" at bounding box center [906, 396] width 131 height 43
click at [865, 403] on input "True" at bounding box center [858, 398] width 14 height 12
radio input "true"
click at [920, 533] on label "False" at bounding box center [1063, 521] width 131 height 43
click at [920, 529] on input "False" at bounding box center [1015, 523] width 14 height 12
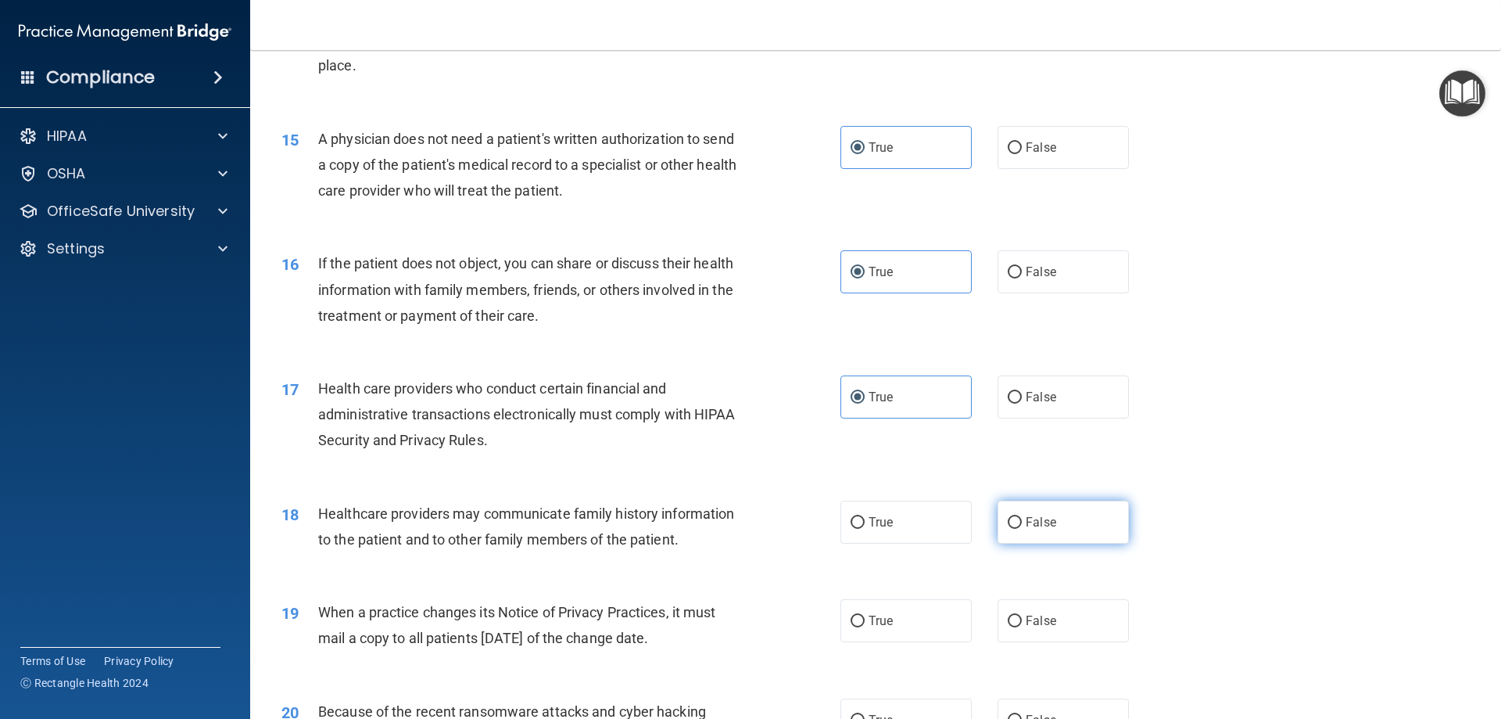
radio input "true"
click at [920, 612] on label "False" at bounding box center [1063, 620] width 131 height 43
click at [920, 615] on input "False" at bounding box center [1015, 621] width 14 height 12
radio input "true"
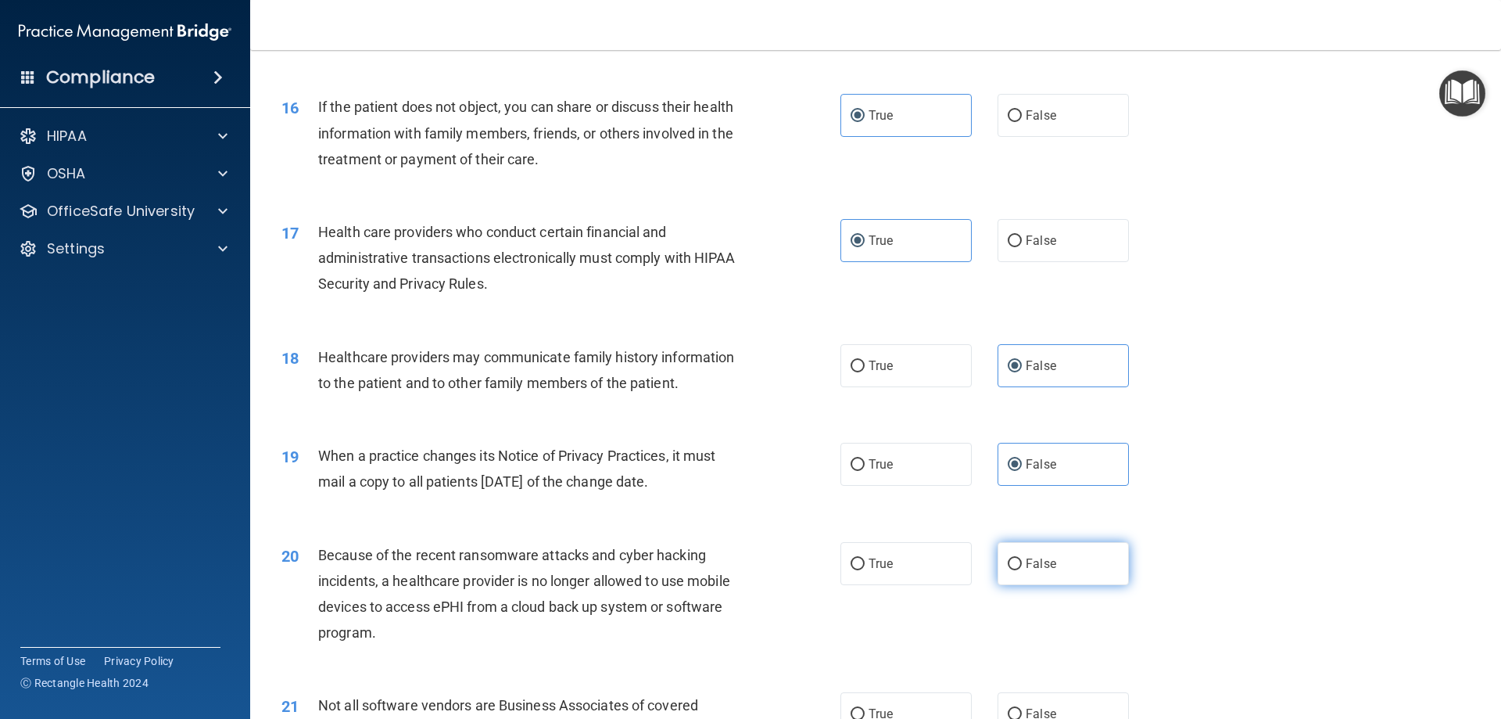
click at [920, 575] on label "False" at bounding box center [1063, 563] width 131 height 43
click at [920, 570] on input "False" at bounding box center [1015, 564] width 14 height 12
radio input "true"
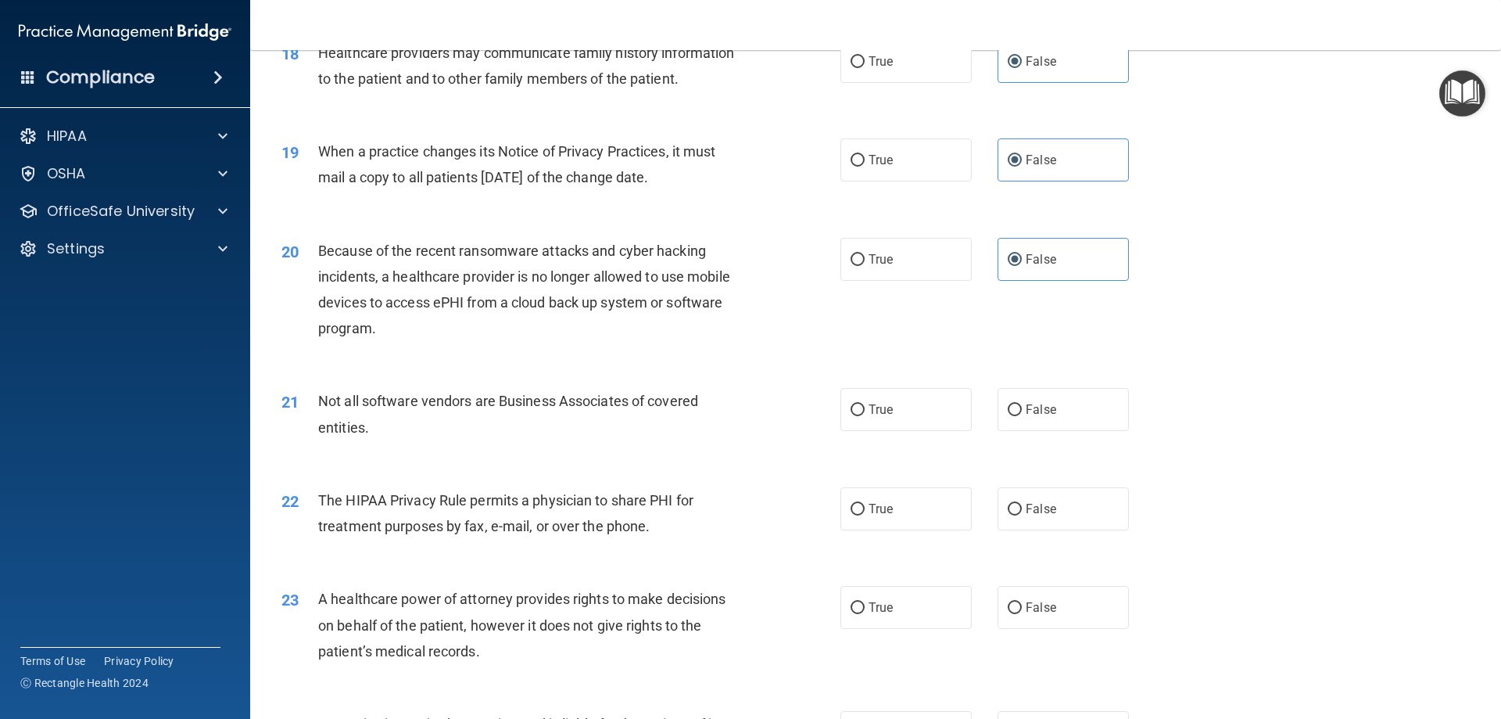
scroll to position [2111, 0]
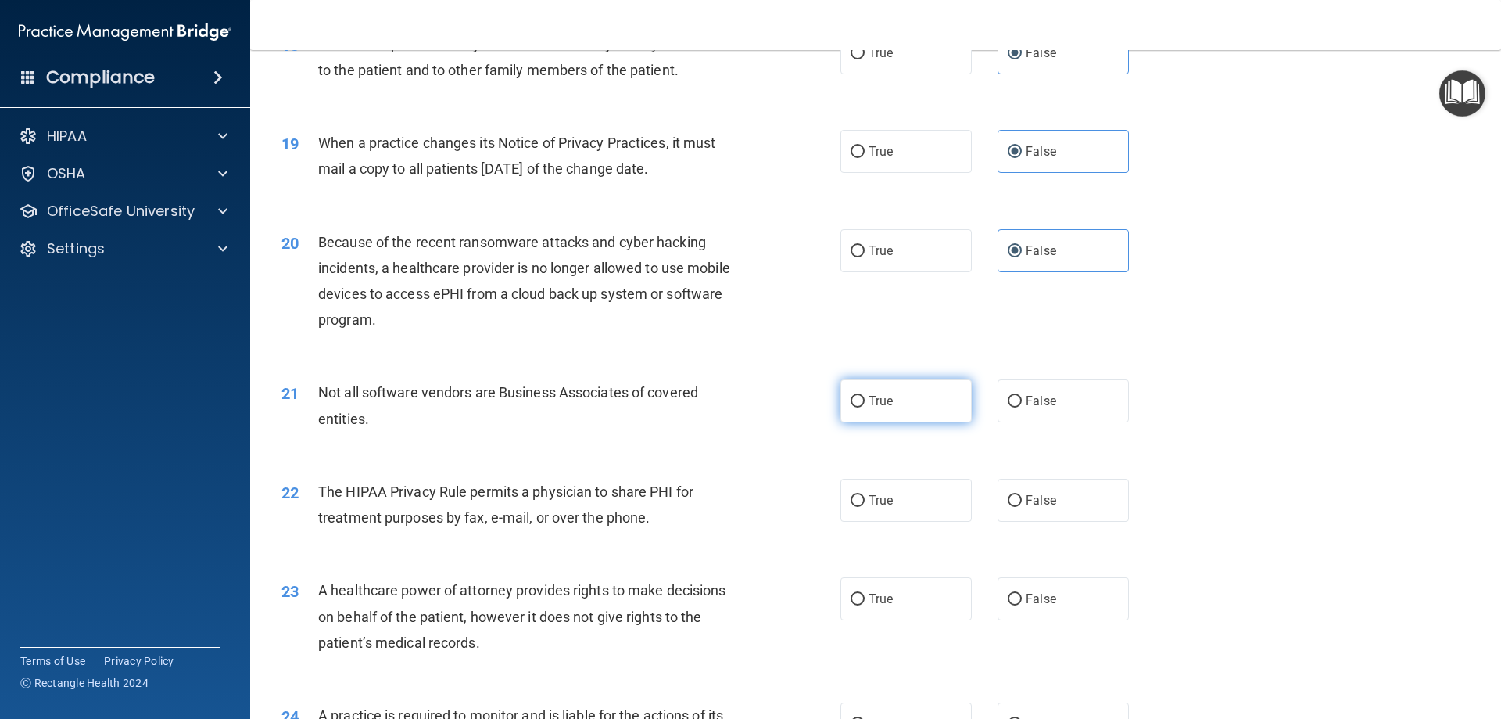
click at [909, 414] on label "True" at bounding box center [906, 400] width 131 height 43
click at [865, 407] on input "True" at bounding box center [858, 402] width 14 height 12
radio input "true"
click at [905, 503] on label "True" at bounding box center [906, 500] width 131 height 43
click at [865, 503] on input "True" at bounding box center [858, 501] width 14 height 12
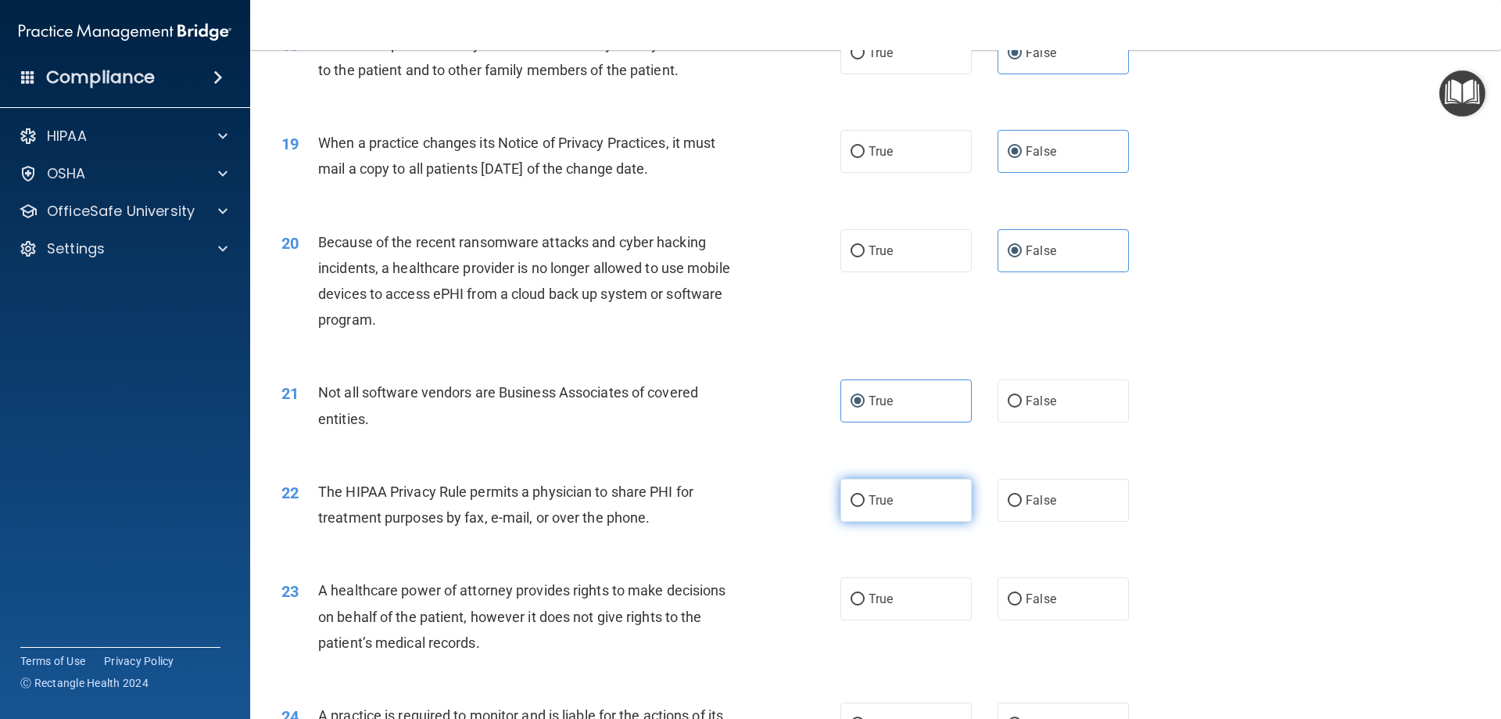
radio input "true"
click at [920, 611] on label "False" at bounding box center [1063, 598] width 131 height 43
click at [920, 605] on input "False" at bounding box center [1015, 599] width 14 height 12
radio input "true"
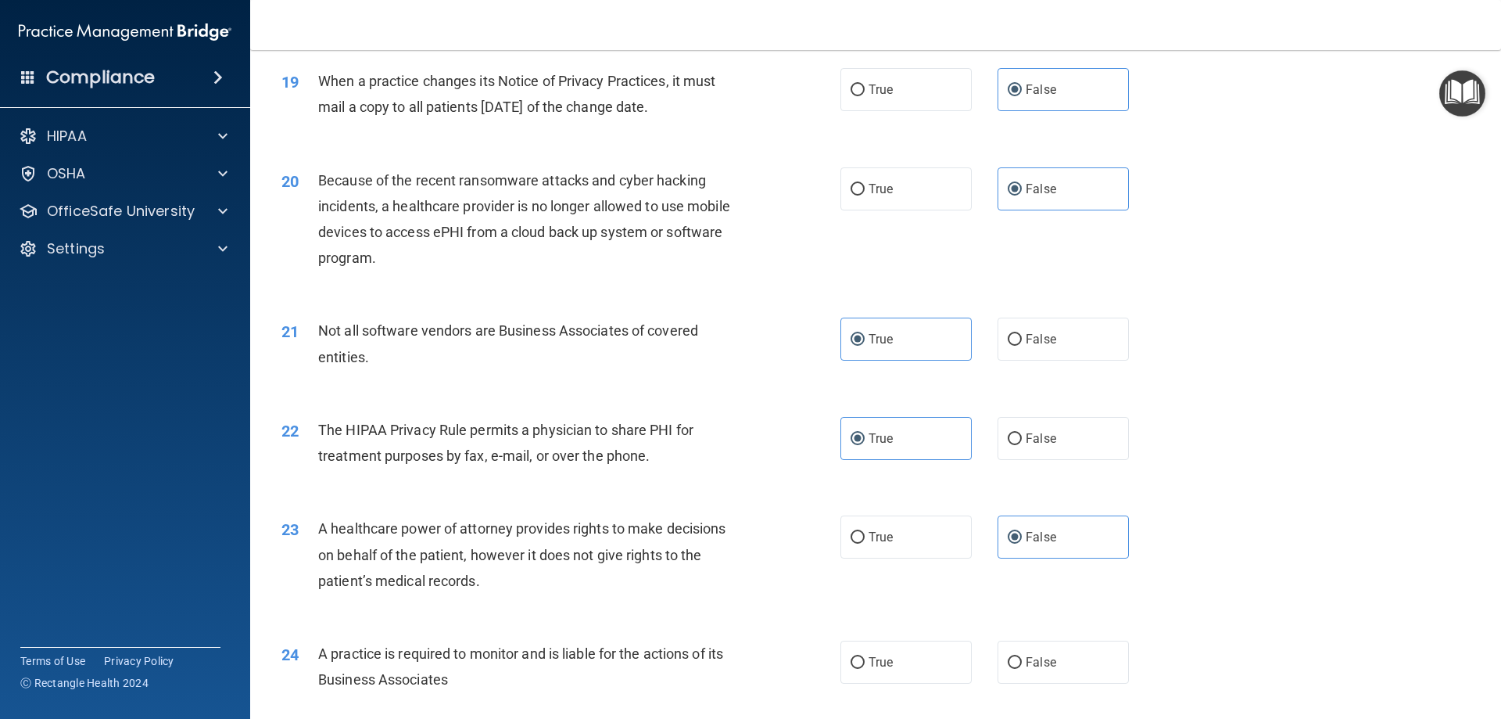
scroll to position [2424, 0]
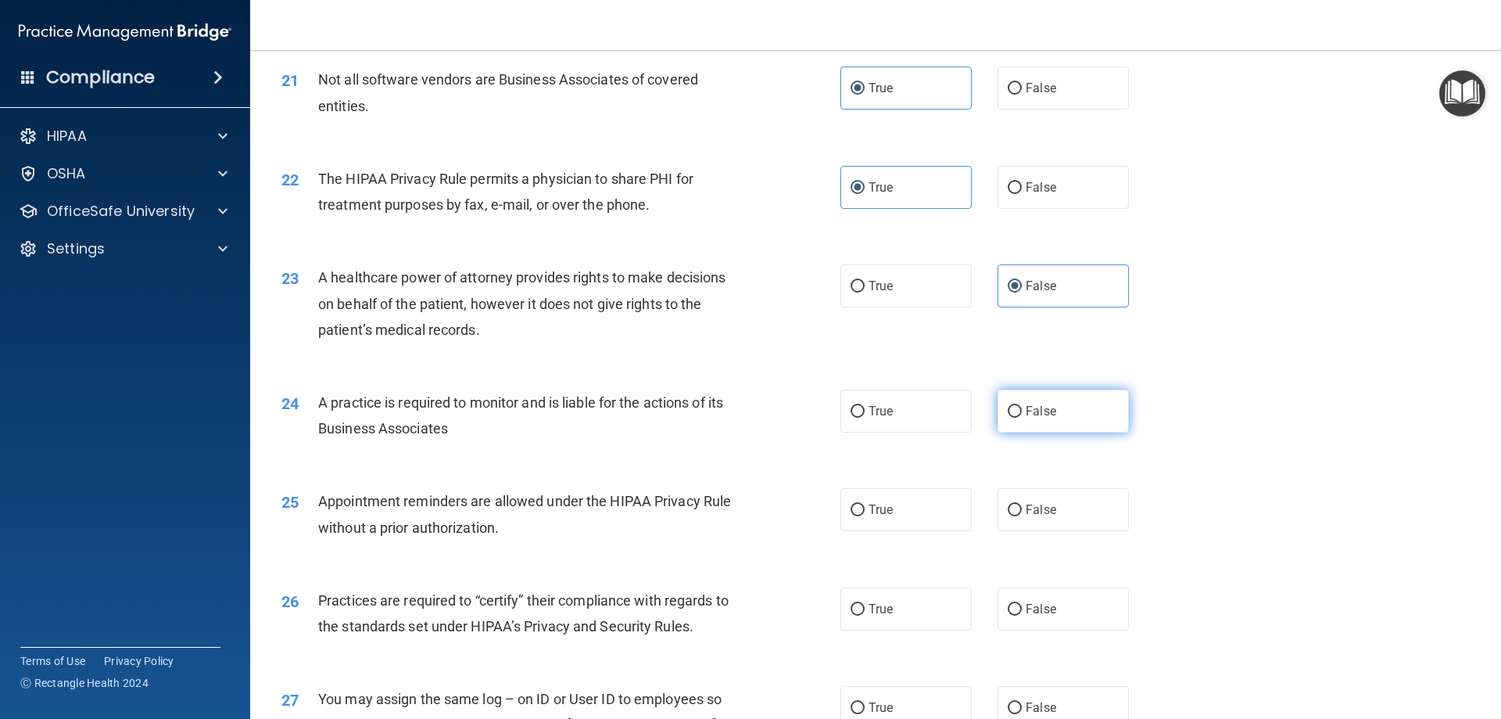
click at [920, 411] on label "False" at bounding box center [1063, 410] width 131 height 43
click at [920, 411] on input "False" at bounding box center [1015, 412] width 14 height 12
radio input "true"
click at [895, 526] on label "True" at bounding box center [906, 509] width 131 height 43
click at [865, 516] on input "True" at bounding box center [858, 510] width 14 height 12
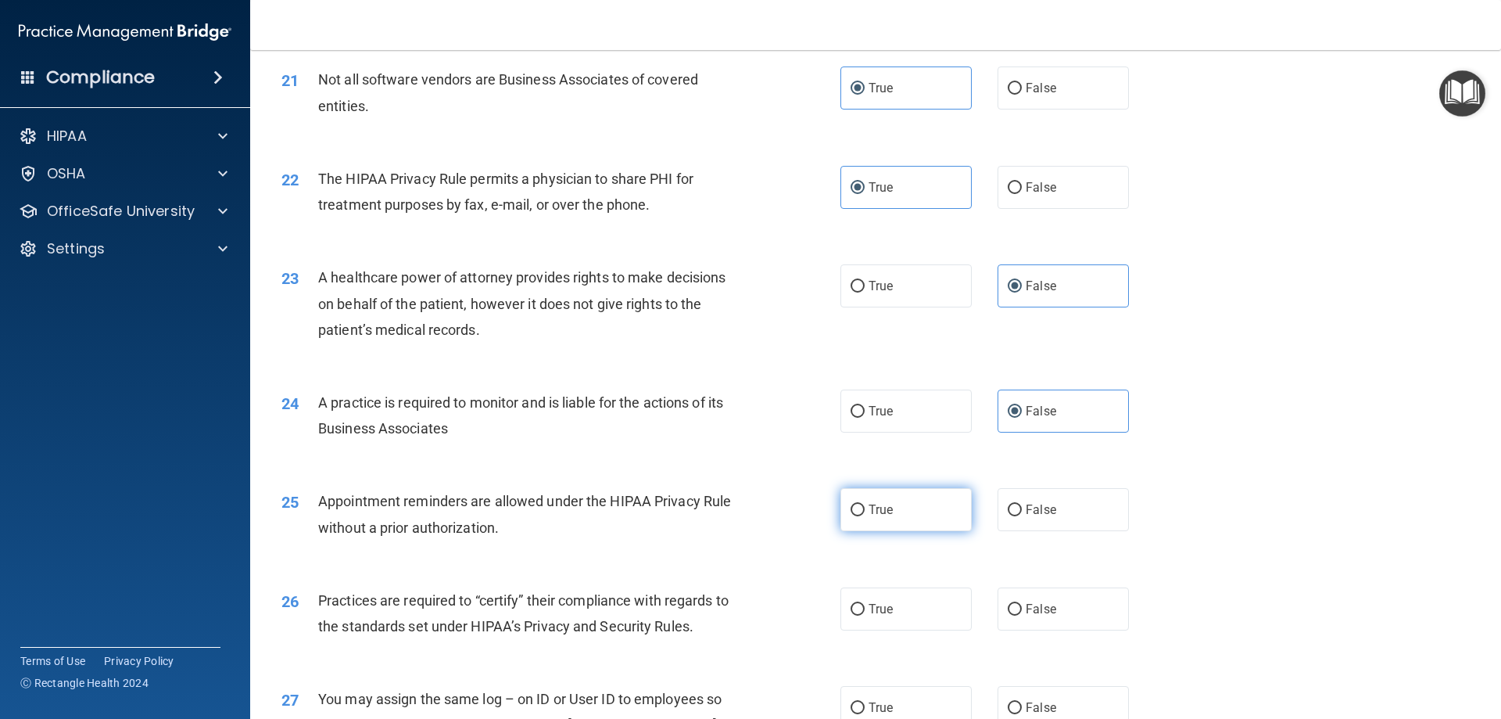
radio input "true"
click at [920, 611] on span "False" at bounding box center [1041, 608] width 30 height 15
click at [920, 611] on input "False" at bounding box center [1015, 610] width 14 height 12
radio input "true"
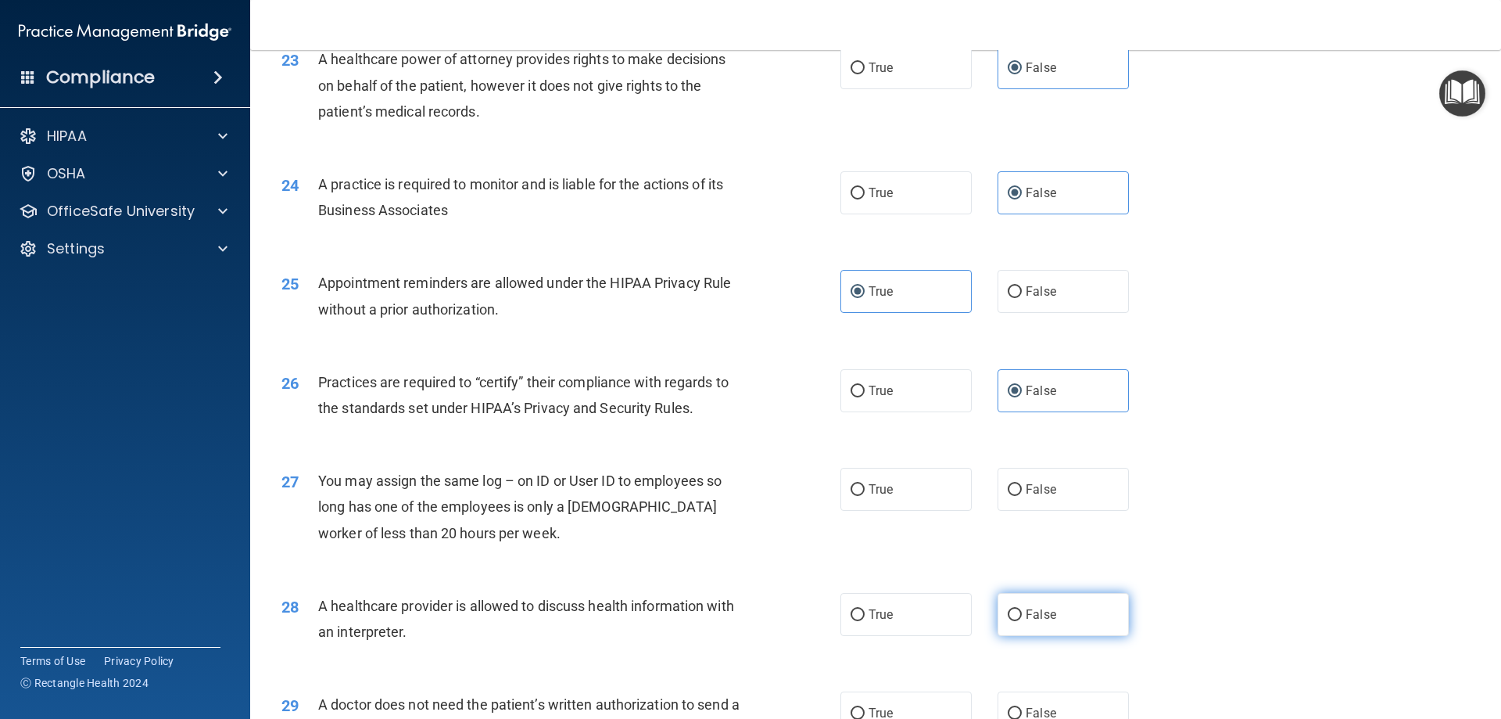
scroll to position [2659, 0]
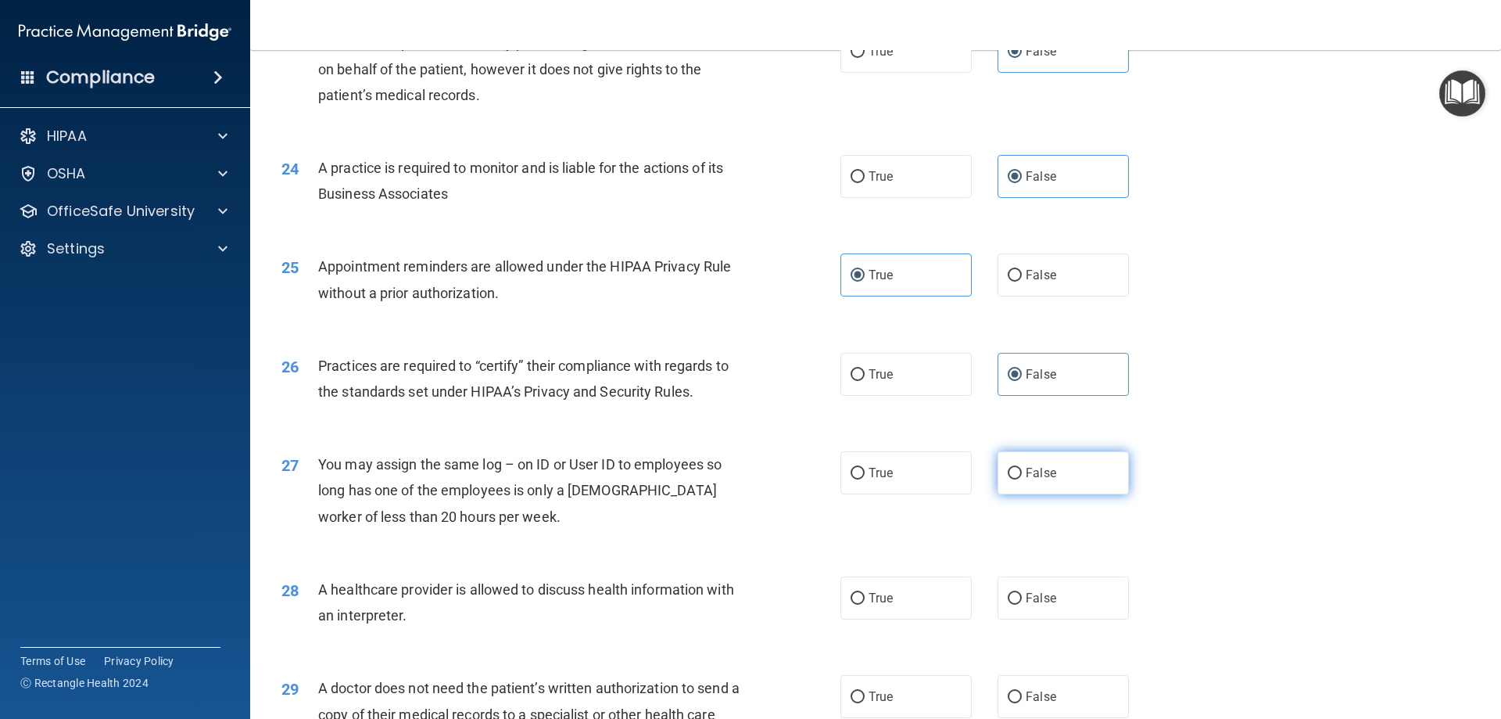
click at [920, 486] on label "False" at bounding box center [1063, 472] width 131 height 43
click at [920, 479] on input "False" at bounding box center [1015, 474] width 14 height 12
radio input "true"
click at [910, 608] on label "True" at bounding box center [906, 597] width 131 height 43
click at [865, 604] on input "True" at bounding box center [858, 599] width 14 height 12
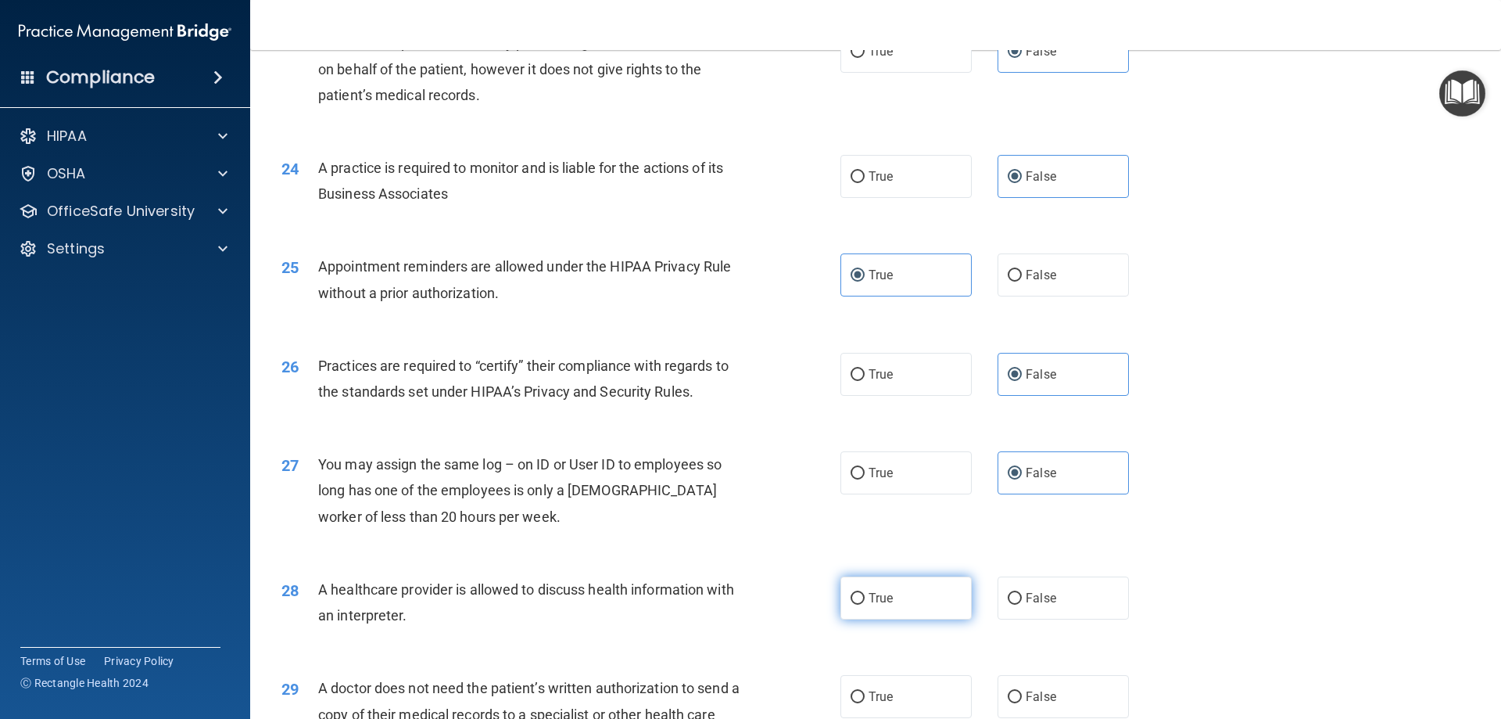
radio input "true"
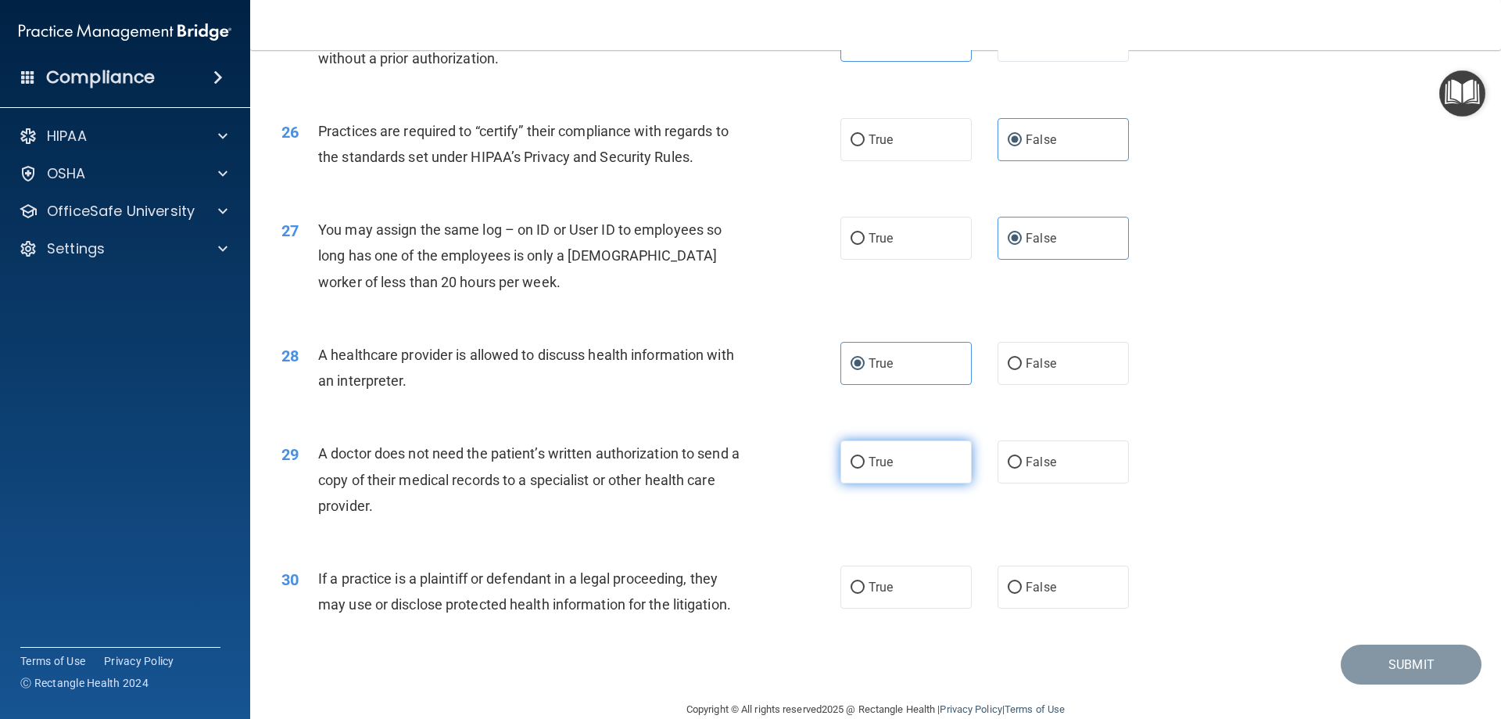
click at [920, 477] on label "True" at bounding box center [906, 461] width 131 height 43
click at [865, 468] on input "True" at bounding box center [858, 463] width 14 height 12
radio input "true"
click at [908, 586] on label "True" at bounding box center [906, 586] width 131 height 43
click at [865, 586] on input "True" at bounding box center [858, 588] width 14 height 12
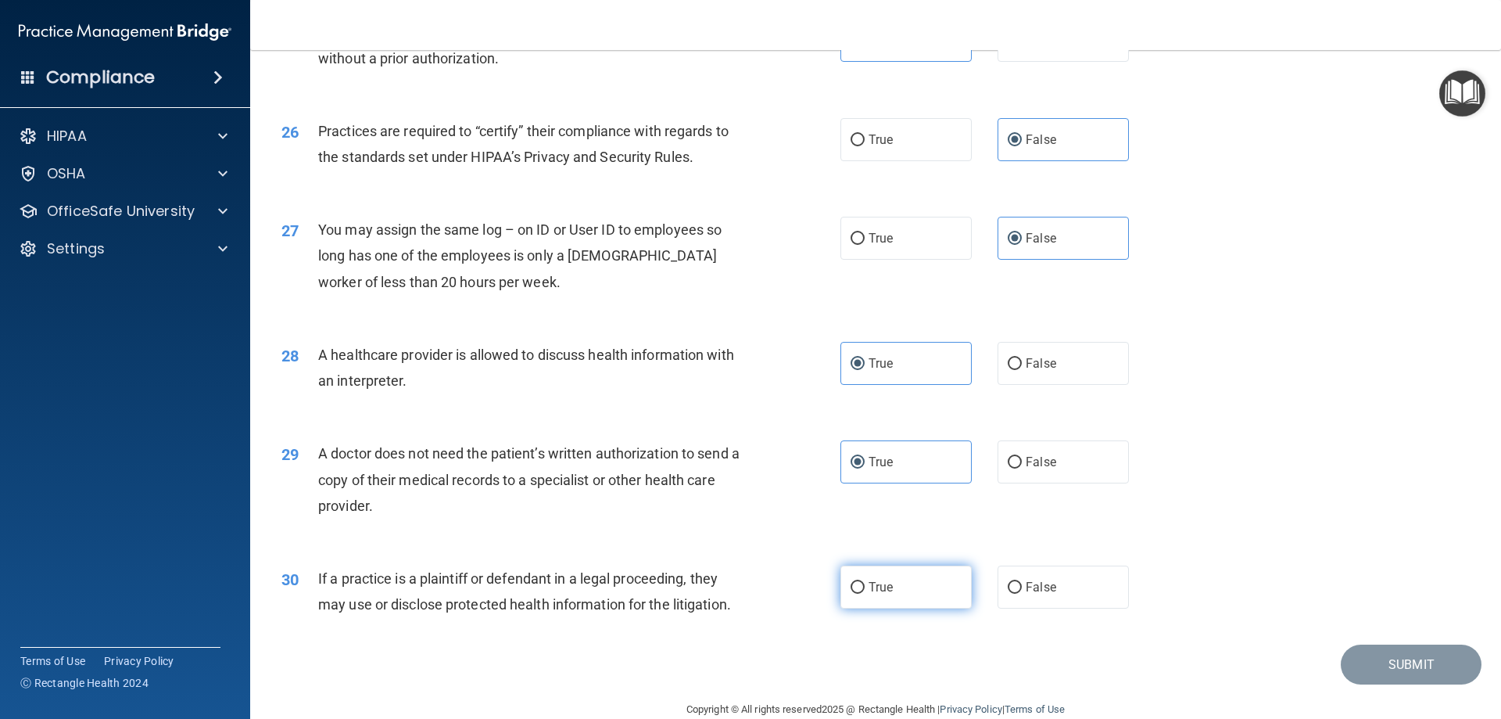
radio input "true"
click at [909, 587] on label "True" at bounding box center [906, 586] width 131 height 43
click at [865, 587] on input "True" at bounding box center [858, 588] width 14 height 12
click at [920, 668] on button "Submit" at bounding box center [1411, 664] width 141 height 40
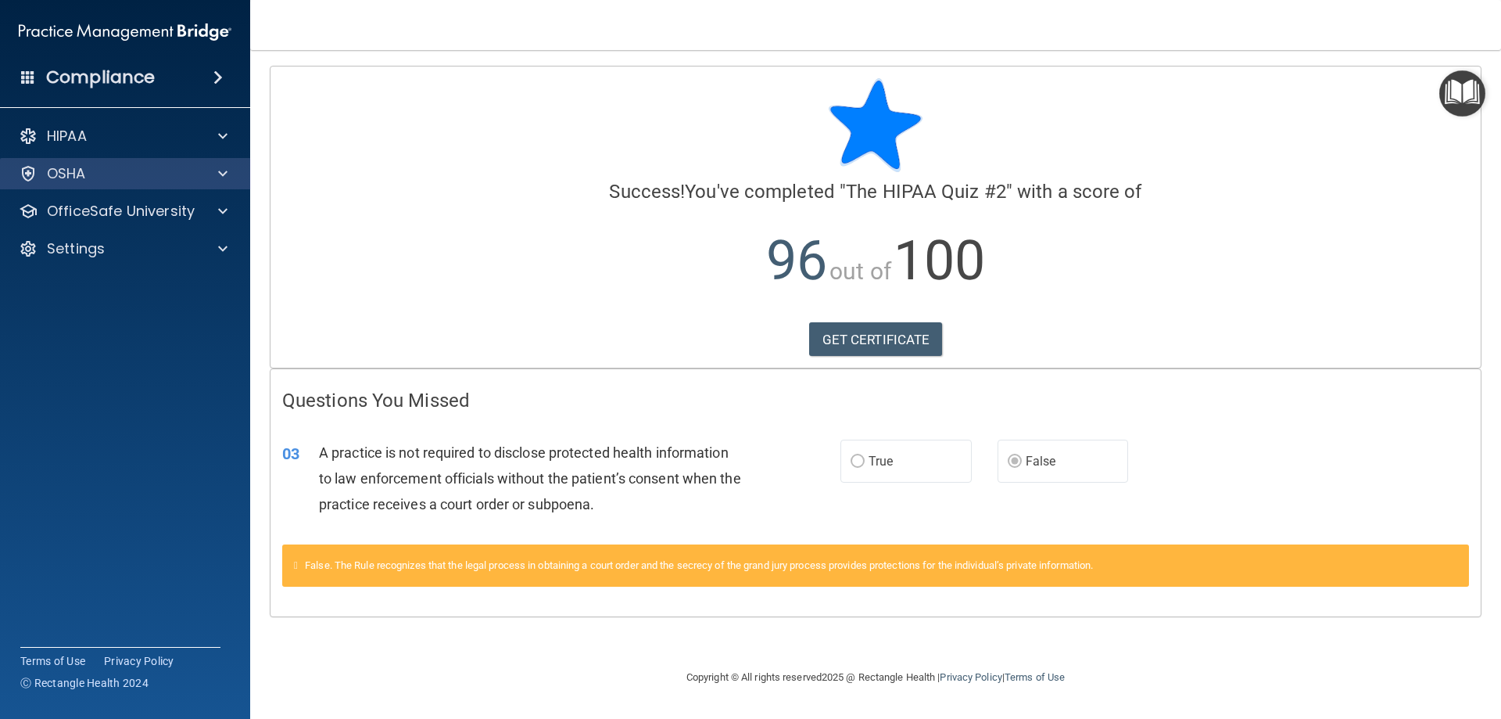
click at [213, 188] on div "OSHA" at bounding box center [125, 173] width 251 height 31
click at [222, 183] on div "OSHA" at bounding box center [125, 173] width 251 height 31
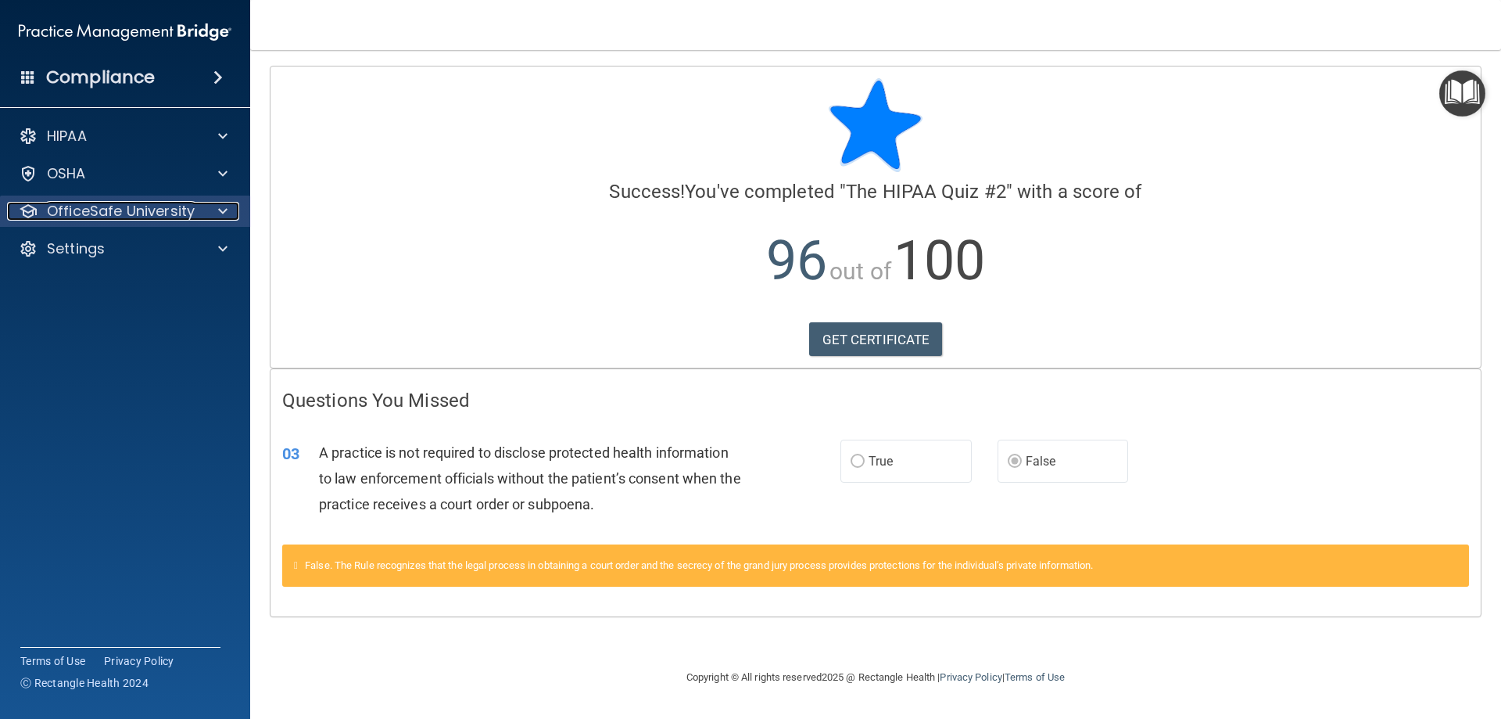
click at [217, 216] on div at bounding box center [220, 211] width 39 height 19
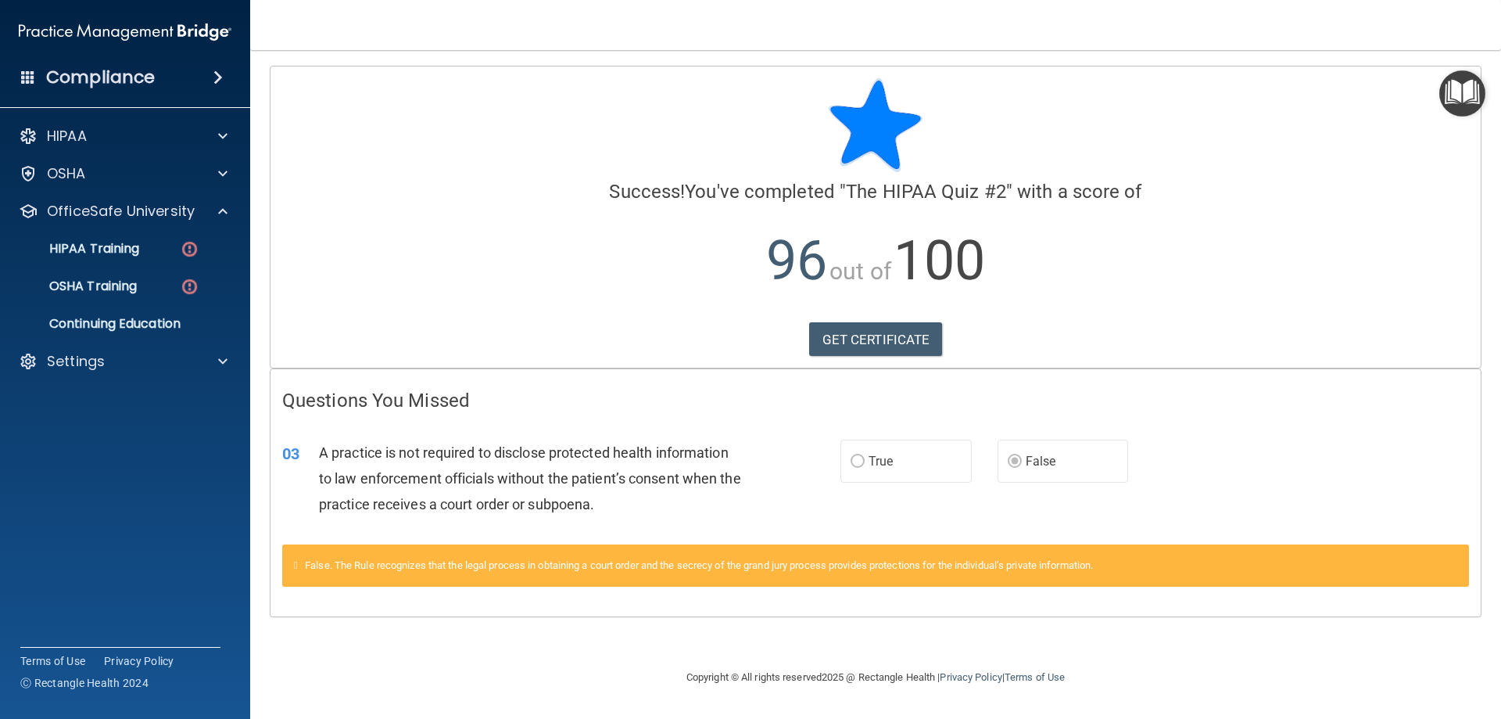
click at [151, 267] on ul "HIPAA Training OSHA Training Continuing Education" at bounding box center [125, 283] width 283 height 113
click at [148, 258] on link "HIPAA Training" at bounding box center [107, 248] width 246 height 31
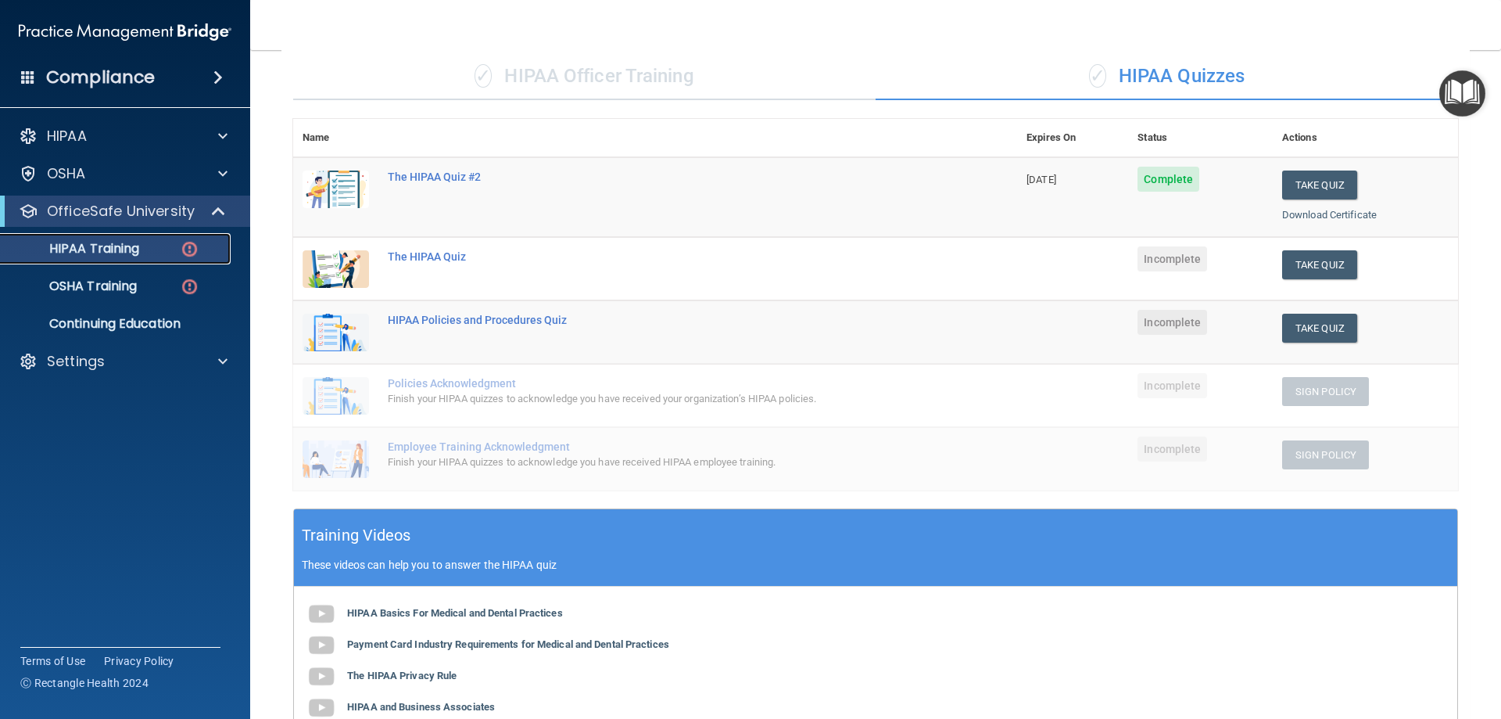
scroll to position [78, 0]
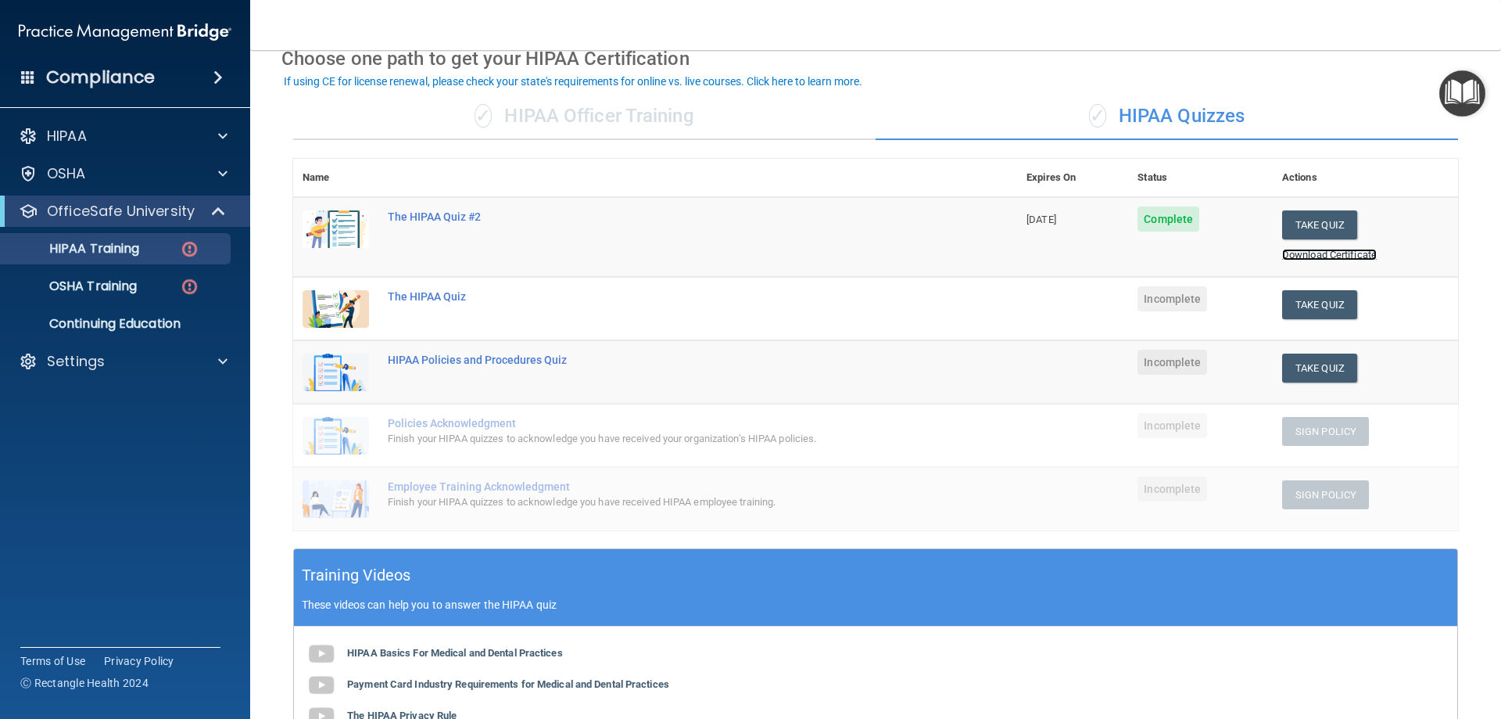
click at [920, 256] on link "Download Certificate" at bounding box center [1329, 255] width 95 height 12
click at [432, 290] on div "The HIPAA Quiz" at bounding box center [663, 296] width 551 height 13
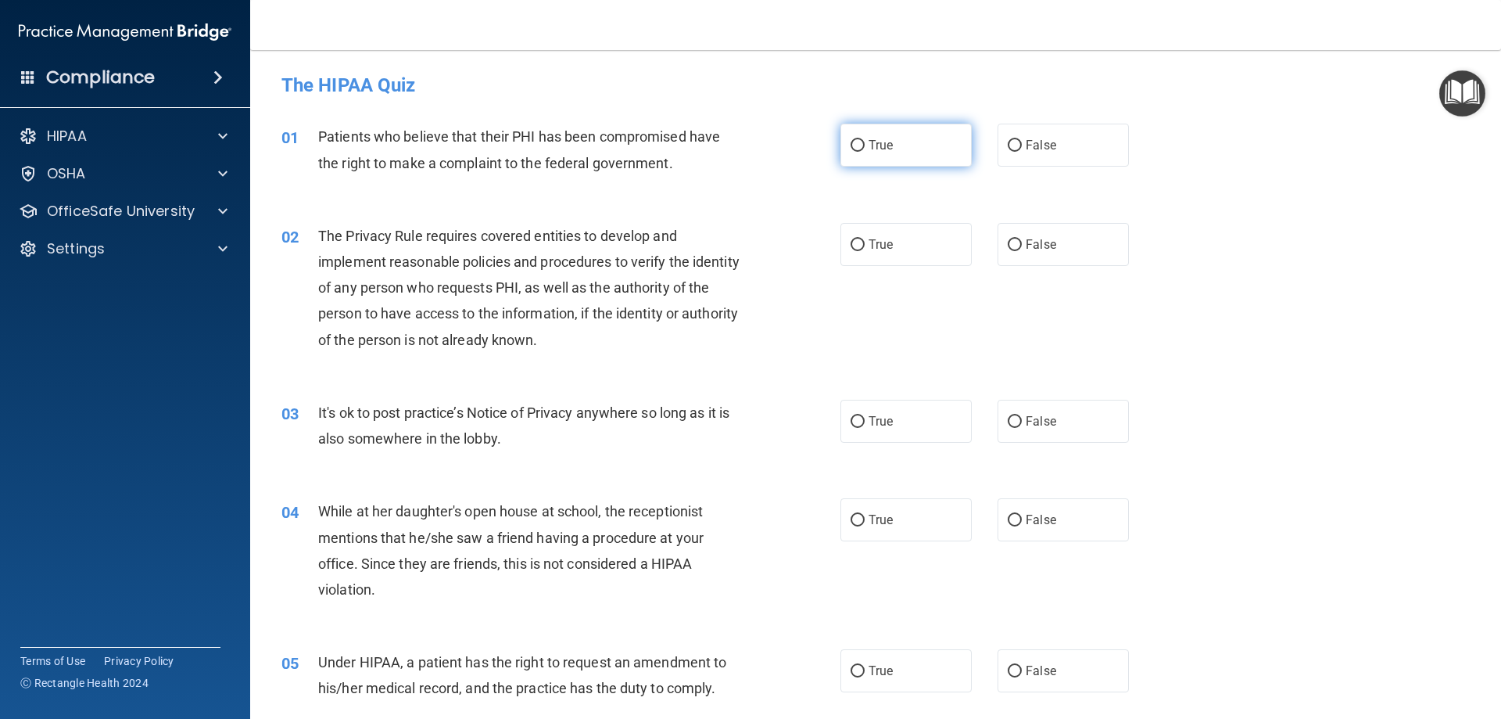
click at [920, 152] on label "True" at bounding box center [906, 145] width 131 height 43
click at [865, 152] on input "True" at bounding box center [858, 146] width 14 height 12
radio input "true"
click at [920, 152] on label "True" at bounding box center [906, 145] width 131 height 43
click at [865, 152] on input "True" at bounding box center [858, 146] width 14 height 12
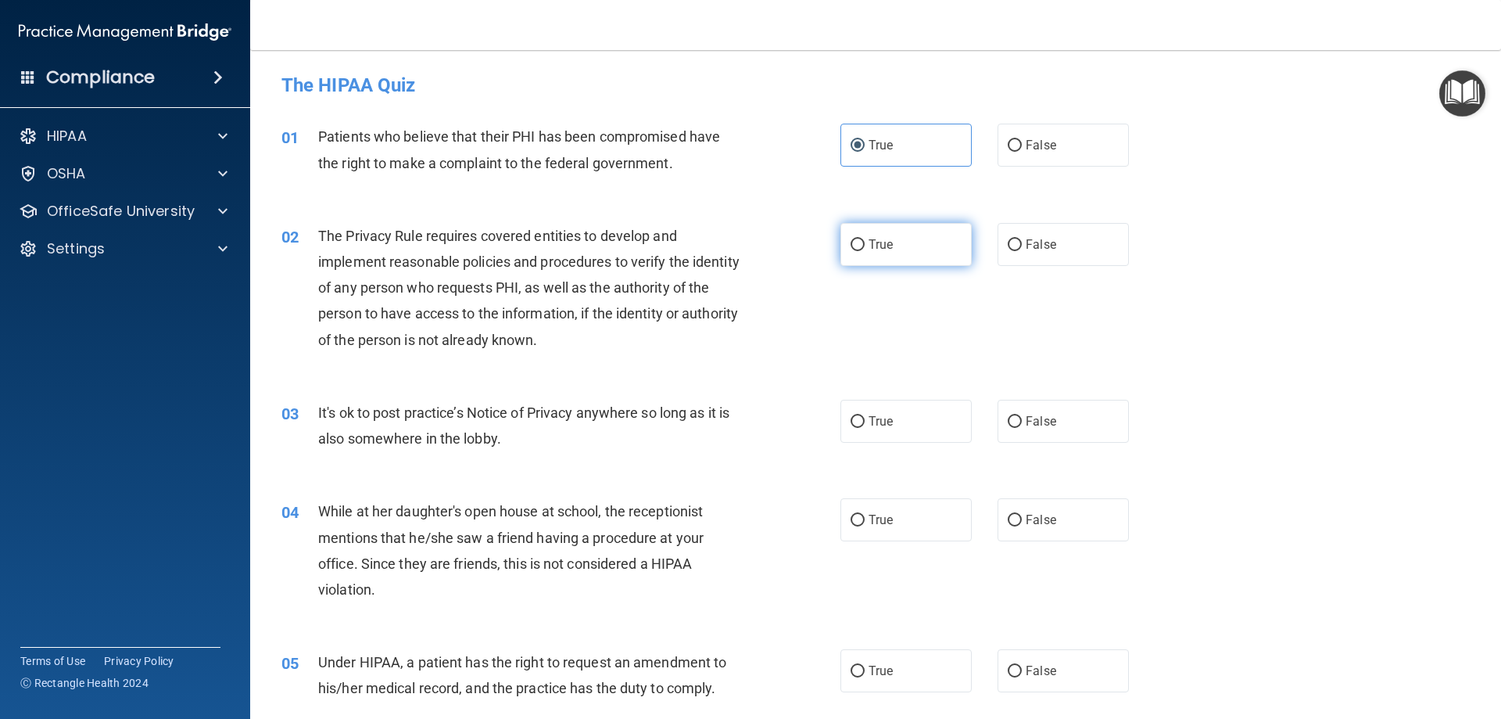
click at [919, 250] on label "True" at bounding box center [906, 244] width 131 height 43
click at [865, 250] on input "True" at bounding box center [858, 245] width 14 height 12
radio input "true"
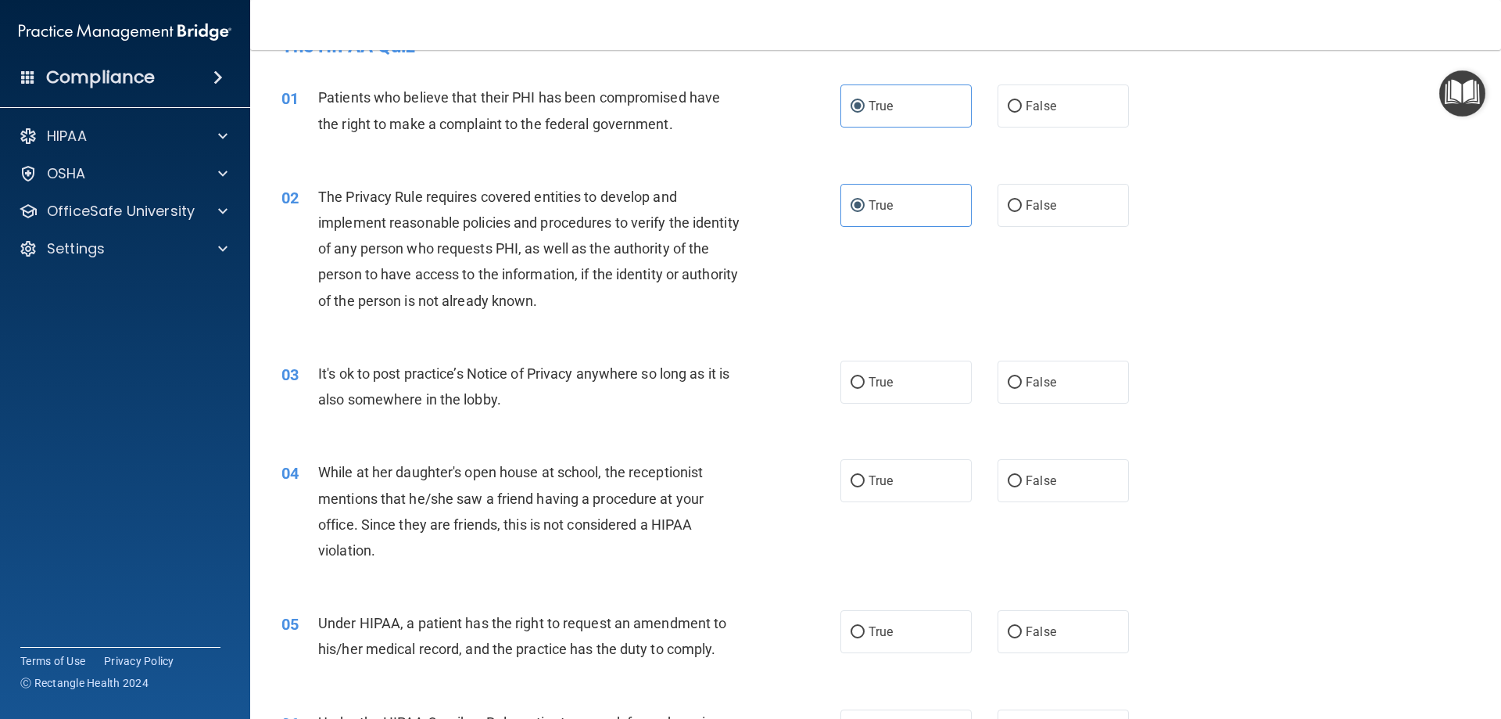
scroll to position [78, 0]
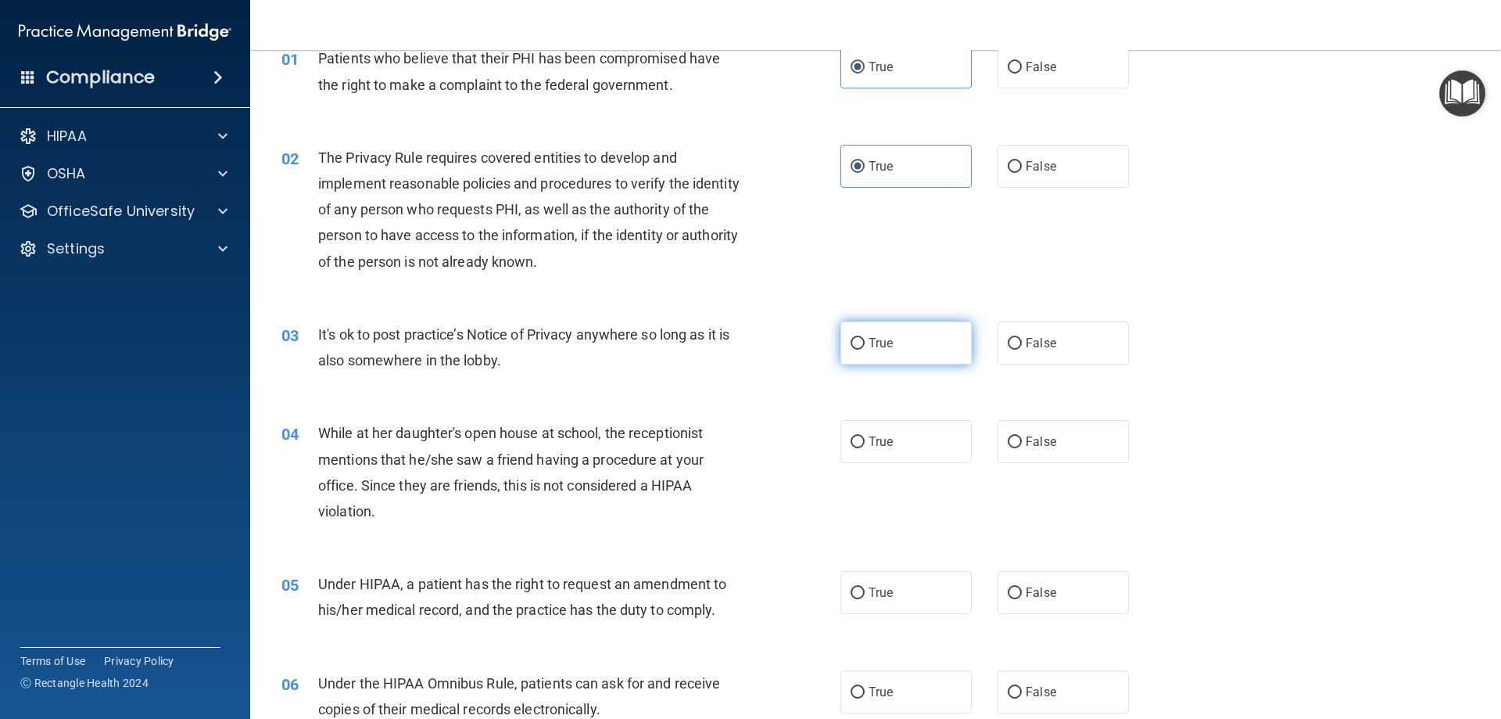
click at [905, 328] on label "True" at bounding box center [906, 342] width 131 height 43
click at [865, 338] on input "True" at bounding box center [858, 344] width 14 height 12
radio input "true"
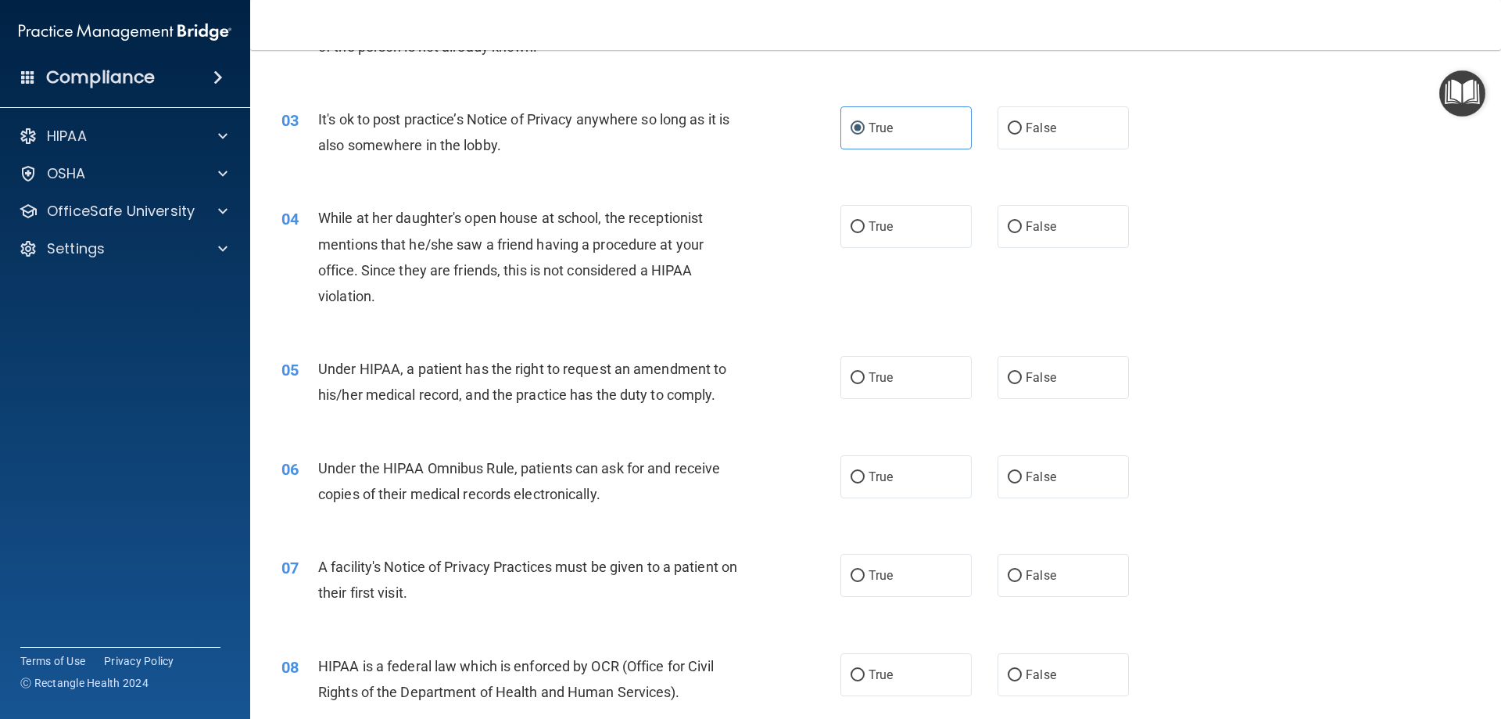
scroll to position [313, 0]
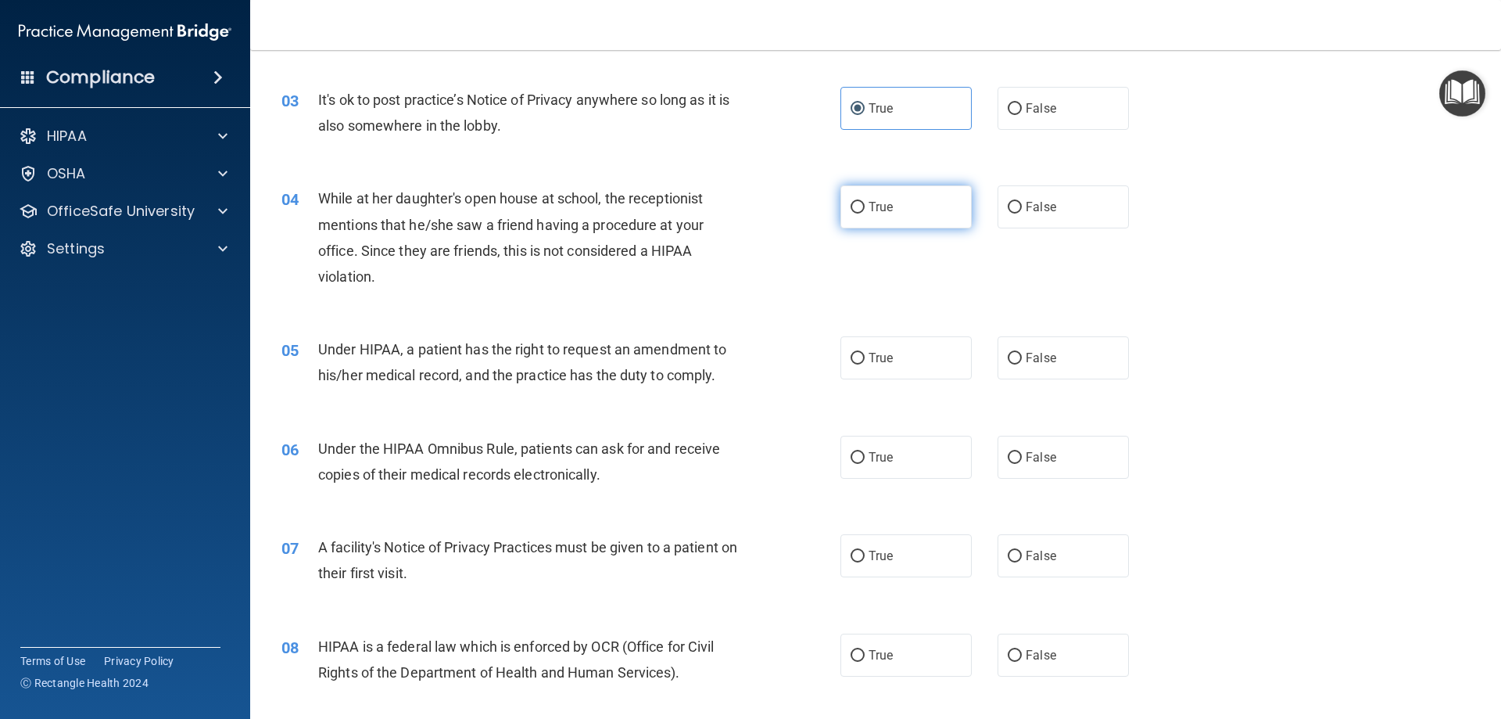
click at [894, 224] on label "True" at bounding box center [906, 206] width 131 height 43
click at [865, 213] on input "True" at bounding box center [858, 208] width 14 height 12
radio input "true"
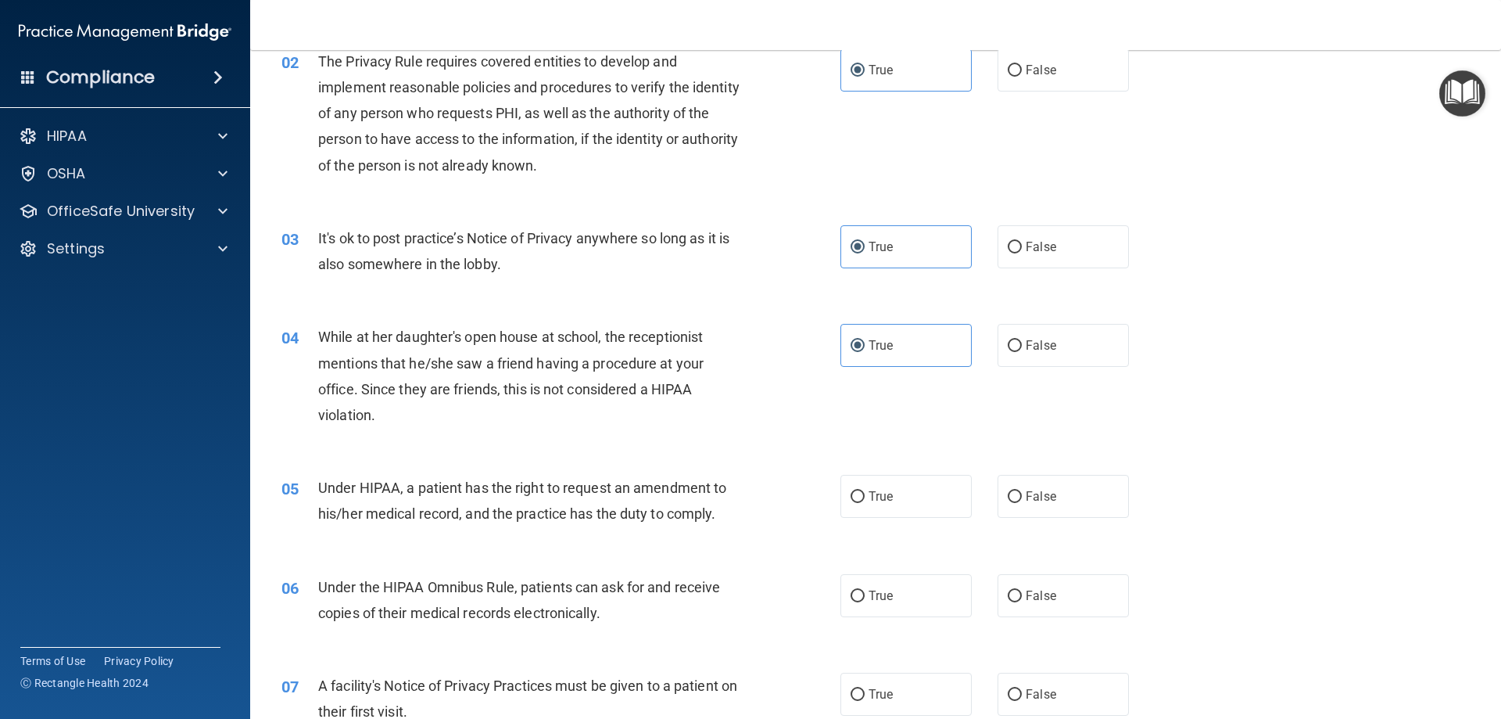
scroll to position [0, 0]
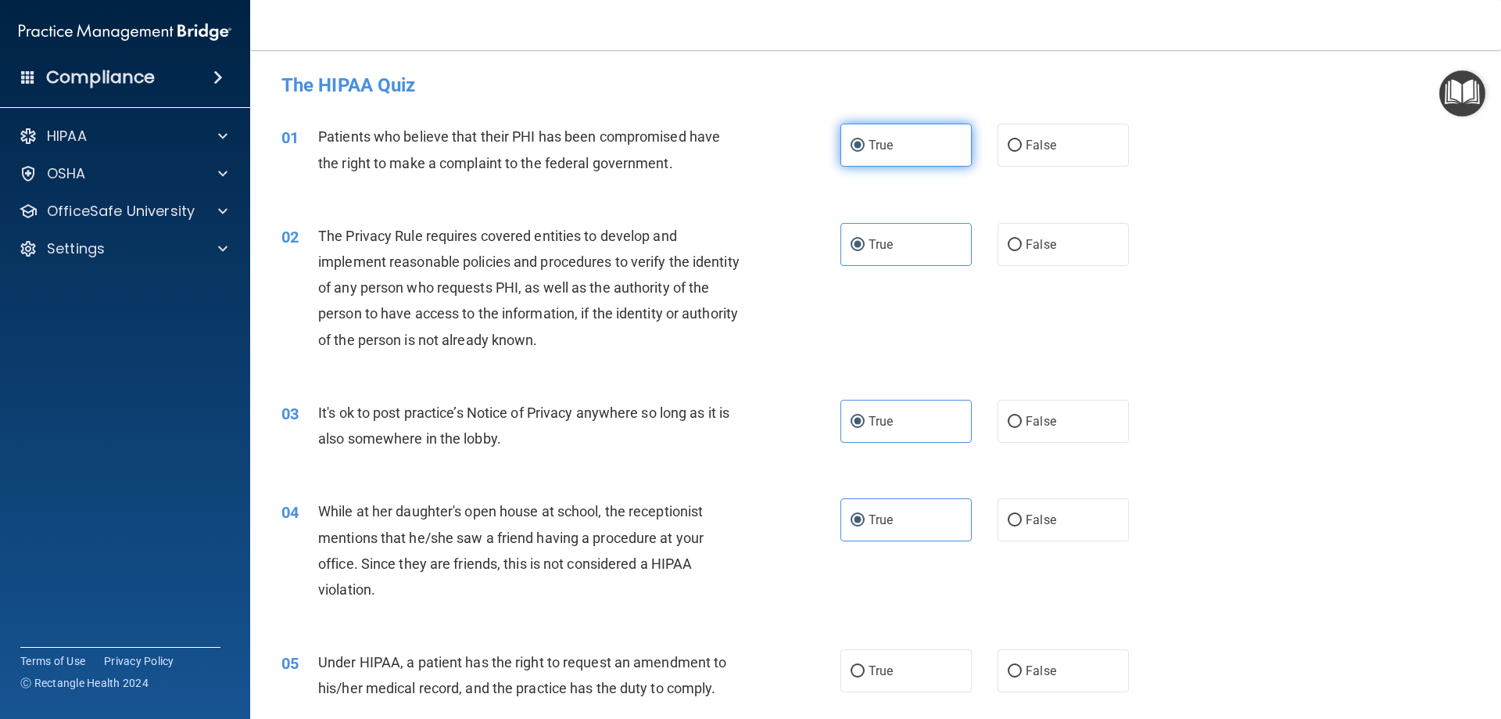
click at [887, 160] on label "True" at bounding box center [906, 145] width 131 height 43
click at [865, 152] on input "True" at bounding box center [858, 146] width 14 height 12
click at [920, 519] on label "False" at bounding box center [1063, 519] width 131 height 43
click at [920, 519] on input "False" at bounding box center [1015, 521] width 14 height 12
radio input "true"
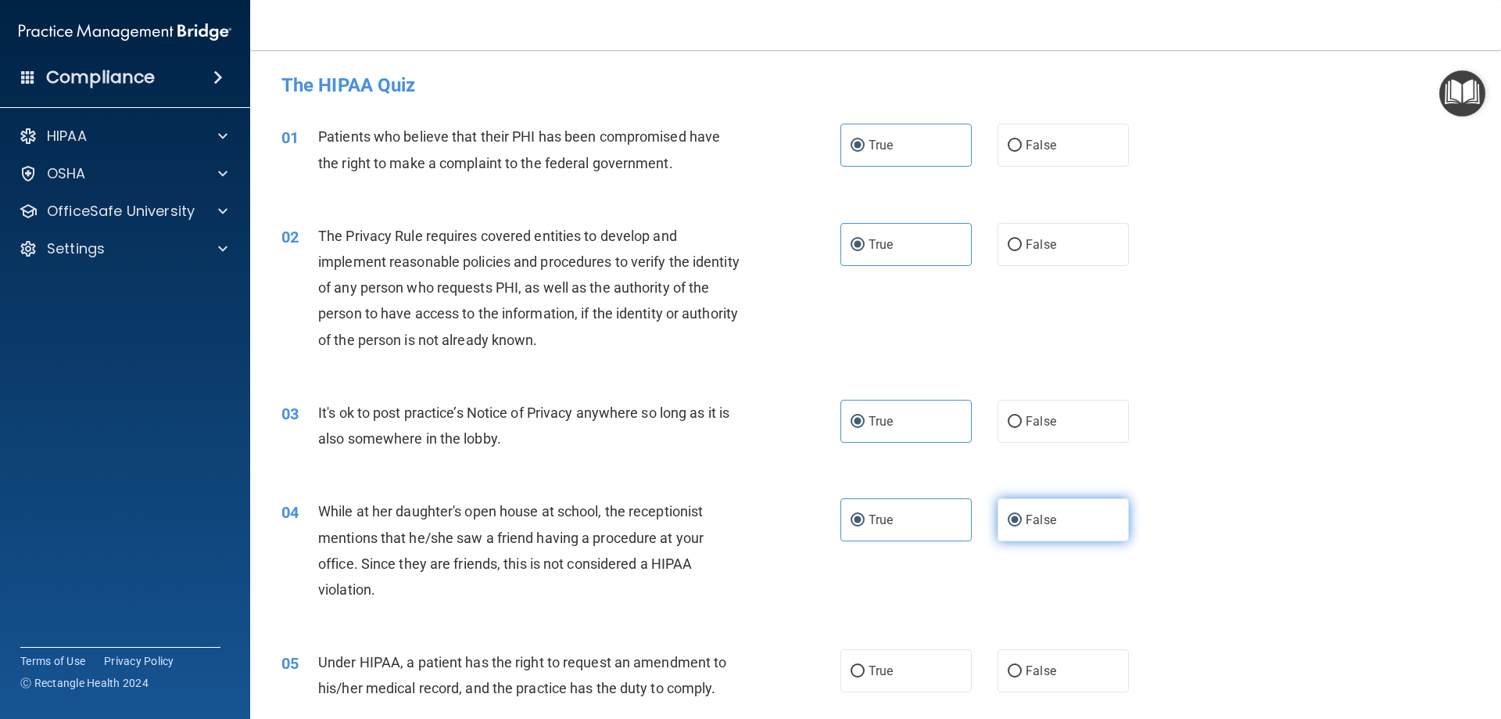
radio input "false"
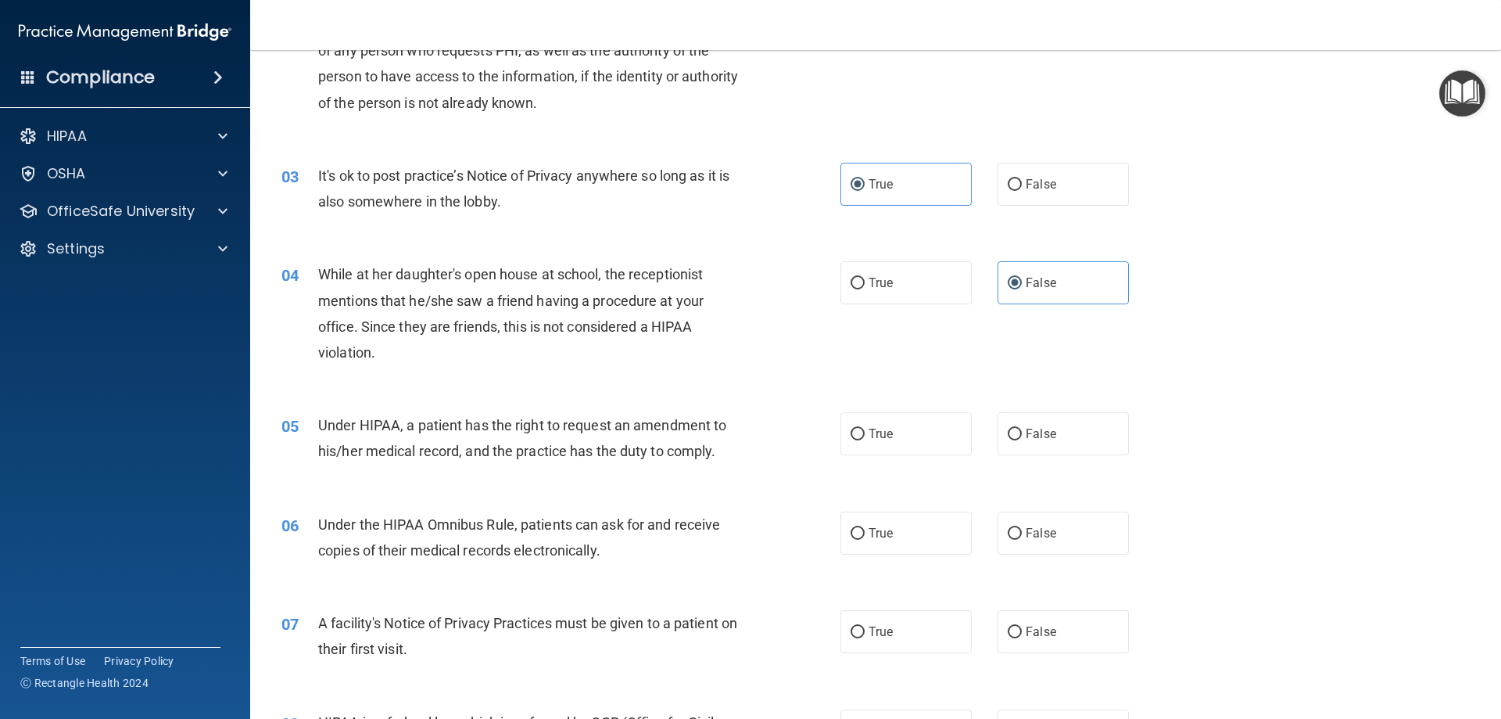
scroll to position [313, 0]
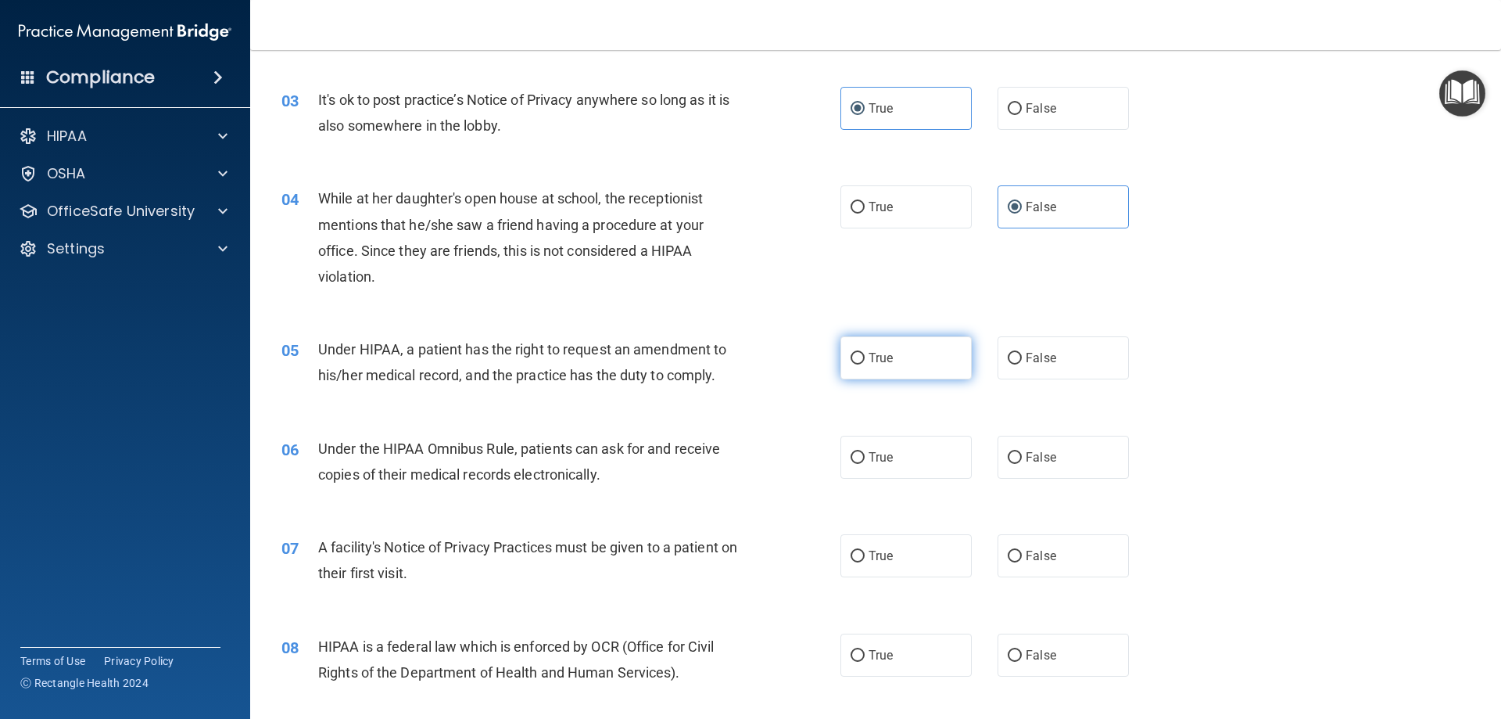
click at [907, 359] on label "True" at bounding box center [906, 357] width 131 height 43
click at [865, 359] on input "True" at bounding box center [858, 359] width 14 height 12
radio input "true"
click at [905, 475] on label "True" at bounding box center [906, 457] width 131 height 43
click at [865, 464] on input "True" at bounding box center [858, 458] width 14 height 12
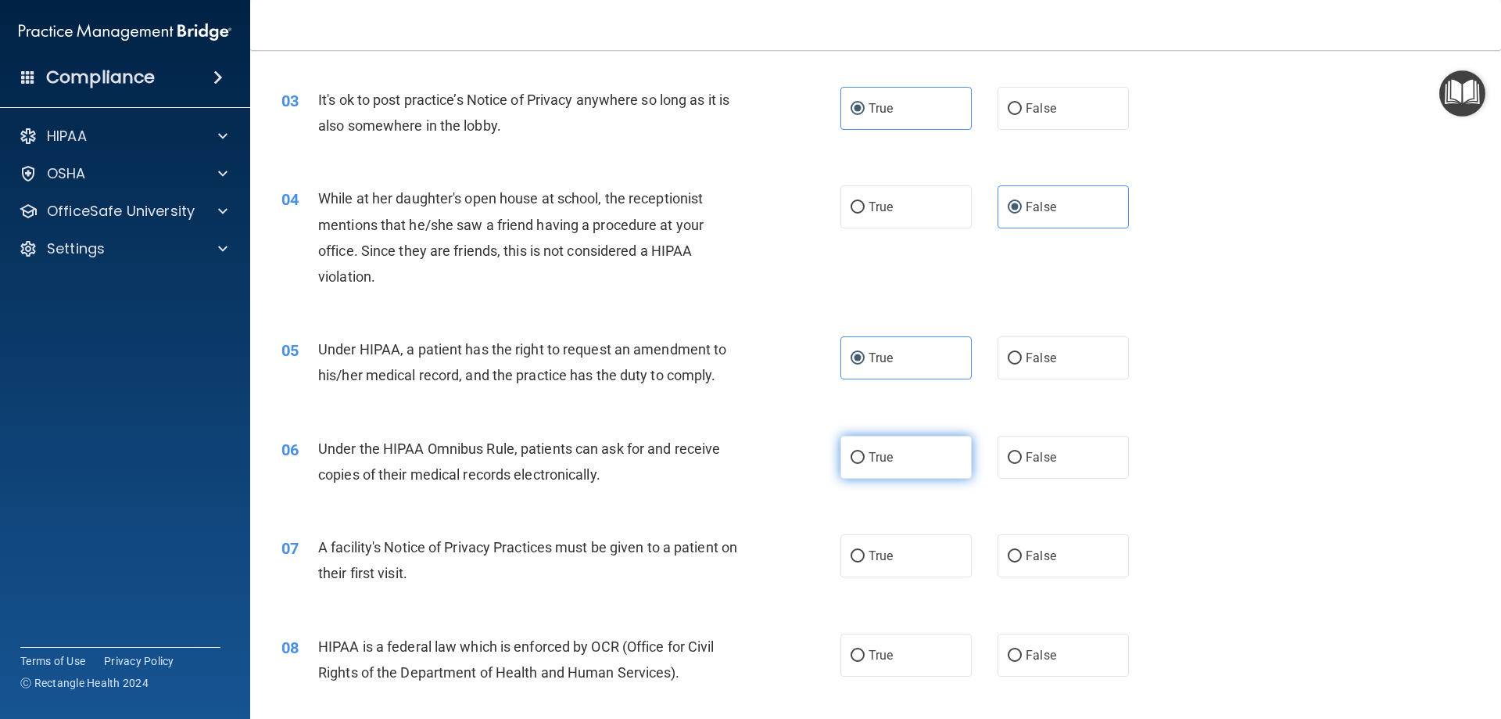
radio input "true"
click at [899, 549] on label "True" at bounding box center [906, 555] width 131 height 43
click at [865, 550] on input "True" at bounding box center [858, 556] width 14 height 12
radio input "true"
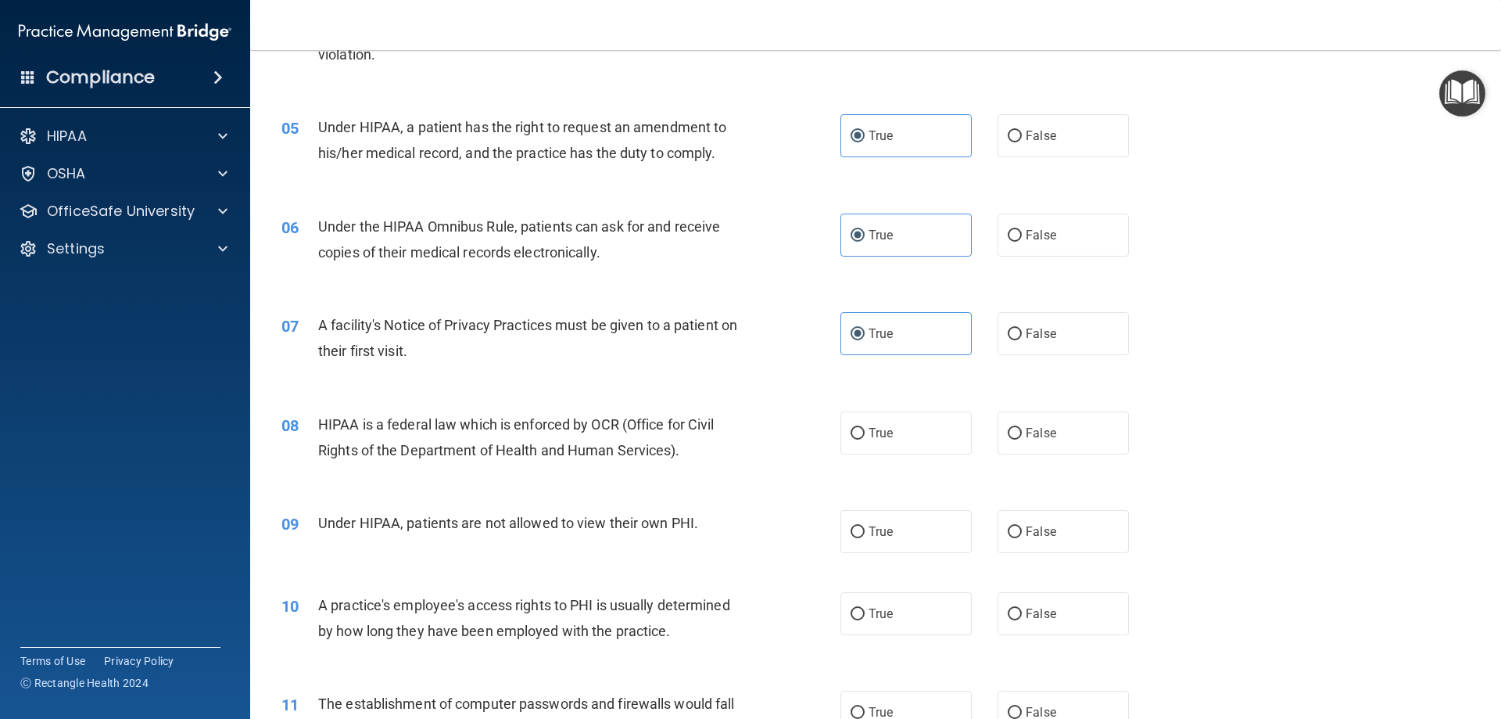
scroll to position [469, 0]
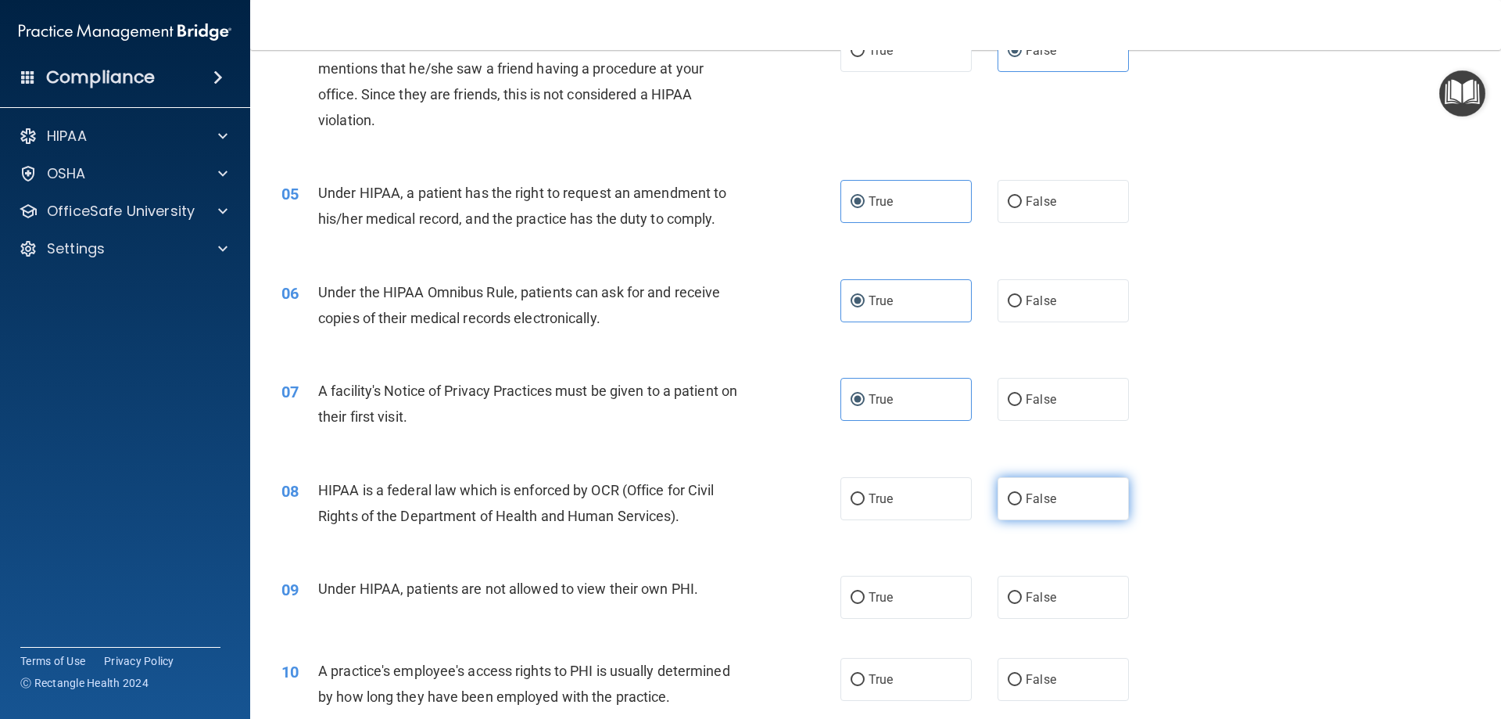
click at [920, 507] on label "False" at bounding box center [1063, 498] width 131 height 43
click at [920, 505] on input "False" at bounding box center [1015, 499] width 14 height 12
radio input "true"
click at [920, 611] on label "False" at bounding box center [1063, 596] width 131 height 43
click at [920, 604] on input "False" at bounding box center [1015, 598] width 14 height 12
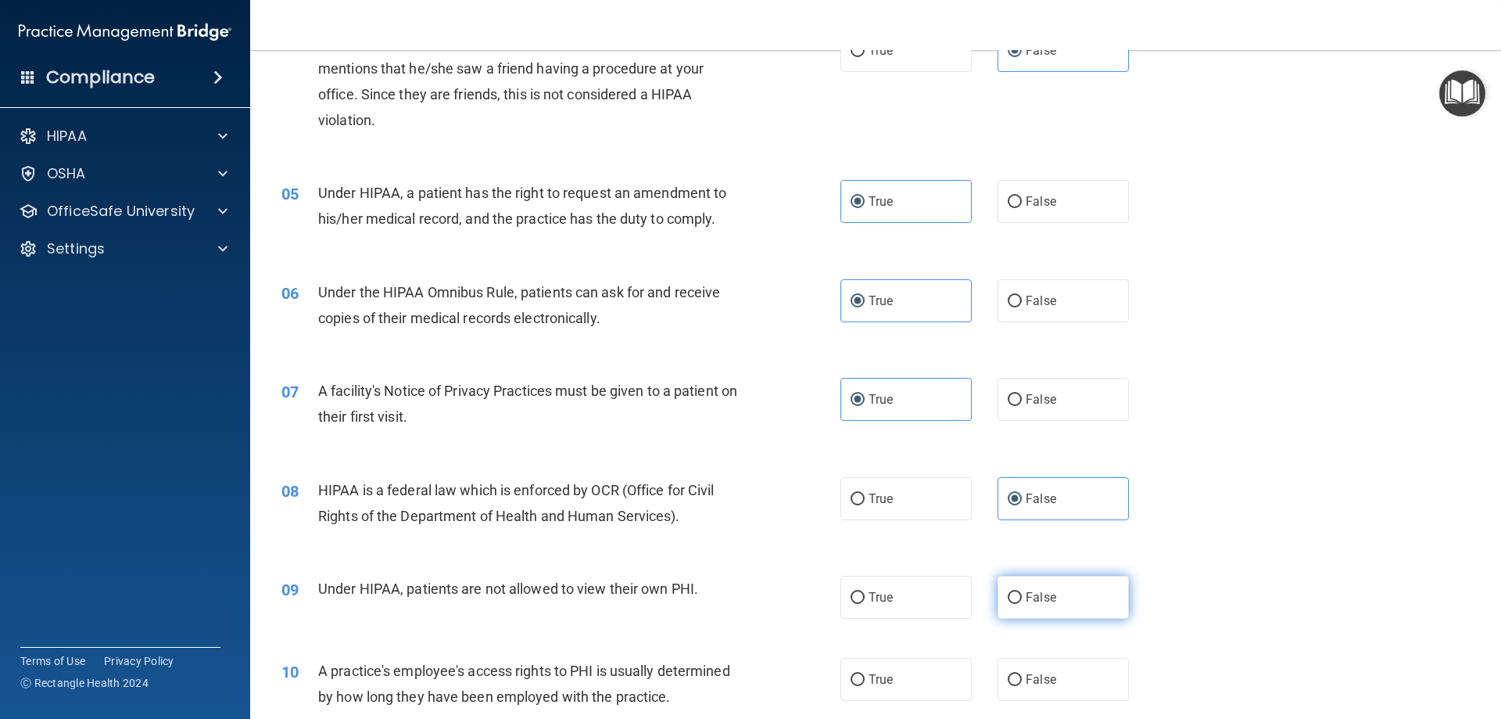
radio input "true"
click at [920, 611] on label "False" at bounding box center [1063, 596] width 131 height 43
click at [920, 604] on input "False" at bounding box center [1015, 598] width 14 height 12
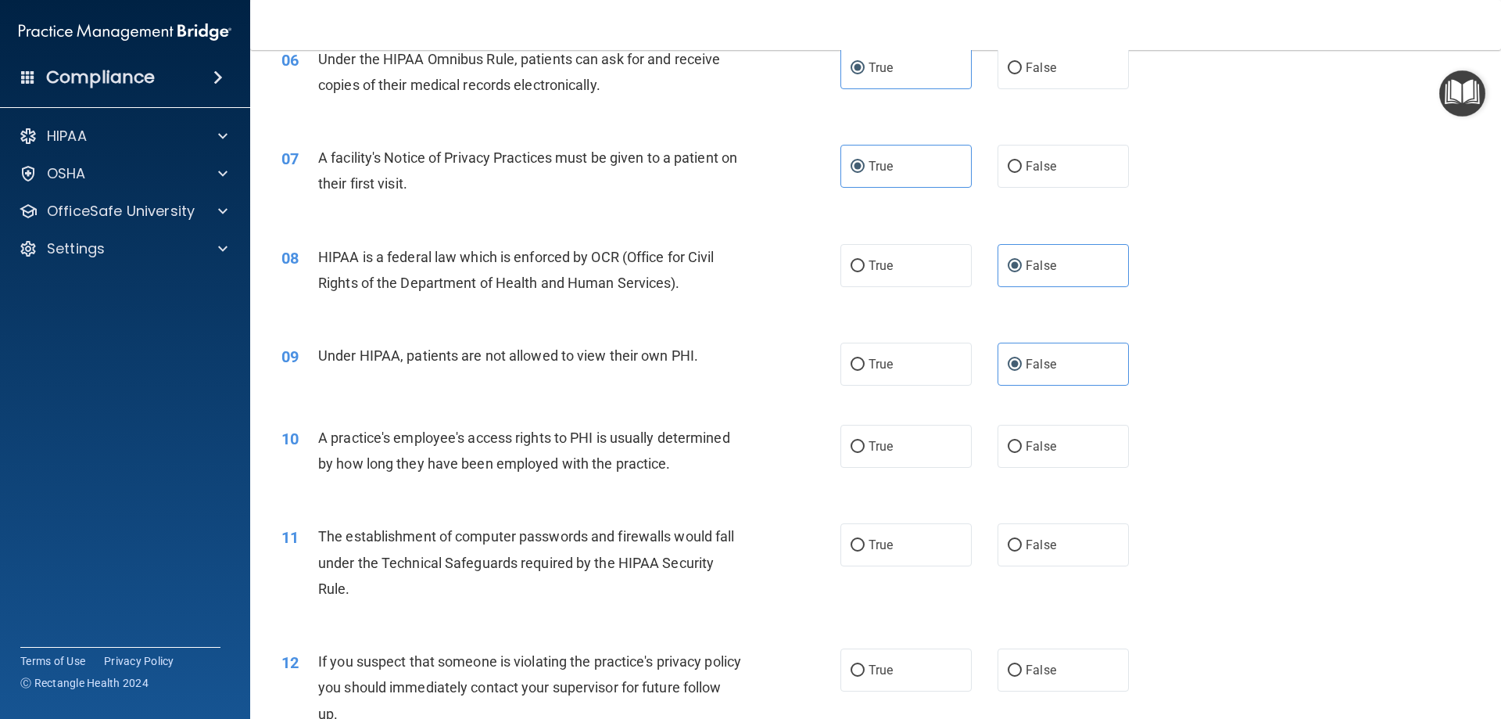
scroll to position [704, 0]
click at [920, 443] on input "False" at bounding box center [1015, 445] width 14 height 12
radio input "true"
click at [920, 443] on input "False" at bounding box center [1015, 445] width 14 height 12
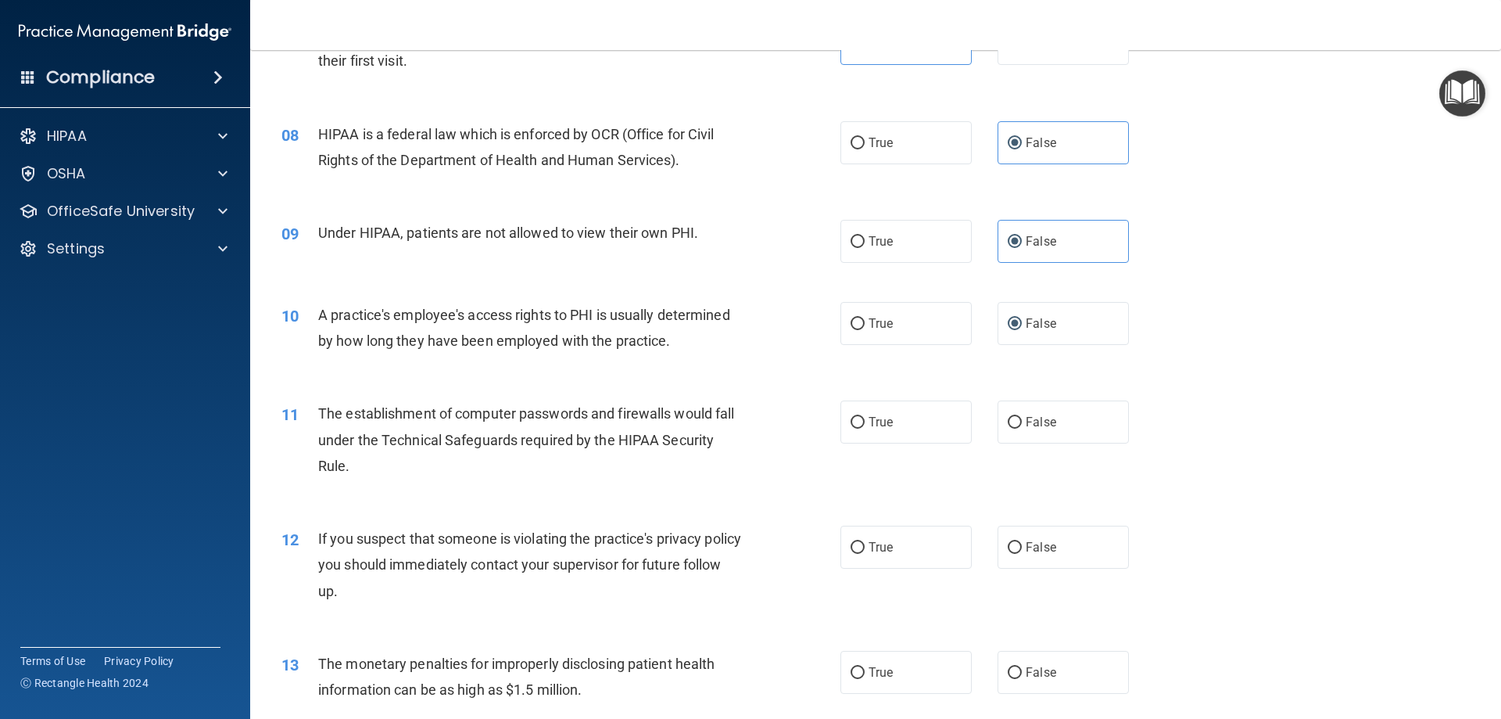
scroll to position [860, 0]
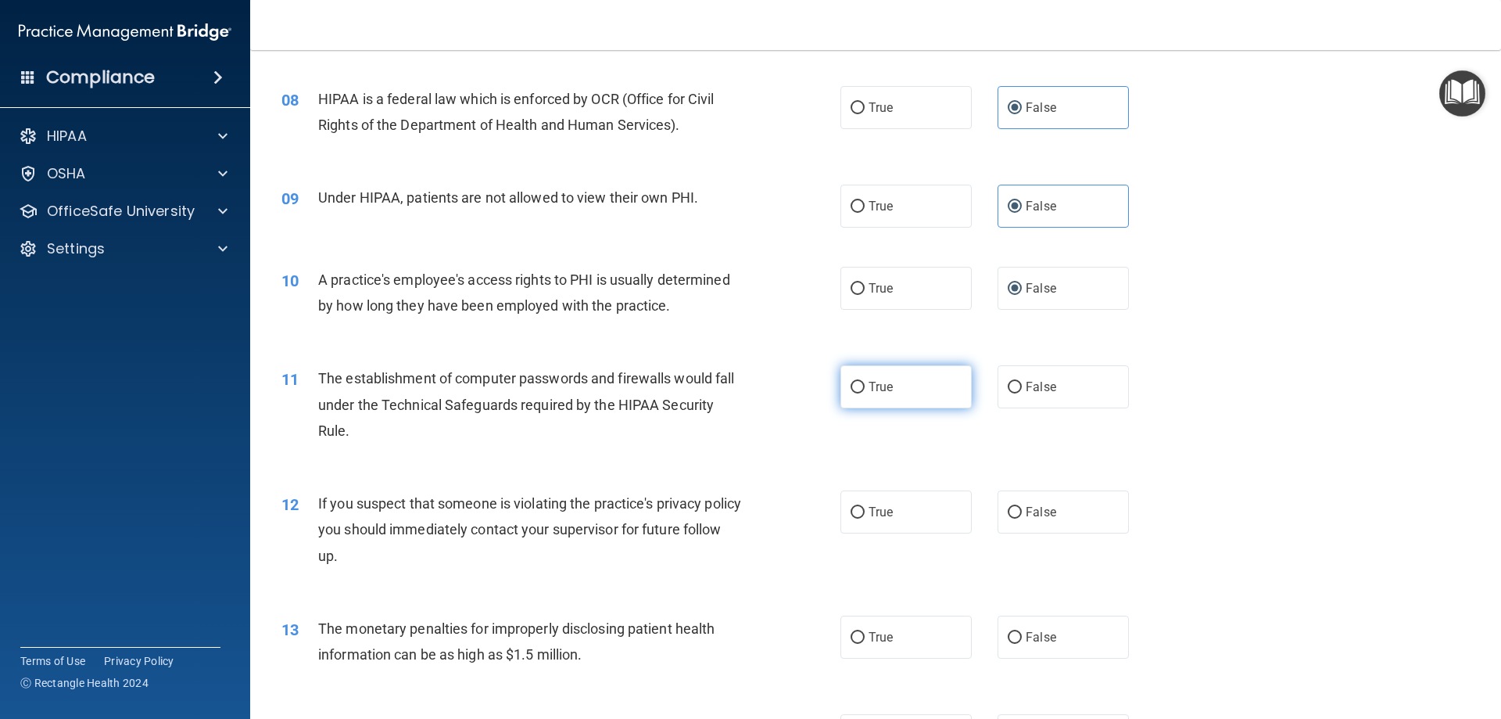
click at [895, 399] on label "True" at bounding box center [906, 386] width 131 height 43
click at [865, 393] on input "True" at bounding box center [858, 388] width 14 height 12
radio input "true"
click at [895, 399] on label "True" at bounding box center [906, 386] width 131 height 43
click at [865, 393] on input "True" at bounding box center [858, 388] width 14 height 12
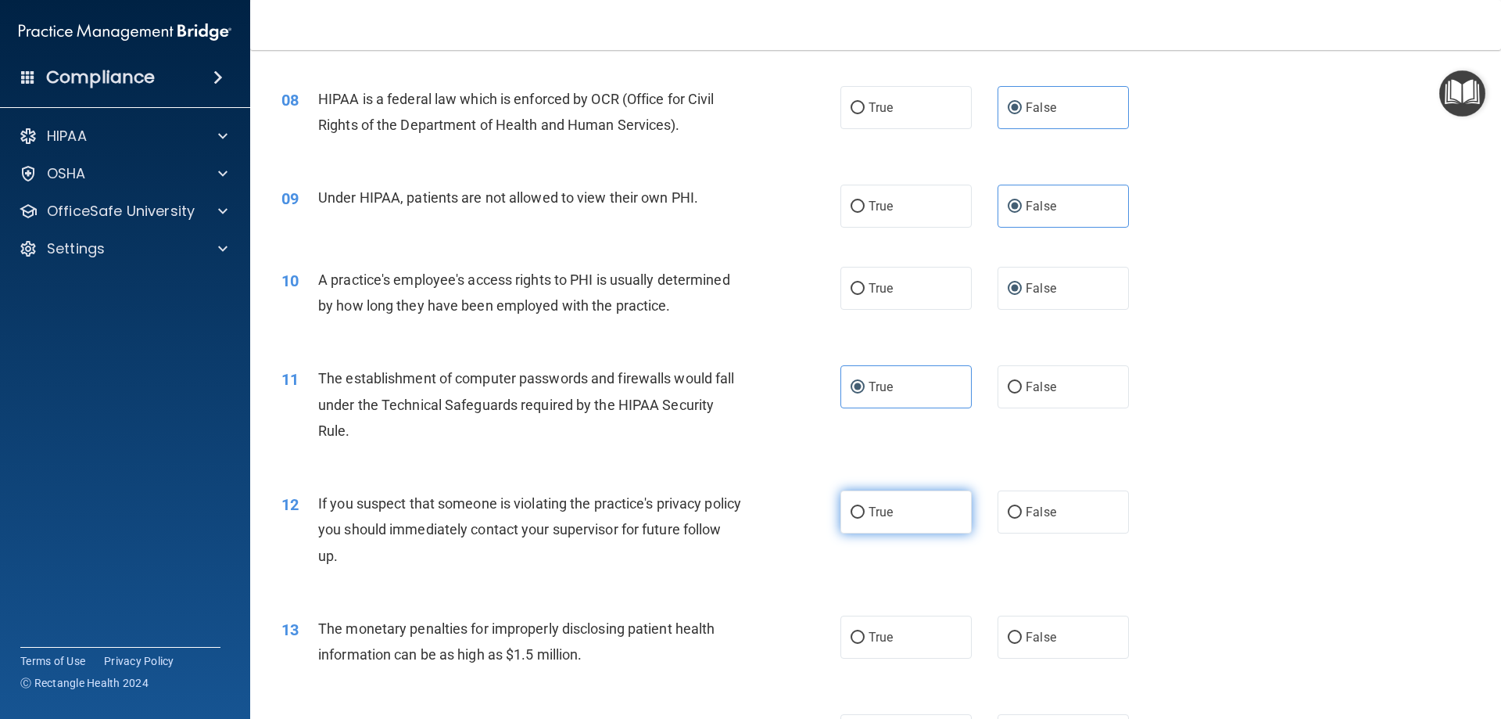
click at [903, 510] on label "True" at bounding box center [906, 511] width 131 height 43
click at [865, 510] on input "True" at bounding box center [858, 513] width 14 height 12
radio input "true"
click at [884, 632] on span "True" at bounding box center [881, 636] width 24 height 15
click at [865, 632] on input "True" at bounding box center [858, 638] width 14 height 12
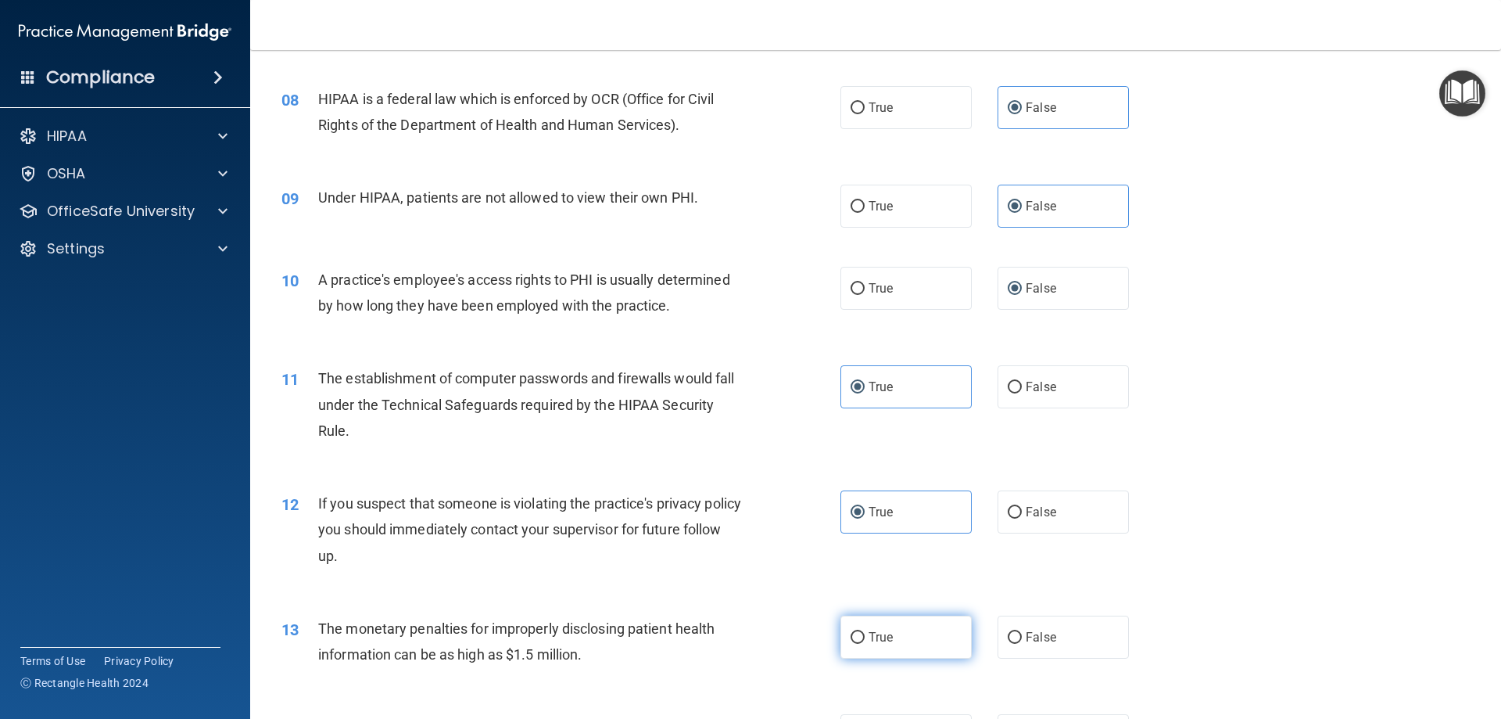
radio input "true"
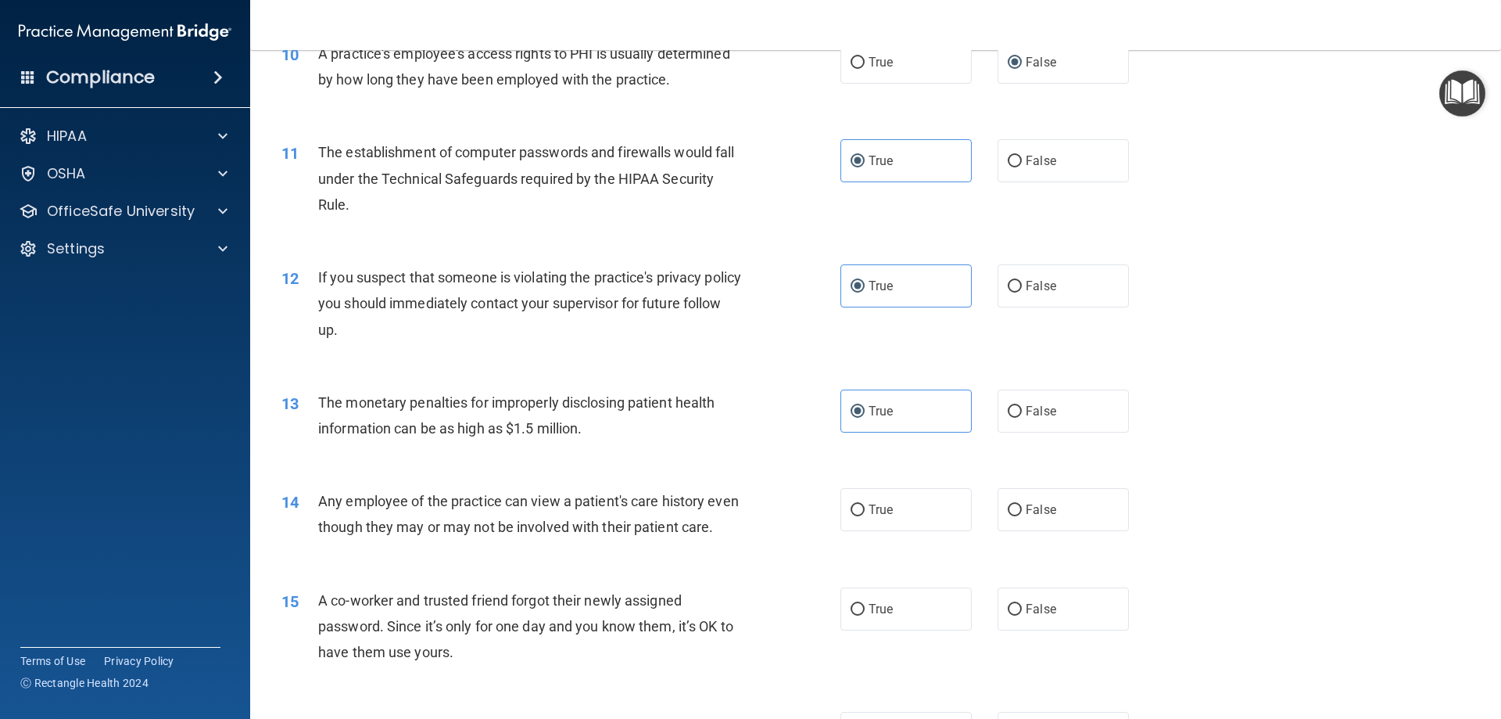
scroll to position [1095, 0]
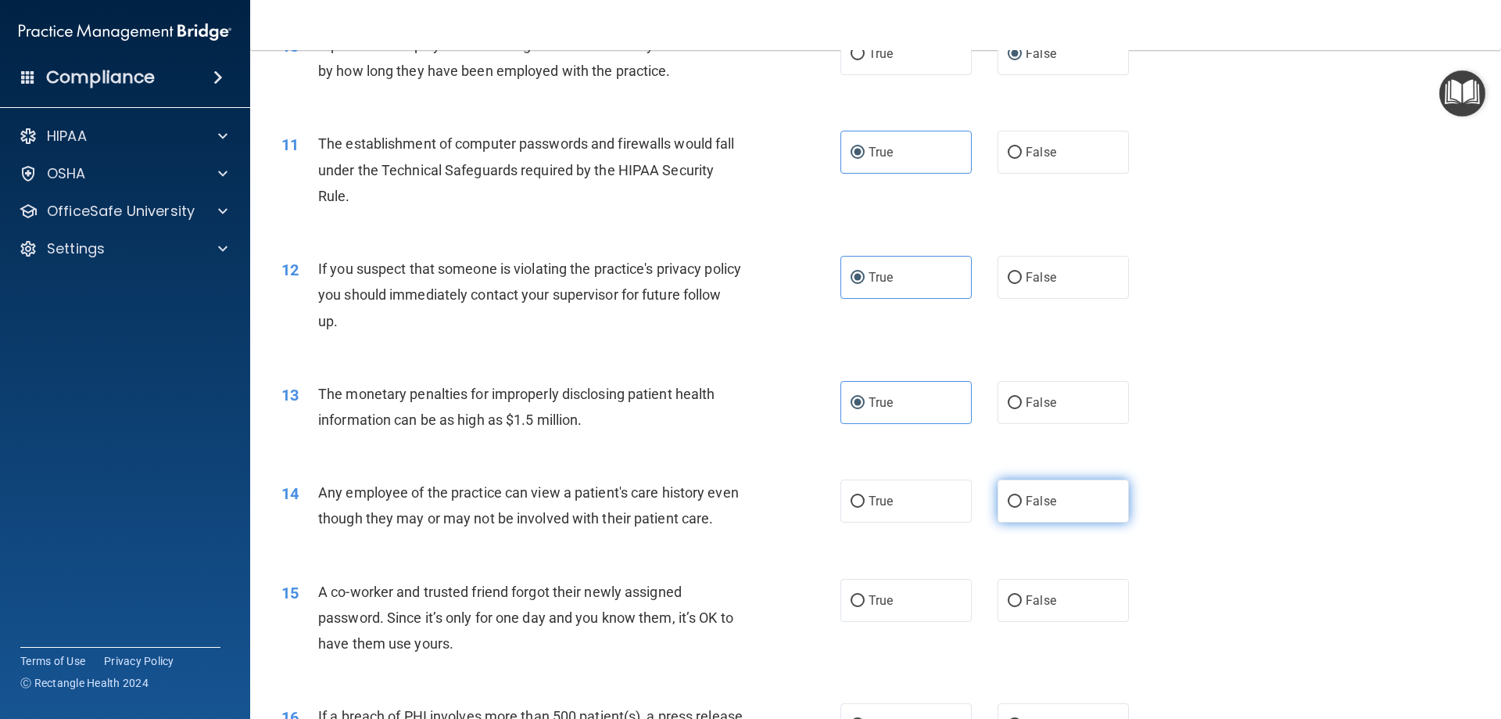
click at [920, 486] on label "False" at bounding box center [1063, 500] width 131 height 43
click at [920, 496] on input "False" at bounding box center [1015, 502] width 14 height 12
radio input "true"
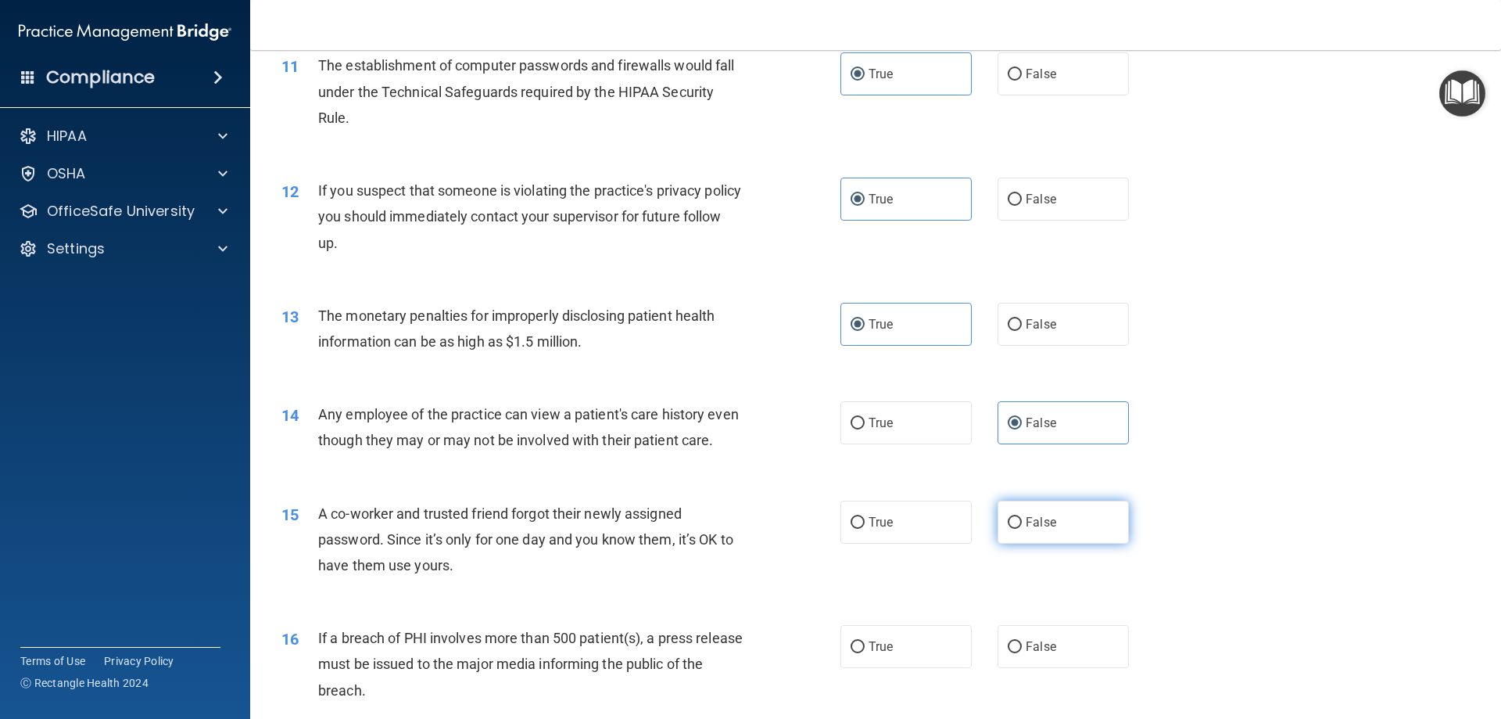
click at [920, 543] on label "False" at bounding box center [1063, 521] width 131 height 43
click at [920, 529] on input "False" at bounding box center [1015, 523] width 14 height 12
radio input "true"
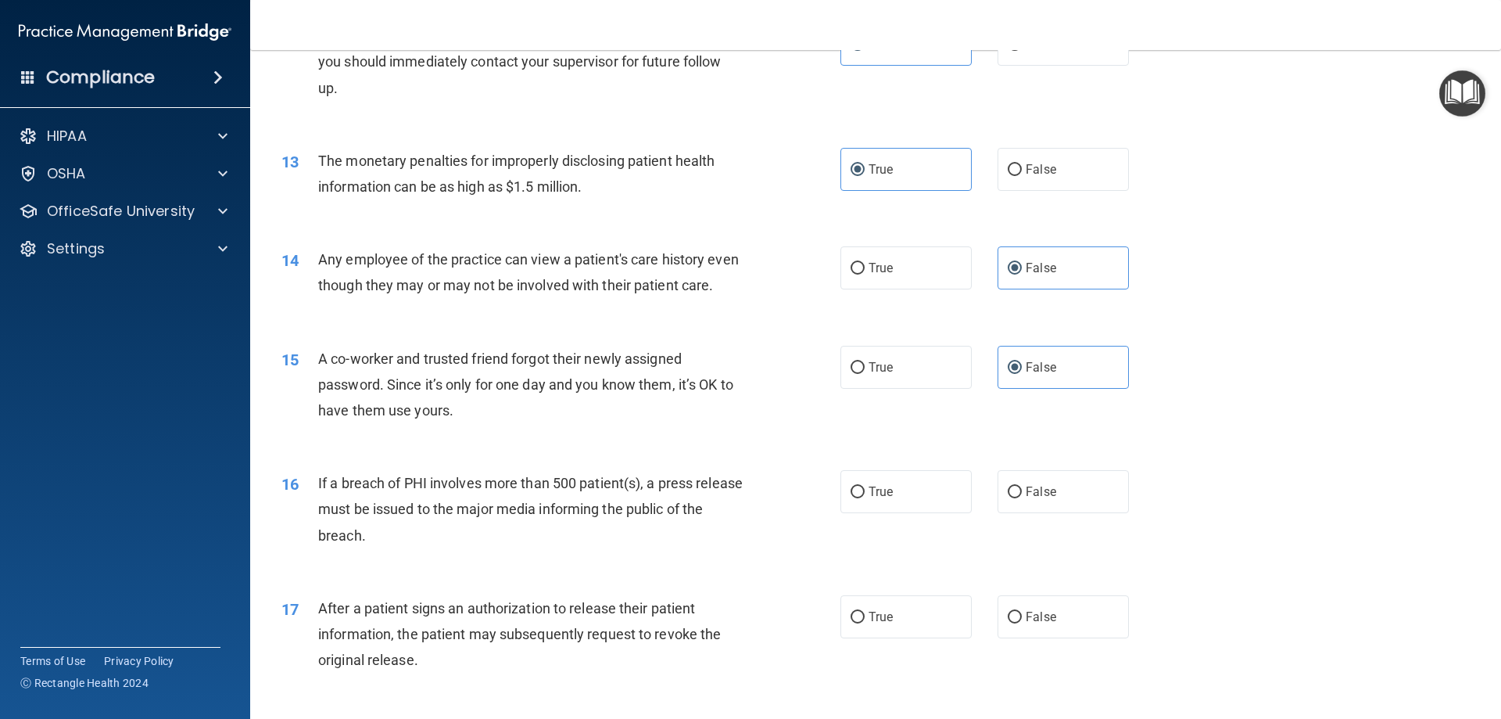
scroll to position [1329, 0]
click at [885, 497] on span "True" at bounding box center [881, 489] width 24 height 15
click at [865, 497] on input "True" at bounding box center [858, 491] width 14 height 12
radio input "true"
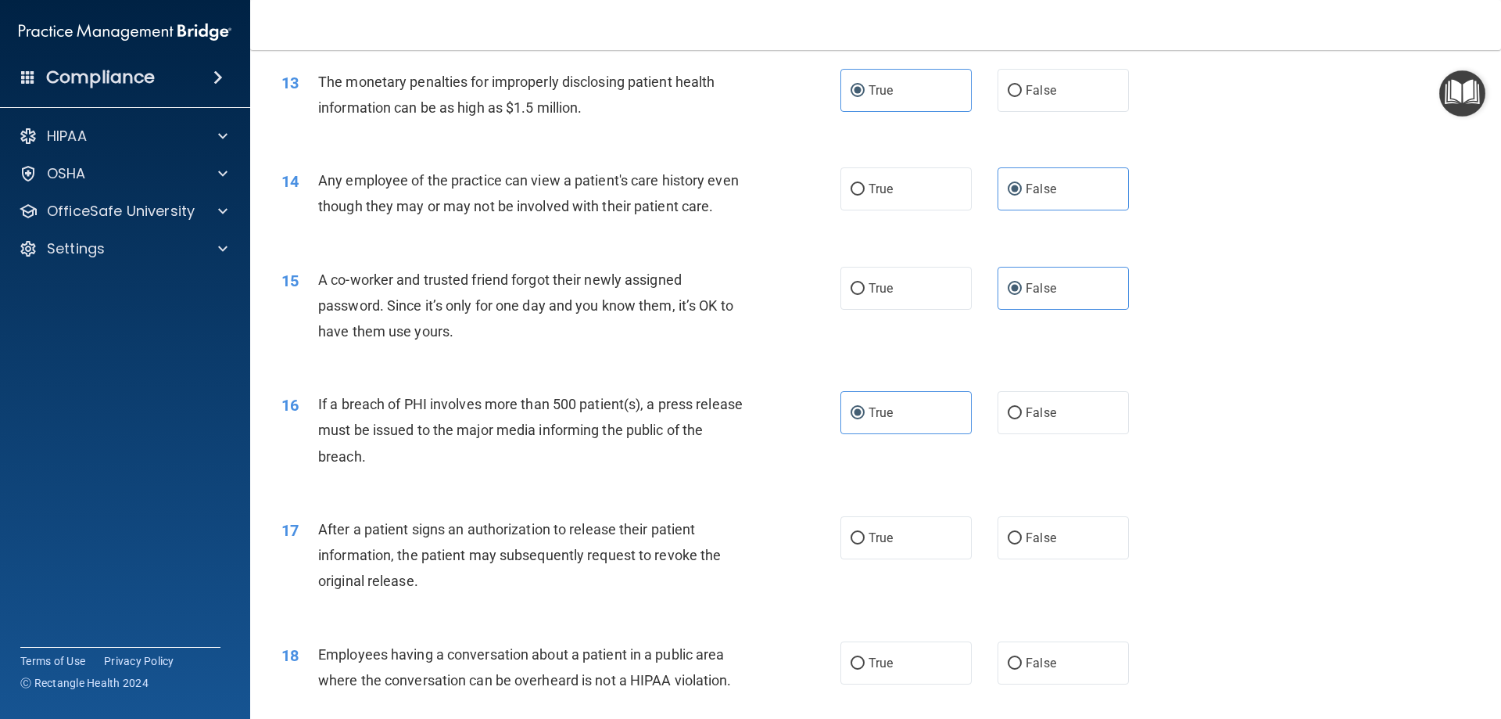
scroll to position [1407, 0]
click at [920, 543] on input "False" at bounding box center [1015, 538] width 14 height 12
radio input "true"
click at [920, 543] on input "False" at bounding box center [1015, 538] width 14 height 12
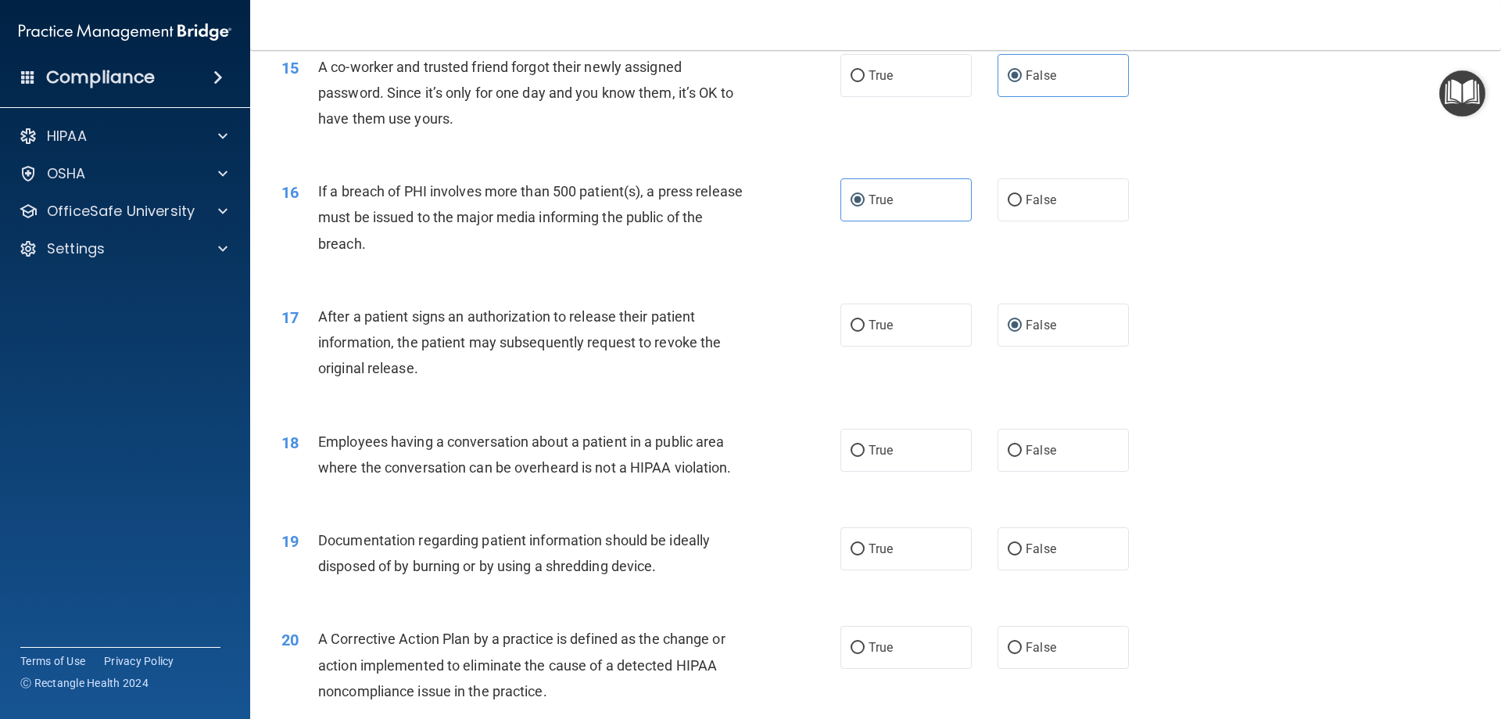
scroll to position [1642, 0]
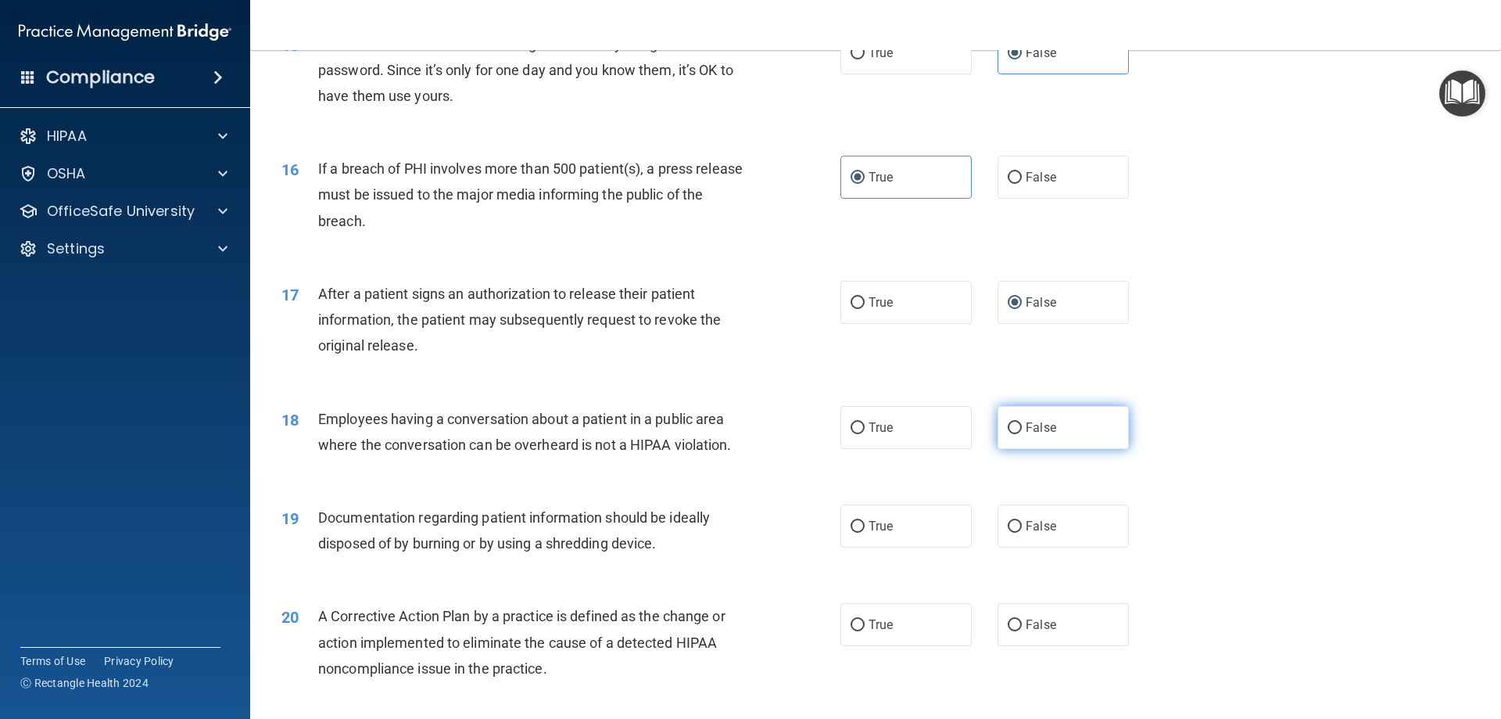
click at [920, 434] on input "False" at bounding box center [1015, 428] width 14 height 12
radio input "true"
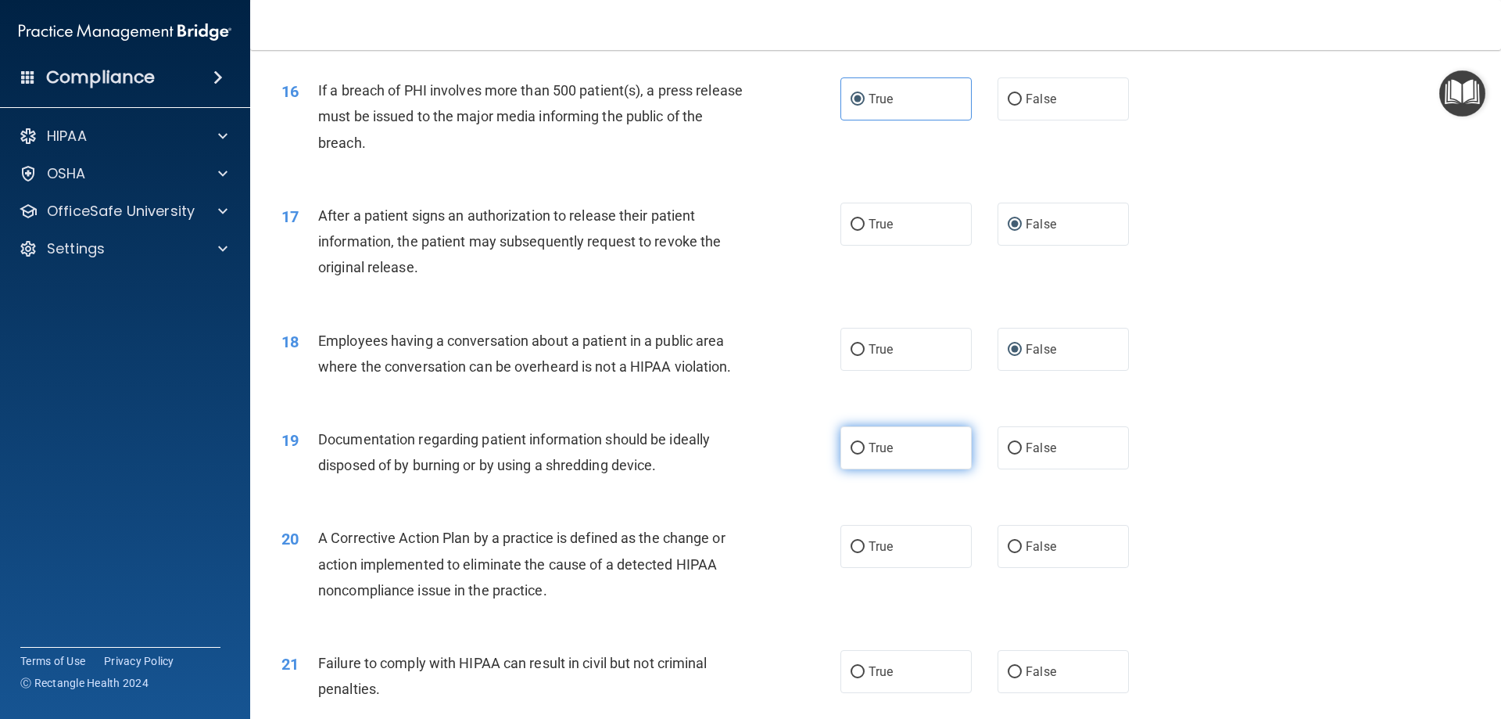
click at [877, 455] on span "True" at bounding box center [881, 447] width 24 height 15
click at [865, 454] on input "True" at bounding box center [858, 449] width 14 height 12
radio input "true"
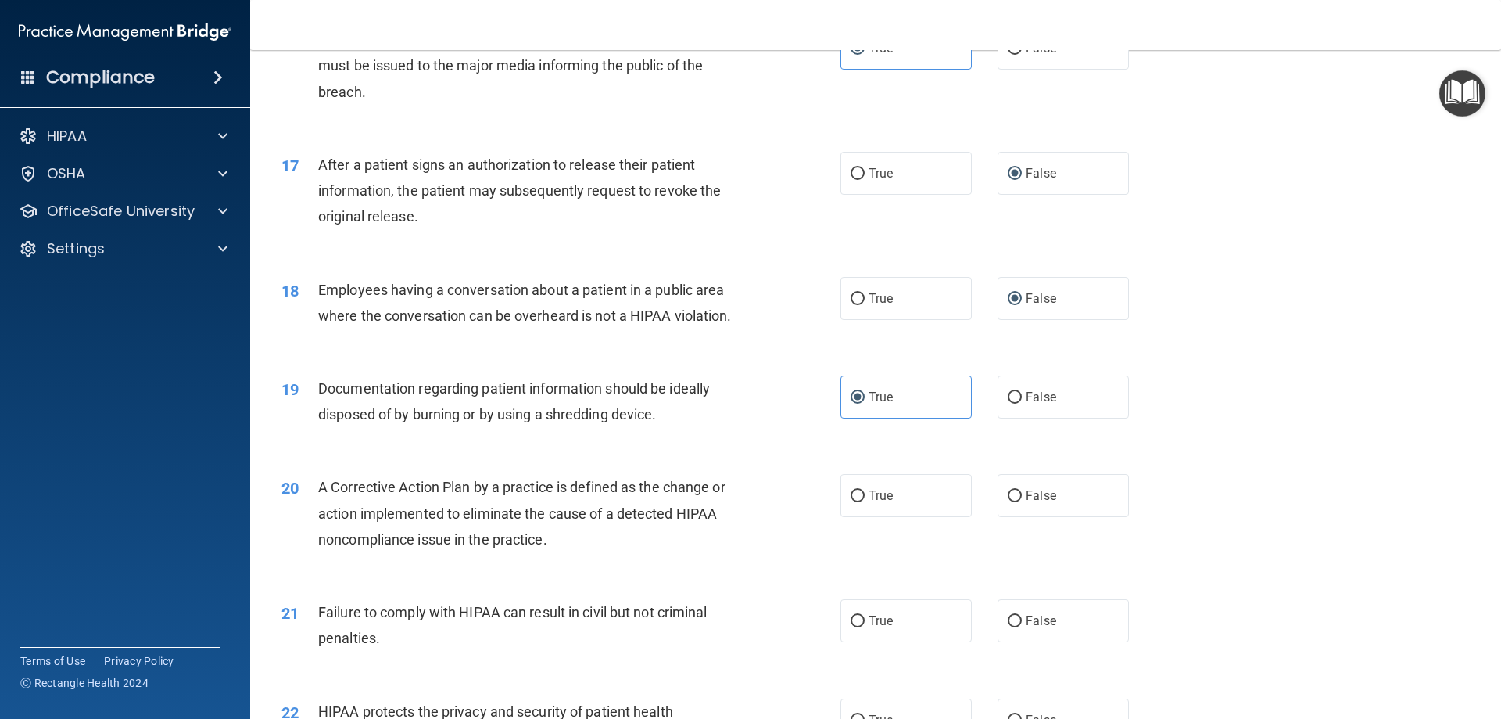
scroll to position [1798, 0]
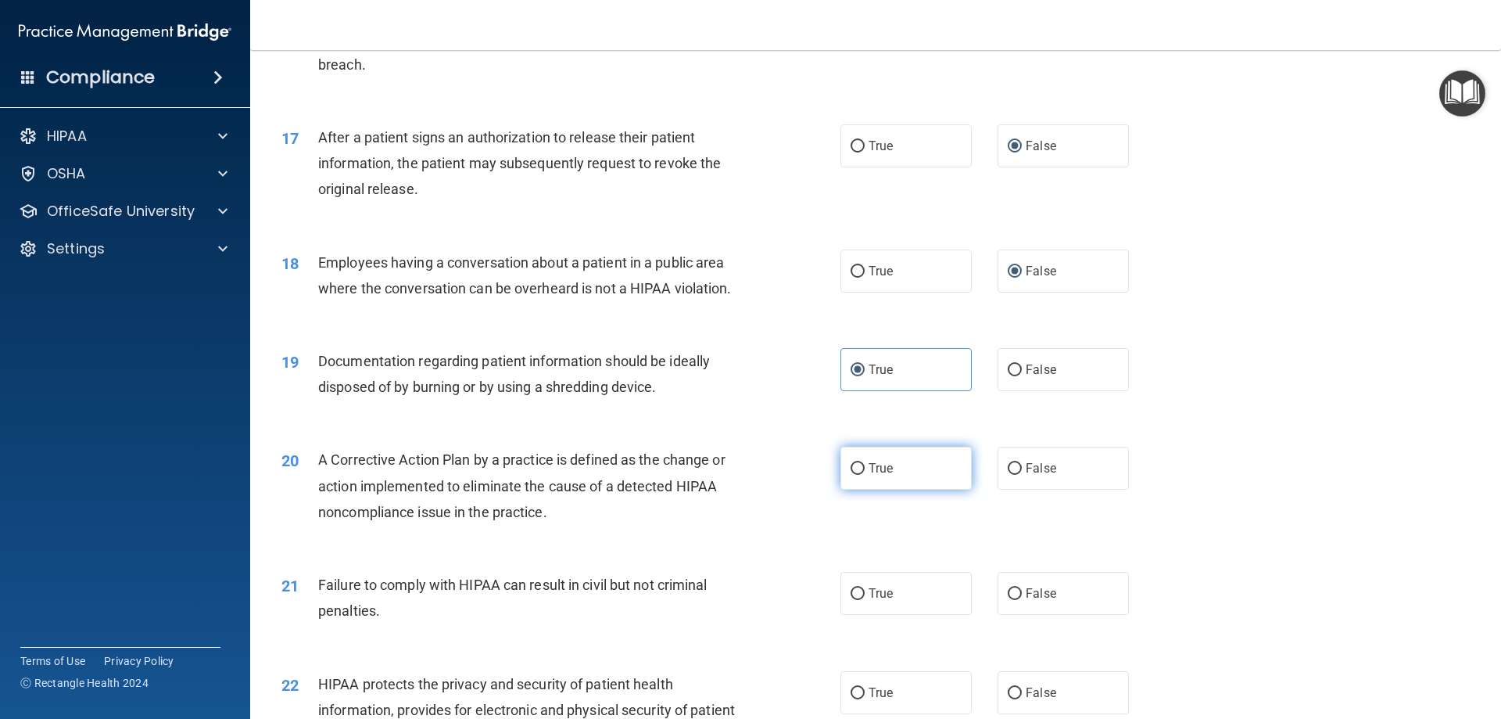
click at [899, 488] on label "True" at bounding box center [906, 467] width 131 height 43
click at [865, 475] on input "True" at bounding box center [858, 469] width 14 height 12
radio input "true"
click at [920, 615] on label "False" at bounding box center [1063, 593] width 131 height 43
click at [920, 600] on input "False" at bounding box center [1015, 594] width 14 height 12
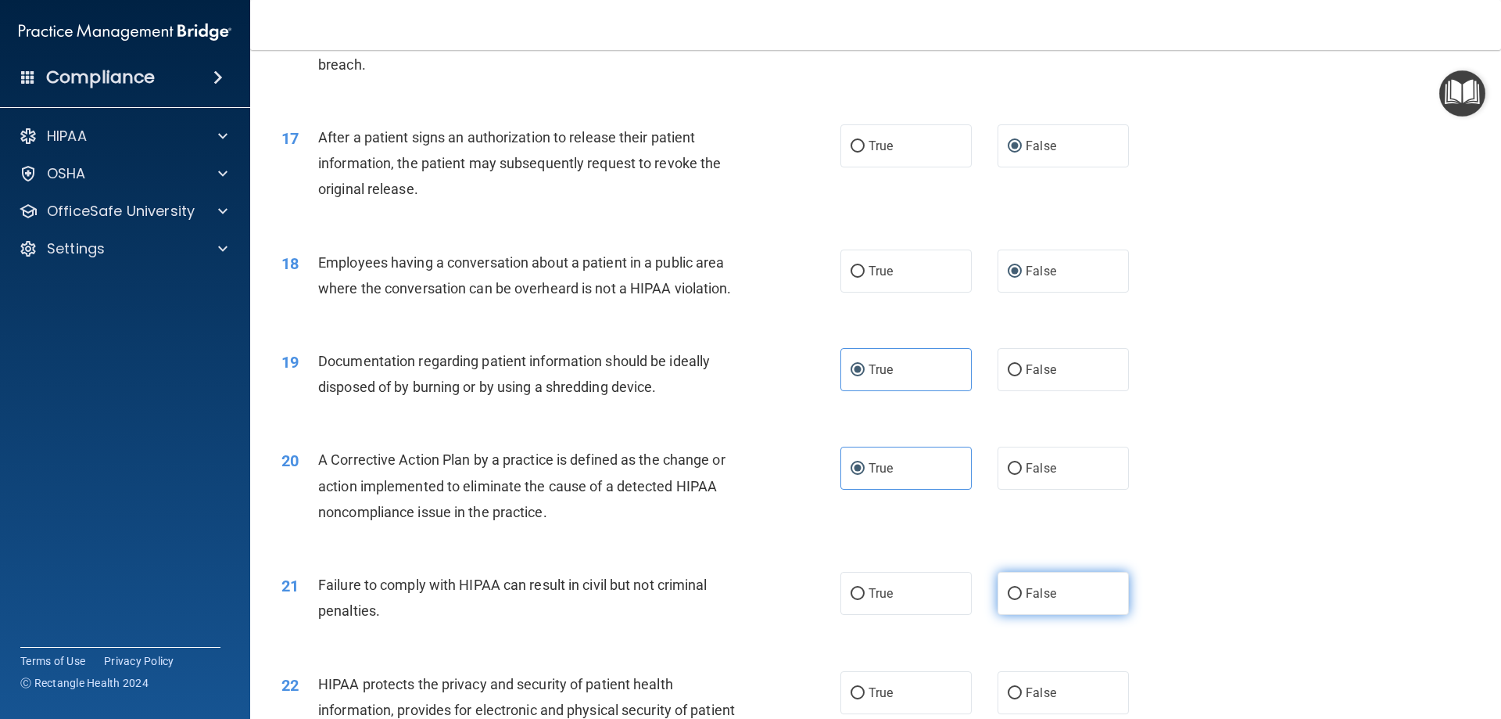
radio input "true"
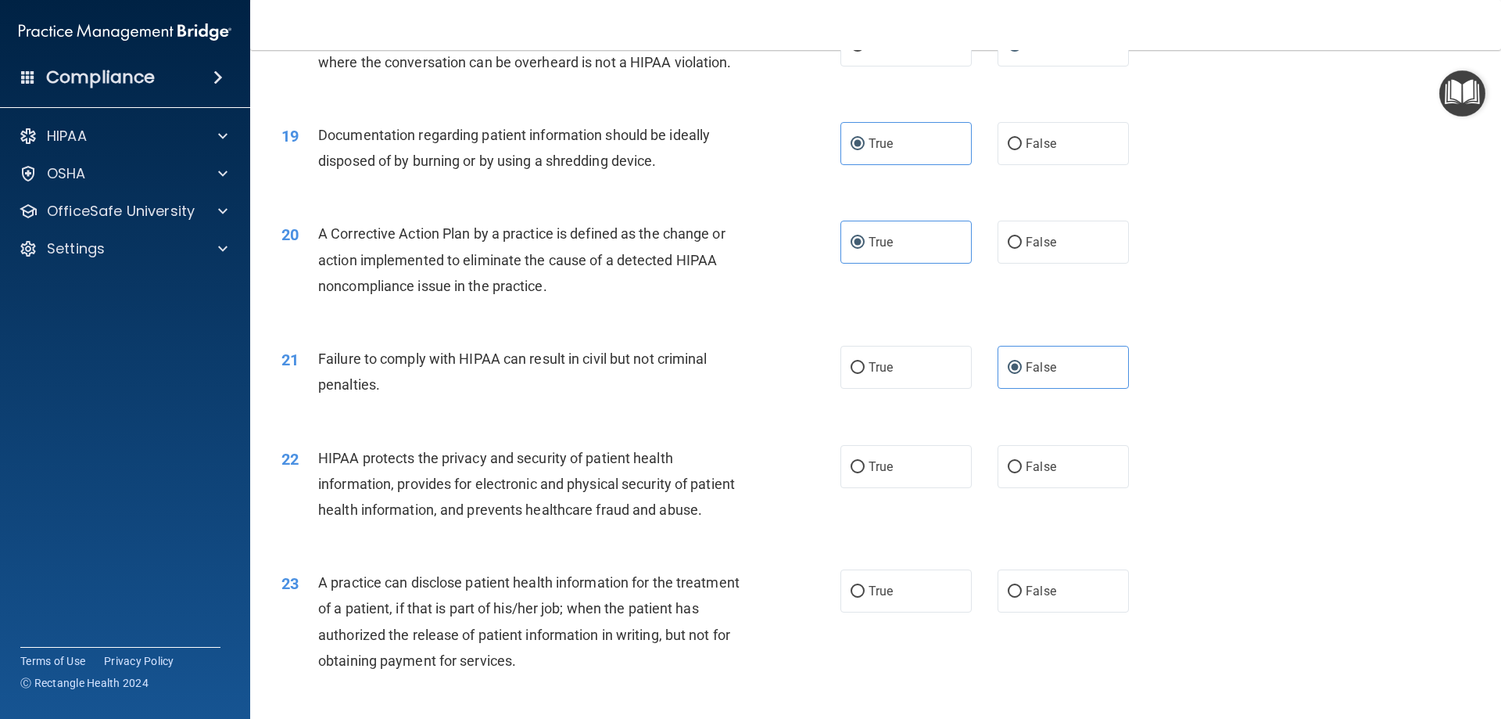
scroll to position [2033, 0]
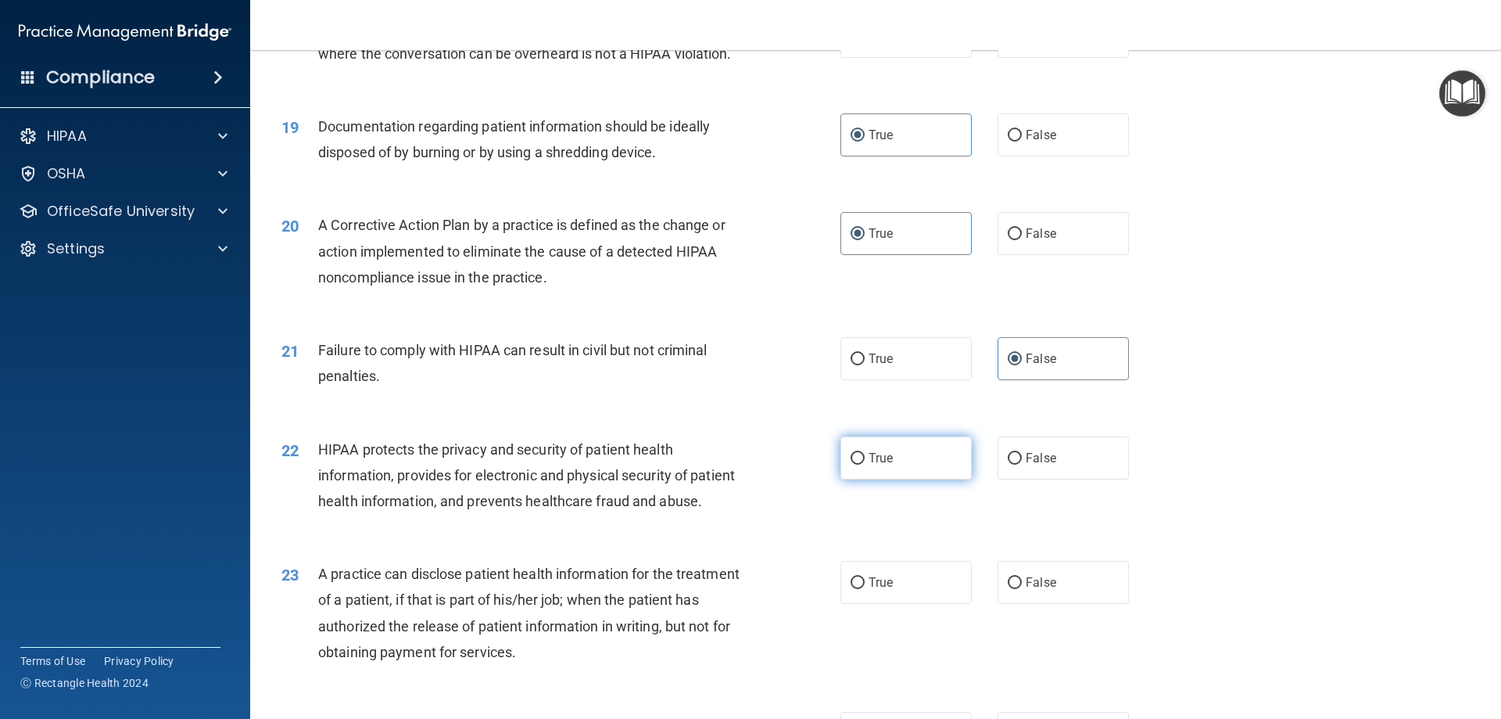
click at [873, 465] on span "True" at bounding box center [881, 457] width 24 height 15
click at [865, 464] on input "True" at bounding box center [858, 459] width 14 height 12
radio input "true"
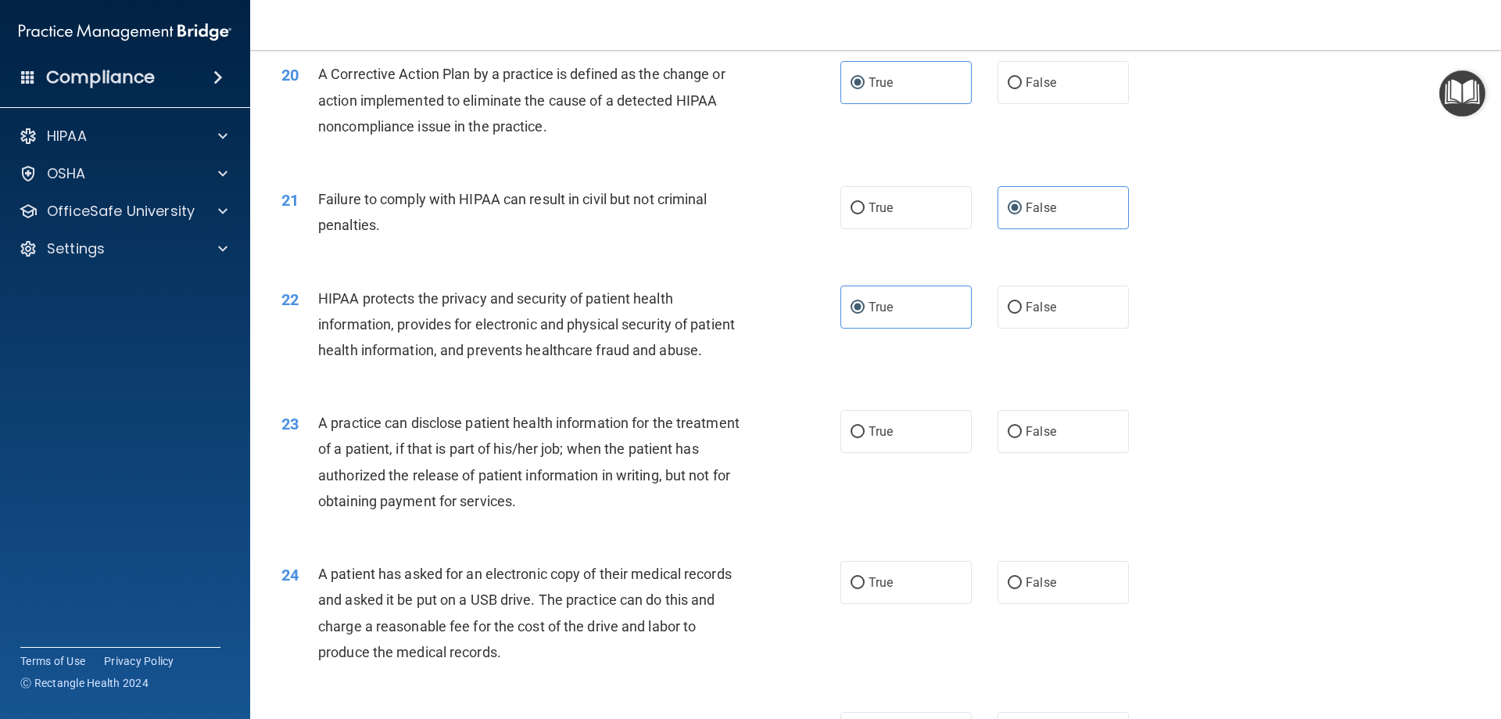
scroll to position [2189, 0]
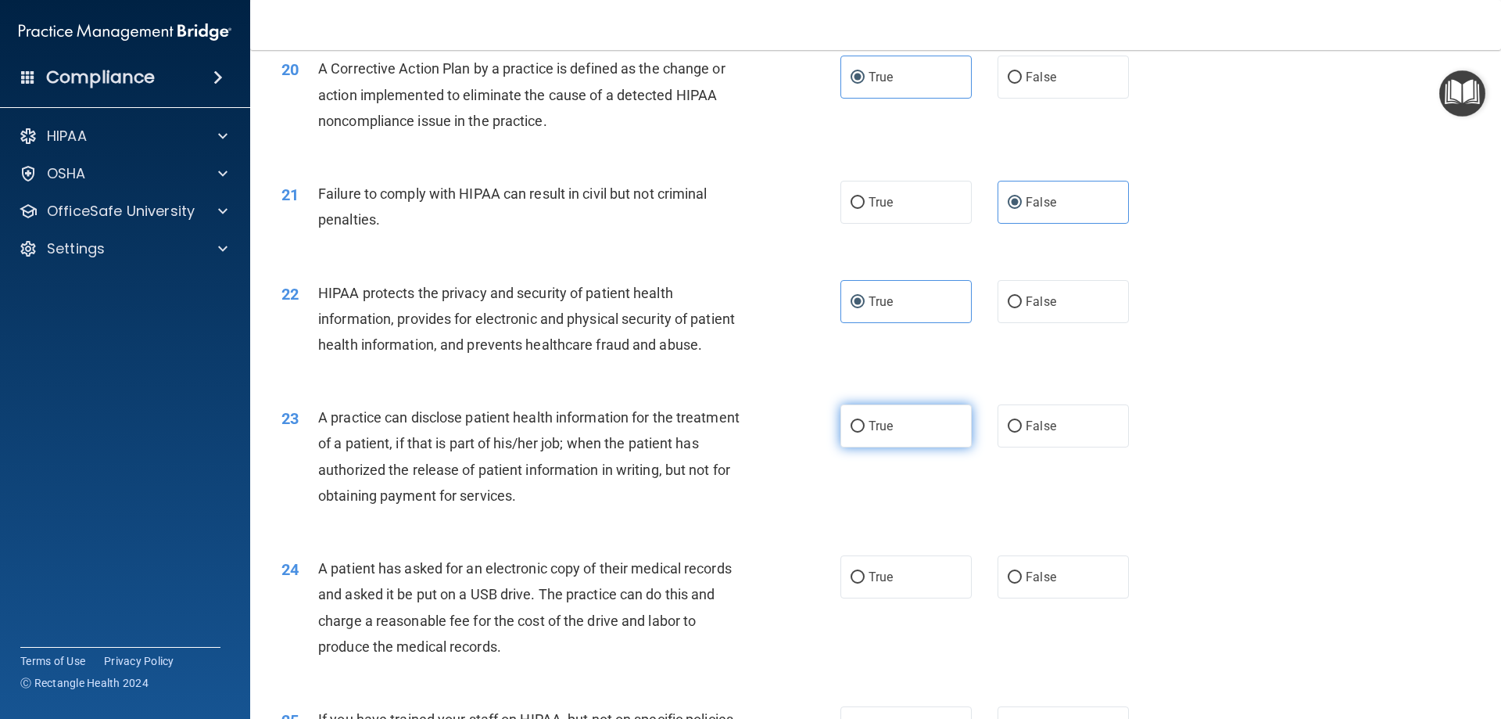
click at [877, 447] on label "True" at bounding box center [906, 425] width 131 height 43
click at [865, 432] on input "True" at bounding box center [858, 427] width 14 height 12
radio input "true"
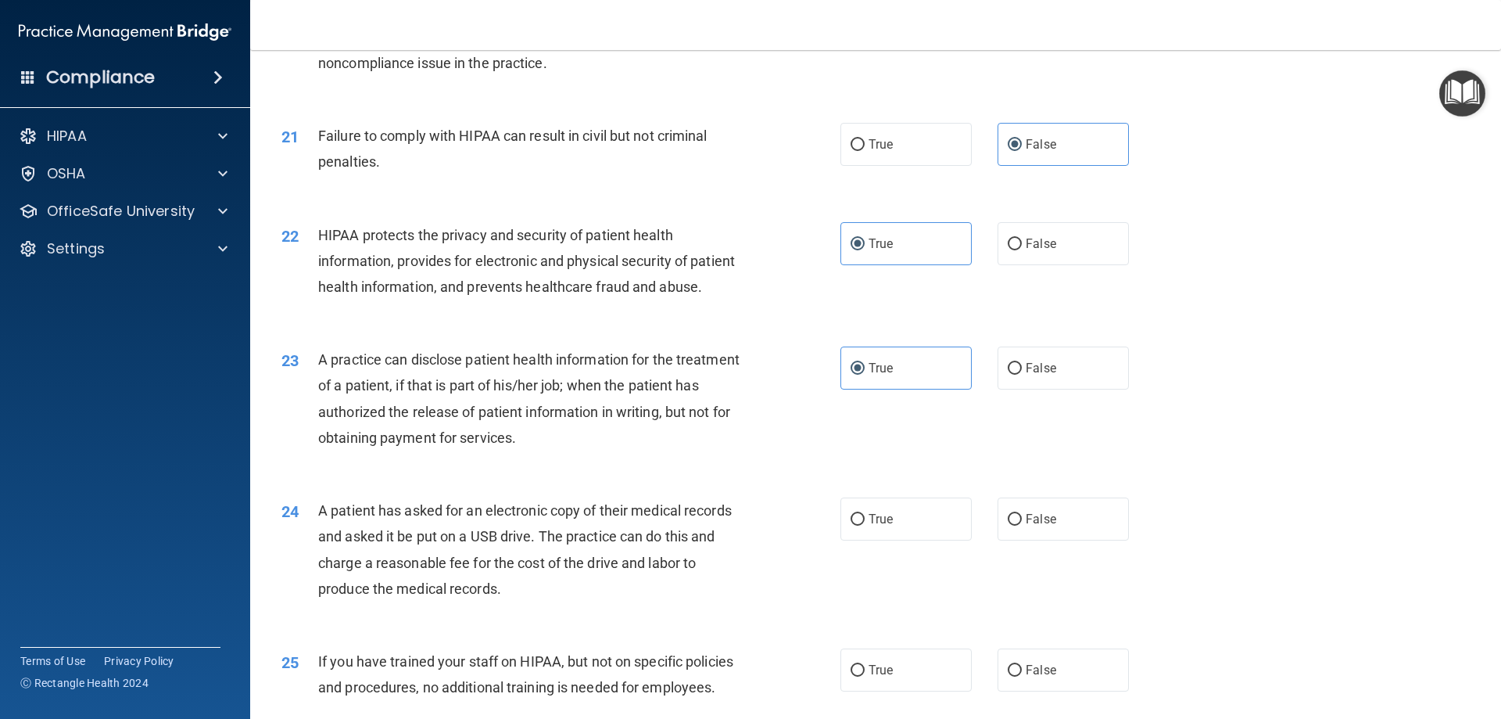
scroll to position [2346, 0]
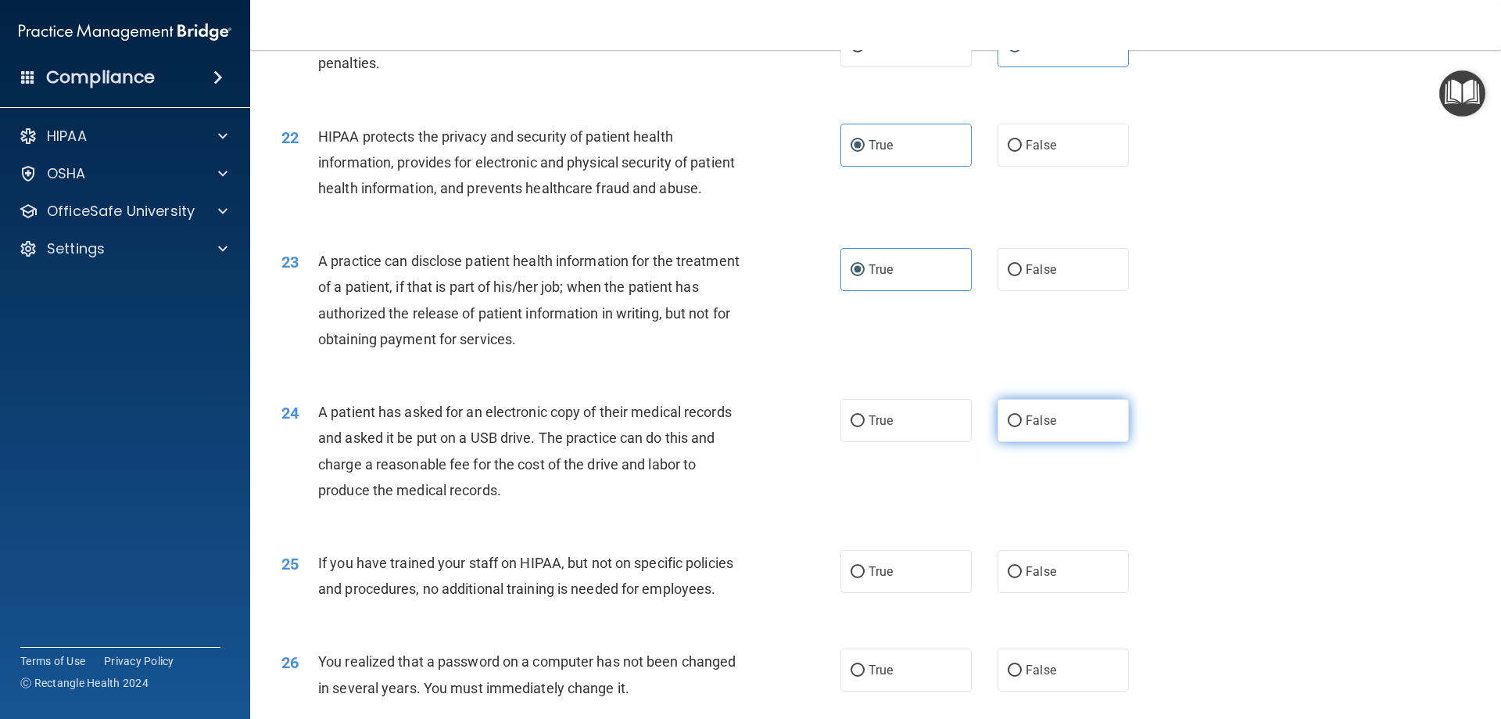
click at [920, 428] on span "False" at bounding box center [1041, 420] width 30 height 15
click at [920, 427] on input "False" at bounding box center [1015, 421] width 14 height 12
radio input "true"
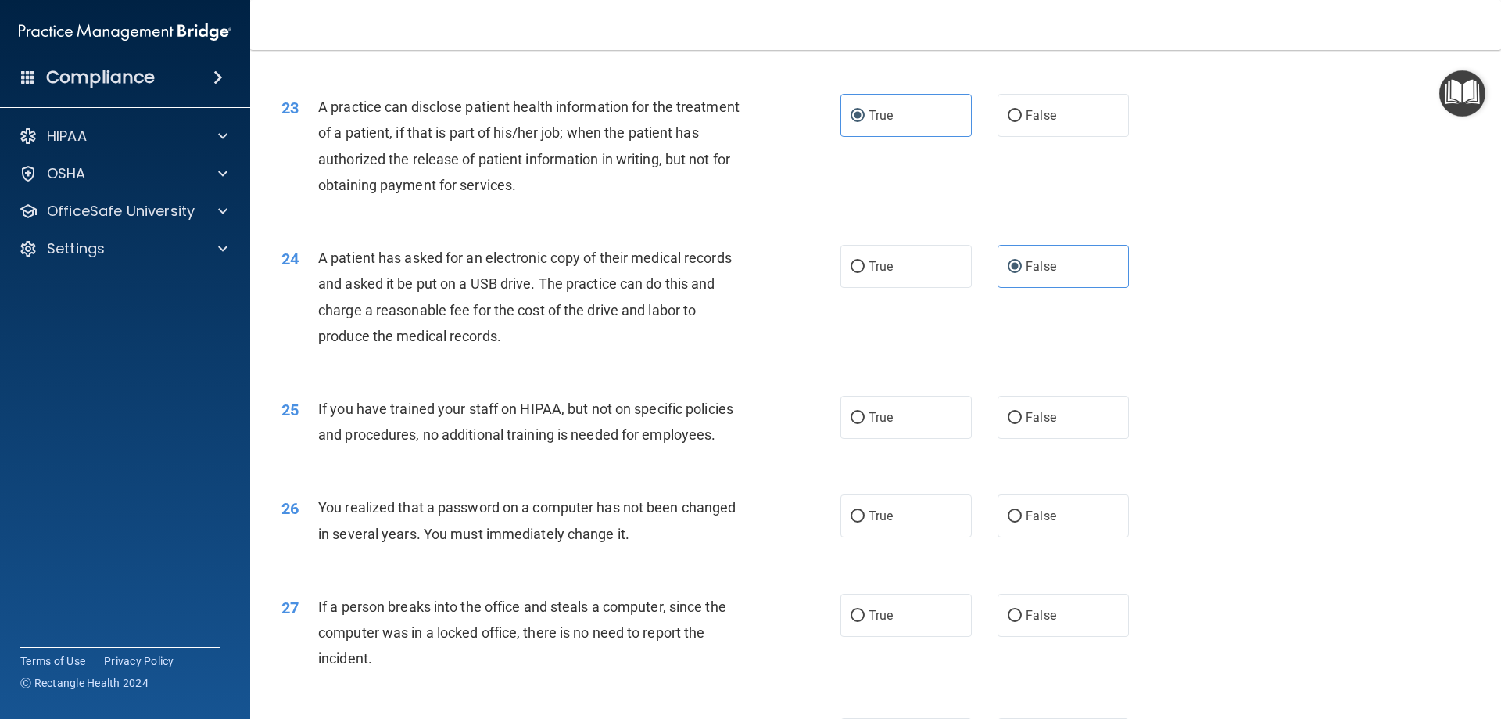
scroll to position [2502, 0]
click at [920, 436] on label "False" at bounding box center [1063, 414] width 131 height 43
click at [920, 421] on input "False" at bounding box center [1015, 416] width 14 height 12
radio input "true"
click at [920, 436] on label "False" at bounding box center [1063, 414] width 131 height 43
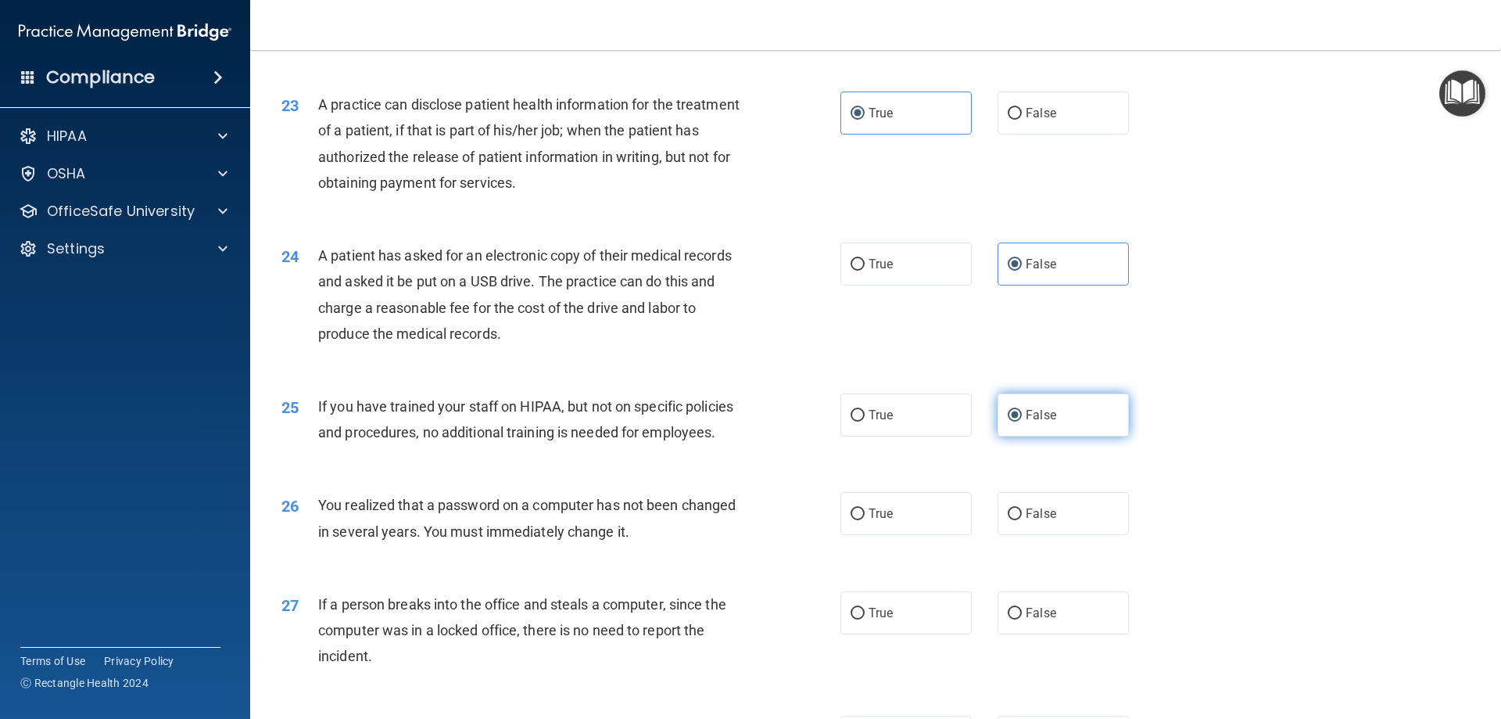
click at [920, 421] on input "False" at bounding box center [1015, 416] width 14 height 12
drag, startPoint x: 613, startPoint y: 562, endPoint x: 618, endPoint y: 575, distance: 14.1
click at [618, 543] on div "You realized that a password on a computer has not been changed in several year…" at bounding box center [536, 518] width 437 height 52
click at [890, 535] on label "True" at bounding box center [906, 513] width 131 height 43
click at [865, 520] on input "True" at bounding box center [858, 514] width 14 height 12
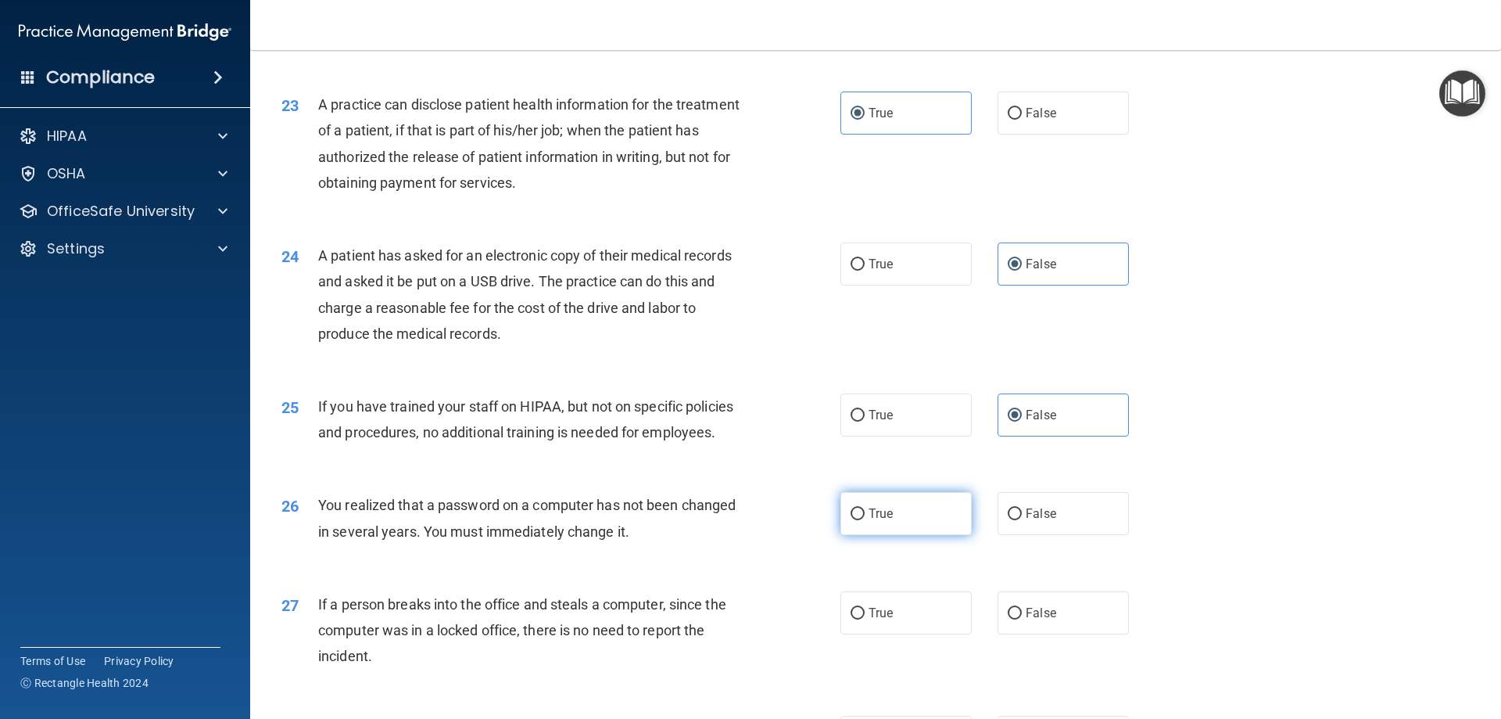
radio input "true"
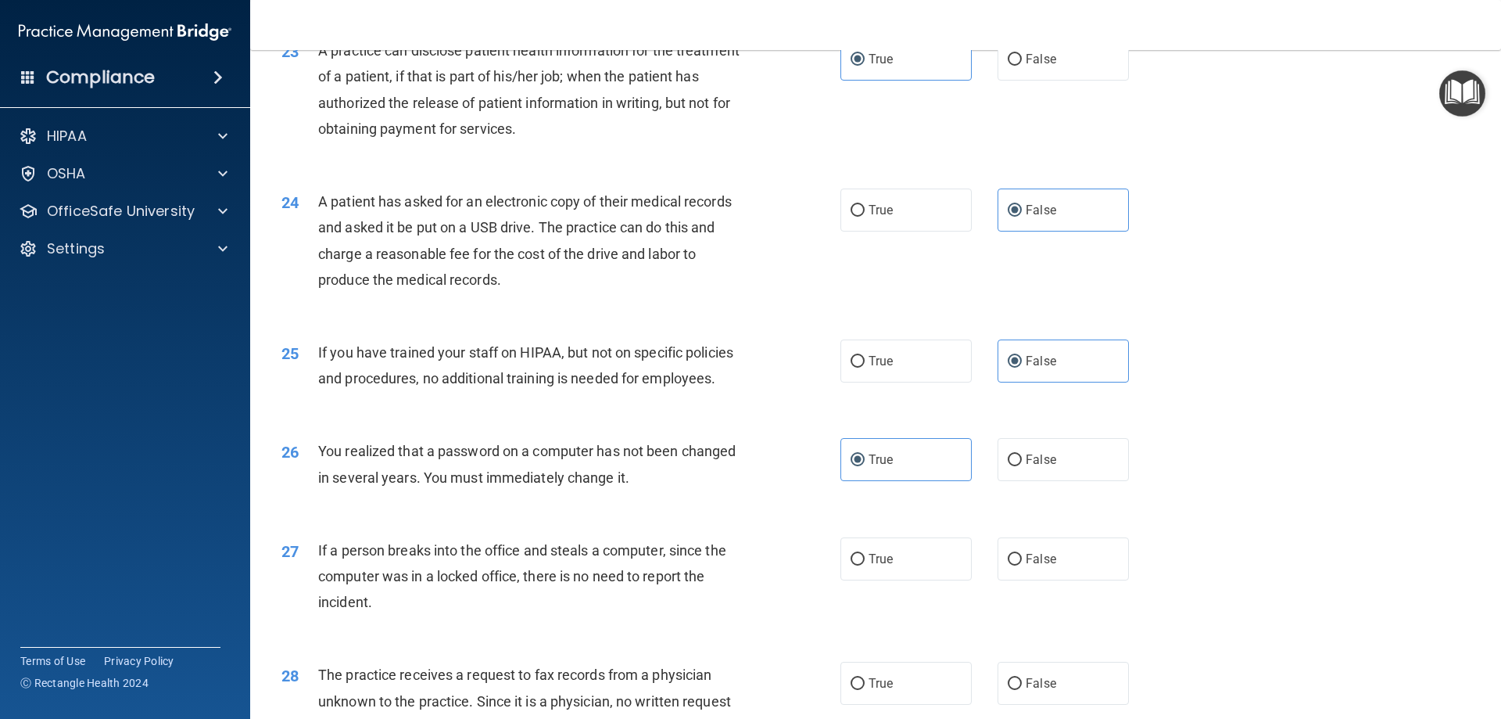
scroll to position [2737, 0]
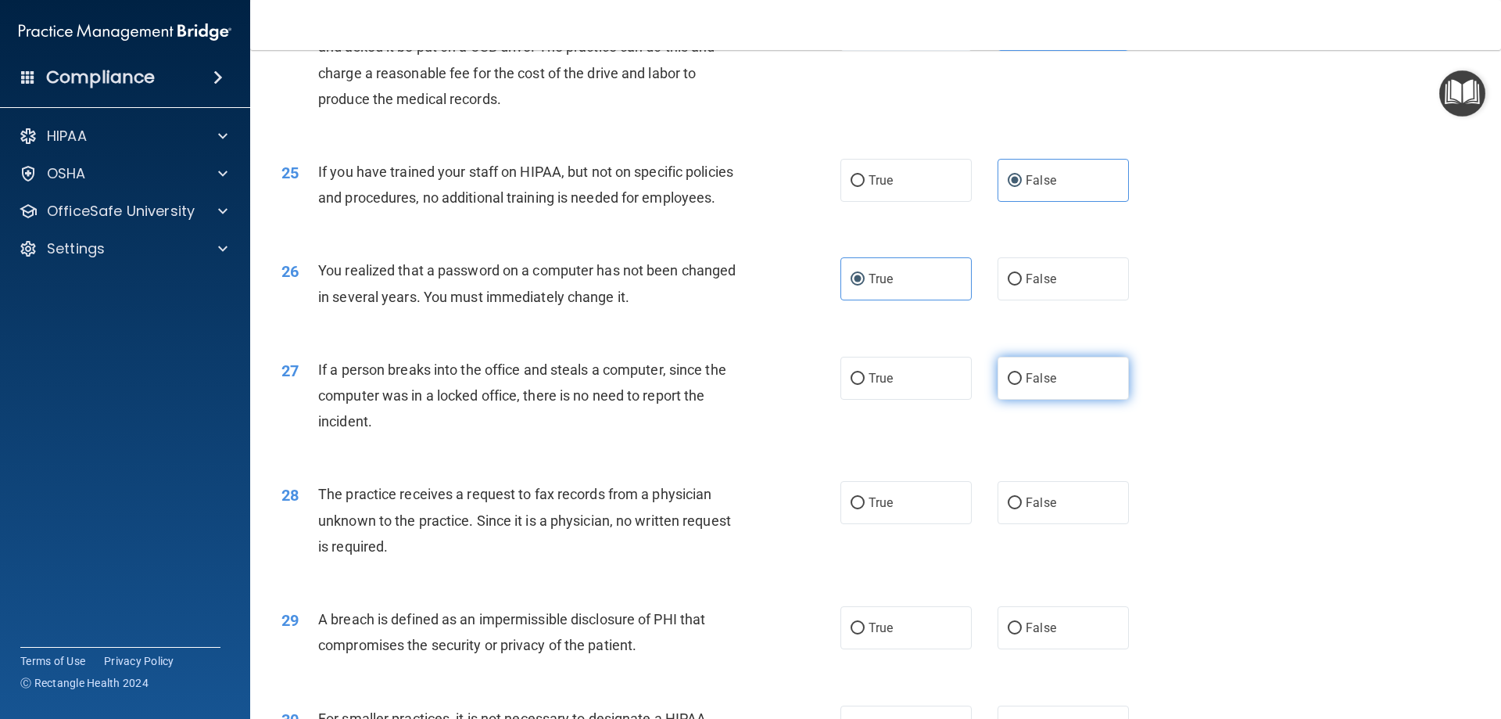
click at [920, 400] on label "False" at bounding box center [1063, 378] width 131 height 43
click at [920, 385] on input "False" at bounding box center [1015, 379] width 14 height 12
radio input "true"
drag, startPoint x: 1013, startPoint y: 561, endPoint x: 956, endPoint y: 566, distance: 58.1
click at [920, 509] on input "False" at bounding box center [1015, 503] width 14 height 12
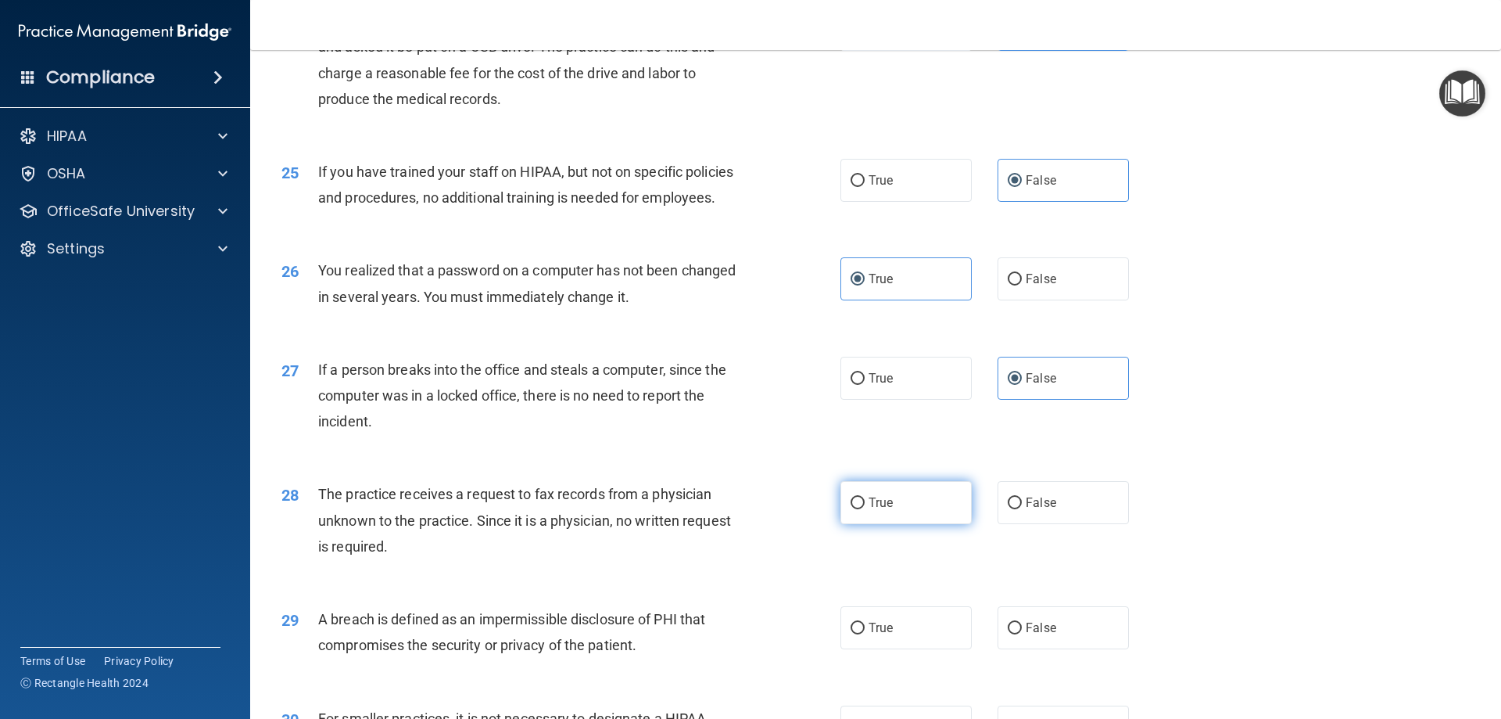
radio input "true"
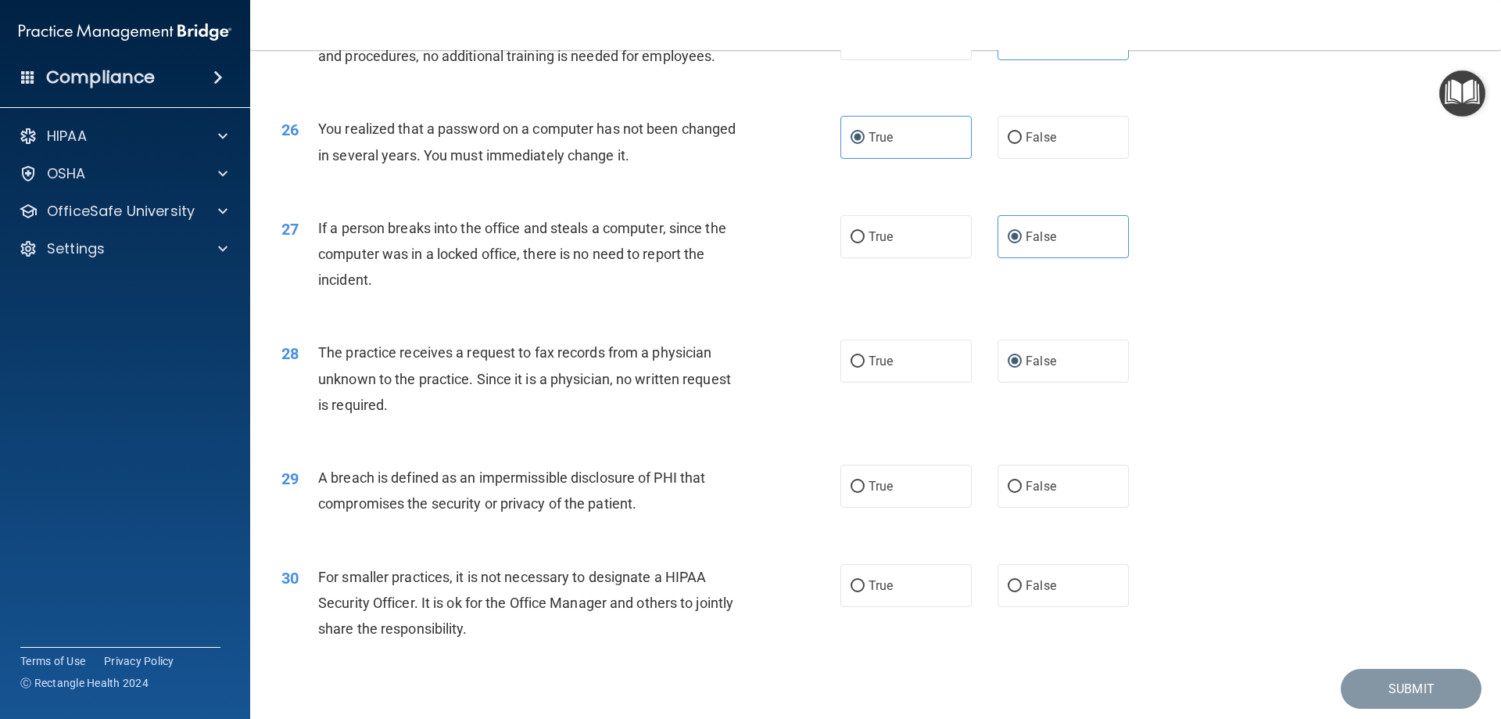
scroll to position [2893, 0]
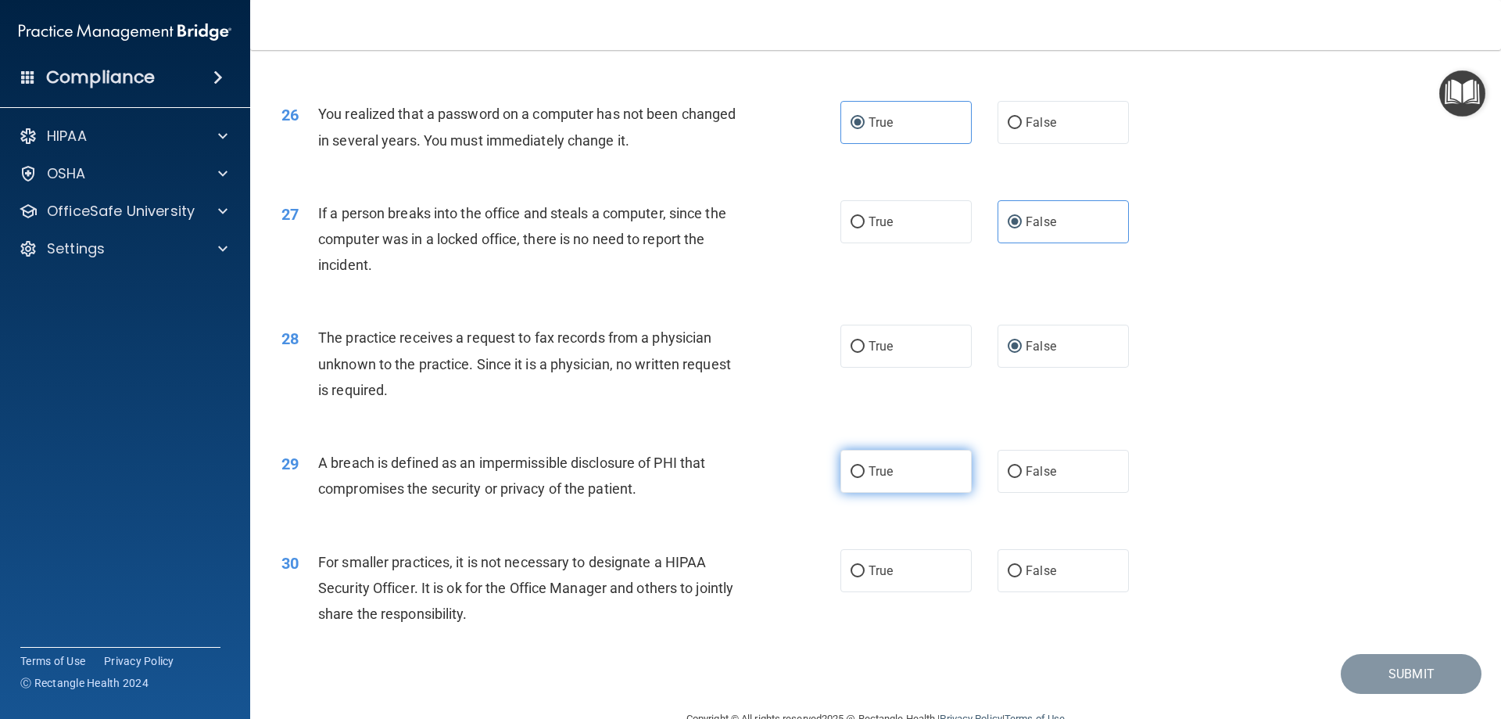
click at [885, 493] on label "True" at bounding box center [906, 471] width 131 height 43
click at [865, 478] on input "True" at bounding box center [858, 472] width 14 height 12
radio input "true"
click at [920, 592] on label "True" at bounding box center [906, 570] width 131 height 43
click at [865, 577] on input "True" at bounding box center [858, 571] width 14 height 12
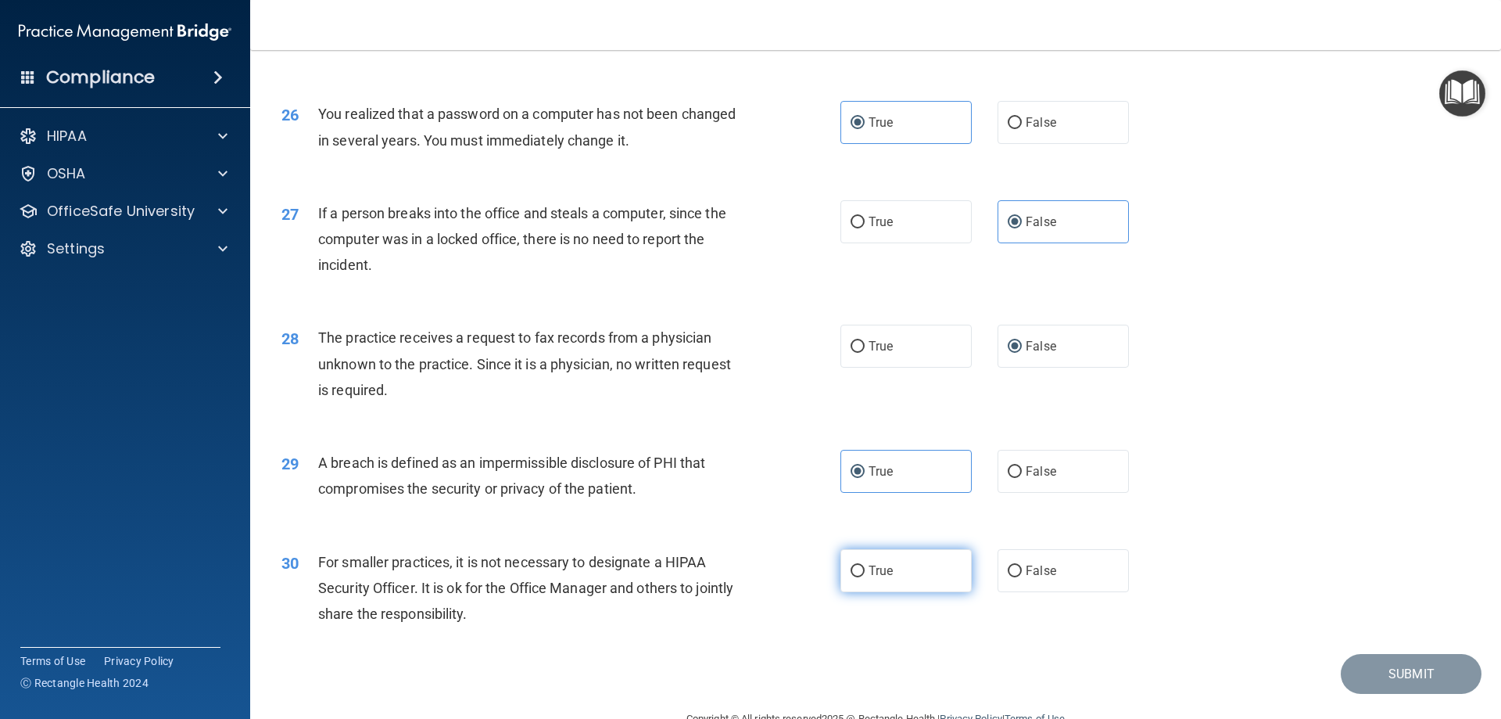
radio input "true"
click at [920, 592] on label "True" at bounding box center [906, 570] width 131 height 43
click at [865, 577] on input "True" at bounding box center [858, 571] width 14 height 12
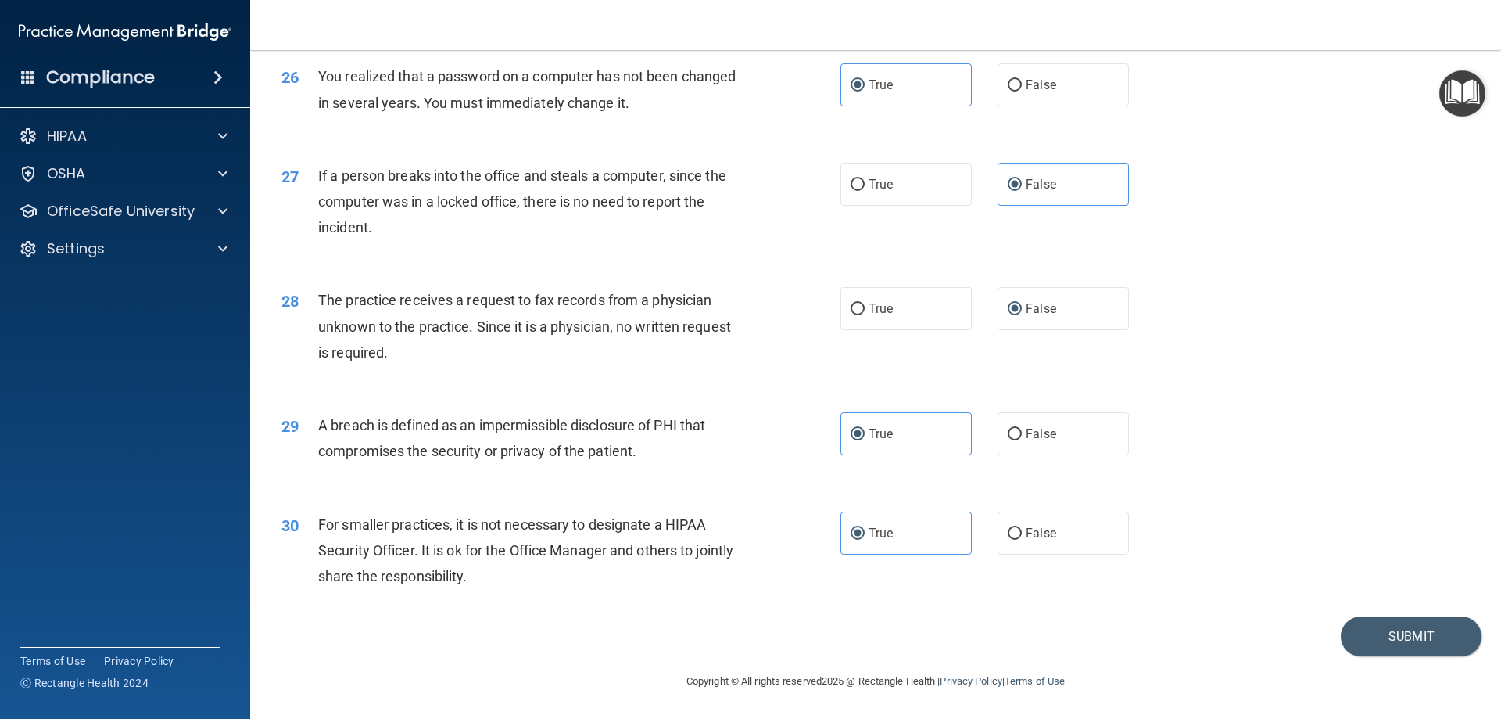
scroll to position [2982, 0]
click at [920, 622] on button "Submit" at bounding box center [1411, 636] width 141 height 40
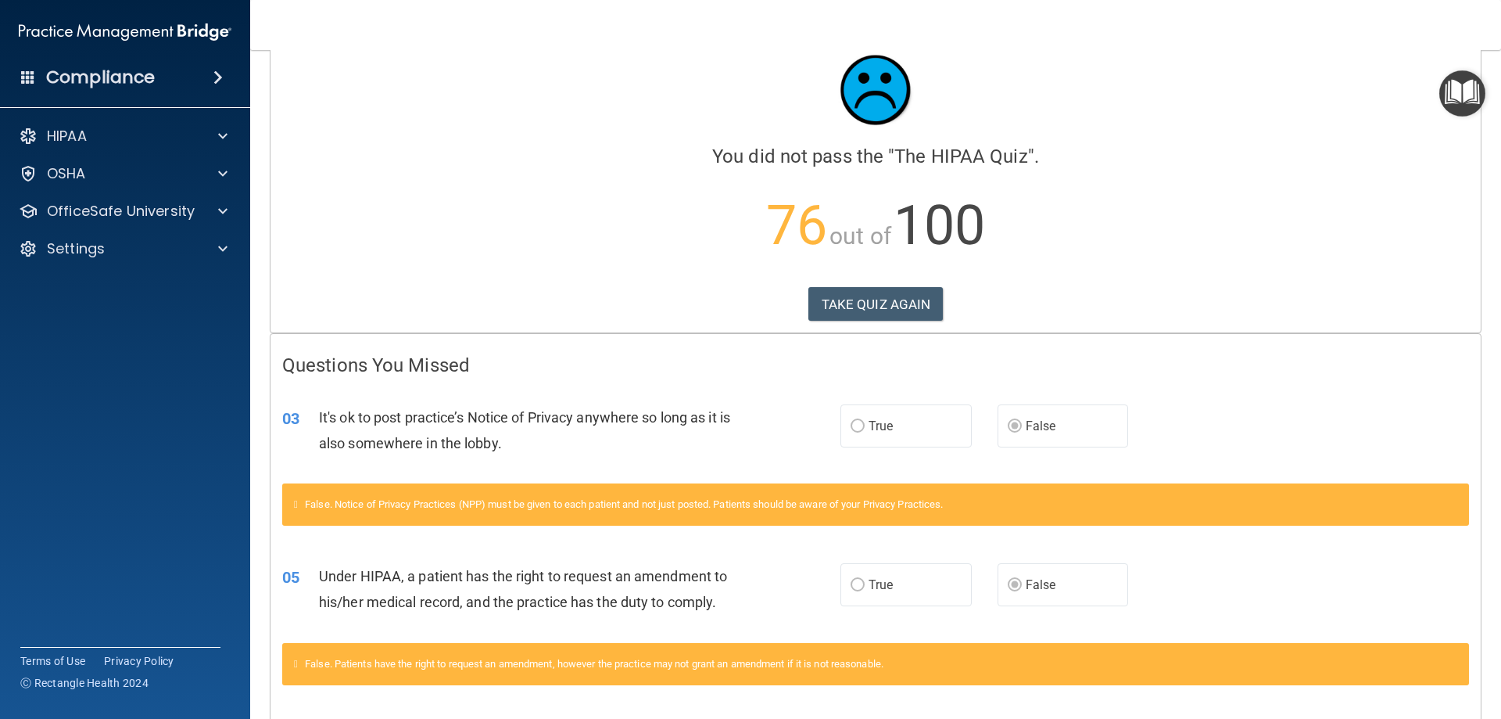
scroll to position [29, 0]
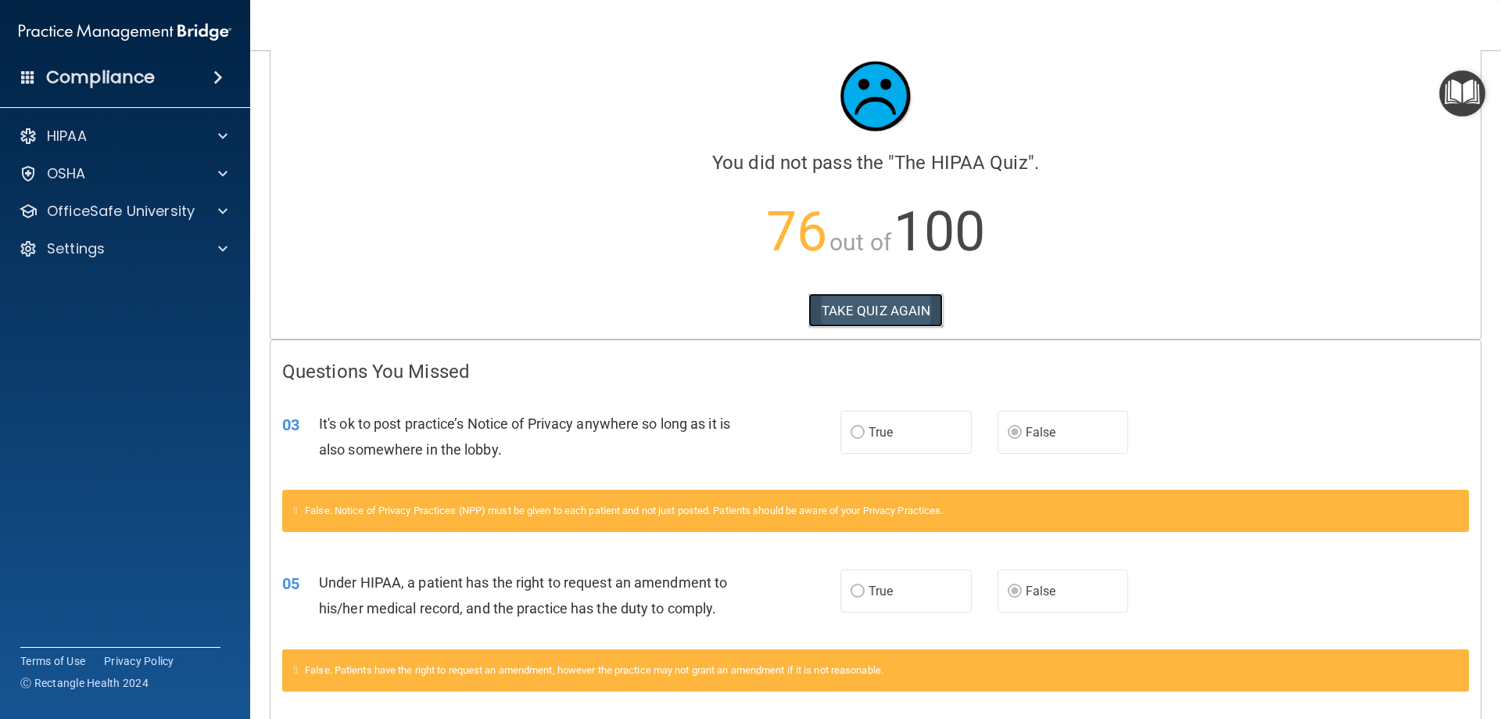
click at [844, 307] on button "TAKE QUIZ AGAIN" at bounding box center [876, 310] width 135 height 34
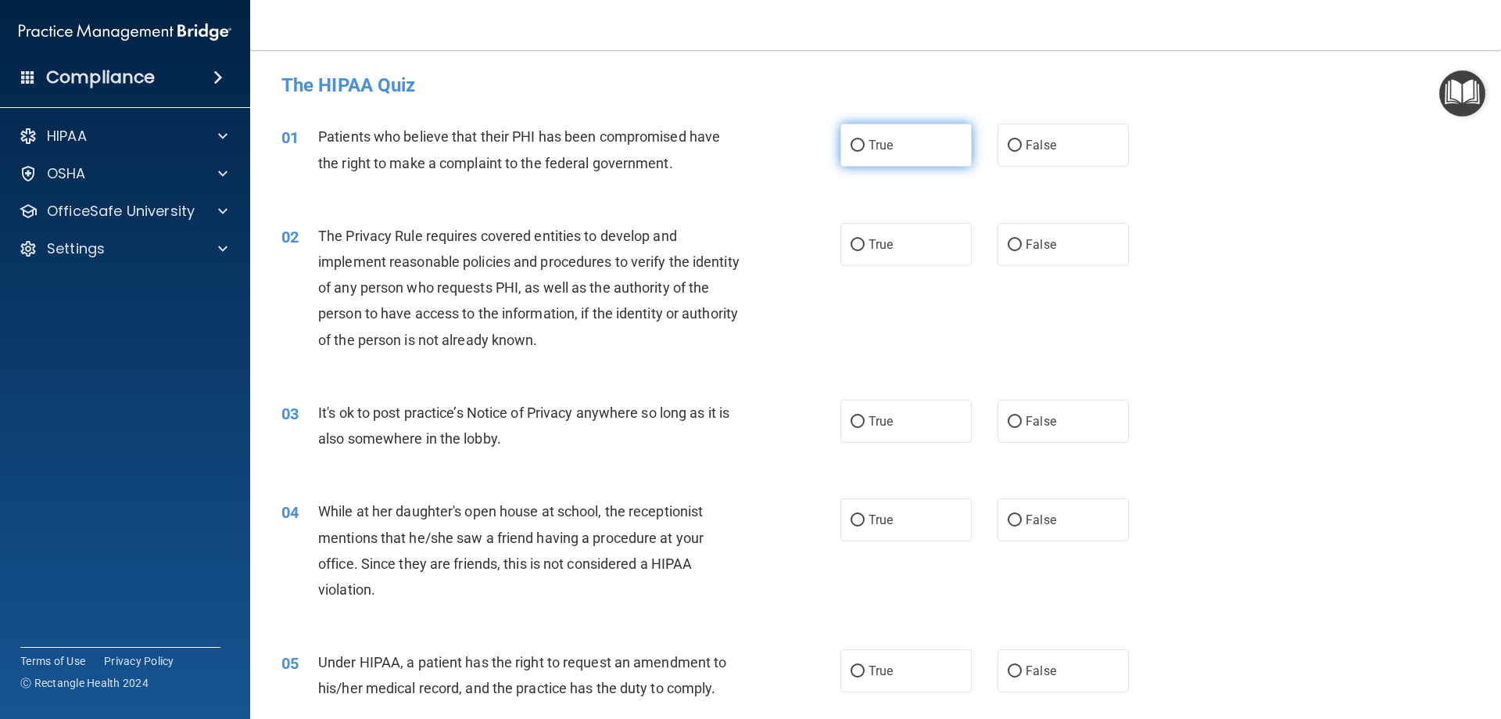
click at [884, 138] on span "True" at bounding box center [881, 145] width 24 height 15
click at [865, 140] on input "True" at bounding box center [858, 146] width 14 height 12
radio input "true"
click at [863, 271] on div "02 The Privacy Rule requires covered entities to develop and implement reasonab…" at bounding box center [876, 291] width 1212 height 177
click at [873, 253] on label "True" at bounding box center [906, 244] width 131 height 43
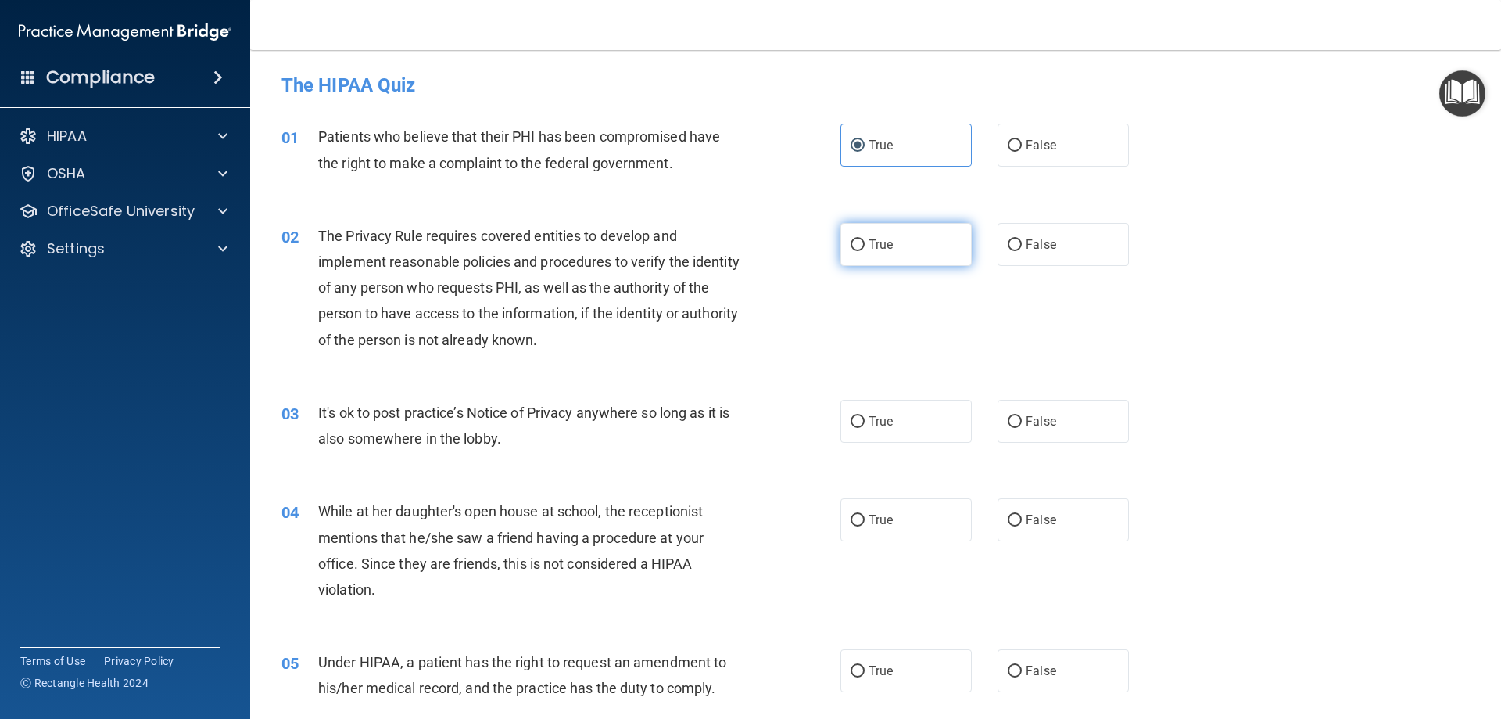
click at [865, 251] on input "True" at bounding box center [858, 245] width 14 height 12
radio input "true"
click at [884, 419] on span "True" at bounding box center [881, 421] width 24 height 15
click at [865, 419] on input "True" at bounding box center [858, 422] width 14 height 12
radio input "true"
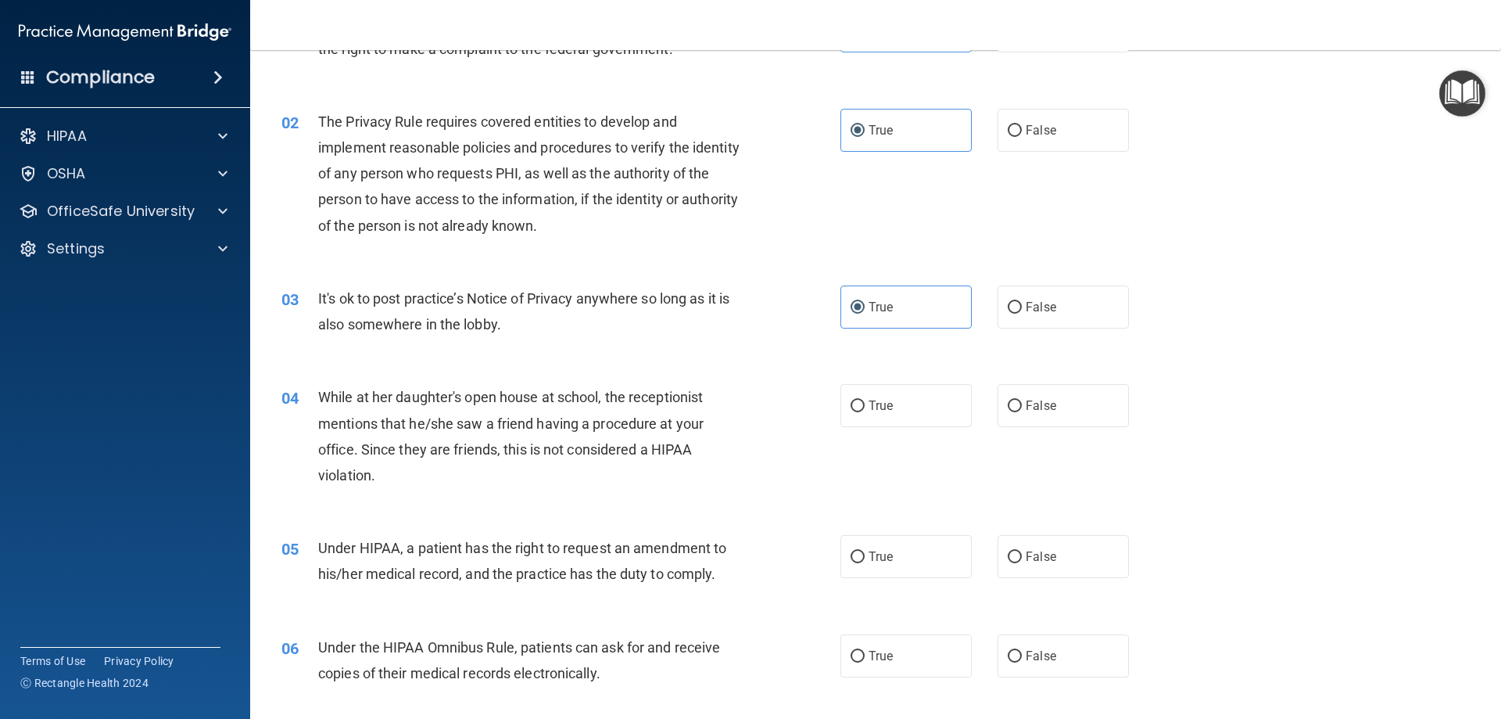
scroll to position [235, 0]
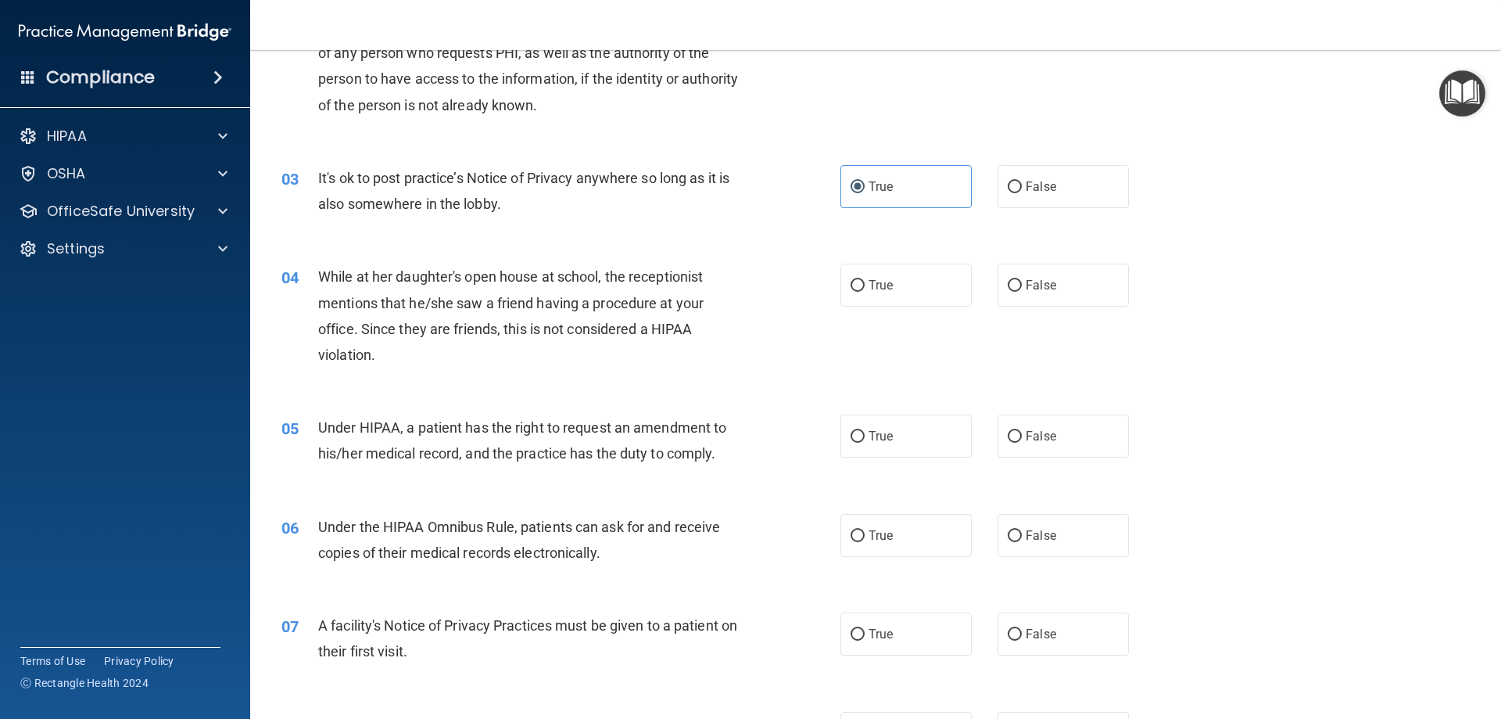
click at [905, 257] on div "04 While at her daughter's open house at school, the receptionist mentions that…" at bounding box center [876, 319] width 1212 height 151
click at [893, 291] on label "True" at bounding box center [906, 285] width 131 height 43
click at [865, 291] on input "True" at bounding box center [858, 286] width 14 height 12
radio input "true"
click at [898, 450] on label "True" at bounding box center [906, 435] width 131 height 43
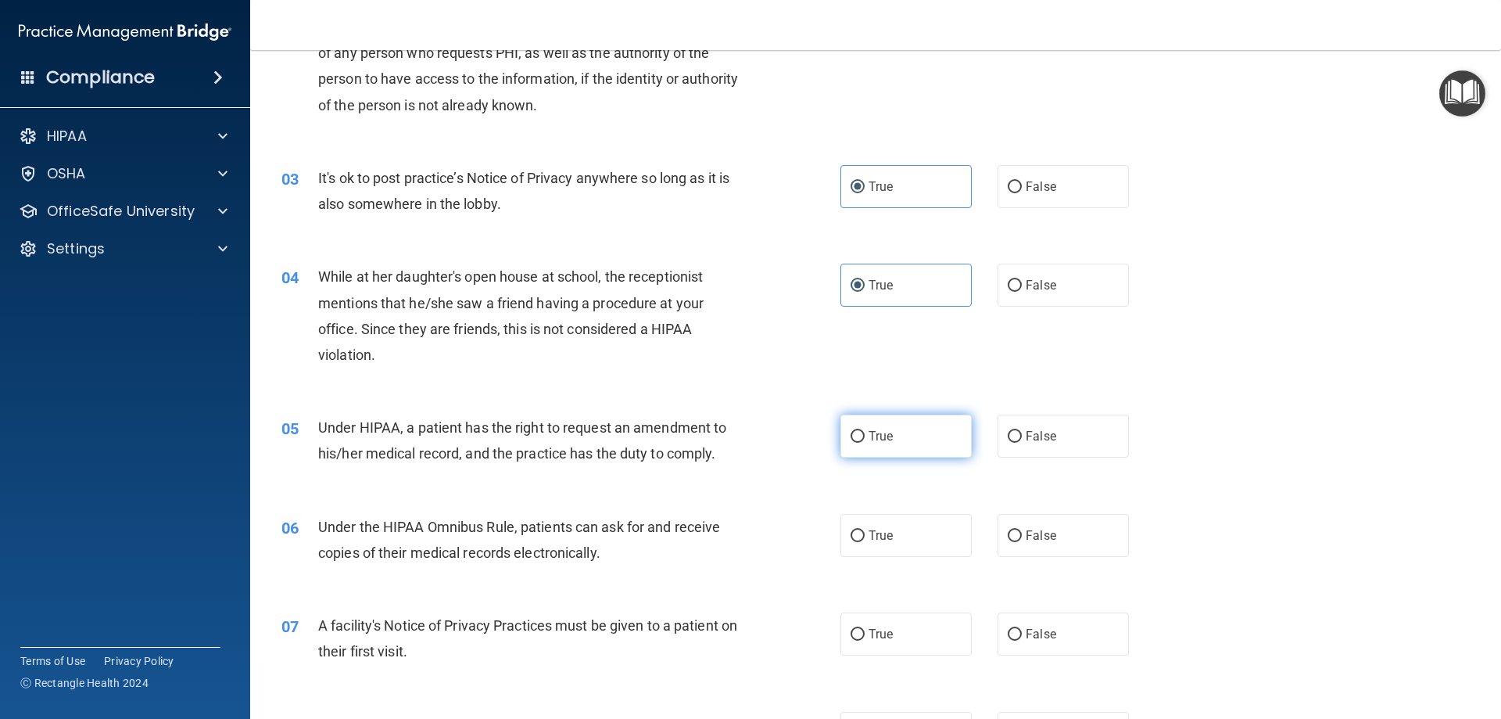
click at [865, 443] on input "True" at bounding box center [858, 437] width 14 height 12
click at [902, 564] on div "06 Under the HIPAA Omnibus Rule, patients can ask for and receive copies of the…" at bounding box center [876, 543] width 1212 height 99
click at [895, 541] on label "True" at bounding box center [906, 535] width 131 height 43
click at [865, 541] on input "True" at bounding box center [858, 536] width 14 height 12
click at [890, 621] on label "True" at bounding box center [906, 633] width 131 height 43
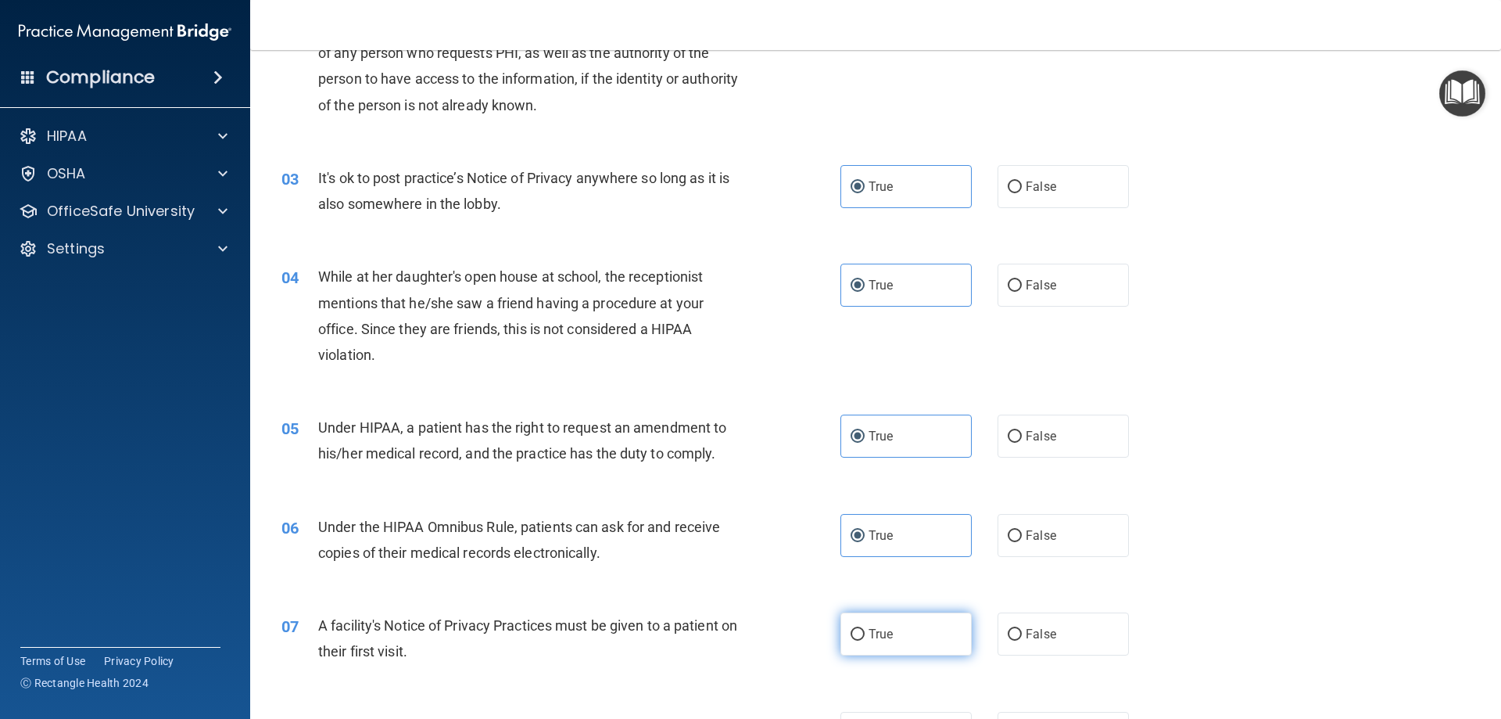
click at [865, 629] on input "True" at bounding box center [858, 635] width 14 height 12
click at [890, 621] on label "True" at bounding box center [906, 633] width 131 height 43
click at [865, 629] on input "True" at bounding box center [858, 635] width 14 height 12
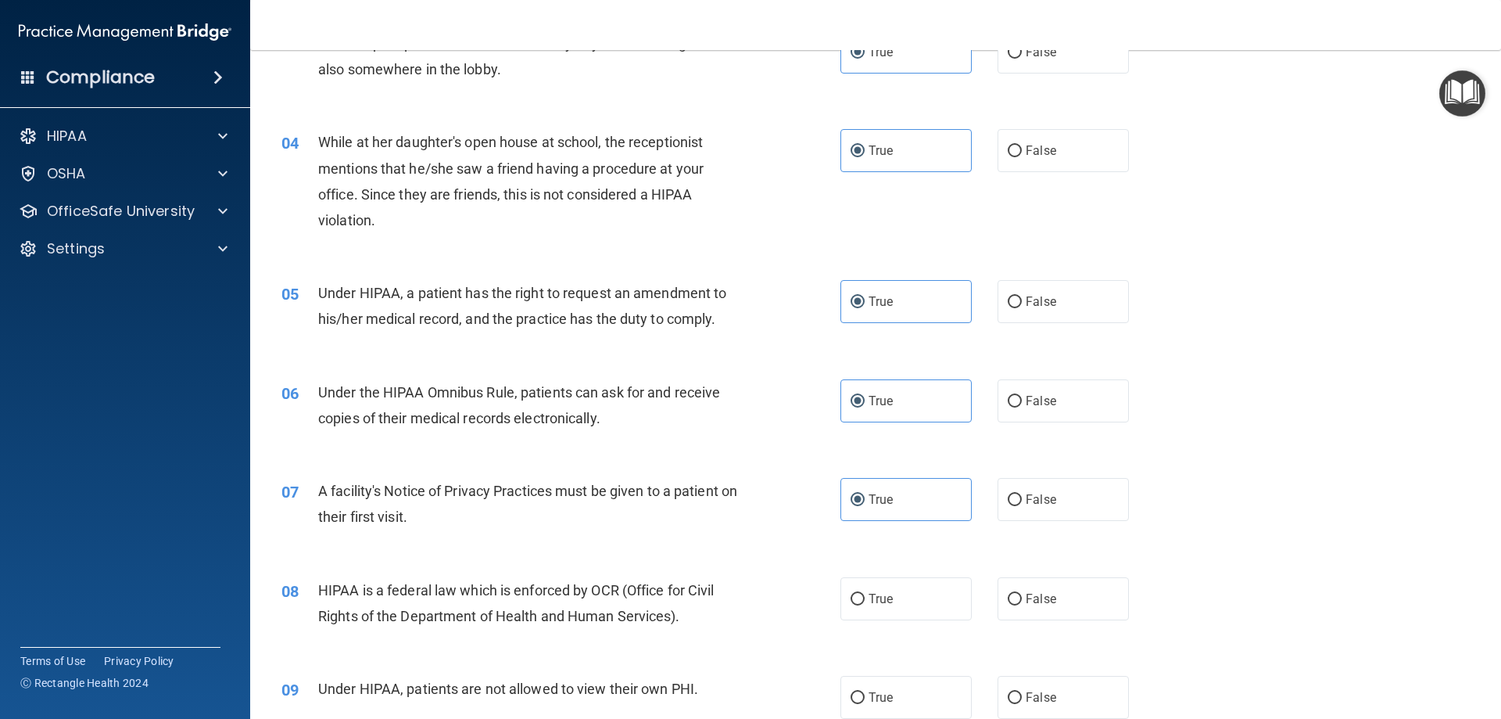
scroll to position [626, 0]
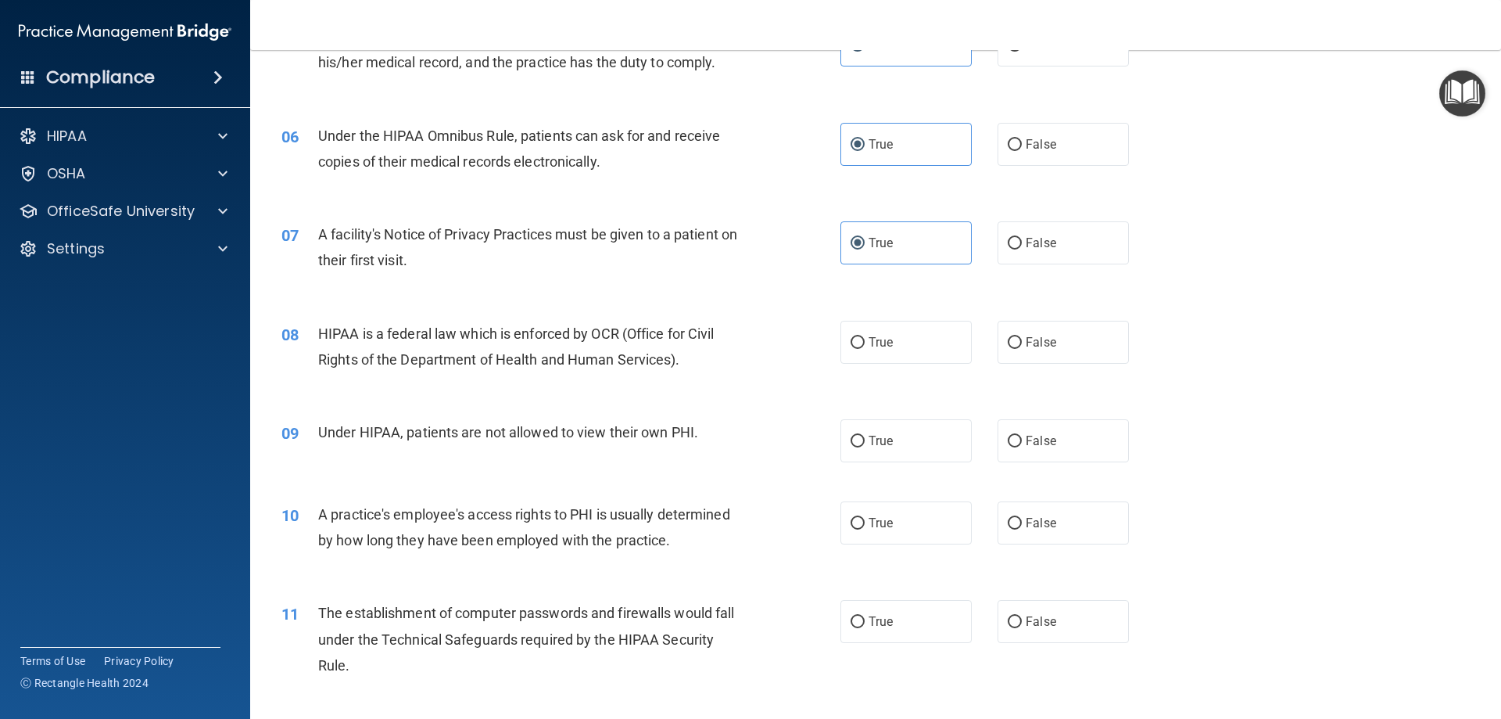
click at [866, 303] on div "08 HIPAA is a federal law which is enforced by OCR (Office for Civil Rights of …" at bounding box center [876, 350] width 1212 height 99
click at [879, 339] on span "True" at bounding box center [881, 342] width 24 height 15
click at [865, 339] on input "True" at bounding box center [858, 343] width 14 height 12
click at [895, 434] on label "True" at bounding box center [906, 440] width 131 height 43
click at [865, 436] on input "True" at bounding box center [858, 442] width 14 height 12
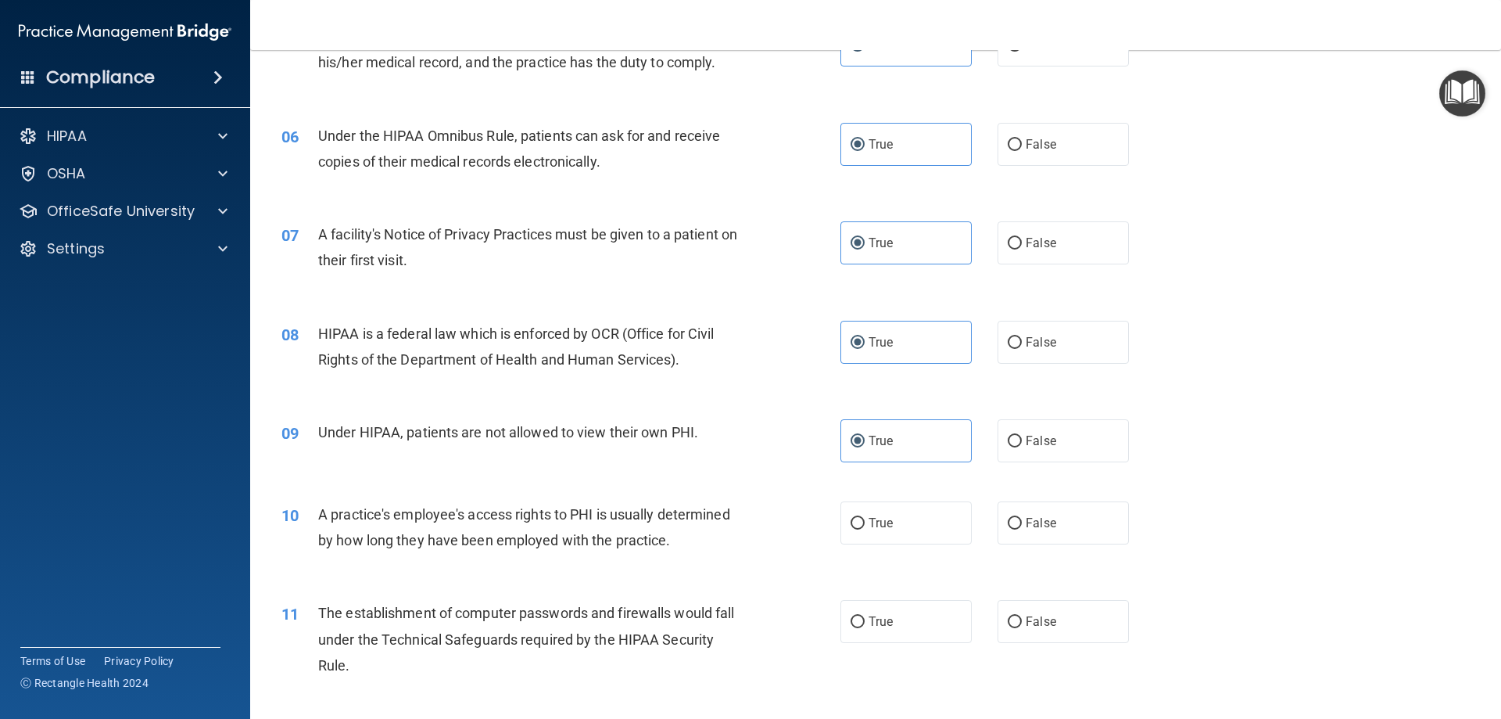
click at [911, 554] on div "10 A practice's employee's access rights to PHI is usually determined by how lo…" at bounding box center [876, 531] width 1212 height 99
click at [912, 536] on label "True" at bounding box center [906, 522] width 131 height 43
click at [865, 529] on input "True" at bounding box center [858, 524] width 14 height 12
click at [920, 628] on label "True" at bounding box center [906, 621] width 131 height 43
click at [865, 628] on input "True" at bounding box center [858, 622] width 14 height 12
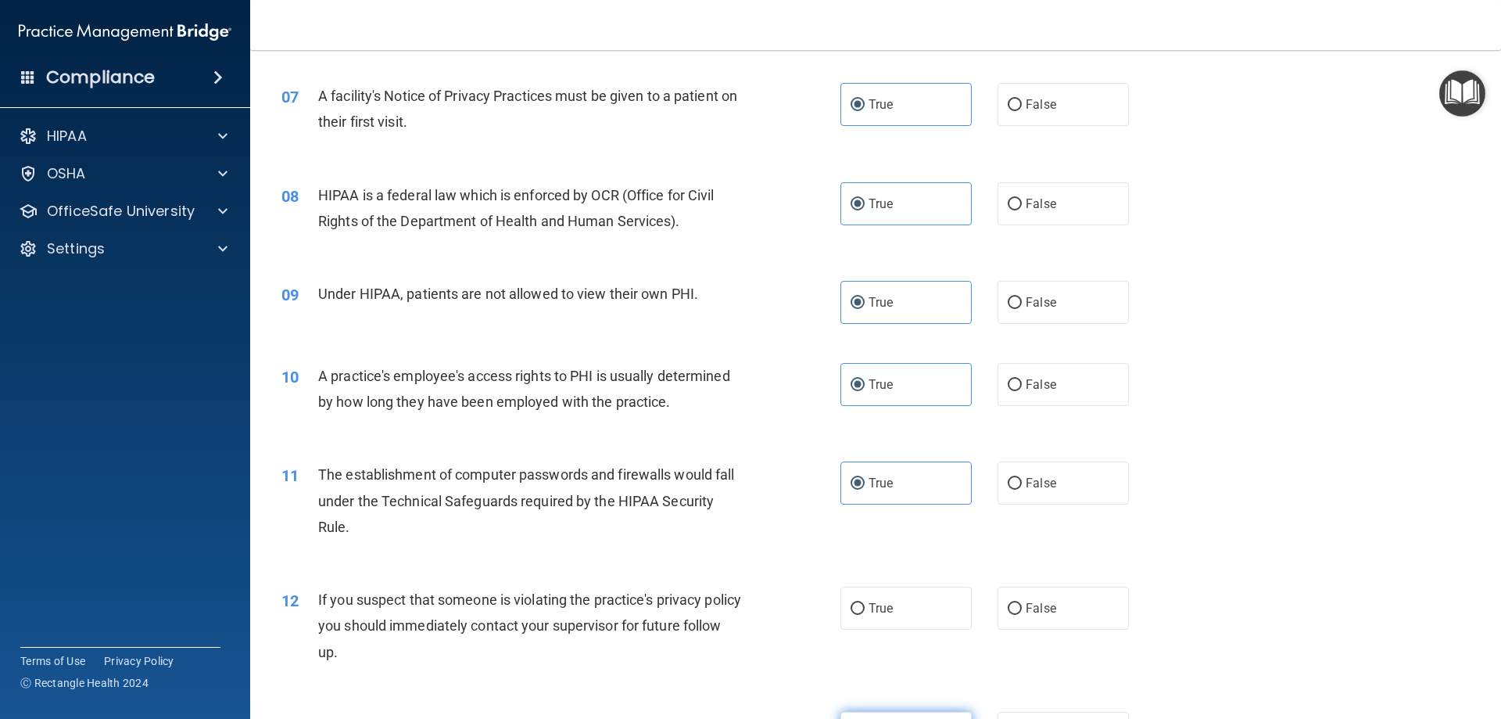
scroll to position [938, 0]
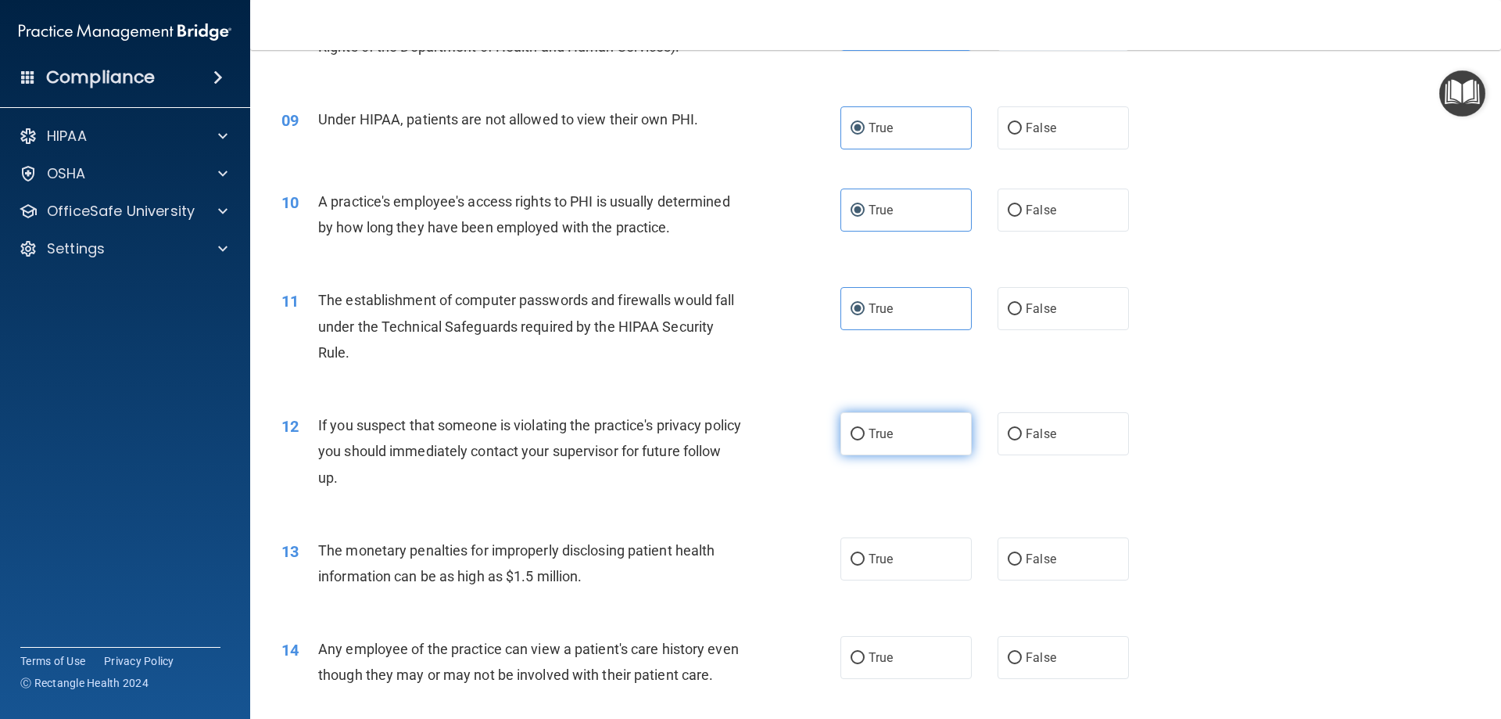
click at [854, 411] on div "12 If you suspect that someone is violating the practice's privacy policy you s…" at bounding box center [876, 455] width 1212 height 125
click at [875, 453] on label "True" at bounding box center [906, 433] width 131 height 43
click at [865, 440] on input "True" at bounding box center [858, 434] width 14 height 12
click at [894, 582] on div "13 The monetary penalties for improperly disclosing patient health information …" at bounding box center [876, 567] width 1212 height 99
click at [869, 557] on span "True" at bounding box center [881, 558] width 24 height 15
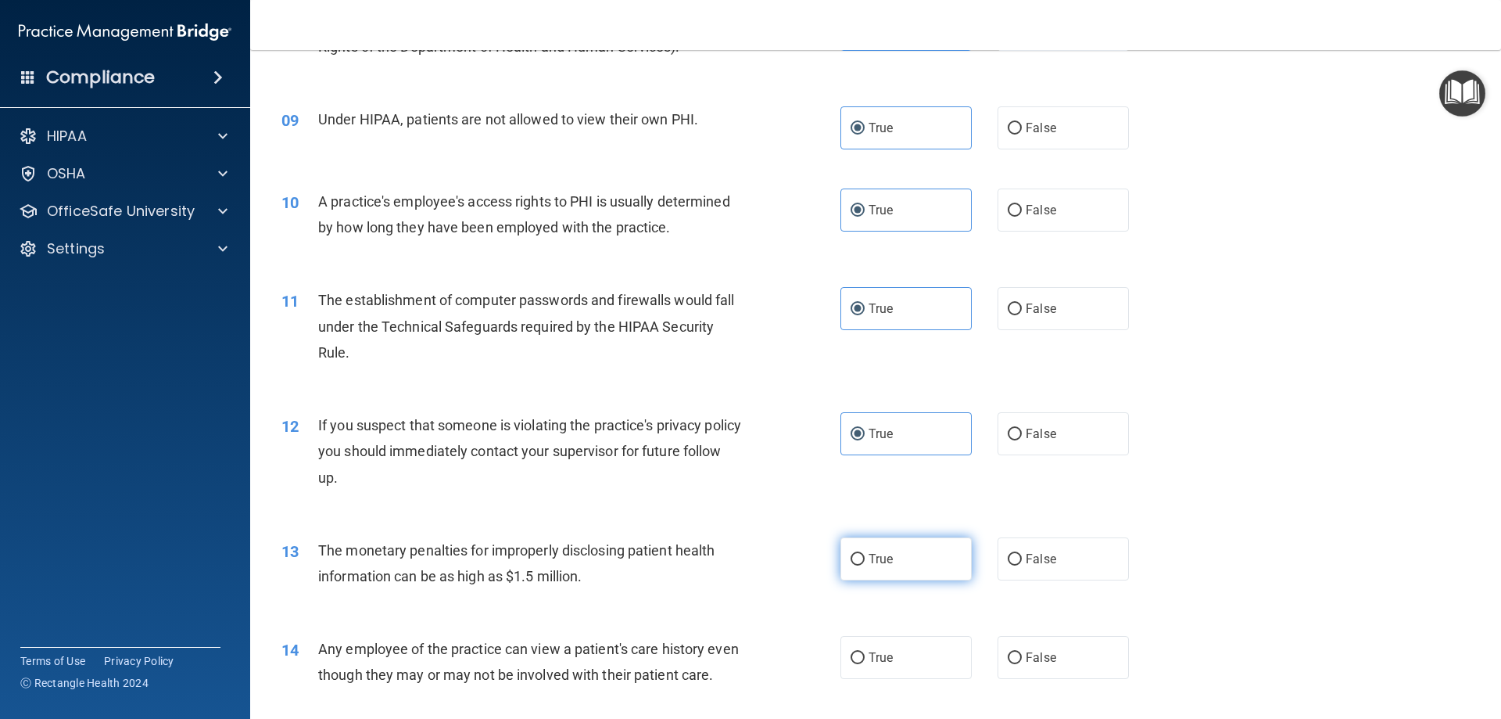
click at [865, 557] on input "True" at bounding box center [858, 560] width 14 height 12
click at [879, 643] on label "True" at bounding box center [906, 657] width 131 height 43
click at [865, 652] on input "True" at bounding box center [858, 658] width 14 height 12
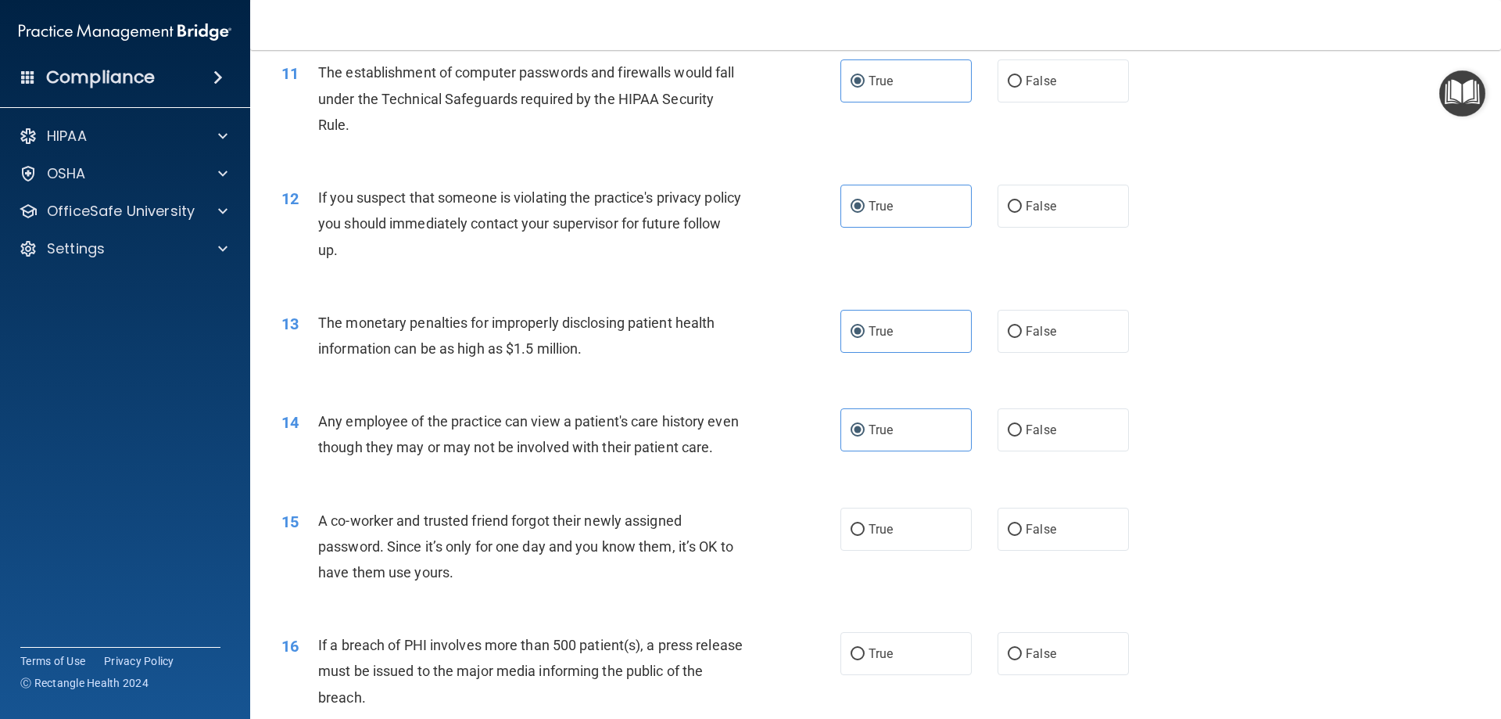
scroll to position [1173, 0]
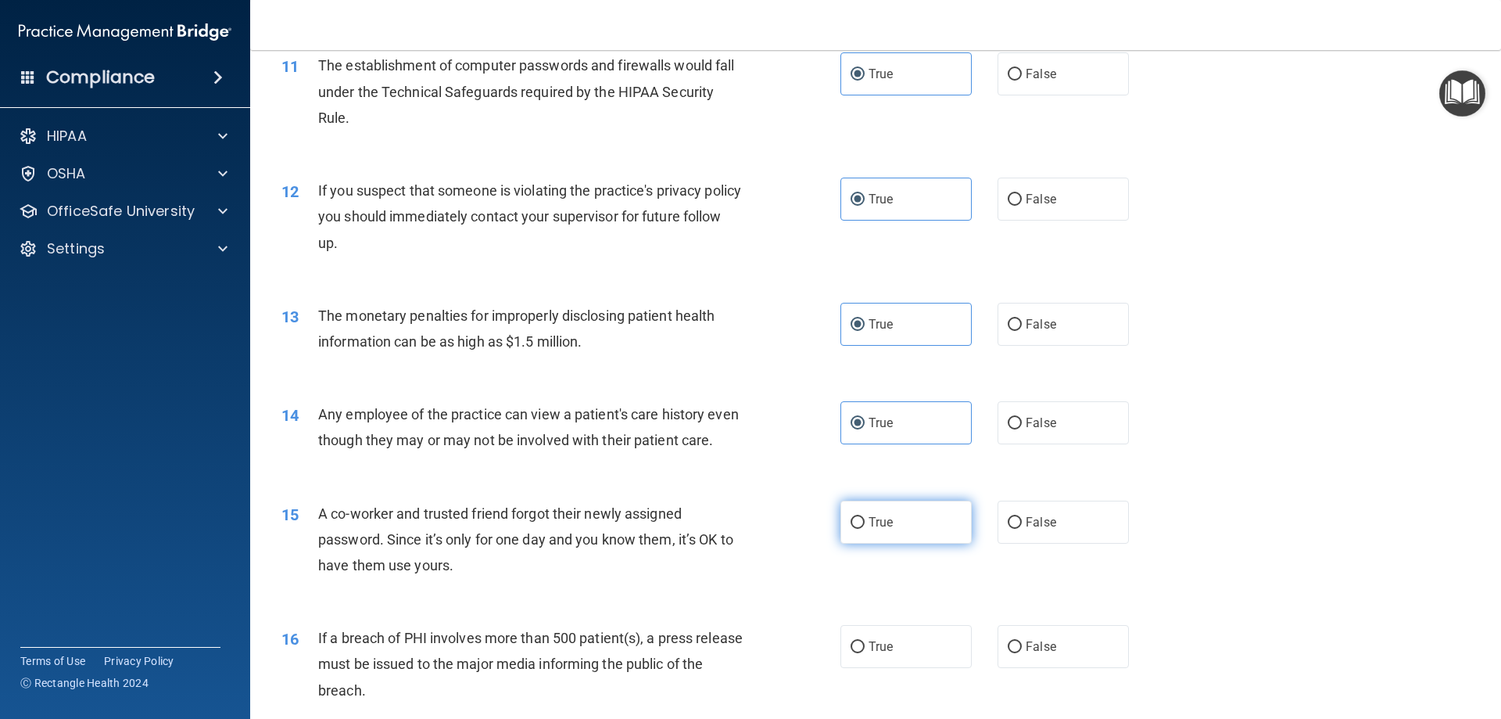
click at [893, 543] on label "True" at bounding box center [906, 521] width 131 height 43
click at [865, 529] on input "True" at bounding box center [858, 523] width 14 height 12
click at [899, 662] on label "True" at bounding box center [906, 646] width 131 height 43
click at [865, 653] on input "True" at bounding box center [858, 647] width 14 height 12
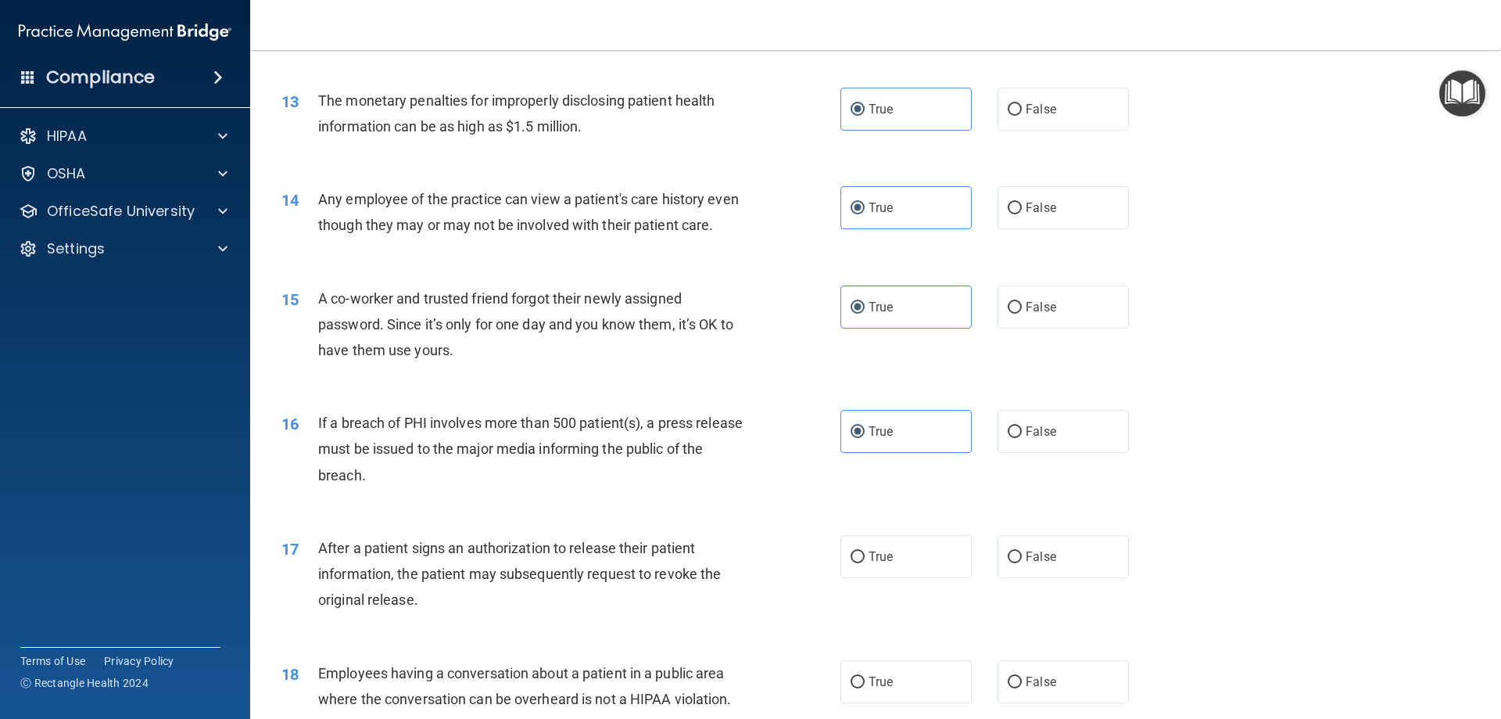
scroll to position [1564, 0]
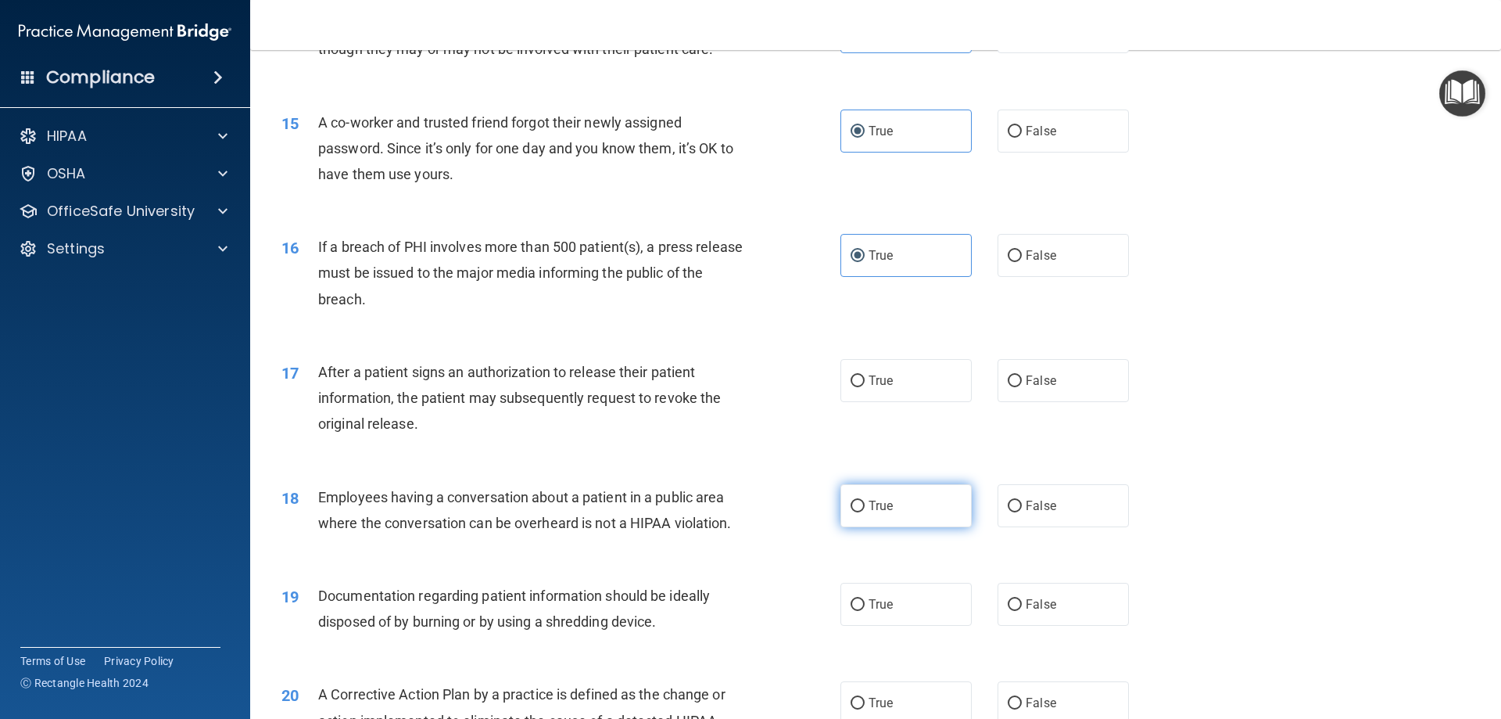
drag, startPoint x: 911, startPoint y: 414, endPoint x: 910, endPoint y: 532, distance: 118.1
click at [913, 402] on label "True" at bounding box center [906, 380] width 131 height 43
click at [865, 387] on input "True" at bounding box center [858, 381] width 14 height 12
click at [920, 557] on div "18 Employees having a conversation about a patient in a public area where the c…" at bounding box center [876, 513] width 1212 height 99
click at [920, 527] on label "True" at bounding box center [906, 505] width 131 height 43
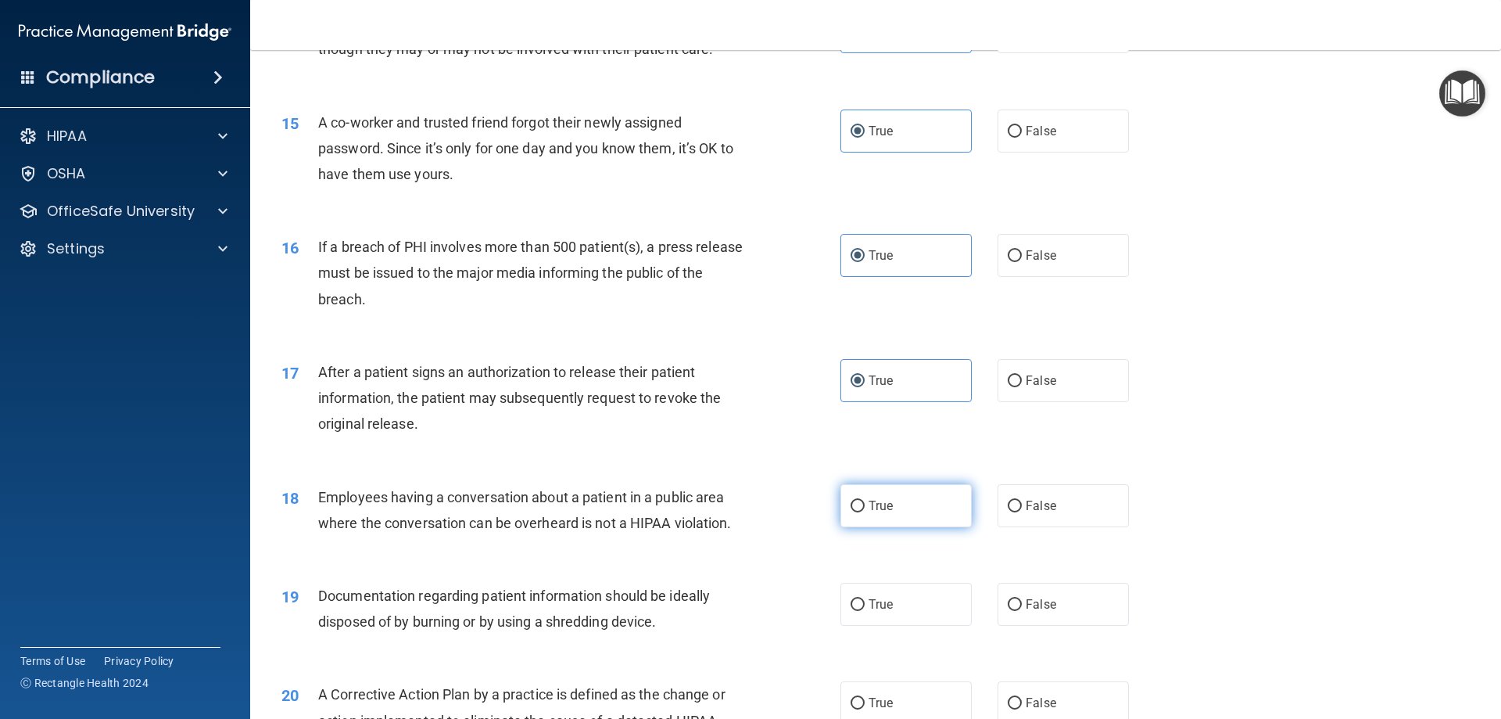
click at [865, 512] on input "True" at bounding box center [858, 506] width 14 height 12
click at [875, 611] on span "True" at bounding box center [881, 604] width 24 height 15
click at [865, 611] on input "True" at bounding box center [858, 605] width 14 height 12
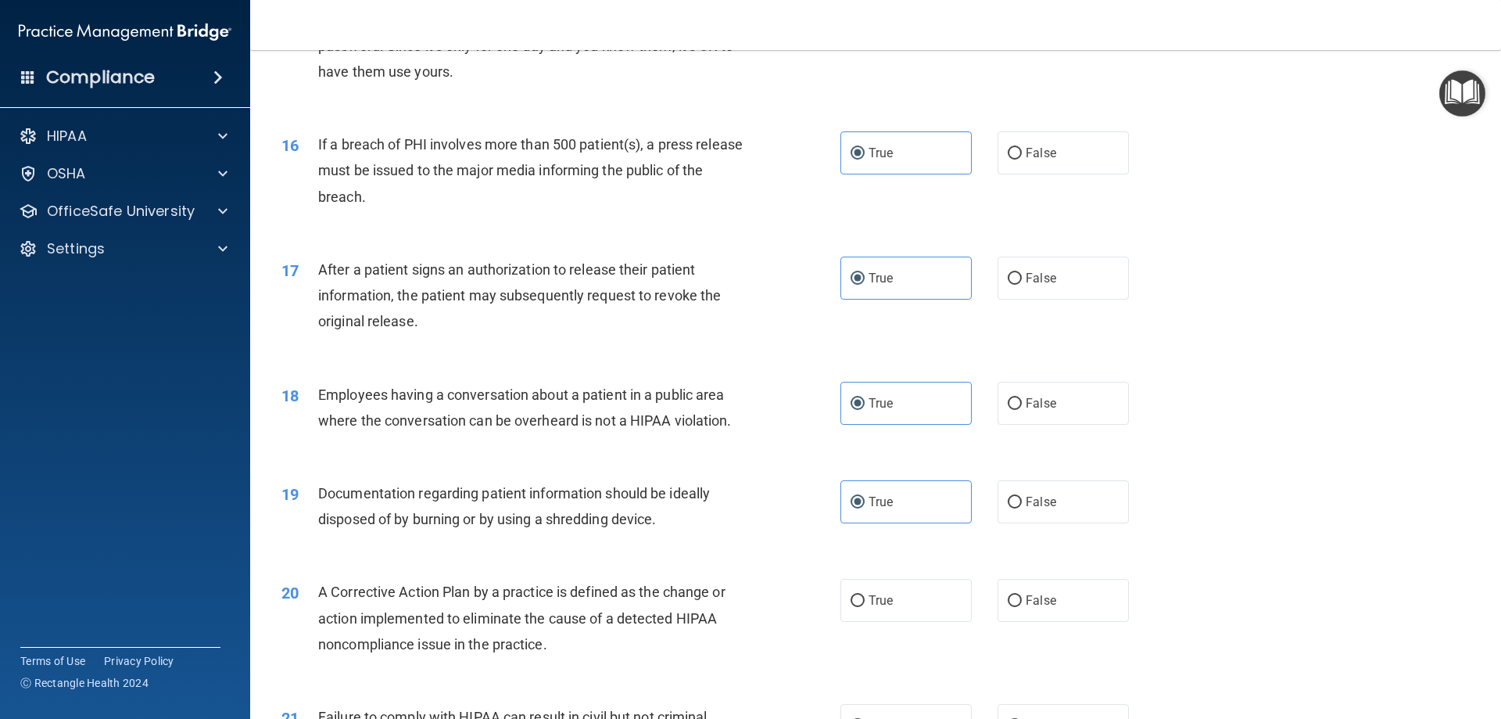
scroll to position [1877, 0]
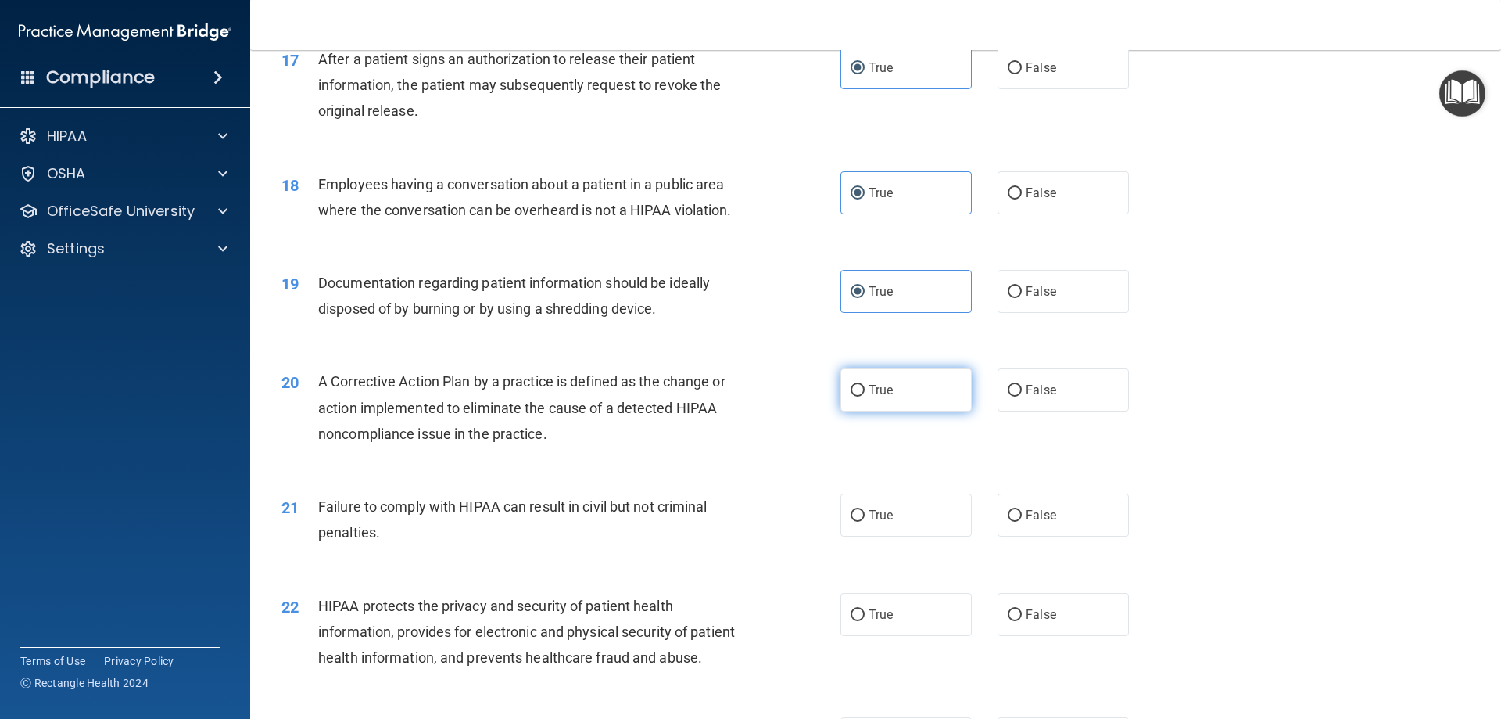
click at [879, 397] on span "True" at bounding box center [881, 389] width 24 height 15
click at [865, 396] on input "True" at bounding box center [858, 391] width 14 height 12
click at [900, 536] on label "True" at bounding box center [906, 514] width 131 height 43
click at [865, 522] on input "True" at bounding box center [858, 516] width 14 height 12
click at [900, 633] on label "True" at bounding box center [906, 614] width 131 height 43
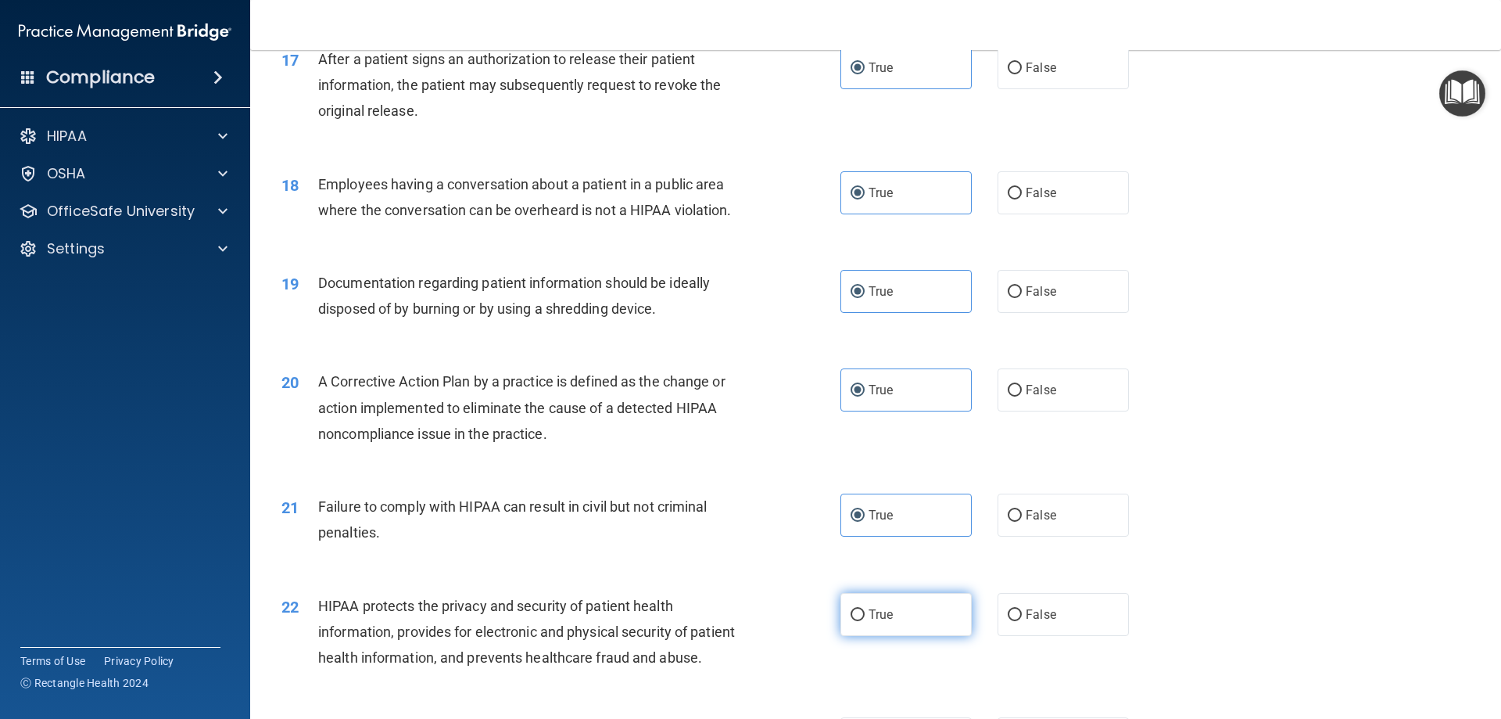
click at [865, 621] on input "True" at bounding box center [858, 615] width 14 height 12
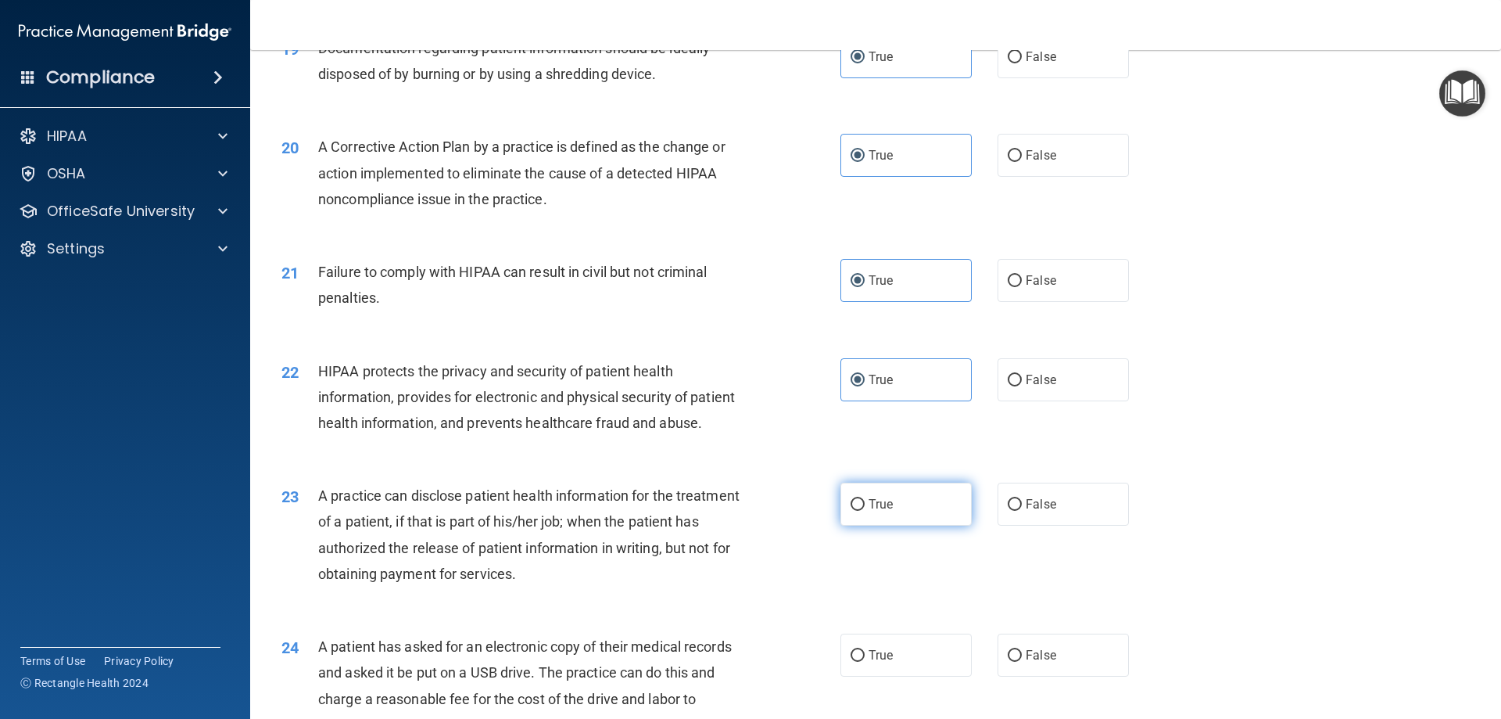
click at [869, 511] on span "True" at bounding box center [881, 504] width 24 height 15
click at [865, 511] on input "True" at bounding box center [858, 505] width 14 height 12
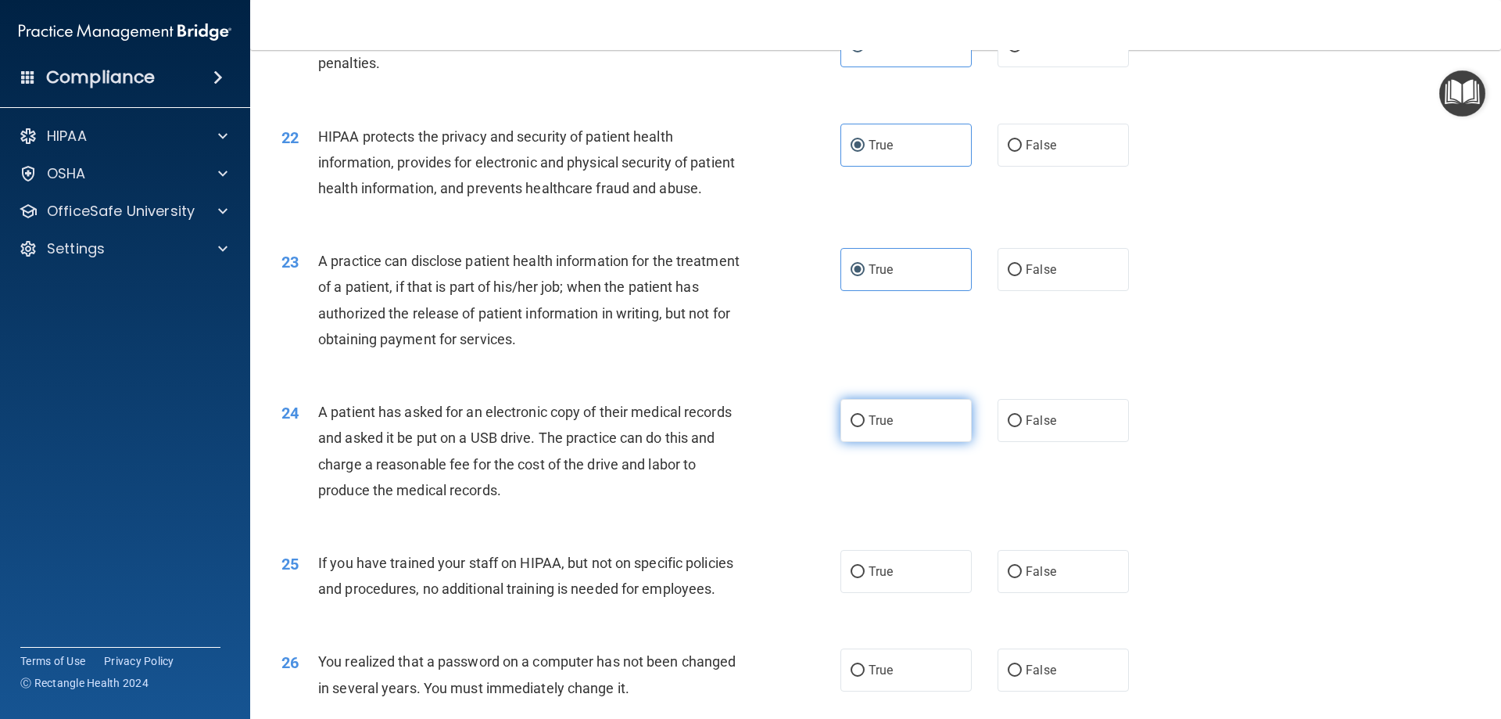
click at [904, 442] on label "True" at bounding box center [906, 420] width 131 height 43
click at [865, 427] on input "True" at bounding box center [858, 421] width 14 height 12
click at [902, 593] on label "True" at bounding box center [906, 571] width 131 height 43
click at [865, 578] on input "True" at bounding box center [858, 572] width 14 height 12
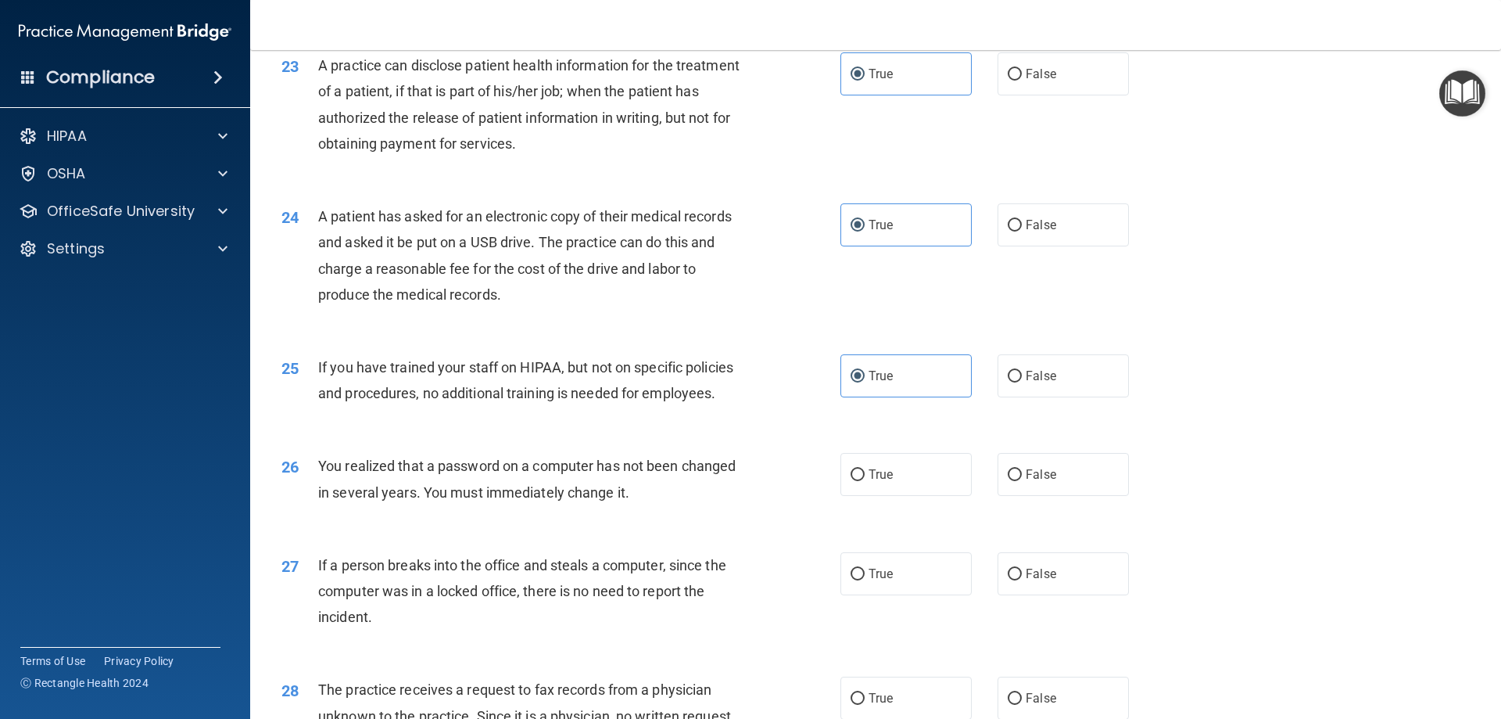
scroll to position [2502, 0]
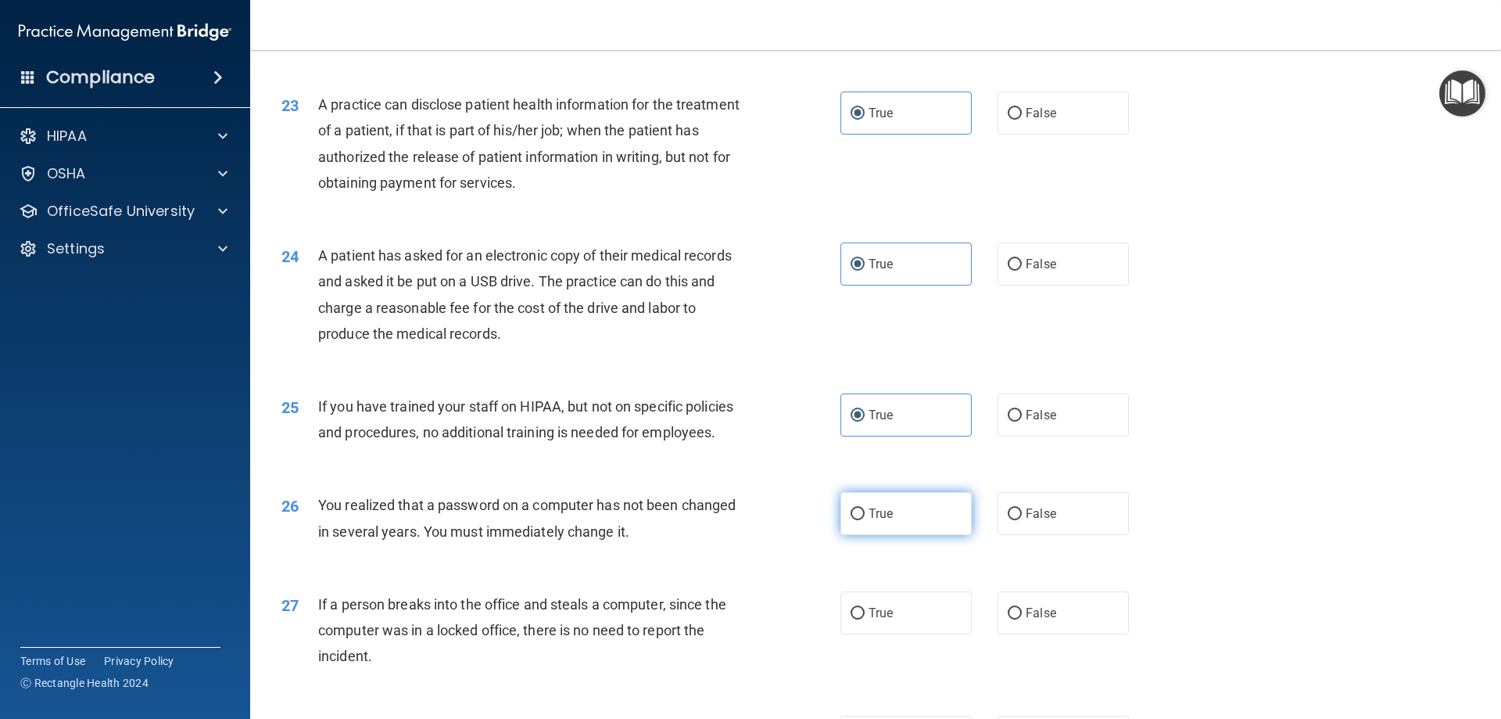
click at [891, 535] on label "True" at bounding box center [906, 513] width 131 height 43
click at [865, 520] on input "True" at bounding box center [858, 514] width 14 height 12
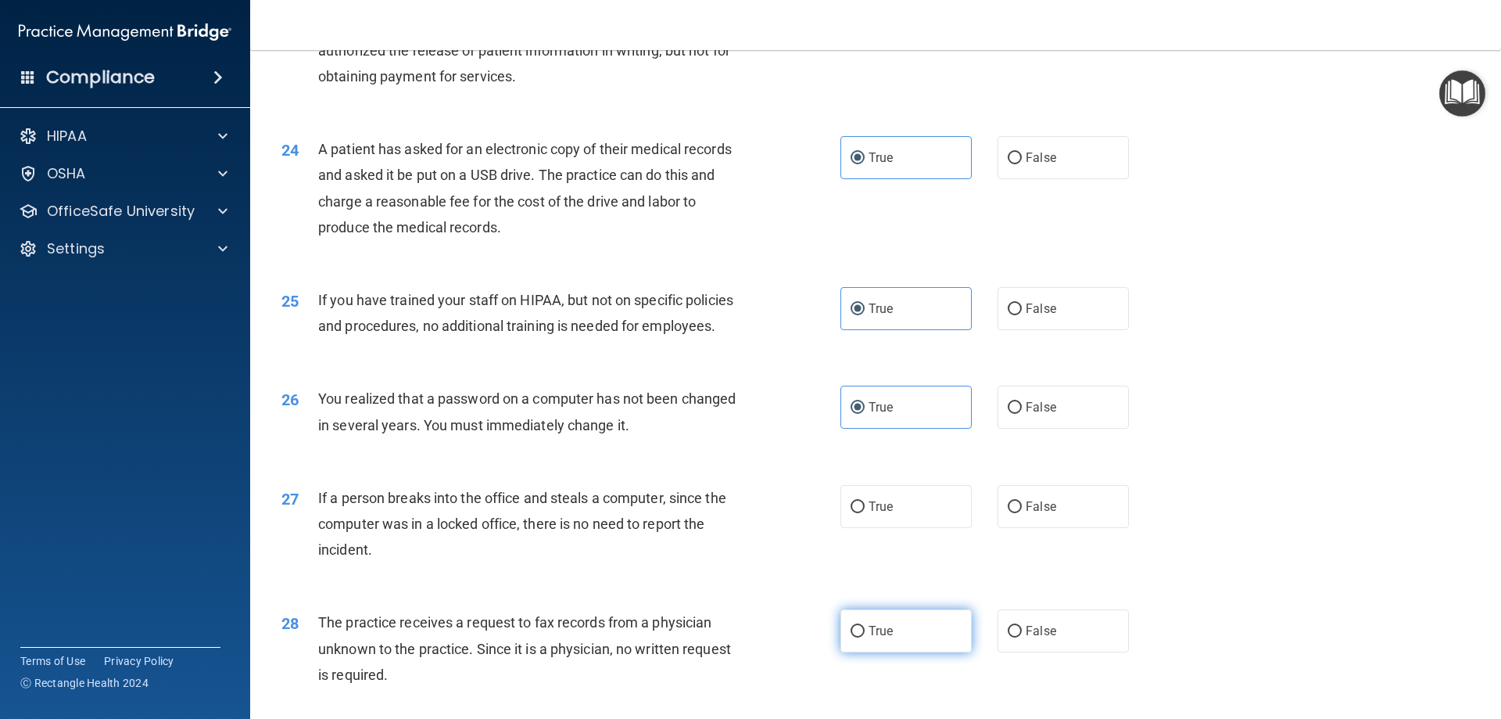
scroll to position [2737, 0]
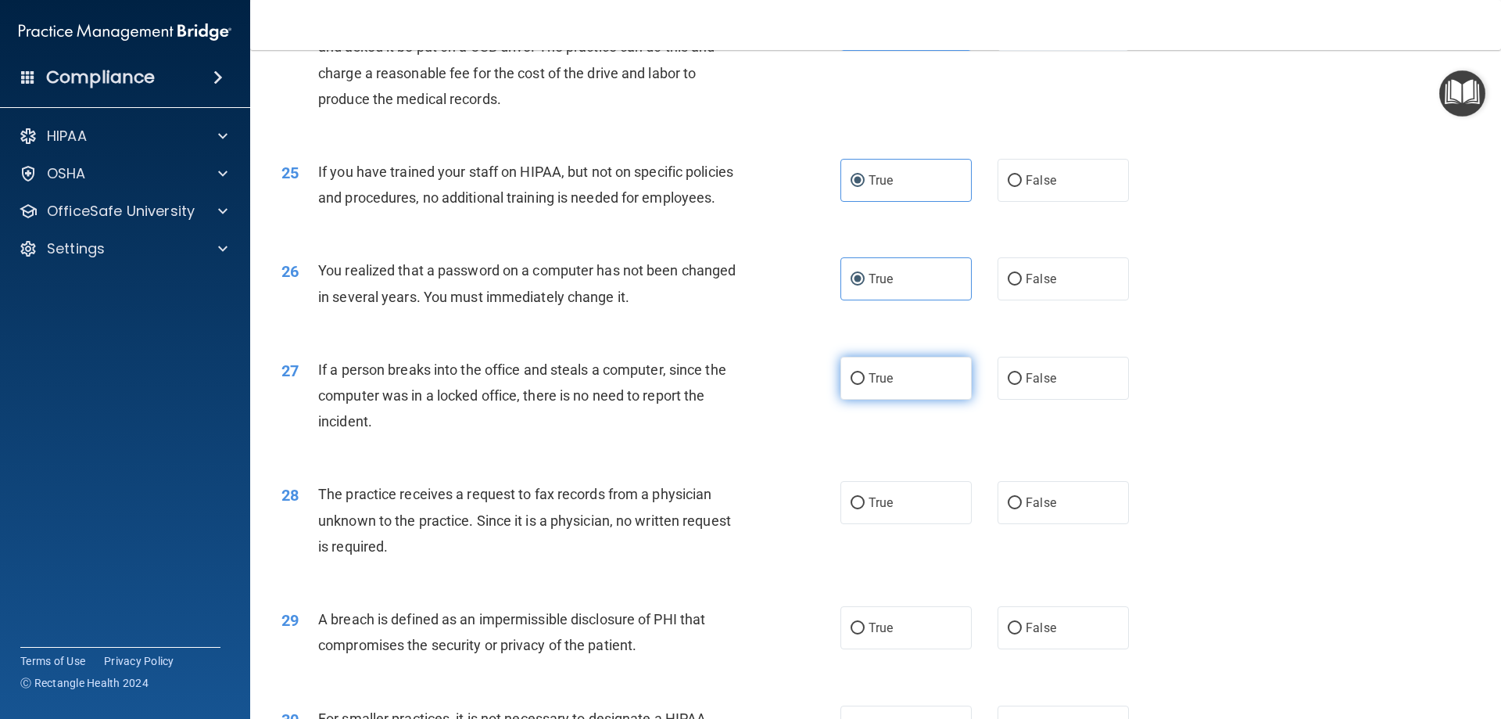
click at [895, 400] on label "True" at bounding box center [906, 378] width 131 height 43
click at [865, 385] on input "True" at bounding box center [858, 379] width 14 height 12
click at [920, 524] on label "True" at bounding box center [906, 502] width 131 height 43
click at [865, 509] on input "True" at bounding box center [858, 503] width 14 height 12
click at [920, 649] on label "True" at bounding box center [906, 627] width 131 height 43
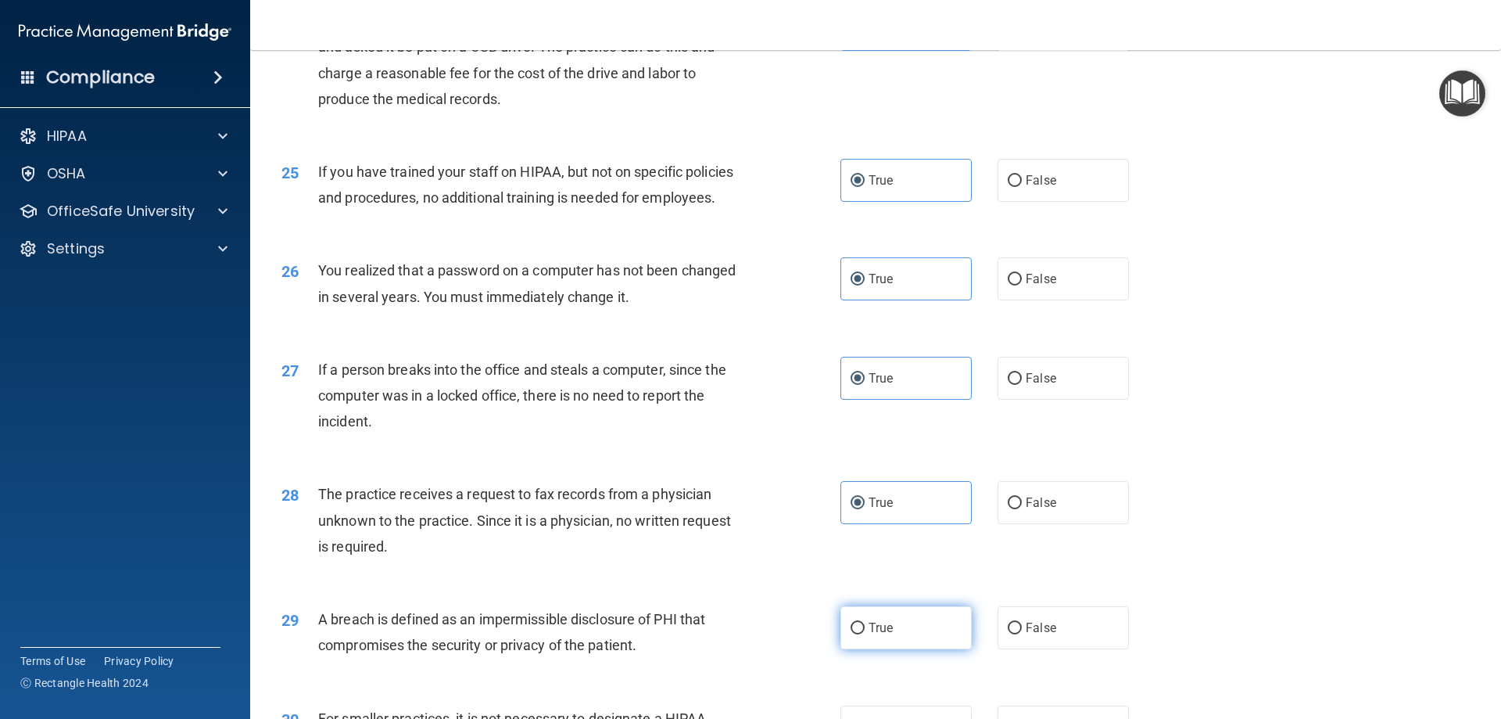
click at [865, 634] on input "True" at bounding box center [858, 628] width 14 height 12
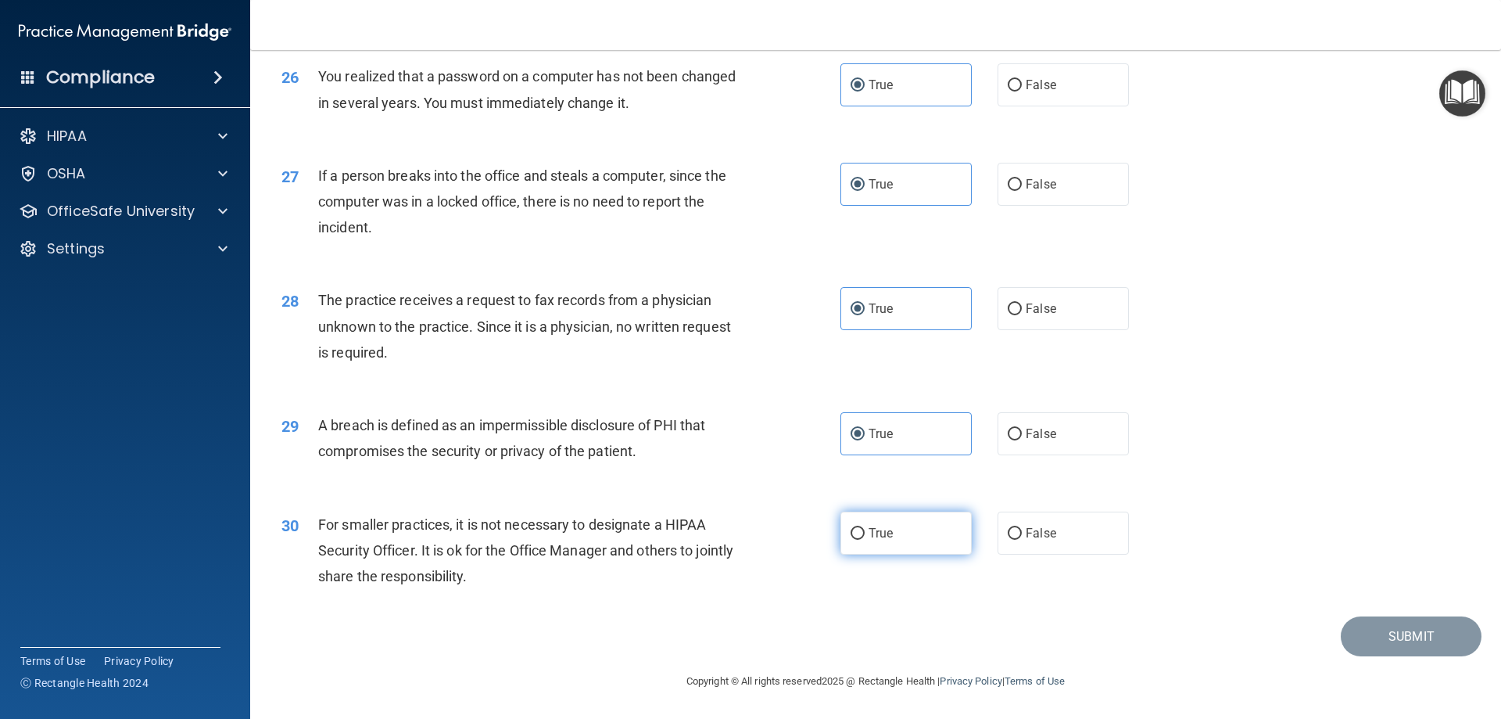
scroll to position [2971, 0]
click at [887, 535] on label "True" at bounding box center [906, 532] width 131 height 43
click at [865, 535] on input "True" at bounding box center [858, 534] width 14 height 12
click at [920, 656] on button "Submit" at bounding box center [1411, 636] width 141 height 40
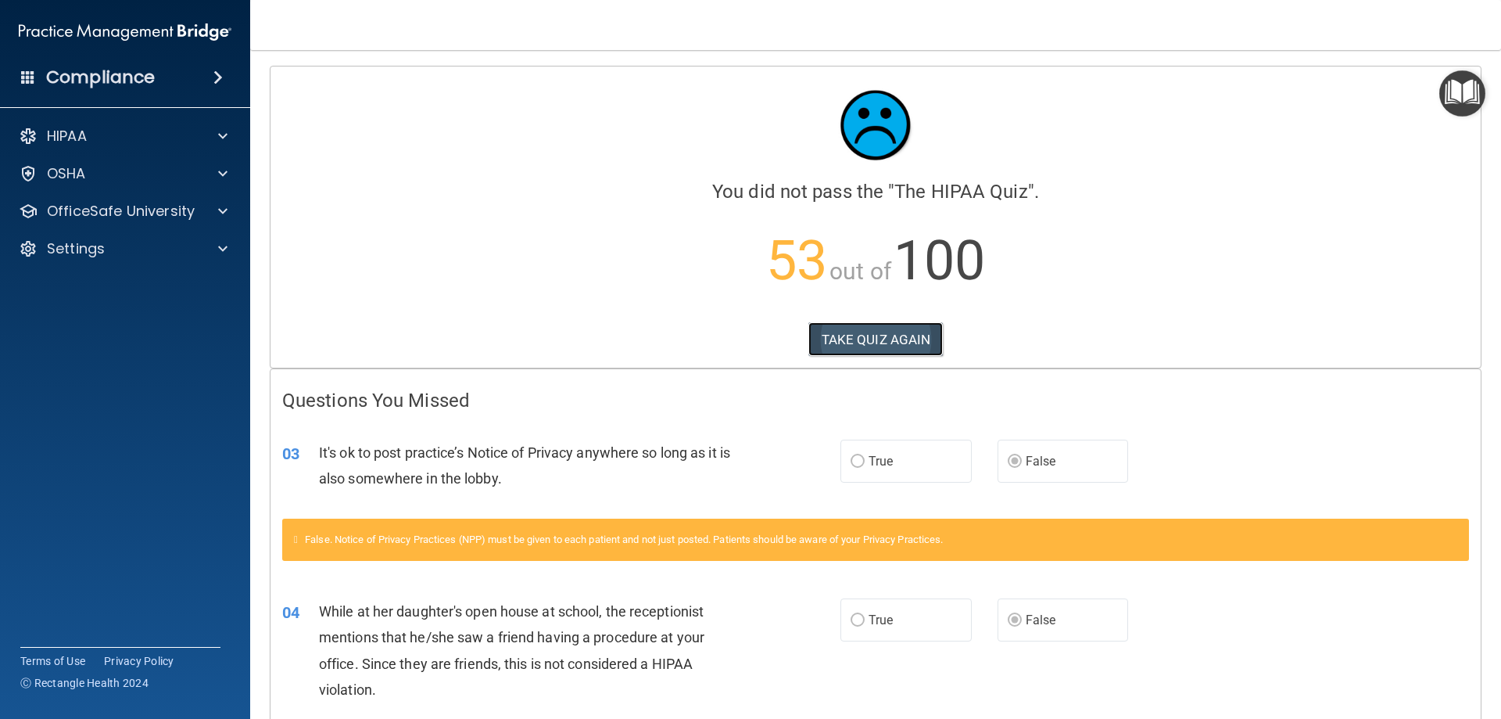
click at [873, 335] on button "TAKE QUIZ AGAIN" at bounding box center [876, 339] width 135 height 34
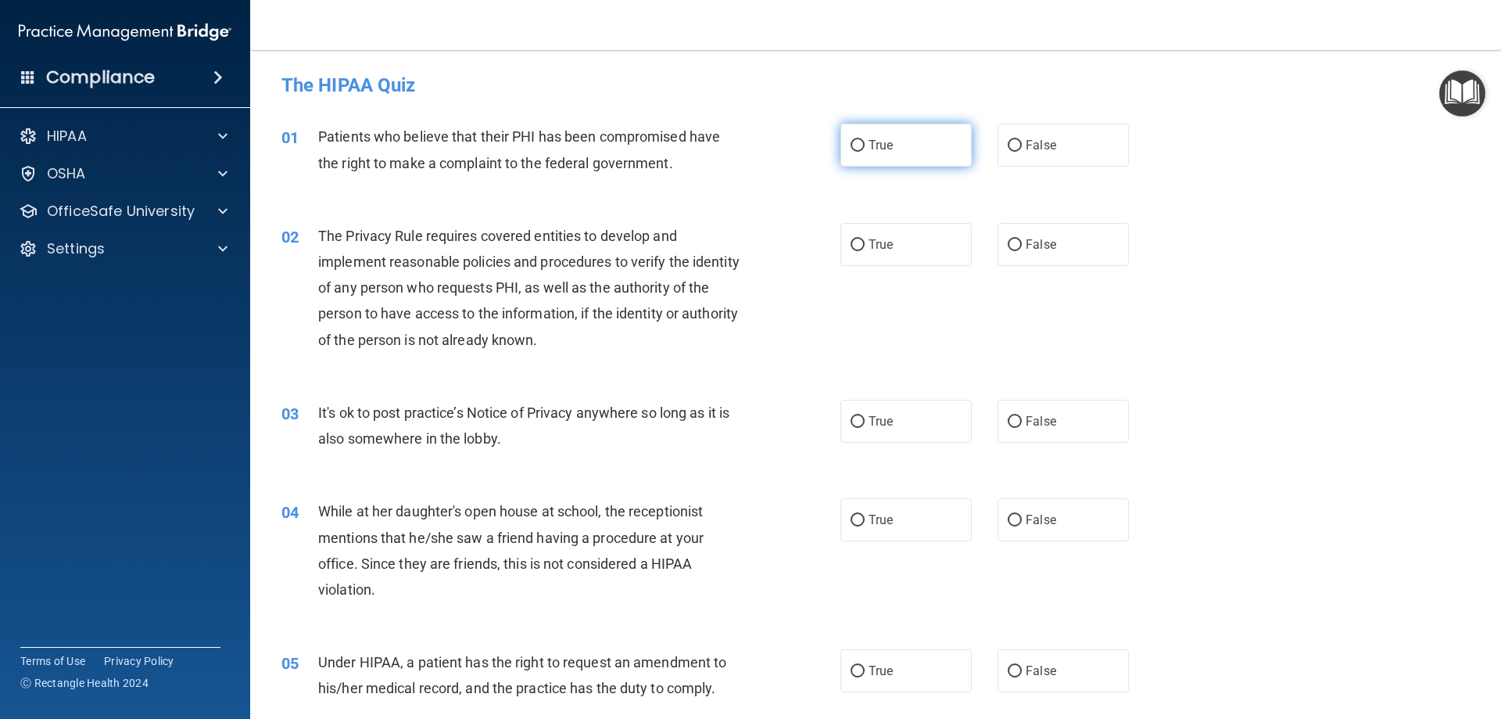
click at [912, 156] on label "True" at bounding box center [906, 145] width 131 height 43
click at [865, 152] on input "True" at bounding box center [858, 146] width 14 height 12
click at [917, 224] on label "True" at bounding box center [906, 244] width 131 height 43
click at [865, 239] on input "True" at bounding box center [858, 245] width 14 height 12
click at [920, 441] on label "False" at bounding box center [1063, 421] width 131 height 43
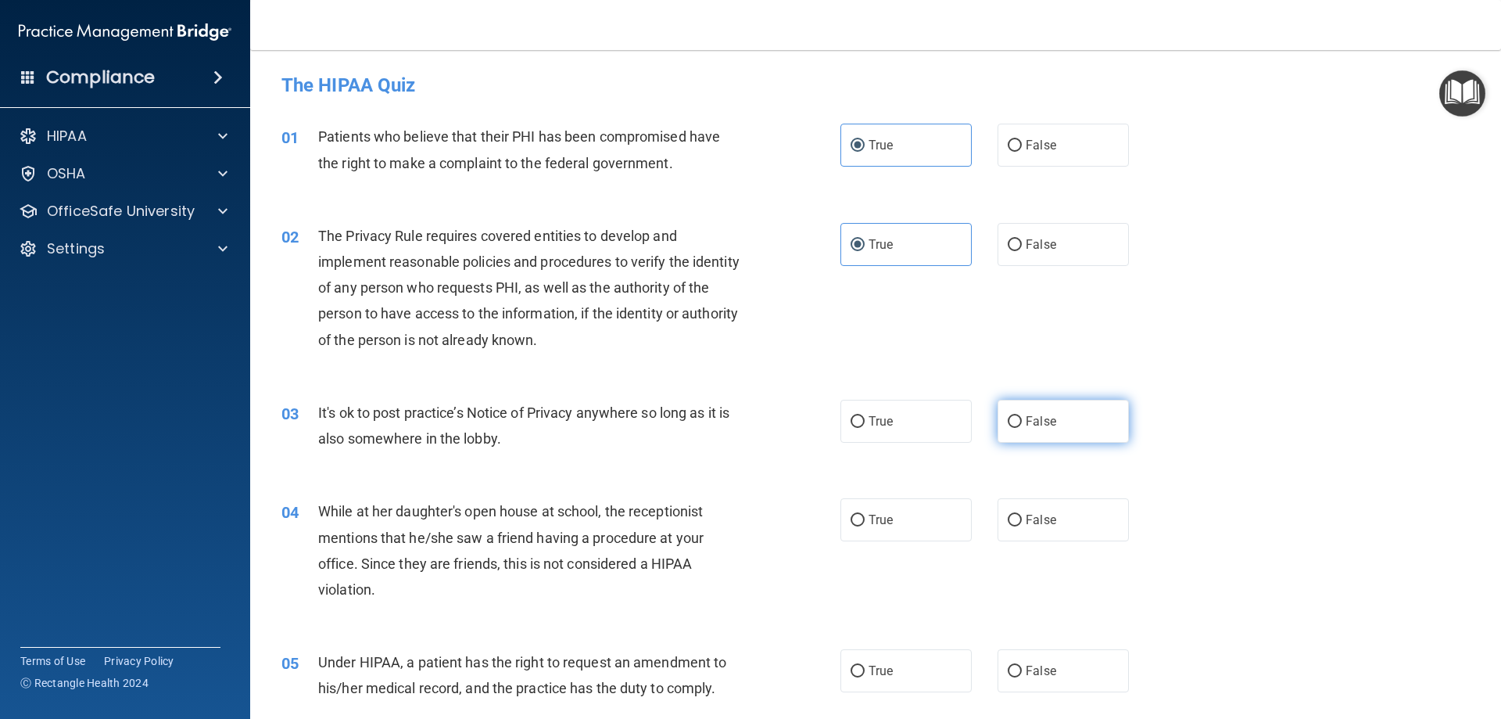
click at [920, 428] on input "False" at bounding box center [1015, 422] width 14 height 12
click at [920, 513] on label "False" at bounding box center [1063, 519] width 131 height 43
click at [920, 515] on input "False" at bounding box center [1015, 521] width 14 height 12
drag, startPoint x: 1042, startPoint y: 681, endPoint x: 1043, endPoint y: 673, distance: 7.9
click at [920, 679] on label "False" at bounding box center [1063, 670] width 131 height 43
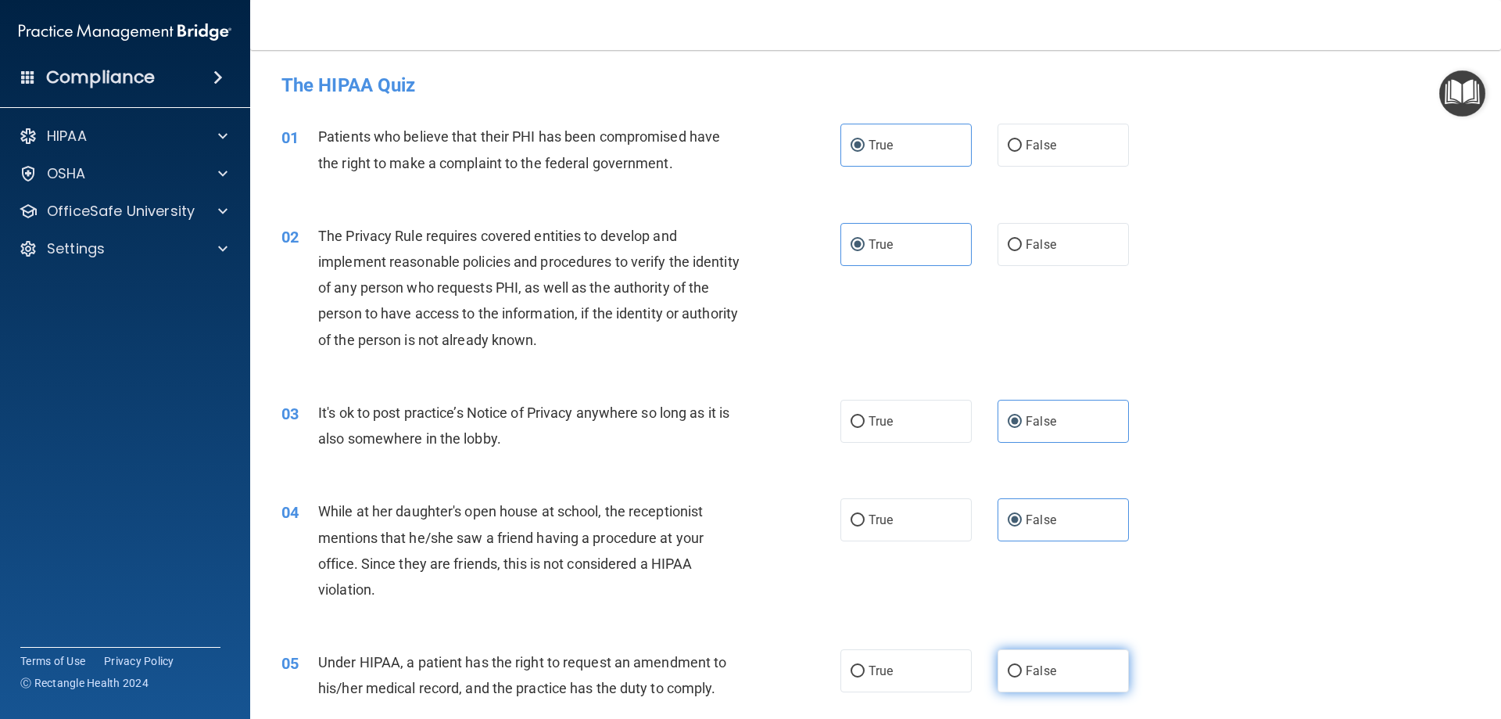
click at [920, 677] on input "False" at bounding box center [1015, 671] width 14 height 12
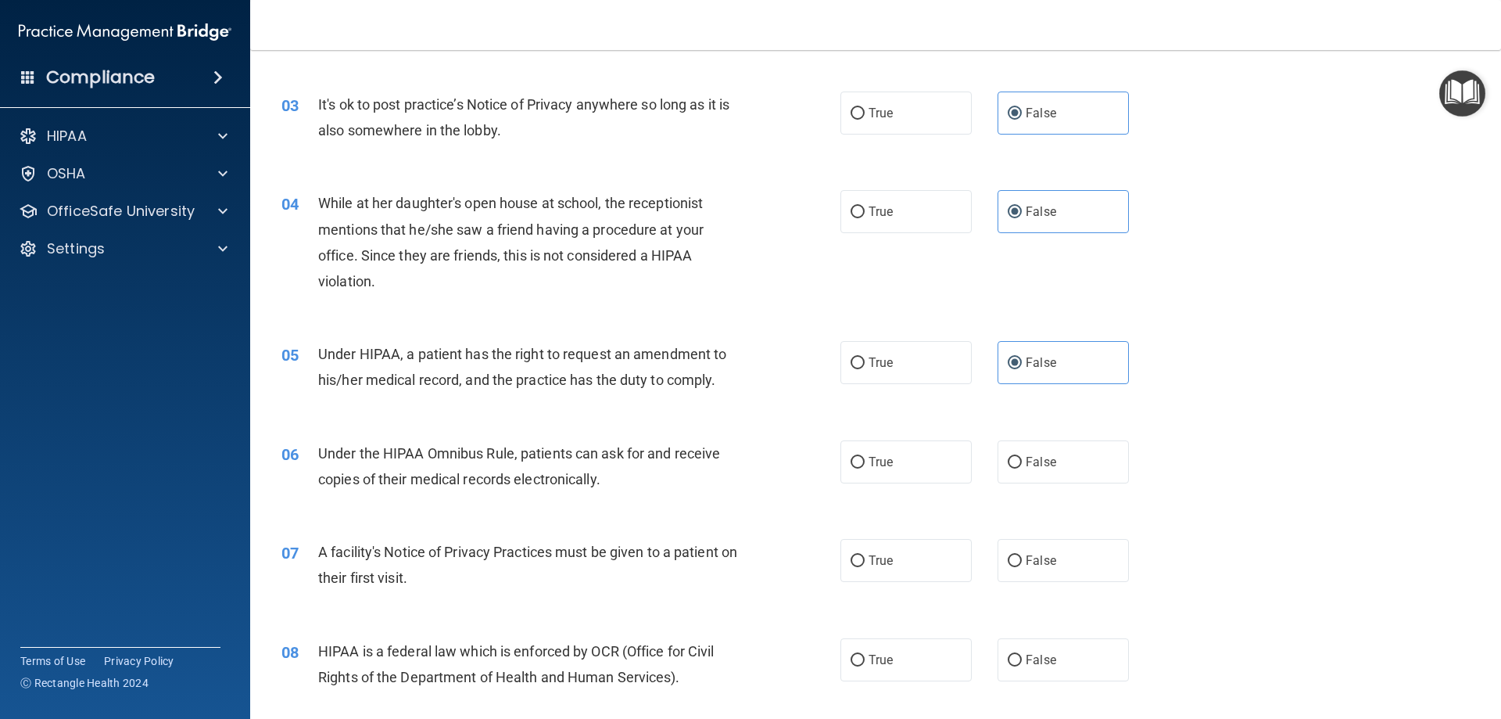
scroll to position [313, 0]
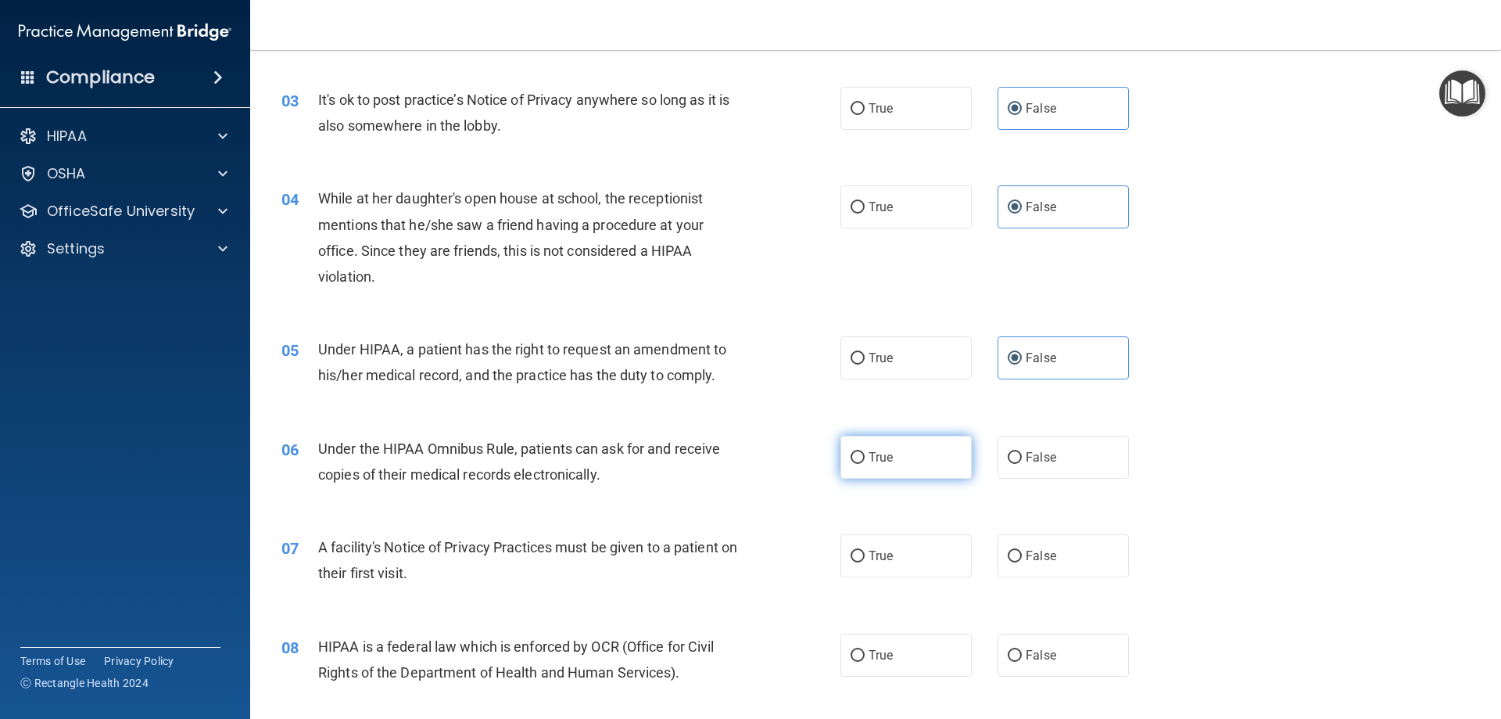
click at [898, 460] on label "True" at bounding box center [906, 457] width 131 height 43
click at [865, 460] on input "True" at bounding box center [858, 458] width 14 height 12
click at [911, 547] on label "True" at bounding box center [906, 555] width 131 height 43
click at [865, 550] on input "True" at bounding box center [858, 556] width 14 height 12
click at [920, 652] on label "True" at bounding box center [906, 654] width 131 height 43
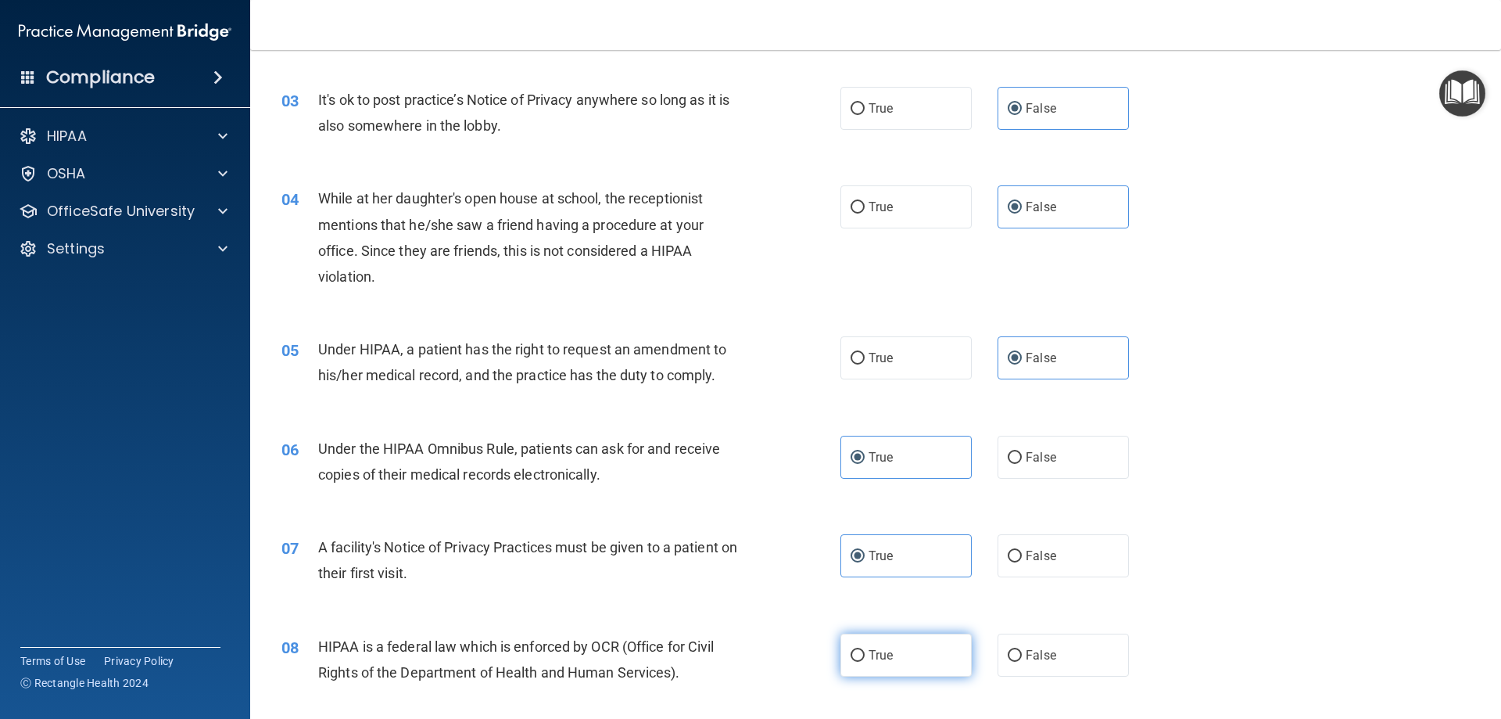
click at [865, 652] on input "True" at bounding box center [858, 656] width 14 height 12
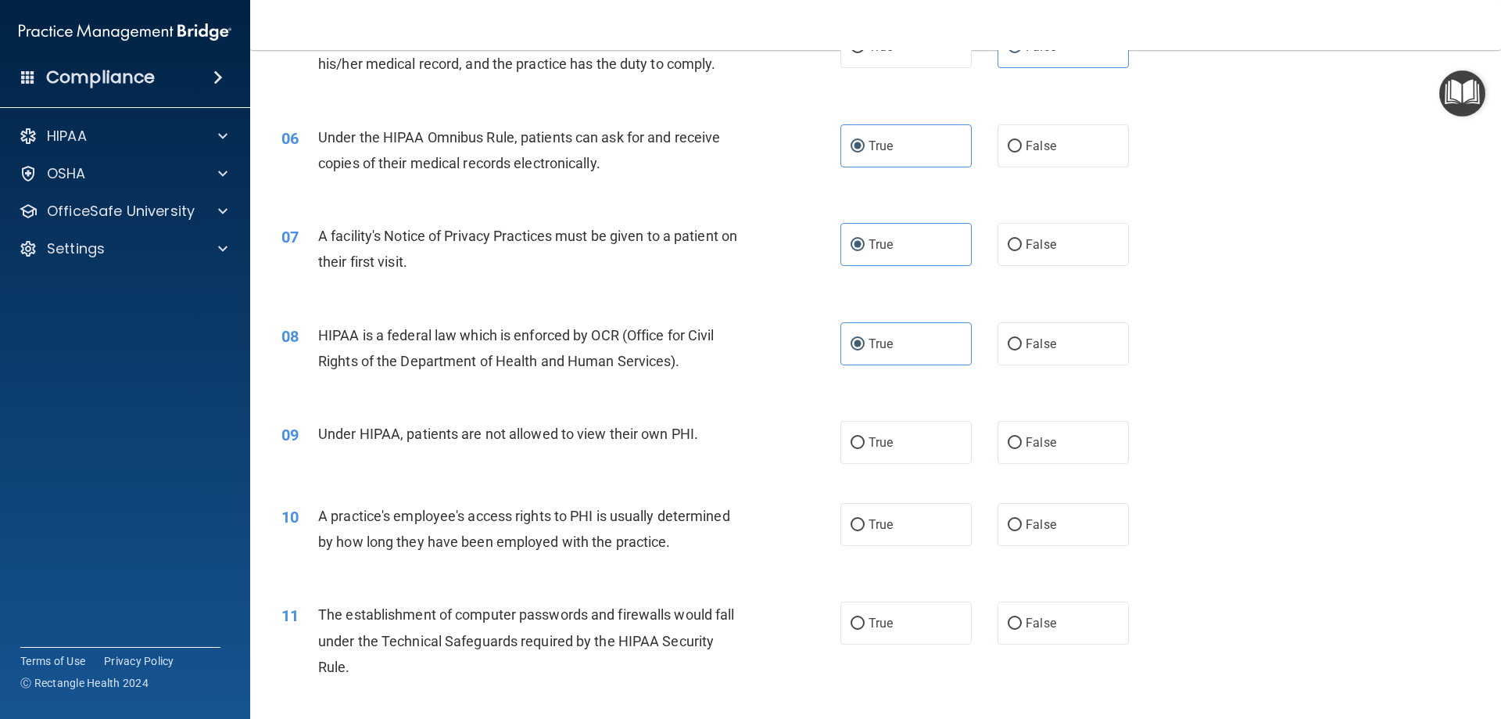
scroll to position [626, 0]
click at [920, 439] on label "False" at bounding box center [1063, 440] width 131 height 43
click at [920, 439] on input "False" at bounding box center [1015, 442] width 14 height 12
click at [920, 537] on label "False" at bounding box center [1063, 522] width 131 height 43
click at [920, 529] on input "False" at bounding box center [1015, 524] width 14 height 12
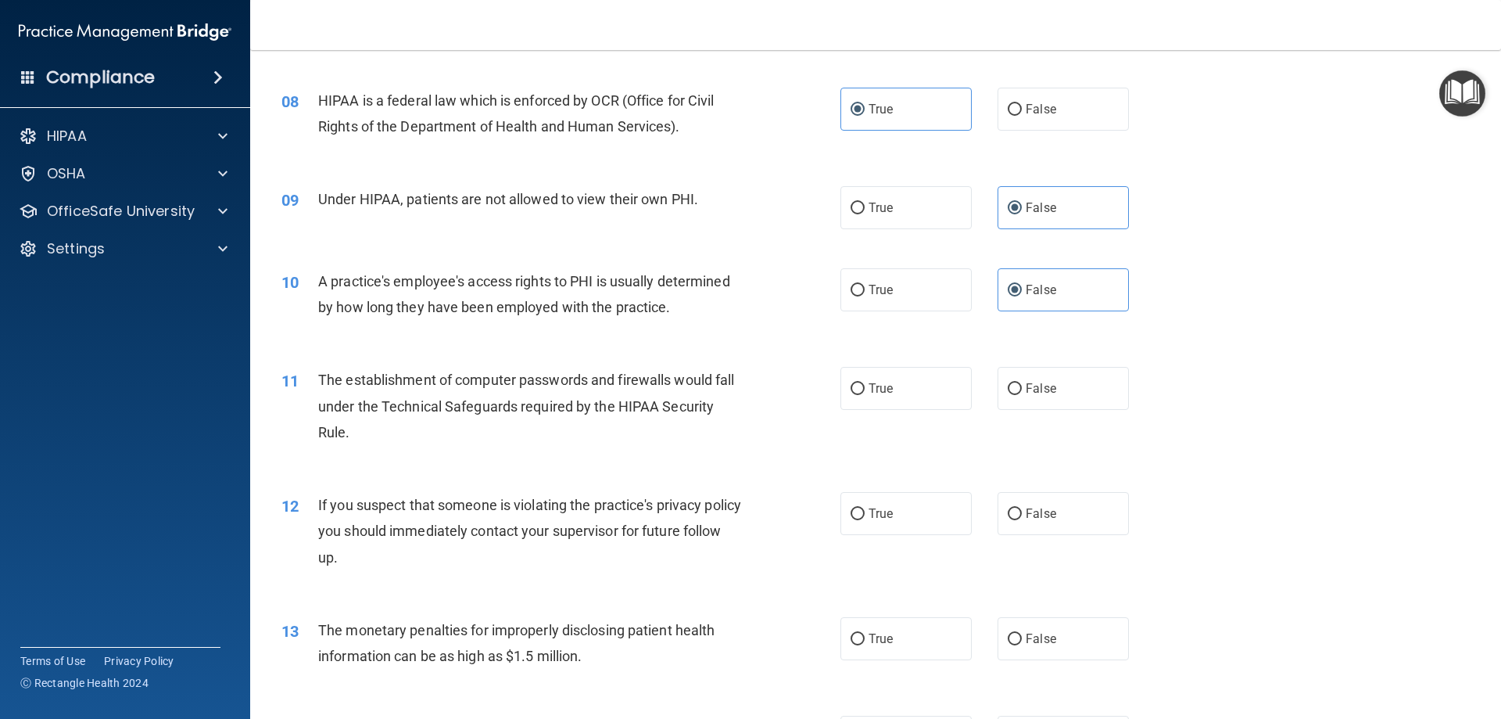
scroll to position [860, 0]
click at [886, 376] on label "True" at bounding box center [906, 386] width 131 height 43
click at [865, 382] on input "True" at bounding box center [858, 388] width 14 height 12
click at [886, 376] on label "True" at bounding box center [906, 386] width 131 height 43
click at [865, 382] on input "True" at bounding box center [858, 388] width 14 height 12
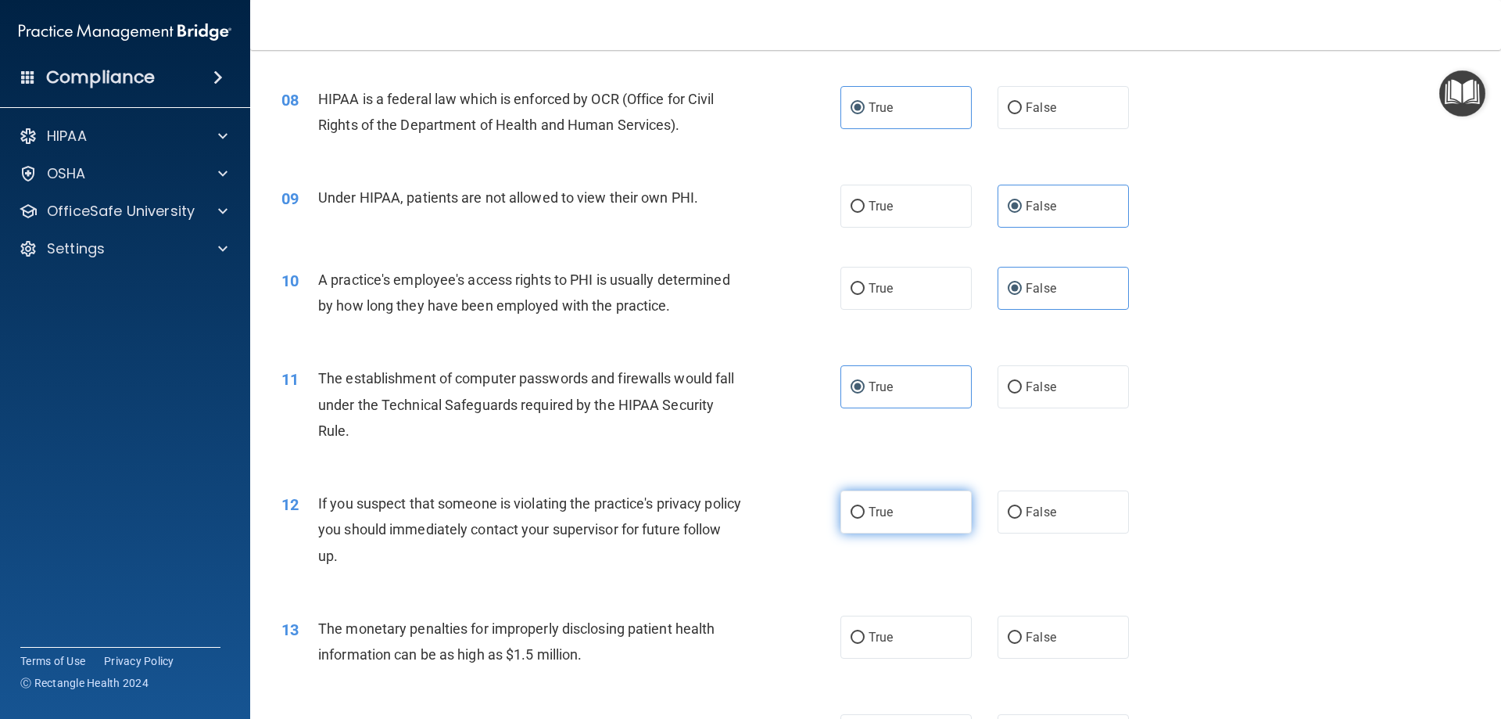
click at [913, 509] on label "True" at bounding box center [906, 511] width 131 height 43
click at [865, 509] on input "True" at bounding box center [858, 513] width 14 height 12
click at [920, 626] on label "True" at bounding box center [906, 636] width 131 height 43
click at [865, 632] on input "True" at bounding box center [858, 638] width 14 height 12
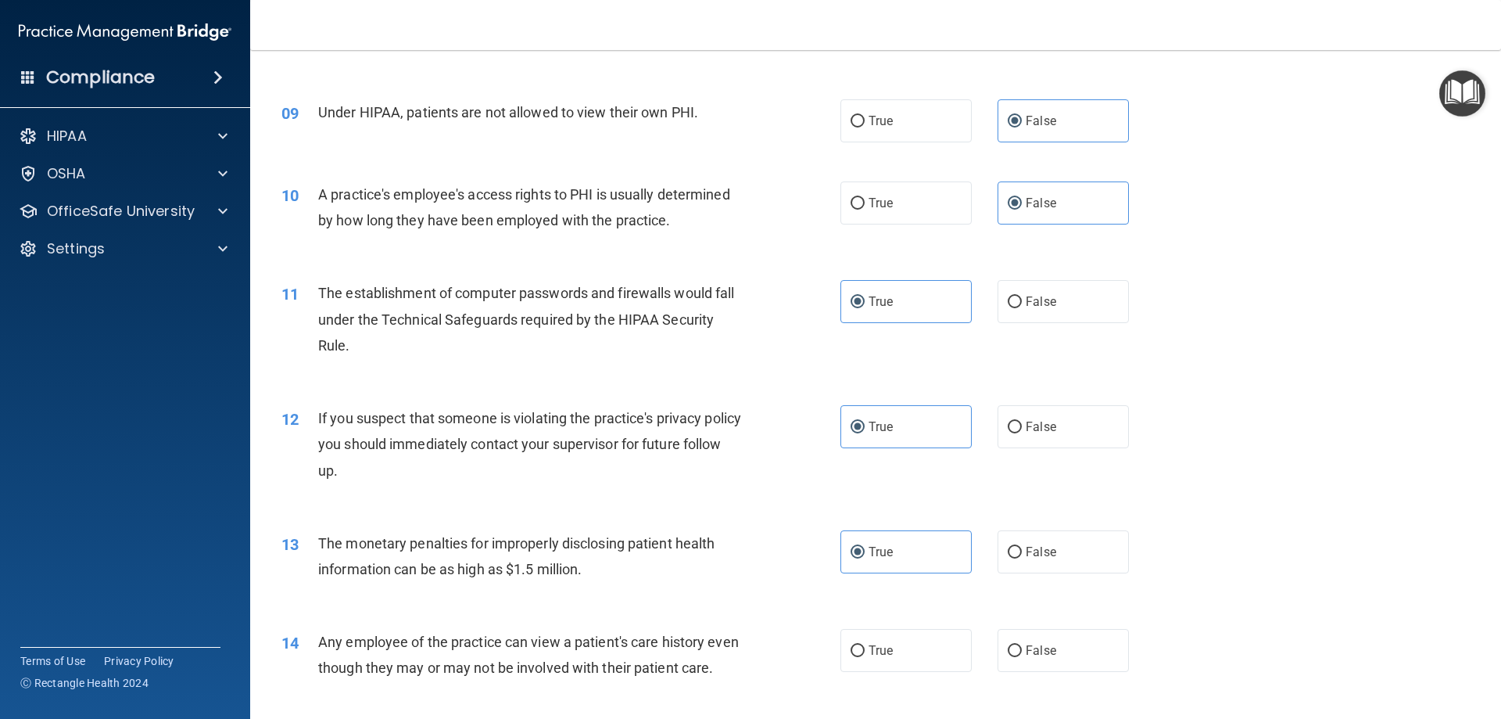
scroll to position [1095, 0]
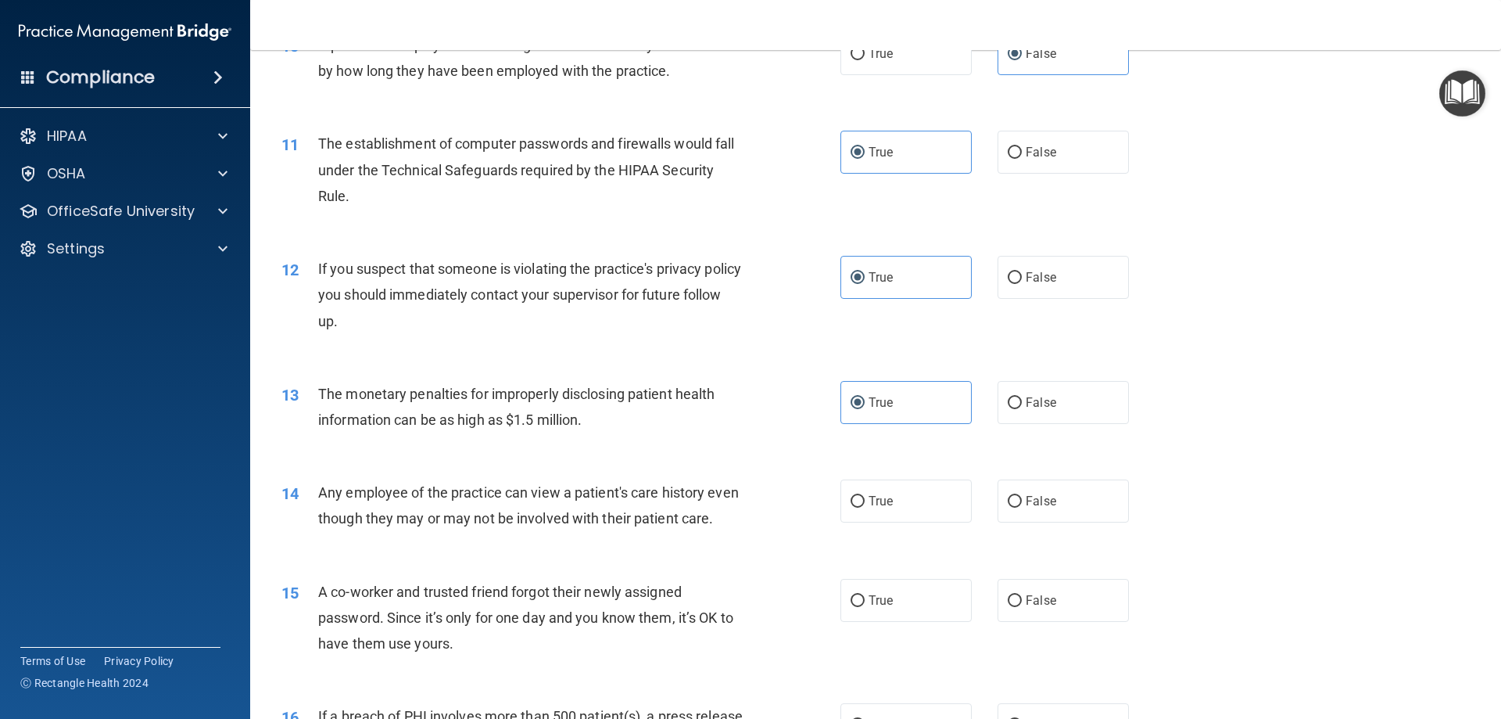
drag, startPoint x: 1045, startPoint y: 506, endPoint x: 1009, endPoint y: 553, distance: 59.6
click at [920, 506] on span "False" at bounding box center [1041, 500] width 30 height 15
click at [920, 506] on input "False" at bounding box center [1015, 502] width 14 height 12
click at [920, 622] on label "False" at bounding box center [1063, 600] width 131 height 43
click at [920, 607] on input "False" at bounding box center [1015, 601] width 14 height 12
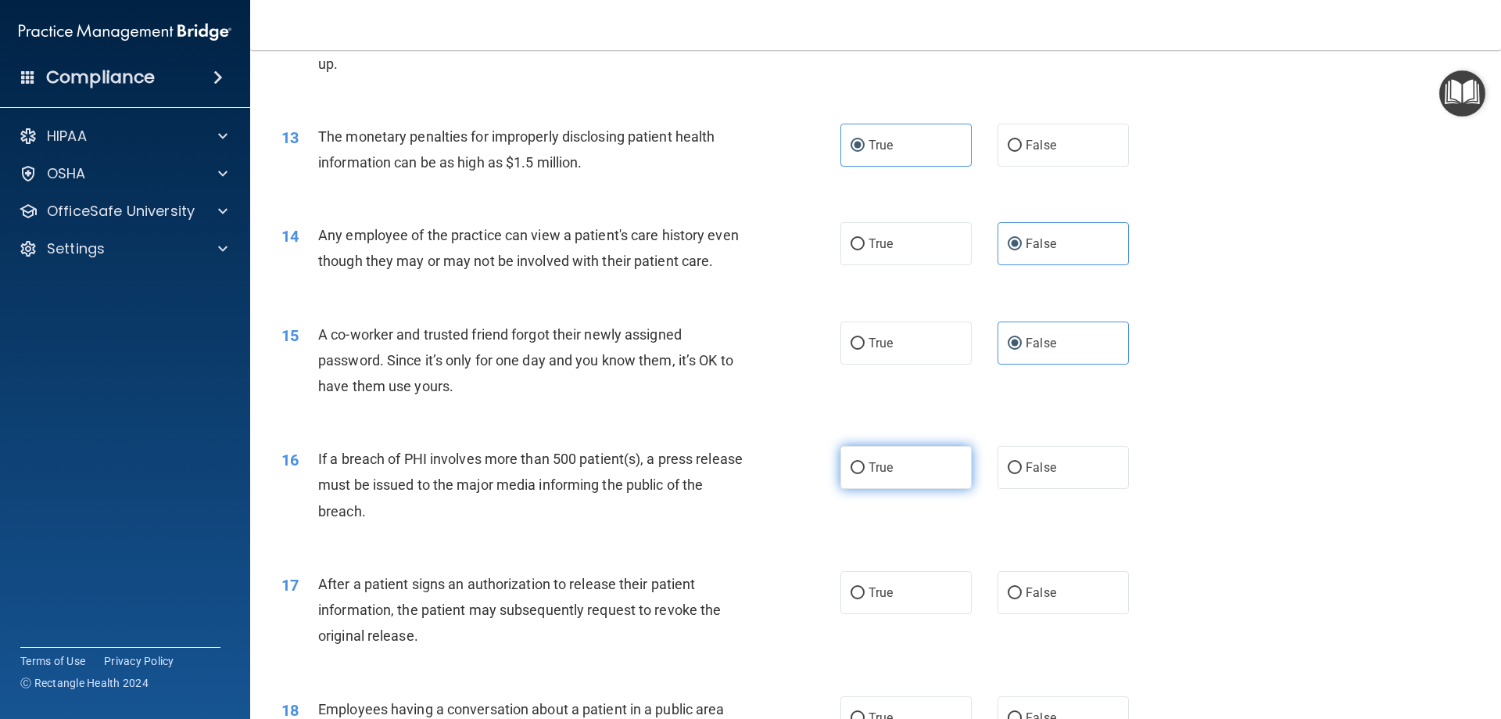
scroll to position [1407, 0]
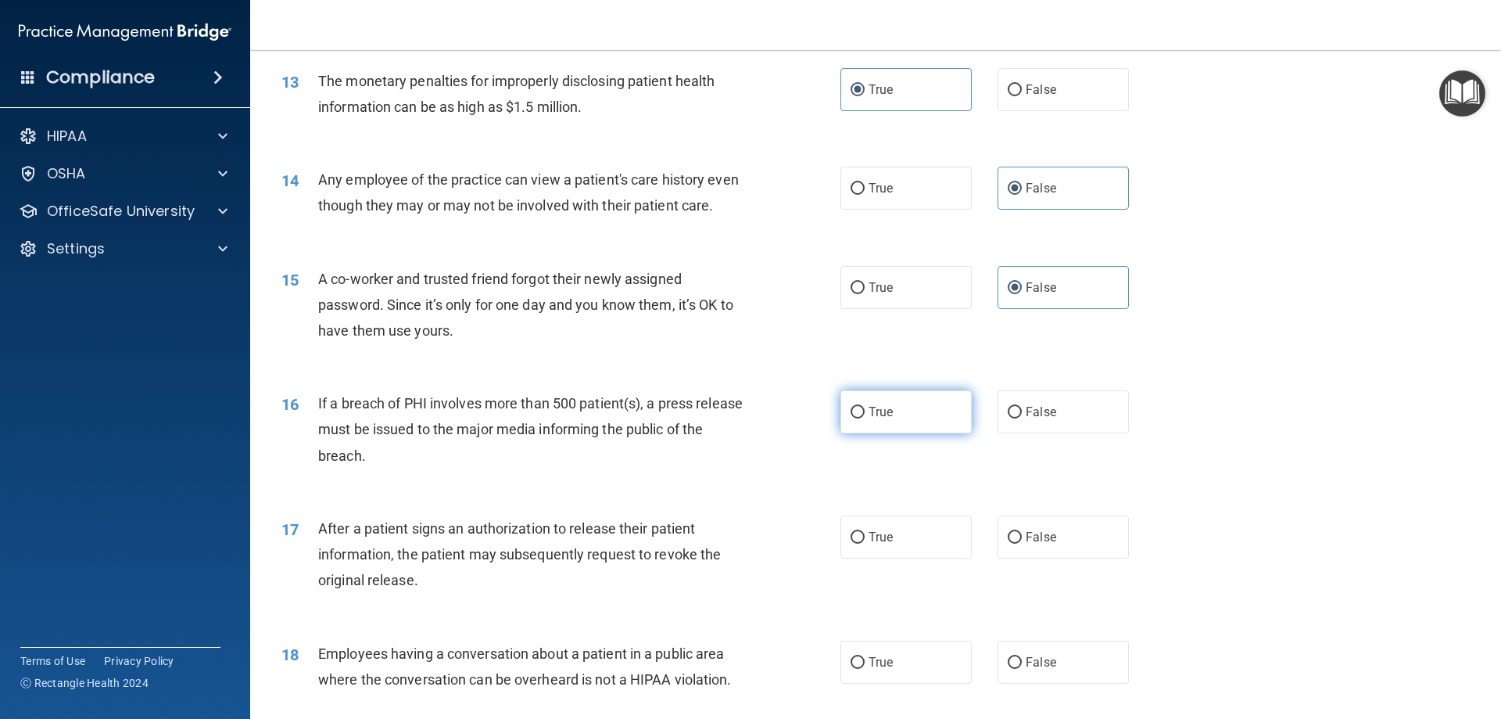
click at [919, 433] on label "True" at bounding box center [906, 411] width 131 height 43
click at [865, 418] on input "True" at bounding box center [858, 413] width 14 height 12
click at [911, 558] on label "True" at bounding box center [906, 536] width 131 height 43
click at [865, 543] on input "True" at bounding box center [858, 538] width 14 height 12
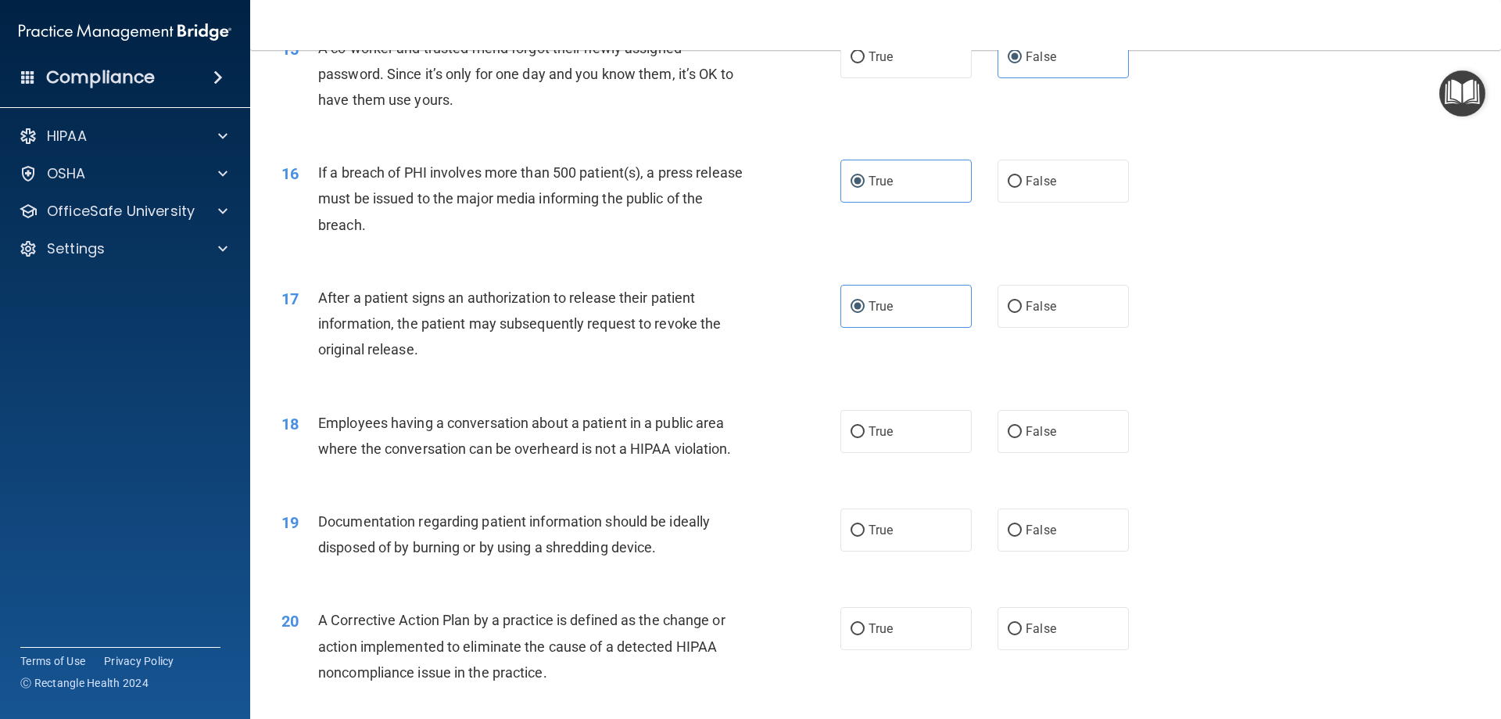
scroll to position [1642, 0]
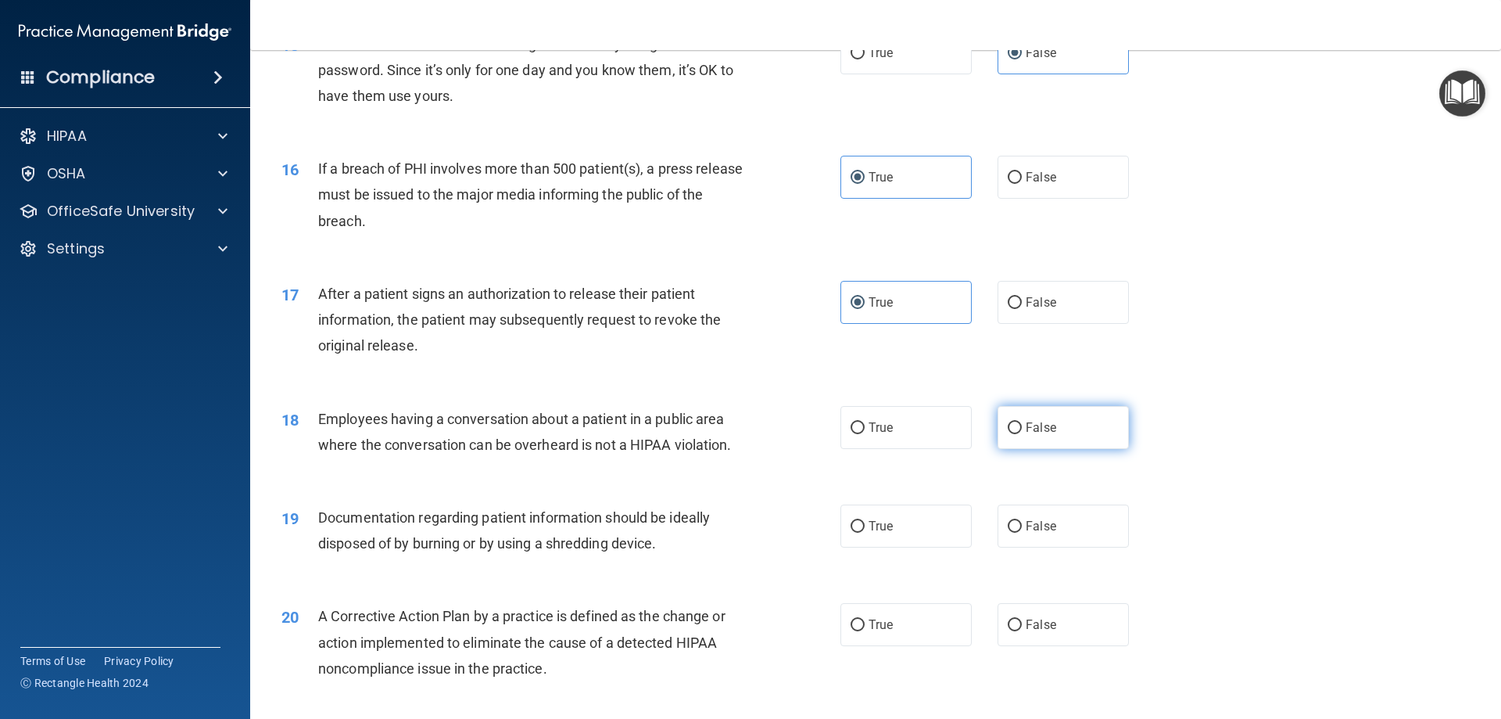
click at [920, 449] on label "False" at bounding box center [1063, 427] width 131 height 43
click at [920, 434] on input "False" at bounding box center [1015, 428] width 14 height 12
click at [920, 547] on label "True" at bounding box center [906, 525] width 131 height 43
click at [865, 532] on input "True" at bounding box center [858, 527] width 14 height 12
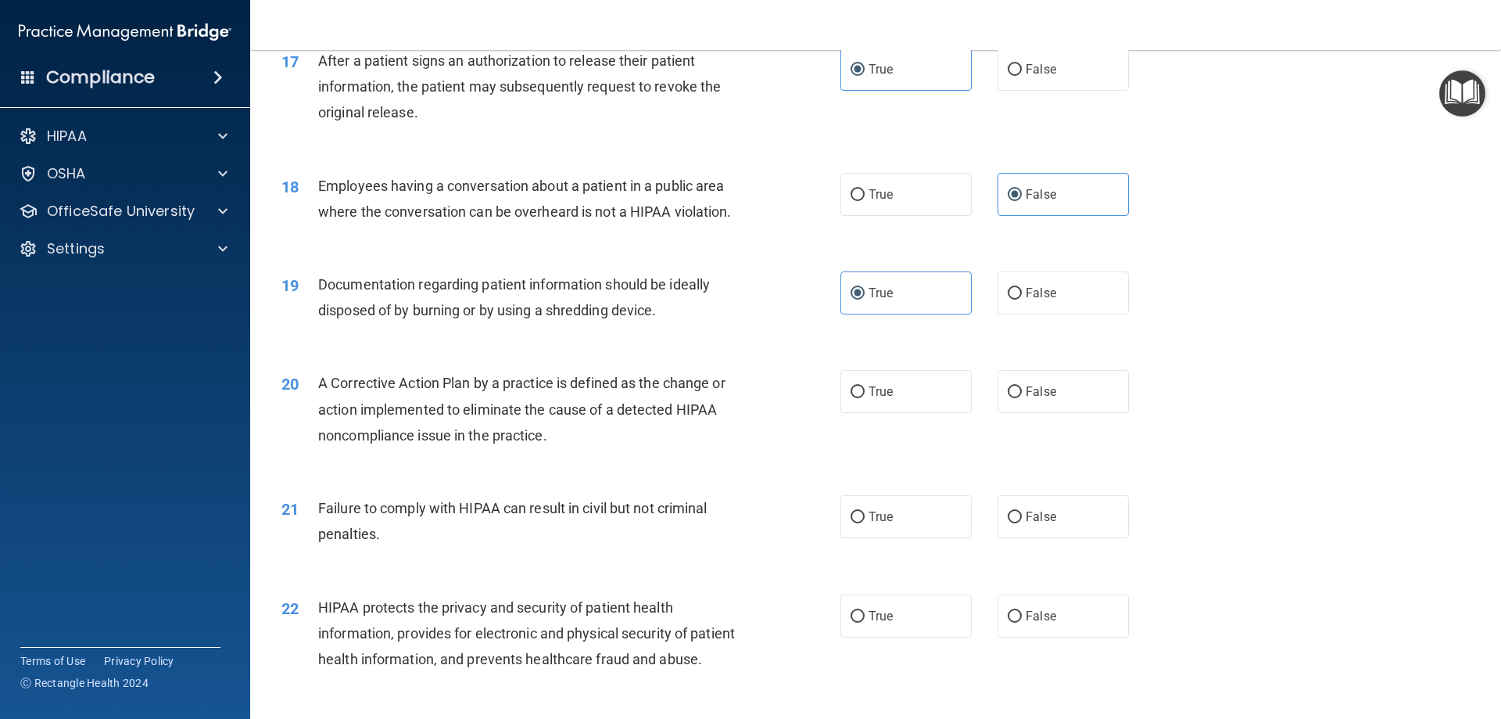
scroll to position [1877, 0]
click at [892, 411] on label "True" at bounding box center [906, 389] width 131 height 43
click at [865, 396] on input "True" at bounding box center [858, 391] width 14 height 12
click at [920, 522] on span "False" at bounding box center [1041, 514] width 30 height 15
click at [920, 522] on input "False" at bounding box center [1015, 516] width 14 height 12
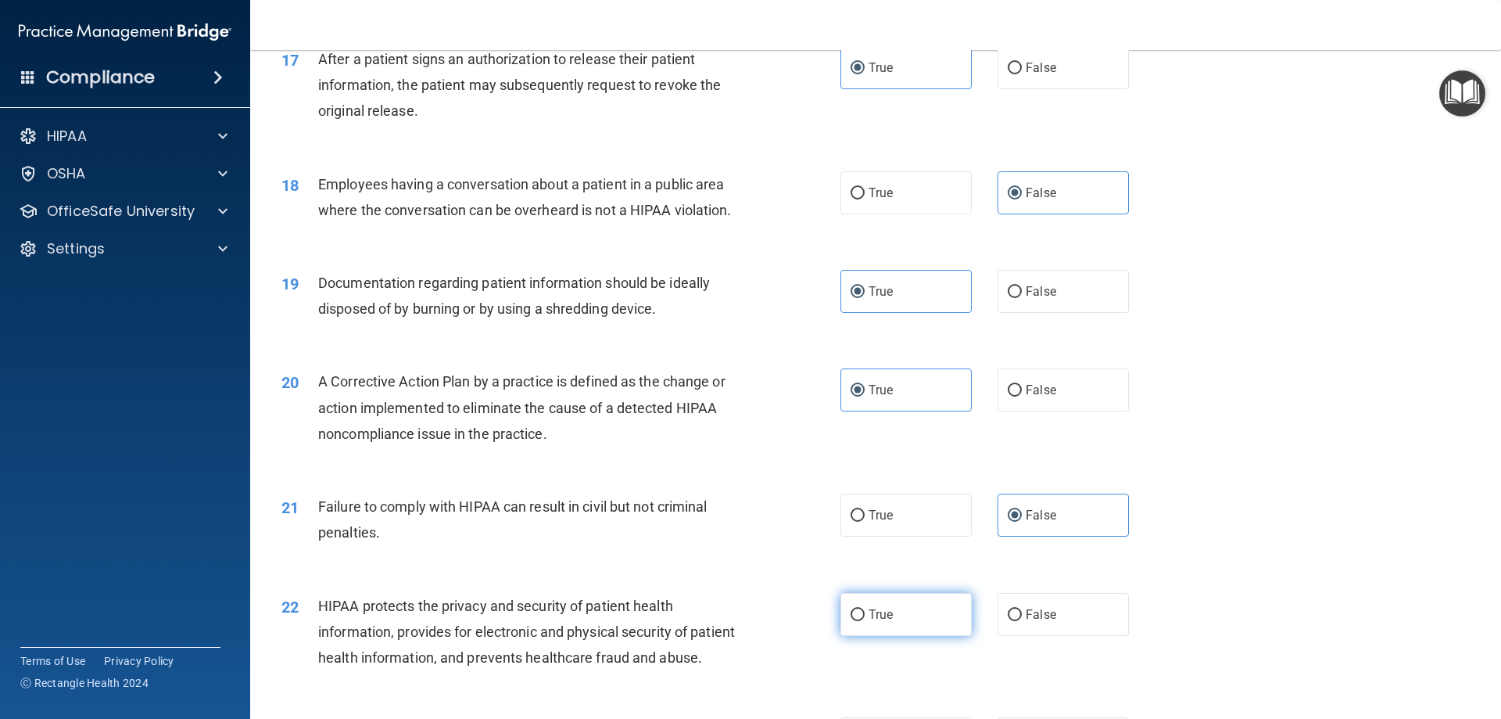
click at [885, 622] on span "True" at bounding box center [881, 614] width 24 height 15
click at [865, 621] on input "True" at bounding box center [858, 615] width 14 height 12
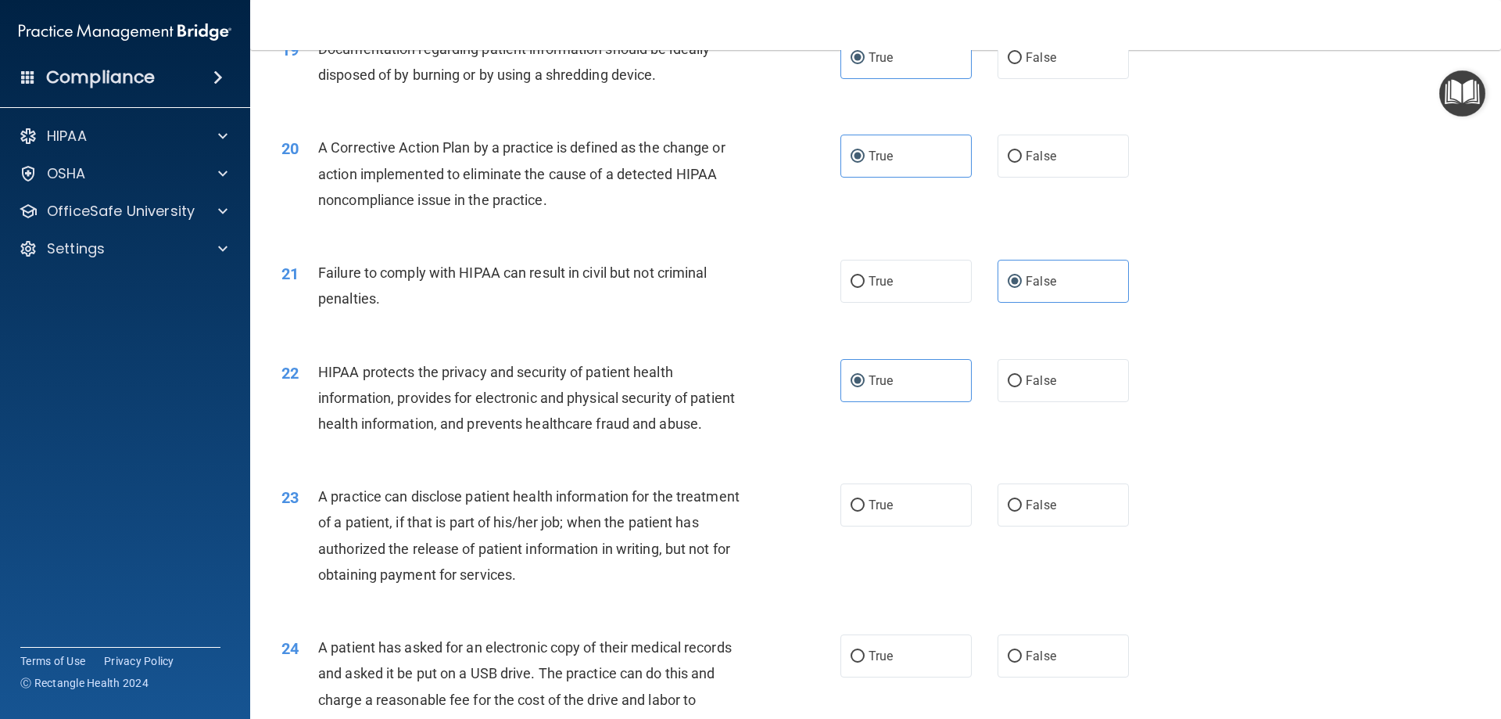
scroll to position [2111, 0]
click at [920, 511] on span "False" at bounding box center [1041, 504] width 30 height 15
click at [920, 511] on input "False" at bounding box center [1015, 505] width 14 height 12
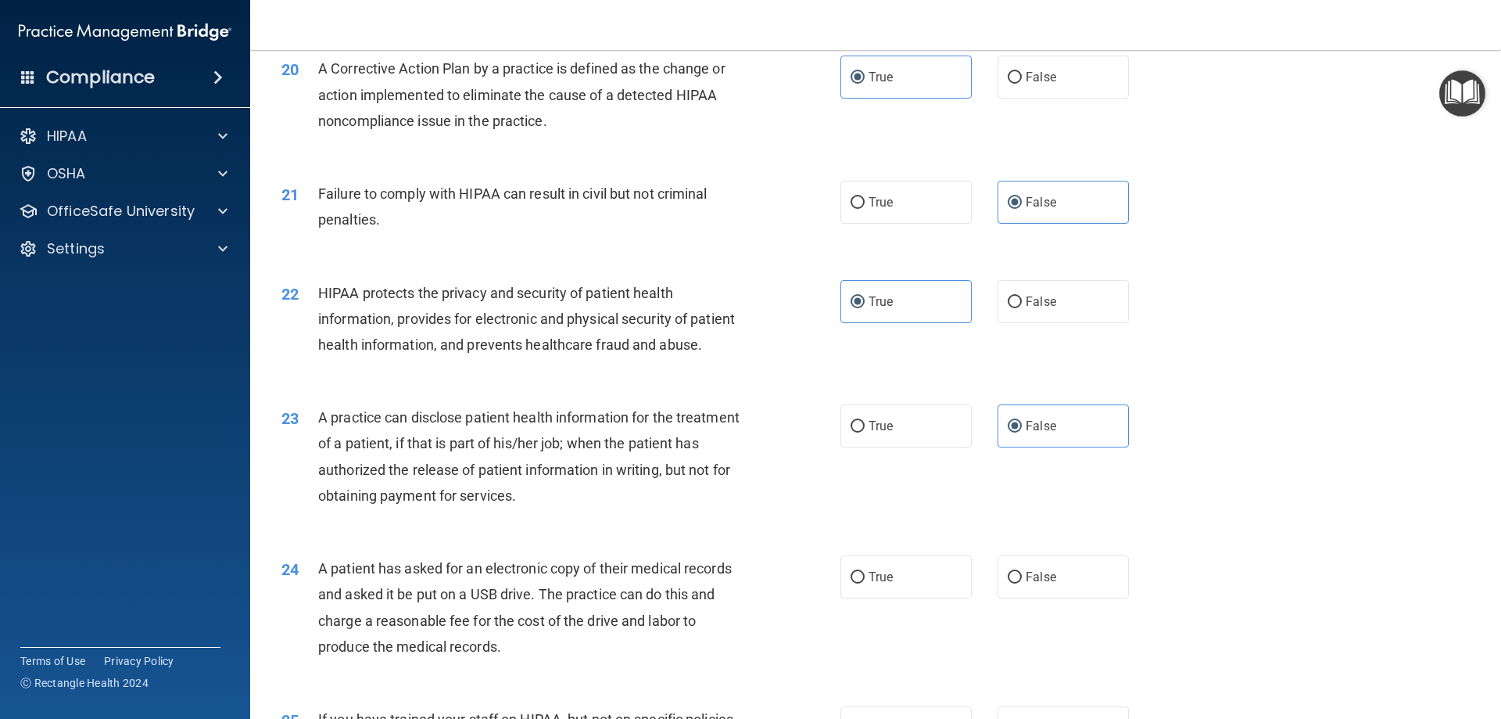
scroll to position [2268, 0]
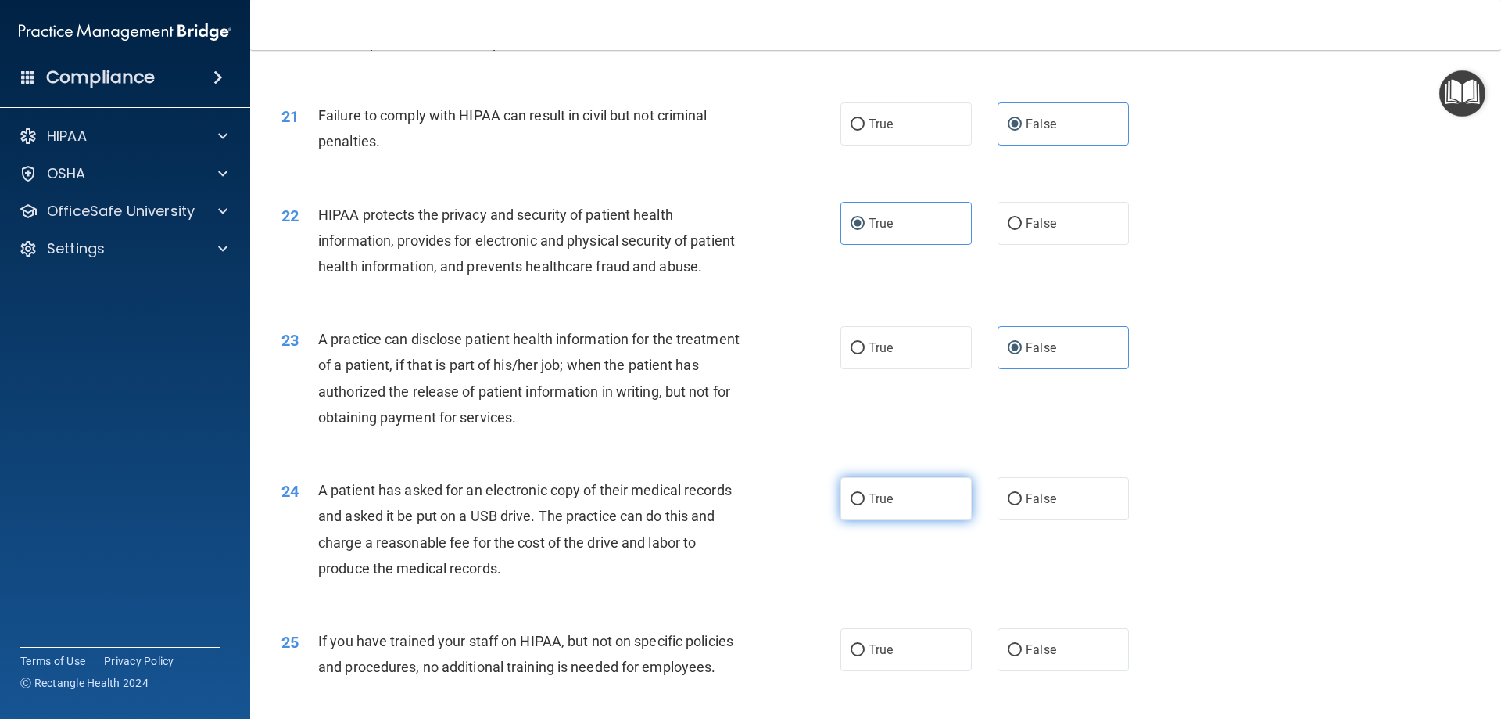
click at [909, 520] on label "True" at bounding box center [906, 498] width 131 height 43
click at [865, 505] on input "True" at bounding box center [858, 499] width 14 height 12
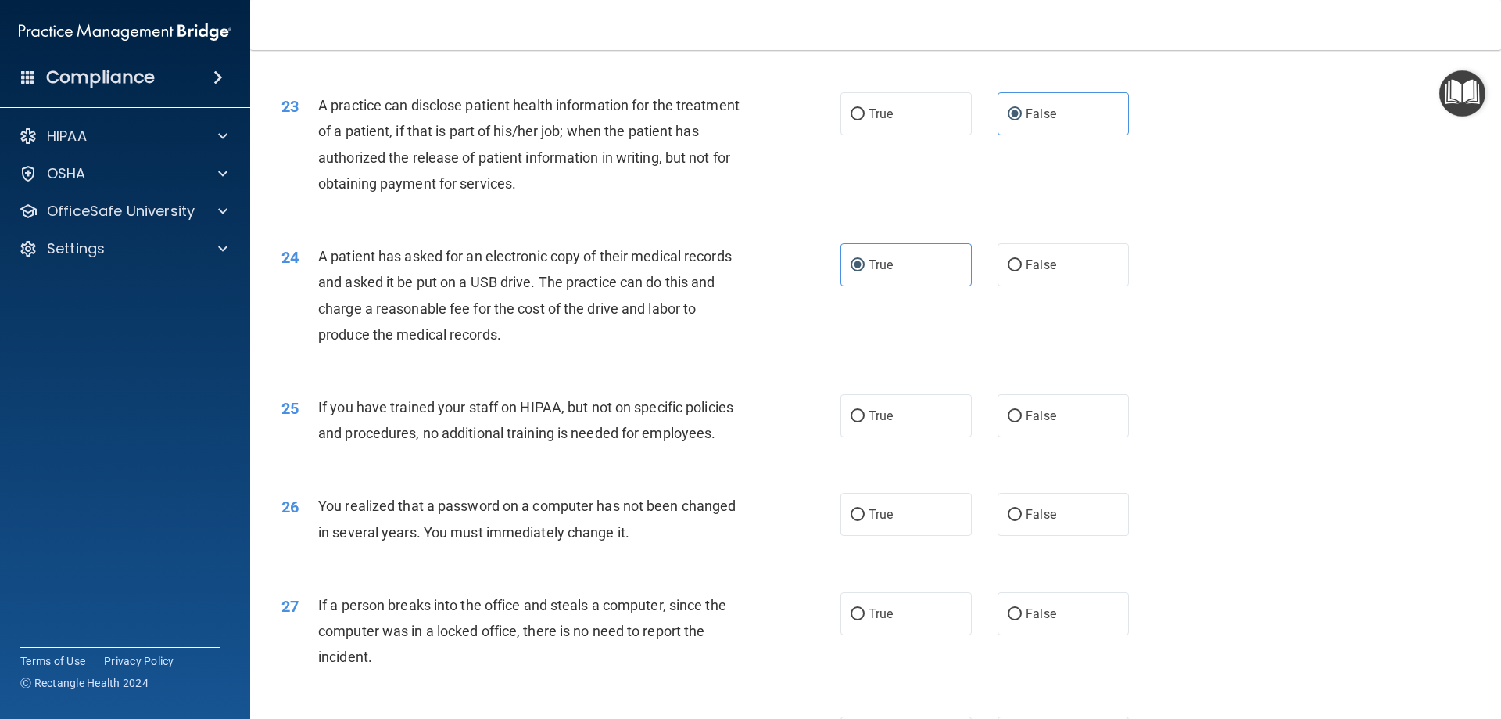
scroll to position [2502, 0]
click at [920, 436] on label "False" at bounding box center [1063, 414] width 131 height 43
click at [920, 421] on input "False" at bounding box center [1015, 416] width 14 height 12
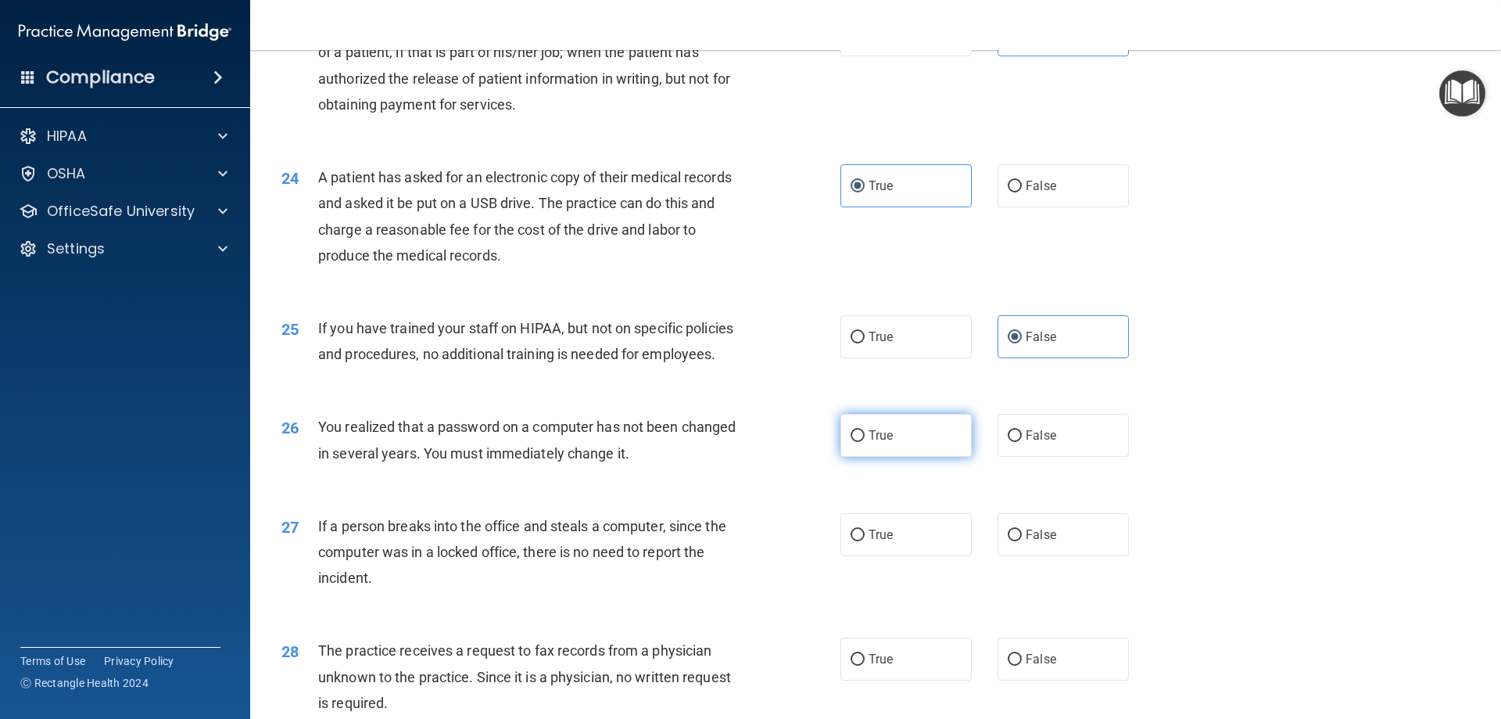
click at [902, 457] on label "True" at bounding box center [906, 435] width 131 height 43
click at [865, 442] on input "True" at bounding box center [858, 436] width 14 height 12
click at [920, 556] on label "False" at bounding box center [1063, 534] width 131 height 43
click at [920, 541] on input "False" at bounding box center [1015, 535] width 14 height 12
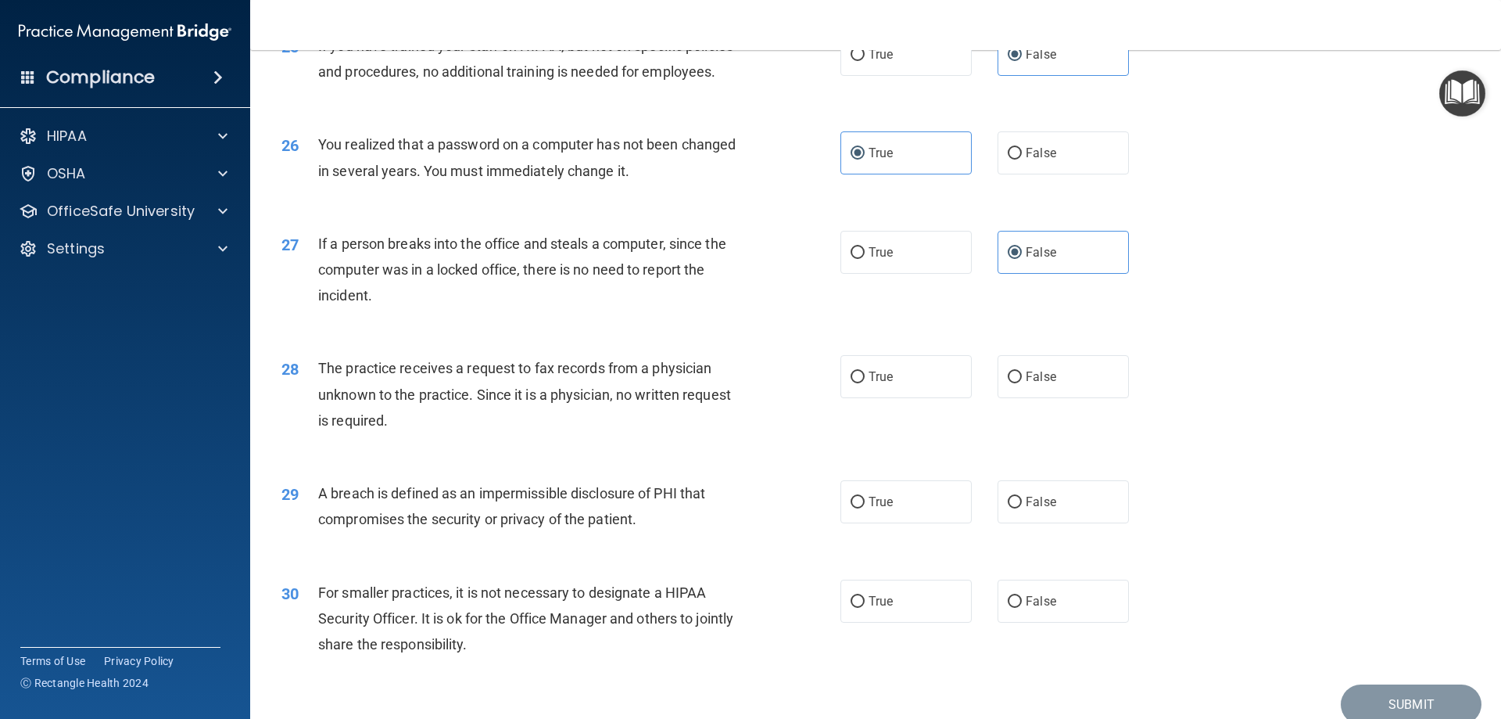
scroll to position [2893, 0]
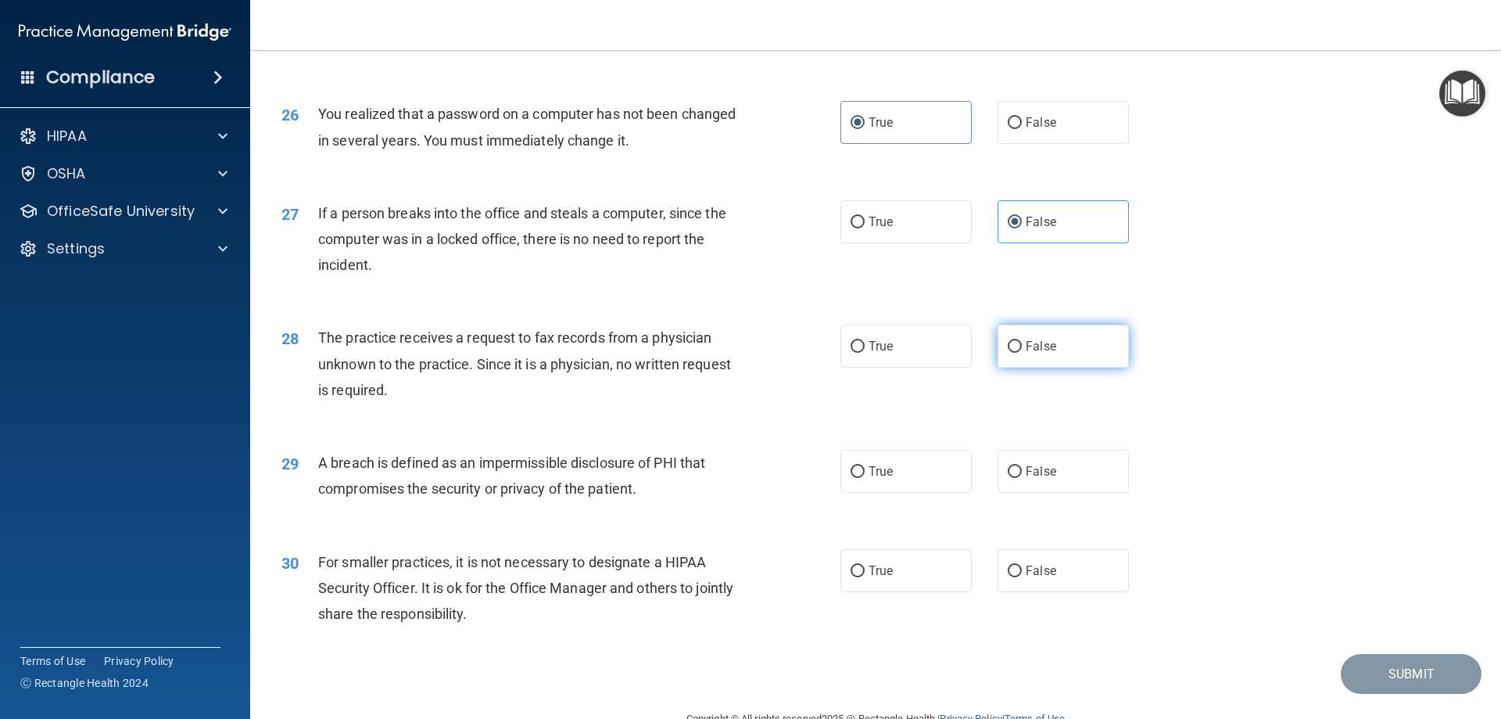
click at [920, 368] on label "False" at bounding box center [1063, 345] width 131 height 43
click at [920, 353] on input "False" at bounding box center [1015, 347] width 14 height 12
click at [917, 493] on label "True" at bounding box center [906, 471] width 131 height 43
click at [865, 478] on input "True" at bounding box center [858, 472] width 14 height 12
click at [920, 645] on div "30 For smaller practices, it is not necessary to designate a HIPAA Security Off…" at bounding box center [876, 591] width 1212 height 125
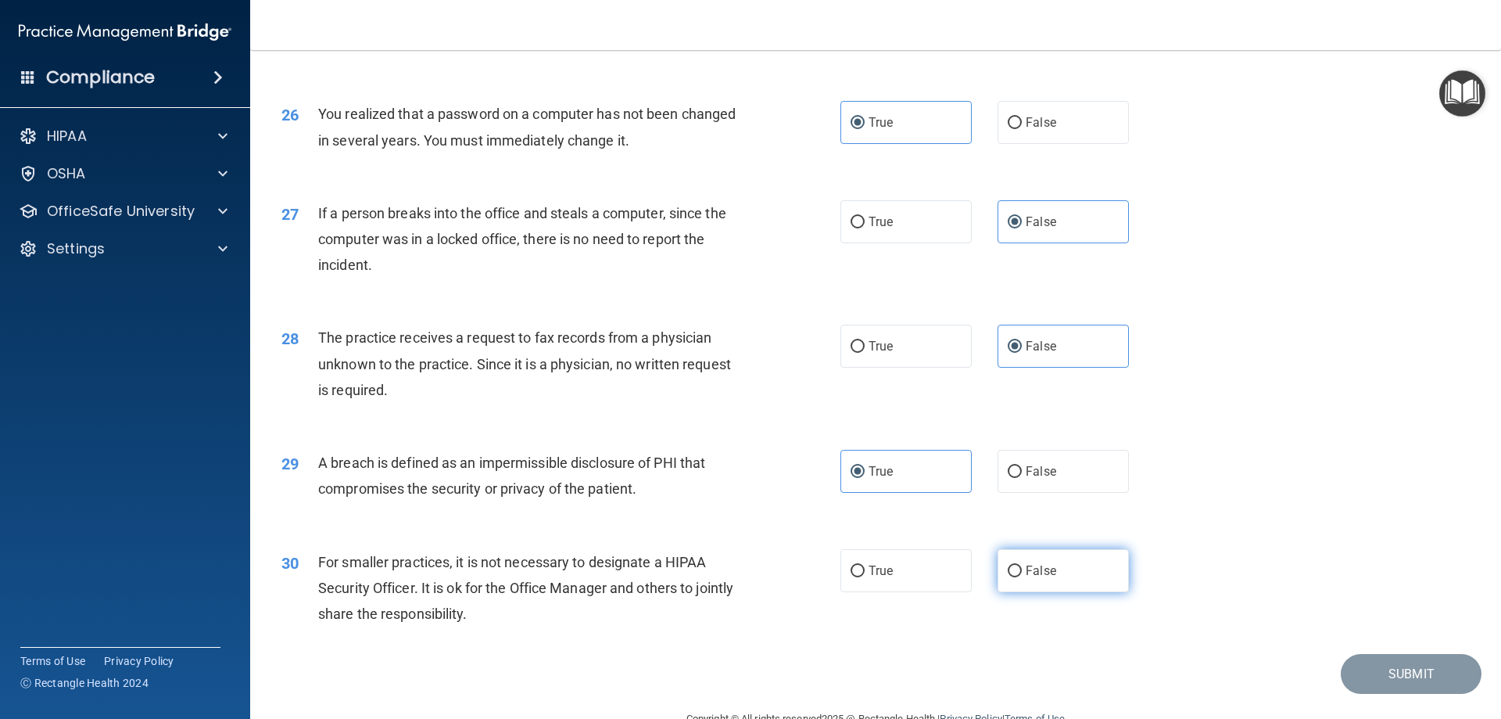
click at [920, 592] on label "False" at bounding box center [1063, 570] width 131 height 43
click at [920, 577] on input "False" at bounding box center [1015, 571] width 14 height 12
click at [920, 592] on label "False" at bounding box center [1063, 570] width 131 height 43
click at [920, 577] on input "False" at bounding box center [1015, 571] width 14 height 12
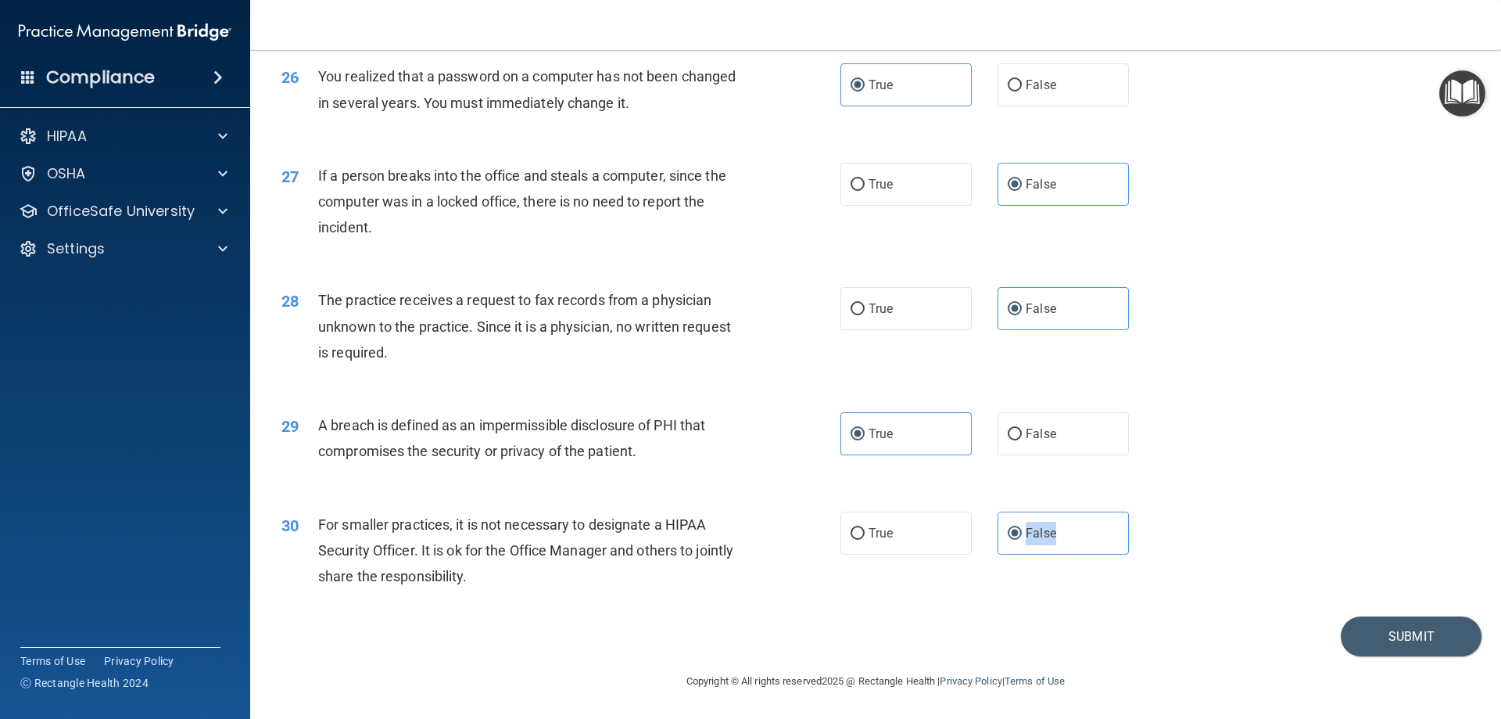
scroll to position [2982, 0]
click at [920, 636] on button "Submit" at bounding box center [1411, 636] width 141 height 40
click at [920, 638] on div "Submit" at bounding box center [876, 636] width 1212 height 40
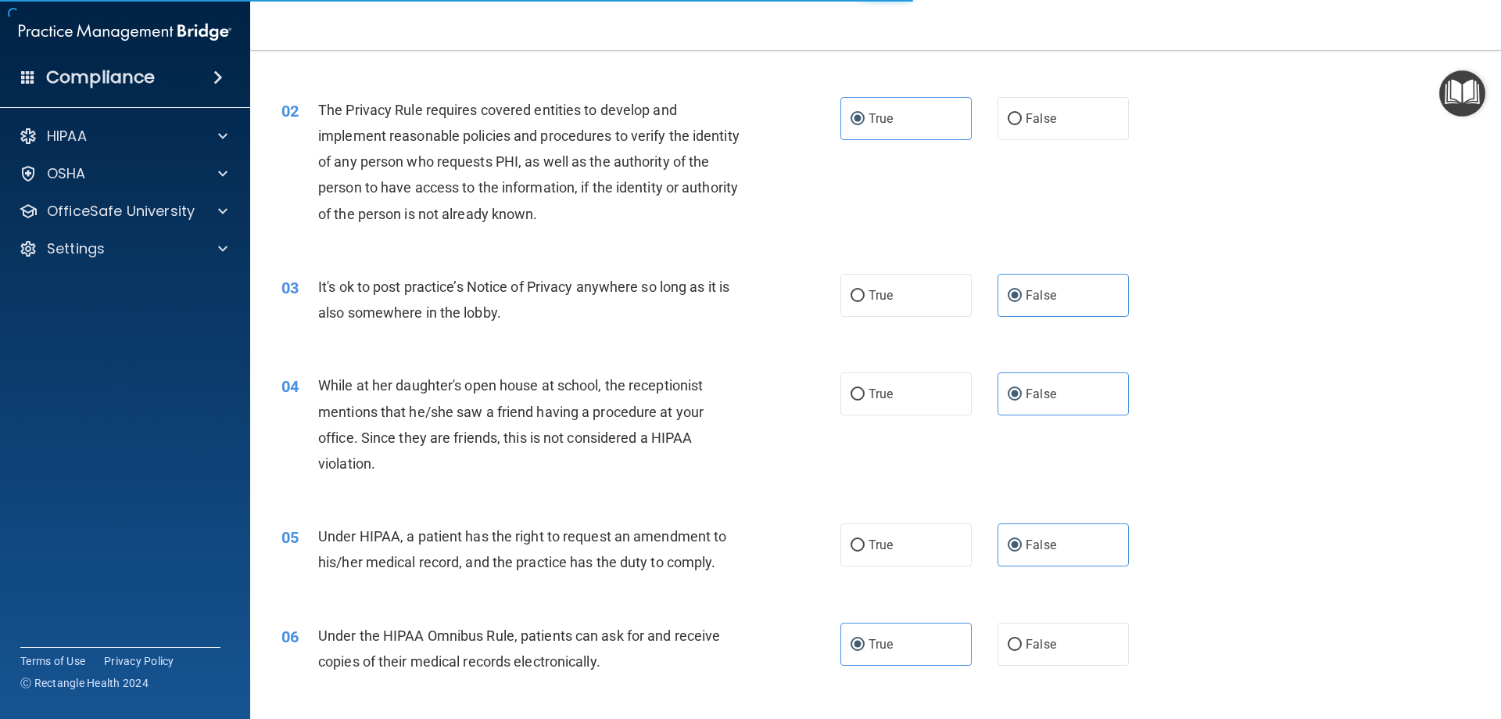
scroll to position [0, 0]
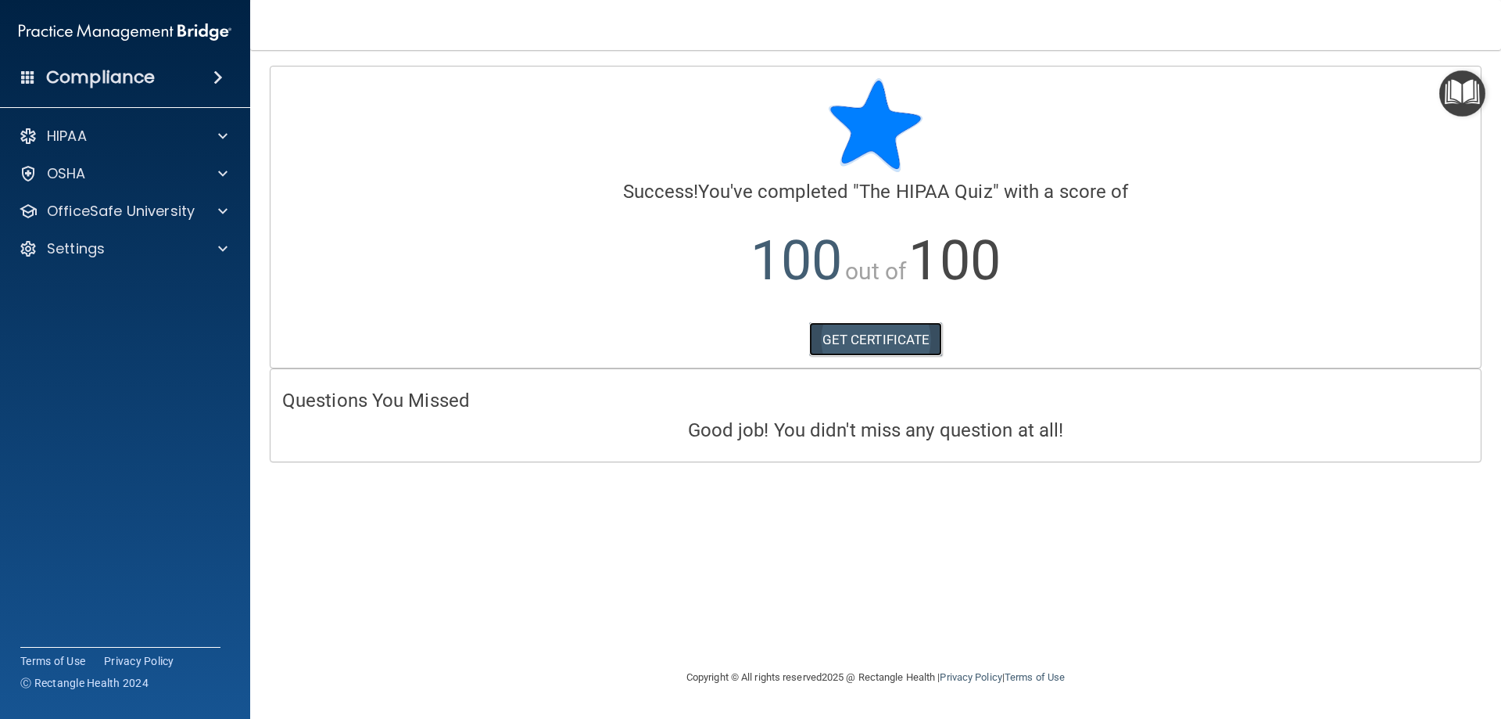
click at [848, 349] on link "GET CERTIFICATE" at bounding box center [876, 339] width 134 height 34
click at [206, 219] on div at bounding box center [220, 211] width 39 height 19
click at [142, 249] on div "HIPAA Training" at bounding box center [116, 249] width 213 height 16
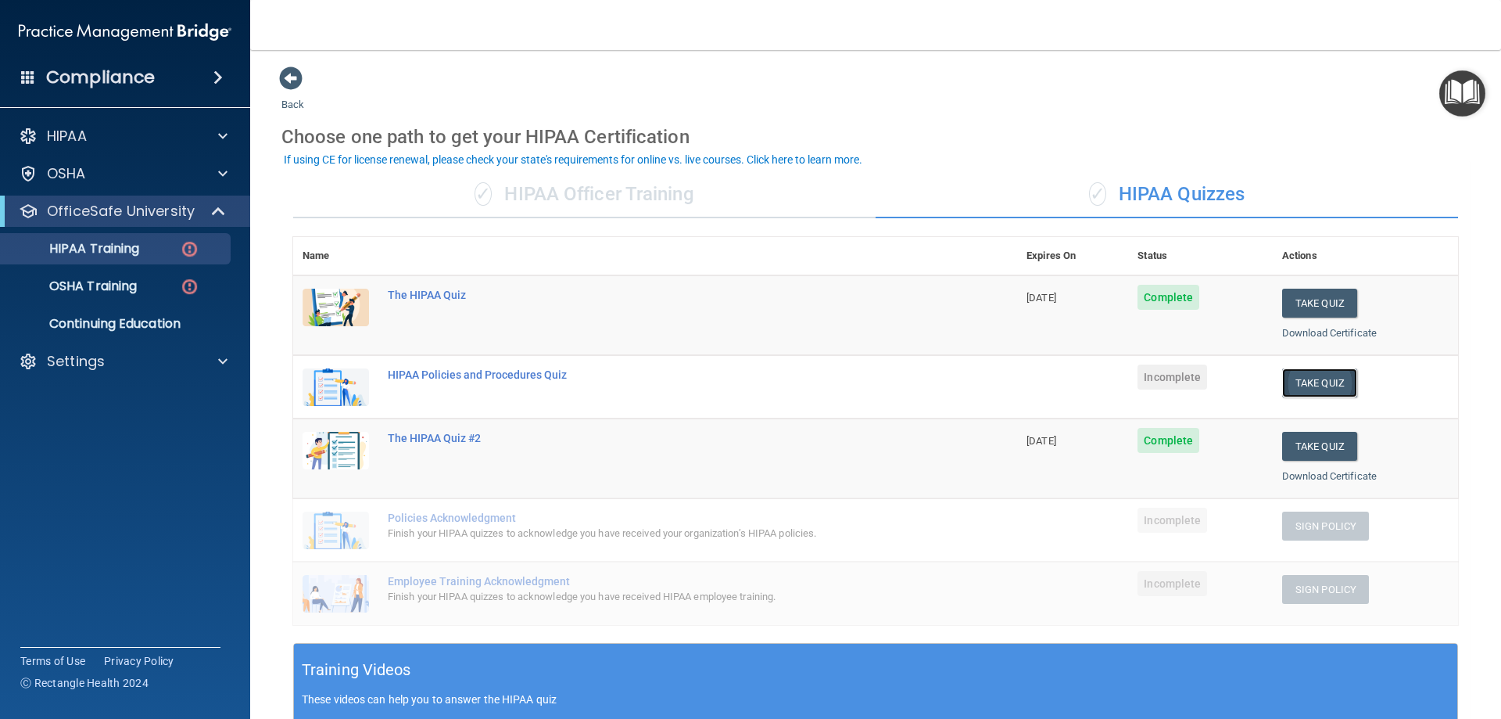
click at [920, 384] on button "Take Quiz" at bounding box center [1319, 382] width 75 height 29
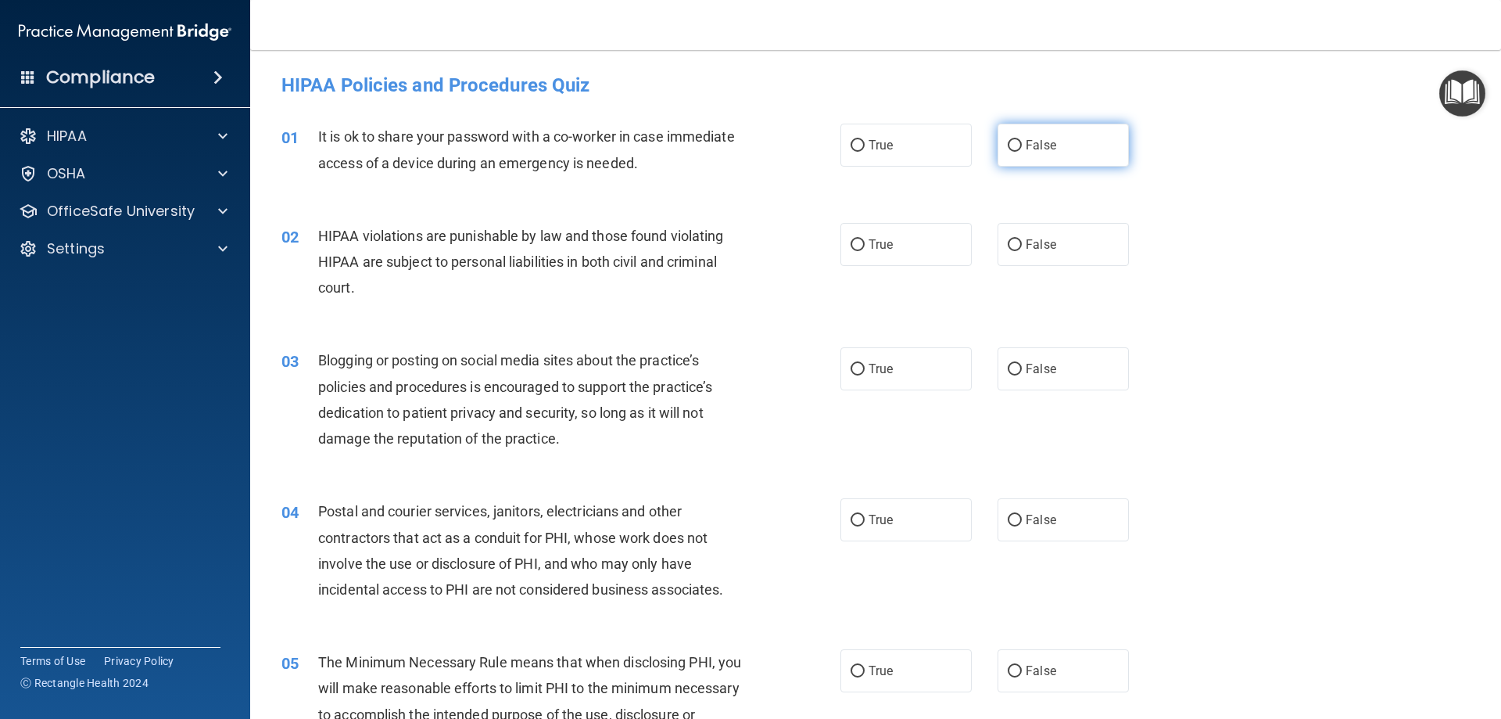
click at [920, 145] on label "False" at bounding box center [1063, 145] width 131 height 43
click at [920, 145] on input "False" at bounding box center [1015, 146] width 14 height 12
click at [856, 245] on input "True" at bounding box center [858, 245] width 14 height 12
click at [920, 371] on input "False" at bounding box center [1015, 370] width 14 height 12
click at [862, 515] on label "True" at bounding box center [906, 519] width 131 height 43
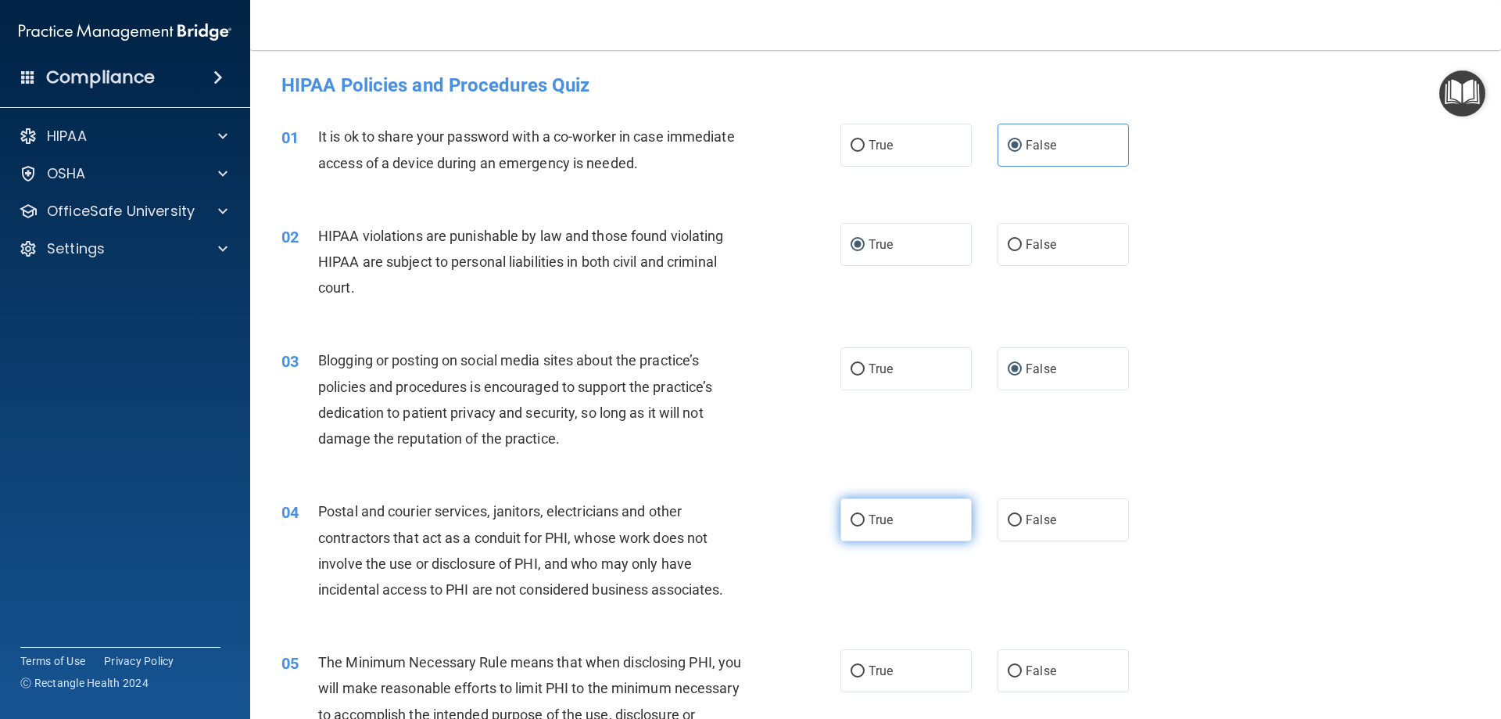
click at [862, 515] on input "True" at bounding box center [858, 521] width 14 height 12
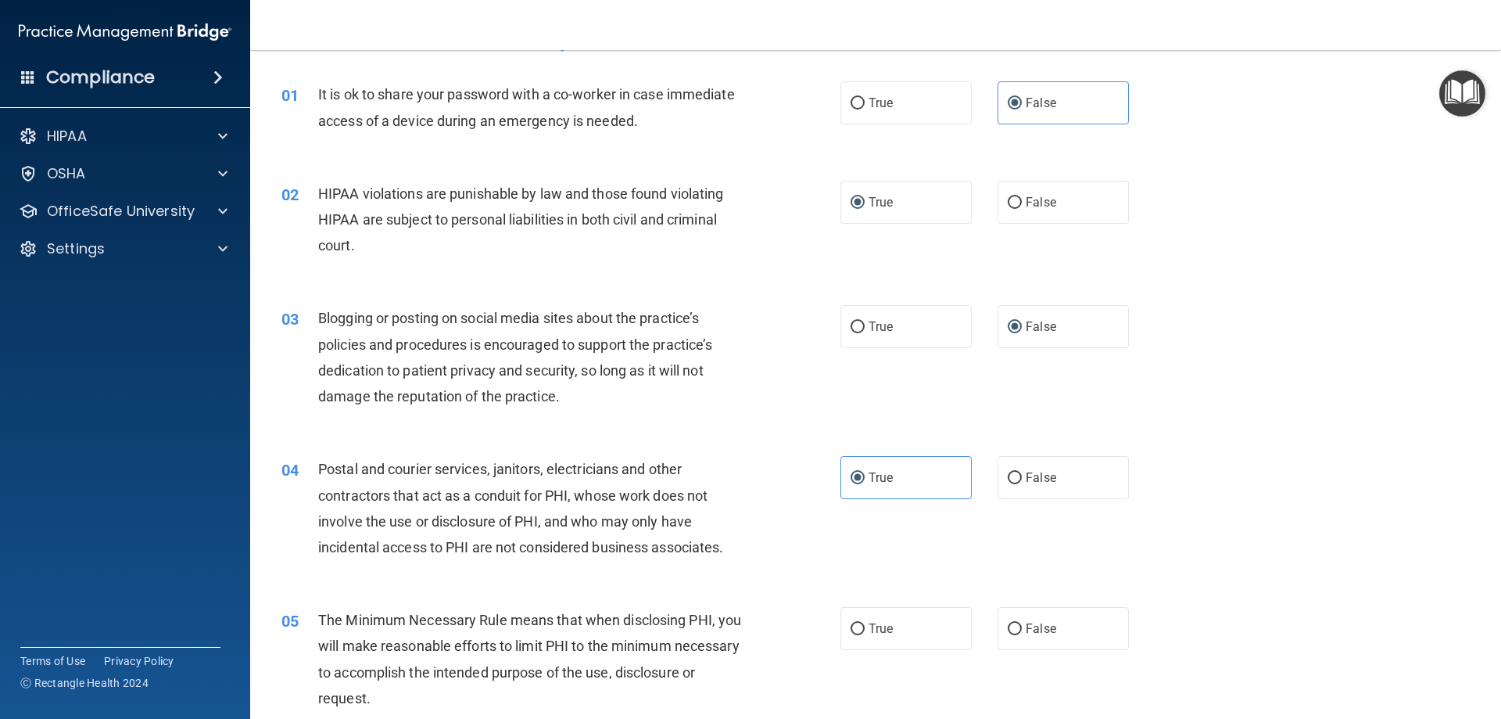
scroll to position [156, 0]
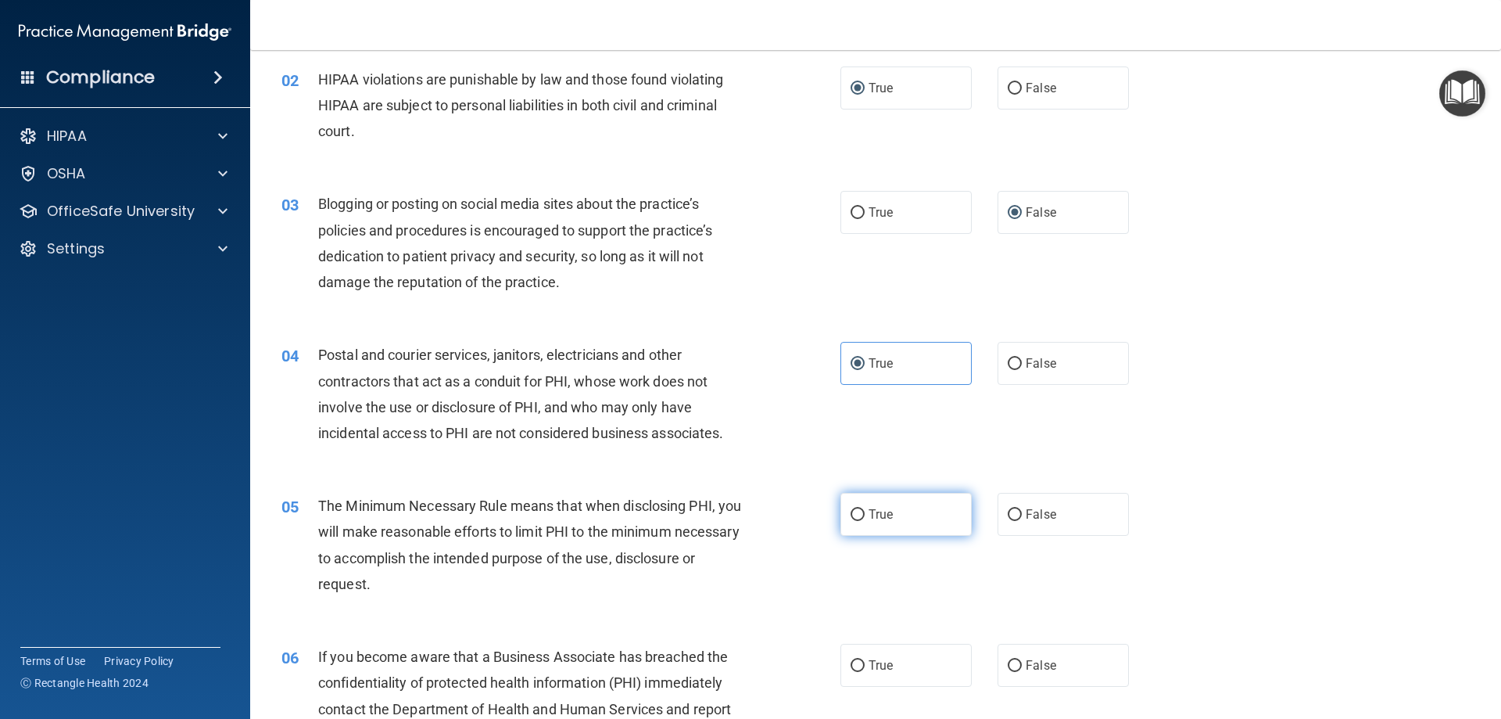
click at [920, 513] on label "True" at bounding box center [906, 514] width 131 height 43
click at [865, 513] on input "True" at bounding box center [858, 515] width 14 height 12
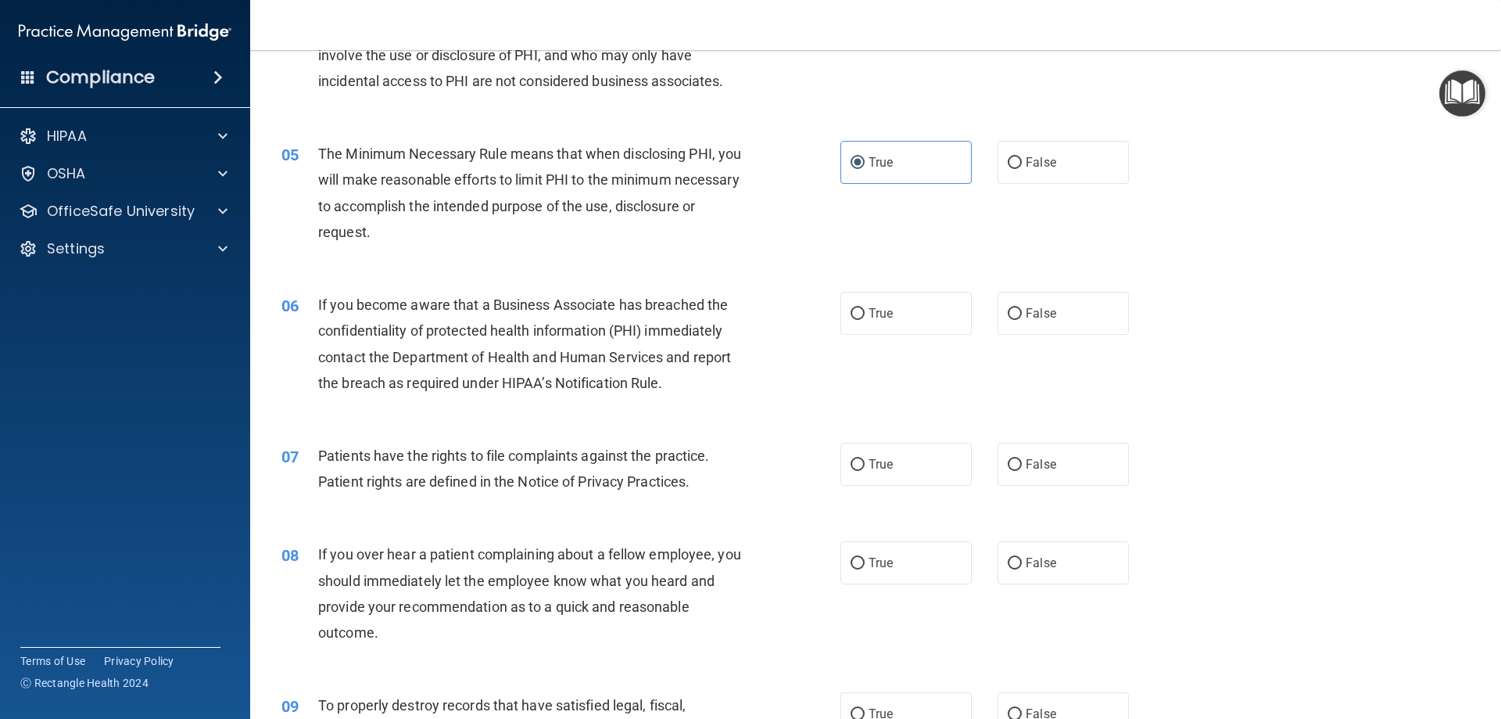
scroll to position [547, 0]
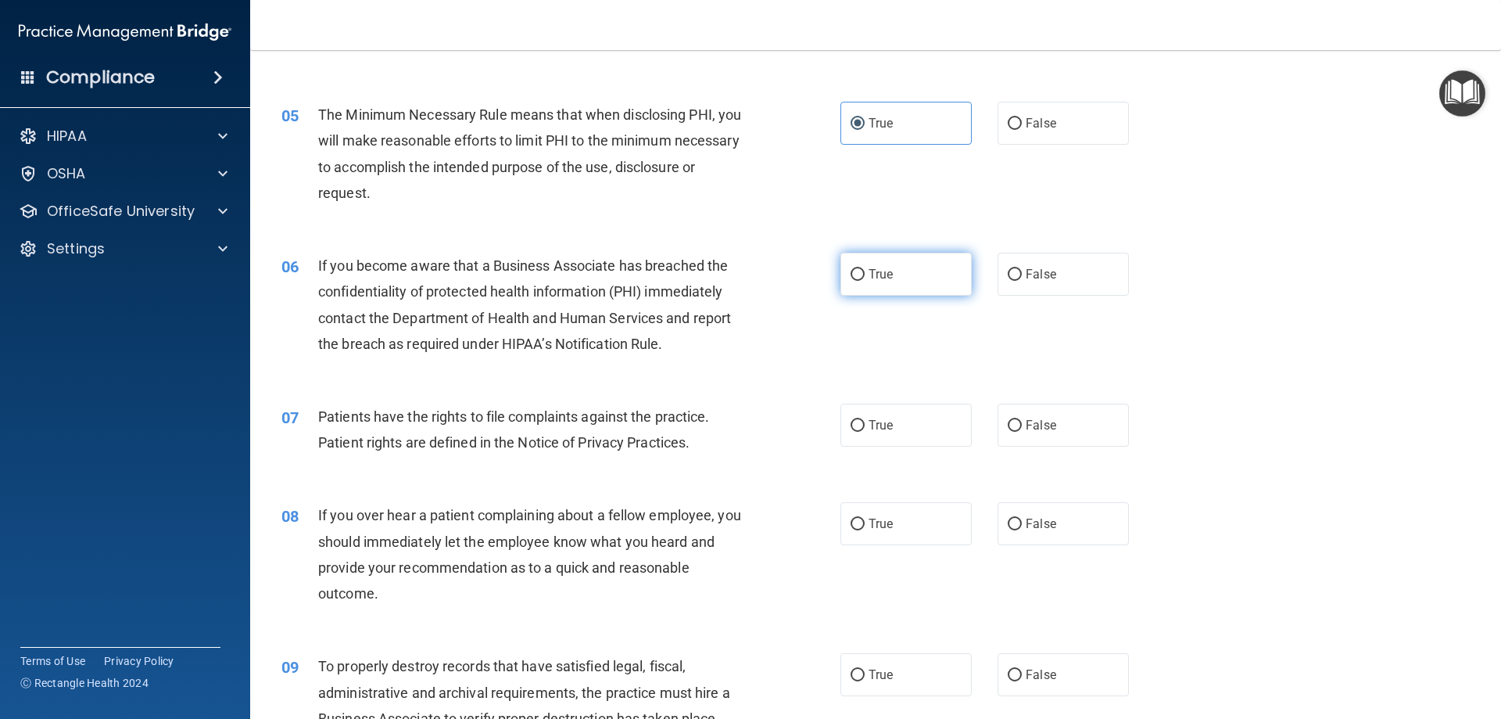
click at [907, 271] on label "True" at bounding box center [906, 274] width 131 height 43
click at [865, 271] on input "True" at bounding box center [858, 275] width 14 height 12
click at [907, 430] on label "True" at bounding box center [906, 424] width 131 height 43
click at [865, 430] on input "True" at bounding box center [858, 426] width 14 height 12
click at [907, 430] on label "True" at bounding box center [906, 424] width 131 height 43
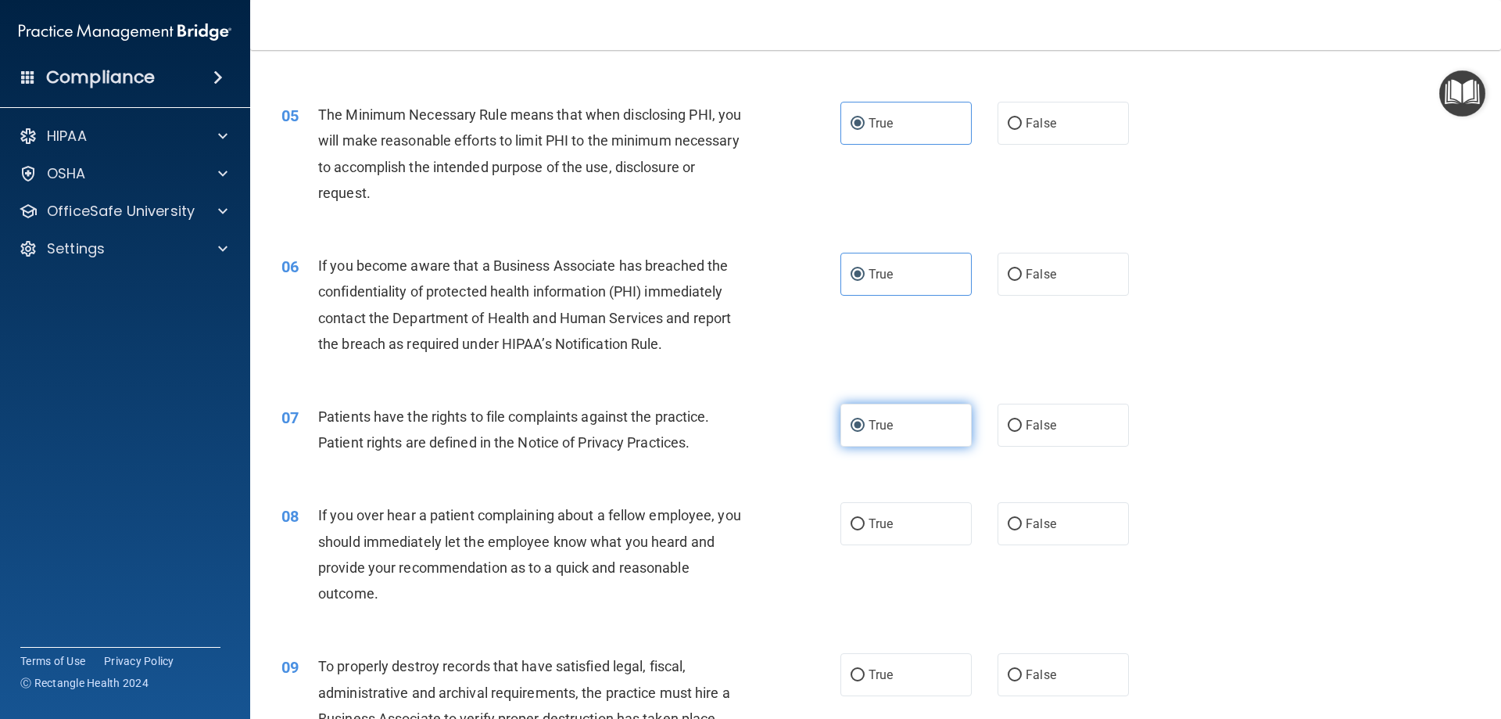
click at [865, 430] on input "True" at bounding box center [858, 426] width 14 height 12
click at [920, 523] on label "True" at bounding box center [906, 523] width 131 height 43
click at [865, 523] on input "True" at bounding box center [858, 524] width 14 height 12
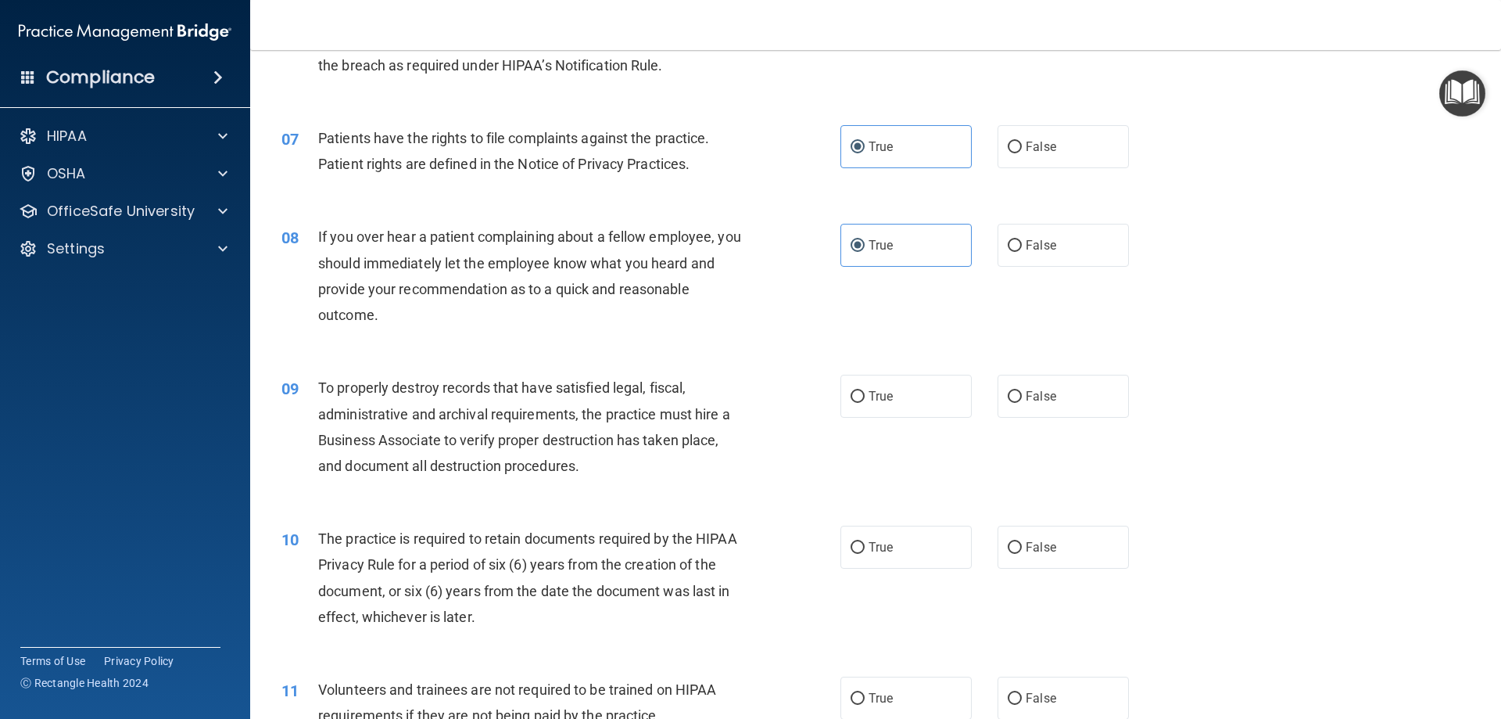
scroll to position [860, 0]
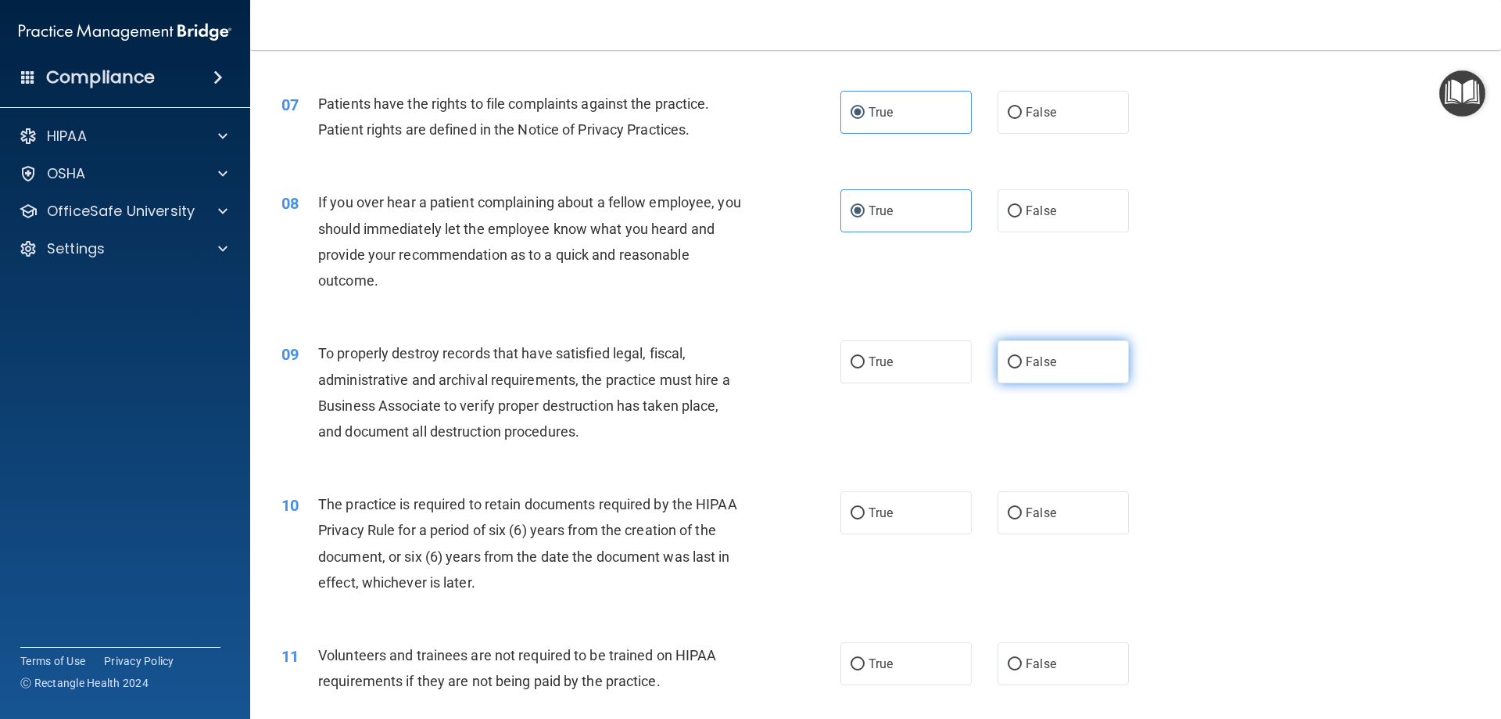
click at [920, 350] on label "False" at bounding box center [1063, 361] width 131 height 43
click at [920, 357] on input "False" at bounding box center [1015, 363] width 14 height 12
click at [901, 522] on label "True" at bounding box center [906, 512] width 131 height 43
click at [865, 519] on input "True" at bounding box center [858, 513] width 14 height 12
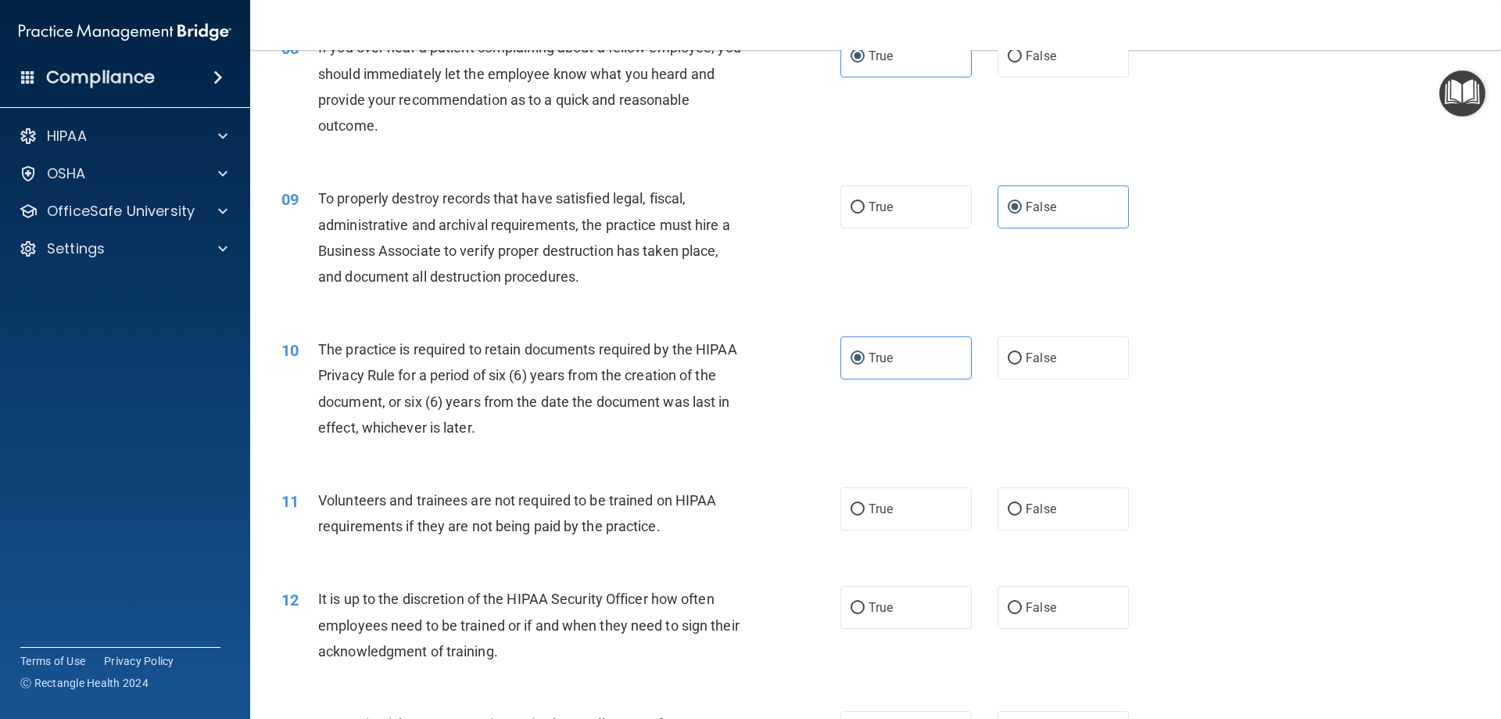
scroll to position [1016, 0]
click at [920, 381] on div "10 The practice is required to retain documents required by the HIPAA Privacy R…" at bounding box center [876, 390] width 1212 height 151
click at [920, 327] on div "10 The practice is required to retain documents required by the HIPAA Privacy R…" at bounding box center [876, 390] width 1212 height 151
click at [900, 358] on label "True" at bounding box center [906, 356] width 131 height 43
click at [865, 358] on input "True" at bounding box center [858, 357] width 14 height 12
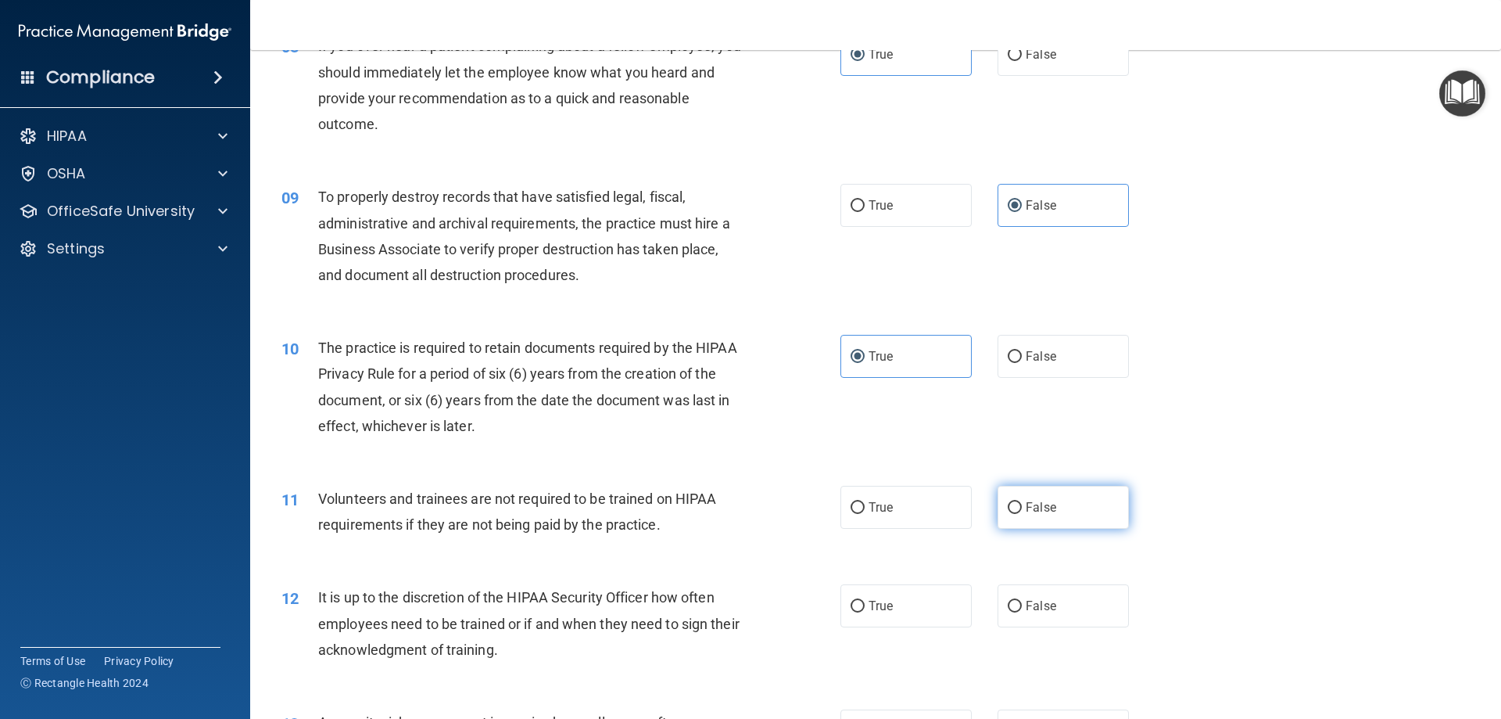
click at [920, 507] on label "False" at bounding box center [1063, 507] width 131 height 43
click at [920, 507] on input "False" at bounding box center [1015, 508] width 14 height 12
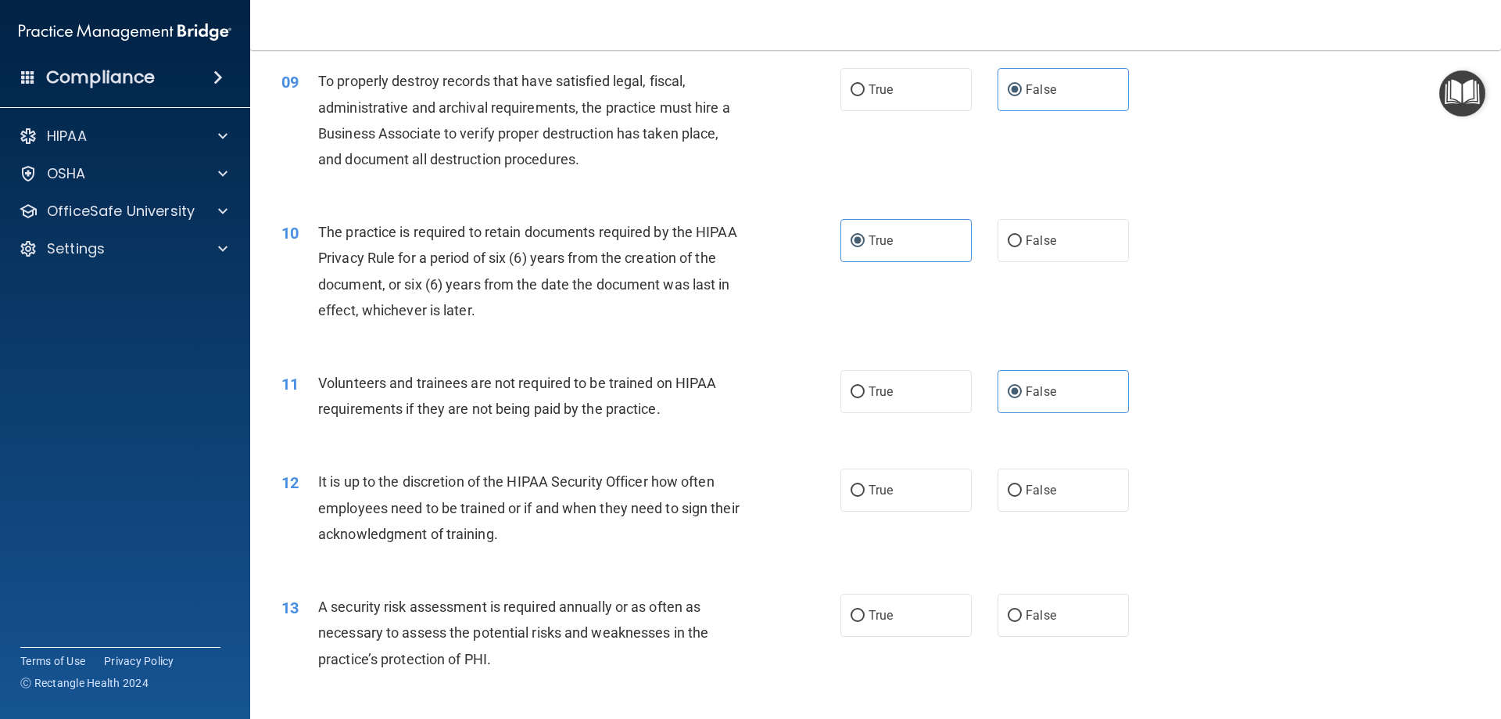
scroll to position [1173, 0]
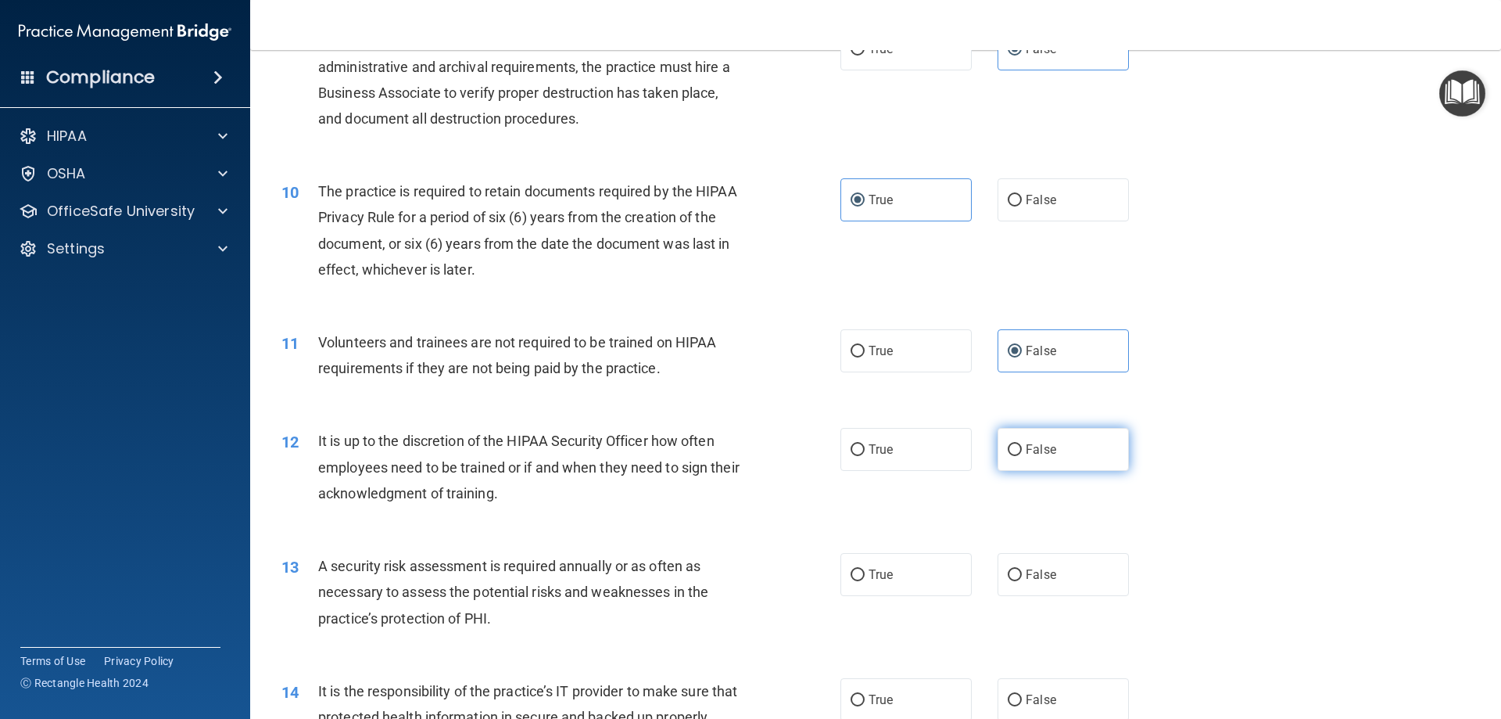
click at [920, 458] on label "False" at bounding box center [1063, 449] width 131 height 43
click at [920, 456] on input "False" at bounding box center [1015, 450] width 14 height 12
click at [875, 557] on label "True" at bounding box center [906, 574] width 131 height 43
click at [865, 569] on input "True" at bounding box center [858, 575] width 14 height 12
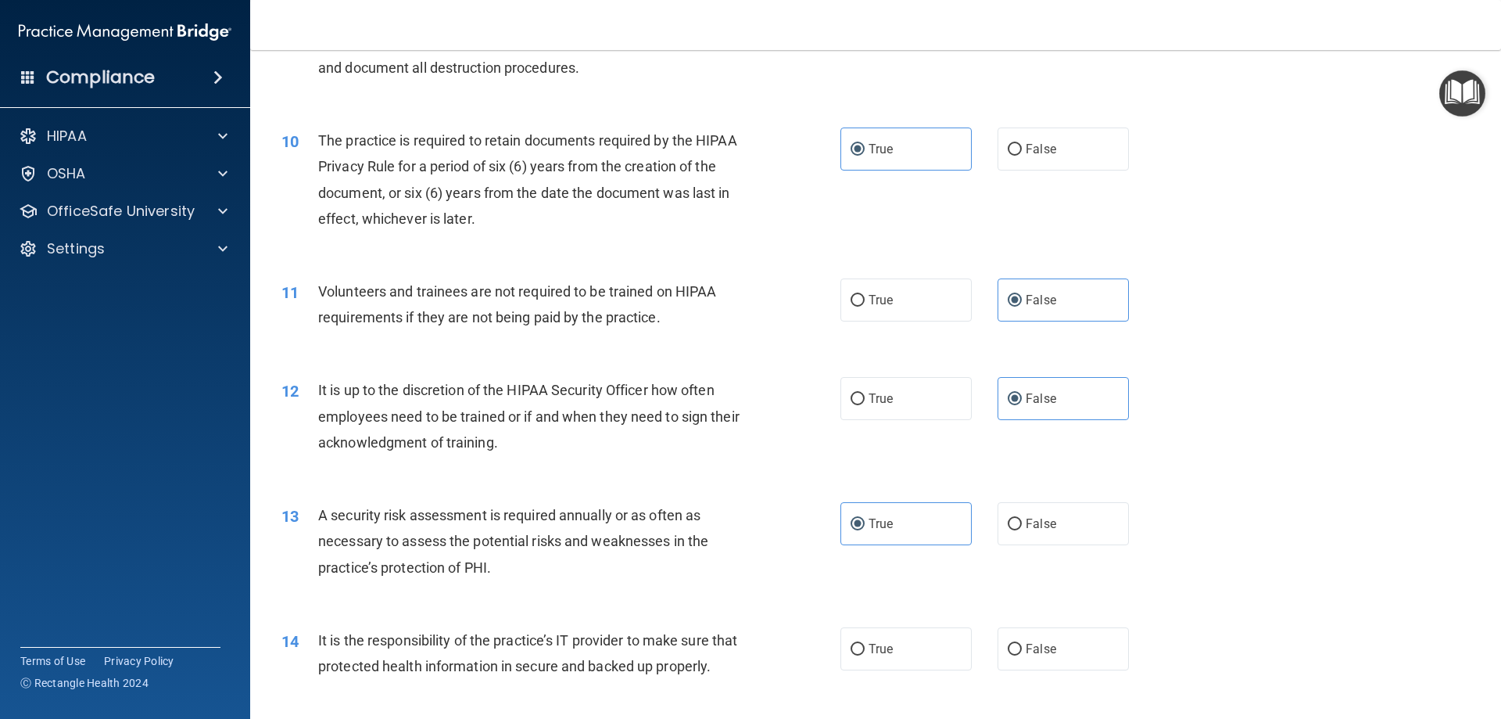
scroll to position [1251, 0]
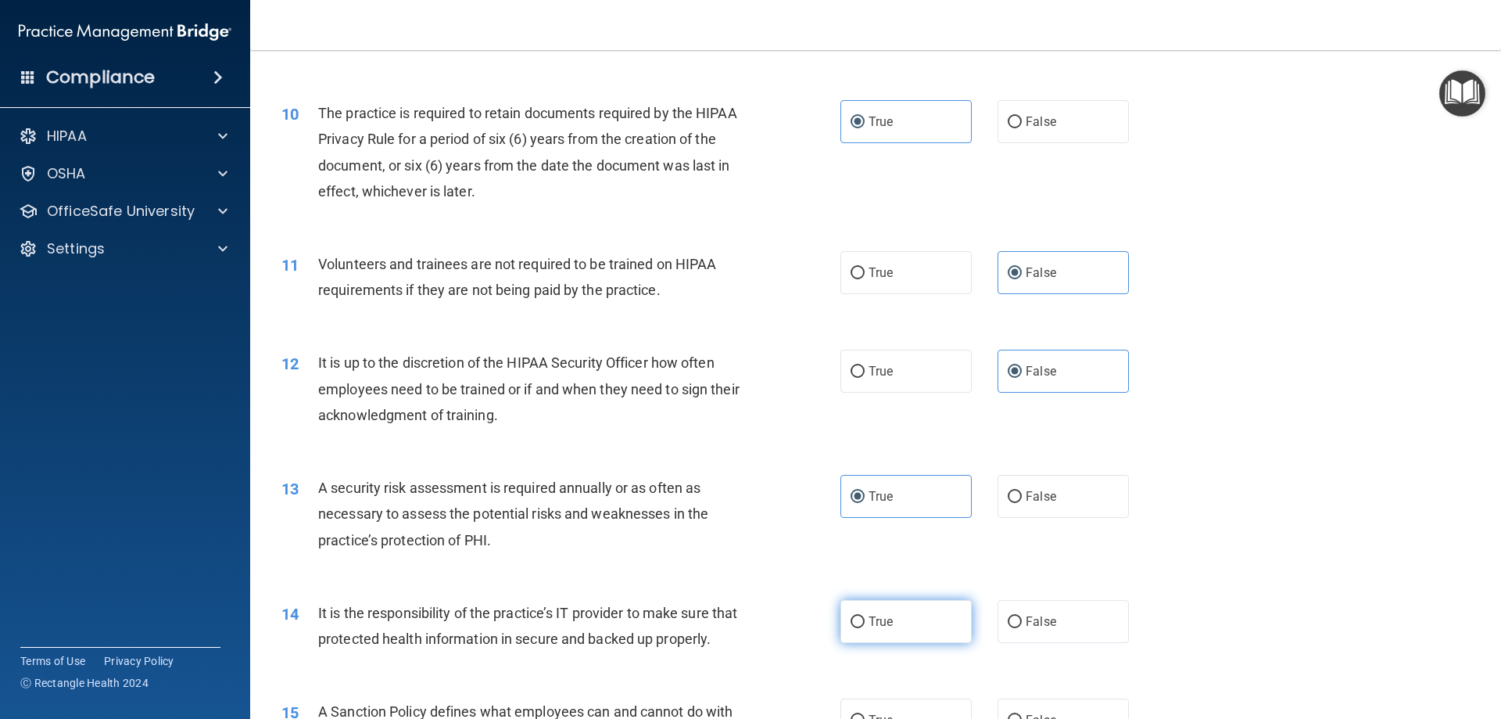
click at [920, 615] on label "True" at bounding box center [906, 621] width 131 height 43
click at [865, 616] on input "True" at bounding box center [858, 622] width 14 height 12
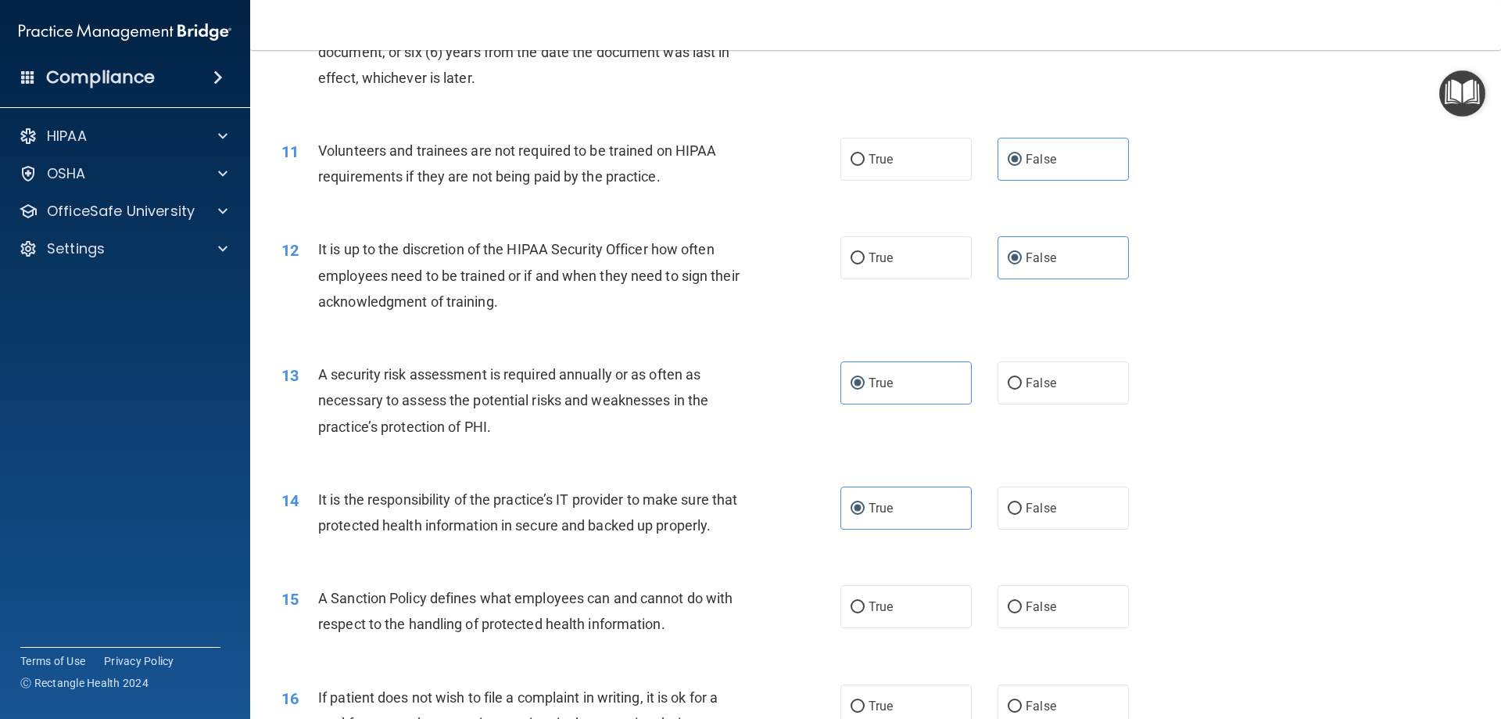
scroll to position [1407, 0]
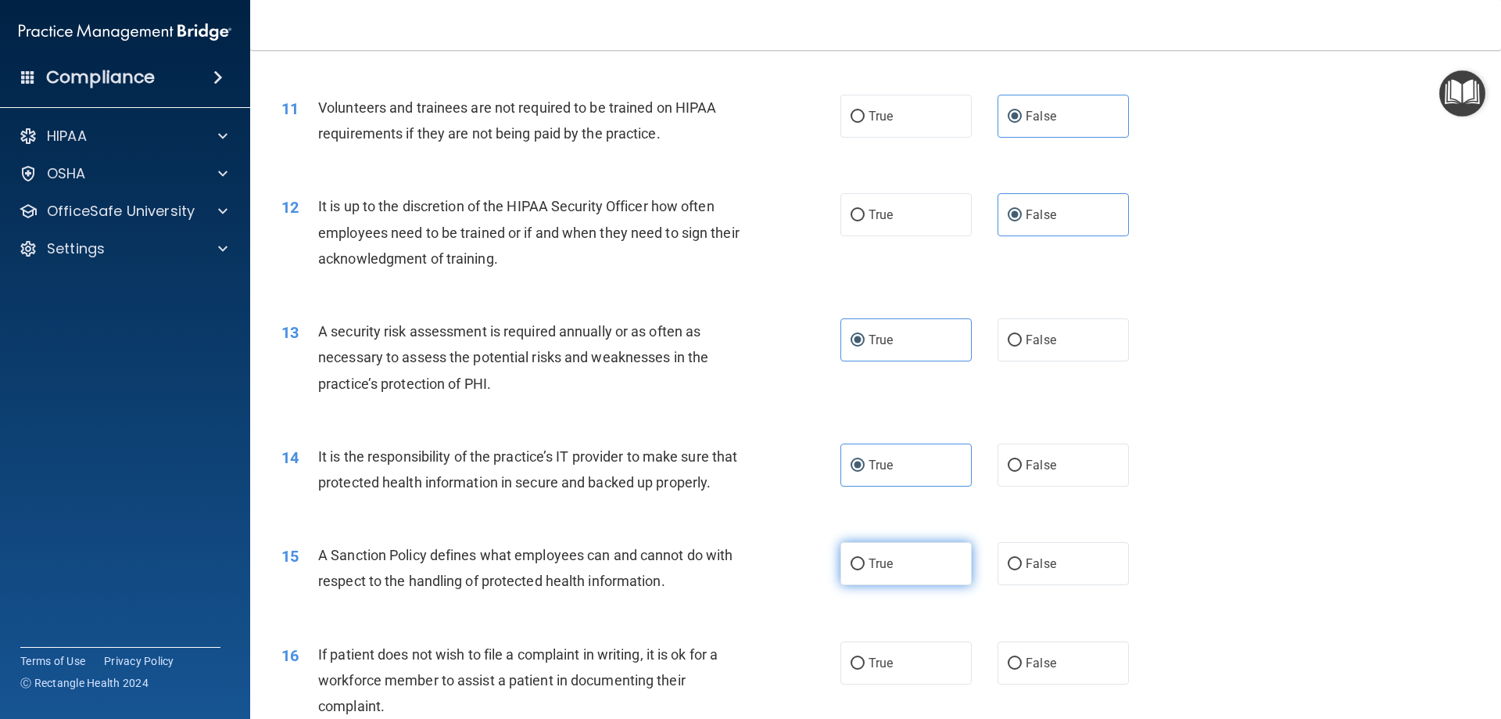
click at [851, 570] on input "True" at bounding box center [858, 564] width 14 height 12
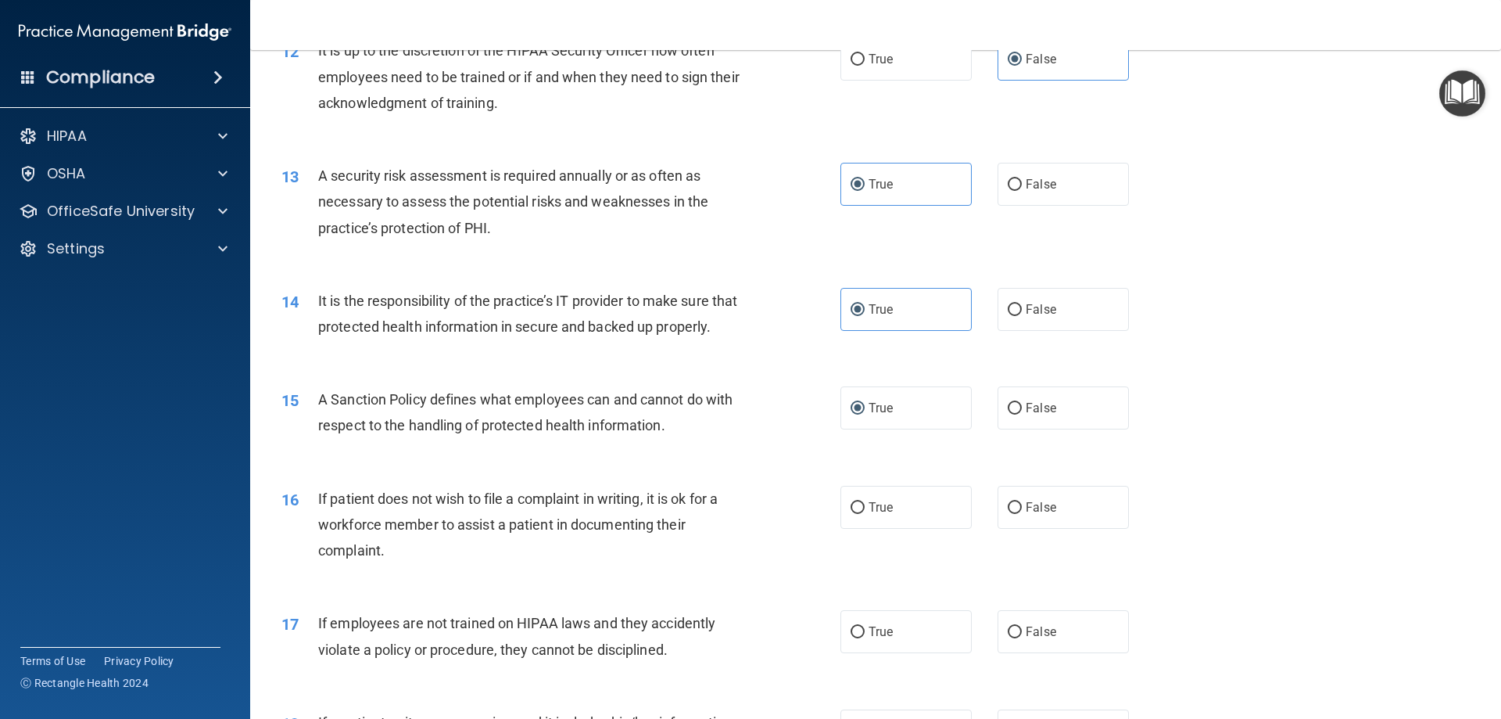
scroll to position [1564, 0]
click at [920, 514] on span "False" at bounding box center [1041, 506] width 30 height 15
click at [920, 513] on input "False" at bounding box center [1015, 507] width 14 height 12
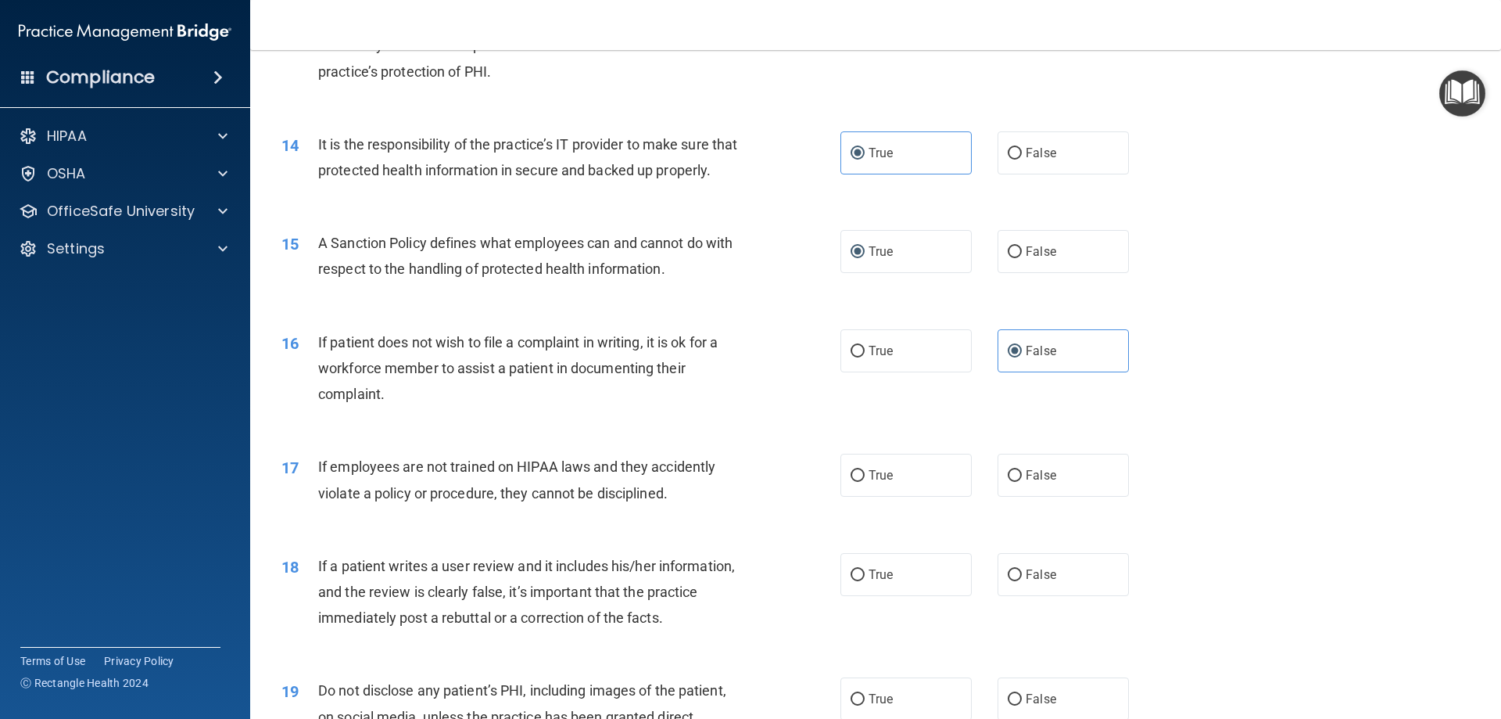
scroll to position [1720, 0]
click at [920, 488] on label "False" at bounding box center [1063, 474] width 131 height 43
click at [920, 481] on input "False" at bounding box center [1015, 475] width 14 height 12
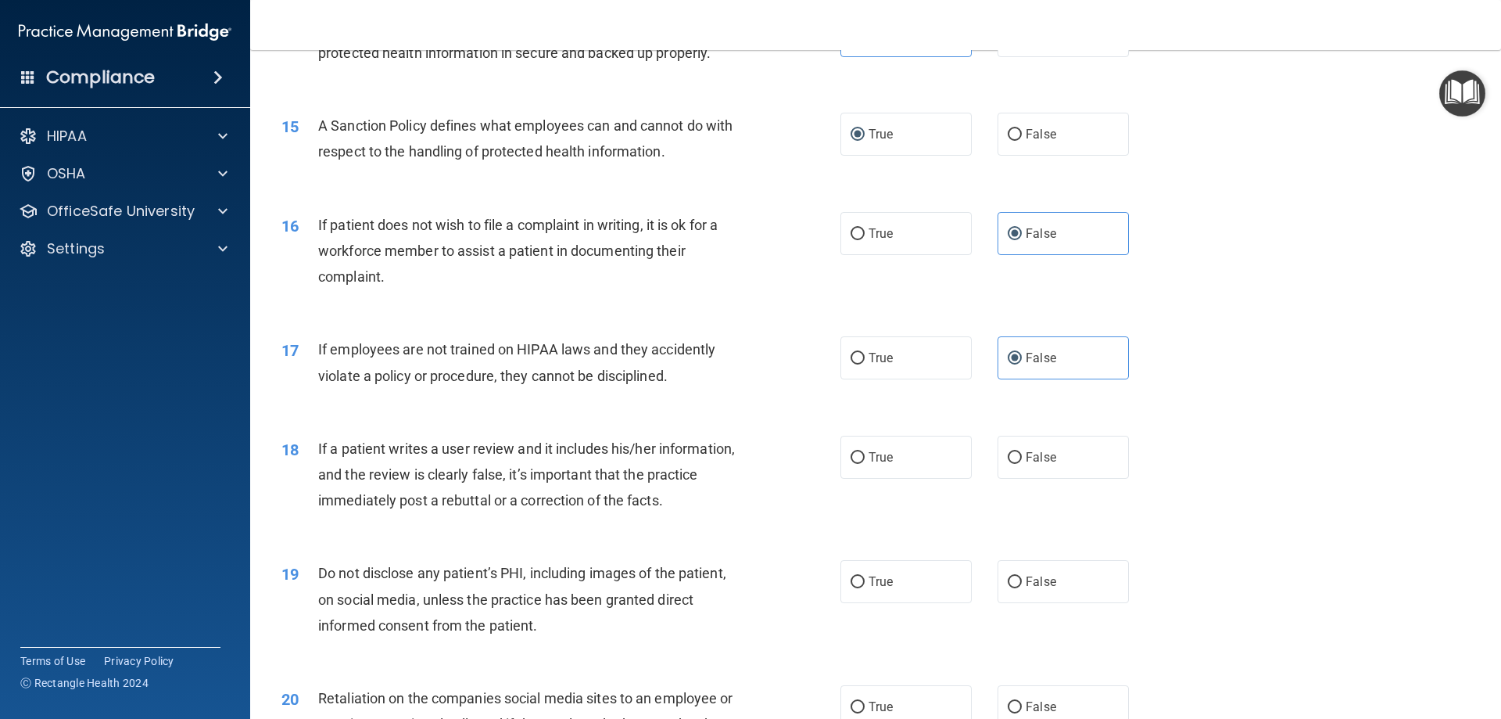
scroll to position [1798, 0]
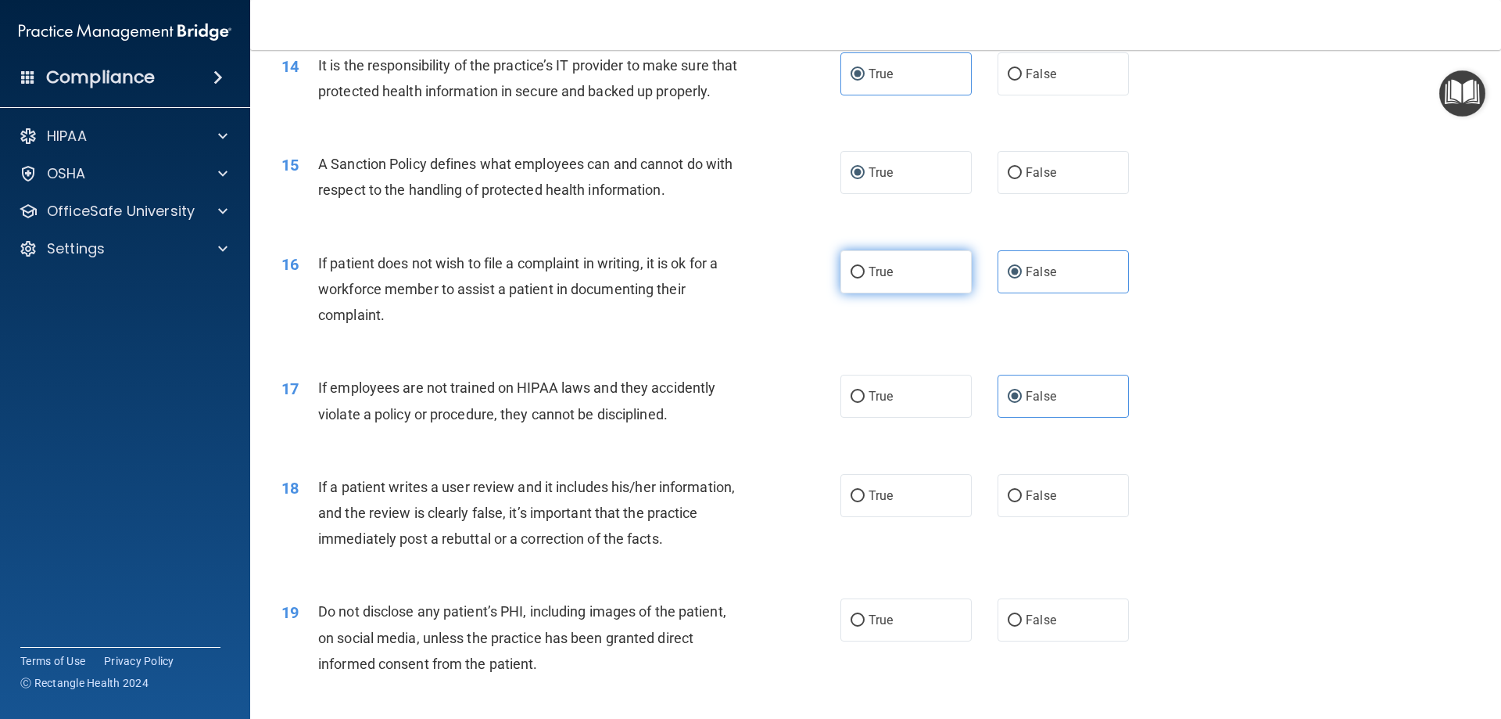
click at [920, 293] on label "True" at bounding box center [906, 271] width 131 height 43
click at [865, 278] on input "True" at bounding box center [858, 273] width 14 height 12
click at [920, 293] on label "True" at bounding box center [906, 271] width 131 height 43
click at [865, 278] on input "True" at bounding box center [858, 273] width 14 height 12
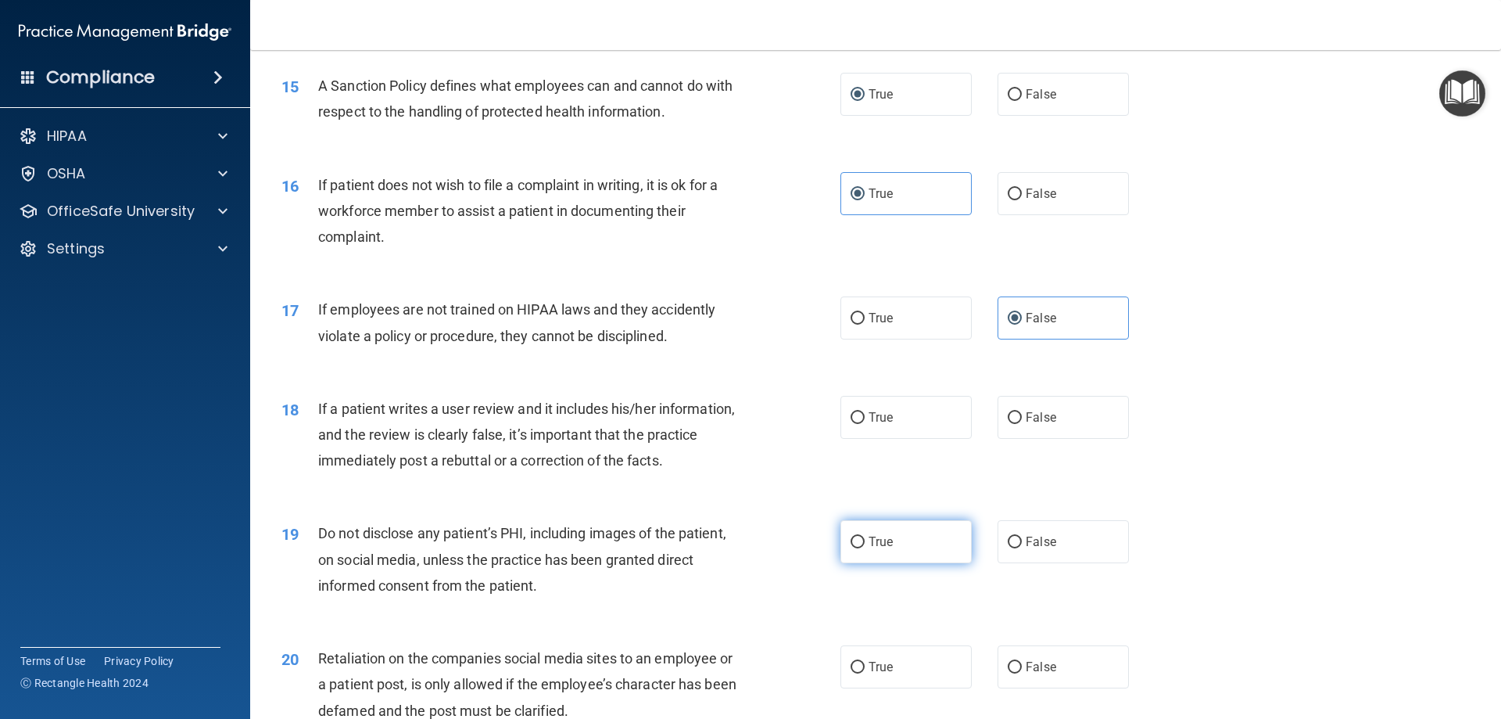
click at [920, 563] on label "True" at bounding box center [906, 541] width 131 height 43
click at [865, 548] on input "True" at bounding box center [858, 542] width 14 height 12
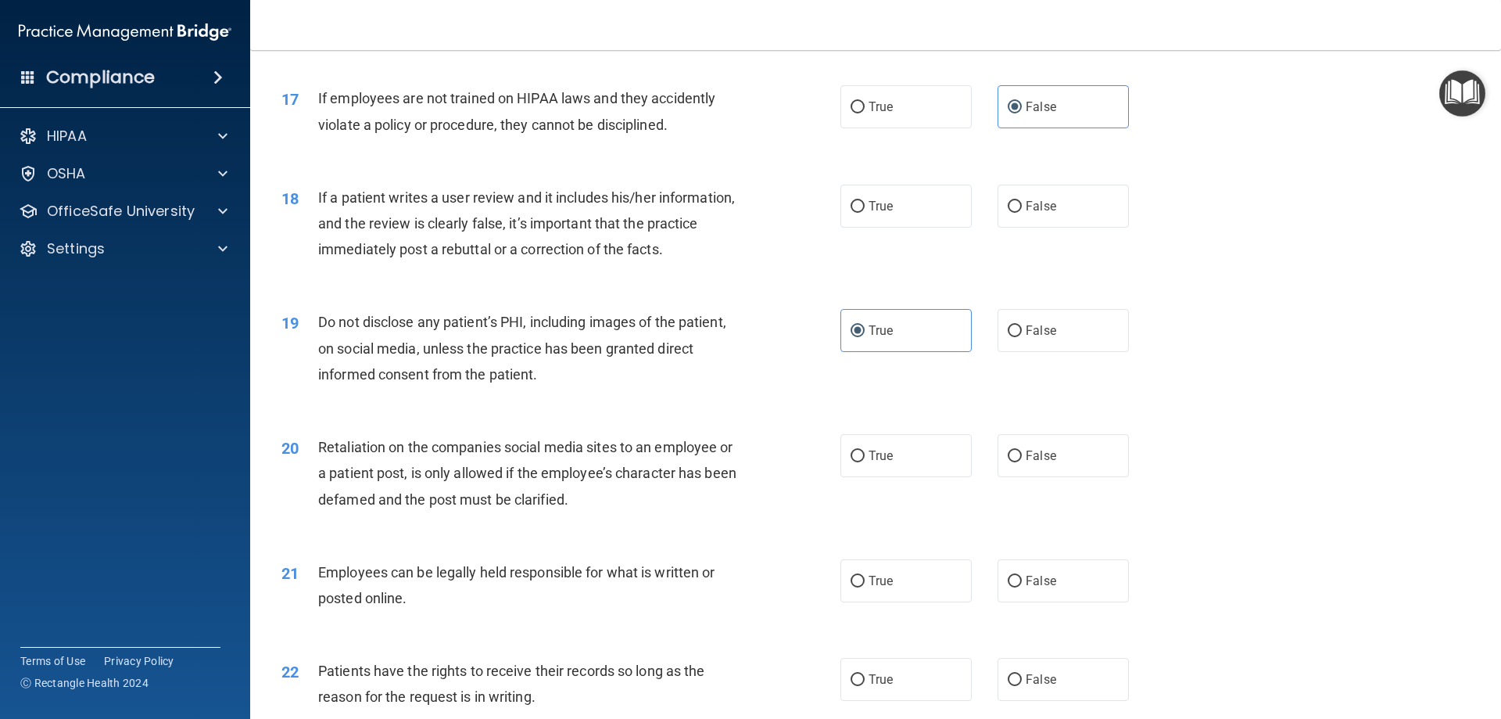
scroll to position [2111, 0]
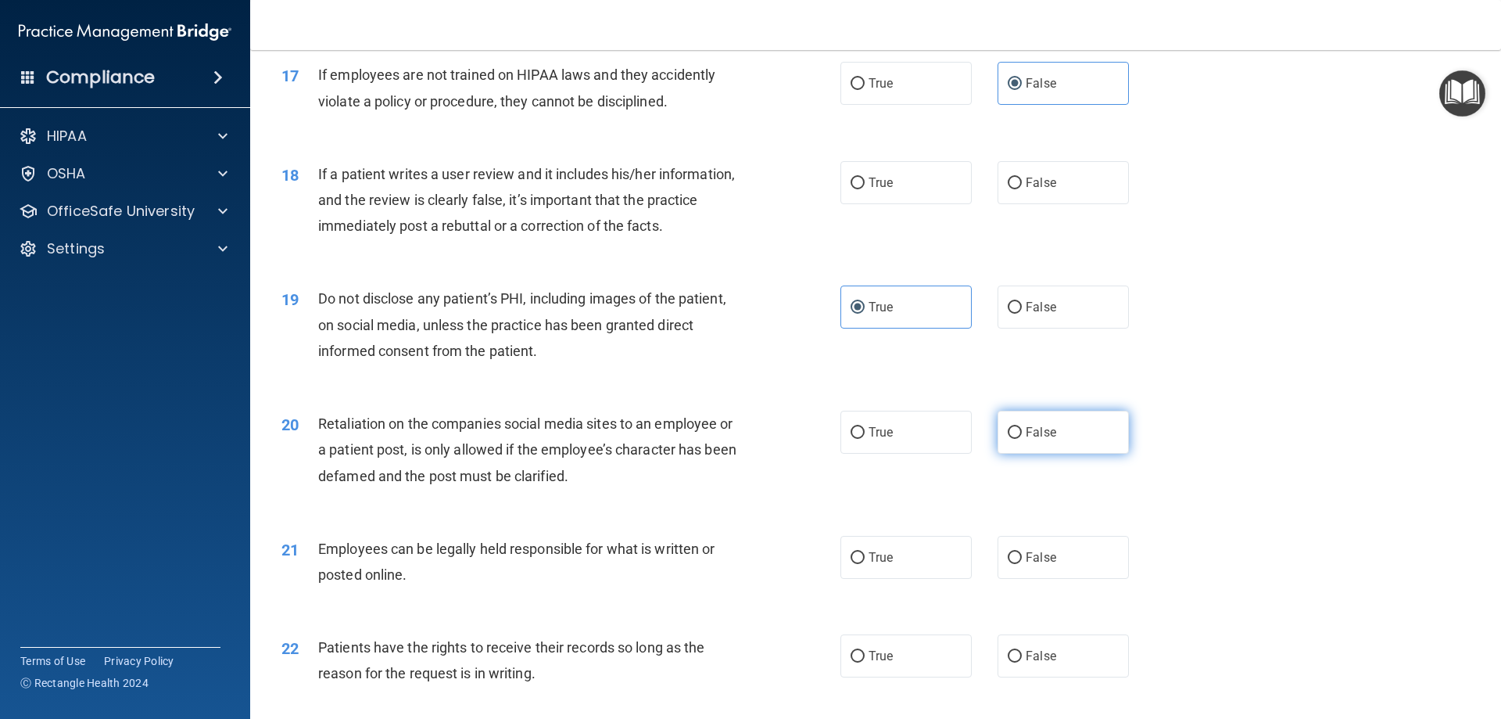
click at [920, 438] on label "False" at bounding box center [1063, 432] width 131 height 43
click at [920, 438] on input "False" at bounding box center [1015, 433] width 14 height 12
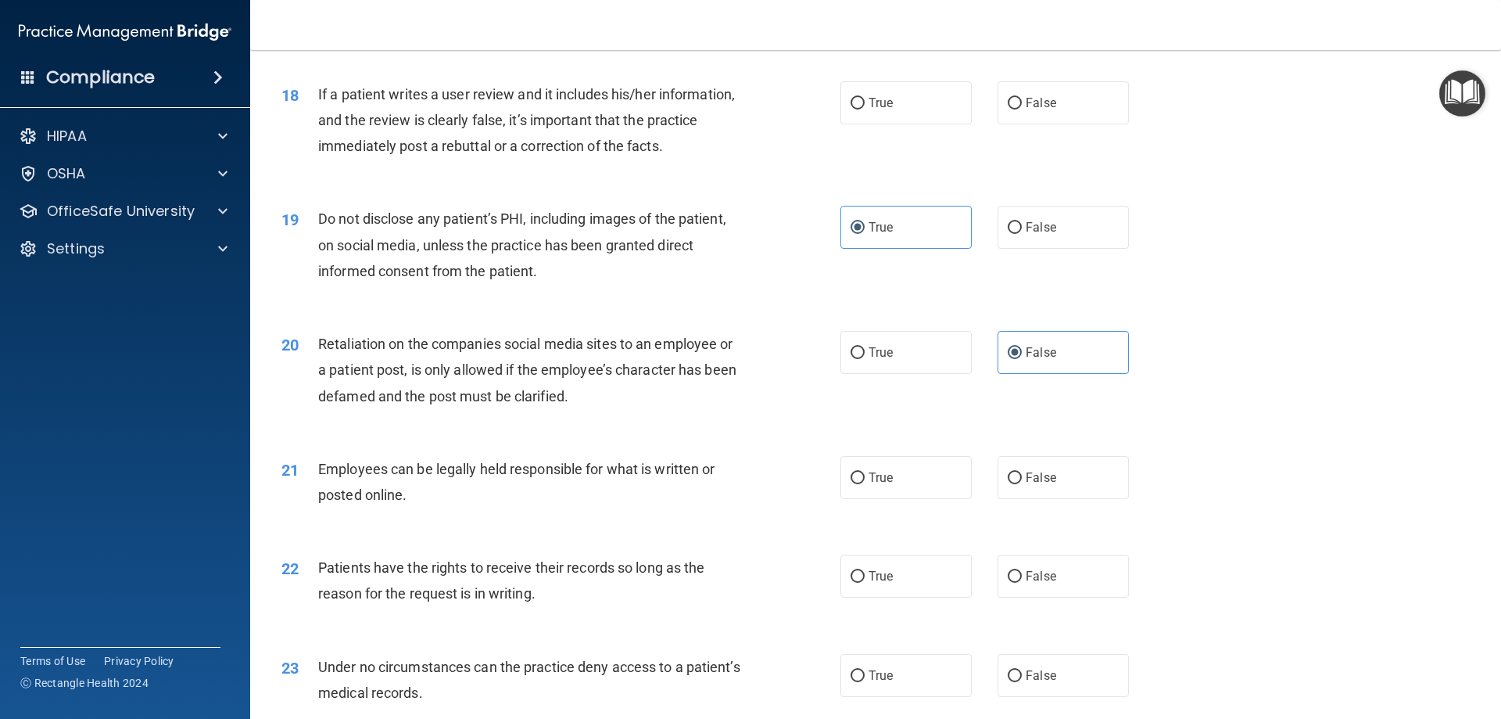
scroll to position [2268, 0]
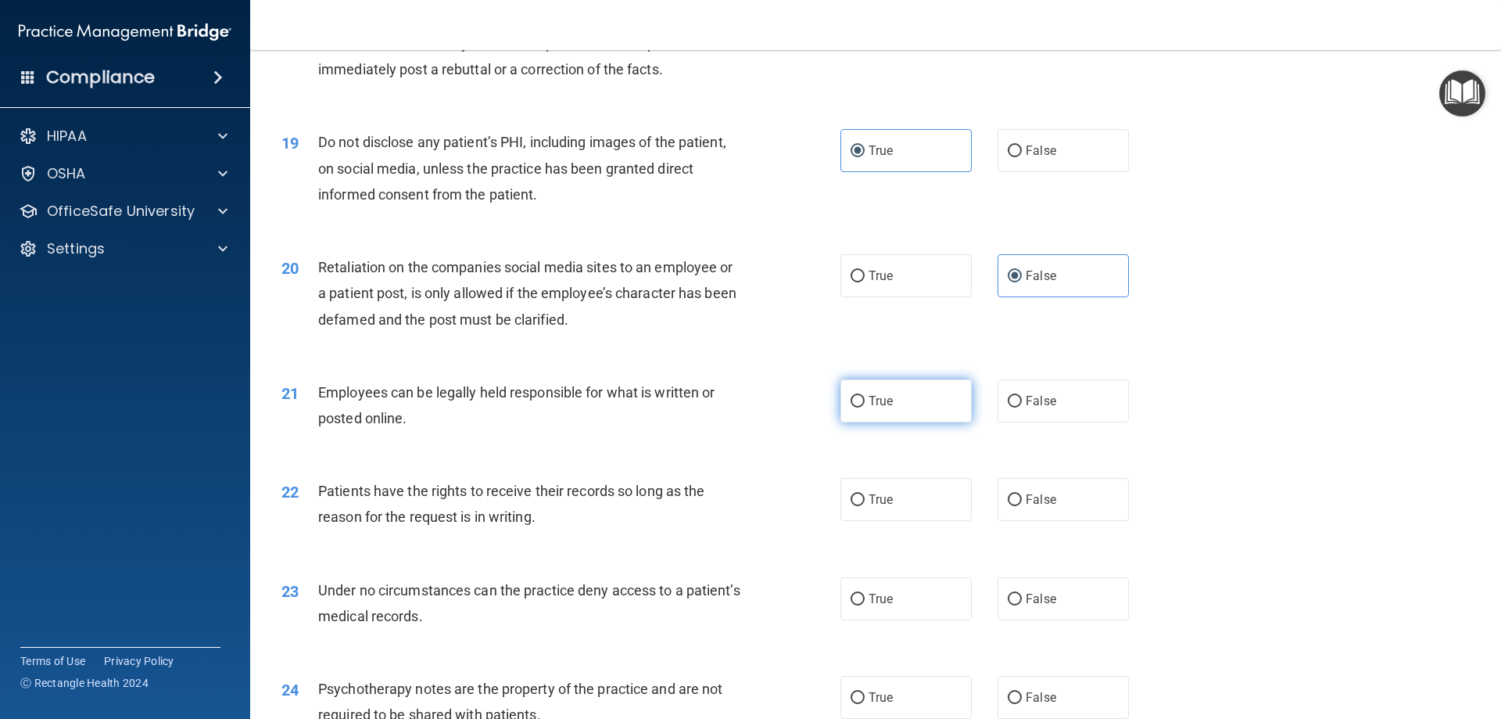
click at [898, 422] on label "True" at bounding box center [906, 400] width 131 height 43
click at [865, 407] on input "True" at bounding box center [858, 402] width 14 height 12
click at [869, 507] on span "True" at bounding box center [881, 499] width 24 height 15
click at [865, 506] on input "True" at bounding box center [858, 500] width 14 height 12
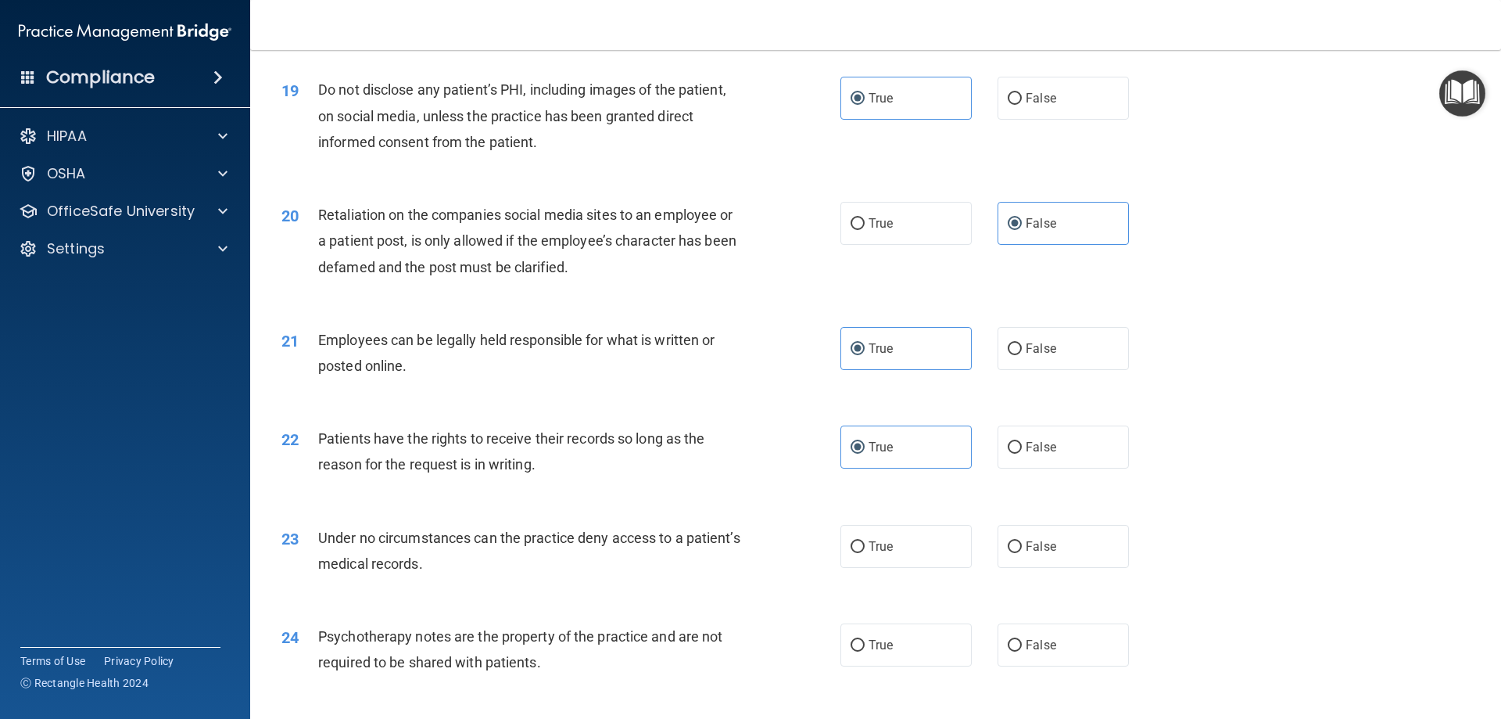
scroll to position [2346, 0]
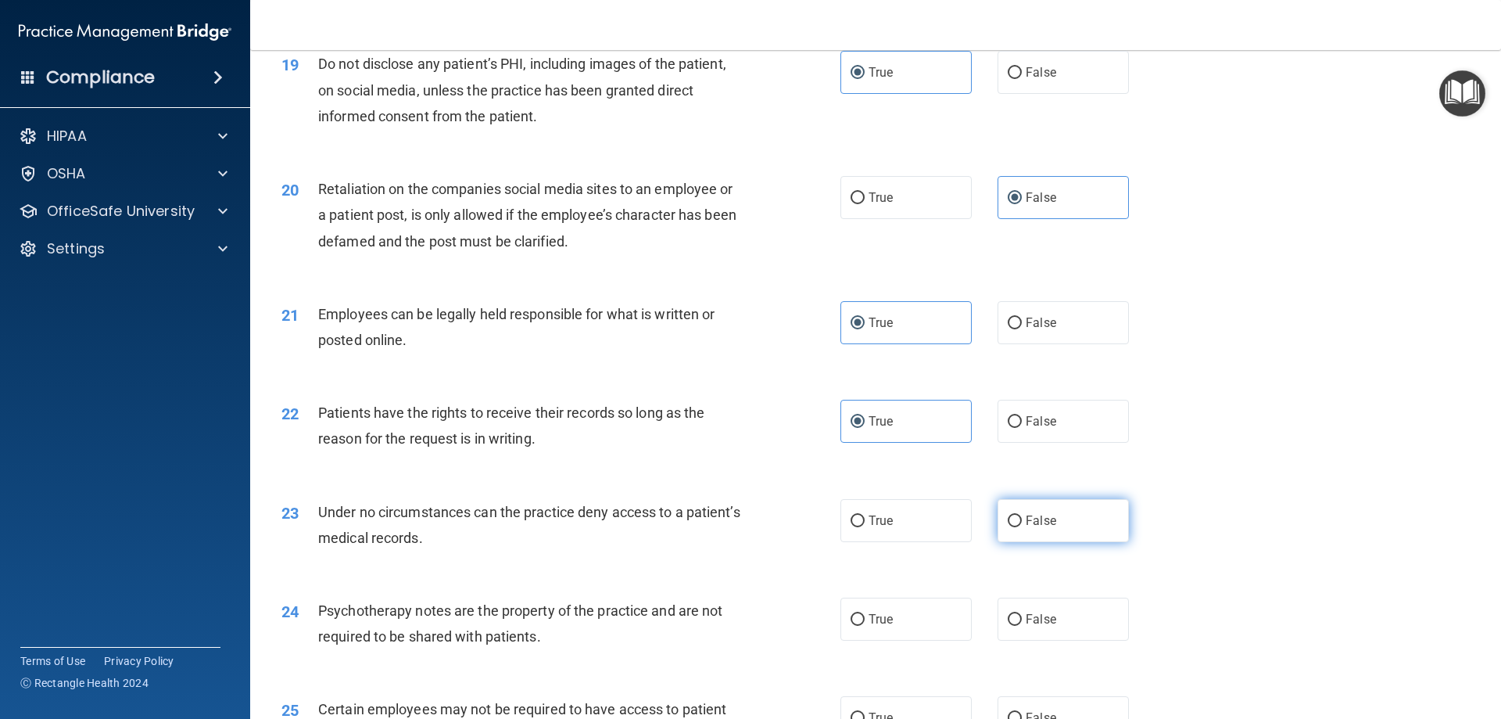
click at [920, 542] on label "False" at bounding box center [1063, 520] width 131 height 43
click at [920, 527] on input "False" at bounding box center [1015, 521] width 14 height 12
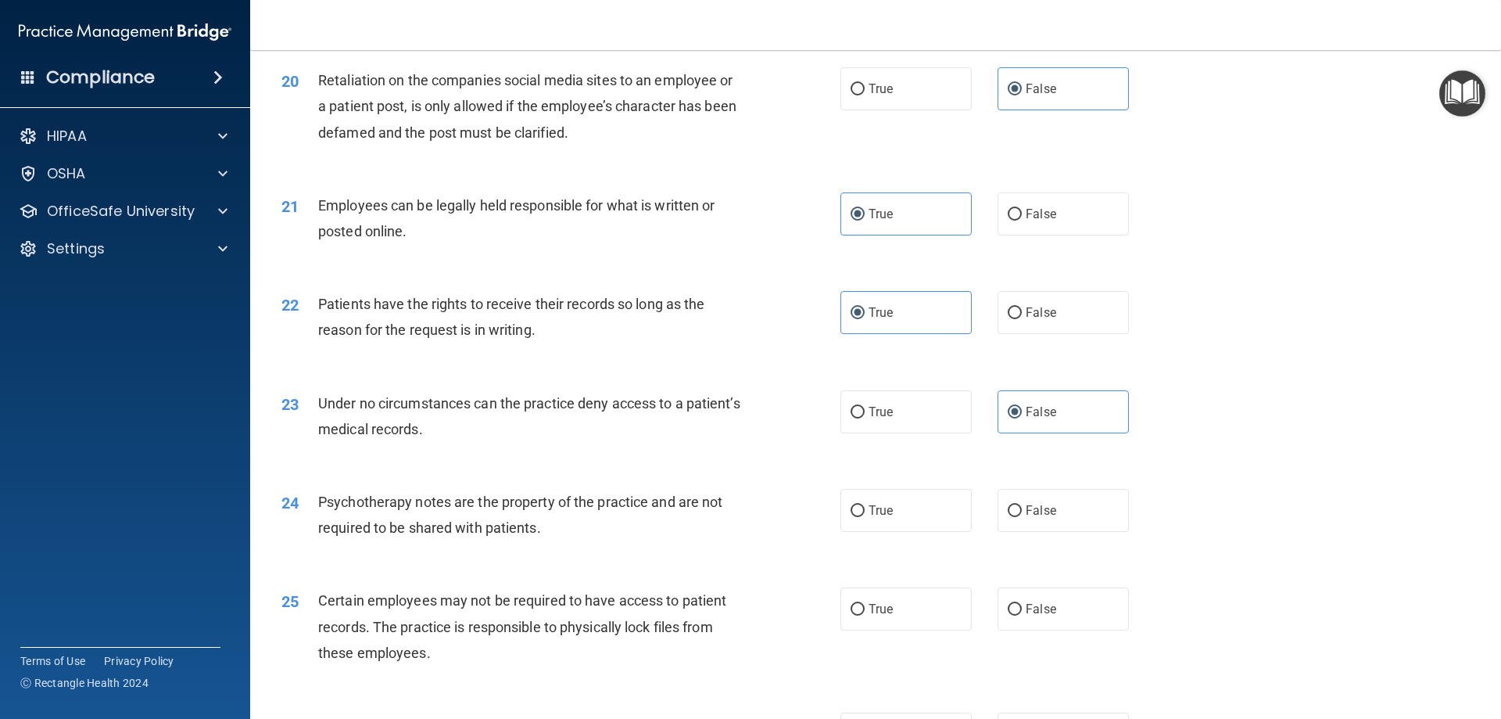
scroll to position [2502, 0]
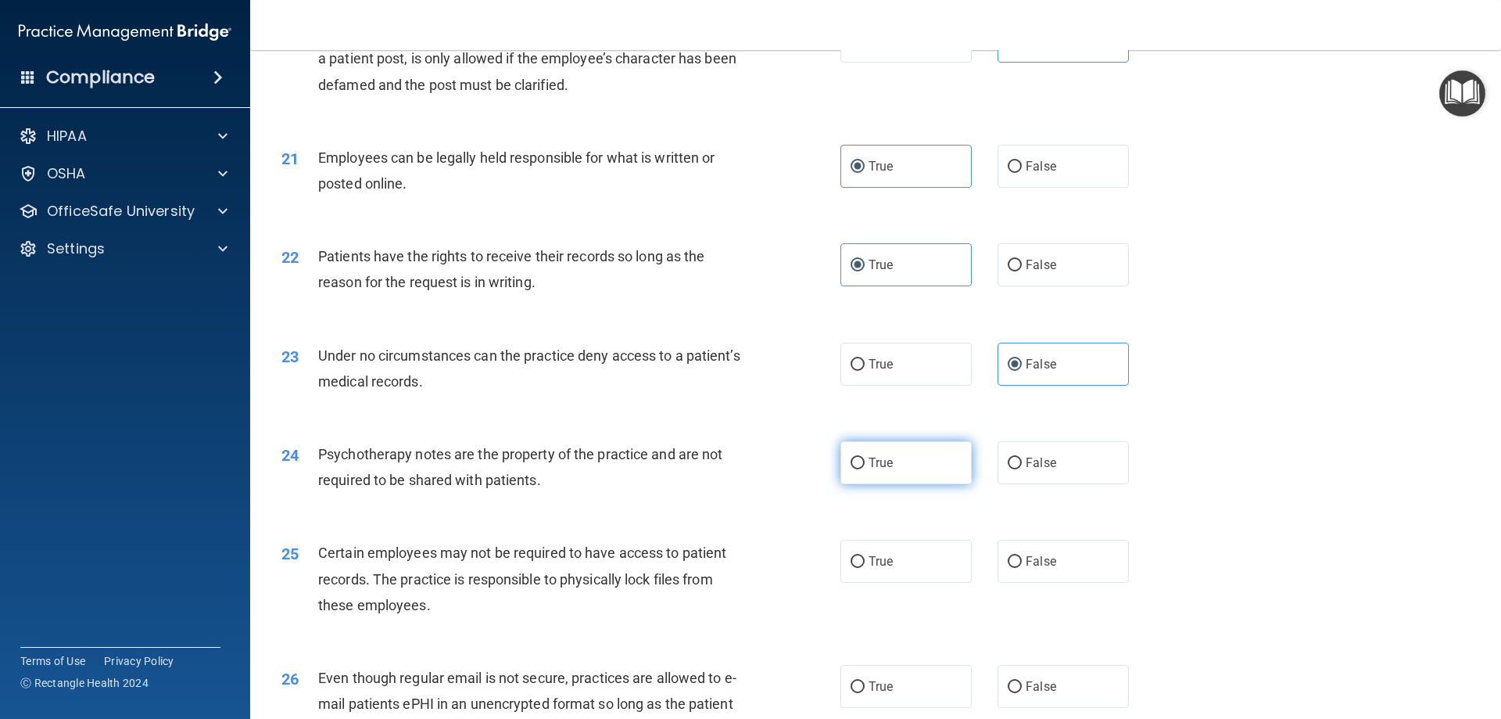
click at [907, 484] on label "True" at bounding box center [906, 462] width 131 height 43
click at [865, 469] on input "True" at bounding box center [858, 463] width 14 height 12
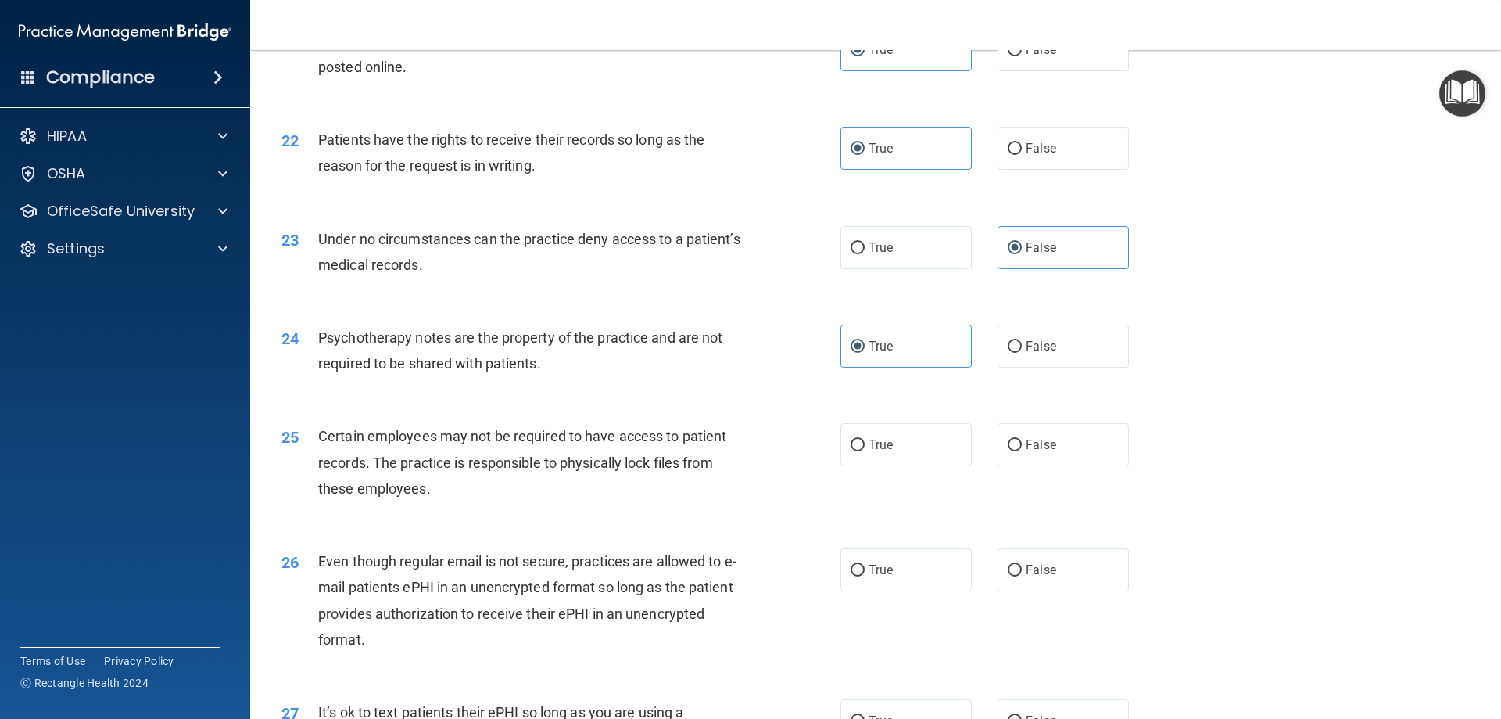
scroll to position [2580, 0]
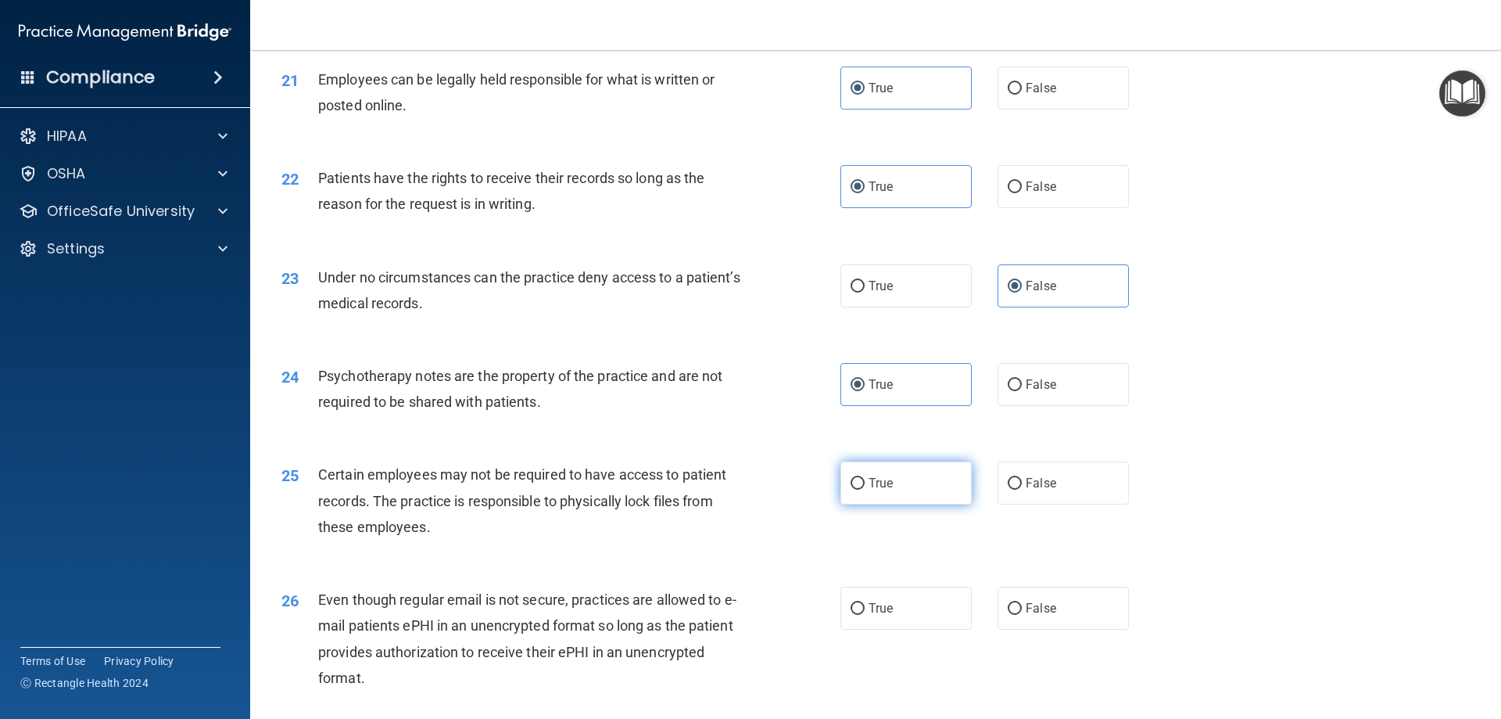
click at [904, 504] on label "True" at bounding box center [906, 482] width 131 height 43
click at [865, 489] on input "True" at bounding box center [858, 484] width 14 height 12
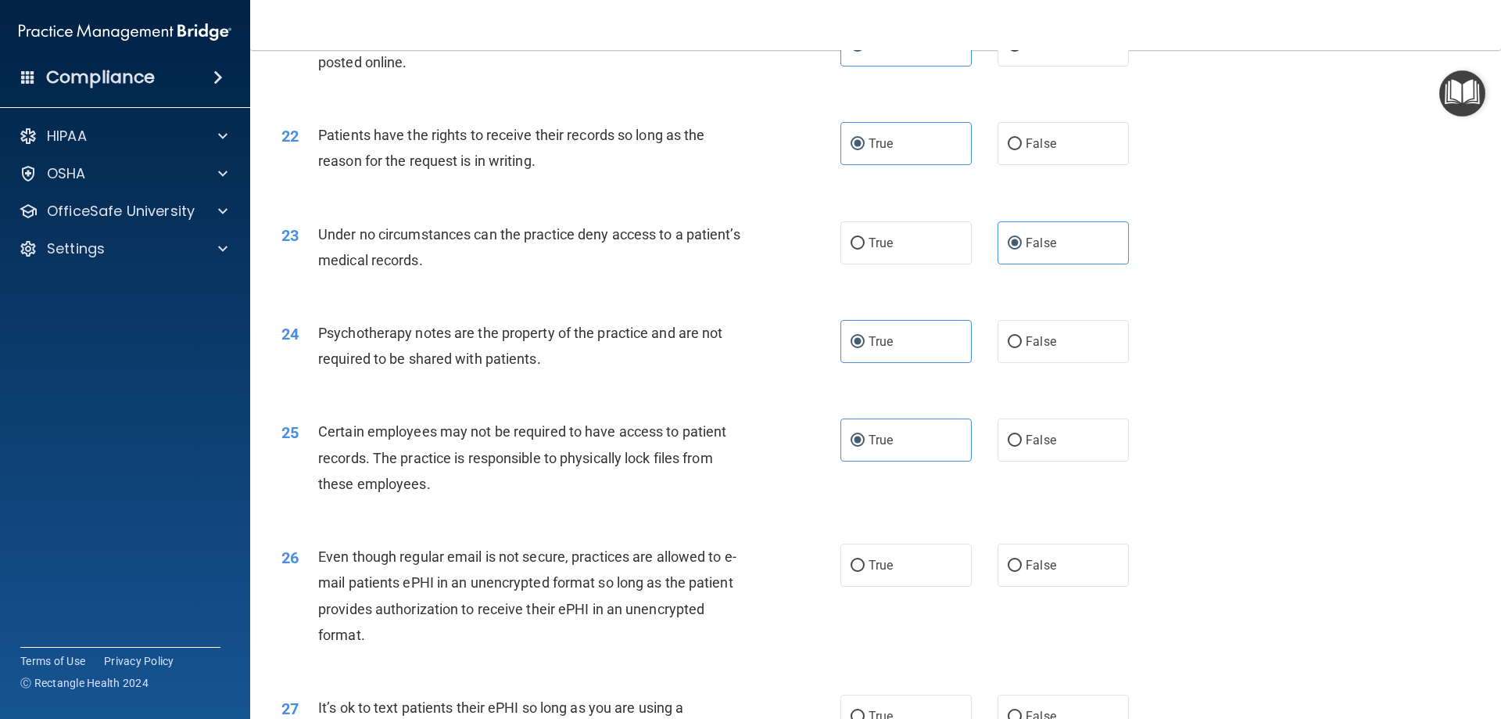
scroll to position [2659, 0]
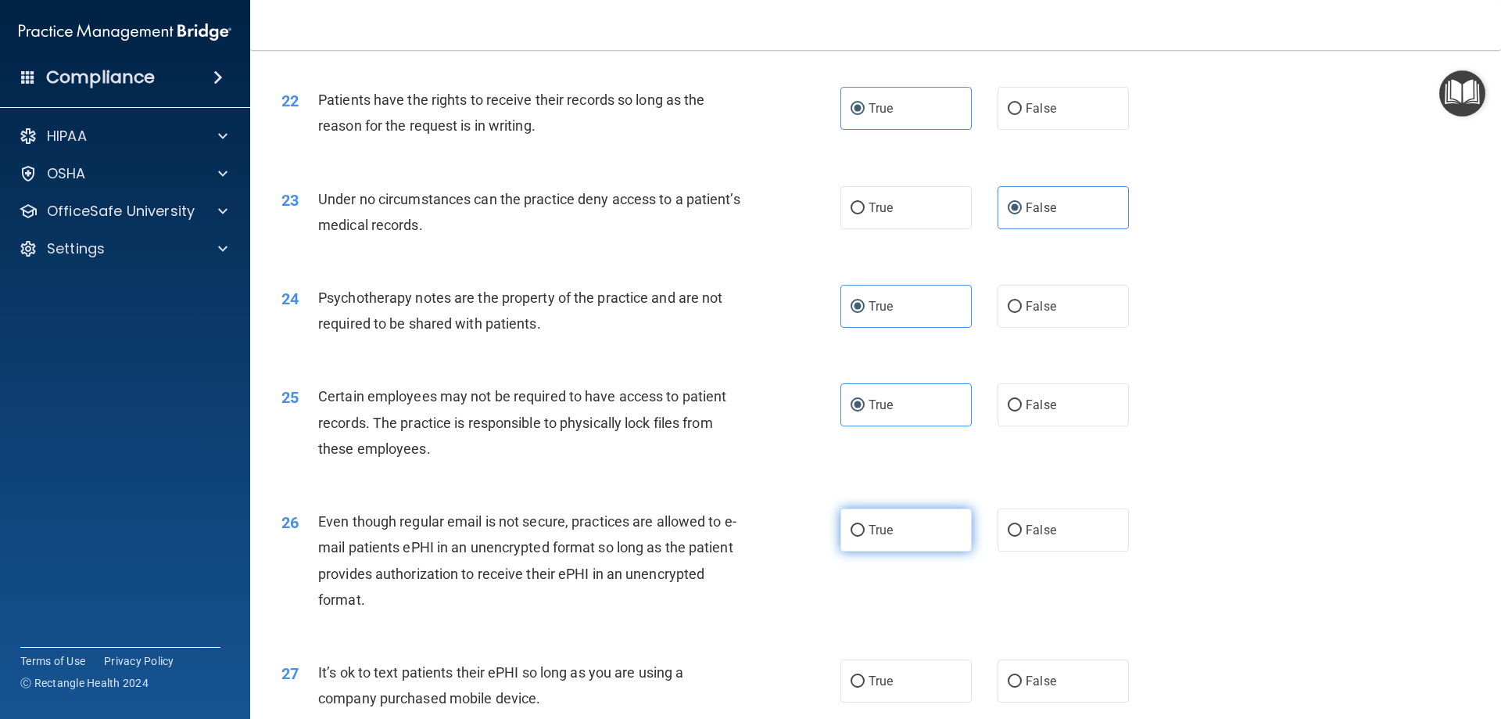
click at [844, 551] on label "True" at bounding box center [906, 529] width 131 height 43
click at [851, 536] on input "True" at bounding box center [858, 531] width 14 height 12
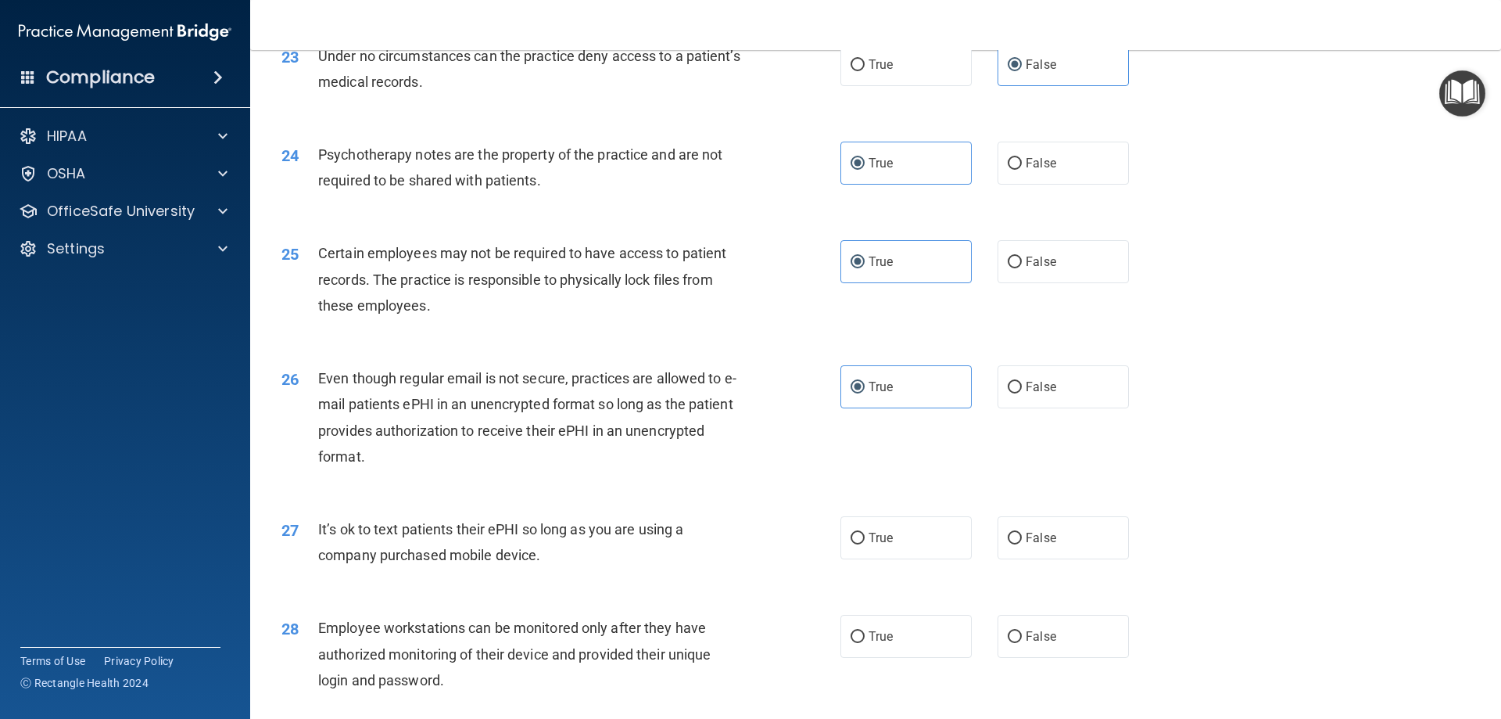
scroll to position [2815, 0]
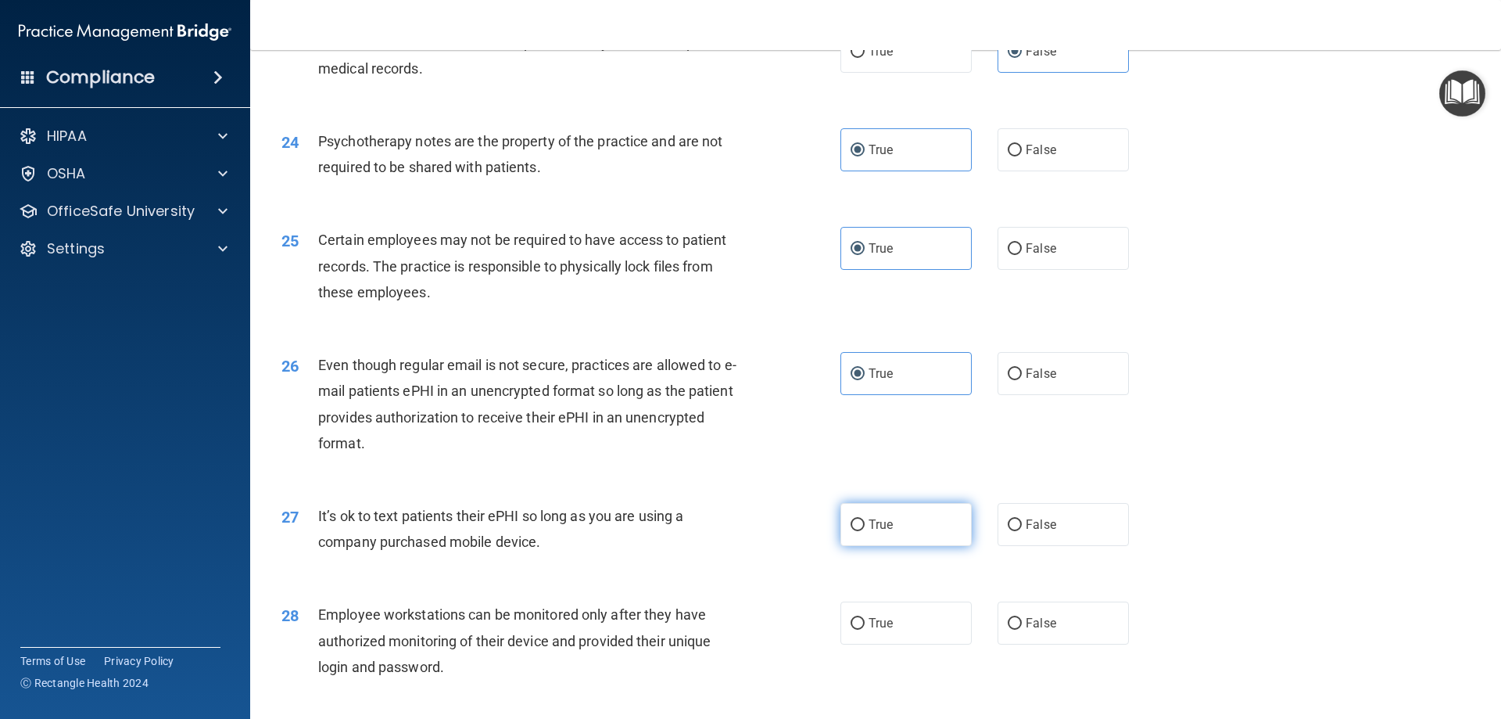
click at [879, 546] on label "True" at bounding box center [906, 524] width 131 height 43
click at [865, 531] on input "True" at bounding box center [858, 525] width 14 height 12
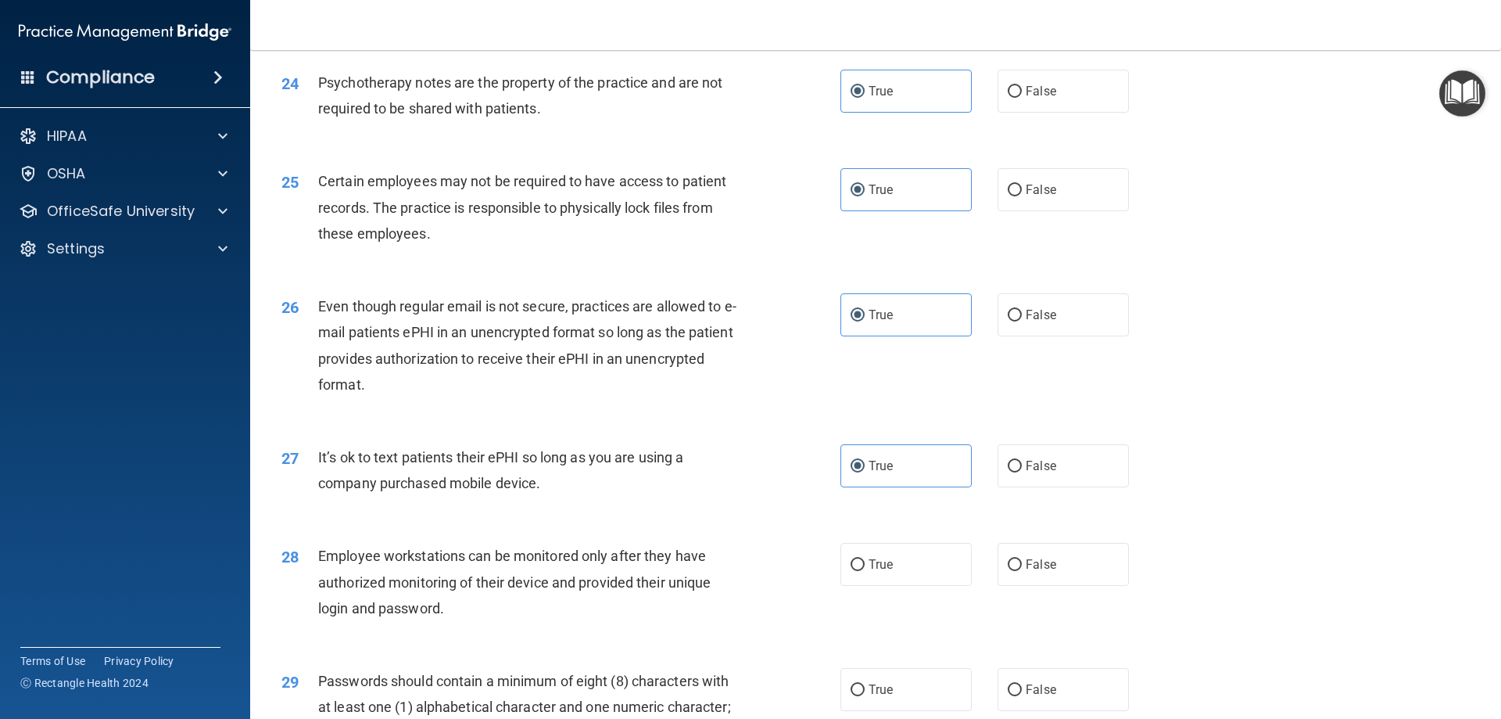
scroll to position [2971, 0]
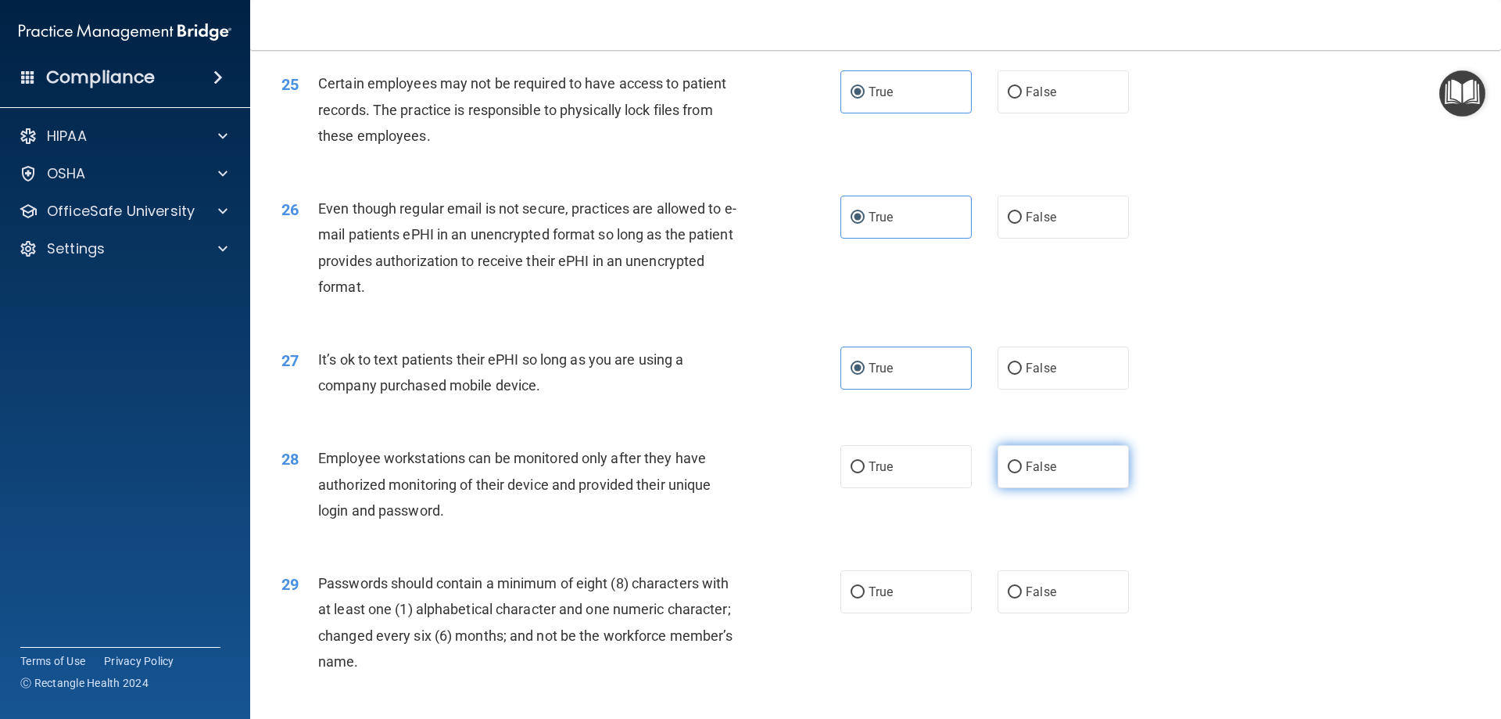
click at [920, 488] on label "False" at bounding box center [1063, 466] width 131 height 43
click at [920, 473] on input "False" at bounding box center [1015, 467] width 14 height 12
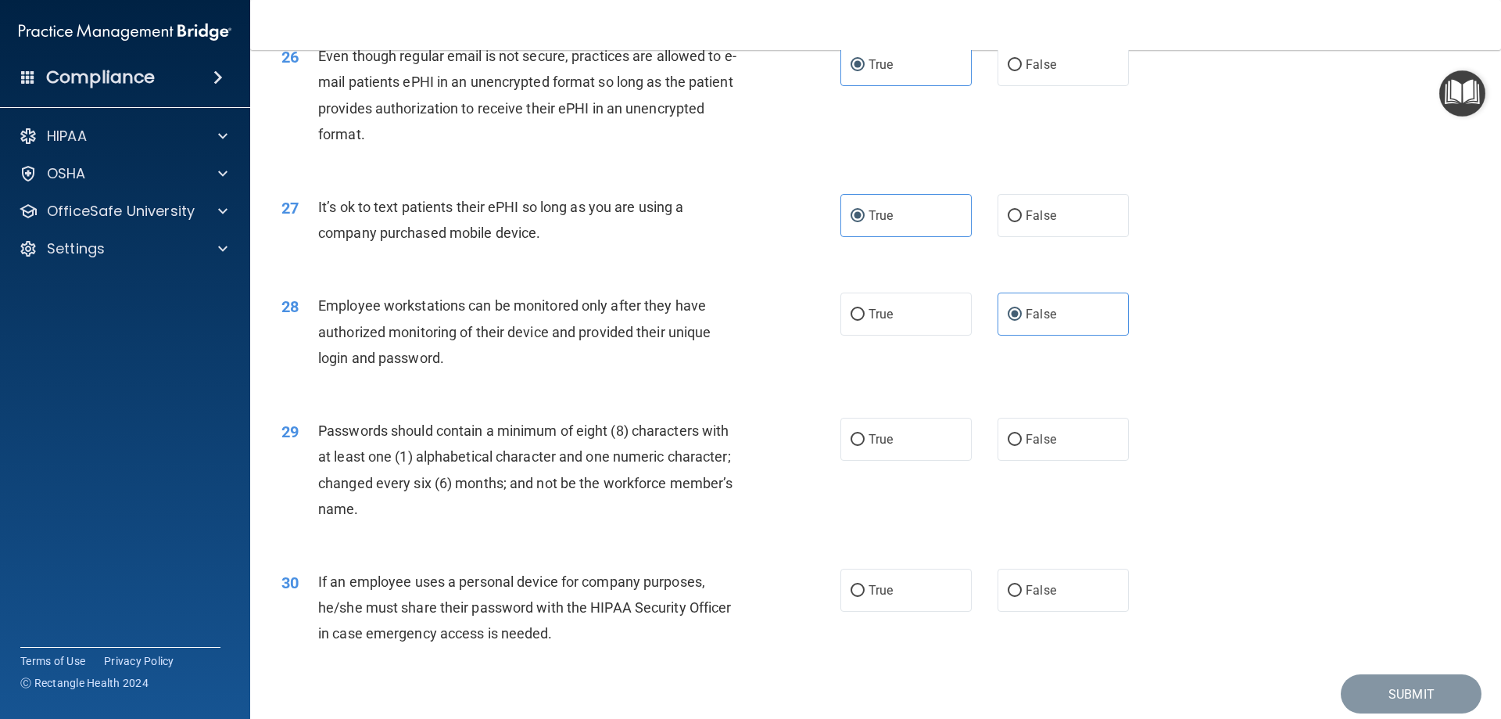
scroll to position [3128, 0]
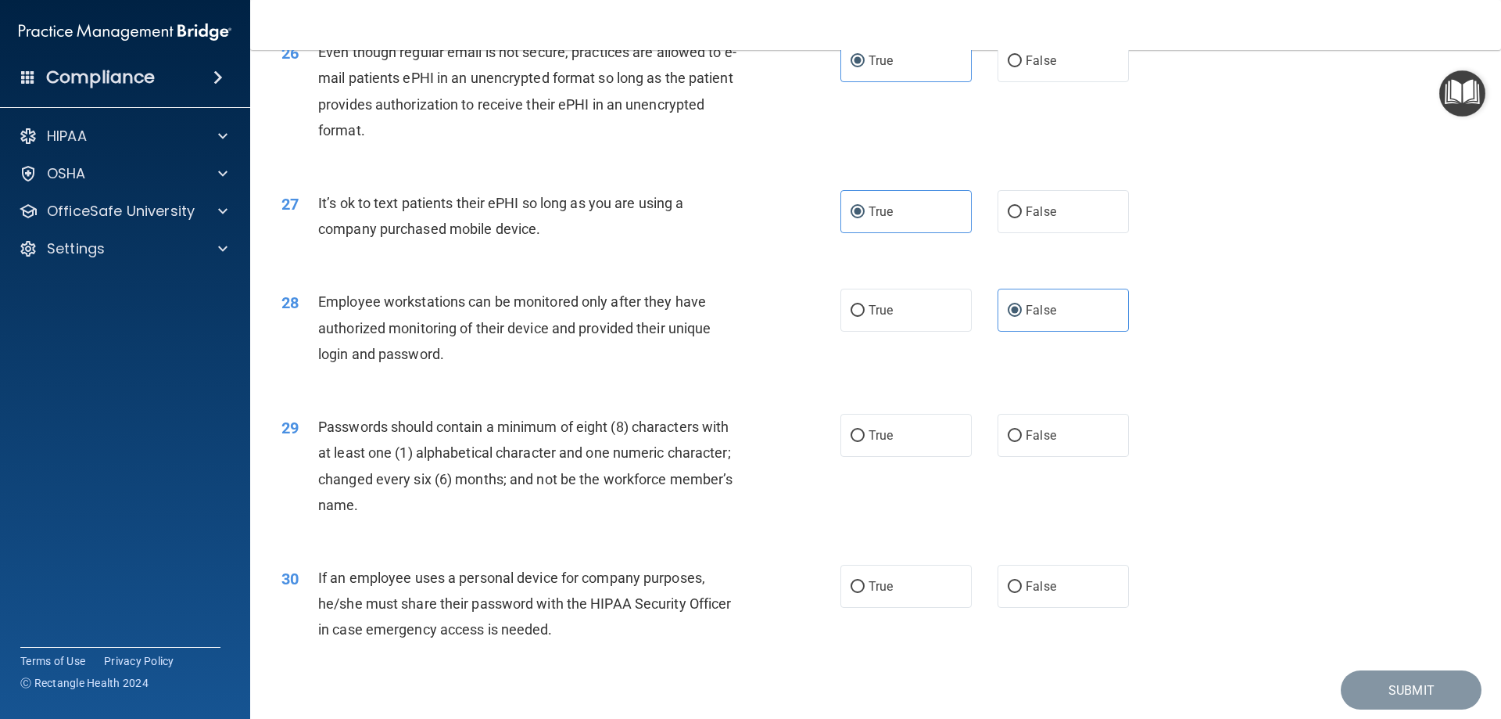
click at [920, 457] on div "True False" at bounding box center [998, 435] width 315 height 43
click at [920, 457] on label "True" at bounding box center [906, 435] width 131 height 43
click at [865, 442] on input "True" at bounding box center [858, 436] width 14 height 12
click at [920, 457] on label "True" at bounding box center [906, 435] width 131 height 43
click at [865, 442] on input "True" at bounding box center [858, 436] width 14 height 12
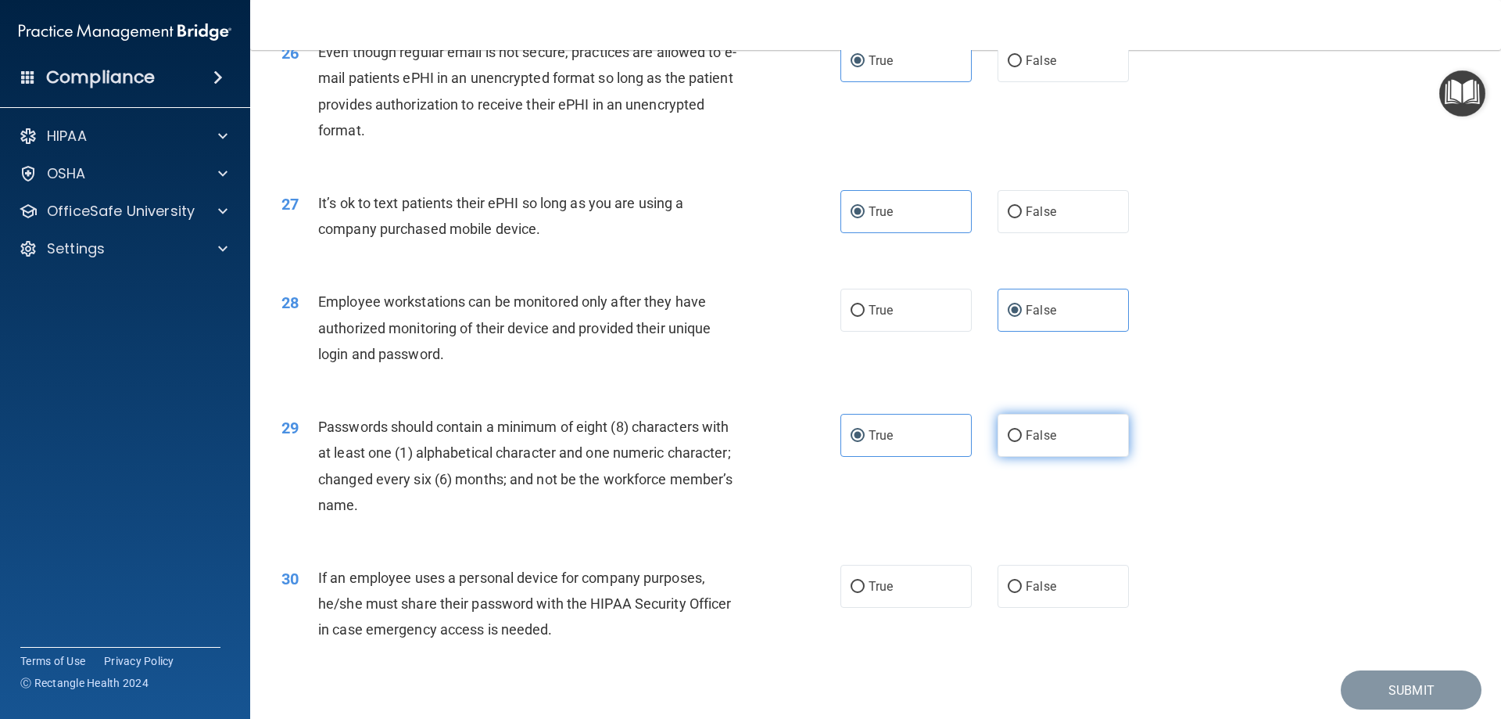
click at [920, 457] on label "False" at bounding box center [1063, 435] width 131 height 43
click at [920, 442] on input "False" at bounding box center [1015, 436] width 14 height 12
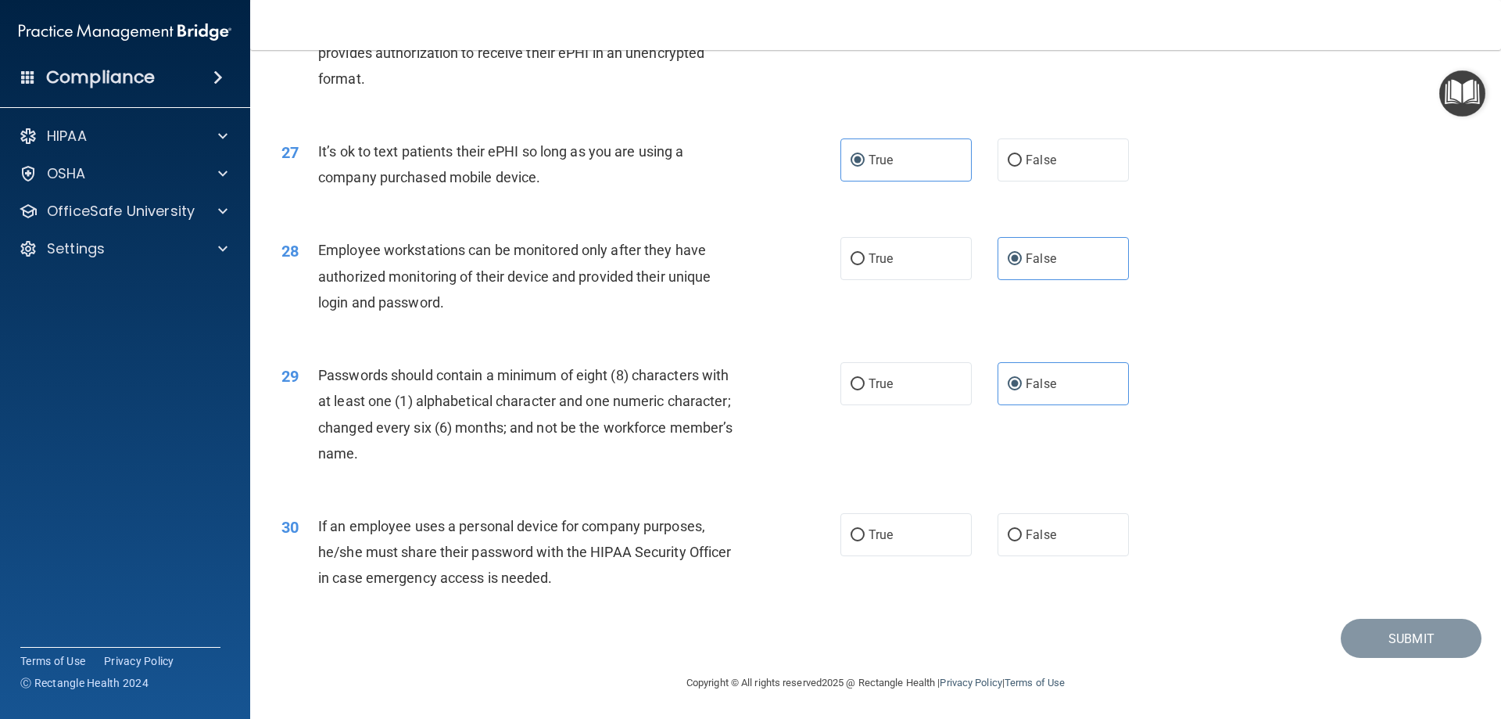
scroll to position [3207, 0]
click at [855, 532] on input "True" at bounding box center [858, 534] width 14 height 12
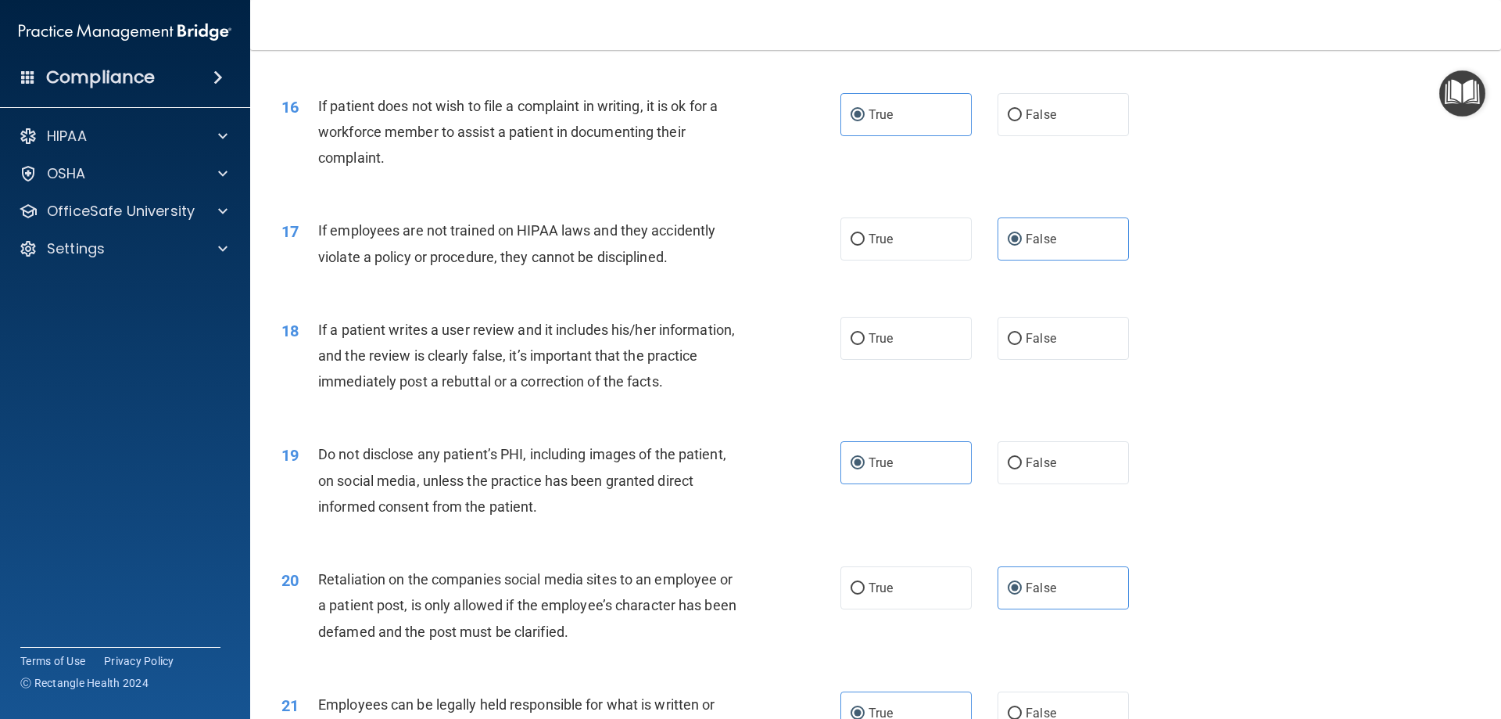
scroll to position [1877, 0]
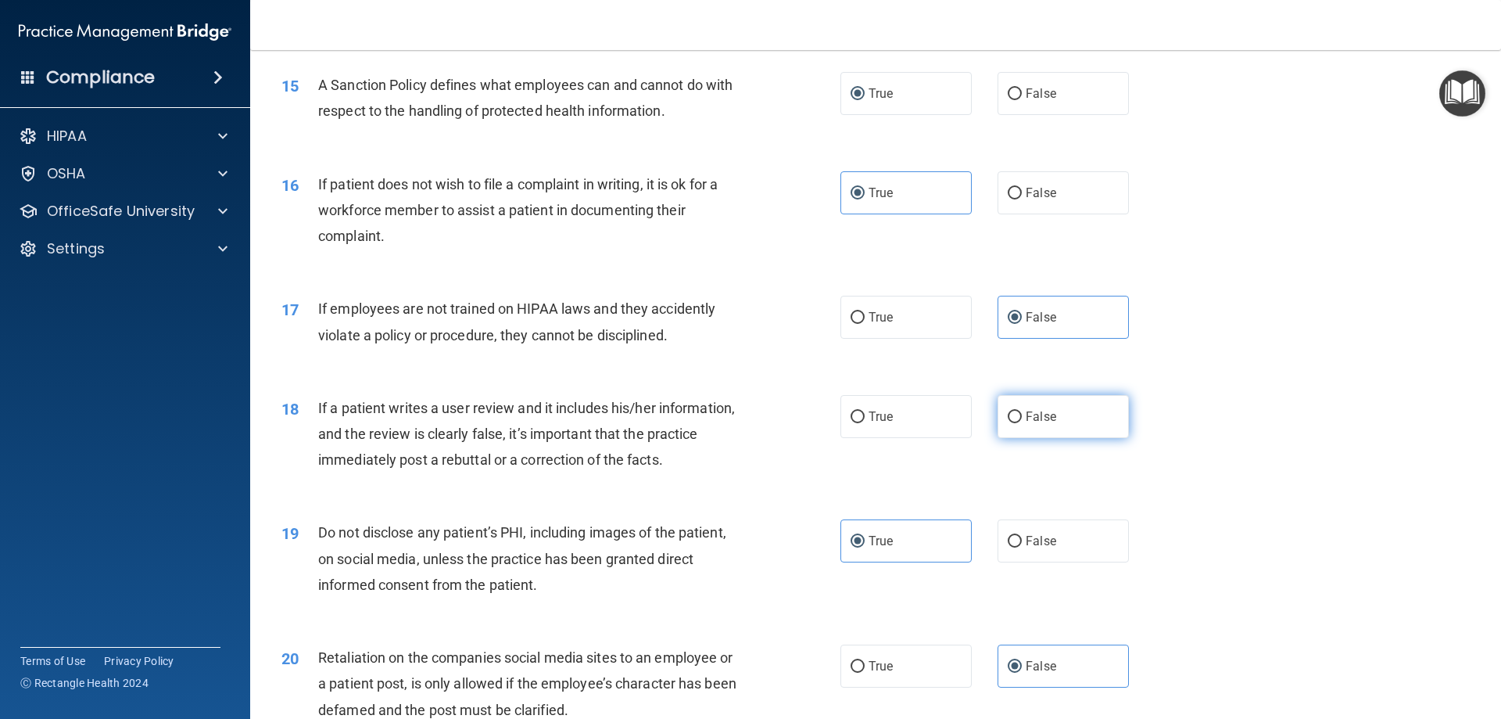
click at [920, 438] on label "False" at bounding box center [1063, 416] width 131 height 43
click at [920, 423] on input "False" at bounding box center [1015, 417] width 14 height 12
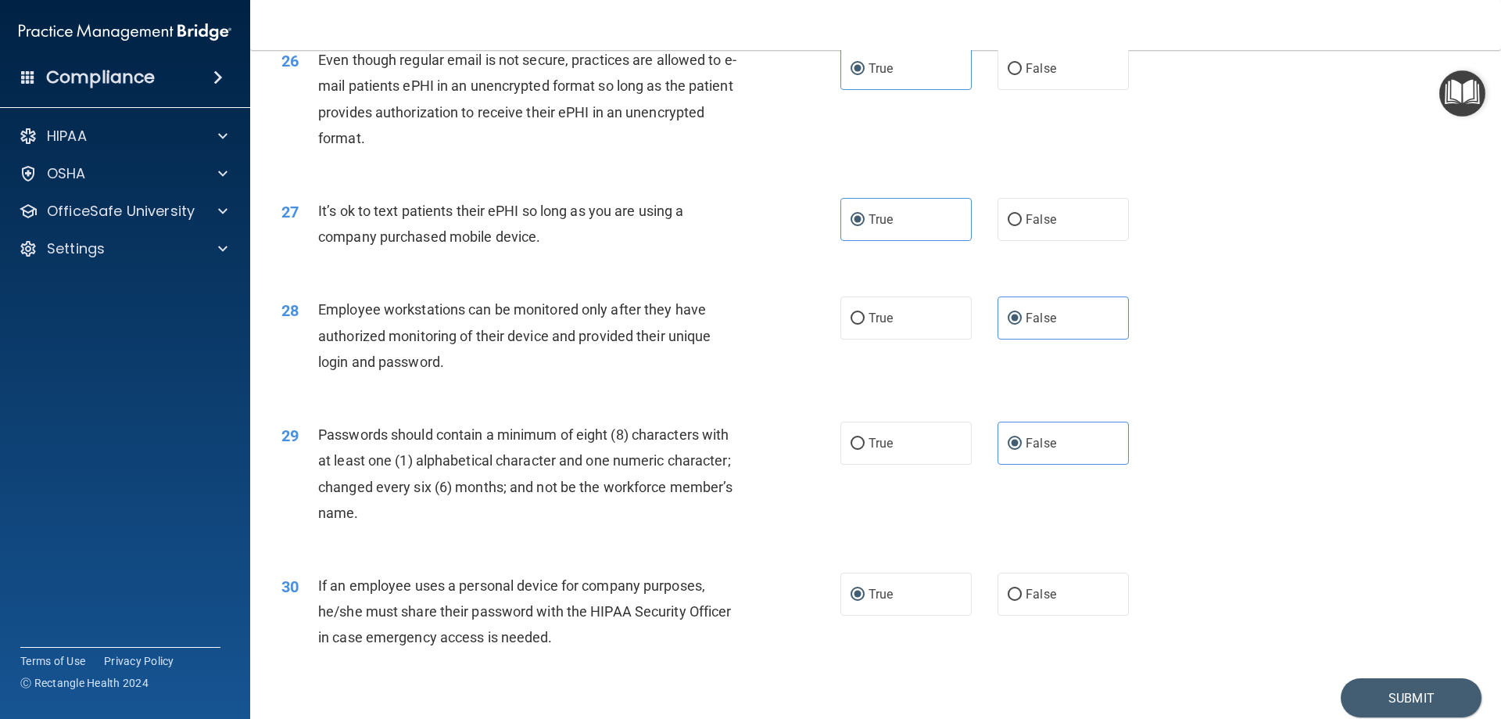
scroll to position [3207, 0]
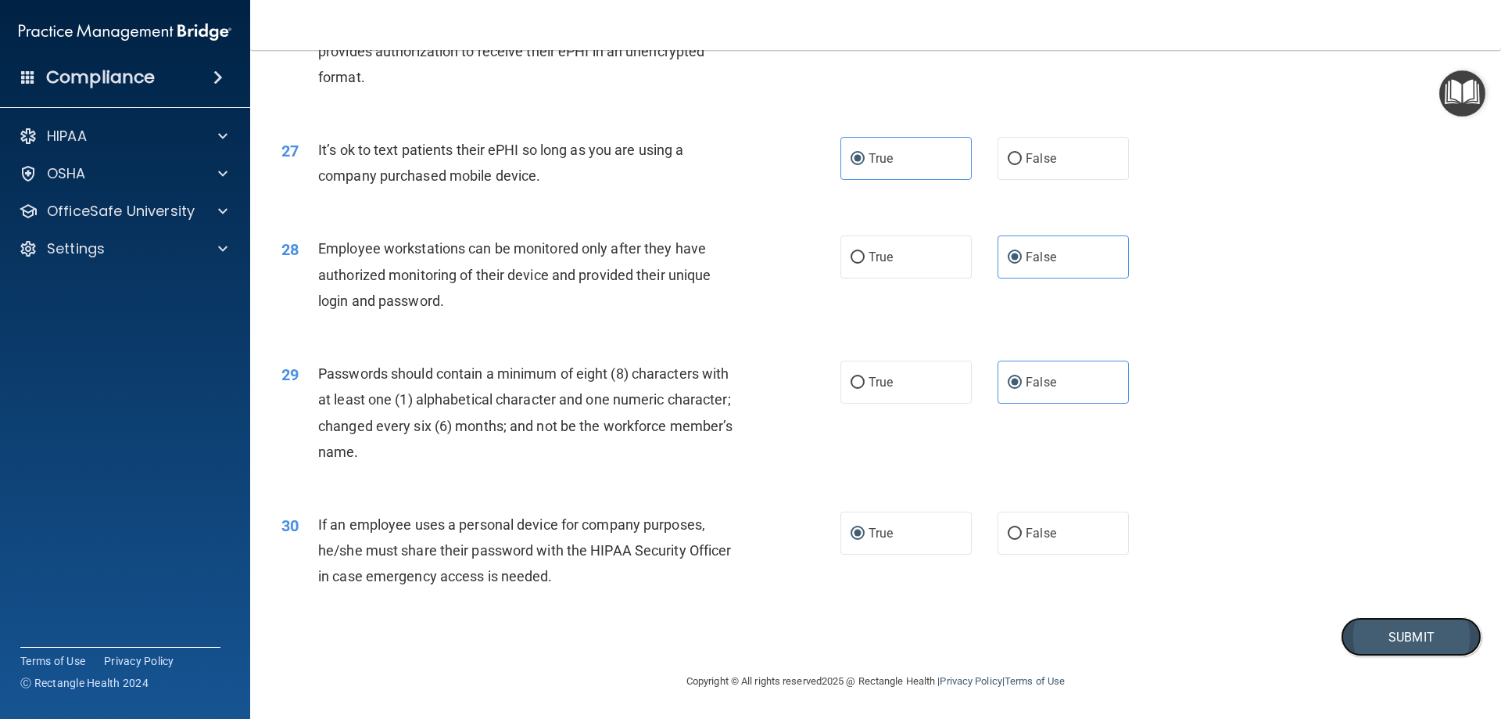
click at [920, 629] on button "Submit" at bounding box center [1411, 637] width 141 height 40
